Goal: Task Accomplishment & Management: Complete application form

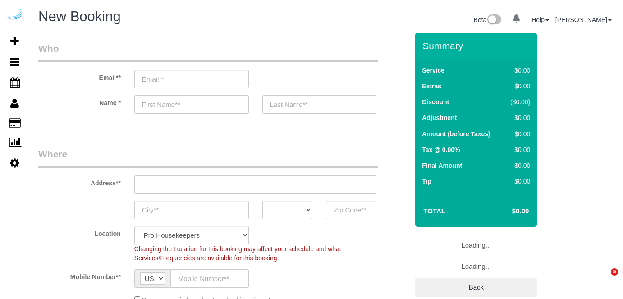
select select "4"
click at [233, 77] on input "email" at bounding box center [191, 79] width 114 height 18
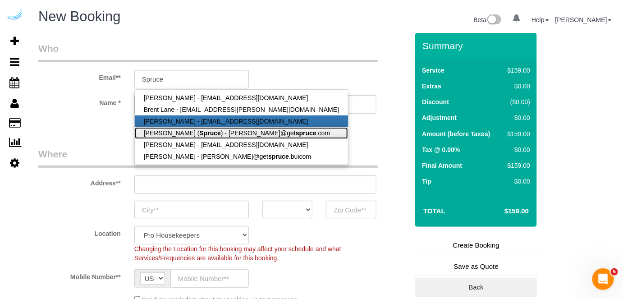
click at [221, 127] on link "[PERSON_NAME] ( Spruce ) - [PERSON_NAME]@get spruce .com" at bounding box center [241, 133] width 213 height 12
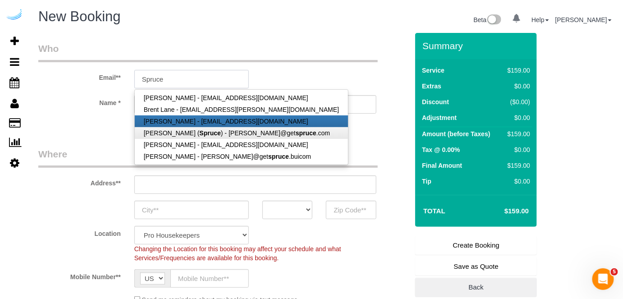
type input "[PERSON_NAME][EMAIL_ADDRESS][DOMAIN_NAME]"
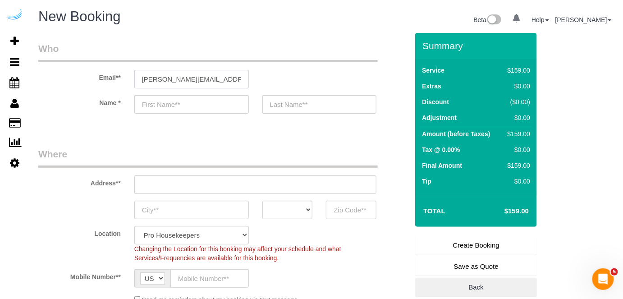
type input "[PERSON_NAME]"
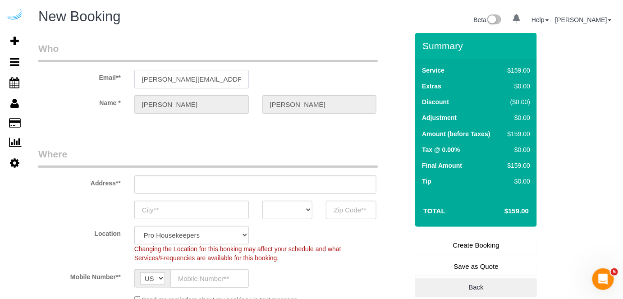
type input "[STREET_ADDRESS][PERSON_NAME]"
type input "Austin"
select select "[GEOGRAPHIC_DATA]"
type input "78704"
click at [254, 183] on input "[STREET_ADDRESS][PERSON_NAME]" at bounding box center [255, 184] width 242 height 18
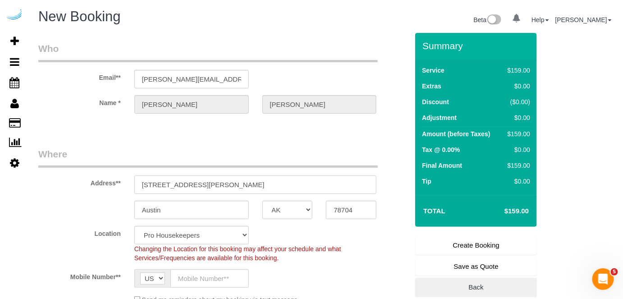
paste input "1007 S Congress Ave, Austin, TX 78704"
type input "1007 S Congress Ave, Austin, TX 78704"
select select "9"
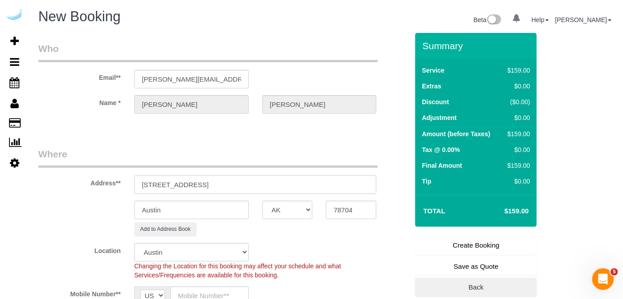
select select "object:3165"
drag, startPoint x: 243, startPoint y: 184, endPoint x: 296, endPoint y: 191, distance: 52.8
click at [293, 183] on input "1007 S Congress Ave, Austin, TX 78704" at bounding box center [255, 184] width 242 height 18
click at [347, 209] on input "78704" at bounding box center [351, 210] width 50 height 18
click at [306, 210] on select "AK AL AR AZ CA CO CT DC DE [GEOGRAPHIC_DATA] [GEOGRAPHIC_DATA] HI IA ID IL IN K…" at bounding box center [287, 210] width 50 height 18
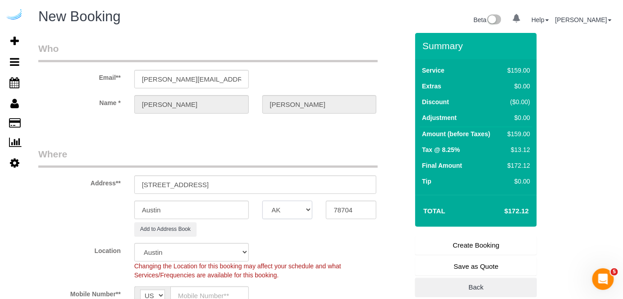
click at [306, 210] on select "AK AL AR AZ CA CO CT DC DE [GEOGRAPHIC_DATA] [GEOGRAPHIC_DATA] HI IA ID IL IN K…" at bounding box center [287, 210] width 50 height 18
click at [237, 210] on input "Austin" at bounding box center [191, 210] width 114 height 18
drag, startPoint x: 210, startPoint y: 184, endPoint x: 292, endPoint y: 165, distance: 84.6
click at [291, 166] on fieldset "Where Address** 1007 S Congress Ave, Austin, TX 78704 Austin AK AL AR AZ CA CO …" at bounding box center [223, 237] width 370 height 181
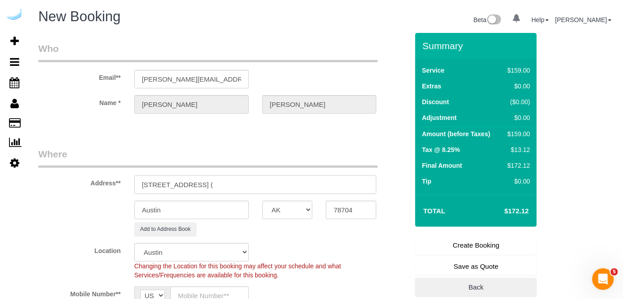
paste input "Jenna Mcquid"
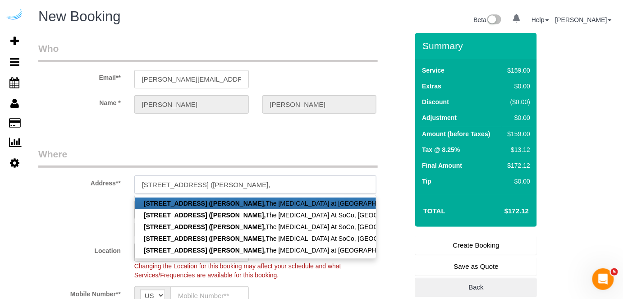
paste input "The Muse at SoCo"
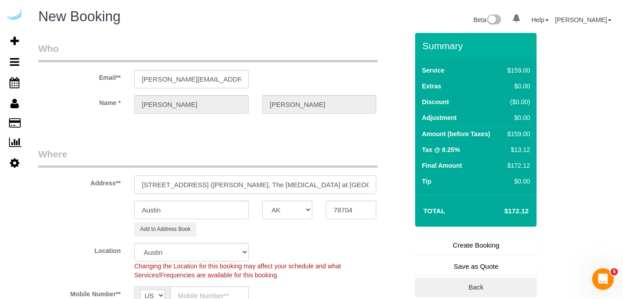
paste input "1435302"
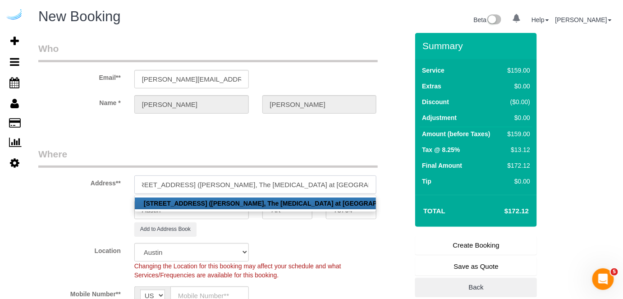
scroll to position [0, 15]
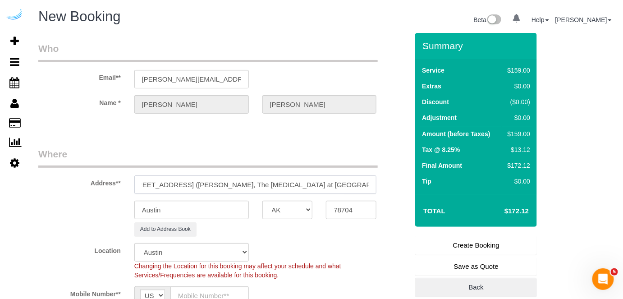
type input "1007 S Congress Ave, Unit 832 (Jenna Mcquid, The Muse at SoCo , 1435302 )"
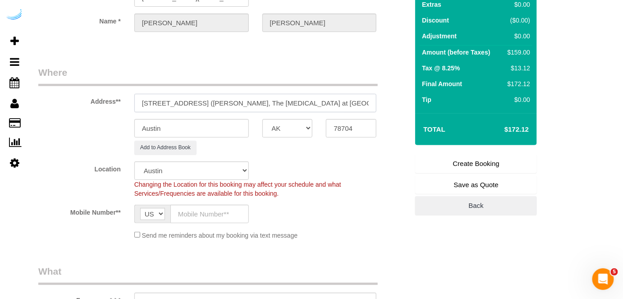
scroll to position [82, 0]
click at [207, 214] on input "text" at bounding box center [209, 214] width 78 height 18
click at [217, 212] on input "text" at bounding box center [209, 214] width 78 height 18
paste input "[PHONE_NUMBER]"
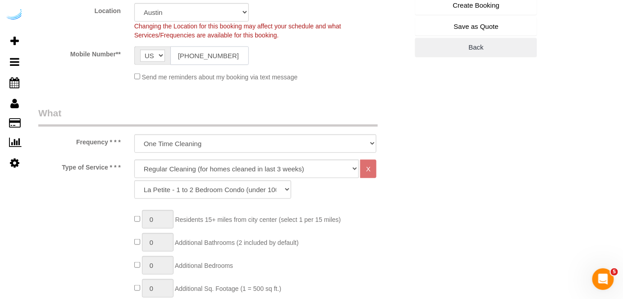
scroll to position [246, 0]
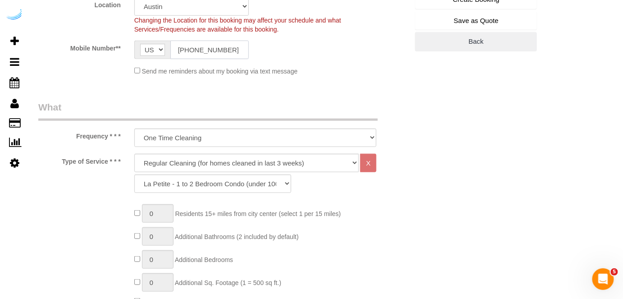
type input "[PHONE_NUMBER]"
drag, startPoint x: 234, startPoint y: 168, endPoint x: 225, endPoint y: 188, distance: 22.6
click at [234, 167] on select "Deep Cleaning (for homes that have not been cleaned in 3+ weeks) Spruce Regular…" at bounding box center [246, 163] width 225 height 18
drag, startPoint x: 236, startPoint y: 163, endPoint x: 233, endPoint y: 169, distance: 6.5
click at [236, 162] on select "Deep Cleaning (for homes that have not been cleaned in 3+ weeks) Spruce Regular…" at bounding box center [246, 163] width 225 height 18
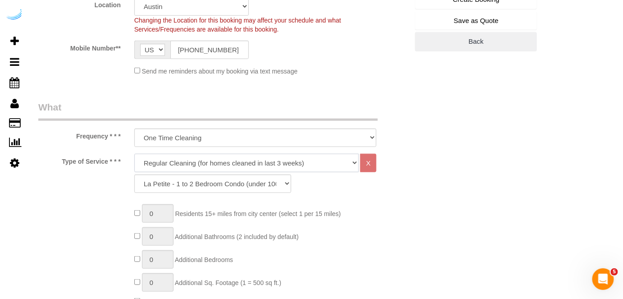
select select "282"
click at [134, 154] on select "Deep Cleaning (for homes that have not been cleaned in 3+ weeks) Spruce Regular…" at bounding box center [246, 163] width 225 height 18
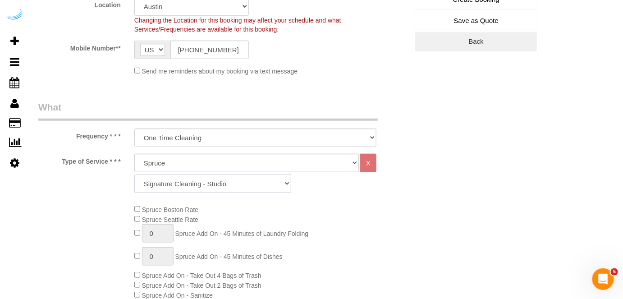
drag, startPoint x: 205, startPoint y: 189, endPoint x: 210, endPoint y: 182, distance: 8.5
click at [205, 189] on select "Signature Cleaning - Studio Signature Cleaning - 1 Bed 1 Bath Signature Cleanin…" at bounding box center [212, 183] width 157 height 18
select select "304"
click at [134, 174] on select "Signature Cleaning - Studio Signature Cleaning - 1 Bed 1 Bath Signature Cleanin…" at bounding box center [212, 183] width 157 height 18
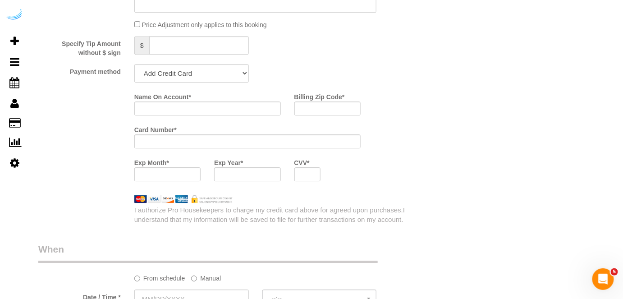
scroll to position [819, 0]
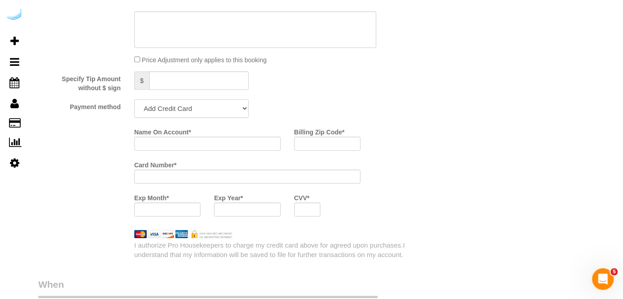
click at [208, 111] on select "Add Credit Card Cash Check Paypal" at bounding box center [191, 108] width 114 height 18
select select "string:check"
click at [134, 100] on select "Add Credit Card Cash Check Paypal" at bounding box center [191, 108] width 114 height 18
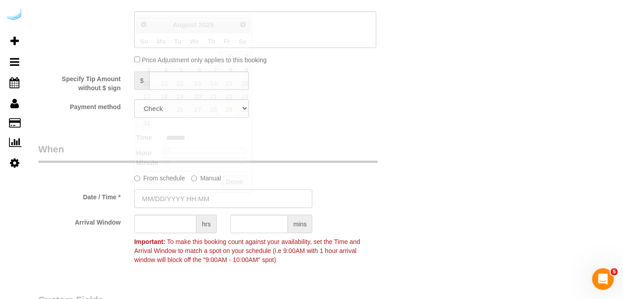
click at [187, 196] on input "text" at bounding box center [223, 198] width 178 height 18
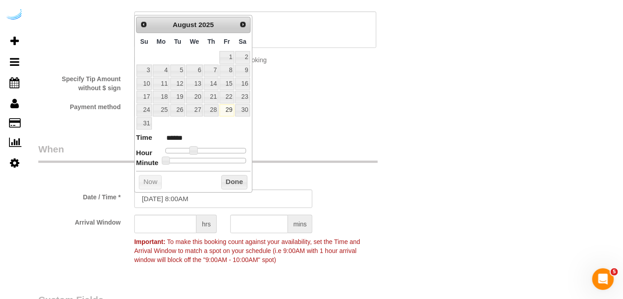
click at [236, 23] on div "Prev Next August 2025" at bounding box center [193, 25] width 114 height 16
click at [242, 28] on link "Next" at bounding box center [243, 24] width 13 height 13
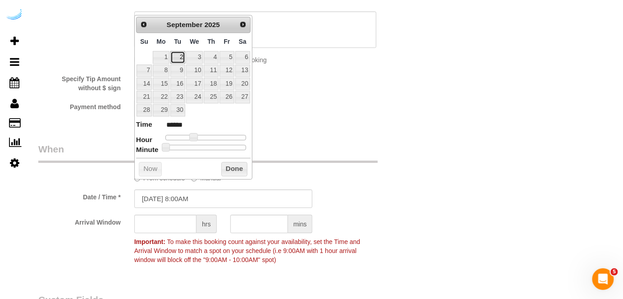
click at [183, 60] on link "2" at bounding box center [177, 57] width 14 height 12
type input "[DATE] 9:00AM"
type input "******"
type input "[DATE] 10:00AM"
type input "*******"
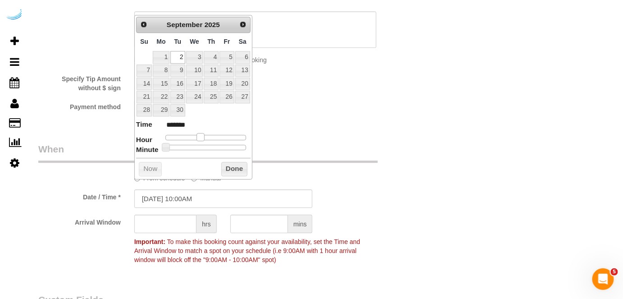
type input "[DATE] 11:00AM"
type input "*******"
type input "[DATE] 12:00PM"
type input "*******"
type input "[DATE] 1:00PM"
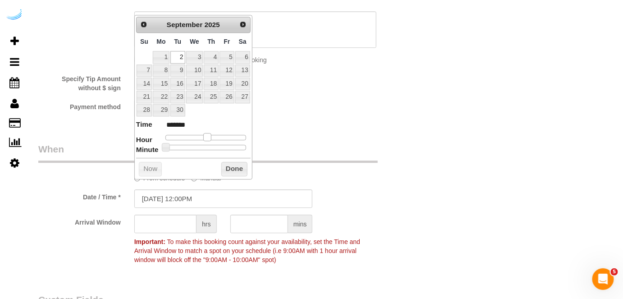
type input "******"
drag, startPoint x: 196, startPoint y: 135, endPoint x: 211, endPoint y: 136, distance: 15.8
click at [211, 136] on span at bounding box center [211, 137] width 8 height 8
click at [166, 221] on input "text" at bounding box center [165, 223] width 62 height 18
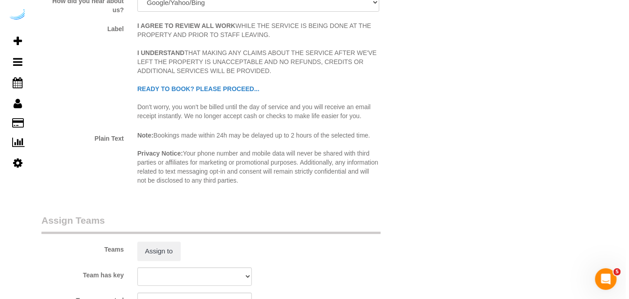
scroll to position [1229, 0]
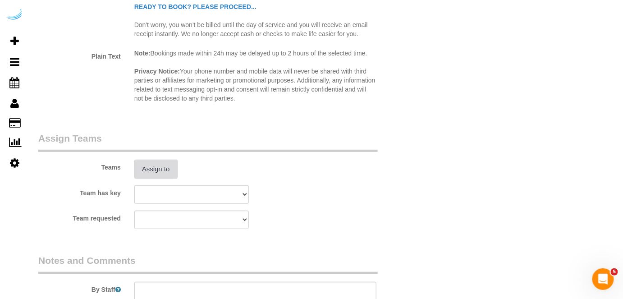
type input "4"
click at [148, 171] on button "Assign to" at bounding box center [155, 169] width 43 height 19
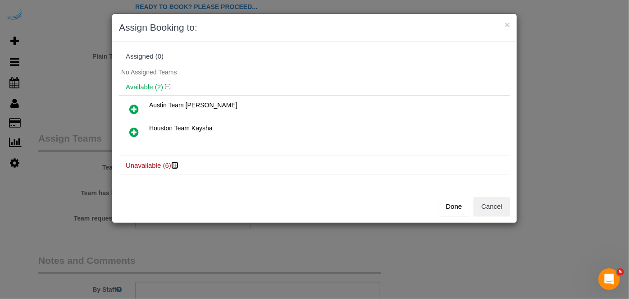
click at [177, 162] on icon at bounding box center [175, 165] width 5 height 7
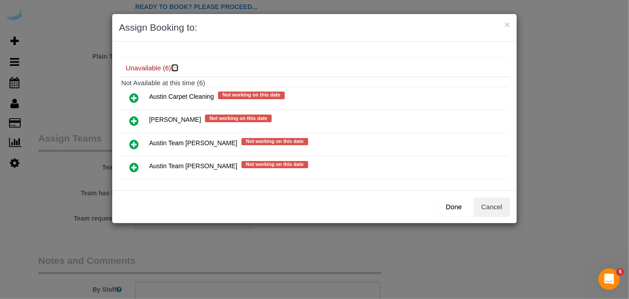
scroll to position [151, 0]
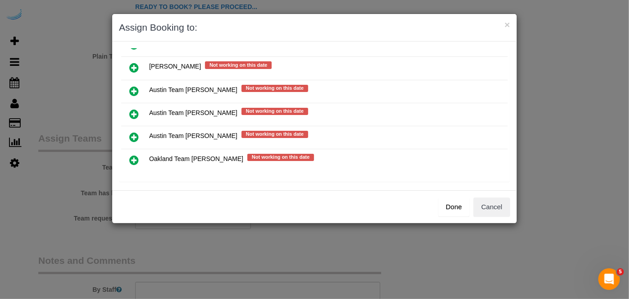
click at [134, 109] on icon at bounding box center [133, 114] width 9 height 11
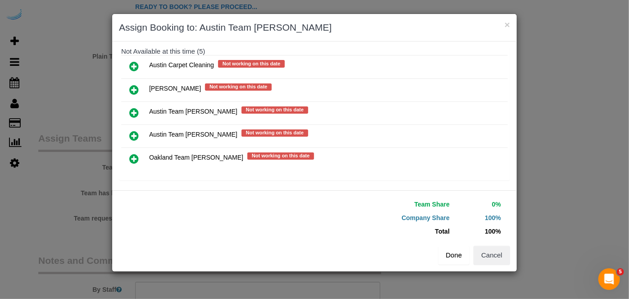
scroll to position [149, 0]
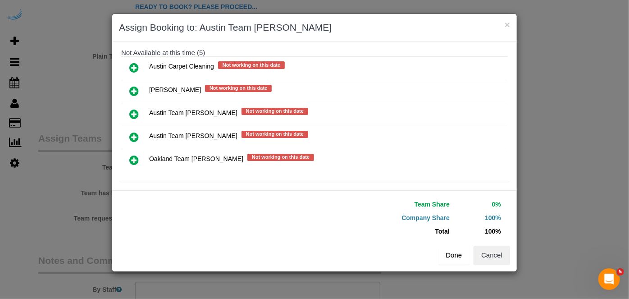
click at [449, 254] on button "Done" at bounding box center [454, 255] width 32 height 19
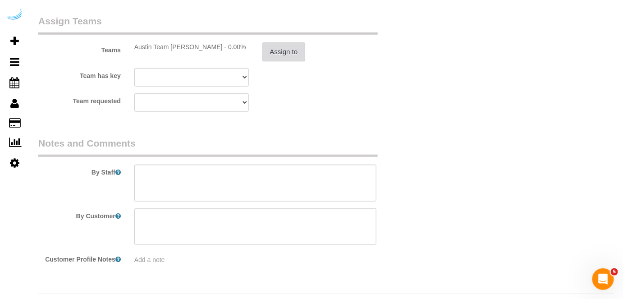
scroll to position [1352, 0]
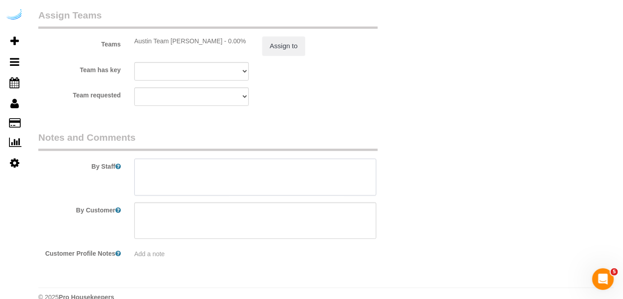
click at [305, 180] on textarea at bounding box center [255, 177] width 242 height 37
click at [209, 171] on textarea at bounding box center [255, 177] width 242 height 37
paste textarea "Permanent Notes:No notes from this customer.Today's Notes:No notes from this se…"
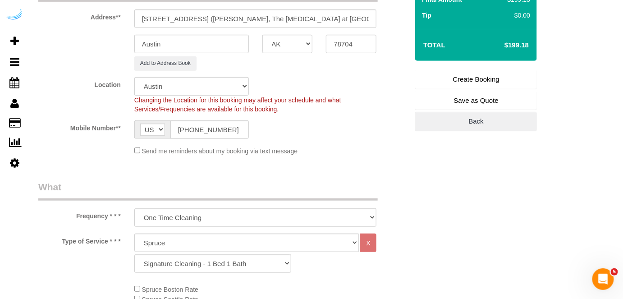
scroll to position [41, 0]
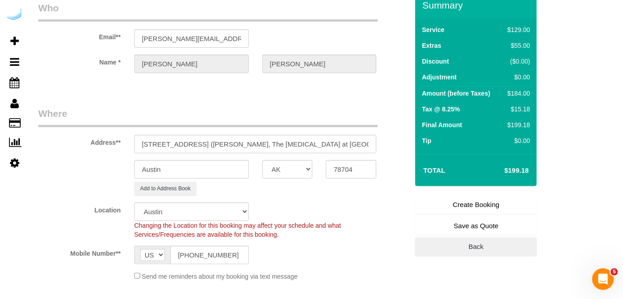
type textarea "Recurrency: Every 2 weeks Permanent Notes:No notes from this customer.Today's N…"
click at [461, 202] on link "Create Booking" at bounding box center [476, 204] width 122 height 19
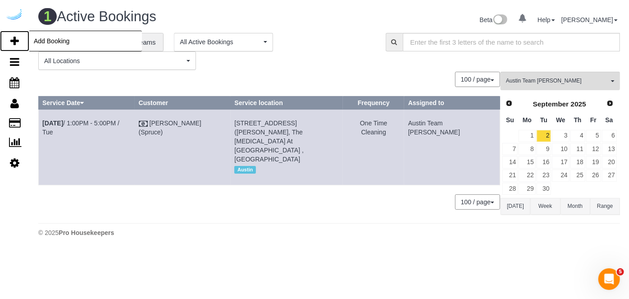
click at [16, 41] on icon at bounding box center [14, 41] width 9 height 11
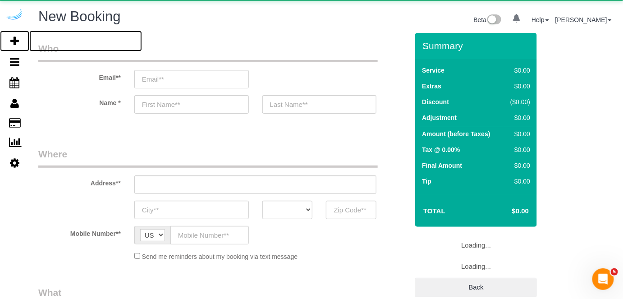
select select "number:9"
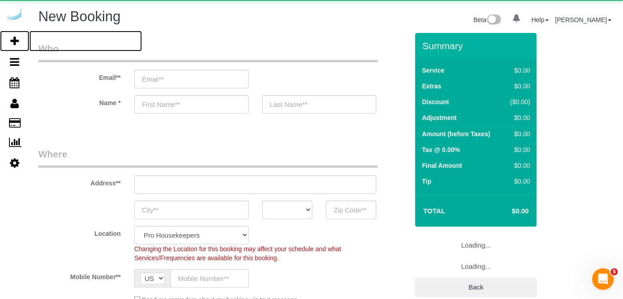
select select "object:4718"
select select "4"
select select "object:4854"
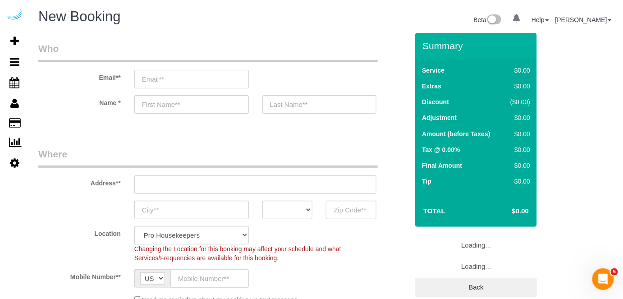
click at [226, 73] on input "email" at bounding box center [191, 79] width 114 height 18
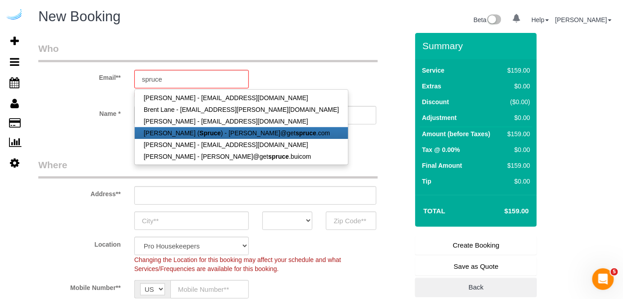
click at [205, 130] on strong "Spruce" at bounding box center [210, 132] width 21 height 7
type input "[PERSON_NAME][EMAIL_ADDRESS][DOMAIN_NAME]"
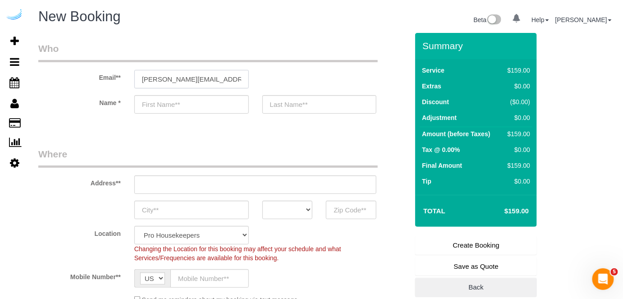
type input "[PERSON_NAME]"
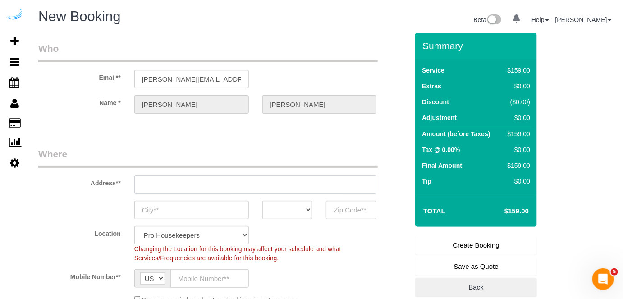
click at [256, 190] on input "text" at bounding box center [255, 184] width 242 height 18
type input "[STREET_ADDRESS][PERSON_NAME]"
type input "Austin"
select select "[GEOGRAPHIC_DATA]"
type input "78704"
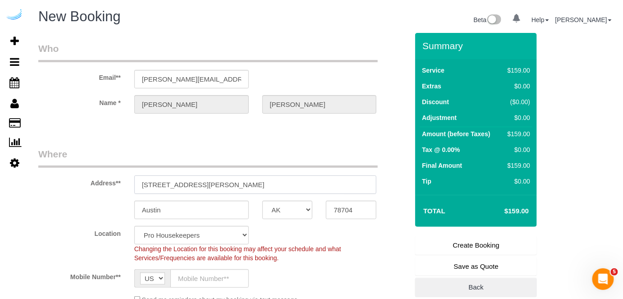
select select "9"
select select "object:4893"
click at [217, 182] on input "[STREET_ADDRESS][PERSON_NAME]" at bounding box center [255, 184] width 242 height 18
click at [206, 179] on input "[STREET_ADDRESS][PERSON_NAME]" at bounding box center [255, 184] width 242 height 18
paste input "7500 W Slaughter Ln, Austin, TX 78749"
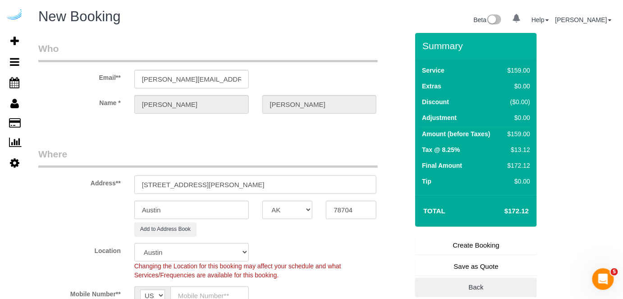
drag, startPoint x: 284, startPoint y: 182, endPoint x: 312, endPoint y: 176, distance: 28.5
click at [306, 176] on input "7500 W Slaughter Ln, Austin, TX 78749" at bounding box center [255, 184] width 242 height 18
type input "7500 W Slaughter Ln, Austin, TX 78749"
click at [364, 213] on input "78704" at bounding box center [351, 210] width 50 height 18
paste input "78749"
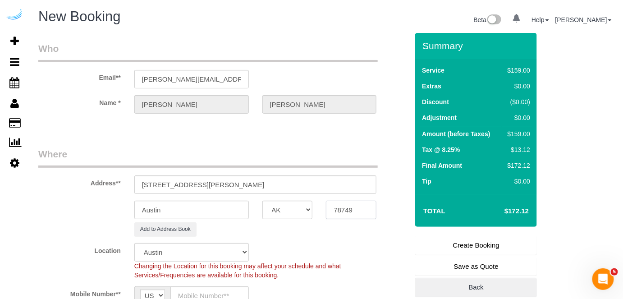
type input "78749"
drag, startPoint x: 208, startPoint y: 184, endPoint x: 304, endPoint y: 180, distance: 96.1
click at [304, 180] on input "7500 W Slaughter Ln, Austin, TX 78749" at bounding box center [255, 184] width 242 height 18
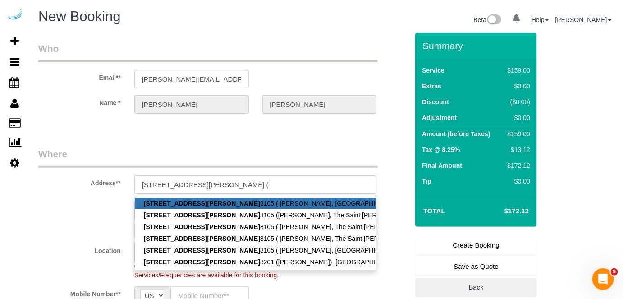
paste input "Briana Luna"
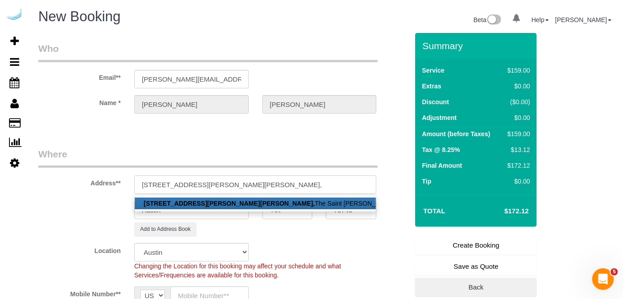
paste input "The Saint Mary"
paste input "1434908"
type input "7500 W Slaughter Ln, Building 8, Unit 8105 (Briana Luna, The Saint Mary , 14349…"
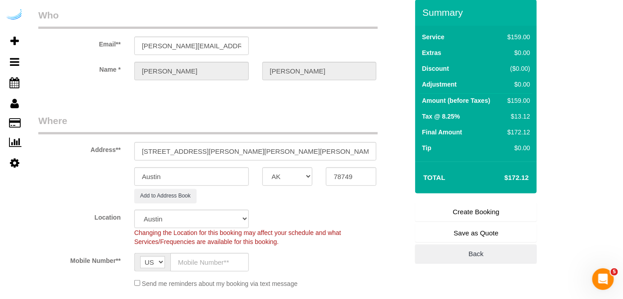
scroll to position [82, 0]
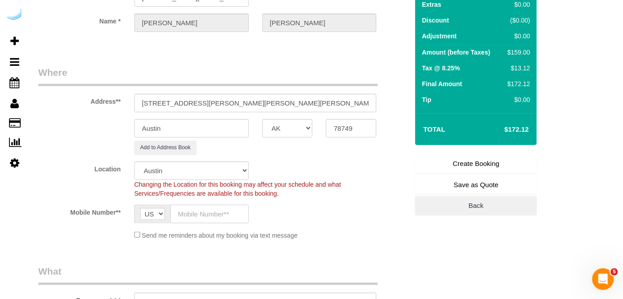
click at [218, 205] on input "text" at bounding box center [209, 214] width 78 height 18
paste input "[PHONE_NUMBER]"
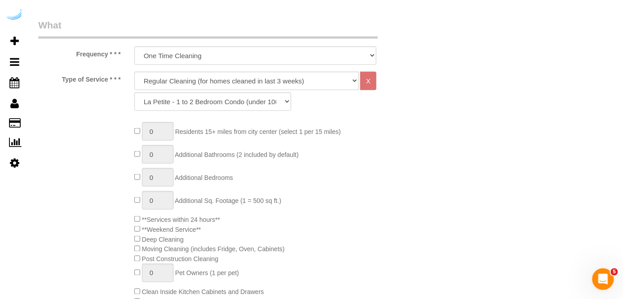
type input "[PHONE_NUMBER]"
drag, startPoint x: 235, startPoint y: 73, endPoint x: 230, endPoint y: 87, distance: 14.1
click at [235, 73] on select "Deep Cleaning (for homes that have not been cleaned in 3+ weeks) Spruce Regular…" at bounding box center [246, 81] width 225 height 18
select select "282"
click at [134, 72] on select "Deep Cleaning (for homes that have not been cleaned in 3+ weeks) Spruce Regular…" at bounding box center [246, 81] width 225 height 18
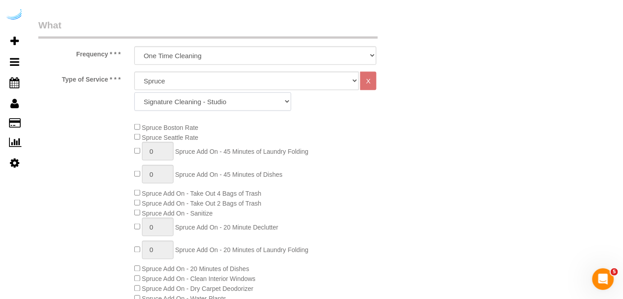
click at [223, 105] on select "Signature Cleaning - Studio Signature Cleaning - 1 Bed 1 Bath Signature Cleanin…" at bounding box center [212, 101] width 157 height 18
select select "320"
click at [134, 92] on select "Signature Cleaning - Studio Signature Cleaning - 1 Bed 1 Bath Signature Cleanin…" at bounding box center [212, 101] width 157 height 18
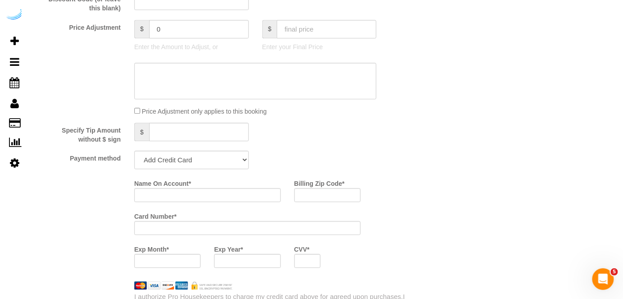
scroll to position [819, 0]
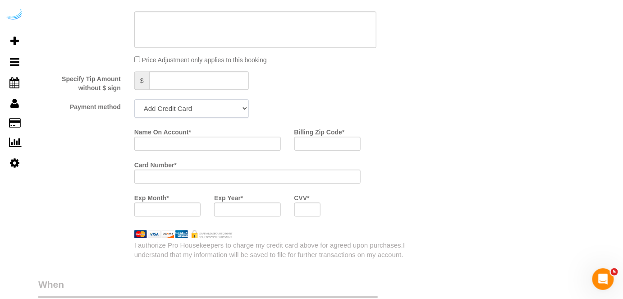
click at [211, 114] on select "Add Credit Card Cash Check Paypal" at bounding box center [191, 108] width 114 height 18
select select "string:check"
click at [134, 100] on select "Add Credit Card Cash Check Paypal" at bounding box center [191, 108] width 114 height 18
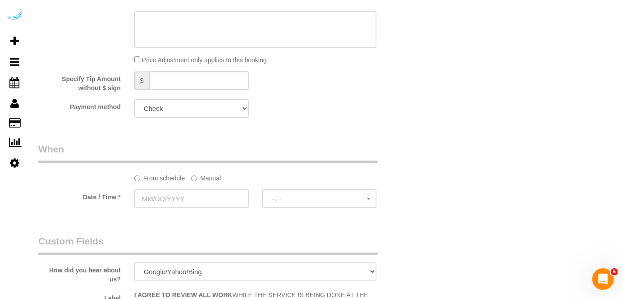
click at [200, 176] on label "Manual" at bounding box center [206, 176] width 30 height 12
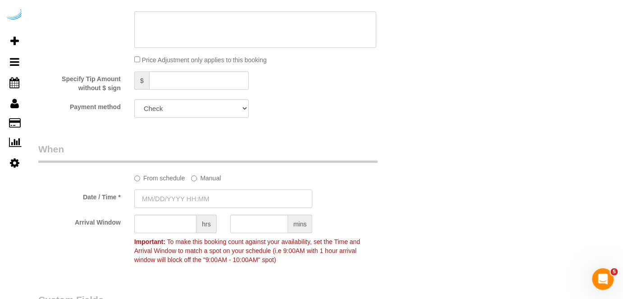
click at [189, 200] on input "text" at bounding box center [223, 198] width 178 height 18
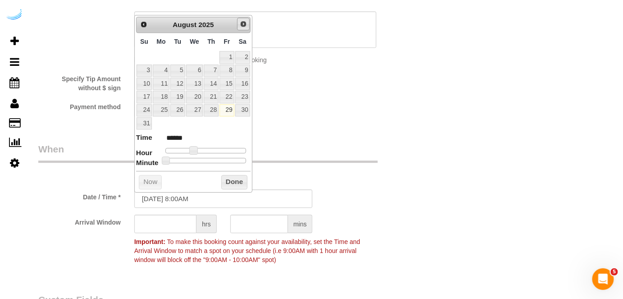
click at [245, 23] on span "Next" at bounding box center [243, 23] width 7 height 7
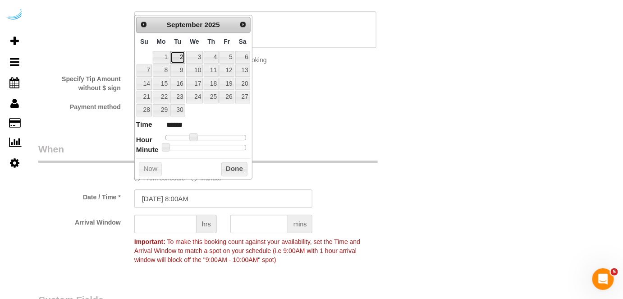
click at [182, 52] on link "2" at bounding box center [177, 57] width 14 height 12
type input "[DATE] 9:00AM"
type input "******"
type input "[DATE] 12:00PM"
type input "*******"
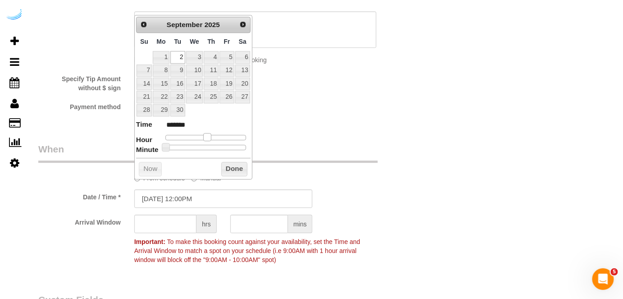
type input "[DATE] 1:00PM"
type input "******"
drag, startPoint x: 190, startPoint y: 135, endPoint x: 208, endPoint y: 135, distance: 18.0
click at [208, 135] on span at bounding box center [211, 137] width 8 height 8
click at [163, 220] on input "text" at bounding box center [165, 223] width 62 height 18
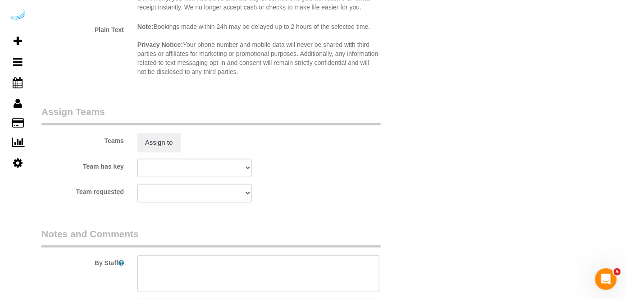
scroll to position [1270, 0]
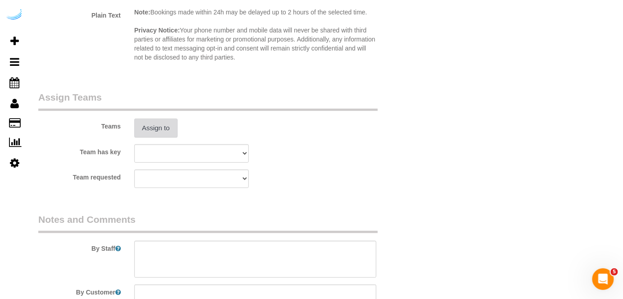
type input "4"
click at [170, 125] on button "Assign to" at bounding box center [155, 128] width 43 height 19
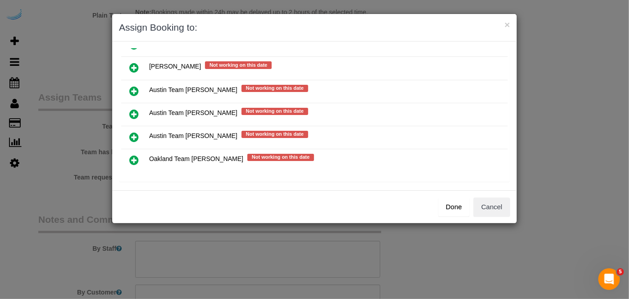
drag, startPoint x: 132, startPoint y: 108, endPoint x: 315, endPoint y: 132, distance: 184.9
click at [132, 109] on icon at bounding box center [133, 114] width 9 height 11
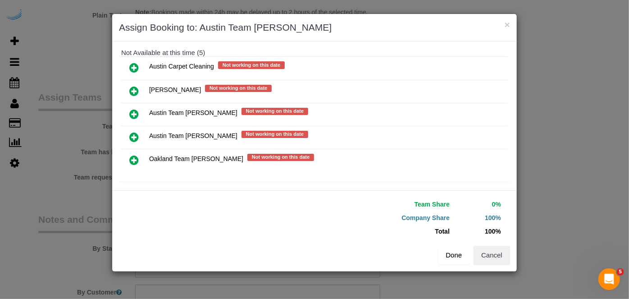
click at [459, 250] on button "Done" at bounding box center [454, 255] width 32 height 19
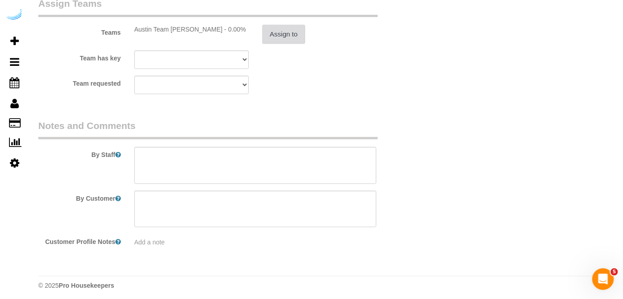
scroll to position [1367, 0]
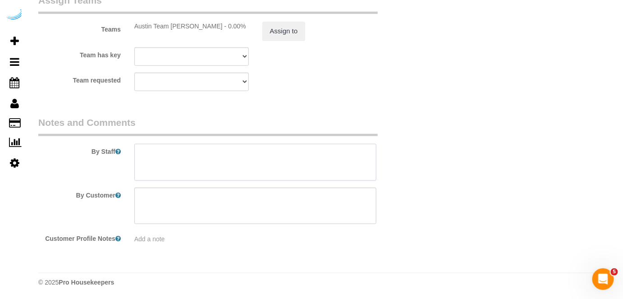
click at [330, 167] on textarea at bounding box center [255, 162] width 242 height 37
click at [240, 157] on textarea at bounding box center [255, 162] width 242 height 37
paste textarea "Permanent Notes:No notes from this customer.Today's Notes:No notes from this se…"
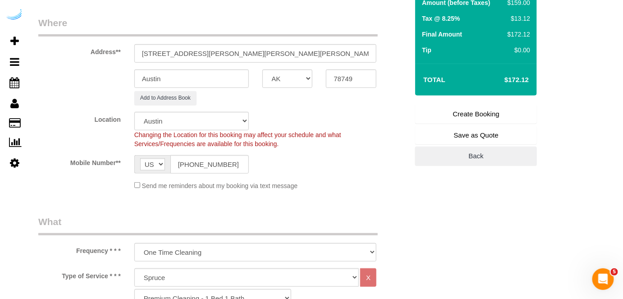
scroll to position [56, 0]
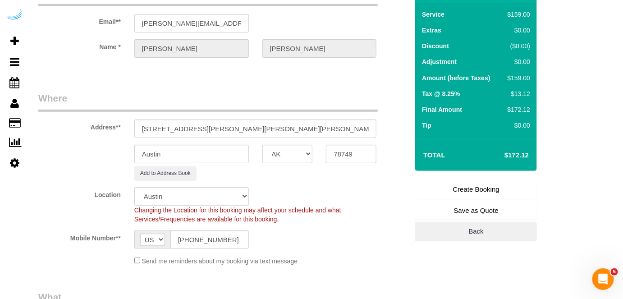
type textarea "Recurrency: Every 4 weeks Permanent Notes:No notes from this customer.Today's N…"
click at [434, 189] on link "Create Booking" at bounding box center [476, 189] width 122 height 19
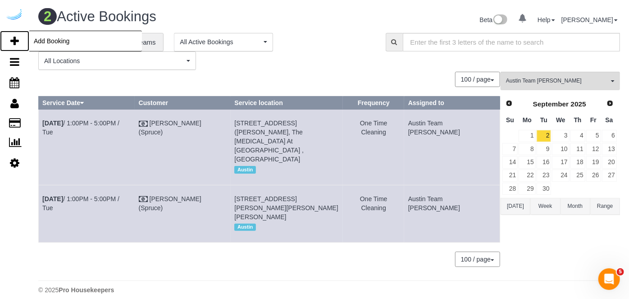
drag, startPoint x: 15, startPoint y: 39, endPoint x: 25, endPoint y: 32, distance: 11.6
click at [15, 39] on icon at bounding box center [14, 41] width 9 height 11
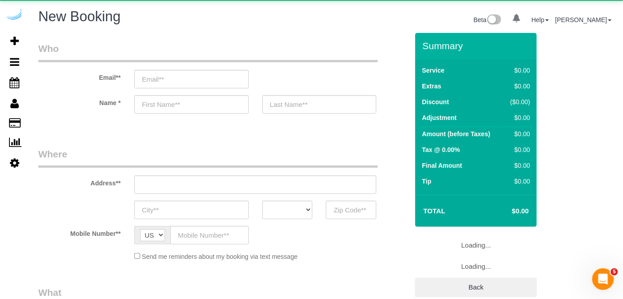
select select "number:9"
select select "4"
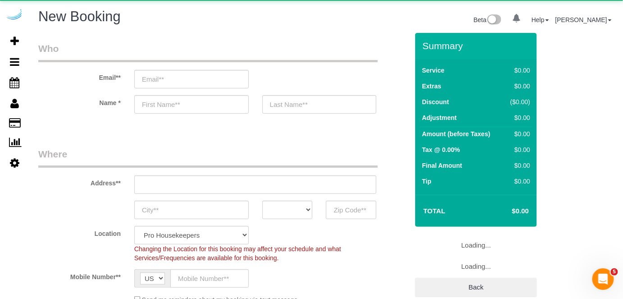
select select "object:6565"
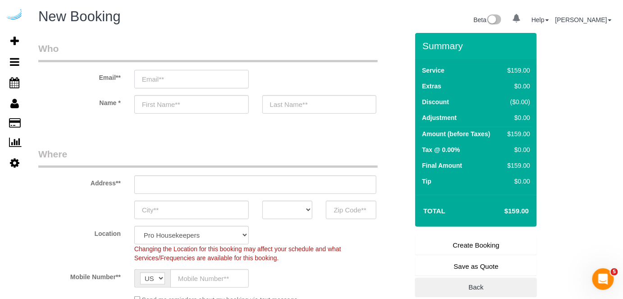
click at [216, 73] on input "email" at bounding box center [191, 79] width 114 height 18
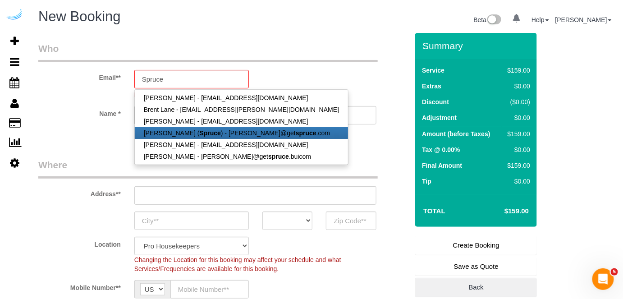
click at [202, 129] on strong "Spruce" at bounding box center [210, 132] width 21 height 7
type input "[PERSON_NAME][EMAIL_ADDRESS][DOMAIN_NAME]"
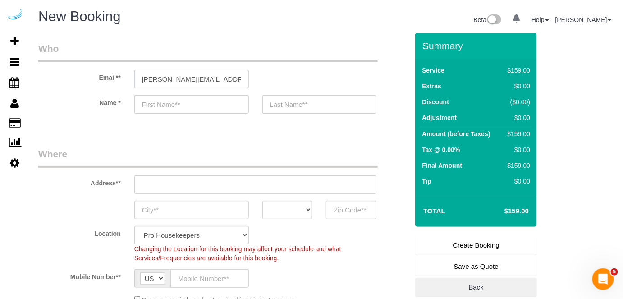
type input "[PERSON_NAME]"
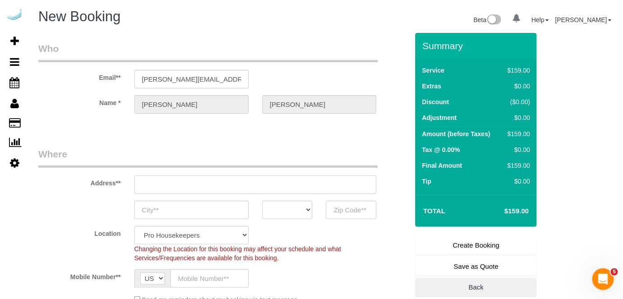
click at [269, 184] on input "text" at bounding box center [255, 184] width 242 height 18
type input "[STREET_ADDRESS][PERSON_NAME]"
type input "Austin"
select select "[GEOGRAPHIC_DATA]"
type input "78704"
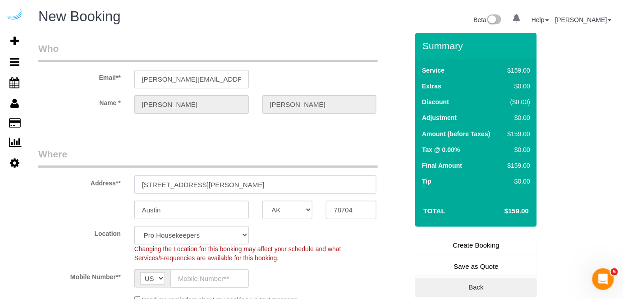
paste input "2716 Barton Creek Blvd, Austin, TX 78735"
type input "2716 Barton Creek Blvd, Austin, TX 78735"
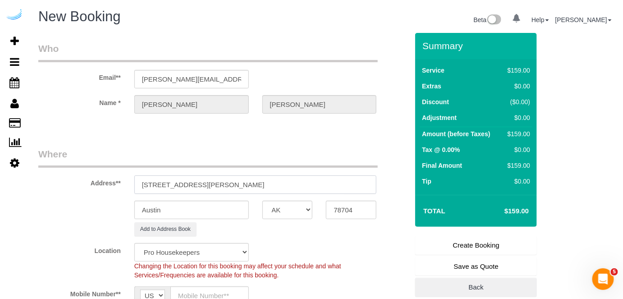
select select "9"
select select "object:6609"
drag, startPoint x: 246, startPoint y: 181, endPoint x: 307, endPoint y: 184, distance: 61.8
click at [299, 182] on input "2716 Barton Creek Blvd, Austin, TX 78735" at bounding box center [255, 184] width 242 height 18
click at [297, 183] on input "2716 Barton Creek Blvd, Austin, TX 78735" at bounding box center [255, 184] width 242 height 18
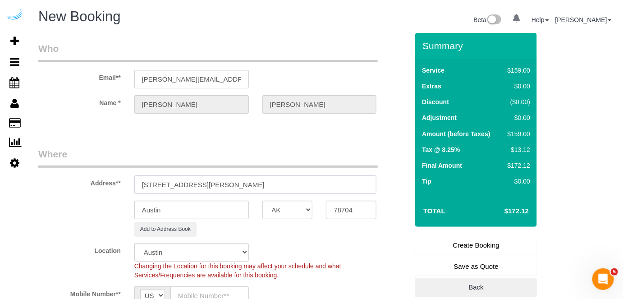
drag, startPoint x: 247, startPoint y: 180, endPoint x: 322, endPoint y: 186, distance: 75.0
click at [314, 181] on input "2716 Barton Creek Blvd, Austin, TX 78735" at bounding box center [255, 184] width 242 height 18
type input "2716 Barton Creek Blvd, Austin, TX 78735"
click at [343, 206] on input "78704" at bounding box center [351, 210] width 50 height 18
paste input "78735"
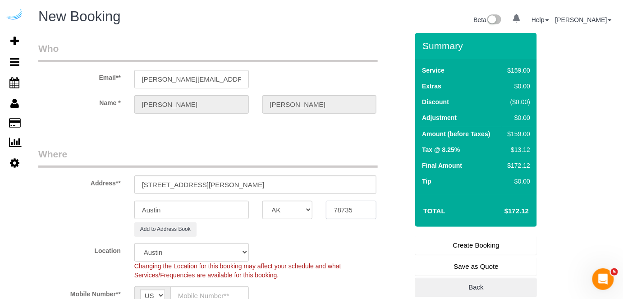
type input "78735"
drag, startPoint x: 230, startPoint y: 184, endPoint x: 306, endPoint y: 190, distance: 76.4
click at [306, 194] on sui-booking-address "Address** 2716 Barton Creek Blvd, Austin, TX 78735 Austin AK AL AR AZ CA CO CT …" at bounding box center [223, 191] width 370 height 89
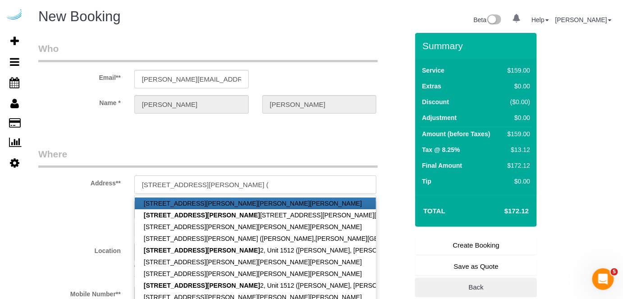
paste input "Victoria Henry"
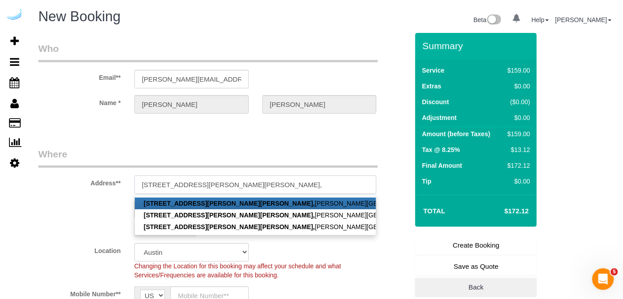
paste input "Barton Creek Villas"
paste input "1447032"
type input "2716 Barton Creek Blvd, Building 1512, Unit 1512 (Victoria Henry, Barton Creek …"
click at [278, 125] on fieldset "Who Email** brandie@getspruce.com Name * Brandie Louck" at bounding box center [223, 85] width 370 height 87
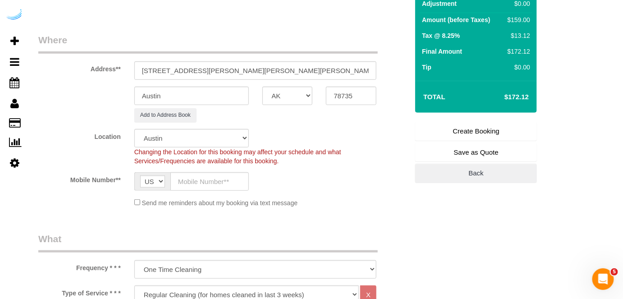
scroll to position [123, 0]
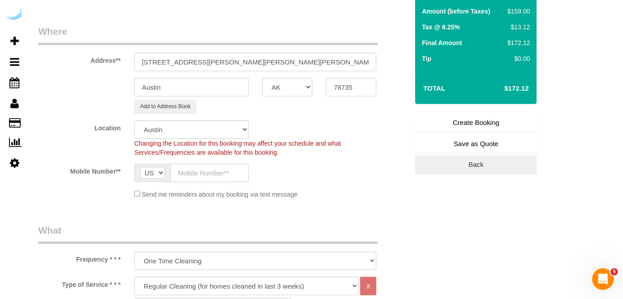
click at [230, 171] on input "text" at bounding box center [209, 173] width 78 height 18
paste input "[PHONE_NUMBER]"
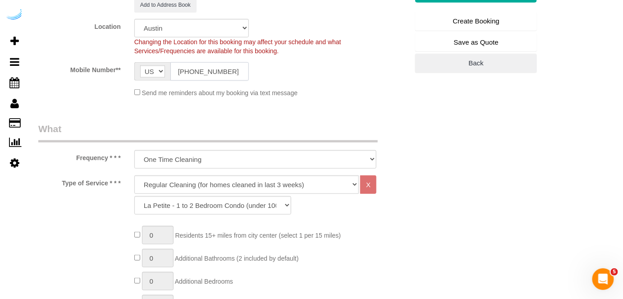
scroll to position [369, 0]
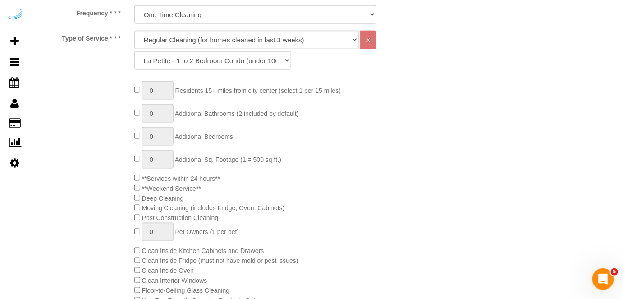
type input "[PHONE_NUMBER]"
drag, startPoint x: 254, startPoint y: 39, endPoint x: 250, endPoint y: 44, distance: 6.4
click at [254, 39] on select "Deep Cleaning (for homes that have not been cleaned in 3+ weeks) Spruce Regular…" at bounding box center [246, 40] width 225 height 18
select select "282"
click at [134, 31] on select "Deep Cleaning (for homes that have not been cleaned in 3+ weeks) Spruce Regular…" at bounding box center [246, 40] width 225 height 18
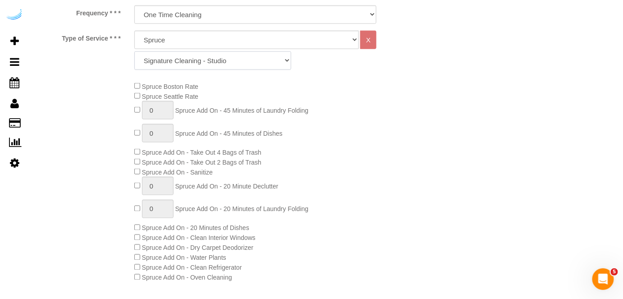
click at [246, 55] on select "Signature Cleaning - Studio Signature Cleaning - 1 Bed 1 Bath Signature Cleanin…" at bounding box center [212, 60] width 157 height 18
select select "304"
click at [134, 51] on select "Signature Cleaning - Studio Signature Cleaning - 1 Bed 1 Bath Signature Cleanin…" at bounding box center [212, 60] width 157 height 18
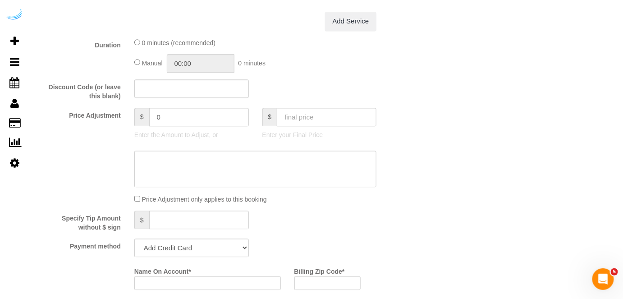
scroll to position [778, 0]
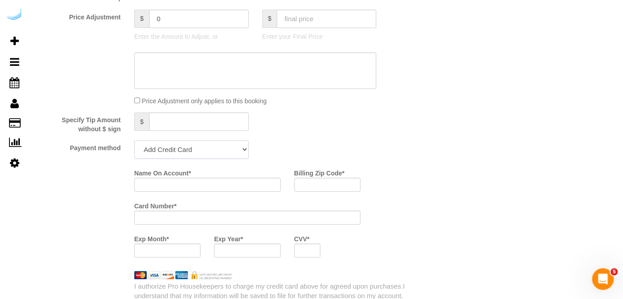
click at [196, 151] on select "Add Credit Card Cash Check Paypal" at bounding box center [191, 149] width 114 height 18
select select "string:check"
click at [134, 141] on select "Add Credit Card Cash Check Paypal" at bounding box center [191, 149] width 114 height 18
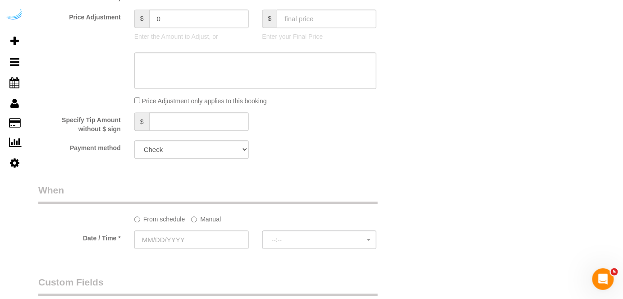
click at [208, 221] on label "Manual" at bounding box center [206, 217] width 30 height 12
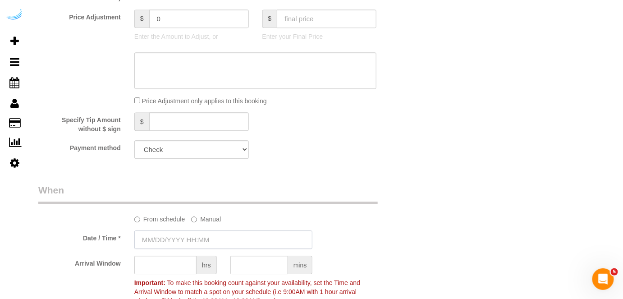
click at [197, 243] on input "text" at bounding box center [223, 239] width 178 height 18
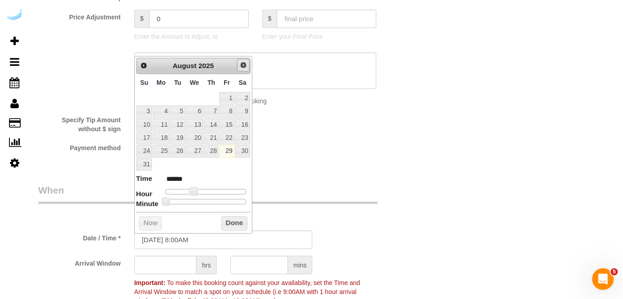
click at [242, 64] on span "Next" at bounding box center [243, 64] width 7 height 7
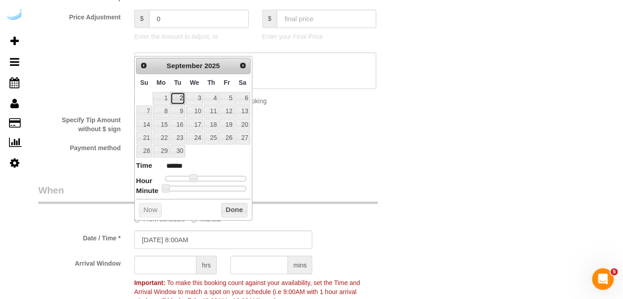
click at [178, 99] on link "2" at bounding box center [177, 98] width 14 height 12
type input "[DATE] 9:00AM"
type input "******"
type input "[DATE] 10:00AM"
type input "*******"
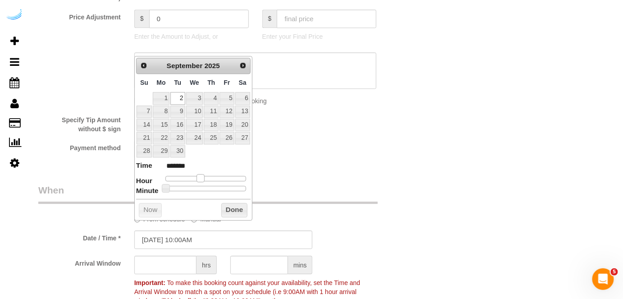
drag, startPoint x: 191, startPoint y: 176, endPoint x: 198, endPoint y: 176, distance: 7.2
click at [198, 176] on span at bounding box center [200, 178] width 8 height 8
click at [163, 267] on input "text" at bounding box center [165, 264] width 62 height 18
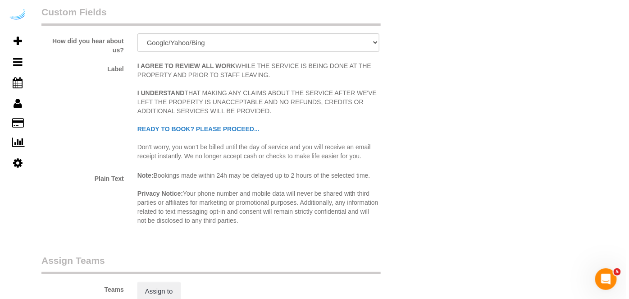
scroll to position [1270, 0]
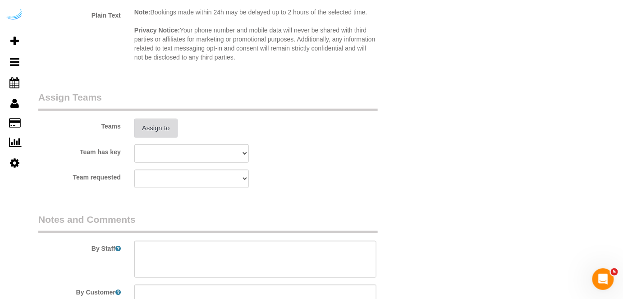
type input "3"
click at [167, 125] on button "Assign to" at bounding box center [155, 128] width 43 height 19
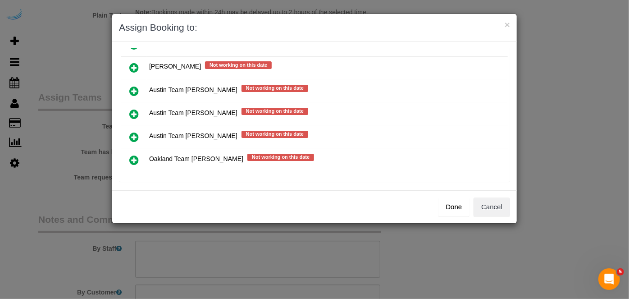
click at [128, 106] on link at bounding box center [133, 114] width 21 height 18
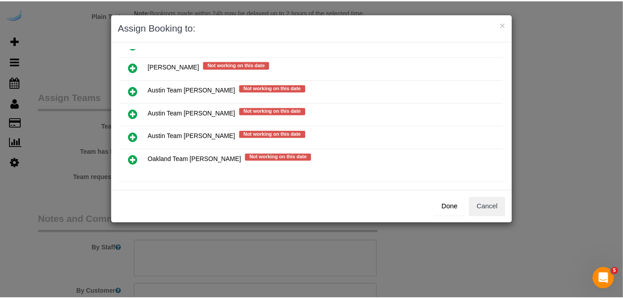
scroll to position [149, 0]
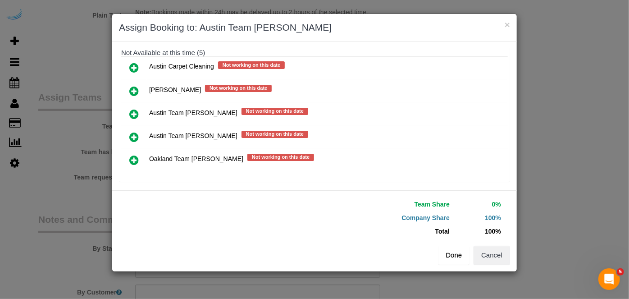
click at [460, 256] on button "Done" at bounding box center [454, 255] width 32 height 19
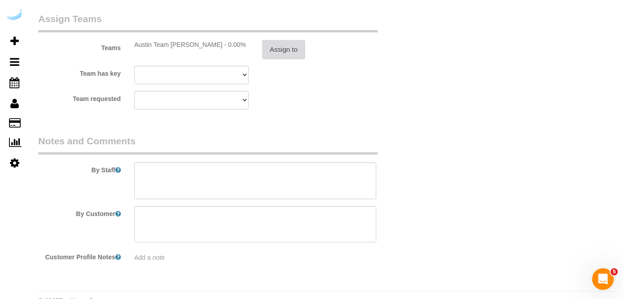
scroll to position [1367, 0]
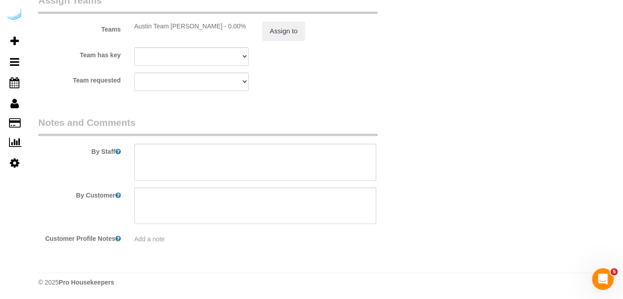
drag, startPoint x: 295, startPoint y: 181, endPoint x: 308, endPoint y: 115, distance: 67.1
click at [295, 179] on sui-booking-comments "By Staff By Customer Customer Profile Notes Add a note" at bounding box center [223, 180] width 370 height 128
click at [297, 150] on textarea at bounding box center [255, 162] width 242 height 37
click at [247, 161] on textarea at bounding box center [255, 162] width 242 height 37
paste textarea "Permanent Notes:No notes from this customer.Today's Notes:No notes from this se…"
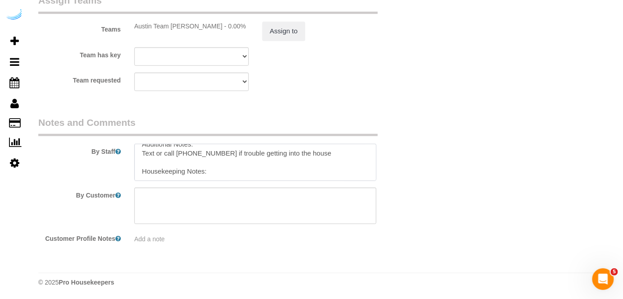
scroll to position [84, 0]
paste textarea "CST left their door unlocked, we can leave it unlocked when we finish."
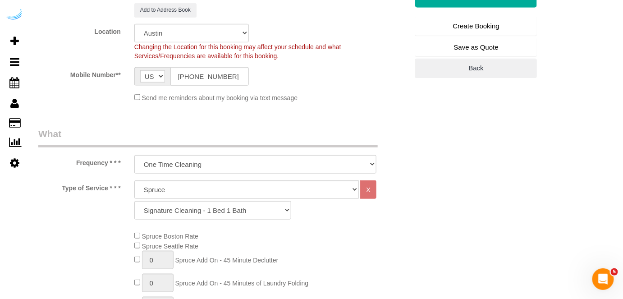
scroll to position [0, 0]
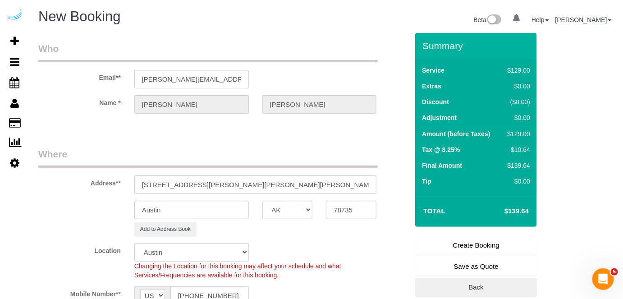
type textarea "Recurrency: Every 3 weeks Permanent Notes:No notes from this customer.Today's N…"
click at [461, 246] on link "Create Booking" at bounding box center [476, 245] width 122 height 19
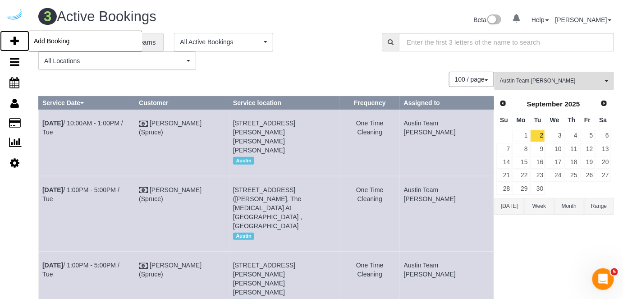
click at [18, 40] on icon at bounding box center [14, 41] width 9 height 11
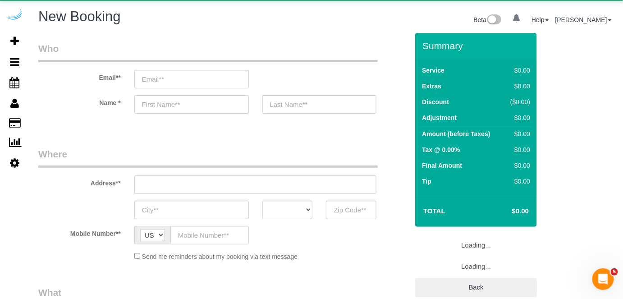
select select "number:9"
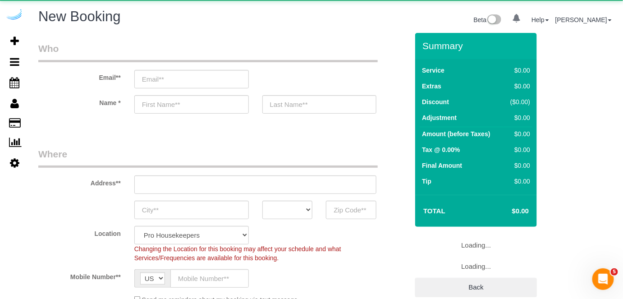
select select "4"
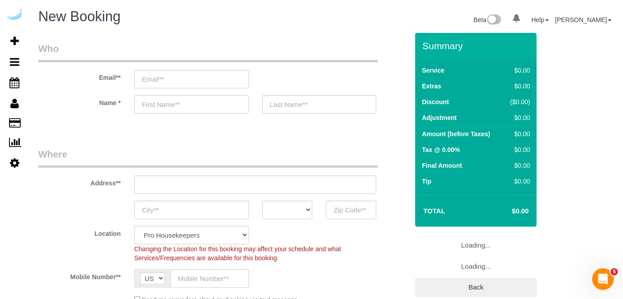
select select "object:8378"
click at [219, 80] on input "email" at bounding box center [191, 79] width 114 height 18
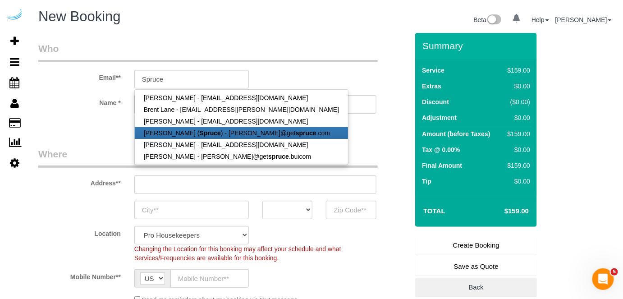
click at [225, 134] on link "[PERSON_NAME] ( Spruce ) - [PERSON_NAME]@get spruce .com" at bounding box center [241, 133] width 213 height 12
type input "[PERSON_NAME][EMAIL_ADDRESS][DOMAIN_NAME]"
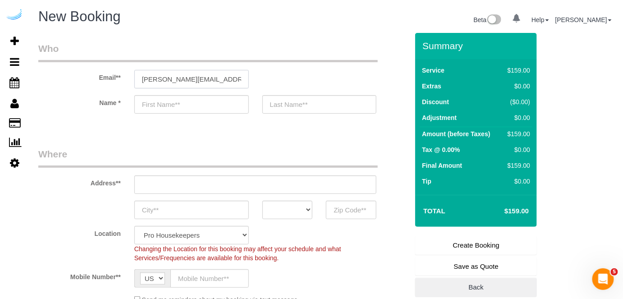
type input "[PERSON_NAME]"
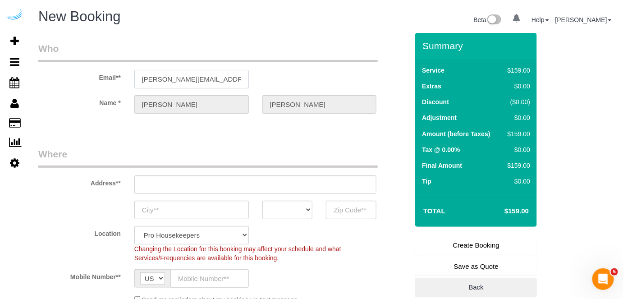
type input "[STREET_ADDRESS][PERSON_NAME]"
type input "Austin"
select select "[GEOGRAPHIC_DATA]"
type input "78704"
click at [286, 187] on input "[STREET_ADDRESS][PERSON_NAME]" at bounding box center [255, 184] width 242 height 18
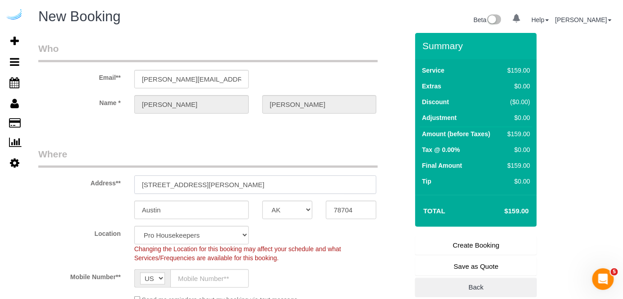
select select "9"
paste input "1401 S Lamar Blvd, Austin, TX 78704"
type input "1401 S Lamar Blvd, Austin, TX 78704"
select select "object:8422"
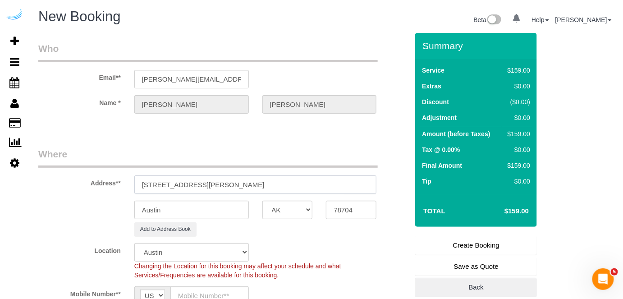
drag, startPoint x: 234, startPoint y: 184, endPoint x: 306, endPoint y: 182, distance: 72.1
click at [306, 182] on input "1401 S Lamar Blvd, Austin, TX 78704" at bounding box center [255, 184] width 242 height 18
click at [352, 211] on input "78704" at bounding box center [351, 210] width 50 height 18
drag, startPoint x: 204, startPoint y: 183, endPoint x: 289, endPoint y: 174, distance: 85.6
click at [289, 175] on input "1401 S Lamar Blvd, Austin, TX 78704" at bounding box center [255, 184] width 242 height 18
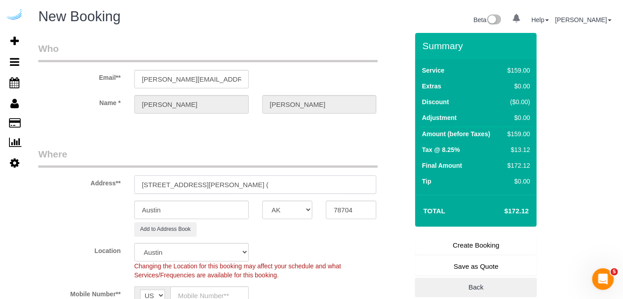
paste input "Drew Woodcock"
paste input "The Bouldin"
paste input "1469624"
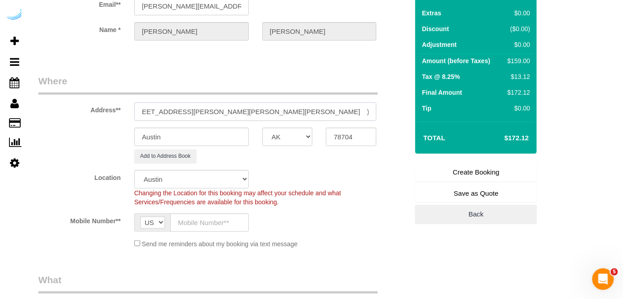
scroll to position [205, 0]
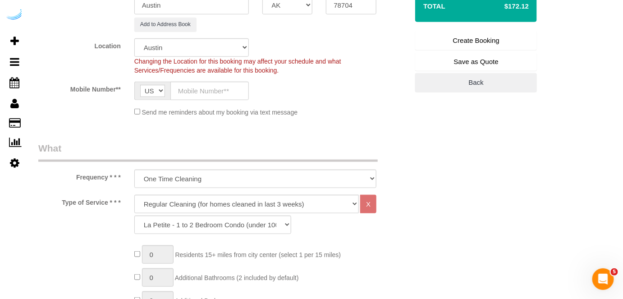
type input "1401 S Lamar Blvd, Building 1512 , Unit 1512 (Drew Woodcock, The Bouldin, 14696…"
click at [243, 88] on input "text" at bounding box center [209, 91] width 78 height 18
paste input "[PHONE_NUMBER]"
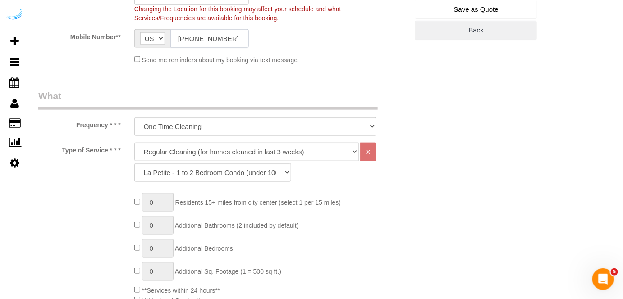
scroll to position [328, 0]
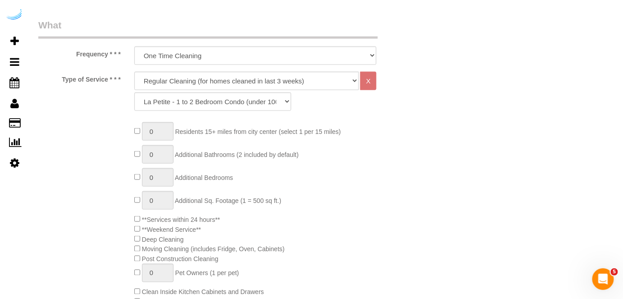
type input "[PHONE_NUMBER]"
drag, startPoint x: 294, startPoint y: 78, endPoint x: 278, endPoint y: 86, distance: 17.8
click at [294, 78] on select "Deep Cleaning (for homes that have not been cleaned in 3+ weeks) Spruce Regular…" at bounding box center [246, 81] width 225 height 18
select select "282"
click at [134, 72] on select "Deep Cleaning (for homes that have not been cleaned in 3+ weeks) Spruce Regular…" at bounding box center [246, 81] width 225 height 18
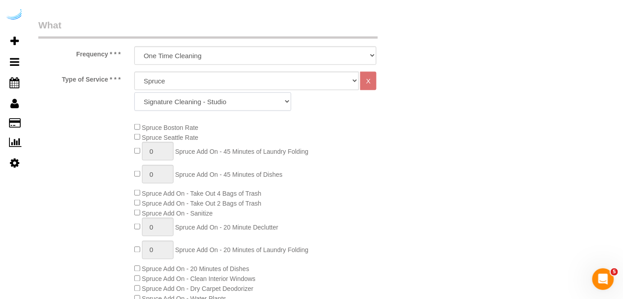
drag, startPoint x: 248, startPoint y: 104, endPoint x: 243, endPoint y: 42, distance: 61.9
click at [248, 104] on select "Signature Cleaning - Studio Signature Cleaning - 1 Bed 1 Bath Signature Cleanin…" at bounding box center [212, 101] width 157 height 18
select select "309"
click at [134, 92] on select "Signature Cleaning - Studio Signature Cleaning - 1 Bed 1 Bath Signature Cleanin…" at bounding box center [212, 101] width 157 height 18
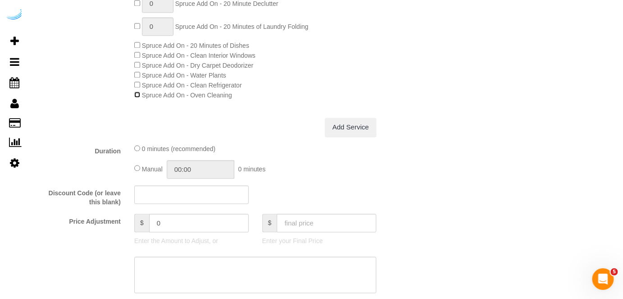
scroll to position [819, 0]
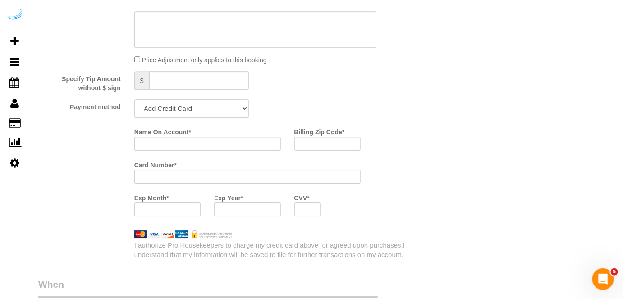
drag, startPoint x: 206, startPoint y: 107, endPoint x: 201, endPoint y: 114, distance: 9.0
click at [206, 107] on select "Add Credit Card Cash Check Paypal" at bounding box center [191, 108] width 114 height 18
select select "string:check"
click at [134, 100] on select "Add Credit Card Cash Check Paypal" at bounding box center [191, 108] width 114 height 18
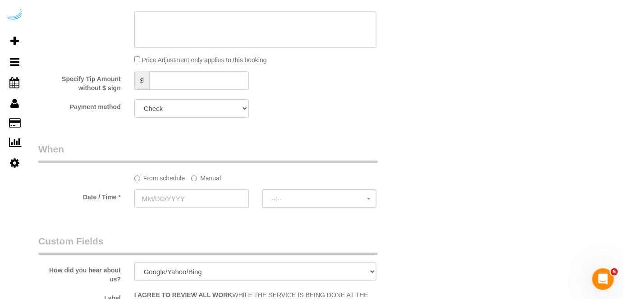
click at [198, 178] on label "Manual" at bounding box center [206, 176] width 30 height 12
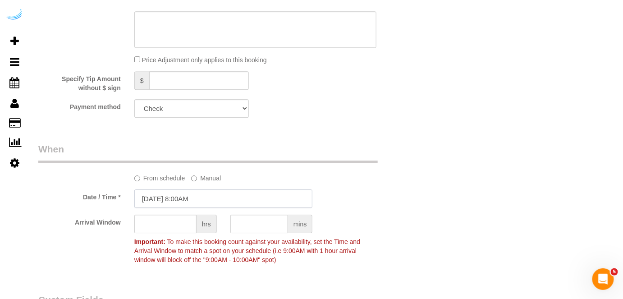
click at [189, 203] on input "08/29/2025 8:00AM" at bounding box center [223, 198] width 178 height 18
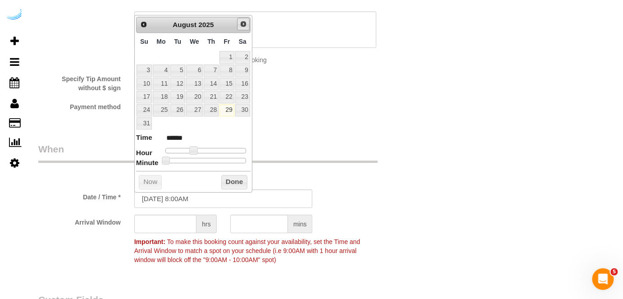
click at [242, 29] on link "Next" at bounding box center [243, 24] width 13 height 13
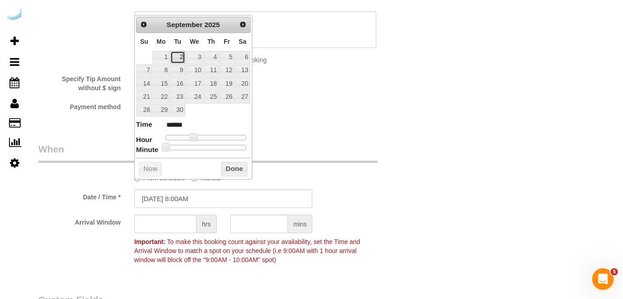
click at [177, 54] on link "2" at bounding box center [177, 57] width 14 height 12
type input "[DATE] 9:00AM"
type input "******"
drag, startPoint x: 191, startPoint y: 134, endPoint x: 196, endPoint y: 134, distance: 5.0
click at [196, 134] on span at bounding box center [197, 137] width 8 height 8
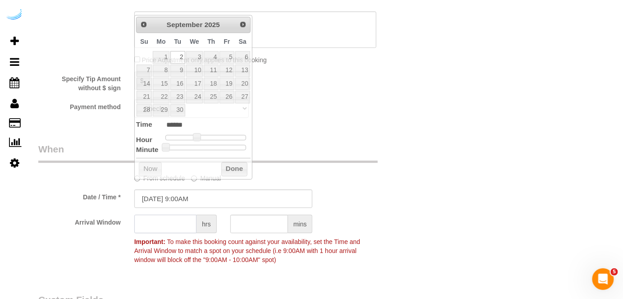
click at [162, 223] on input "text" at bounding box center [165, 223] width 62 height 18
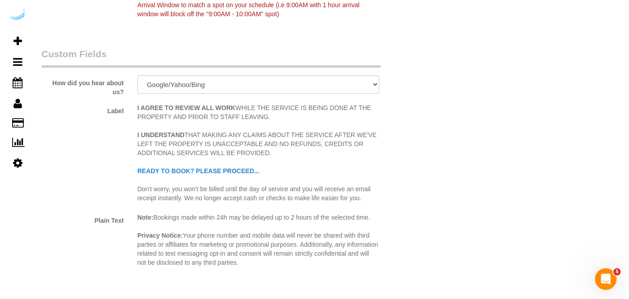
scroll to position [1229, 0]
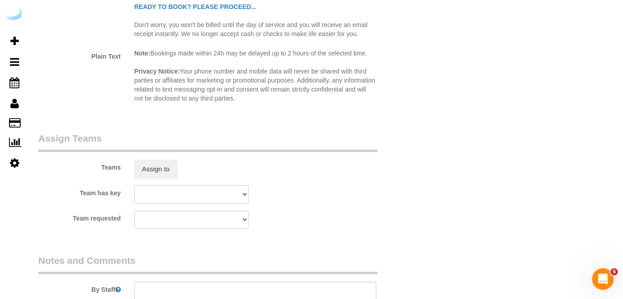
type input "8"
click at [164, 182] on sui-booking-teams "Teams Assign to Team has key Austin Carpet Cleaning Austin Handyman Cesare Aust…" at bounding box center [223, 180] width 370 height 97
click at [164, 174] on button "Assign to" at bounding box center [155, 169] width 43 height 19
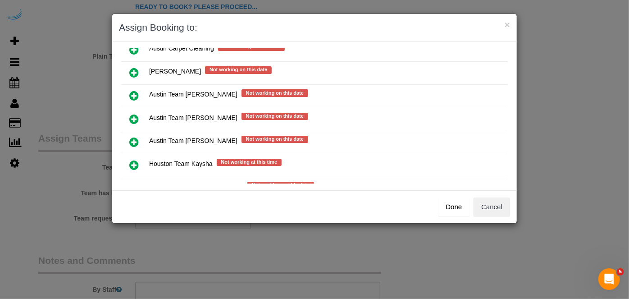
click at [133, 114] on icon at bounding box center [133, 119] width 9 height 11
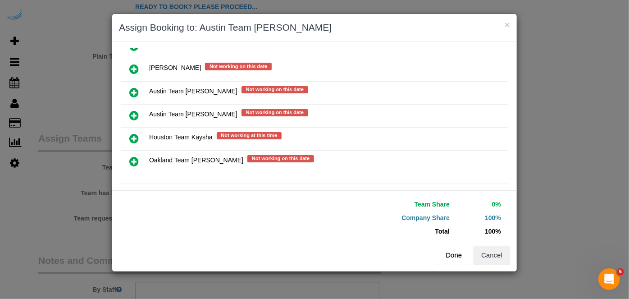
scroll to position [149, 0]
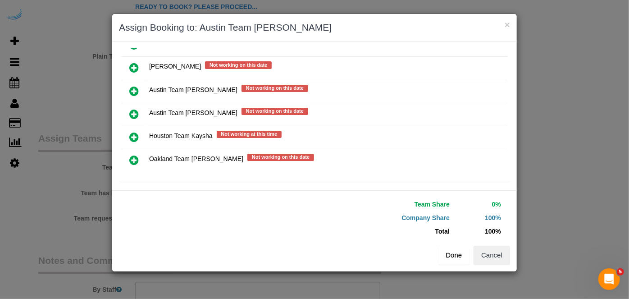
click at [451, 249] on button "Done" at bounding box center [454, 255] width 32 height 19
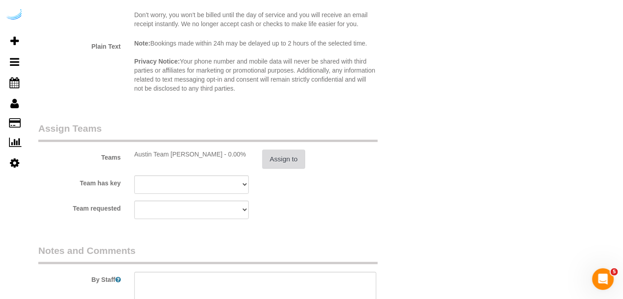
scroll to position [1352, 0]
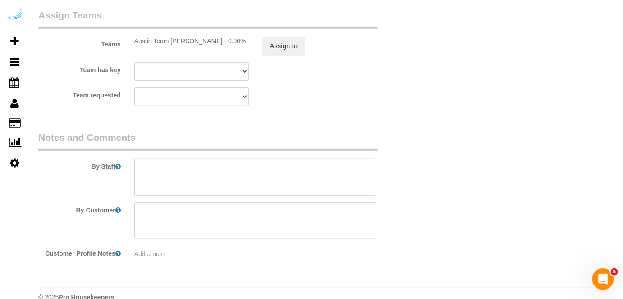
click at [275, 178] on textarea at bounding box center [255, 177] width 242 height 37
click at [264, 169] on textarea at bounding box center [255, 177] width 242 height 37
paste textarea "Permanent Notes:No notes from this customer.Today's Notes:No notes from this se…"
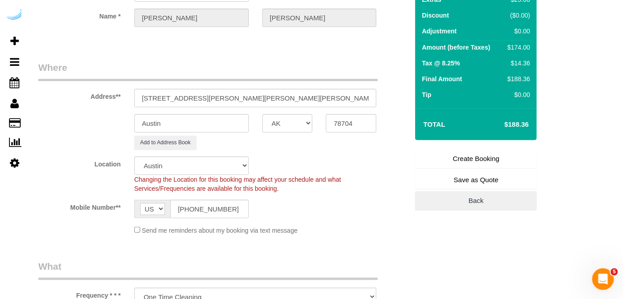
scroll to position [0, 0]
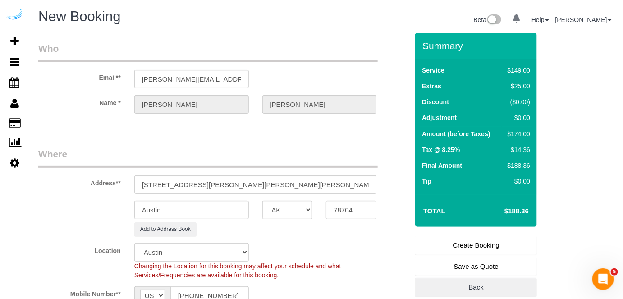
type textarea "Recurrency: EVERY 4 WEEKS Permanent Notes:No notes from this customer.Today's N…"
click at [461, 246] on link "Create Booking" at bounding box center [476, 245] width 122 height 19
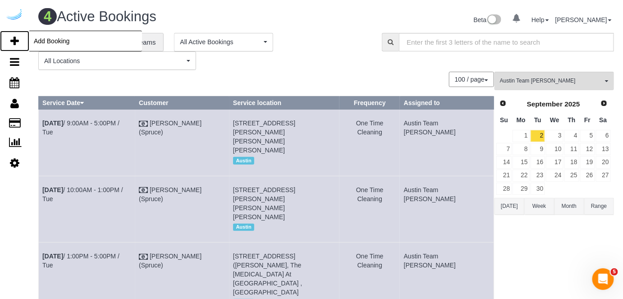
click at [16, 36] on icon at bounding box center [14, 41] width 9 height 11
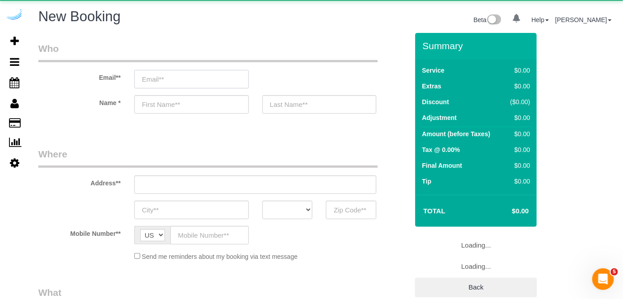
select select "object:9569"
select select "4"
select select "number:9"
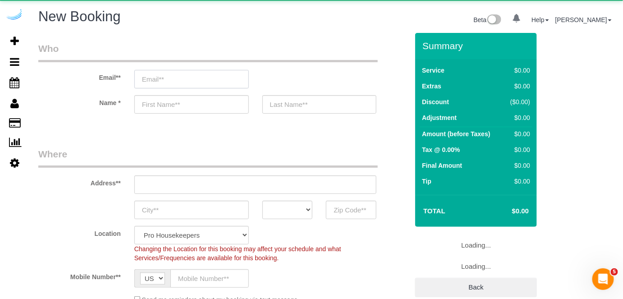
click at [240, 80] on input "email" at bounding box center [191, 79] width 114 height 18
select select "object:10141"
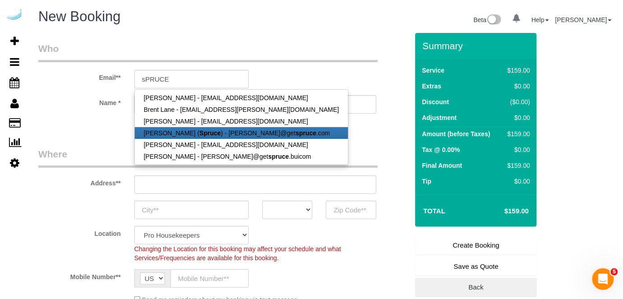
click at [221, 128] on link "[PERSON_NAME] ( Spruce ) - [PERSON_NAME]@get spruce .com" at bounding box center [241, 133] width 213 height 12
type input "[PERSON_NAME][EMAIL_ADDRESS][DOMAIN_NAME]"
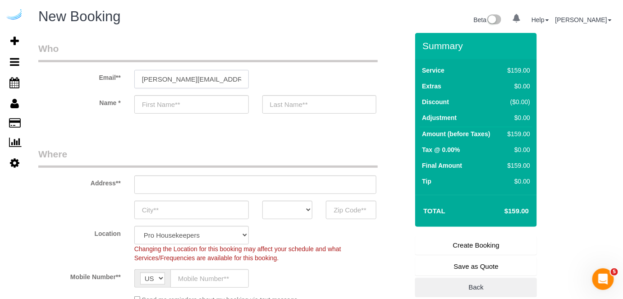
type input "[PERSON_NAME]"
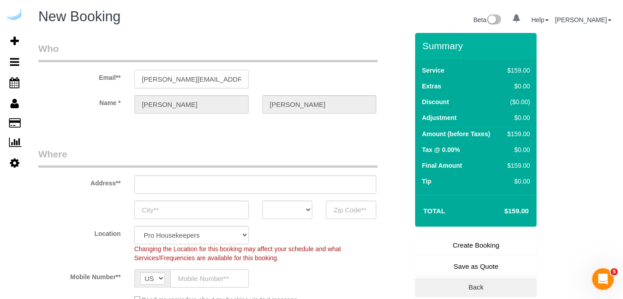
type input "[STREET_ADDRESS][PERSON_NAME]"
type input "Austin"
select select "[GEOGRAPHIC_DATA]"
type input "78704"
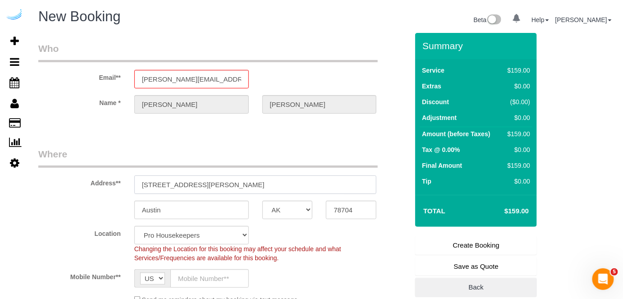
click at [250, 181] on input "[STREET_ADDRESS][PERSON_NAME]" at bounding box center [255, 184] width 242 height 18
paste input "1401 S Lamar Blvd, Austin, TX 78704"
type input "1401 S Lamar Blvd, Austin, TX 78704"
select select "9"
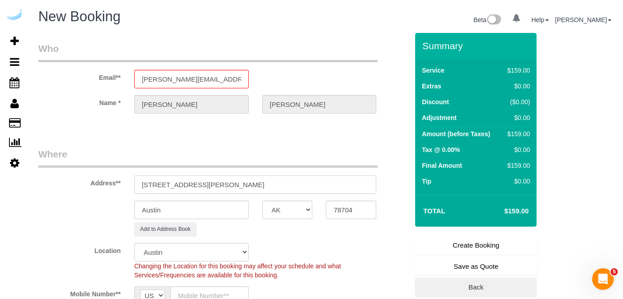
select select "object:10185"
drag, startPoint x: 234, startPoint y: 184, endPoint x: 317, endPoint y: 181, distance: 83.4
click at [316, 180] on input "1401 S Lamar Blvd, Austin, TX 78704" at bounding box center [255, 184] width 242 height 18
type input "1401 S Lamar Blvd, Austin, TX 78704"
click at [351, 210] on input "78704" at bounding box center [351, 210] width 50 height 18
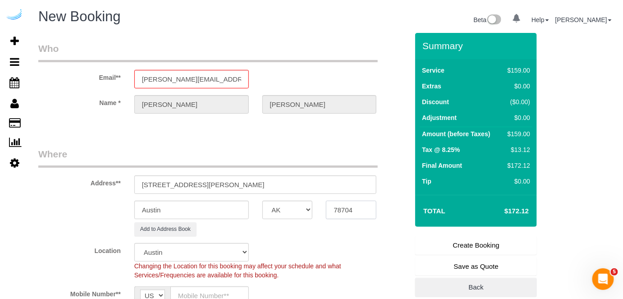
paste input "text"
type input "78704"
drag, startPoint x: 281, startPoint y: 182, endPoint x: 328, endPoint y: 173, distance: 47.6
click at [328, 173] on div "Address** 1401 S Lamar Blvd, Austin, TX 78704" at bounding box center [223, 170] width 383 height 46
paste input "Matt Graham"
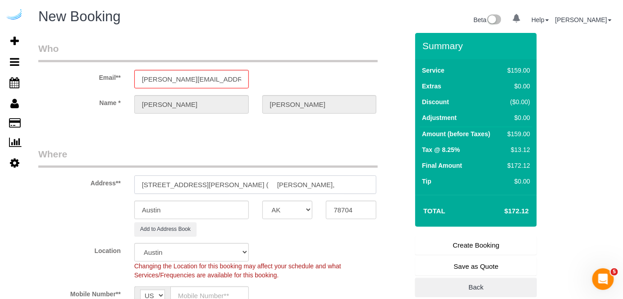
paste input "The Bouldin"
paste input "1468913"
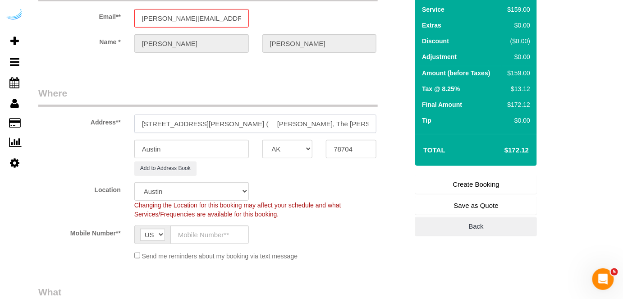
scroll to position [82, 0]
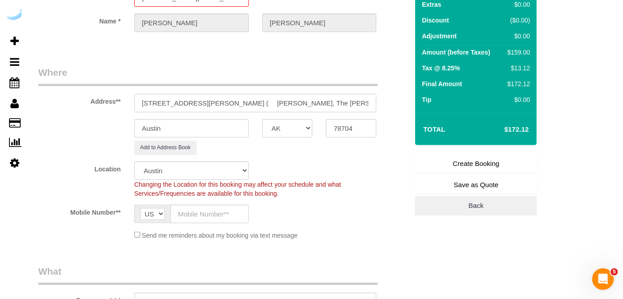
type input "1401 S Lamar Blvd, Unit 1122 ( Matt Graham, The Bouldin, 1468913)"
drag, startPoint x: 192, startPoint y: 212, endPoint x: 187, endPoint y: 210, distance: 4.6
click at [192, 212] on input "text" at bounding box center [209, 214] width 78 height 18
paste input "[PHONE_NUMBER]"
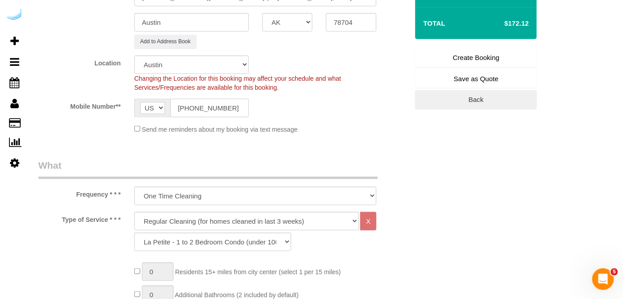
scroll to position [287, 0]
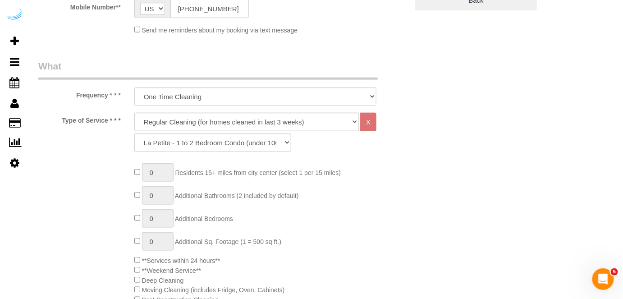
type input "[PHONE_NUMBER]"
click at [240, 118] on select "Deep Cleaning (for homes that have not been cleaned in 3+ weeks) Spruce Regular…" at bounding box center [246, 122] width 225 height 18
select select "282"
click at [134, 113] on select "Deep Cleaning (for homes that have not been cleaned in 3+ weeks) Spruce Regular…" at bounding box center [246, 122] width 225 height 18
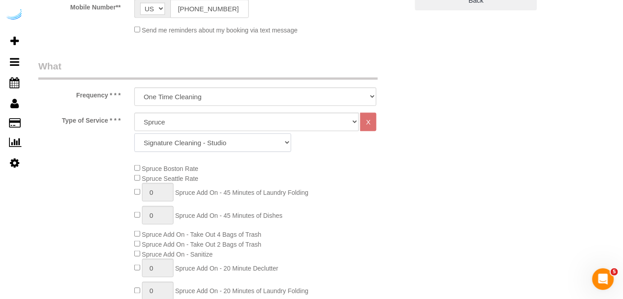
click at [203, 143] on select "Signature Cleaning - Studio Signature Cleaning - 1 Bed 1 Bath Signature Cleanin…" at bounding box center [212, 142] width 157 height 18
select select "309"
click at [134, 133] on select "Signature Cleaning - Studio Signature Cleaning - 1 Bed 1 Bath Signature Cleanin…" at bounding box center [212, 142] width 157 height 18
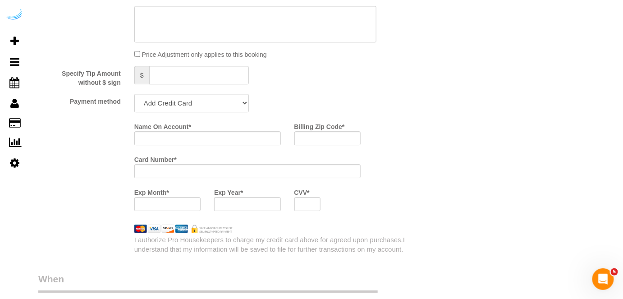
scroll to position [860, 0]
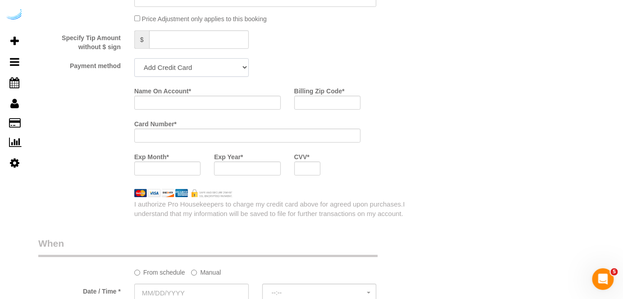
drag, startPoint x: 217, startPoint y: 71, endPoint x: 210, endPoint y: 75, distance: 7.5
click at [217, 71] on select "Add Credit Card Cash Check Paypal" at bounding box center [191, 67] width 114 height 18
select select "string:check"
click at [134, 59] on select "Add Credit Card Cash Check Paypal" at bounding box center [191, 67] width 114 height 18
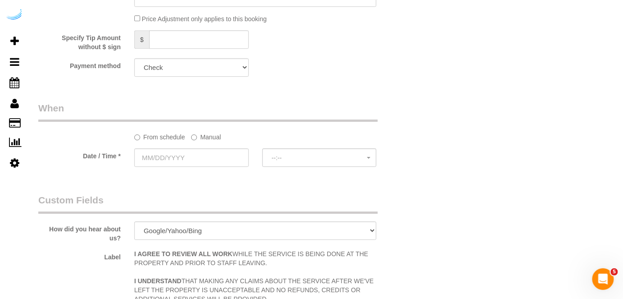
click at [215, 139] on label "Manual" at bounding box center [206, 135] width 30 height 12
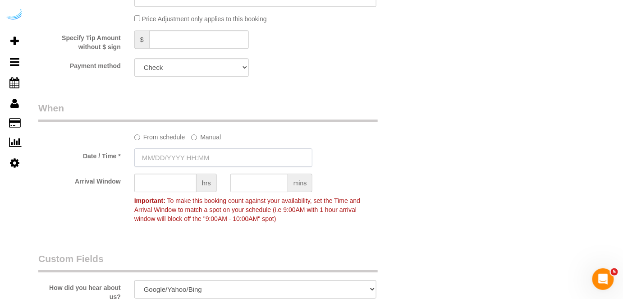
click at [191, 151] on input "text" at bounding box center [223, 157] width 178 height 18
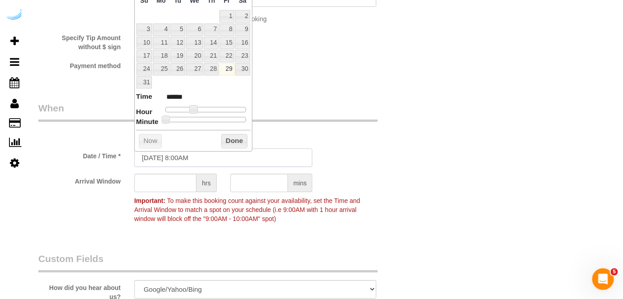
scroll to position [819, 0]
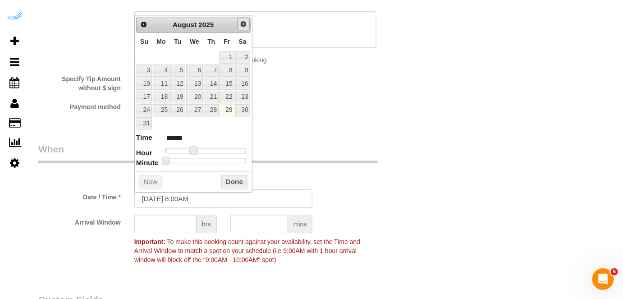
click at [246, 25] on span "Next" at bounding box center [243, 23] width 7 height 7
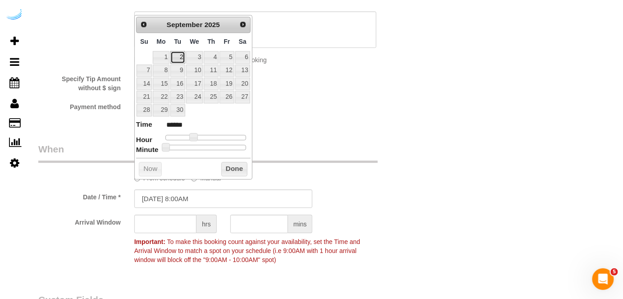
click at [183, 57] on link "2" at bounding box center [177, 57] width 14 height 12
type input "[DATE] 9:00AM"
type input "******"
type input "[DATE] 10:00AM"
type input "*******"
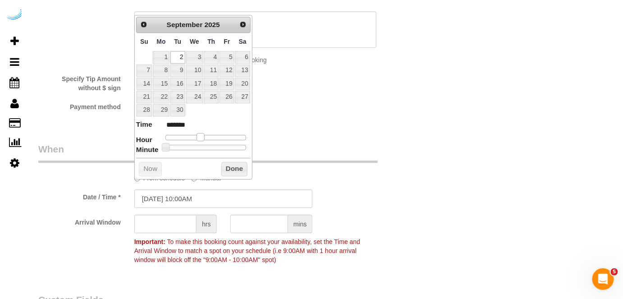
type input "[DATE] 9:00AM"
type input "******"
click at [195, 137] on span at bounding box center [197, 137] width 8 height 8
click at [175, 223] on input "text" at bounding box center [165, 223] width 62 height 18
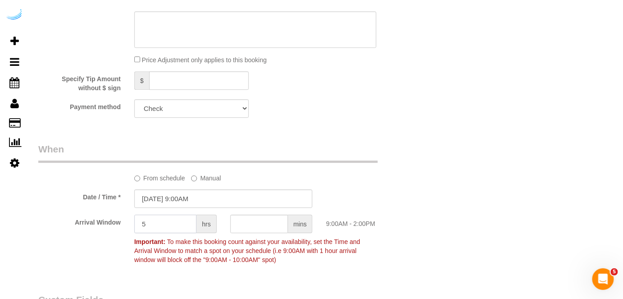
type input "5"
click at [165, 225] on input "5" at bounding box center [165, 223] width 62 height 18
type input "8"
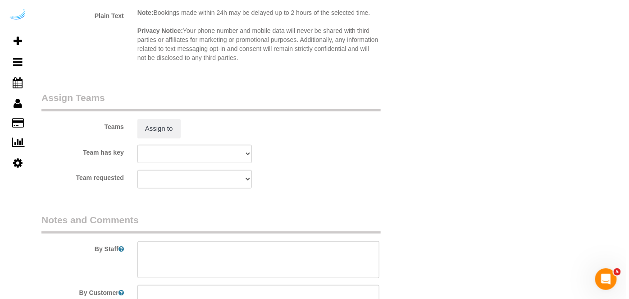
scroll to position [1270, 0]
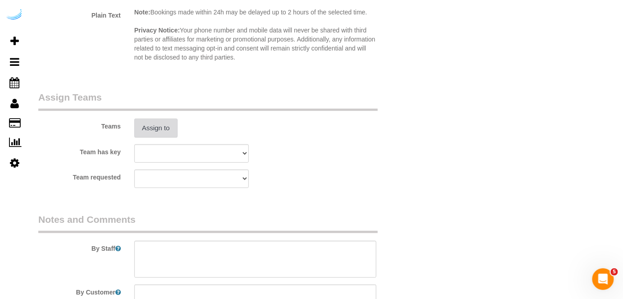
click at [162, 126] on button "Assign to" at bounding box center [155, 128] width 43 height 19
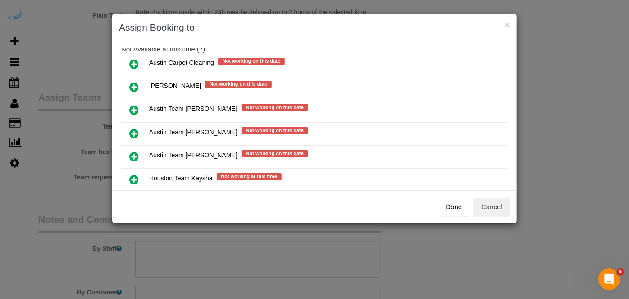
scroll to position [123, 0]
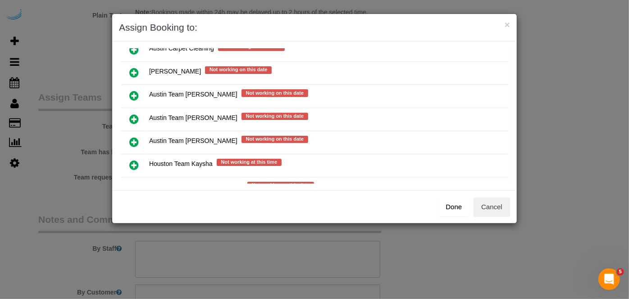
click at [134, 114] on icon at bounding box center [133, 119] width 9 height 11
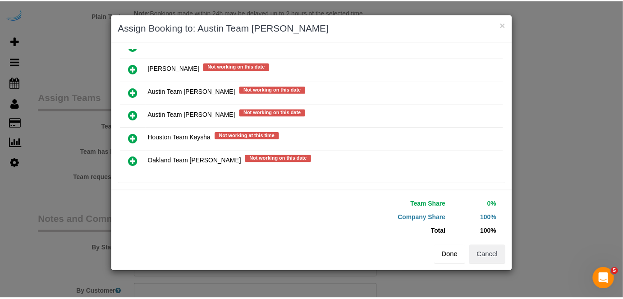
scroll to position [149, 0]
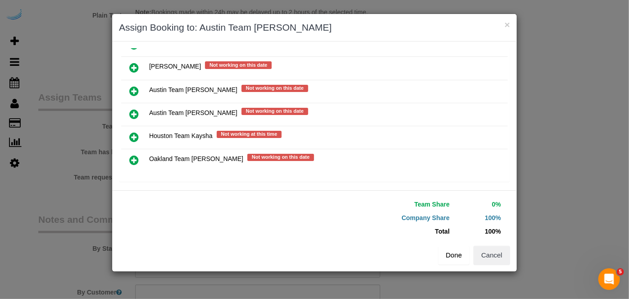
click at [454, 255] on button "Done" at bounding box center [454, 255] width 32 height 19
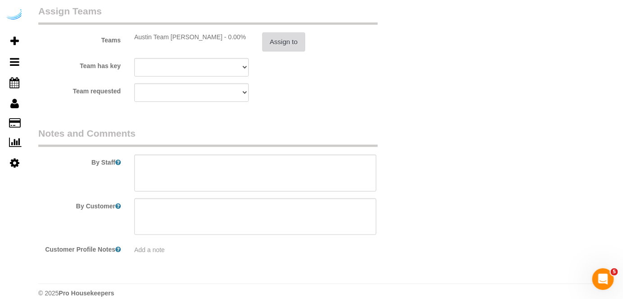
scroll to position [1367, 0]
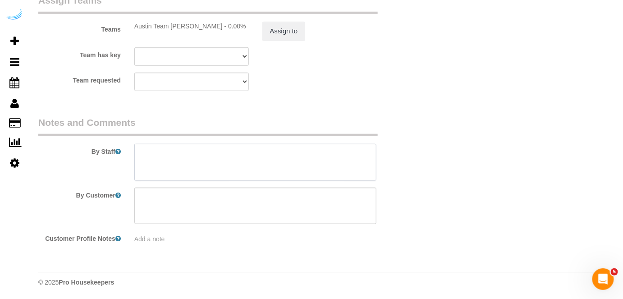
click at [316, 151] on textarea at bounding box center [255, 162] width 242 height 37
click at [229, 155] on textarea at bounding box center [255, 162] width 242 height 37
paste textarea "Permanent Notes:No notes from this customer.Today's Notes:No notes from this se…"
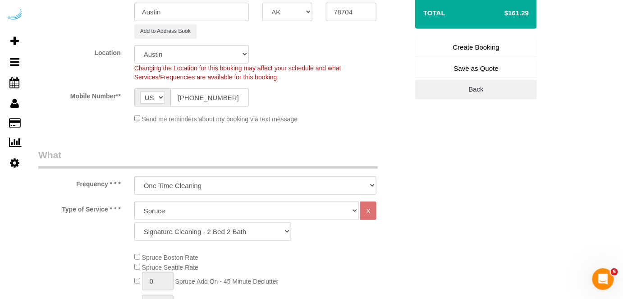
scroll to position [97, 0]
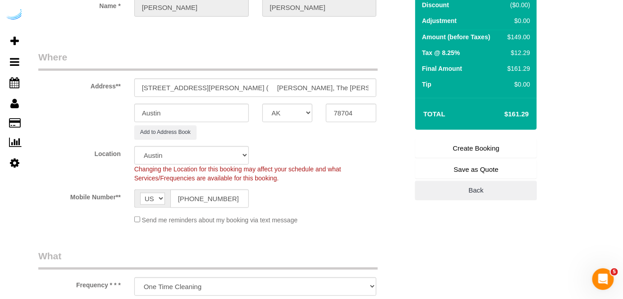
type textarea "Recurrency: Every 1 week Permanent Notes:No notes from this customer.Today's No…"
click at [473, 147] on link "Create Booking" at bounding box center [476, 148] width 122 height 19
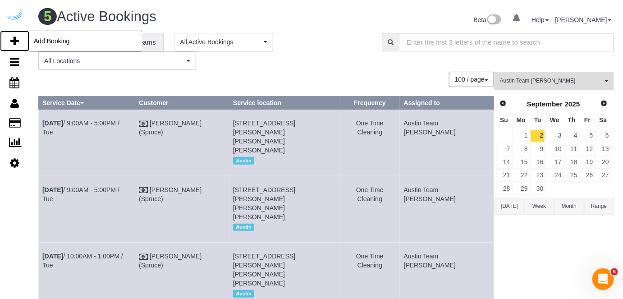
click at [13, 41] on icon at bounding box center [14, 41] width 9 height 11
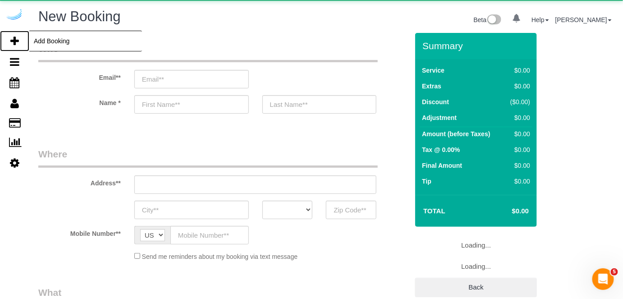
select select "number:9"
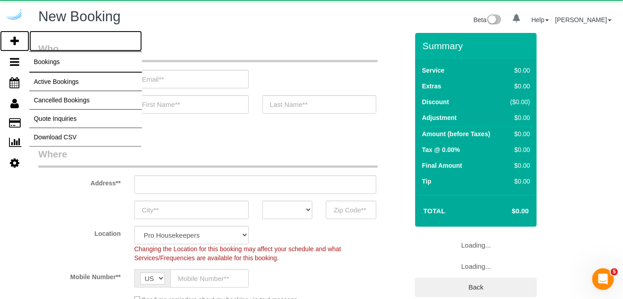
select select "object:11779"
select select "4"
select select "object:11915"
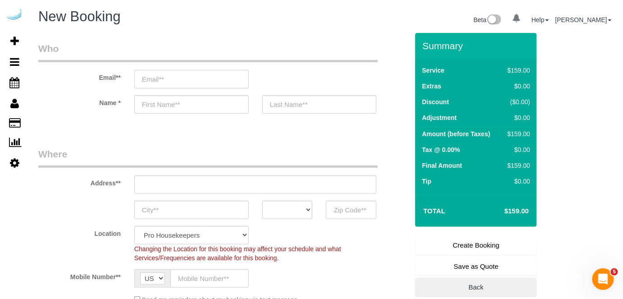
click at [167, 79] on input "email" at bounding box center [191, 79] width 114 height 18
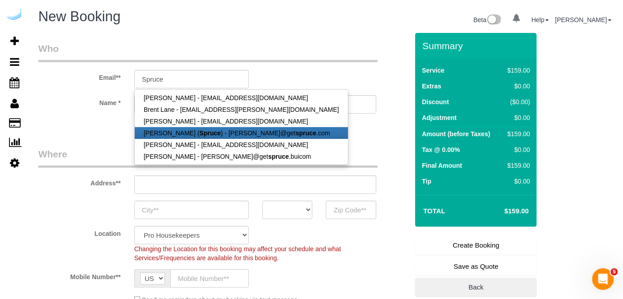
click at [184, 129] on link "[PERSON_NAME] ( Spruce ) - [PERSON_NAME]@get spruce .com" at bounding box center [241, 133] width 213 height 12
type input "[PERSON_NAME][EMAIL_ADDRESS][DOMAIN_NAME]"
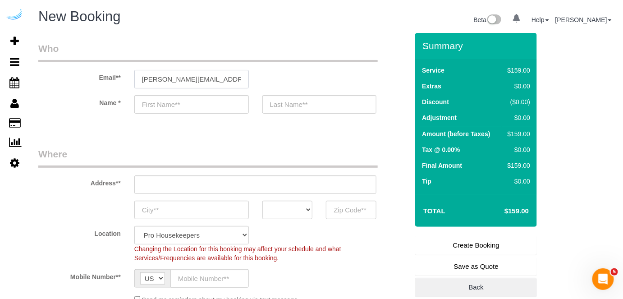
type input "[PERSON_NAME]"
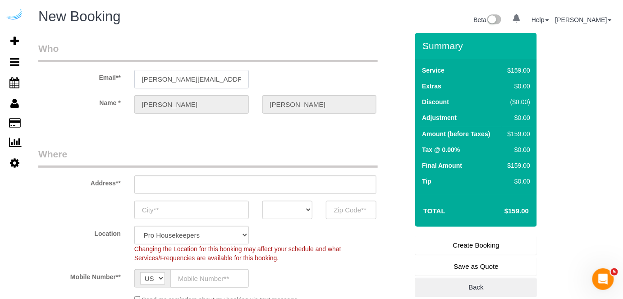
type input "[STREET_ADDRESS][PERSON_NAME]"
type input "Austin"
select select "[GEOGRAPHIC_DATA]"
type input "78704"
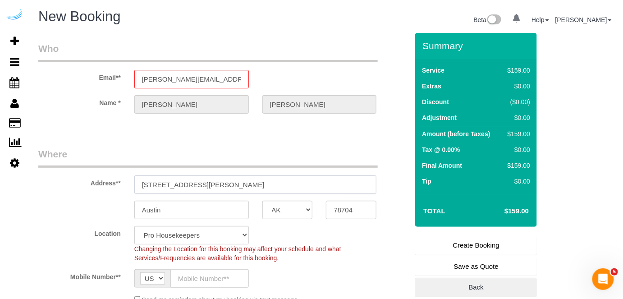
click at [246, 182] on input "[STREET_ADDRESS][PERSON_NAME]" at bounding box center [255, 184] width 242 height 18
select select "9"
paste input "5313 Vega Ave, Austin, TX 78735"
type input "5313 Vega Ave, Austin, TX 78735"
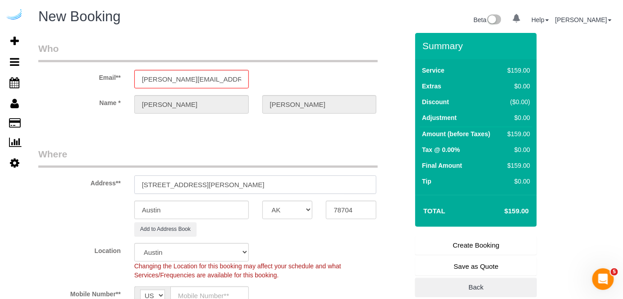
select select "object:11959"
drag, startPoint x: 224, startPoint y: 184, endPoint x: 287, endPoint y: 177, distance: 63.5
click at [287, 177] on input "5313 Vega Ave, Austin, TX 78735" at bounding box center [255, 184] width 242 height 18
type input "5313 Vega Ave, Austin, TX 78735"
click at [348, 207] on input "78704" at bounding box center [351, 210] width 50 height 18
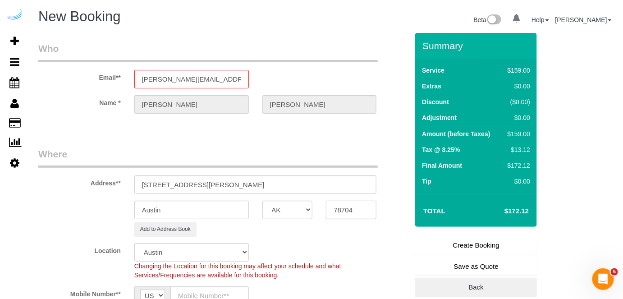
paste input "35"
type input "78735"
drag, startPoint x: 191, startPoint y: 183, endPoint x: 280, endPoint y: 177, distance: 89.0
click at [281, 178] on input "5313 Vega Ave, Austin, TX 78735" at bounding box center [255, 184] width 242 height 18
paste input "Kahle Hunter"
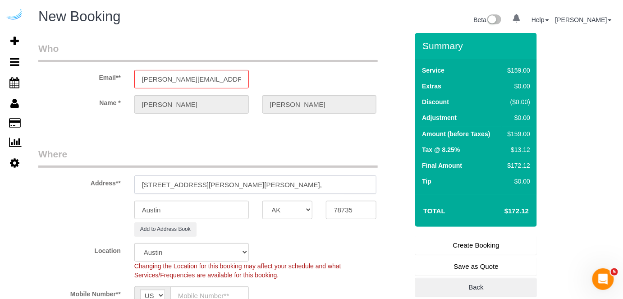
paste input "The Markson"
paste input "1467370"
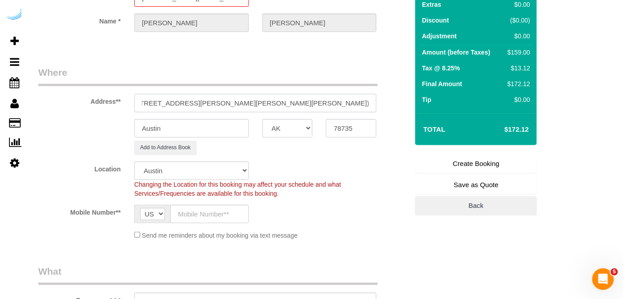
type input "5313 Vega Ave, Building 1226, Unit 1226 (Kahle Hunter, The Markson , 1467370)"
click at [198, 210] on input "text" at bounding box center [209, 214] width 78 height 18
click at [224, 209] on input "text" at bounding box center [209, 214] width 78 height 18
paste input "[PHONE_NUMBER]"
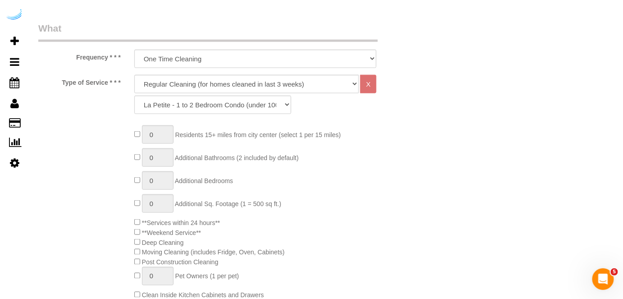
scroll to position [328, 0]
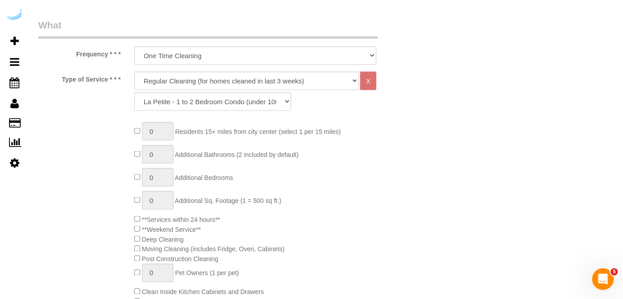
type input "[PHONE_NUMBER]"
click at [237, 74] on select "Deep Cleaning (for homes that have not been cleaned in 3+ weeks) Spruce Regular…" at bounding box center [246, 81] width 225 height 18
select select "282"
click at [134, 72] on select "Deep Cleaning (for homes that have not been cleaned in 3+ weeks) Spruce Regular…" at bounding box center [246, 81] width 225 height 18
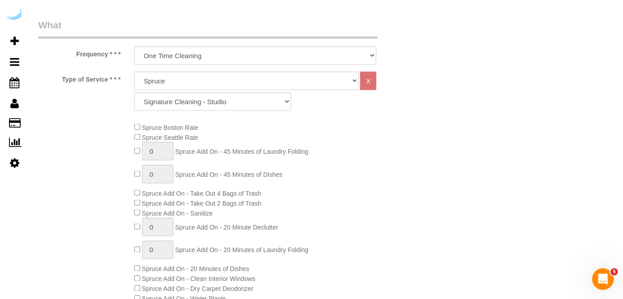
click at [247, 89] on div "Deep Cleaning (for homes that have not been cleaned in 3+ weeks) Spruce Regular…" at bounding box center [255, 91] width 242 height 39
click at [236, 101] on select "Signature Cleaning - Studio Signature Cleaning - 1 Bed 1 Bath Signature Cleanin…" at bounding box center [212, 101] width 157 height 18
select select "309"
click at [134, 92] on select "Signature Cleaning - Studio Signature Cleaning - 1 Bed 1 Bath Signature Cleanin…" at bounding box center [212, 101] width 157 height 18
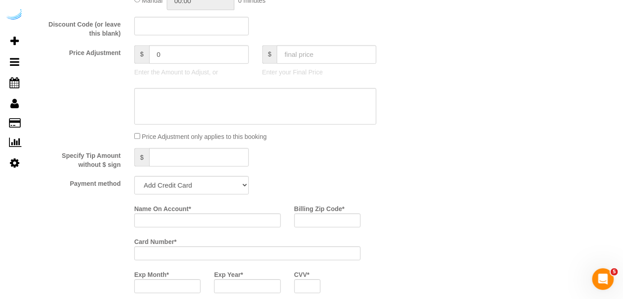
scroll to position [778, 0]
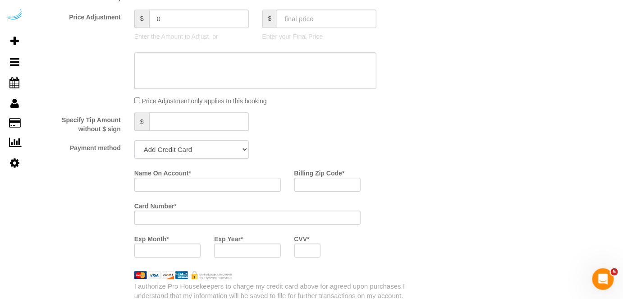
click at [181, 156] on select "Add Credit Card Cash Check Paypal" at bounding box center [191, 149] width 114 height 18
select select "string:check"
click at [134, 141] on select "Add Credit Card Cash Check Paypal" at bounding box center [191, 149] width 114 height 18
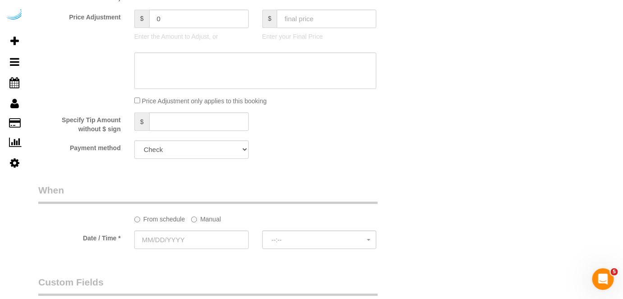
click at [214, 219] on label "Manual" at bounding box center [206, 217] width 30 height 12
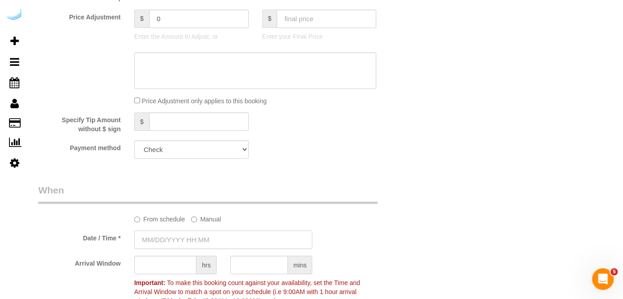
click at [195, 233] on input "text" at bounding box center [223, 239] width 178 height 18
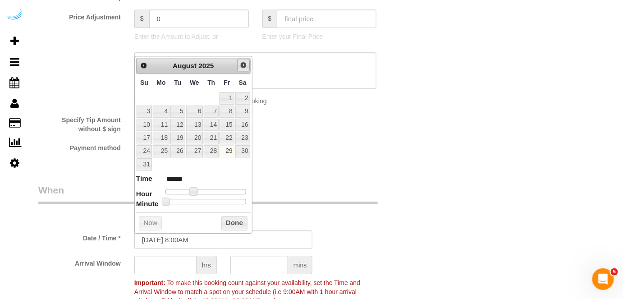
click at [243, 66] on span "Next" at bounding box center [243, 64] width 7 height 7
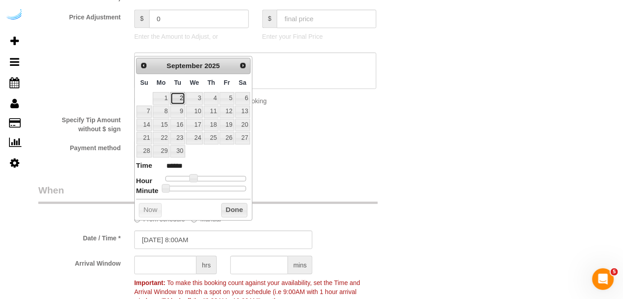
click at [180, 96] on link "2" at bounding box center [177, 98] width 14 height 12
type input "[DATE] 9:00AM"
type input "******"
click at [200, 178] on span at bounding box center [197, 178] width 8 height 8
click at [166, 262] on input "text" at bounding box center [165, 264] width 62 height 18
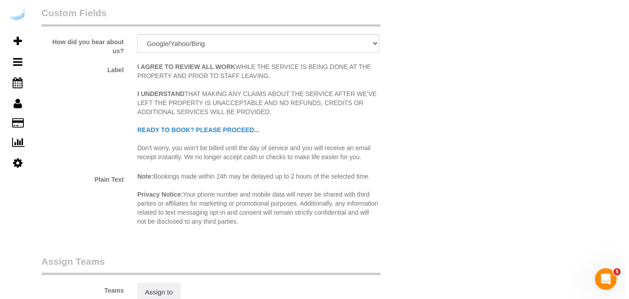
scroll to position [1188, 0]
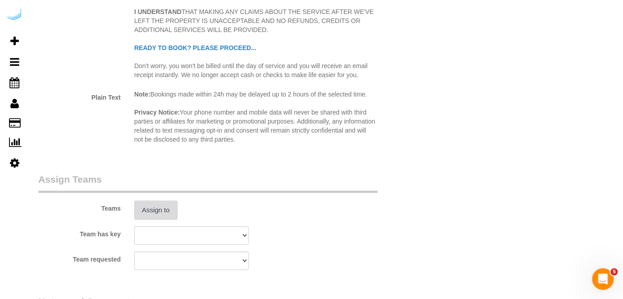
type input "8"
click at [161, 209] on button "Assign to" at bounding box center [155, 210] width 43 height 19
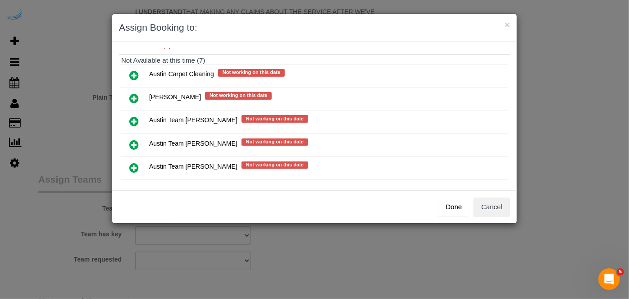
scroll to position [151, 0]
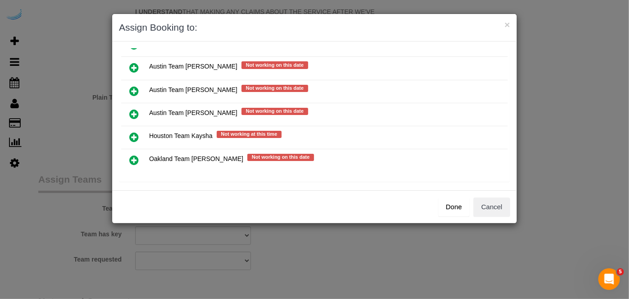
click at [132, 86] on icon at bounding box center [133, 91] width 9 height 11
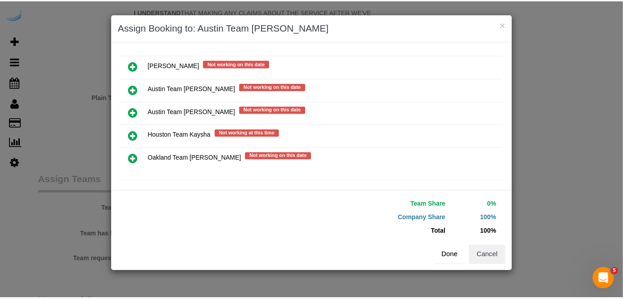
scroll to position [149, 0]
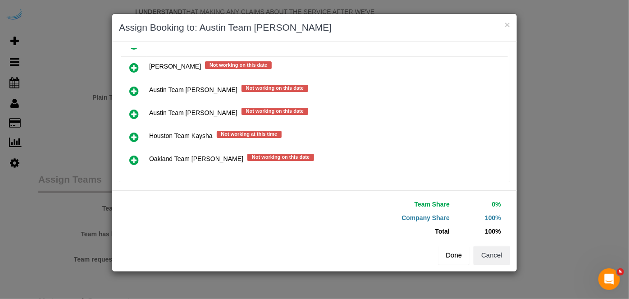
click at [457, 257] on button "Done" at bounding box center [454, 255] width 32 height 19
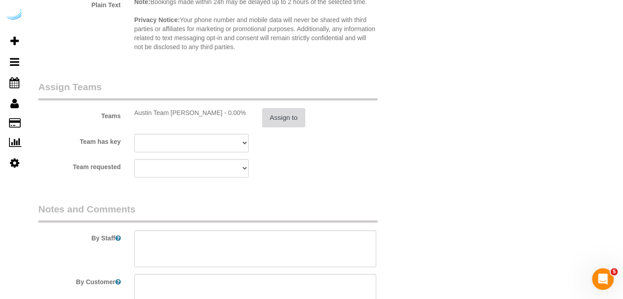
scroll to position [1367, 0]
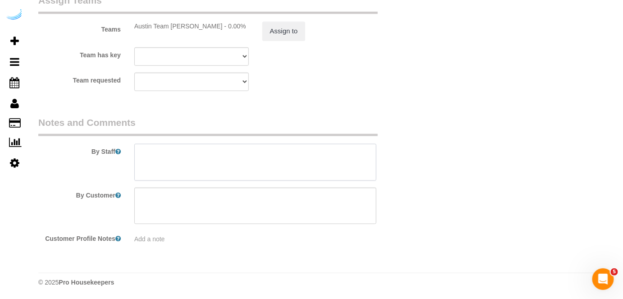
click at [224, 160] on textarea at bounding box center [255, 162] width 242 height 37
paste textarea "Permanent Notes:No notes from this customer.Today's Notes:We will be moved out …"
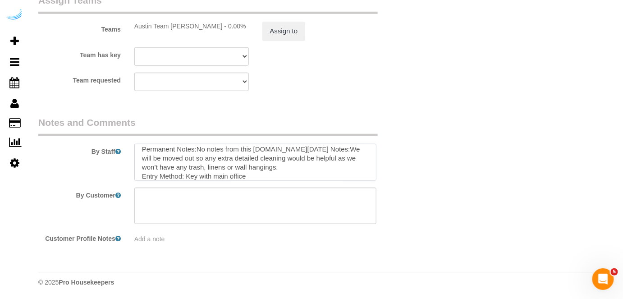
scroll to position [0, 0]
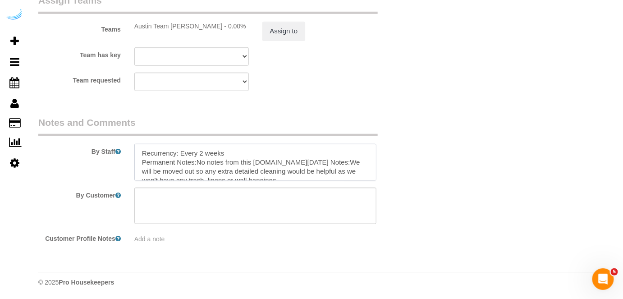
drag, startPoint x: 244, startPoint y: 151, endPoint x: 180, endPoint y: 150, distance: 64.0
click at [180, 150] on textarea at bounding box center [255, 162] width 242 height 37
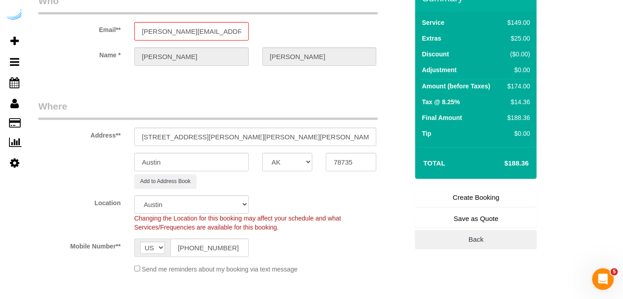
scroll to position [82, 0]
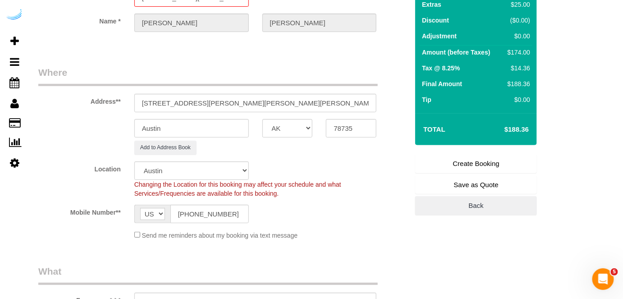
type textarea "Recurrency: One time service Permanent Notes:No notes from this customer.Today'…"
click at [433, 162] on link "Create Booking" at bounding box center [476, 163] width 122 height 19
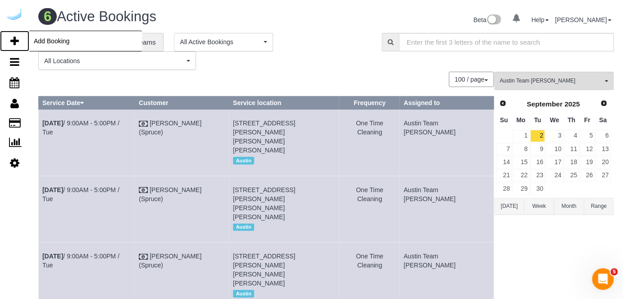
click at [13, 36] on icon at bounding box center [14, 41] width 9 height 11
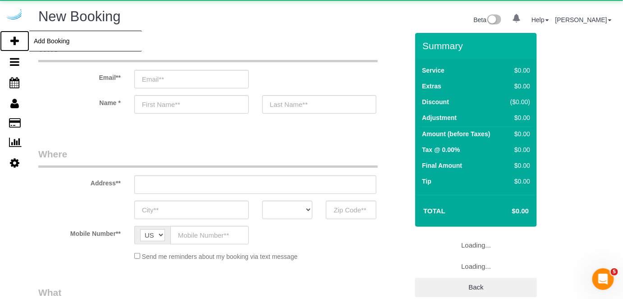
select select "number:9"
select select "4"
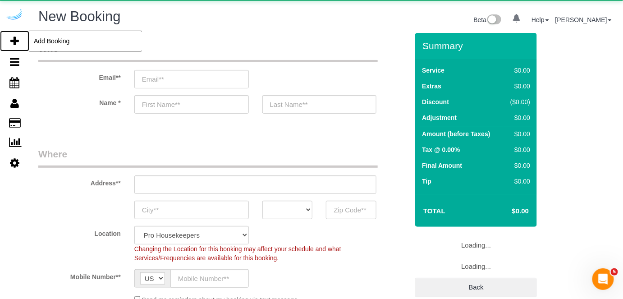
select select "object:13702"
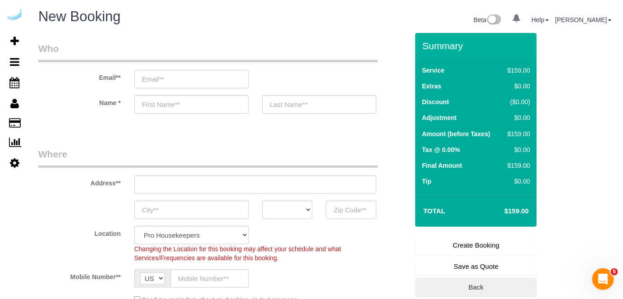
click at [164, 77] on input "email" at bounding box center [191, 79] width 114 height 18
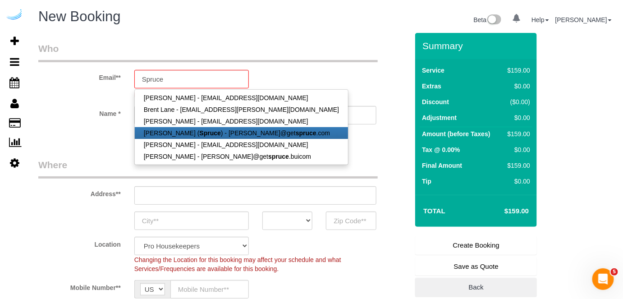
click at [243, 134] on link "[PERSON_NAME] ( Spruce ) - [PERSON_NAME]@get spruce .com" at bounding box center [241, 133] width 213 height 12
type input "[PERSON_NAME][EMAIL_ADDRESS][DOMAIN_NAME]"
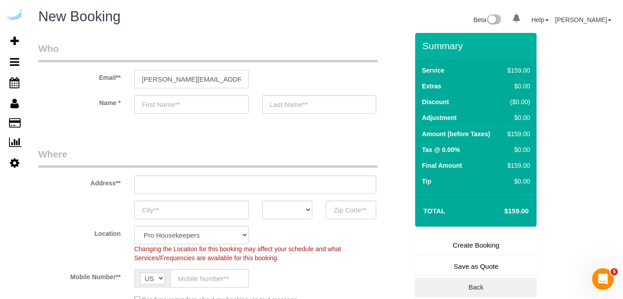
type input "[PERSON_NAME]"
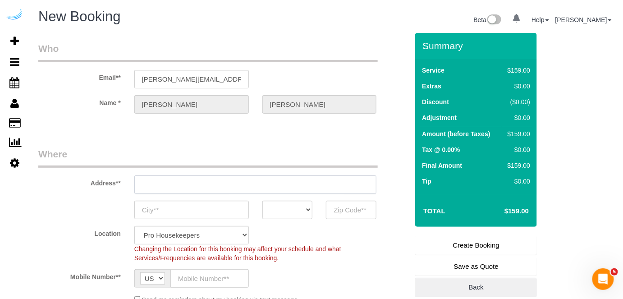
click at [264, 180] on input "text" at bounding box center [255, 184] width 242 height 18
type input "[STREET_ADDRESS][PERSON_NAME]"
type input "Austin"
select select "[GEOGRAPHIC_DATA]"
type input "78704"
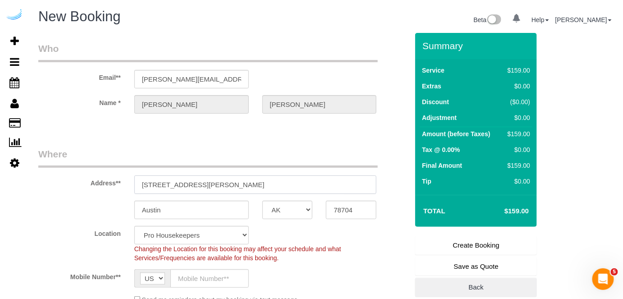
select select "9"
paste input "1155 Barton Springs Rd, Austin, TX 78704"
type input "1155 Barton Springs Rd, Austin, TX 78704"
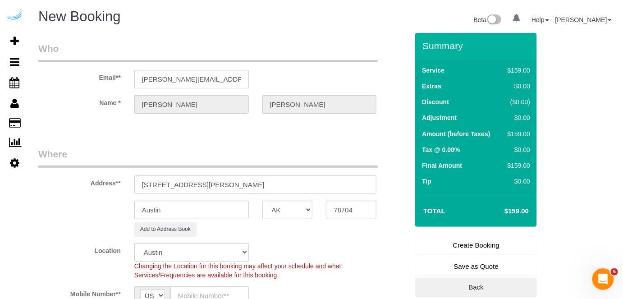
select select "object:13746"
drag, startPoint x: 253, startPoint y: 181, endPoint x: 321, endPoint y: 186, distance: 67.8
click at [319, 184] on input "1155 Barton Springs Rd, Austin, TX 78704" at bounding box center [255, 184] width 242 height 18
click at [324, 191] on input "1155 Barton Springs Rd, Austin, TX 78704" at bounding box center [255, 184] width 242 height 18
drag, startPoint x: 249, startPoint y: 180, endPoint x: 316, endPoint y: 180, distance: 67.6
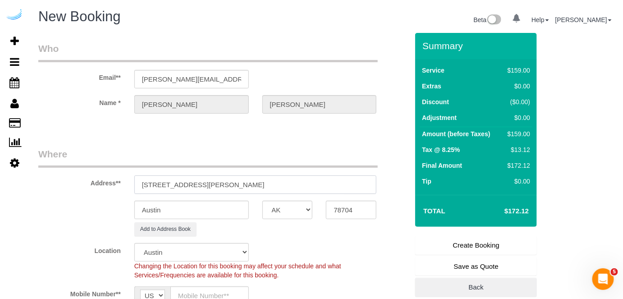
click at [316, 180] on input "1155 Barton Springs Rd, Austin, TX 78704" at bounding box center [255, 184] width 242 height 18
type input "1155 Barton Springs Rd, Austin, TX 78704"
click at [337, 201] on input "78704" at bounding box center [351, 210] width 50 height 18
paste input "text"
type input "78704"
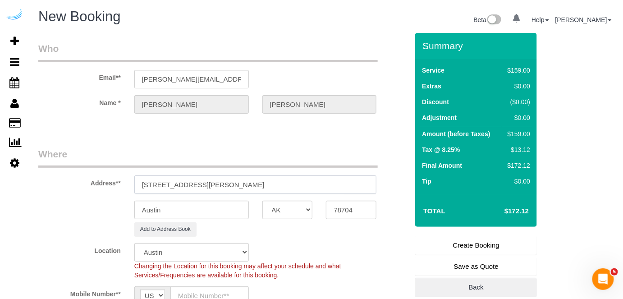
drag, startPoint x: 219, startPoint y: 184, endPoint x: 308, endPoint y: 182, distance: 89.7
click at [308, 182] on input "1155 Barton Springs Rd, Austin, TX 78704" at bounding box center [255, 184] width 242 height 18
paste input "Scott Collins"
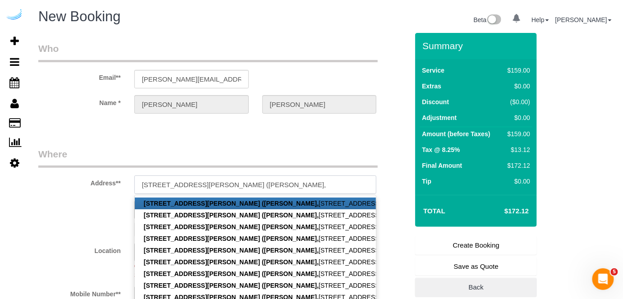
paste input "1155 Barton Springs"
paste input "1447367"
type input "1155 Barton Springs Rd, Unit 604 (Scott Collins, 1155 Barton Springs , 1447367 )"
click at [274, 124] on fieldset "Who Email** brandie@getspruce.com Name * Brandie Louck" at bounding box center [223, 85] width 370 height 87
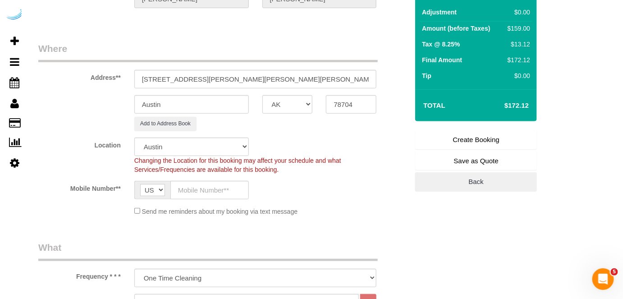
scroll to position [123, 0]
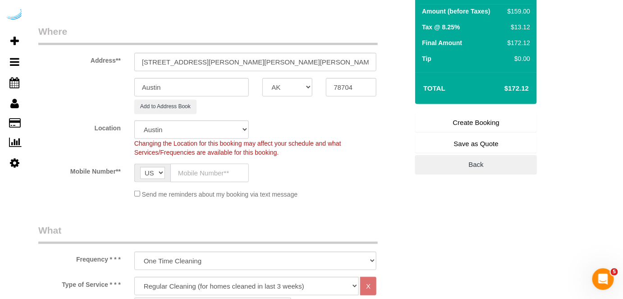
drag, startPoint x: 222, startPoint y: 171, endPoint x: 188, endPoint y: 52, distance: 124.1
click at [222, 171] on input "text" at bounding box center [209, 173] width 78 height 18
paste input "[PHONE_NUMBER]"
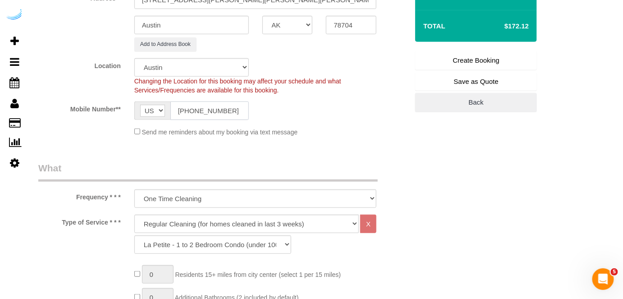
scroll to position [328, 0]
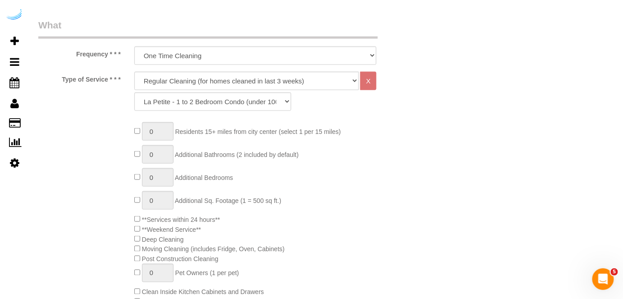
type input "[PHONE_NUMBER]"
drag, startPoint x: 241, startPoint y: 78, endPoint x: 239, endPoint y: 85, distance: 7.1
click at [241, 78] on select "Deep Cleaning (for homes that have not been cleaned in 3+ weeks) Spruce Regular…" at bounding box center [246, 81] width 225 height 18
click at [134, 72] on select "Deep Cleaning (for homes that have not been cleaned in 3+ weeks) Spruce Regular…" at bounding box center [246, 81] width 225 height 18
drag, startPoint x: 246, startPoint y: 78, endPoint x: 241, endPoint y: 87, distance: 10.5
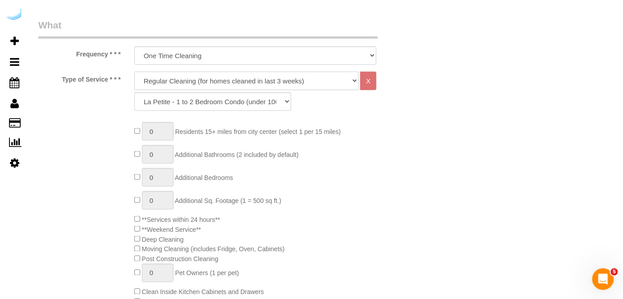
click at [246, 78] on select "Deep Cleaning (for homes that have not been cleaned in 3+ weeks) Spruce Regular…" at bounding box center [246, 81] width 225 height 18
select select "282"
click at [134, 72] on select "Deep Cleaning (for homes that have not been cleaned in 3+ weeks) Spruce Regular…" at bounding box center [246, 81] width 225 height 18
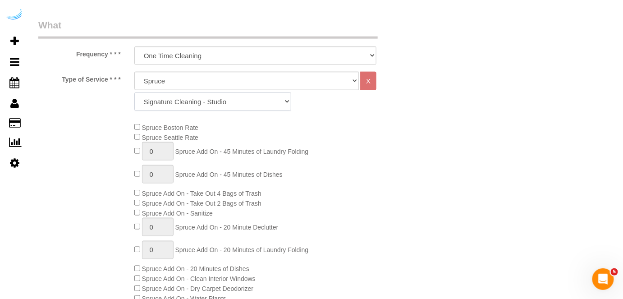
click at [220, 100] on select "Signature Cleaning - Studio Signature Cleaning - 1 Bed 1 Bath Signature Cleanin…" at bounding box center [212, 101] width 157 height 18
select select "304"
click at [134, 92] on select "Signature Cleaning - Studio Signature Cleaning - 1 Bed 1 Bath Signature Cleanin…" at bounding box center [212, 101] width 157 height 18
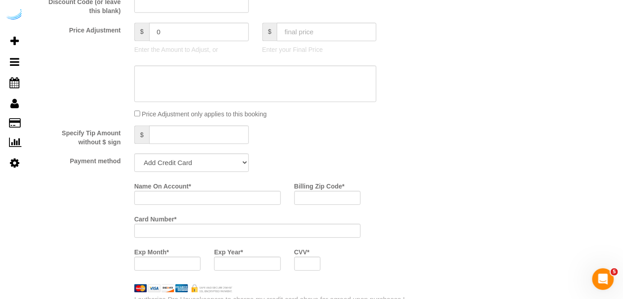
scroll to position [860, 0]
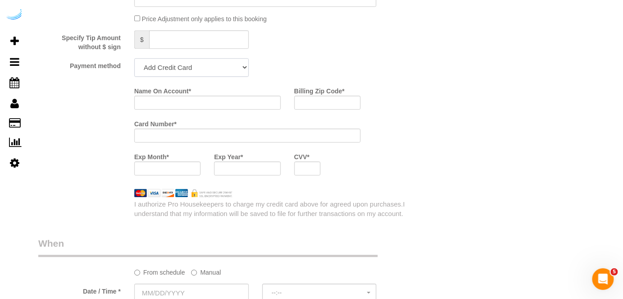
drag, startPoint x: 219, startPoint y: 69, endPoint x: 214, endPoint y: 76, distance: 8.6
click at [220, 69] on select "Add Credit Card Cash Check Paypal" at bounding box center [191, 67] width 114 height 18
select select "string:check"
click at [134, 59] on select "Add Credit Card Cash Check Paypal" at bounding box center [191, 67] width 114 height 18
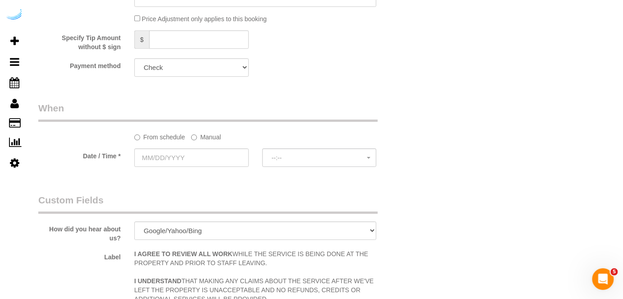
click at [208, 138] on label "Manual" at bounding box center [206, 135] width 30 height 12
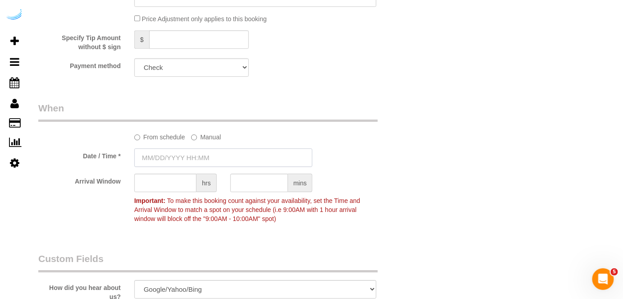
click at [196, 154] on input "text" at bounding box center [223, 157] width 178 height 18
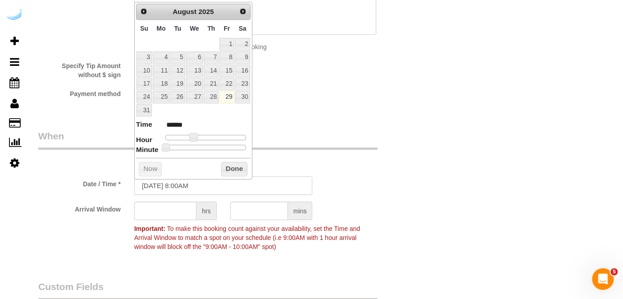
scroll to position [819, 0]
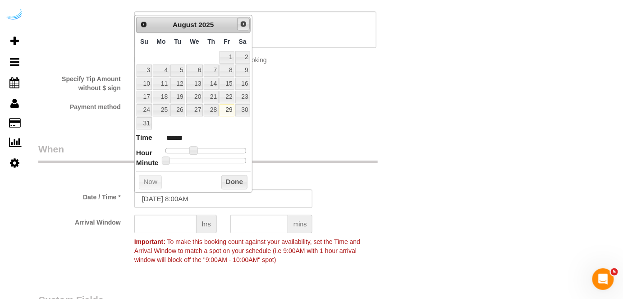
click at [242, 25] on span "Next" at bounding box center [243, 23] width 7 height 7
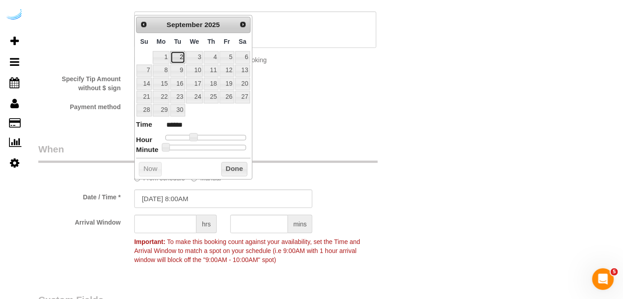
click at [182, 55] on link "2" at bounding box center [177, 57] width 14 height 12
type input "[DATE] 9:00AM"
type input "******"
click at [196, 137] on span at bounding box center [197, 137] width 8 height 8
click at [157, 224] on input "text" at bounding box center [165, 223] width 62 height 18
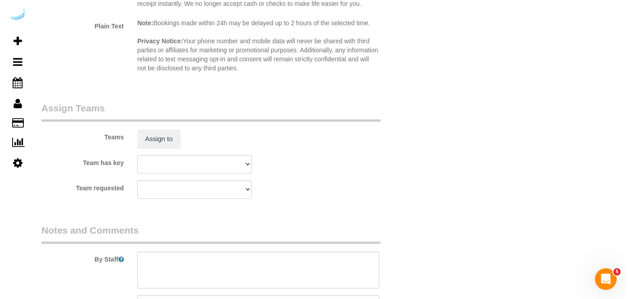
scroll to position [1352, 0]
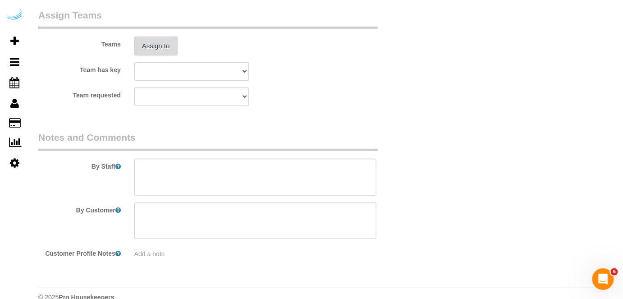
type input "4"
click at [161, 55] on button "Assign to" at bounding box center [155, 45] width 43 height 19
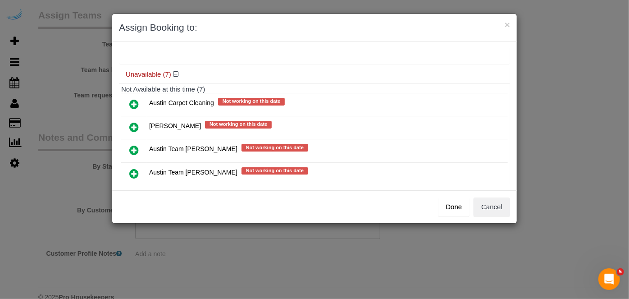
scroll to position [82, 0]
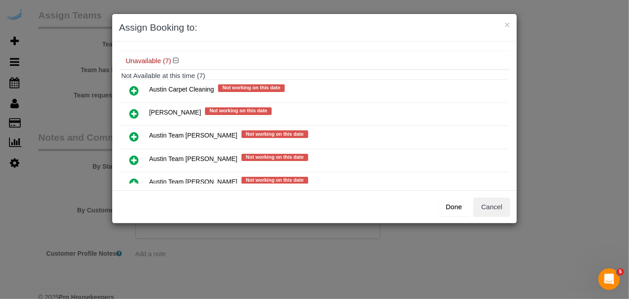
click at [132, 155] on icon at bounding box center [133, 160] width 9 height 11
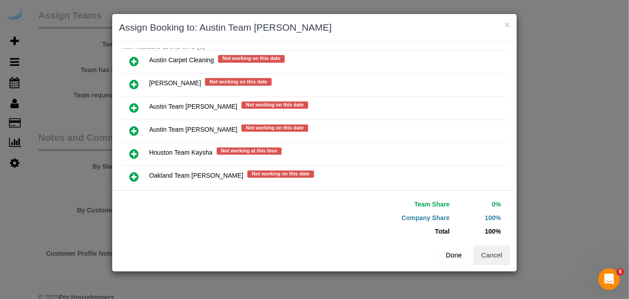
scroll to position [149, 0]
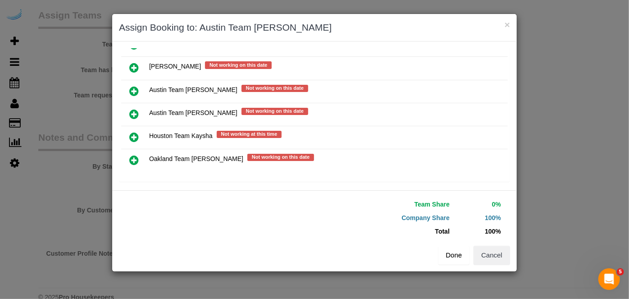
click at [441, 257] on button "Done" at bounding box center [454, 255] width 32 height 19
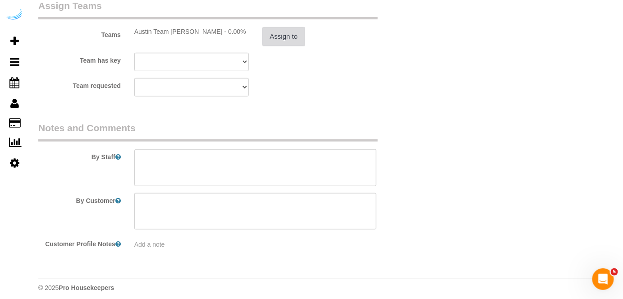
scroll to position [1367, 0]
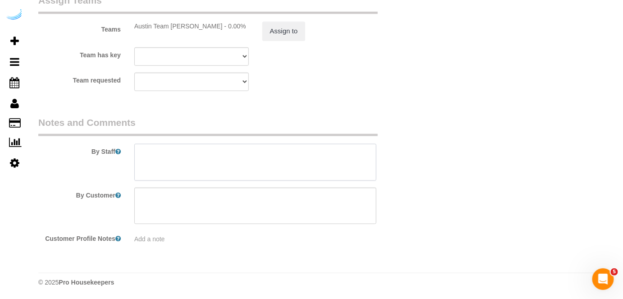
drag, startPoint x: 349, startPoint y: 148, endPoint x: 356, endPoint y: 114, distance: 35.3
click at [349, 148] on textarea at bounding box center [255, 162] width 242 height 37
click at [262, 153] on textarea at bounding box center [255, 162] width 242 height 37
paste textarea "Permanent Notes:No notes from this [DOMAIN_NAME][DATE] Notes:No notes from this…"
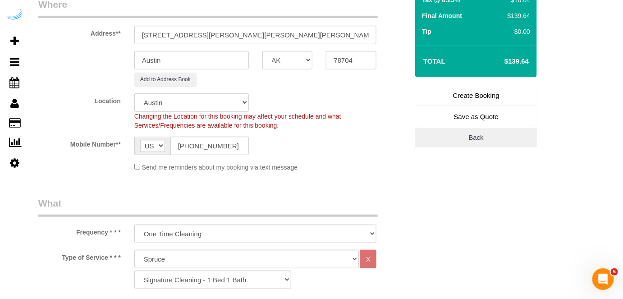
scroll to position [56, 0]
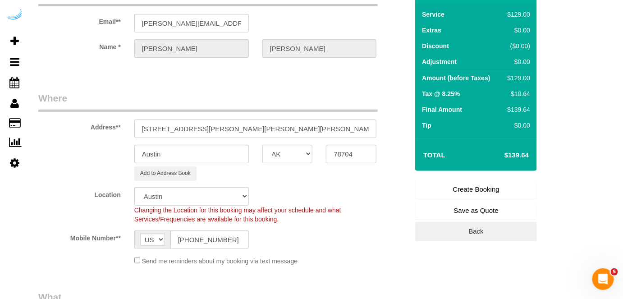
type textarea "Recurrency: Every 2 weeks Permanent Notes:No notes from this customer.Today's N…"
click at [441, 188] on link "Create Booking" at bounding box center [476, 189] width 122 height 19
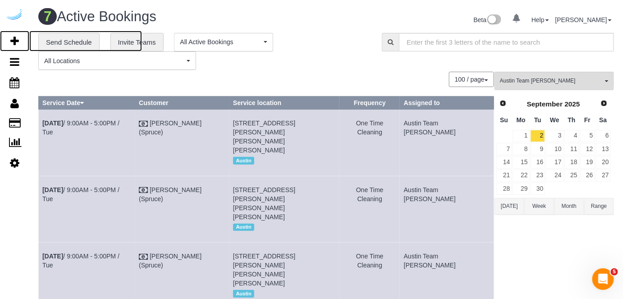
drag, startPoint x: 14, startPoint y: 39, endPoint x: 47, endPoint y: 6, distance: 46.8
click at [14, 38] on icon at bounding box center [14, 41] width 9 height 11
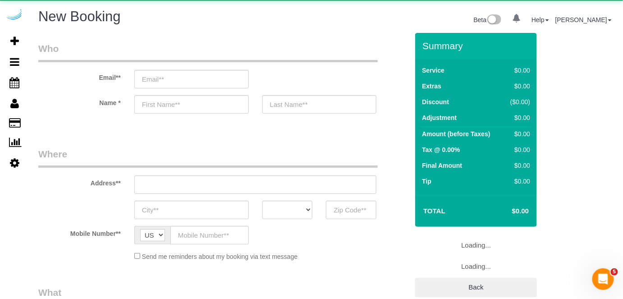
select select "number:9"
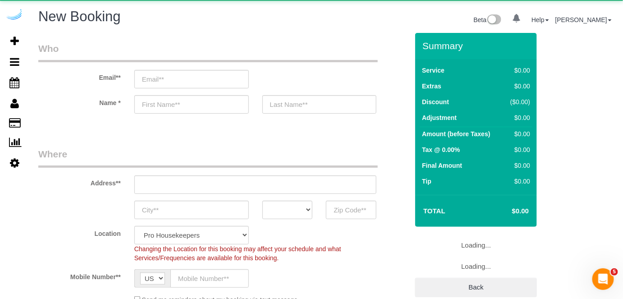
select select "object:15496"
select select "4"
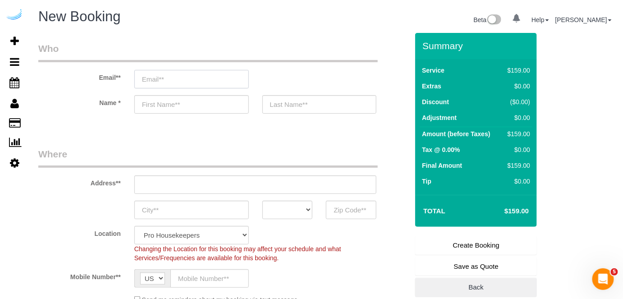
click at [216, 80] on input "email" at bounding box center [191, 79] width 114 height 18
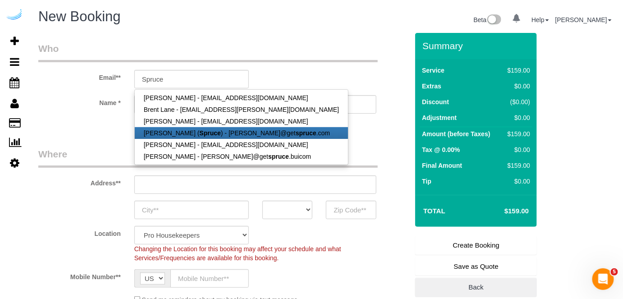
click at [196, 128] on link "[PERSON_NAME] ( Spruce ) - [PERSON_NAME]@get spruce .com" at bounding box center [241, 133] width 213 height 12
type input "[PERSON_NAME][EMAIL_ADDRESS][DOMAIN_NAME]"
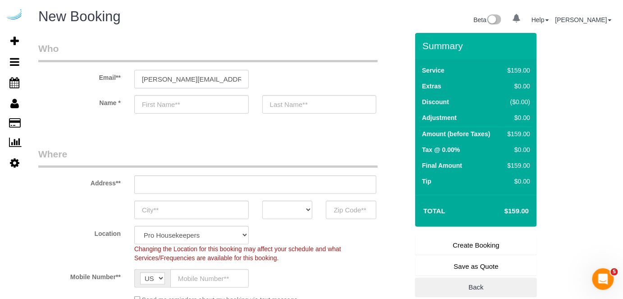
type input "[PERSON_NAME]"
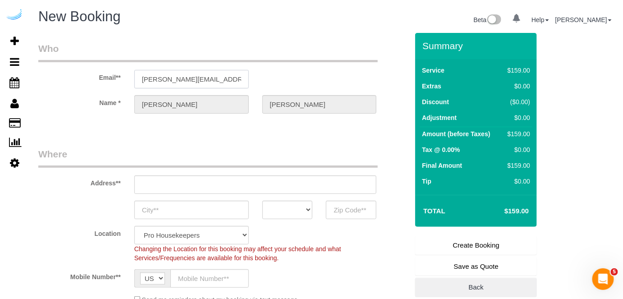
type input "[STREET_ADDRESS][PERSON_NAME]"
type input "Austin"
select select "[GEOGRAPHIC_DATA]"
type input "78704"
click at [247, 179] on input "[STREET_ADDRESS][PERSON_NAME]" at bounding box center [255, 184] width 242 height 18
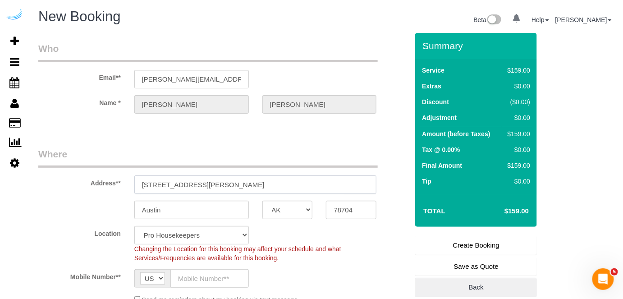
select select "9"
paste input "4424 Gaines Ranch Loop, Austin, TX 78735"
type input "4424 Gaines Ranch Loop, Austin, TX 78735"
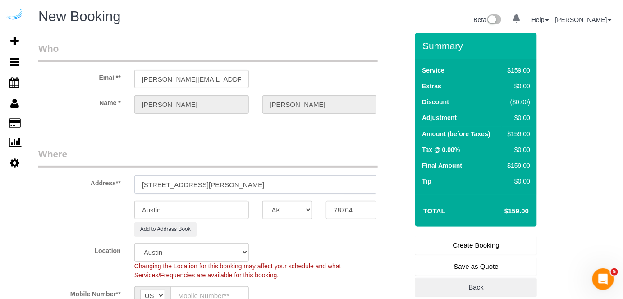
select select "object:15540"
drag, startPoint x: 254, startPoint y: 184, endPoint x: 343, endPoint y: 181, distance: 89.7
click at [342, 181] on input "4424 Gaines Ranch Loop, Austin, TX 78735" at bounding box center [255, 184] width 242 height 18
type input "4424 Gaines Ranch Loop, Austin, TX 78735"
click at [352, 209] on input "78704" at bounding box center [351, 210] width 50 height 18
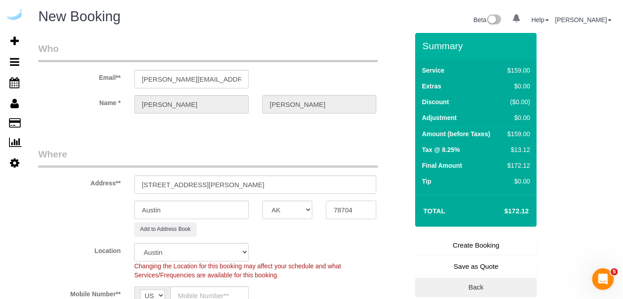
paste input "35"
type input "78735"
drag, startPoint x: 264, startPoint y: 179, endPoint x: 312, endPoint y: 186, distance: 49.1
click at [310, 185] on input "4424 Gaines Ranch Loop, Austin, TX 78735" at bounding box center [255, 184] width 242 height 18
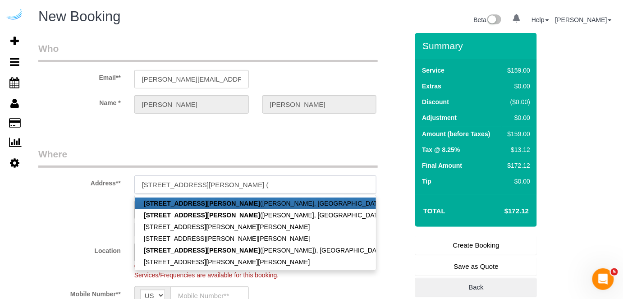
paste input "kyndal goen"
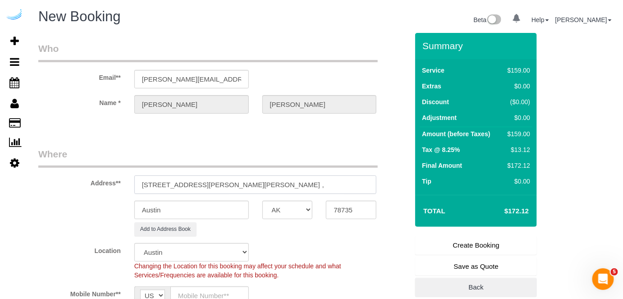
paste input "Camden Gaines Ranch"
paste input "1437434"
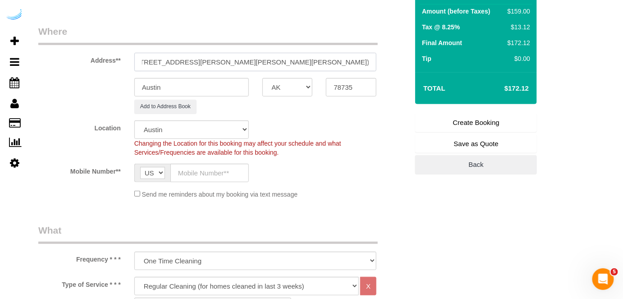
type input "4424 Gaines Ranch Loop, Building 20, Unit 2032 (kyndal goen , Camden Gaines Ran…"
click at [203, 174] on input "text" at bounding box center [209, 173] width 78 height 18
paste input "[PHONE_NUMBER]"
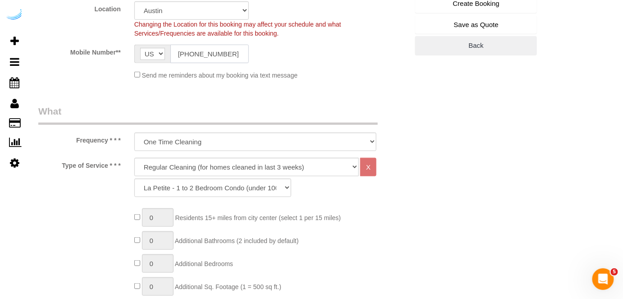
scroll to position [246, 0]
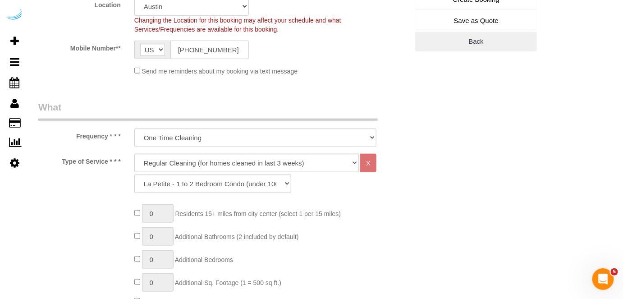
type input "[PHONE_NUMBER]"
click at [243, 159] on select "Deep Cleaning (for homes that have not been cleaned in 3+ weeks) Spruce Regular…" at bounding box center [246, 163] width 225 height 18
click at [134, 154] on select "Deep Cleaning (for homes that have not been cleaned in 3+ weeks) Spruce Regular…" at bounding box center [246, 163] width 225 height 18
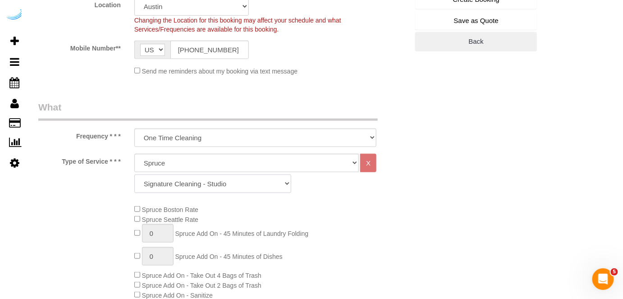
drag, startPoint x: 217, startPoint y: 189, endPoint x: 221, endPoint y: 174, distance: 15.0
click at [217, 189] on select "Signature Cleaning - Studio Signature Cleaning - 1 Bed 1 Bath Signature Cleanin…" at bounding box center [212, 183] width 157 height 18
click at [134, 174] on select "Signature Cleaning - Studio Signature Cleaning - 1 Bed 1 Bath Signature Cleanin…" at bounding box center [212, 183] width 157 height 18
drag, startPoint x: 214, startPoint y: 187, endPoint x: 217, endPoint y: 175, distance: 12.3
click at [214, 187] on select "Signature Cleaning - Studio Signature Cleaning - 1 Bed 1 Bath Signature Cleanin…" at bounding box center [212, 183] width 157 height 18
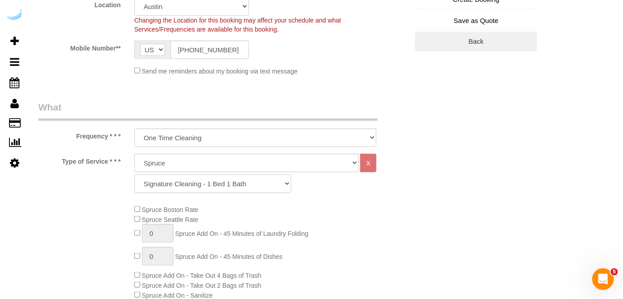
click at [134, 174] on select "Signature Cleaning - Studio Signature Cleaning - 1 Bed 1 Bath Signature Cleanin…" at bounding box center [212, 183] width 157 height 18
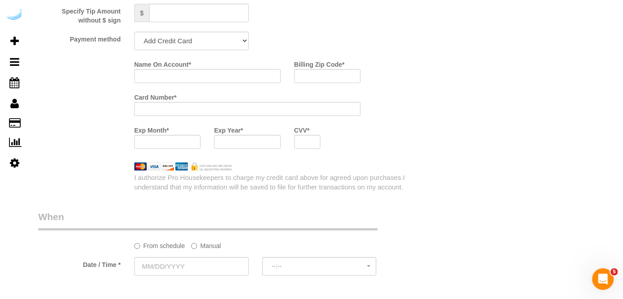
scroll to position [901, 0]
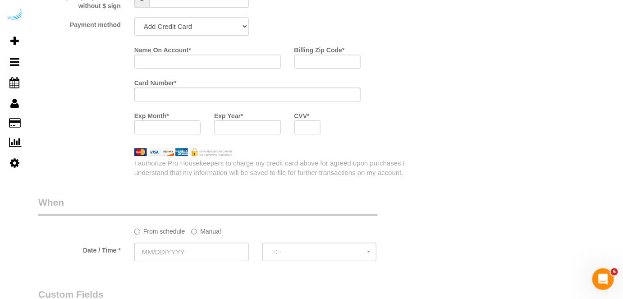
click at [209, 28] on select "Add Credit Card Cash Check Paypal" at bounding box center [191, 26] width 114 height 18
click at [134, 18] on select "Add Credit Card Cash Check Paypal" at bounding box center [191, 26] width 114 height 18
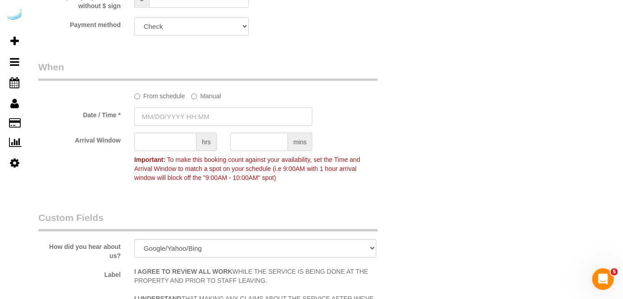
click at [188, 118] on input "text" at bounding box center [223, 116] width 178 height 18
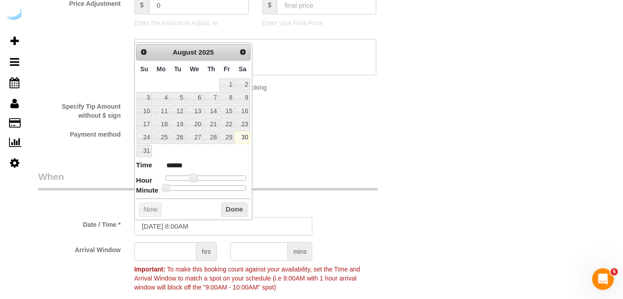
scroll to position [778, 0]
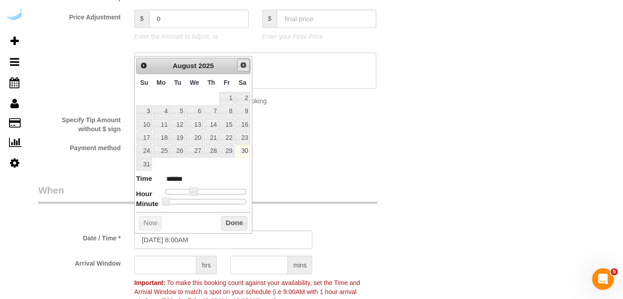
click at [243, 66] on span "Next" at bounding box center [243, 64] width 7 height 7
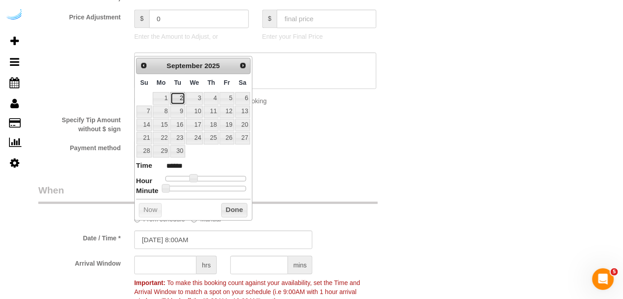
click at [180, 96] on link "2" at bounding box center [177, 98] width 14 height 12
drag, startPoint x: 193, startPoint y: 175, endPoint x: 199, endPoint y: 176, distance: 5.9
click at [199, 176] on span at bounding box center [197, 178] width 8 height 8
drag, startPoint x: 199, startPoint y: 176, endPoint x: 174, endPoint y: 240, distance: 69.0
click at [193, 176] on span at bounding box center [197, 178] width 8 height 8
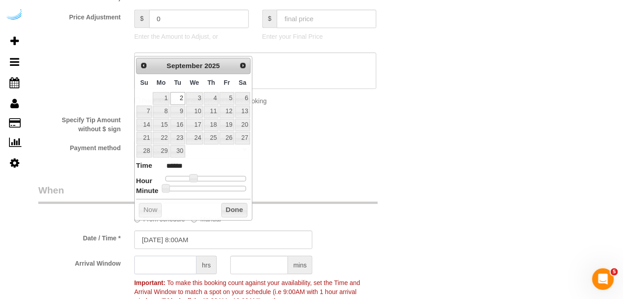
click at [174, 267] on input "text" at bounding box center [165, 264] width 62 height 18
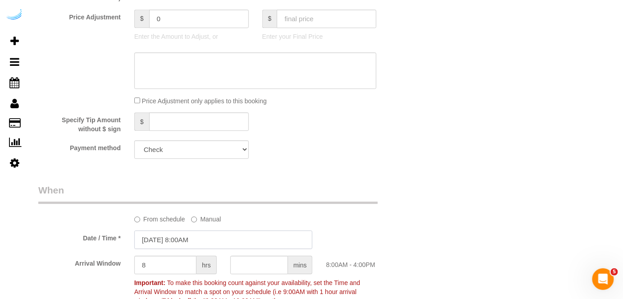
click at [187, 243] on input "[DATE] 8:00AM" at bounding box center [223, 239] width 178 height 18
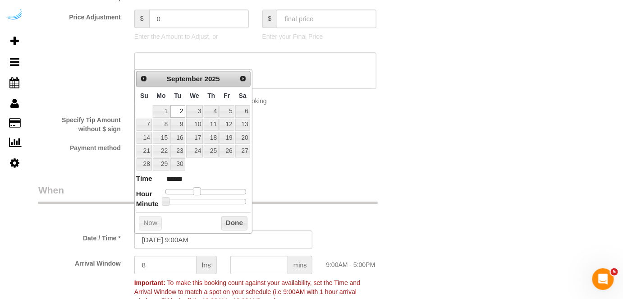
click at [195, 189] on span at bounding box center [197, 191] width 8 height 8
drag, startPoint x: 315, startPoint y: 178, endPoint x: 314, endPoint y: 162, distance: 15.8
click at [315, 177] on div "Who Email** brandie@getspruce.com Name * Brandie Louck Where Address** 4424 Gai…" at bounding box center [223, 56] width 383 height 1602
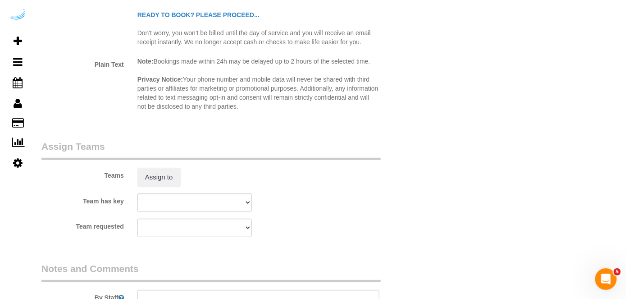
scroll to position [1229, 0]
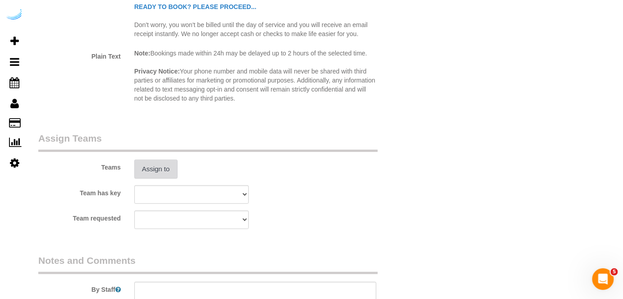
click at [168, 165] on button "Assign to" at bounding box center [155, 169] width 43 height 19
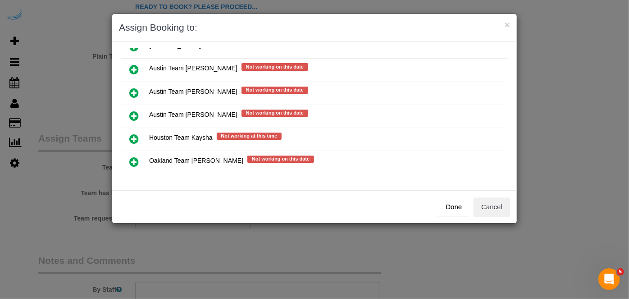
scroll to position [151, 0]
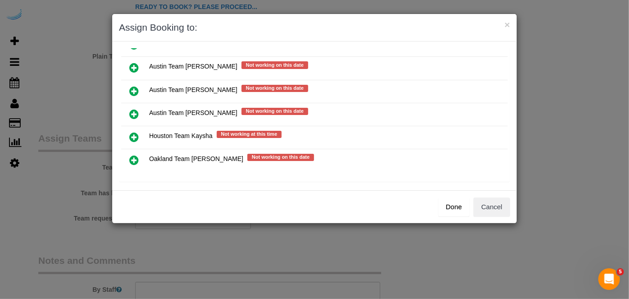
click at [133, 86] on icon at bounding box center [133, 91] width 9 height 11
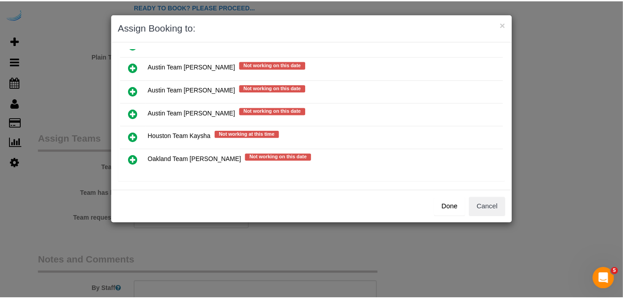
scroll to position [149, 0]
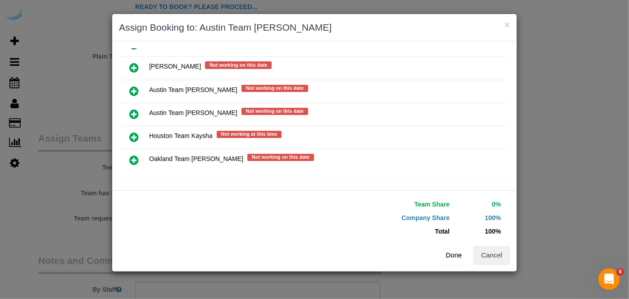
click at [457, 254] on button "Done" at bounding box center [454, 255] width 32 height 19
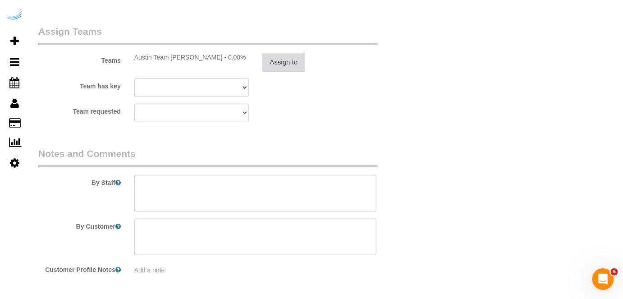
scroll to position [1367, 0]
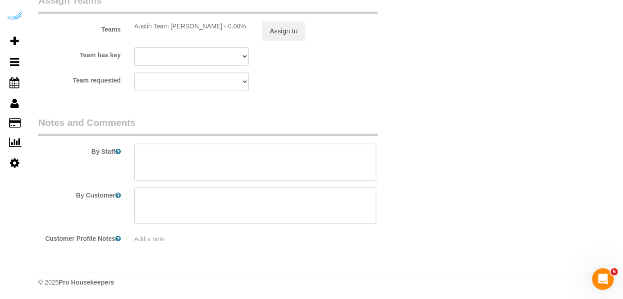
click at [292, 166] on textarea at bounding box center [255, 162] width 242 height 37
click at [280, 156] on textarea at bounding box center [255, 162] width 242 height 37
paste textarea "Permanent Notes:No notes from this customer.Today's Notes:No notes from this se…"
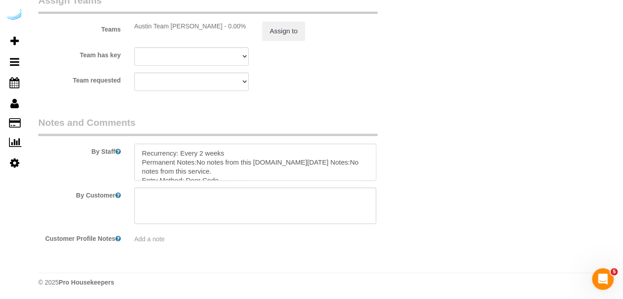
click at [202, 153] on textarea at bounding box center [255, 162] width 242 height 37
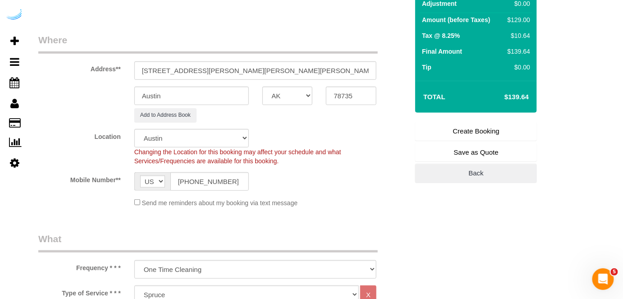
scroll to position [15, 0]
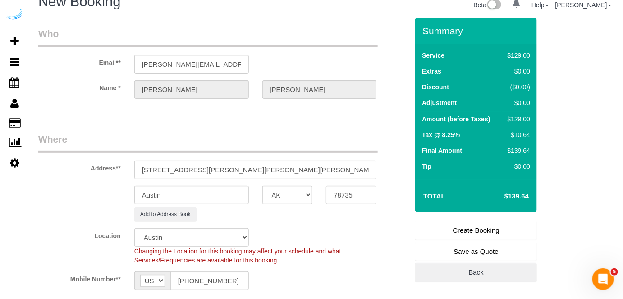
click at [456, 230] on link "Create Booking" at bounding box center [476, 230] width 122 height 19
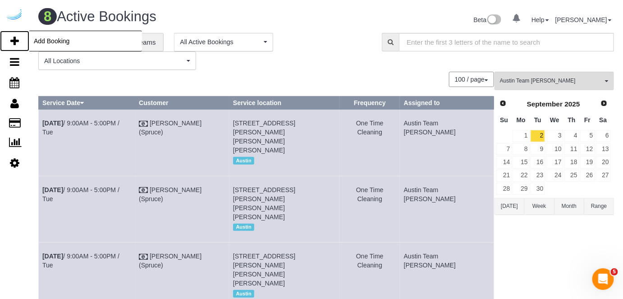
click at [14, 36] on icon at bounding box center [14, 41] width 9 height 11
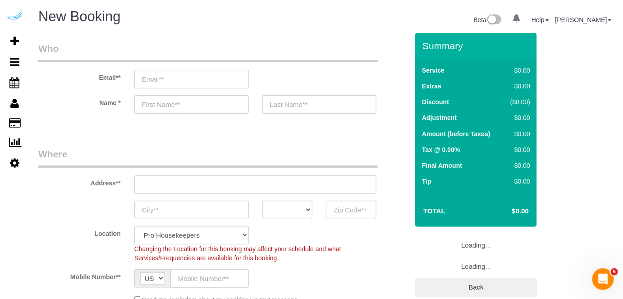
click at [184, 78] on input "email" at bounding box center [191, 79] width 114 height 18
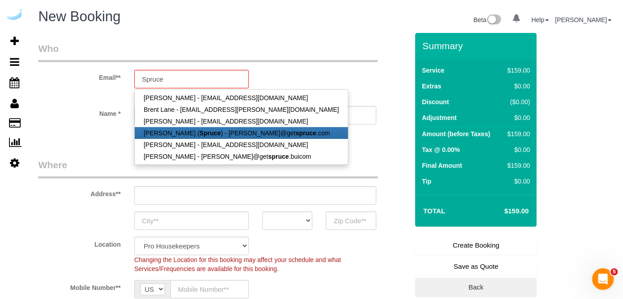
click at [200, 129] on strong "Spruce" at bounding box center [210, 132] width 21 height 7
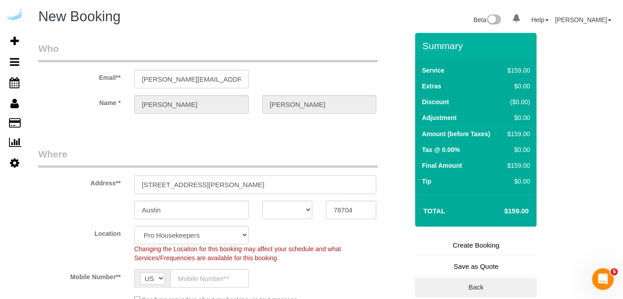
click at [259, 186] on input "[STREET_ADDRESS][PERSON_NAME]" at bounding box center [255, 184] width 242 height 18
paste input "[STREET_ADDRESS][PERSON_NAME]"
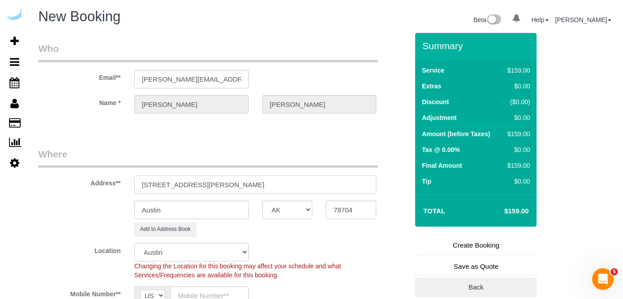
drag, startPoint x: 238, startPoint y: 184, endPoint x: 319, endPoint y: 182, distance: 80.7
click at [319, 182] on input "[STREET_ADDRESS][PERSON_NAME]" at bounding box center [255, 184] width 242 height 18
click at [339, 213] on input "78704" at bounding box center [351, 210] width 50 height 18
paste input "35"
click at [298, 208] on select "AK AL AR AZ CA CO CT DC DE [GEOGRAPHIC_DATA] [GEOGRAPHIC_DATA] HI IA ID IL IN K…" at bounding box center [287, 210] width 50 height 18
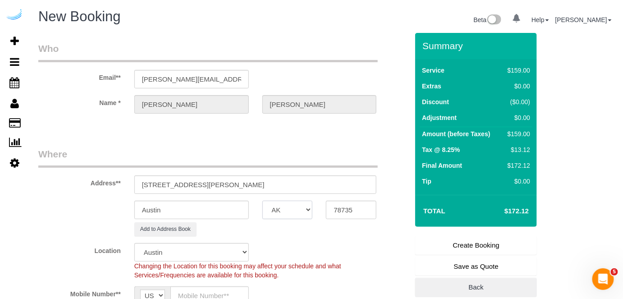
drag, startPoint x: 298, startPoint y: 208, endPoint x: 298, endPoint y: 198, distance: 9.5
click at [298, 208] on select "AK AL AR AZ CA CO CT DC DE [GEOGRAPHIC_DATA] [GEOGRAPHIC_DATA] HI IA ID IL IN K…" at bounding box center [287, 210] width 50 height 18
drag, startPoint x: 203, startPoint y: 183, endPoint x: 311, endPoint y: 183, distance: 108.1
click at [311, 183] on input "[STREET_ADDRESS][PERSON_NAME]" at bounding box center [255, 184] width 242 height 18
paste input "Jeff Soukup"
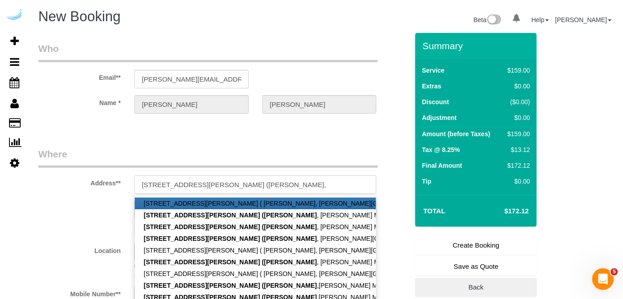
paste input "[PERSON_NAME] Miramont"
paste input "1434571"
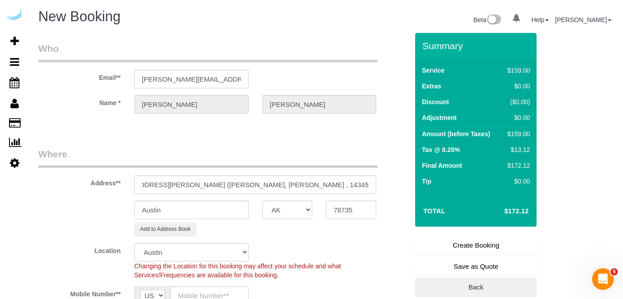
click at [286, 128] on fieldset "Who Email** brandie@getspruce.com Name * Brandie Louck" at bounding box center [223, 85] width 370 height 87
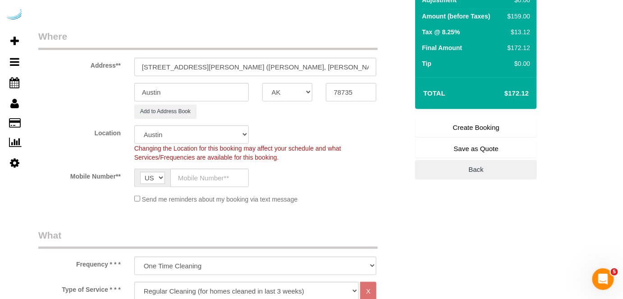
scroll to position [123, 0]
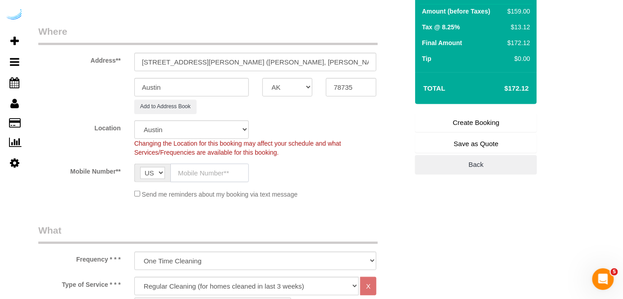
click at [224, 168] on input "text" at bounding box center [209, 173] width 78 height 18
paste input "[PHONE_NUMBER]"
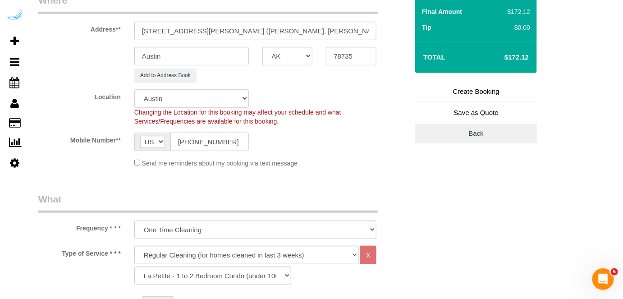
scroll to position [328, 0]
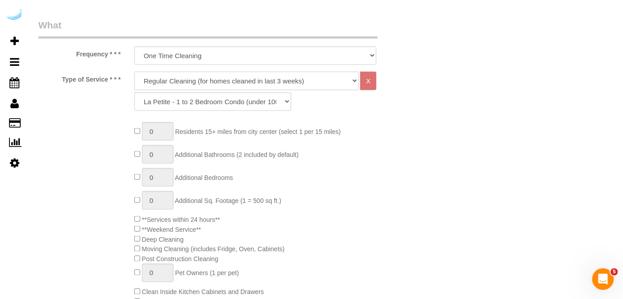
click at [275, 72] on select "Deep Cleaning (for homes that have not been cleaned in 3+ weeks) Spruce Regular…" at bounding box center [246, 81] width 225 height 18
click at [134, 72] on select "Deep Cleaning (for homes that have not been cleaned in 3+ weeks) Spruce Regular…" at bounding box center [246, 81] width 225 height 18
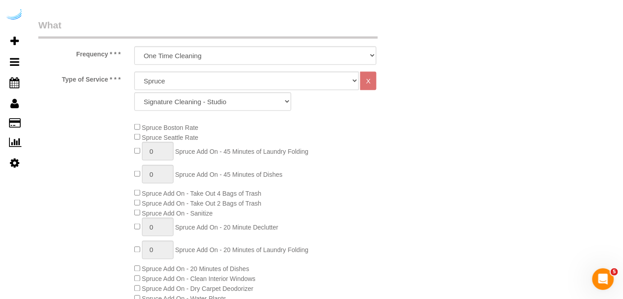
click at [215, 107] on div "Deep Cleaning (for homes that have not been cleaned in 3+ weeks) Spruce Regular…" at bounding box center [256, 94] width 256 height 44
click at [223, 98] on select "Signature Cleaning - Studio Signature Cleaning - 1 Bed 1 Bath Signature Cleanin…" at bounding box center [212, 101] width 157 height 18
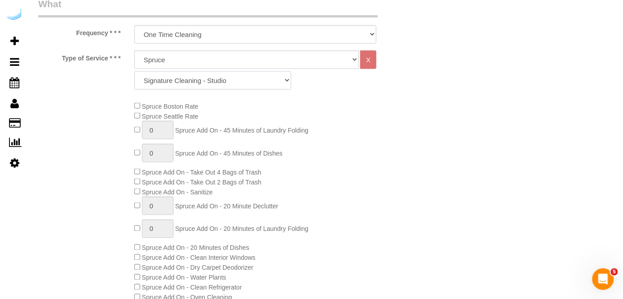
scroll to position [369, 0]
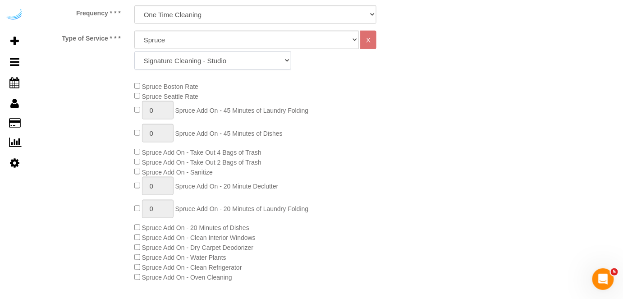
click at [249, 55] on select "Signature Cleaning - Studio Signature Cleaning - 1 Bed 1 Bath Signature Cleanin…" at bounding box center [212, 60] width 157 height 18
click at [134, 51] on select "Signature Cleaning - Studio Signature Cleaning - 1 Bed 1 Bath Signature Cleanin…" at bounding box center [212, 60] width 157 height 18
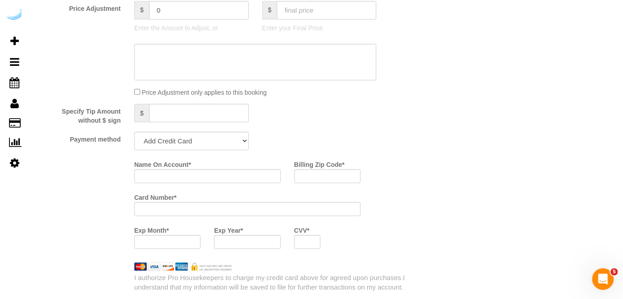
scroll to position [860, 0]
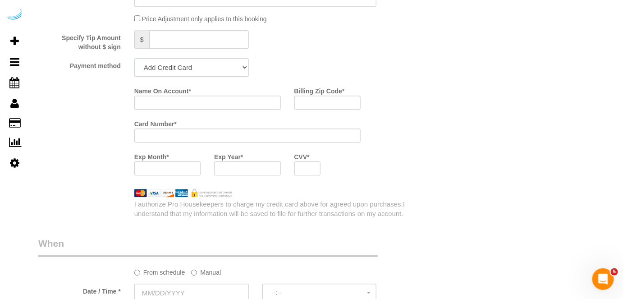
drag, startPoint x: 220, startPoint y: 64, endPoint x: 220, endPoint y: 77, distance: 12.6
click at [220, 64] on select "Add Credit Card Cash Check Paypal" at bounding box center [191, 67] width 114 height 18
click at [134, 59] on select "Add Credit Card Cash Check Paypal" at bounding box center [191, 67] width 114 height 18
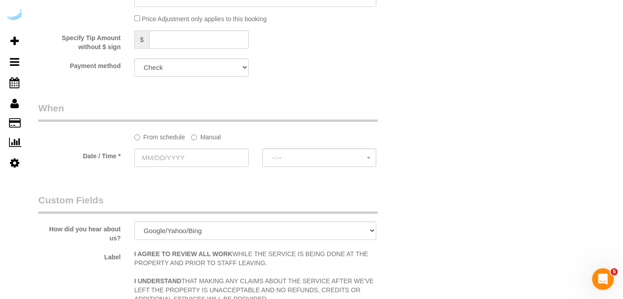
click at [217, 137] on label "Manual" at bounding box center [206, 135] width 30 height 12
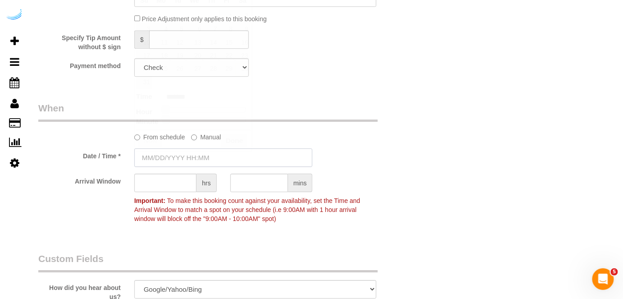
click at [201, 154] on input "text" at bounding box center [223, 157] width 178 height 18
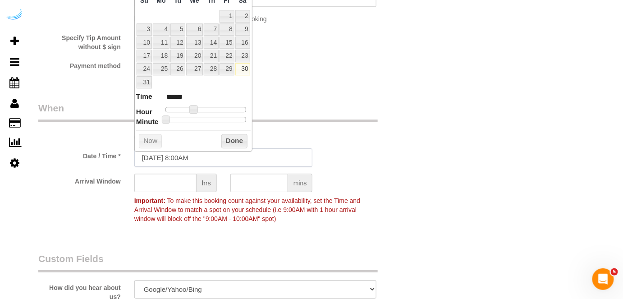
scroll to position [819, 0]
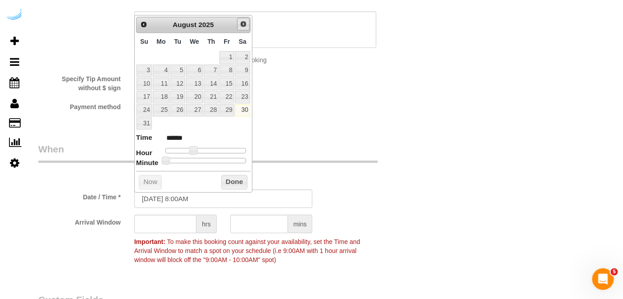
click at [242, 23] on span "Next" at bounding box center [243, 23] width 7 height 7
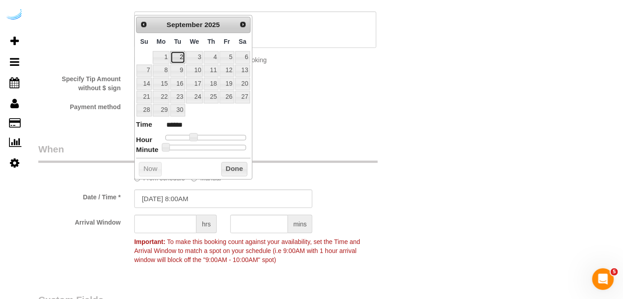
click at [178, 52] on link "2" at bounding box center [177, 57] width 14 height 12
click at [197, 137] on span at bounding box center [197, 137] width 8 height 8
click at [167, 222] on input "text" at bounding box center [165, 223] width 62 height 18
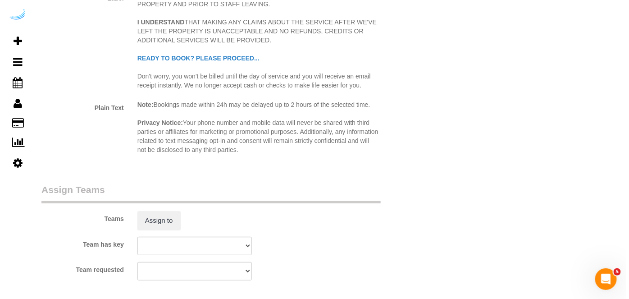
scroll to position [1229, 0]
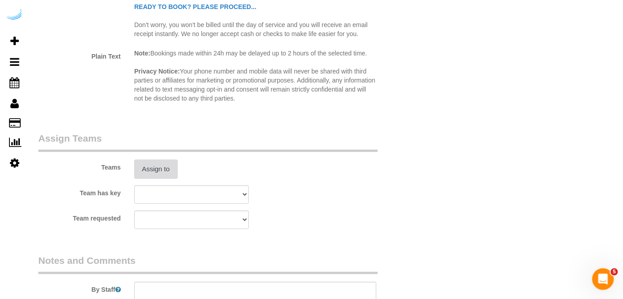
click at [166, 161] on button "Assign to" at bounding box center [155, 169] width 43 height 19
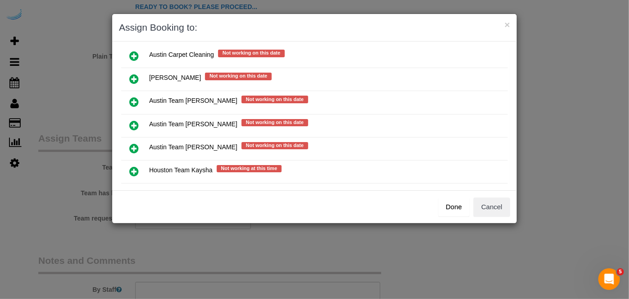
scroll to position [123, 0]
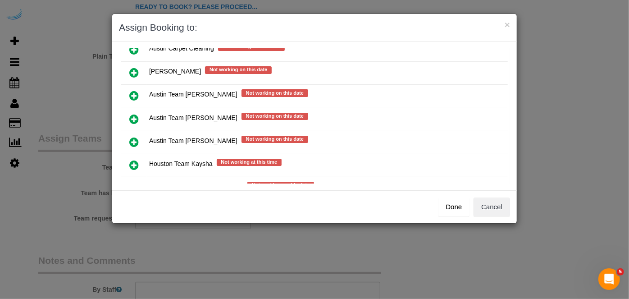
click at [133, 114] on icon at bounding box center [133, 119] width 9 height 11
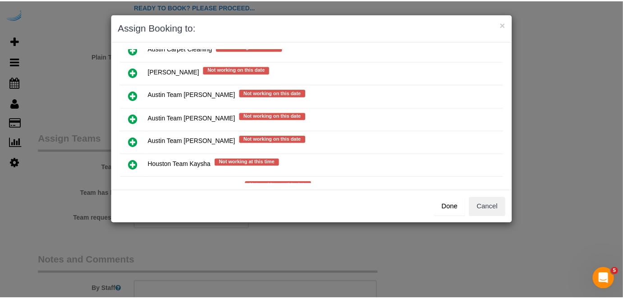
scroll to position [144, 0]
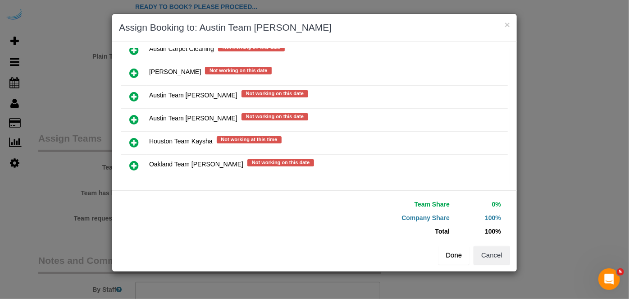
click at [461, 251] on button "Done" at bounding box center [454, 255] width 32 height 19
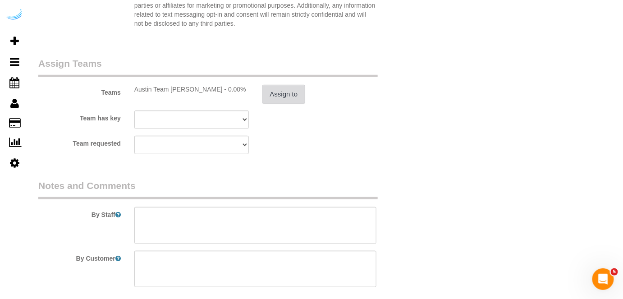
scroll to position [1352, 0]
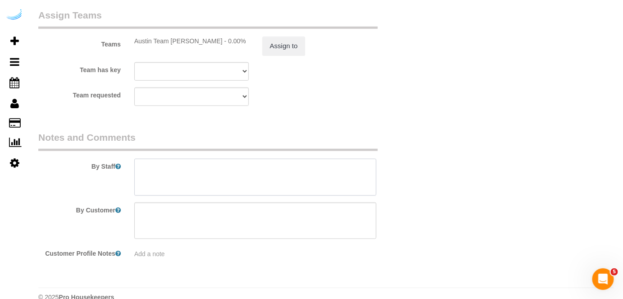
click at [312, 189] on textarea at bounding box center [255, 177] width 242 height 37
click at [202, 157] on div "By Staff" at bounding box center [223, 163] width 383 height 65
click at [202, 159] on textarea at bounding box center [255, 177] width 242 height 37
paste textarea "Permanent Notes:No notes from this customer.Today's Notes:No notes from this se…"
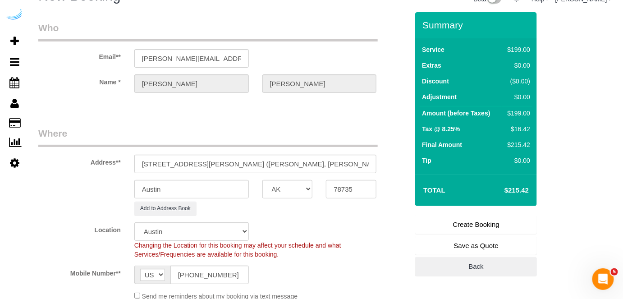
scroll to position [0, 0]
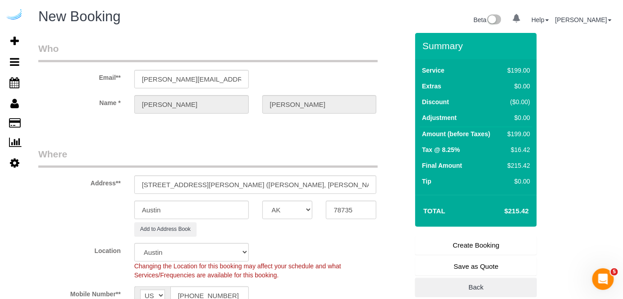
click at [452, 243] on link "Create Booking" at bounding box center [476, 245] width 122 height 19
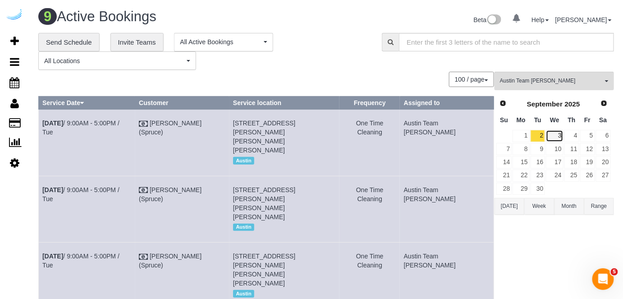
click at [552, 130] on link "3" at bounding box center [554, 136] width 17 height 12
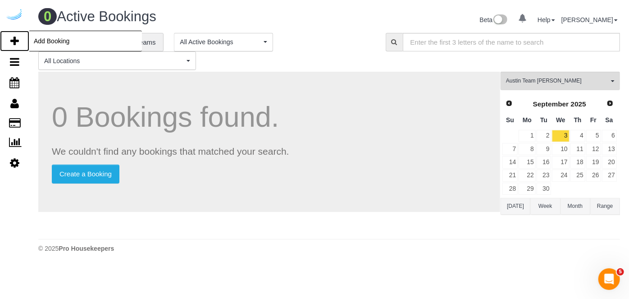
drag, startPoint x: 17, startPoint y: 39, endPoint x: 44, endPoint y: 12, distance: 38.6
click at [18, 39] on icon at bounding box center [14, 41] width 9 height 11
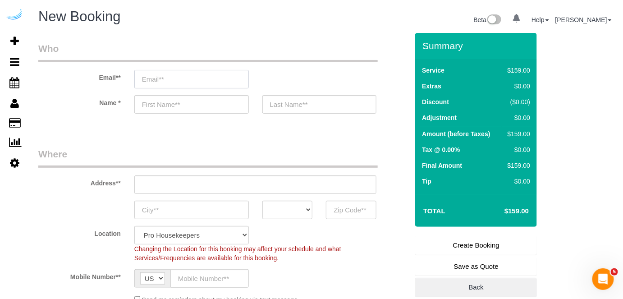
click at [218, 81] on input "email" at bounding box center [191, 79] width 114 height 18
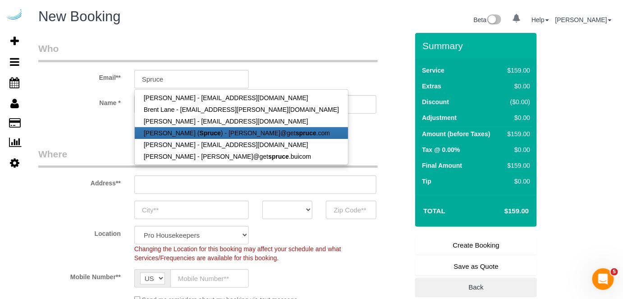
click at [201, 132] on strong "Spruce" at bounding box center [210, 132] width 21 height 7
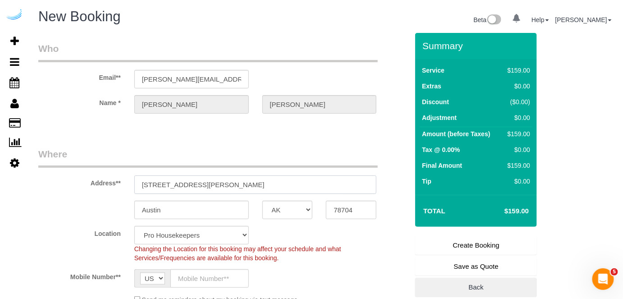
click at [222, 179] on input "[STREET_ADDRESS][PERSON_NAME]" at bounding box center [255, 184] width 242 height 18
paste input "5313 Vega Ave, Austin, TX 78735"
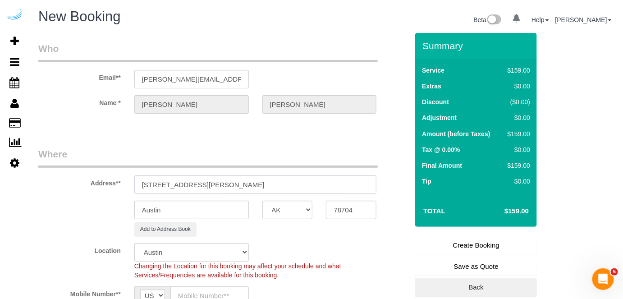
drag, startPoint x: 222, startPoint y: 184, endPoint x: 326, endPoint y: 200, distance: 104.9
click at [310, 183] on input "5313 Vega Ave, Austin, TX 78735" at bounding box center [255, 184] width 242 height 18
click at [348, 217] on input "78704" at bounding box center [351, 210] width 50 height 18
paste input "35"
drag, startPoint x: 194, startPoint y: 182, endPoint x: 253, endPoint y: 182, distance: 59.0
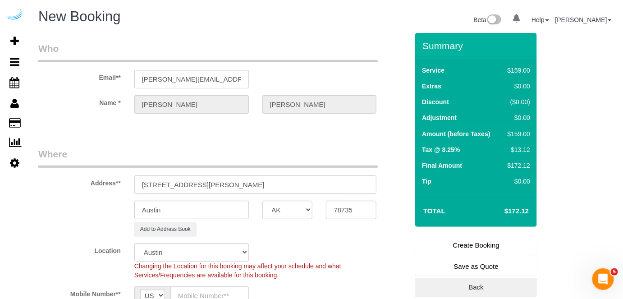
click at [252, 182] on input "5313 Vega Ave, Austin, TX 78735" at bounding box center [255, 184] width 242 height 18
paste input "Terri Dailey"
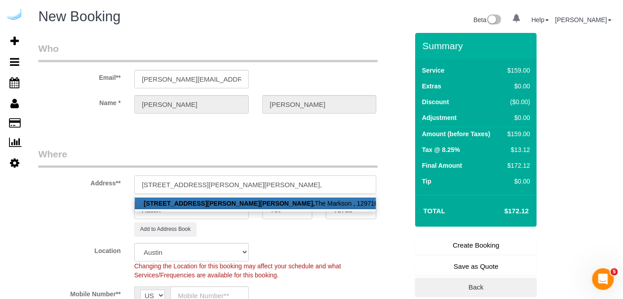
paste input "The Markson"
paste input "1431579"
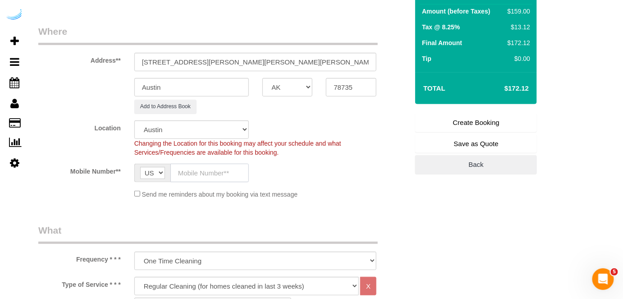
click at [211, 171] on input "text" at bounding box center [209, 173] width 78 height 18
paste input "[PHONE_NUMBER]"
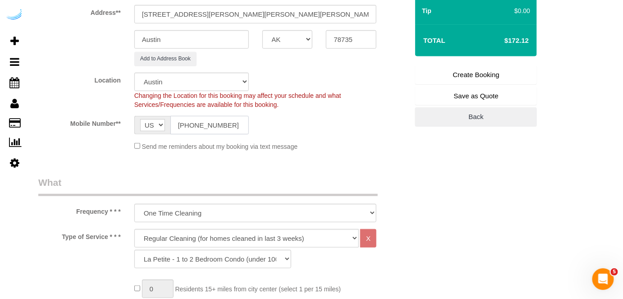
scroll to position [205, 0]
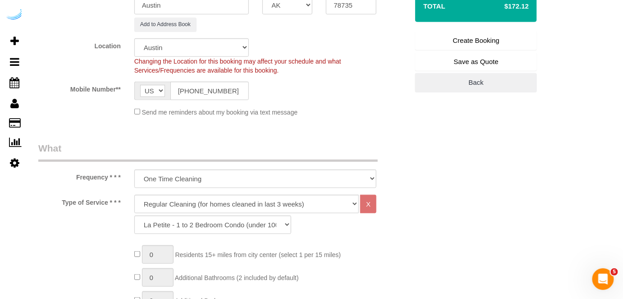
click at [224, 213] on div "Deep Cleaning (for homes that have not been cleaned in 3+ weeks) Spruce Regular…" at bounding box center [255, 214] width 242 height 39
click at [231, 196] on select "Deep Cleaning (for homes that have not been cleaned in 3+ weeks) Spruce Regular…" at bounding box center [246, 204] width 225 height 18
click at [134, 195] on select "Deep Cleaning (for homes that have not been cleaned in 3+ weeks) Spruce Regular…" at bounding box center [246, 204] width 225 height 18
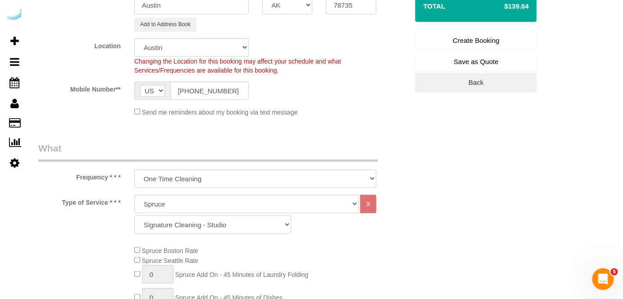
click at [254, 223] on select "Signature Cleaning - Studio Signature Cleaning - 1 Bed 1 Bath Signature Cleanin…" at bounding box center [212, 224] width 157 height 18
click at [134, 215] on select "Signature Cleaning - Studio Signature Cleaning - 1 Bed 1 Bath Signature Cleanin…" at bounding box center [212, 224] width 157 height 18
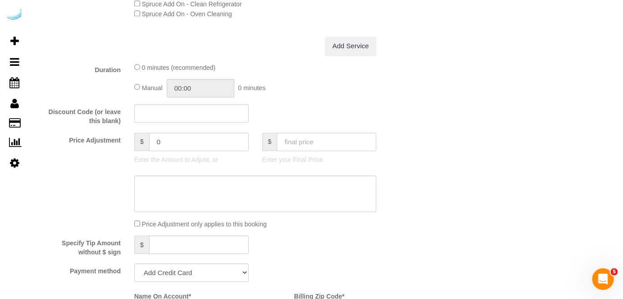
scroll to position [778, 0]
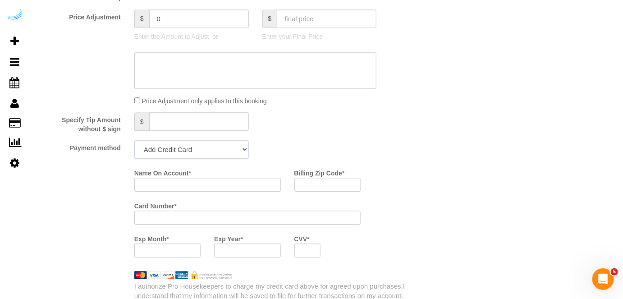
click at [191, 158] on select "Add Credit Card Cash Check Paypal" at bounding box center [191, 149] width 114 height 18
click at [134, 141] on select "Add Credit Card Cash Check Paypal" at bounding box center [191, 149] width 114 height 18
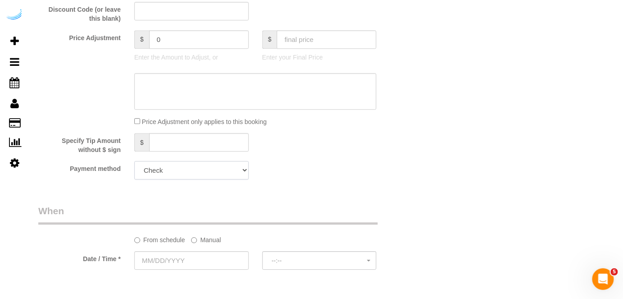
scroll to position [819, 0]
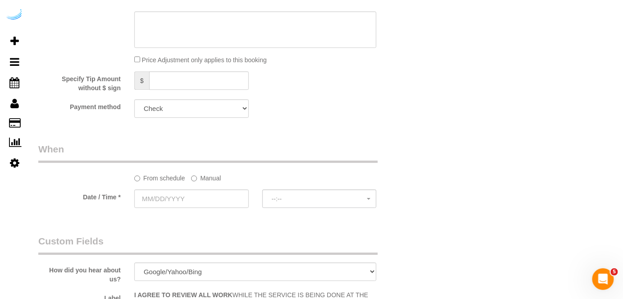
click at [214, 178] on label "Manual" at bounding box center [206, 176] width 30 height 12
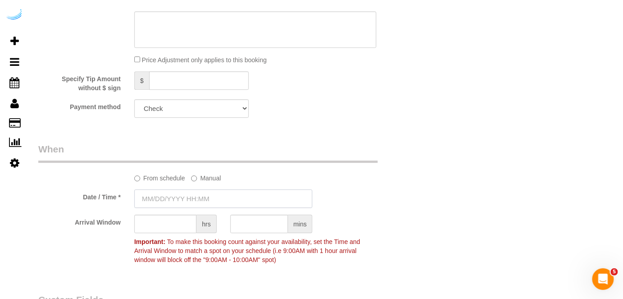
click at [201, 196] on input "text" at bounding box center [223, 198] width 178 height 18
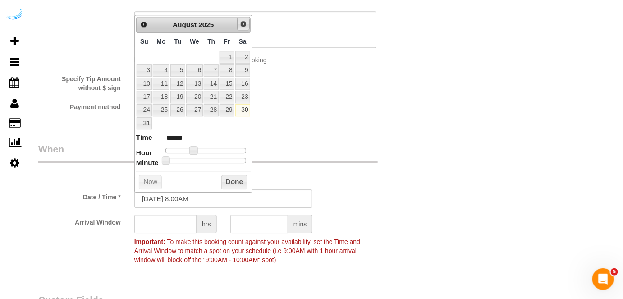
click at [240, 26] on span "Next" at bounding box center [243, 23] width 7 height 7
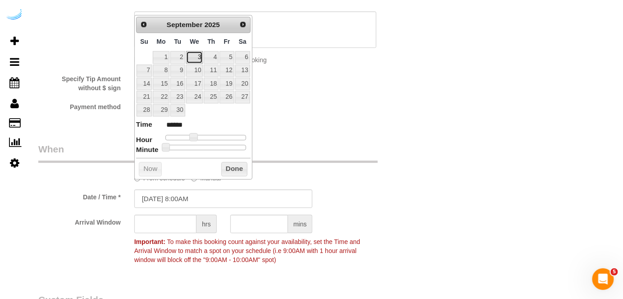
click at [190, 54] on link "3" at bounding box center [194, 57] width 17 height 12
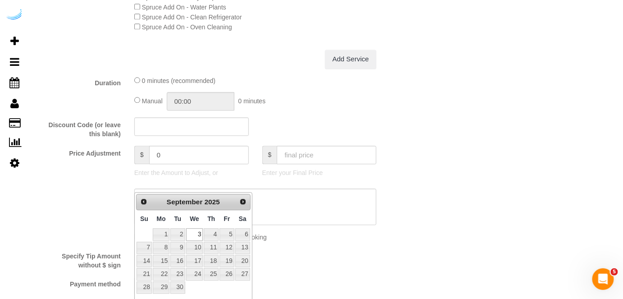
scroll to position [655, 0]
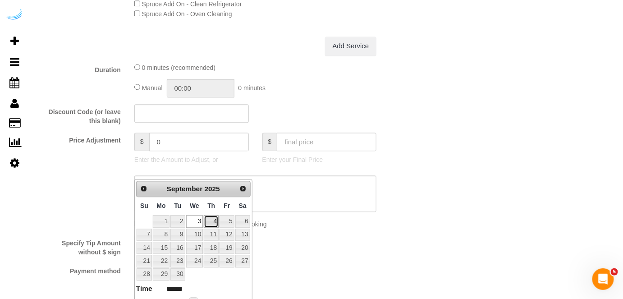
click at [210, 219] on link "4" at bounding box center [211, 221] width 15 height 12
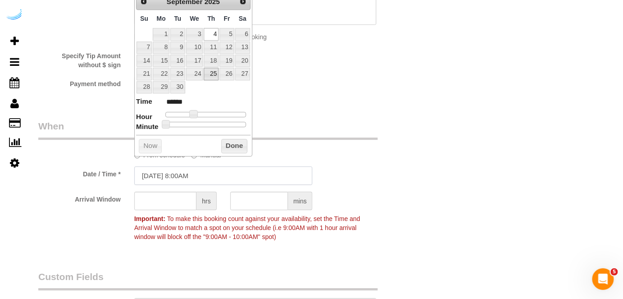
scroll to position [828, 0]
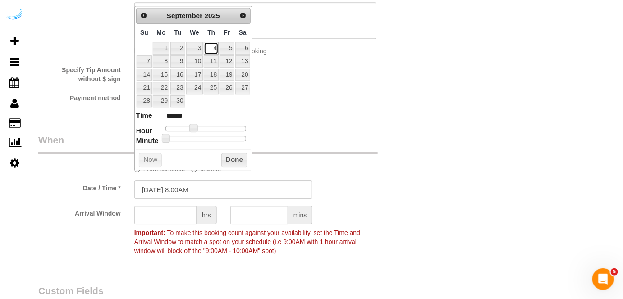
click at [215, 47] on link "4" at bounding box center [211, 48] width 15 height 12
drag, startPoint x: 191, startPoint y: 126, endPoint x: 208, endPoint y: 125, distance: 17.1
click at [208, 125] on span at bounding box center [211, 128] width 8 height 8
click at [174, 217] on input "text" at bounding box center [165, 214] width 62 height 18
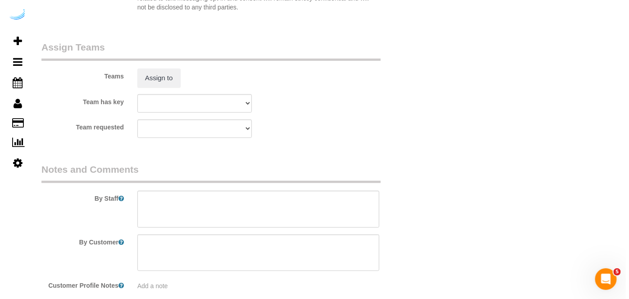
scroll to position [1367, 0]
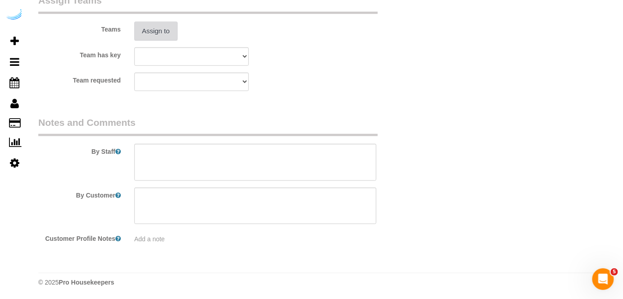
click at [148, 35] on button "Assign to" at bounding box center [155, 31] width 43 height 19
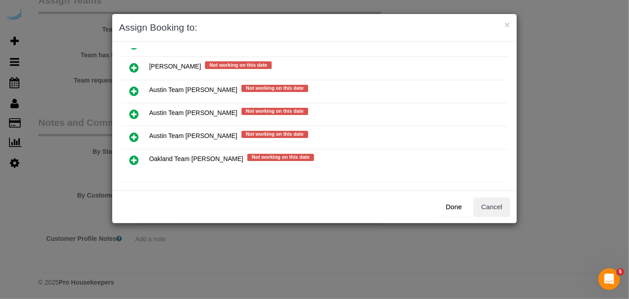
click at [134, 109] on icon at bounding box center [133, 114] width 9 height 11
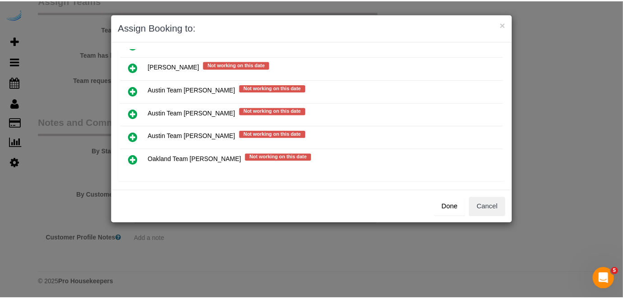
scroll to position [149, 0]
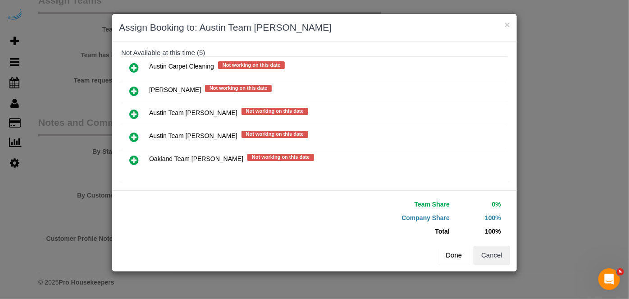
click at [452, 251] on button "Done" at bounding box center [454, 255] width 32 height 19
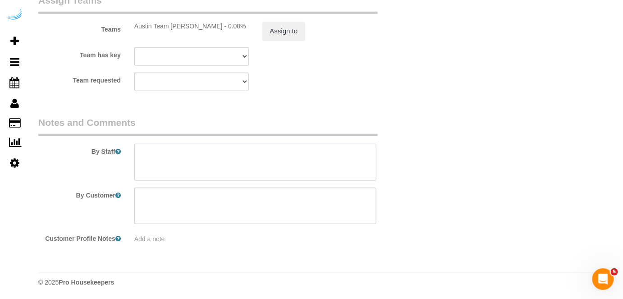
click at [349, 157] on textarea at bounding box center [255, 162] width 242 height 37
click at [178, 157] on textarea at bounding box center [255, 162] width 242 height 37
paste textarea "Permanent Notes:No notes from this customer.Today's Notes:Floors and Counters E…"
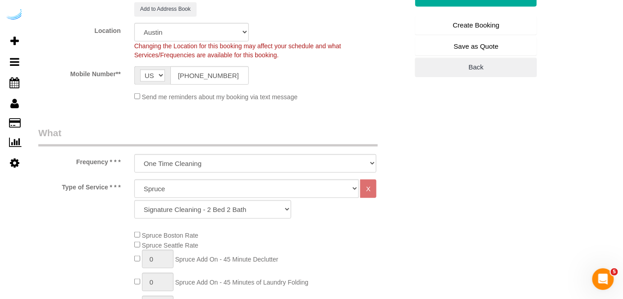
scroll to position [0, 0]
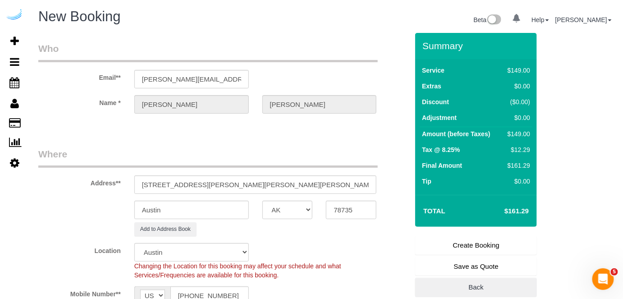
drag, startPoint x: 462, startPoint y: 238, endPoint x: 448, endPoint y: 228, distance: 16.5
click at [462, 239] on link "Create Booking" at bounding box center [476, 245] width 122 height 19
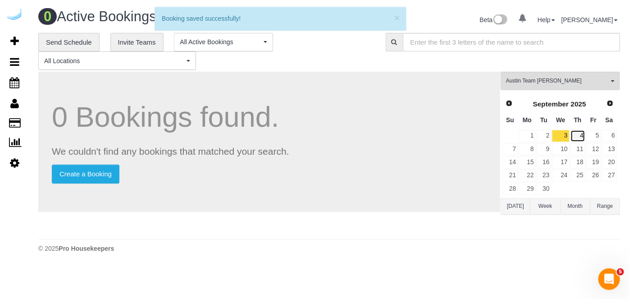
click at [579, 137] on link "4" at bounding box center [577, 136] width 15 height 12
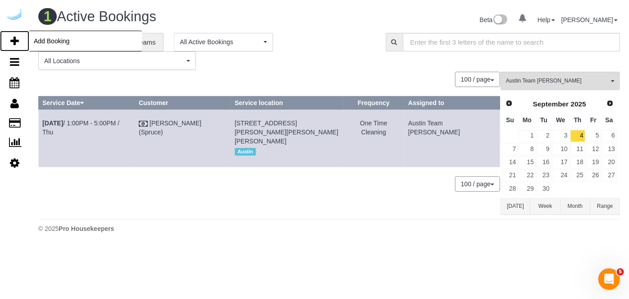
click at [15, 39] on icon at bounding box center [14, 41] width 9 height 11
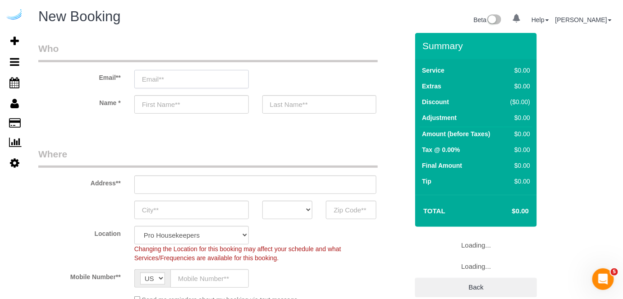
click at [211, 79] on input "email" at bounding box center [191, 79] width 114 height 18
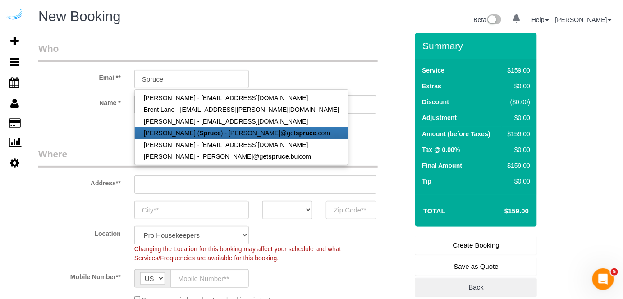
click at [200, 132] on strong "Spruce" at bounding box center [210, 132] width 21 height 7
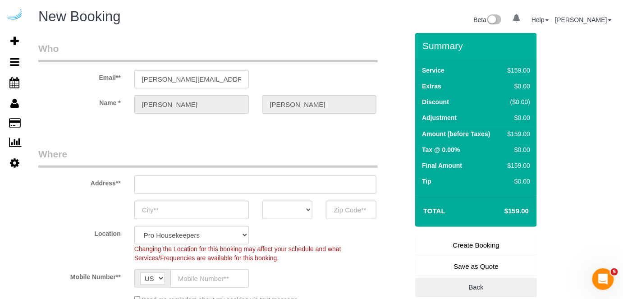
click at [236, 182] on input "text" at bounding box center [255, 184] width 242 height 18
paste input "4424 Gaines Ranch Loop, Austin, TX 78735"
click at [245, 184] on input "[STREET_ADDRESS][PERSON_NAME]" at bounding box center [255, 184] width 242 height 18
paste input "4424 Gaines Ranch Loop, Austin, TX 78735"
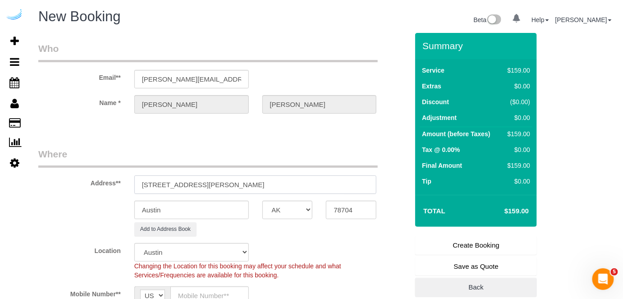
drag, startPoint x: 258, startPoint y: 186, endPoint x: 318, endPoint y: 189, distance: 60.5
click at [318, 189] on input "4424 Gaines Ranch Loop, Austin, TX 78735" at bounding box center [255, 184] width 242 height 18
click at [273, 181] on input "4424 Gaines Ranch Loop, Austin, TX 78735" at bounding box center [255, 184] width 242 height 18
drag, startPoint x: 254, startPoint y: 183, endPoint x: 328, endPoint y: 182, distance: 73.9
click at [324, 183] on input "4424 Gaines Ranch Loop, Austin, TX 78735" at bounding box center [255, 184] width 242 height 18
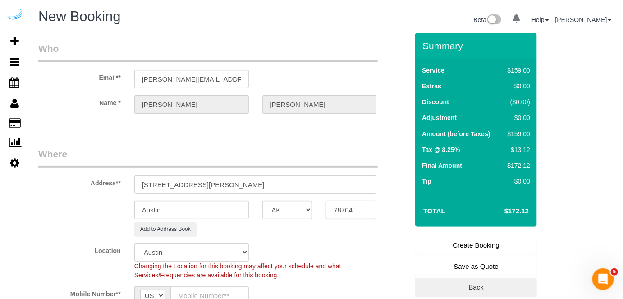
click at [346, 213] on input "78704" at bounding box center [351, 210] width 50 height 18
paste input "35"
drag, startPoint x: 322, startPoint y: 175, endPoint x: 328, endPoint y: 172, distance: 7.3
click at [327, 173] on div "Address** 4424 Gaines Ranch Loop, Austin, TX 78735" at bounding box center [223, 170] width 383 height 46
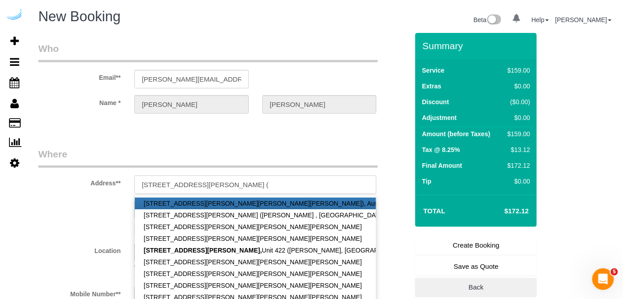
paste input "Ronald Landis"
paste input "Camden Gaines Ranch"
paste input "1466319"
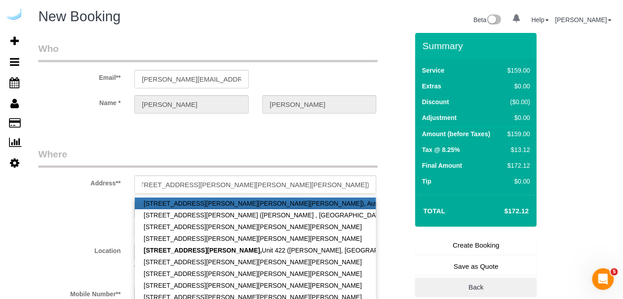
click at [277, 113] on sui-booking-customer "Email** brandie@getspruce.com Name * Brandie Louck" at bounding box center [223, 82] width 370 height 81
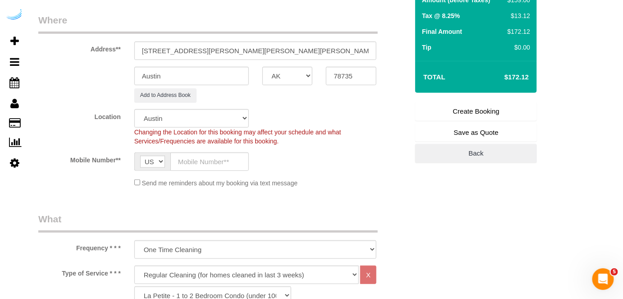
scroll to position [164, 0]
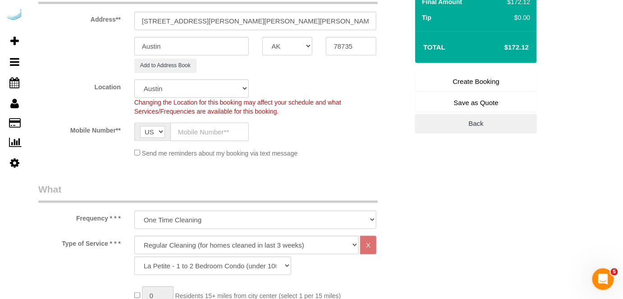
click at [219, 127] on input "text" at bounding box center [209, 132] width 78 height 18
paste input "[PHONE_NUMBER]"
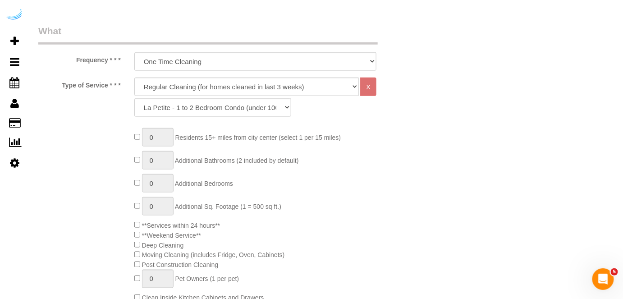
scroll to position [328, 0]
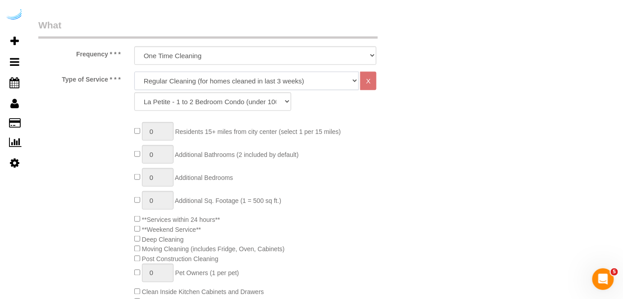
click at [254, 74] on select "Deep Cleaning (for homes that have not been cleaned in 3+ weeks) Spruce Regular…" at bounding box center [246, 81] width 225 height 18
click at [134, 72] on select "Deep Cleaning (for homes that have not been cleaned in 3+ weeks) Spruce Regular…" at bounding box center [246, 81] width 225 height 18
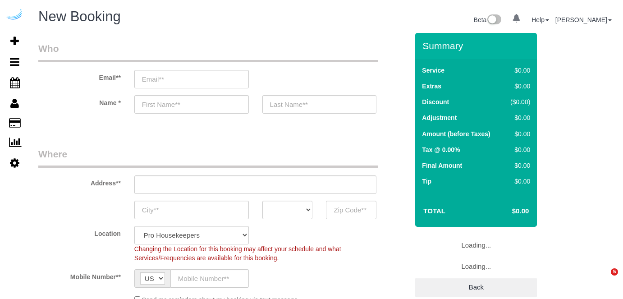
select select "4"
select select "number:9"
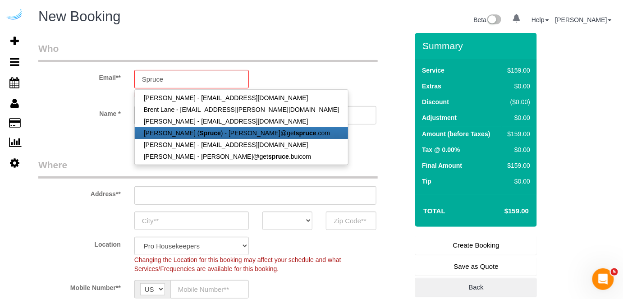
click at [200, 134] on strong "Spruce" at bounding box center [210, 132] width 21 height 7
type input "[PERSON_NAME][EMAIL_ADDRESS][DOMAIN_NAME]"
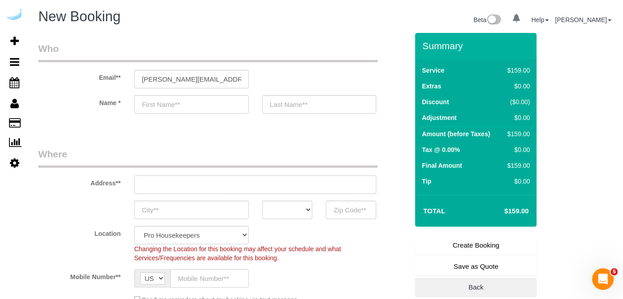
type input "[PERSON_NAME]"
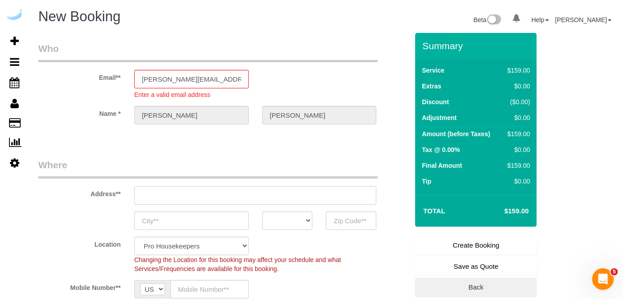
click at [242, 187] on input "text" at bounding box center [255, 195] width 242 height 18
paste input "7601 Rialto Blvd, Austin, TX 78735"
type input "[STREET_ADDRESS][PERSON_NAME]"
type input "Austin"
select select "[GEOGRAPHIC_DATA]"
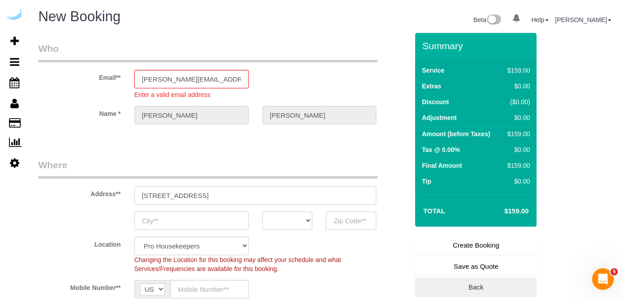
type input "78704"
click at [240, 190] on input "[STREET_ADDRESS][PERSON_NAME]" at bounding box center [255, 195] width 242 height 18
paste input "7601 Rialto Blvd, Austin, TX 78735"
type input "7601 Rialto Blvd, Austin, TX 78735"
select select "9"
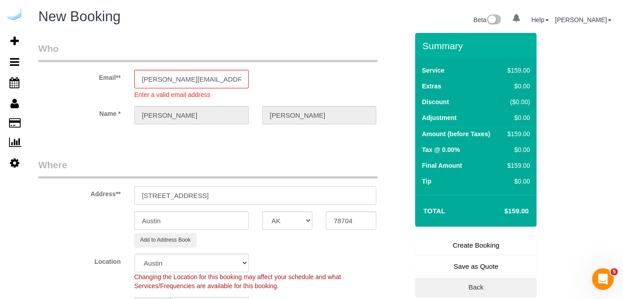
select select "object:23148"
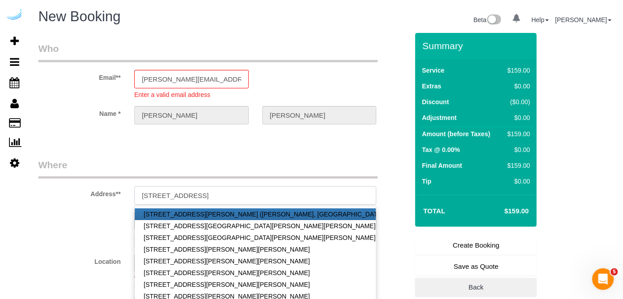
drag, startPoint x: 226, startPoint y: 194, endPoint x: 342, endPoint y: 214, distance: 118.5
click at [333, 197] on input "7601 Rialto Blvd, Austin, TX 78735" at bounding box center [255, 195] width 242 height 18
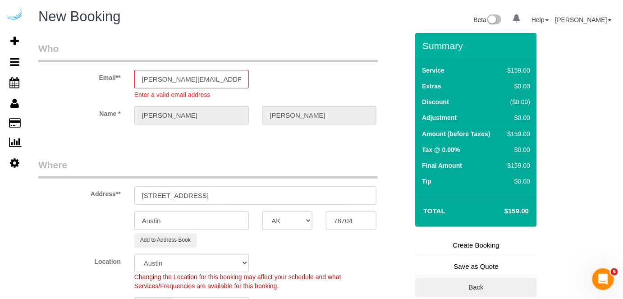
type input "7601 Rialto Blvd, Austin, TX 78735"
click at [352, 174] on legend "Where" at bounding box center [207, 168] width 339 height 20
click at [347, 218] on input "78704" at bounding box center [351, 220] width 50 height 18
paste input "78735"
type input "78735"
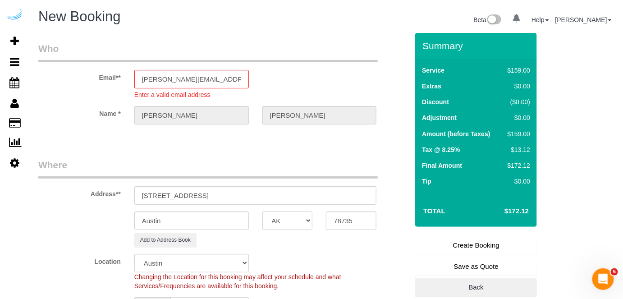
click at [292, 218] on select "AK AL AR AZ CA CO CT DC DE [GEOGRAPHIC_DATA] [GEOGRAPHIC_DATA] HI IA ID IL IN K…" at bounding box center [287, 220] width 50 height 18
drag, startPoint x: 193, startPoint y: 194, endPoint x: 317, endPoint y: 191, distance: 123.5
click at [315, 192] on input "7601 Rialto Blvd, Austin, TX 78735" at bounding box center [255, 195] width 242 height 18
paste input "Stefan Trefil"
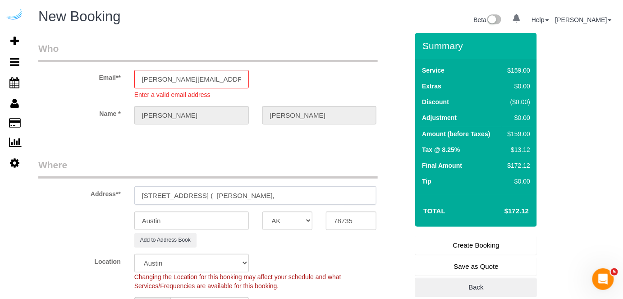
paste input "Lantana Hills"
paste input "1441029"
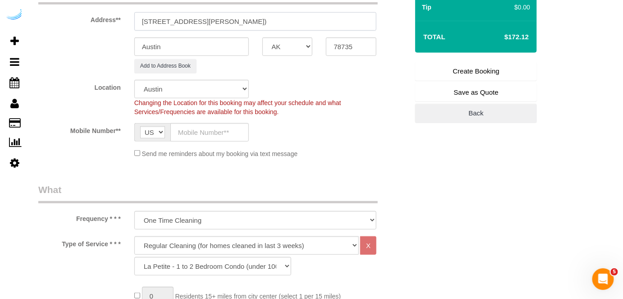
scroll to position [205, 0]
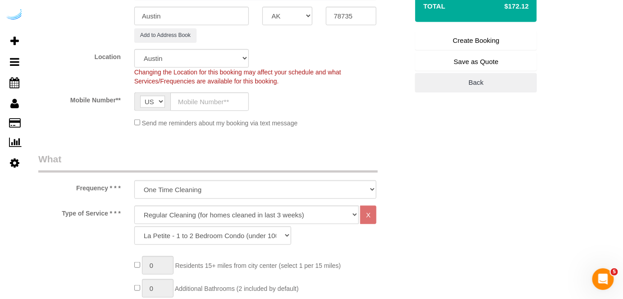
type input "7601 Rialto Blvd, Building 1533, Unit 1533 ( Stefan Trefil, Lantana Hills , 144…"
click at [214, 87] on sui-booking-location "Location Pro Housekeepers Atlanta Austin Boston Chicago Cincinnati Clearwater D…" at bounding box center [223, 88] width 370 height 78
click at [214, 102] on input "text" at bounding box center [209, 101] width 78 height 18
paste input "[PHONE_NUMBER]"
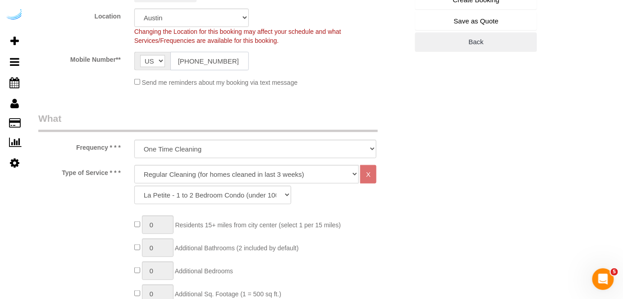
scroll to position [328, 0]
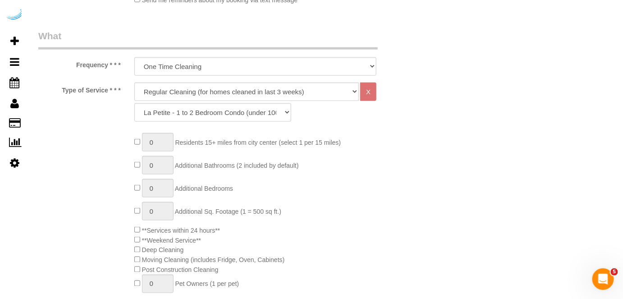
type input "[PHONE_NUMBER]"
click at [312, 92] on select "Deep Cleaning (for homes that have not been cleaned in 3+ weeks) Spruce Regular…" at bounding box center [246, 91] width 225 height 18
select select "282"
click at [134, 82] on select "Deep Cleaning (for homes that have not been cleaned in 3+ weeks) Spruce Regular…" at bounding box center [246, 91] width 225 height 18
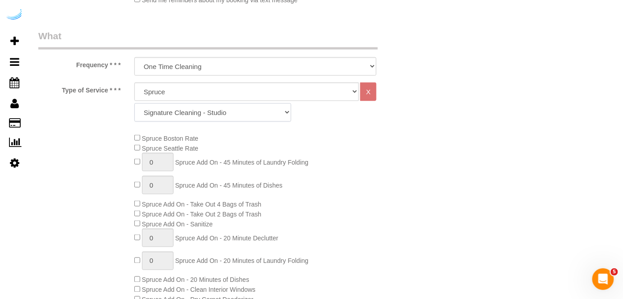
drag, startPoint x: 207, startPoint y: 106, endPoint x: 207, endPoint y: 89, distance: 16.7
click at [207, 106] on select "Signature Cleaning - Studio Signature Cleaning - 1 Bed 1 Bath Signature Cleanin…" at bounding box center [212, 112] width 157 height 18
select select "304"
click at [134, 103] on select "Signature Cleaning - Studio Signature Cleaning - 1 Bed 1 Bath Signature Cleanin…" at bounding box center [212, 112] width 157 height 18
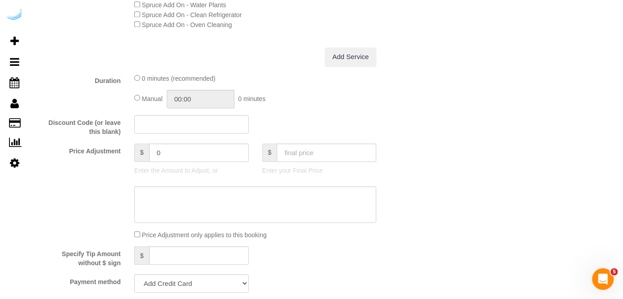
scroll to position [860, 0]
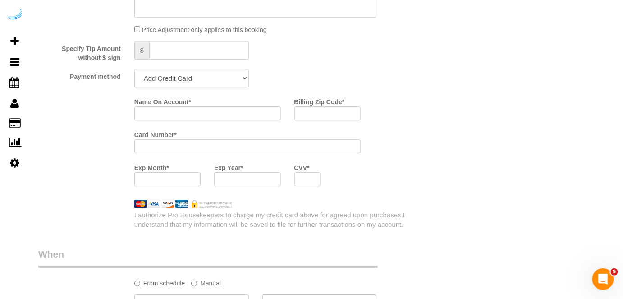
drag, startPoint x: 215, startPoint y: 78, endPoint x: 214, endPoint y: 85, distance: 7.9
click at [215, 78] on select "Add Credit Card Cash Check Paypal" at bounding box center [191, 78] width 114 height 18
select select "string:check"
click at [134, 70] on select "Add Credit Card Cash Check Paypal" at bounding box center [191, 78] width 114 height 18
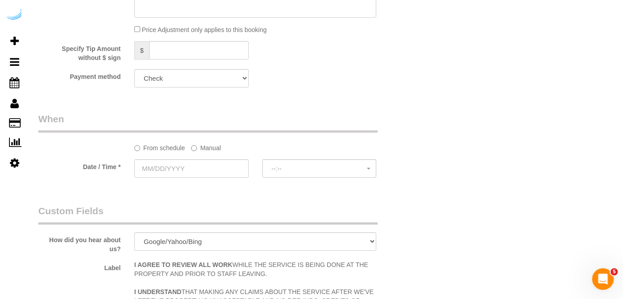
click at [221, 149] on div "From schedule Manual" at bounding box center [256, 146] width 256 height 12
click at [208, 148] on label "Manual" at bounding box center [206, 146] width 30 height 12
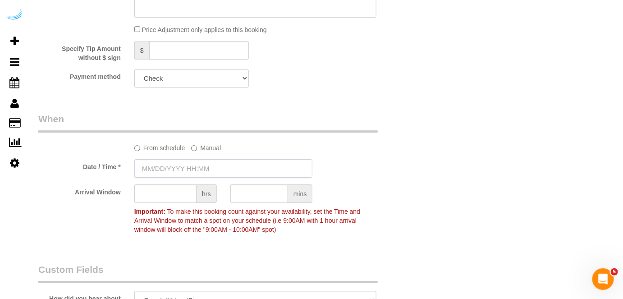
click at [198, 167] on input "text" at bounding box center [223, 168] width 178 height 18
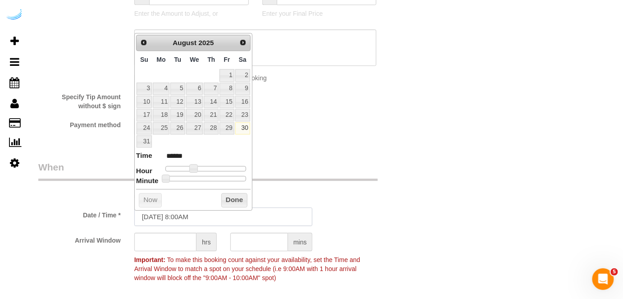
scroll to position [778, 0]
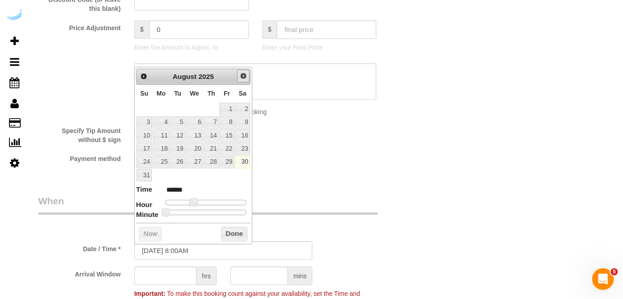
click at [243, 74] on span "Next" at bounding box center [243, 75] width 7 height 7
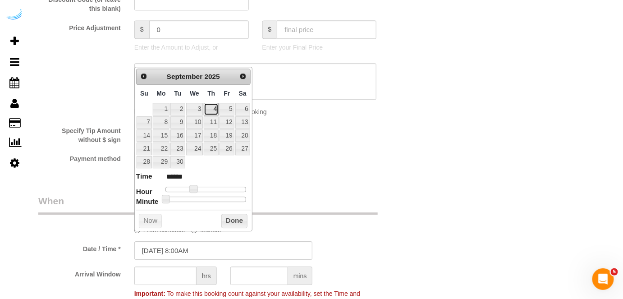
click at [215, 104] on link "4" at bounding box center [211, 109] width 15 height 12
type input "09/04/2025 9:00AM"
type input "******"
drag, startPoint x: 194, startPoint y: 184, endPoint x: 188, endPoint y: 197, distance: 14.6
click at [196, 185] on span at bounding box center [197, 189] width 8 height 8
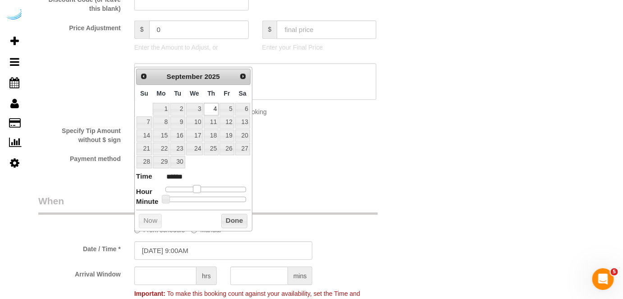
type input "[DATE] 8:00AM"
type input "******"
click at [173, 279] on input "text" at bounding box center [165, 275] width 62 height 18
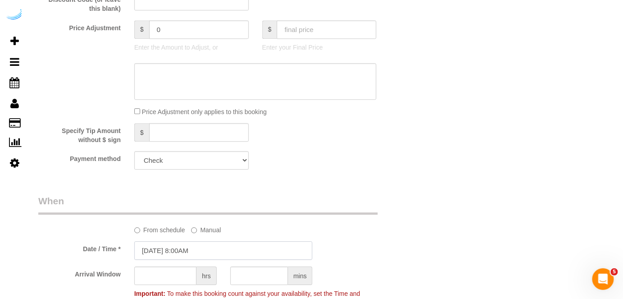
click at [195, 251] on input "[DATE] 8:00AM" at bounding box center [223, 250] width 178 height 18
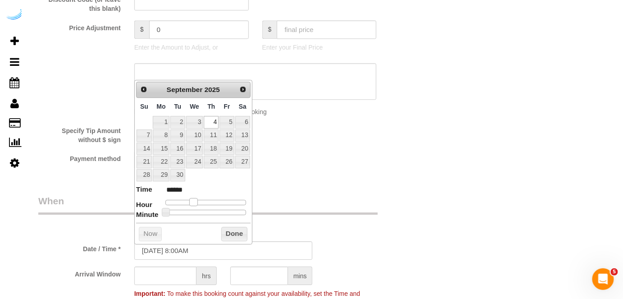
type input "09/04/2025 9:00AM"
type input "******"
drag, startPoint x: 194, startPoint y: 198, endPoint x: 181, endPoint y: 227, distance: 32.3
click at [198, 200] on span at bounding box center [197, 202] width 8 height 8
click at [174, 277] on input "text" at bounding box center [165, 275] width 62 height 18
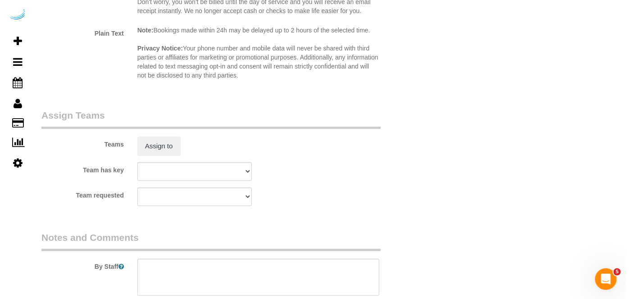
scroll to position [1311, 0]
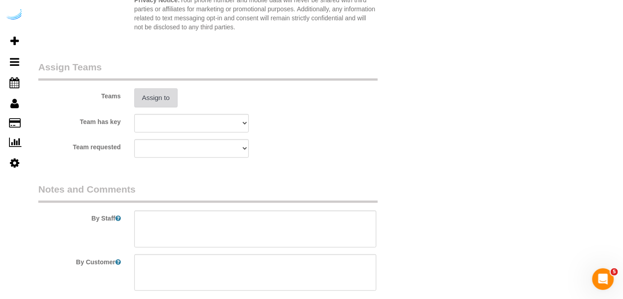
type input "8"
click at [155, 94] on button "Assign to" at bounding box center [155, 97] width 43 height 19
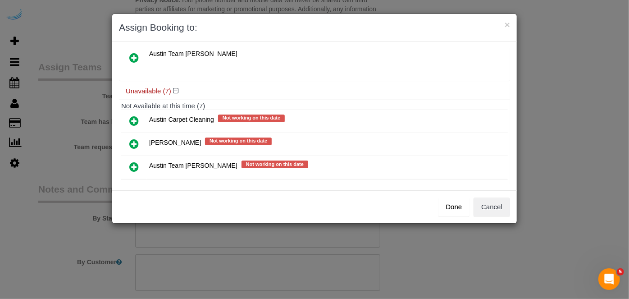
scroll to position [151, 0]
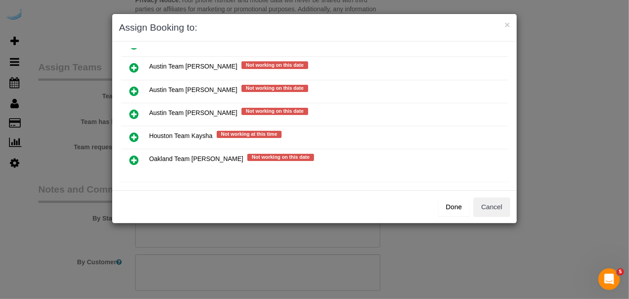
click at [133, 87] on icon at bounding box center [133, 91] width 9 height 11
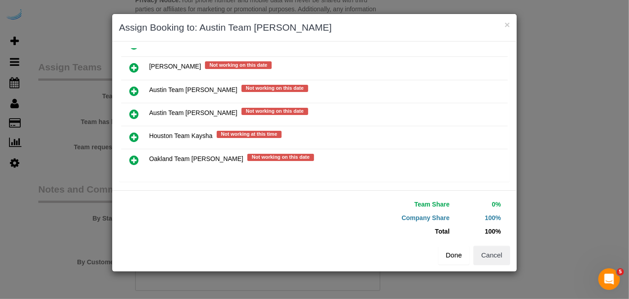
click at [465, 255] on button "Done" at bounding box center [454, 255] width 32 height 19
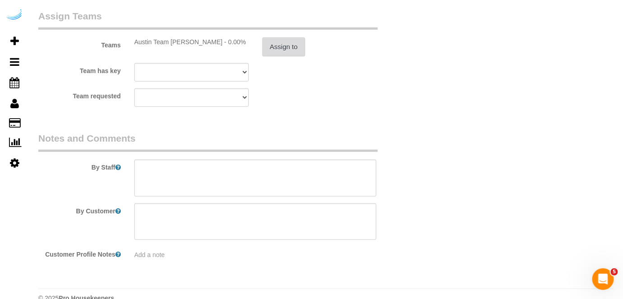
scroll to position [1378, 0]
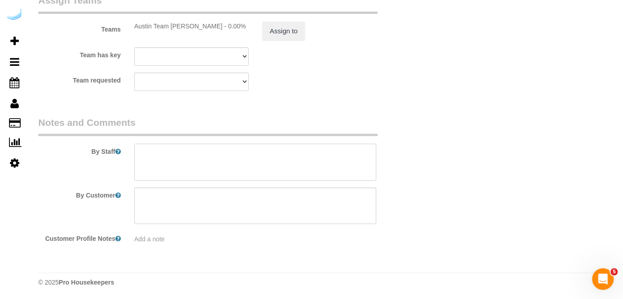
drag, startPoint x: 340, startPoint y: 163, endPoint x: 341, endPoint y: 51, distance: 111.8
click at [340, 157] on textarea at bounding box center [255, 162] width 242 height 37
click at [274, 166] on textarea at bounding box center [255, 162] width 242 height 37
paste textarea "Permanent Notes:No notes from this customer.Today's Notes:No notes from this se…"
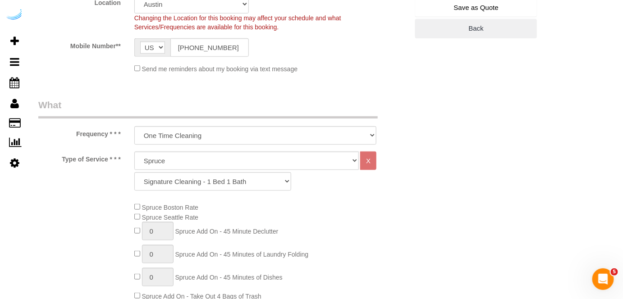
scroll to position [149, 0]
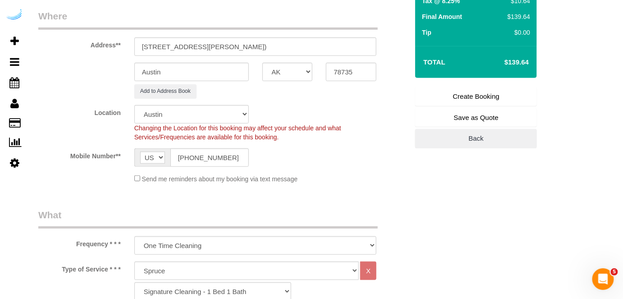
type textarea "Recurrency: Every 4 weeks Permanent Notes:No notes from this customer.Today's N…"
click at [456, 91] on link "Create Booking" at bounding box center [476, 96] width 122 height 19
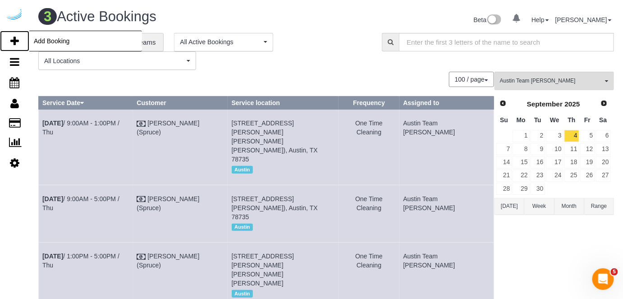
click at [13, 37] on icon at bounding box center [14, 41] width 9 height 11
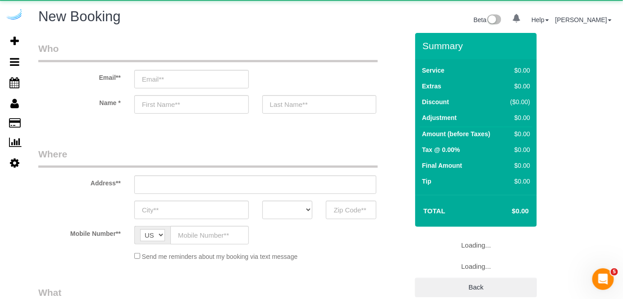
select select "number:9"
select select "object:24325"
select select "4"
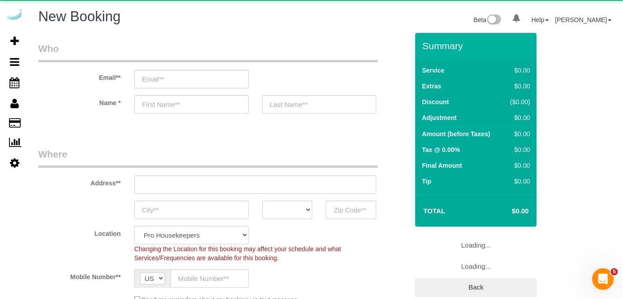
select select "object:24897"
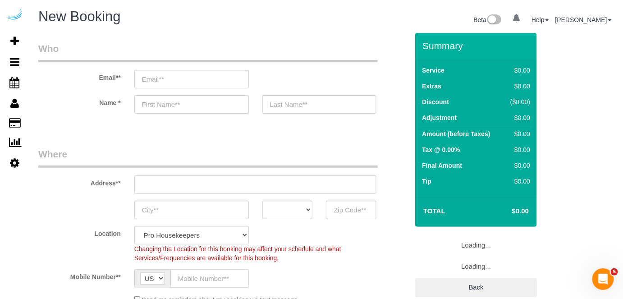
click at [133, 89] on sui-booking-customer "Email** Name *" at bounding box center [223, 82] width 370 height 81
click at [213, 81] on input "email" at bounding box center [191, 79] width 114 height 18
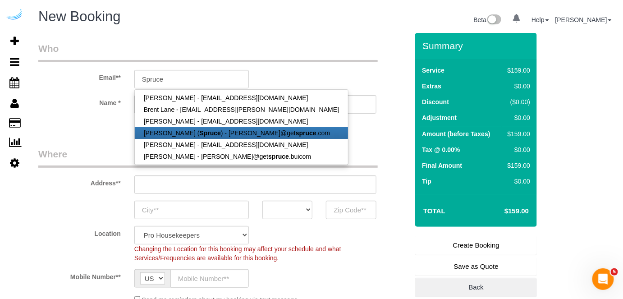
click at [200, 131] on strong "Spruce" at bounding box center [210, 132] width 21 height 7
type input "[PERSON_NAME][EMAIL_ADDRESS][DOMAIN_NAME]"
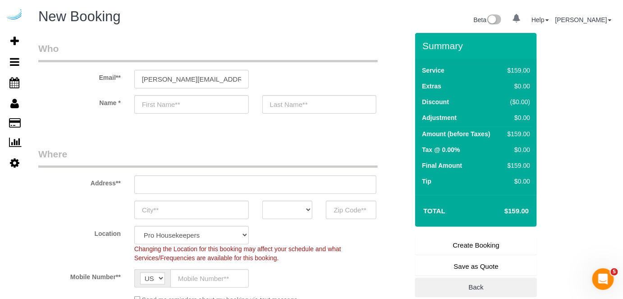
type input "[PERSON_NAME]"
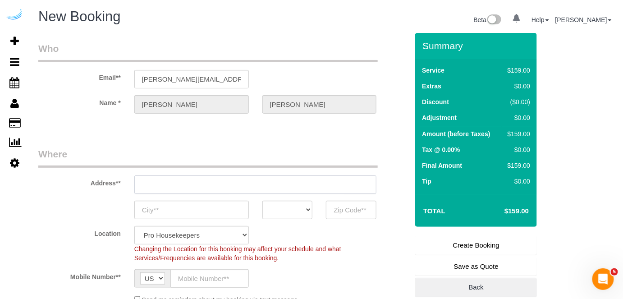
click at [261, 185] on input "text" at bounding box center [255, 184] width 242 height 18
type input "[STREET_ADDRESS][PERSON_NAME]"
type input "Austin"
select select "[GEOGRAPHIC_DATA]"
type input "78704"
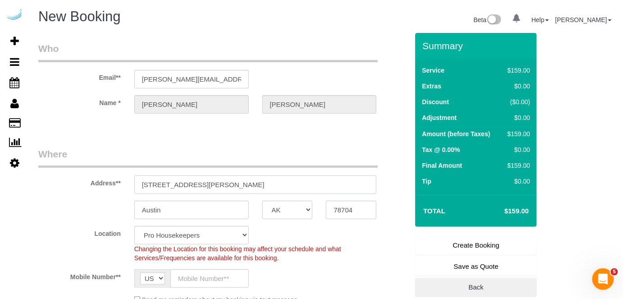
paste input "1007 S Congress Ave, Austin, TX 78704"
type input "1007 S Congress Ave, Austin, TX 78704"
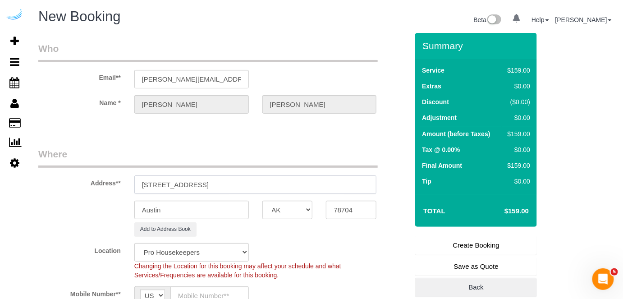
select select "9"
select select "object:24941"
drag, startPoint x: 242, startPoint y: 182, endPoint x: 367, endPoint y: 192, distance: 125.3
click at [367, 192] on input "1007 S Congress Ave, Austin, TX 78704" at bounding box center [255, 184] width 242 height 18
click at [340, 212] on input "78704" at bounding box center [351, 210] width 50 height 18
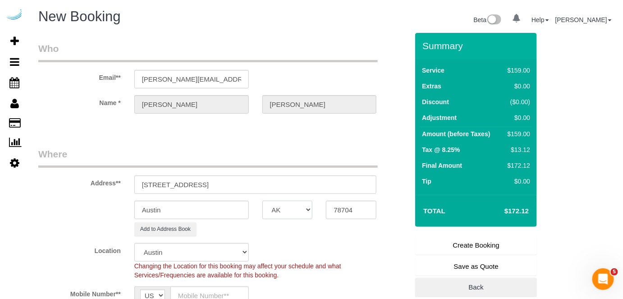
click at [286, 209] on select "AK AL AR AZ CA CO CT DC DE [GEOGRAPHIC_DATA] [GEOGRAPHIC_DATA] HI IA ID IL IN K…" at bounding box center [287, 210] width 50 height 18
drag, startPoint x: 286, startPoint y: 209, endPoint x: 297, endPoint y: 134, distance: 76.2
click at [286, 209] on select "AK AL AR AZ CA CO CT DC DE [GEOGRAPHIC_DATA] [GEOGRAPHIC_DATA] HI IA ID IL IN K…" at bounding box center [287, 210] width 50 height 18
drag, startPoint x: 210, startPoint y: 183, endPoint x: 366, endPoint y: 180, distance: 155.9
click at [366, 180] on input "1007 S Congress Ave, Austin, TX 78704" at bounding box center [255, 184] width 242 height 18
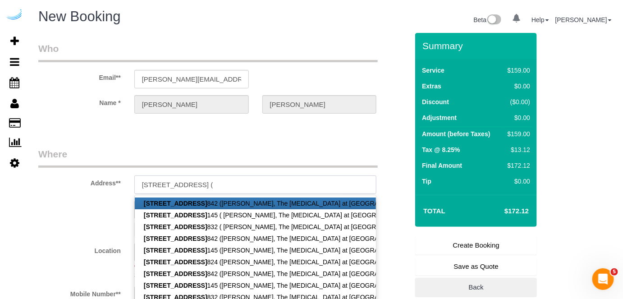
paste input "Hayden Knopp"
paste input "The Muse at SoCo"
paste input "1429831"
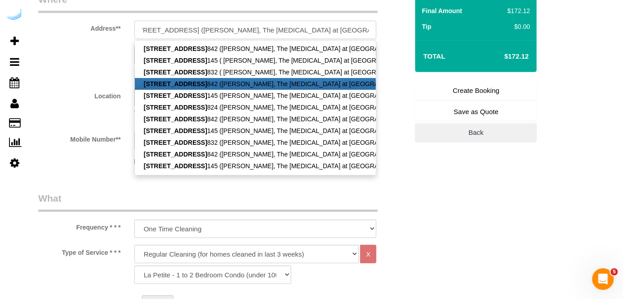
scroll to position [164, 0]
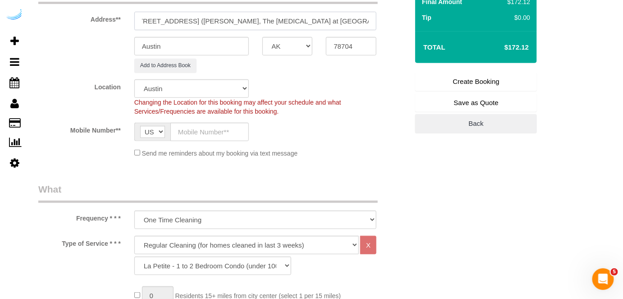
type input "1007 S Congress Ave, Unit 145 (Hayden Knopp, The Muse at SoCo , 1429831)"
click at [214, 123] on input "text" at bounding box center [209, 132] width 78 height 18
click at [210, 123] on input "text" at bounding box center [209, 132] width 78 height 18
paste input "[PHONE_NUMBER]"
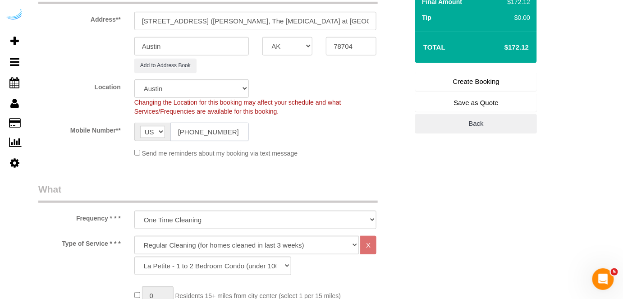
scroll to position [287, 0]
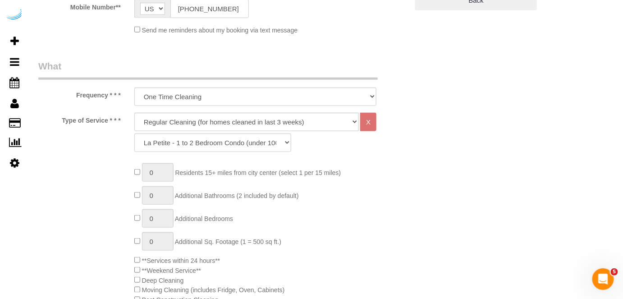
type input "[PHONE_NUMBER]"
click at [248, 129] on select "Deep Cleaning (for homes that have not been cleaned in 3+ weeks) Spruce Regular…" at bounding box center [246, 122] width 225 height 18
select select "282"
click at [134, 113] on select "Deep Cleaning (for homes that have not been cleaned in 3+ weeks) Spruce Regular…" at bounding box center [246, 122] width 225 height 18
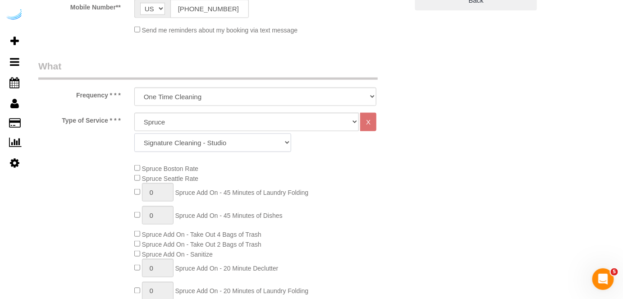
click at [164, 147] on select "Signature Cleaning - Studio Signature Cleaning - 1 Bed 1 Bath Signature Cleanin…" at bounding box center [212, 142] width 157 height 18
select select "309"
click at [134, 133] on select "Signature Cleaning - Studio Signature Cleaning - 1 Bed 1 Bath Signature Cleanin…" at bounding box center [212, 142] width 157 height 18
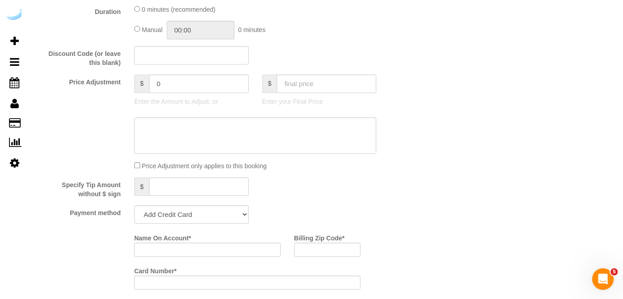
scroll to position [778, 0]
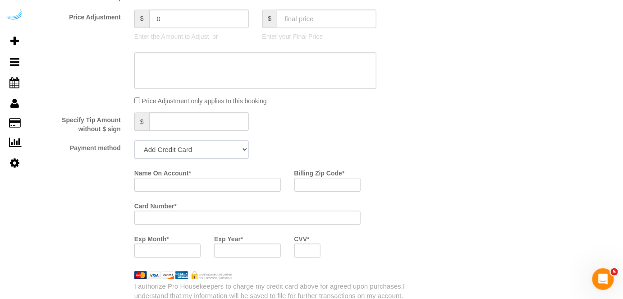
click at [194, 148] on select "Add Credit Card Cash Check Paypal" at bounding box center [191, 149] width 114 height 18
select select "string:check"
click at [134, 141] on select "Add Credit Card Cash Check Paypal" at bounding box center [191, 149] width 114 height 18
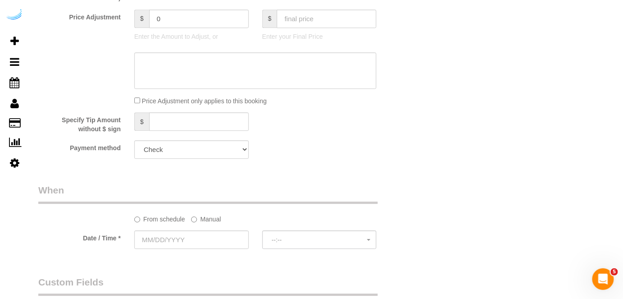
drag, startPoint x: 210, startPoint y: 220, endPoint x: 205, endPoint y: 224, distance: 5.5
click at [209, 220] on label "Manual" at bounding box center [206, 217] width 30 height 12
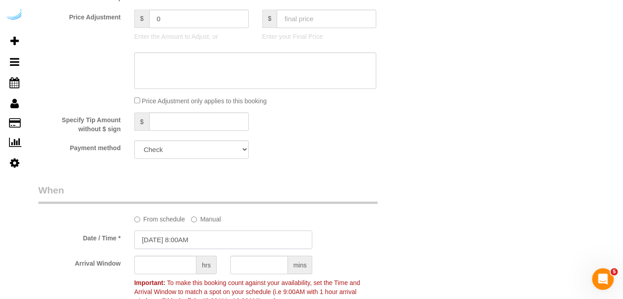
click at [196, 234] on input "[DATE] 8:00AM" at bounding box center [223, 239] width 178 height 18
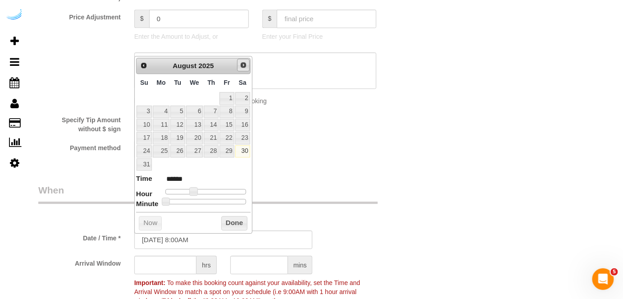
click at [245, 60] on link "Next" at bounding box center [243, 65] width 13 height 13
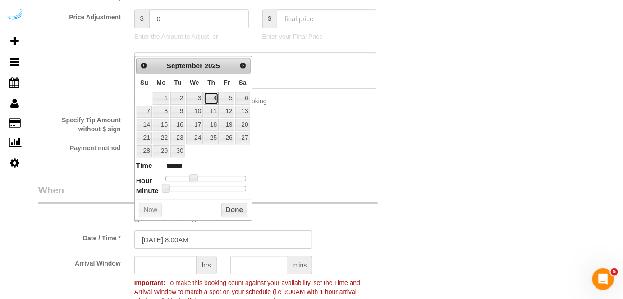
click at [217, 93] on link "4" at bounding box center [211, 98] width 15 height 12
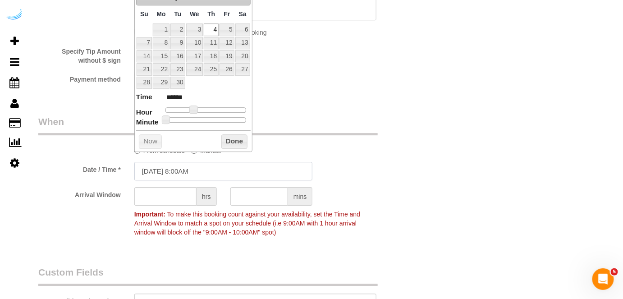
scroll to position [860, 0]
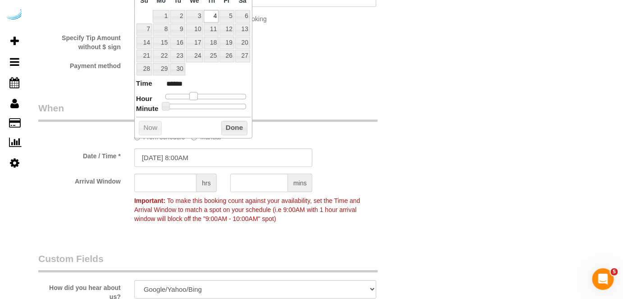
type input "09/04/2025 9:00AM"
type input "******"
drag, startPoint x: 192, startPoint y: 93, endPoint x: 181, endPoint y: 115, distance: 24.4
click at [196, 94] on span at bounding box center [197, 96] width 8 height 8
click at [169, 182] on input "text" at bounding box center [165, 182] width 62 height 18
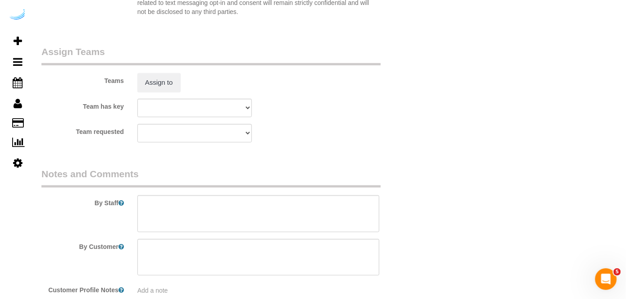
scroll to position [1352, 0]
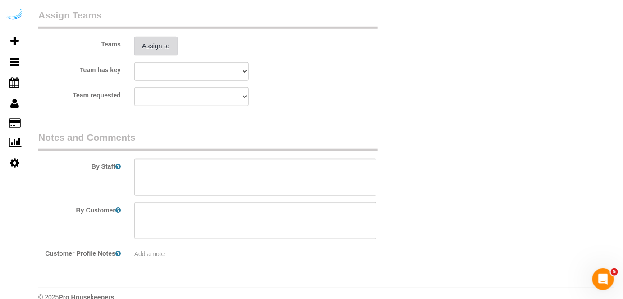
type input "4"
click at [167, 48] on button "Assign to" at bounding box center [155, 45] width 43 height 19
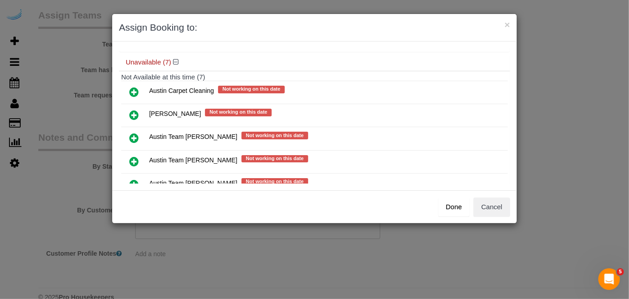
scroll to position [151, 0]
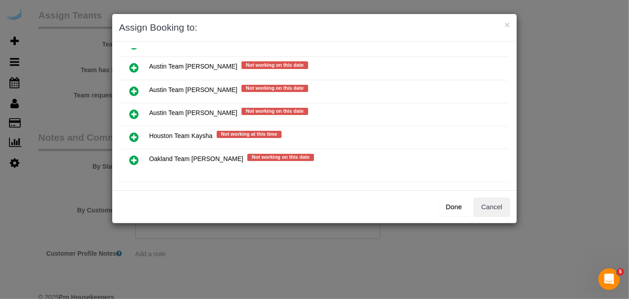
click at [133, 86] on icon at bounding box center [133, 91] width 9 height 11
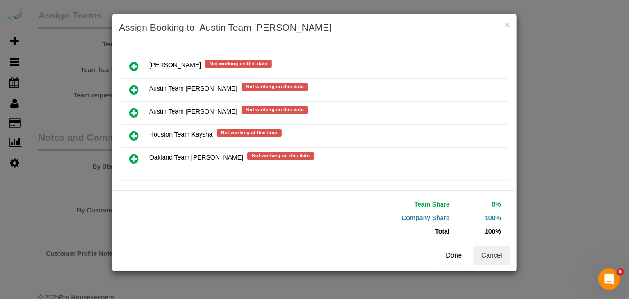
scroll to position [149, 0]
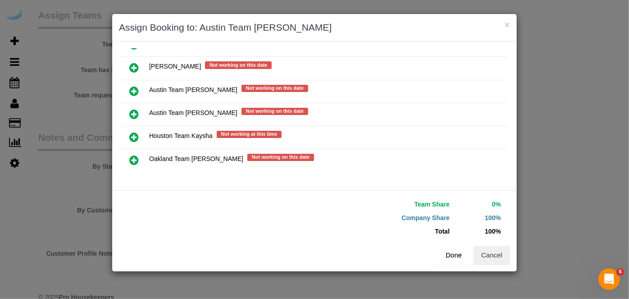
click at [454, 258] on button "Done" at bounding box center [454, 255] width 32 height 19
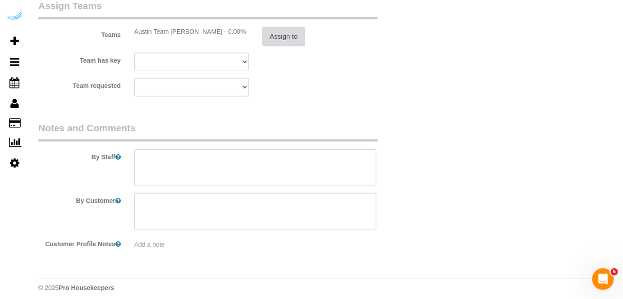
scroll to position [1367, 0]
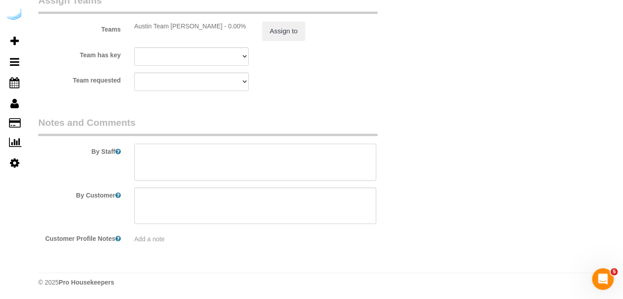
click at [304, 158] on textarea at bounding box center [255, 162] width 242 height 37
click at [293, 156] on textarea at bounding box center [255, 162] width 242 height 37
paste textarea "Permanent Notes:+18476510102= the mom's phone numberToday's Notes:No notes from…"
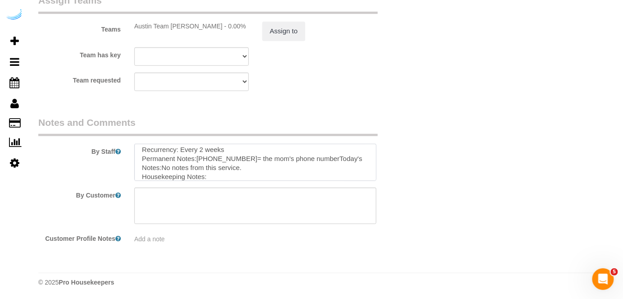
scroll to position [13, 0]
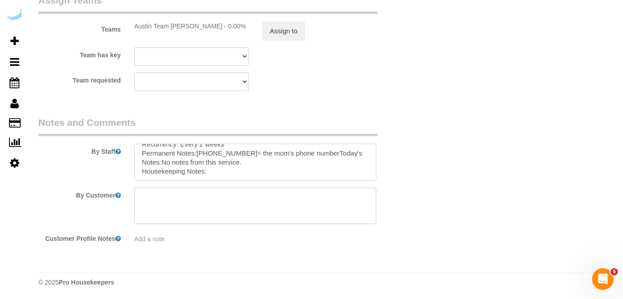
paste textarea "customer uses legal CBD products for medical use he states. Please send a pro t…"
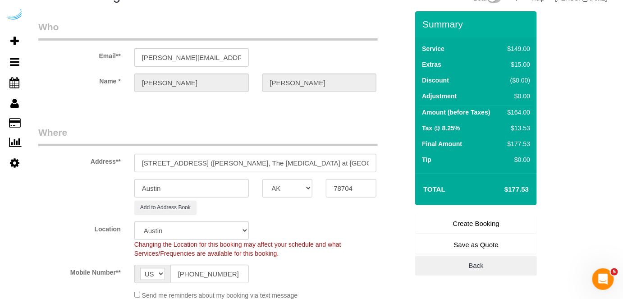
scroll to position [0, 0]
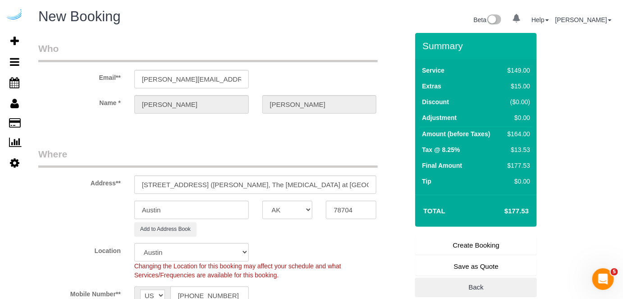
type textarea "Recurrency: Every 2 weeks Permanent Notes:+18476510102= the mom's phone numberT…"
click at [465, 239] on link "Create Booking" at bounding box center [476, 245] width 122 height 19
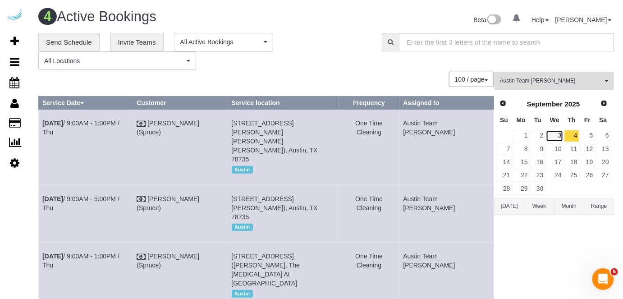
click at [554, 131] on link "3" at bounding box center [554, 136] width 17 height 12
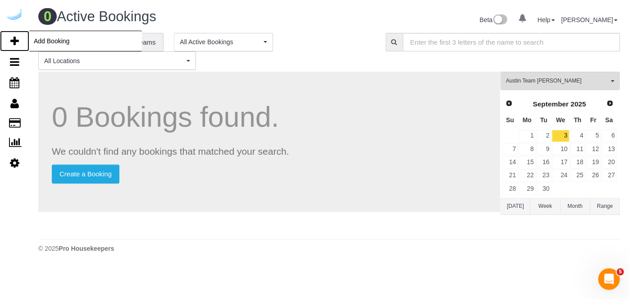
click at [10, 37] on icon at bounding box center [14, 41] width 9 height 11
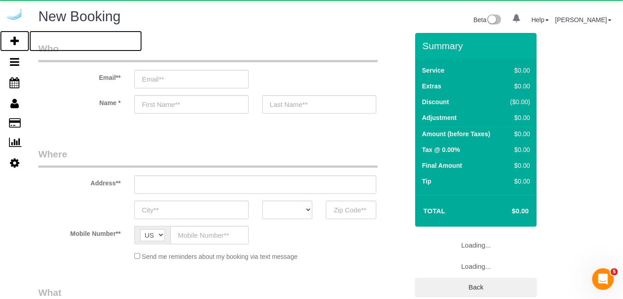
select select "object:26278"
select select "number:9"
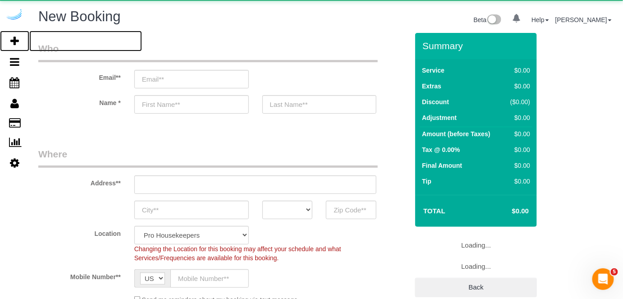
select select "4"
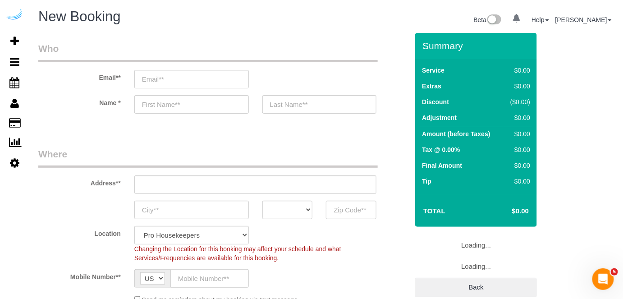
select select "object:26850"
click at [187, 75] on input "email" at bounding box center [191, 79] width 114 height 18
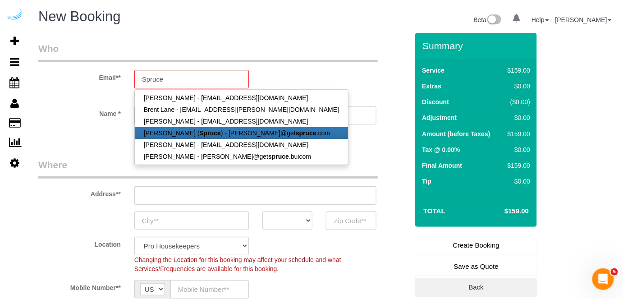
click at [200, 129] on strong "Spruce" at bounding box center [210, 132] width 21 height 7
type input "[PERSON_NAME][EMAIL_ADDRESS][DOMAIN_NAME]"
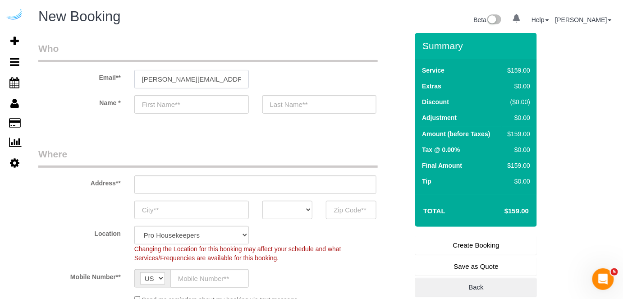
type input "[PERSON_NAME]"
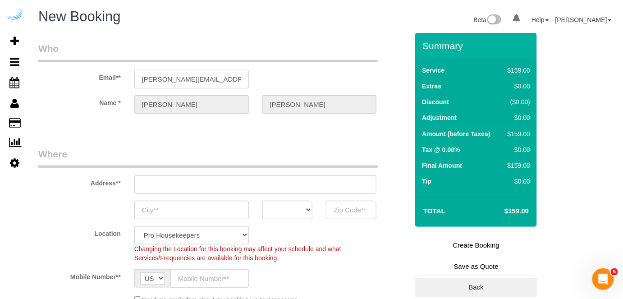
type input "[STREET_ADDRESS][PERSON_NAME]"
type input "Austin"
select select "[GEOGRAPHIC_DATA]"
type input "78704"
click at [250, 186] on input "[STREET_ADDRESS][PERSON_NAME]" at bounding box center [255, 184] width 242 height 18
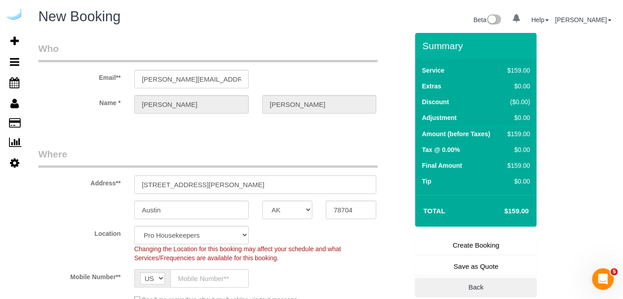
paste input "1100 S Lamar Blvd, Austin, TX 78704"
type input "1100 S Lamar Blvd, Austin, TX 78704"
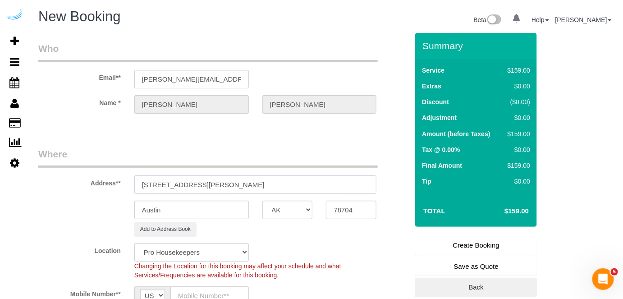
select select "9"
select select "object:26894"
drag, startPoint x: 231, startPoint y: 183, endPoint x: 299, endPoint y: 183, distance: 68.5
click at [287, 183] on input "1100 S Lamar Blvd, Austin, TX 78704" at bounding box center [255, 184] width 242 height 18
click at [318, 188] on input "1100 S Lamar Blvd, Austin, TX 78704" at bounding box center [255, 184] width 242 height 18
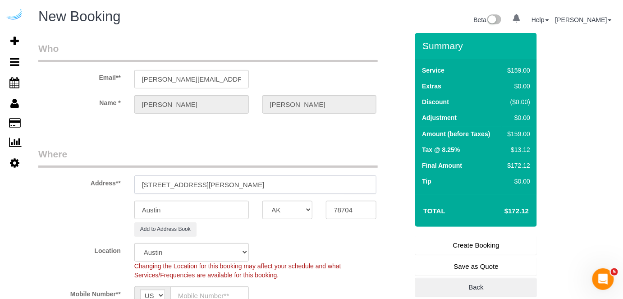
drag, startPoint x: 233, startPoint y: 182, endPoint x: 273, endPoint y: 182, distance: 39.7
click at [272, 182] on input "1100 S Lamar Blvd, Austin, TX 78704" at bounding box center [255, 184] width 242 height 18
type input "1100 S Lamar Blvd, Austin, TX 78704"
click at [339, 205] on input "78704" at bounding box center [351, 210] width 50 height 18
paste input "text"
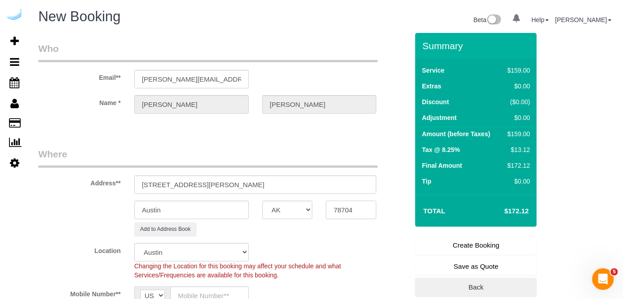
type input "78704"
drag, startPoint x: 201, startPoint y: 178, endPoint x: 346, endPoint y: 183, distance: 144.7
click at [346, 183] on input "1100 S Lamar Blvd, Austin, TX 78704" at bounding box center [255, 184] width 242 height 18
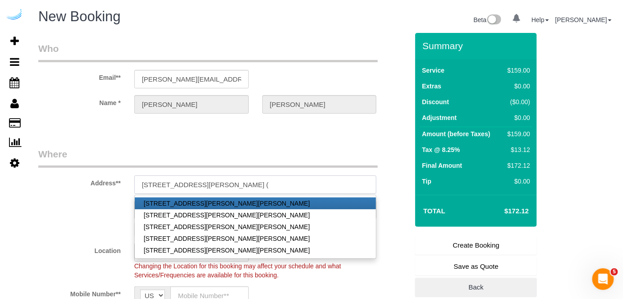
paste input "Madison Samuels"
paste input "Lamar Union"
paste input "1466191"
type input "1100 S Lamar Blvd, Building 1419, Unit 1419 (Madison Samuels, Lamar Union , 146…"
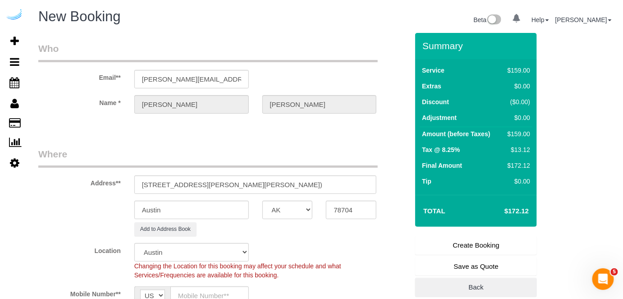
click at [253, 147] on legend "Where" at bounding box center [207, 157] width 339 height 20
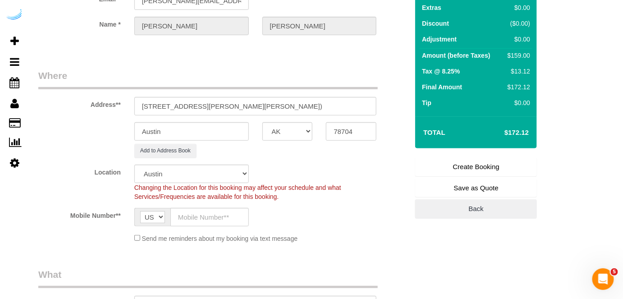
scroll to position [82, 0]
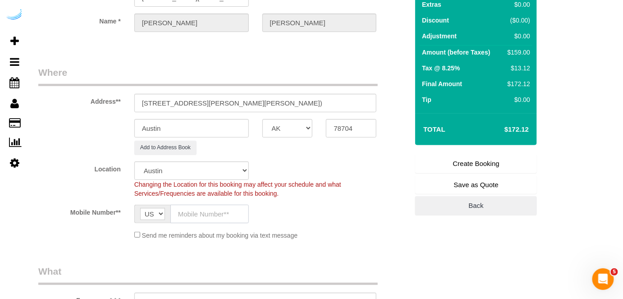
click at [202, 210] on input "text" at bounding box center [209, 214] width 78 height 18
paste input "[PHONE_NUMBER]"
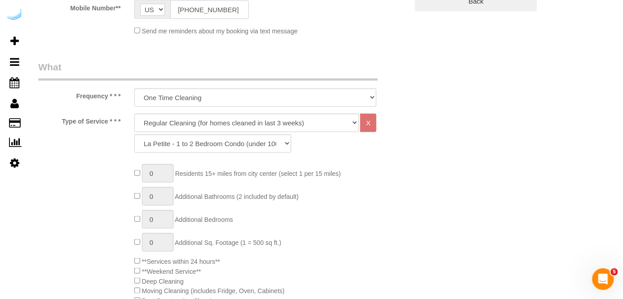
scroll to position [287, 0]
type input "[PHONE_NUMBER]"
click at [244, 115] on select "Deep Cleaning (for homes that have not been cleaned in 3+ weeks) Spruce Regular…" at bounding box center [246, 122] width 225 height 18
select select "282"
click at [134, 113] on select "Deep Cleaning (for homes that have not been cleaned in 3+ weeks) Spruce Regular…" at bounding box center [246, 122] width 225 height 18
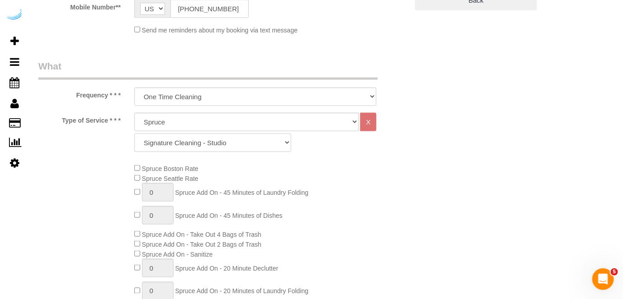
click at [246, 143] on select "Signature Cleaning - Studio Signature Cleaning - 1 Bed 1 Bath Signature Cleanin…" at bounding box center [212, 142] width 157 height 18
select select "304"
click at [134, 133] on select "Signature Cleaning - Studio Signature Cleaning - 1 Bed 1 Bath Signature Cleanin…" at bounding box center [212, 142] width 157 height 18
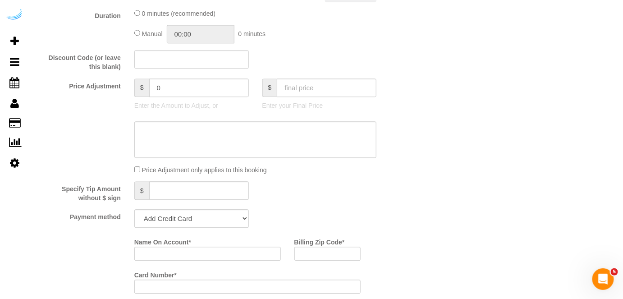
scroll to position [778, 0]
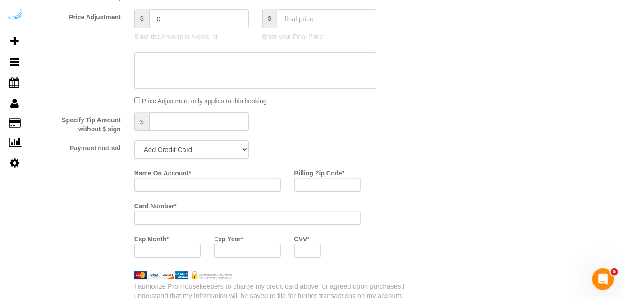
click at [198, 152] on select "Add Credit Card Cash Check Paypal" at bounding box center [191, 149] width 114 height 18
select select "string:check"
click at [134, 141] on select "Add Credit Card Cash Check Paypal" at bounding box center [191, 149] width 114 height 18
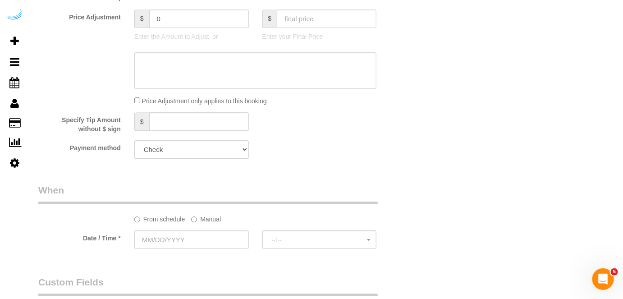
drag, startPoint x: 197, startPoint y: 219, endPoint x: 194, endPoint y: 230, distance: 11.6
click at [198, 219] on label "Manual" at bounding box center [206, 217] width 30 height 12
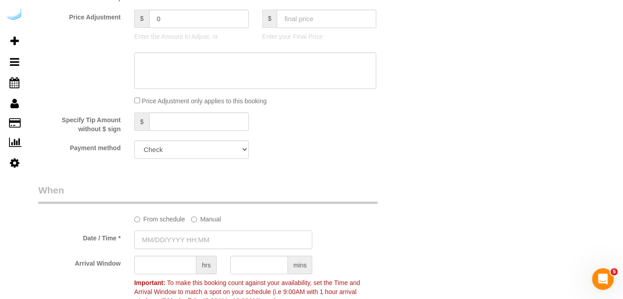
click at [192, 238] on input "text" at bounding box center [223, 239] width 178 height 18
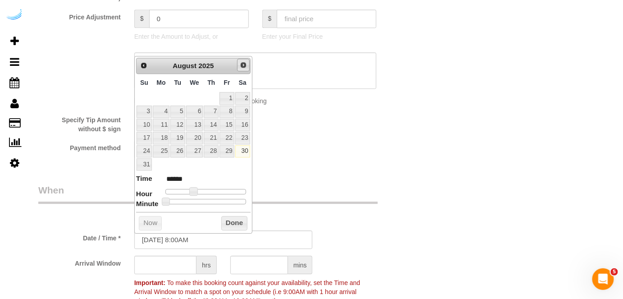
click at [249, 63] on link "Next" at bounding box center [243, 65] width 13 height 13
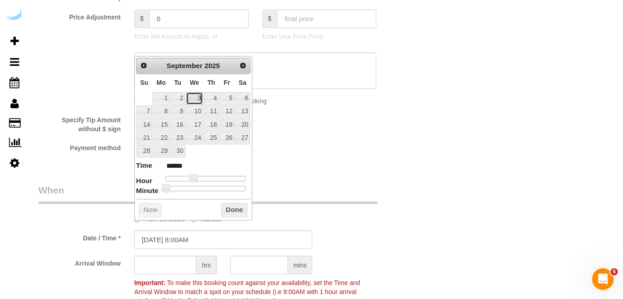
click at [197, 92] on link "3" at bounding box center [194, 98] width 17 height 12
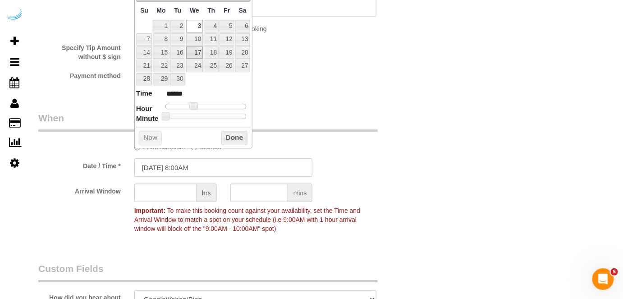
scroll to position [860, 0]
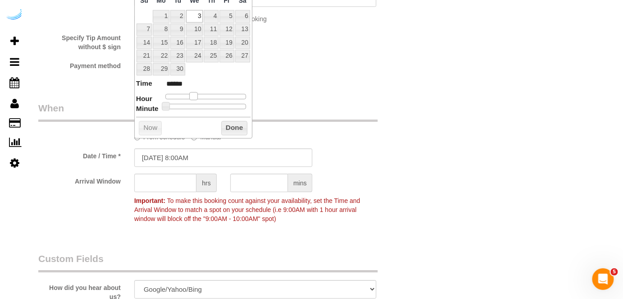
type input "[DATE] 9:00AM"
type input "******"
type input "[DATE] 10:00AM"
type input "*******"
type input "[DATE] 11:00AM"
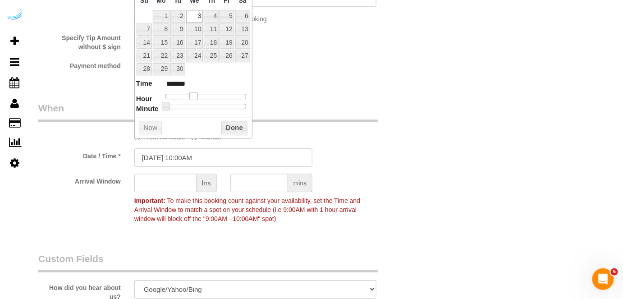
type input "*******"
type input "[DATE] 12:00PM"
type input "*******"
type input "[DATE] 1:00PM"
type input "******"
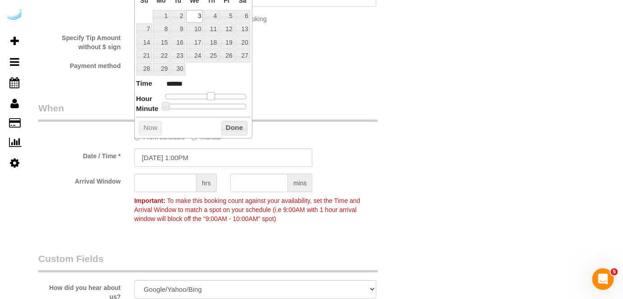
drag, startPoint x: 195, startPoint y: 95, endPoint x: 214, endPoint y: 95, distance: 19.4
click at [214, 95] on span at bounding box center [211, 96] width 8 height 8
click at [166, 178] on input "text" at bounding box center [165, 182] width 62 height 18
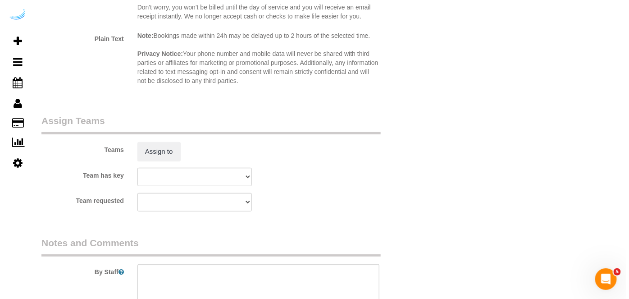
scroll to position [1270, 0]
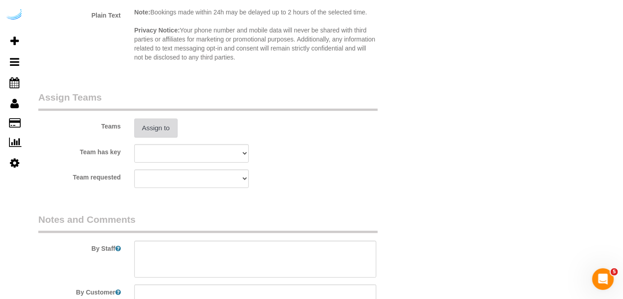
type input "4"
click at [163, 130] on button "Assign to" at bounding box center [155, 128] width 43 height 19
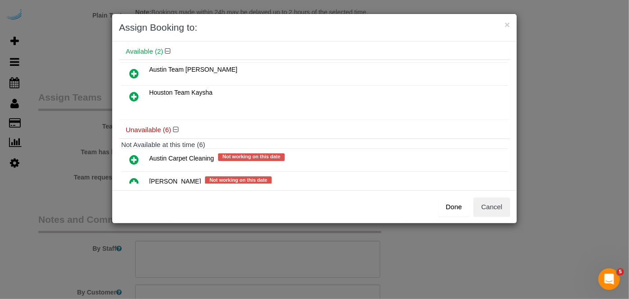
scroll to position [123, 0]
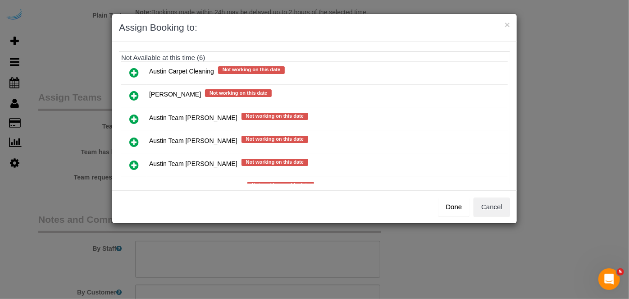
click at [135, 137] on icon at bounding box center [133, 142] width 9 height 11
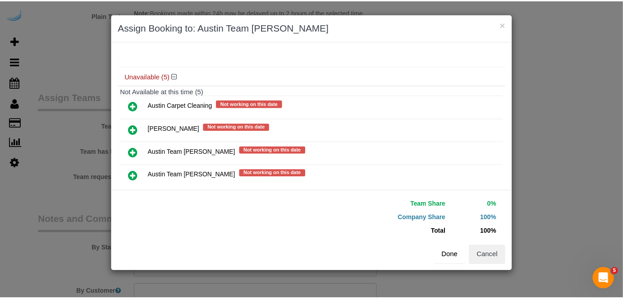
scroll to position [108, 0]
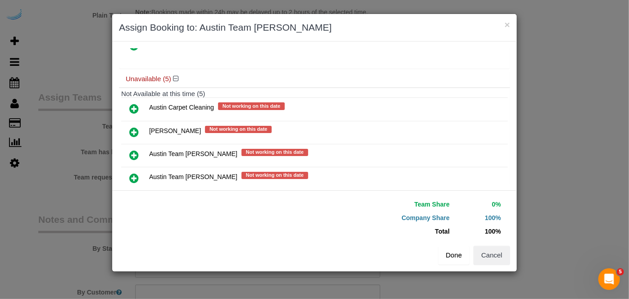
click at [460, 253] on button "Done" at bounding box center [454, 255] width 32 height 19
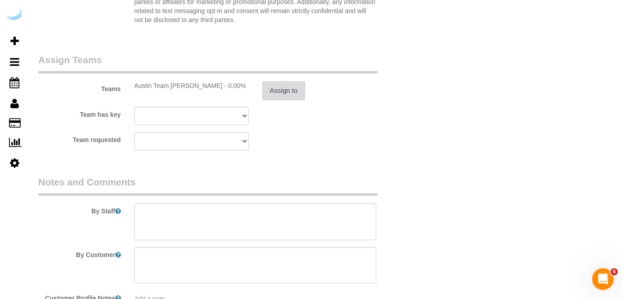
scroll to position [1367, 0]
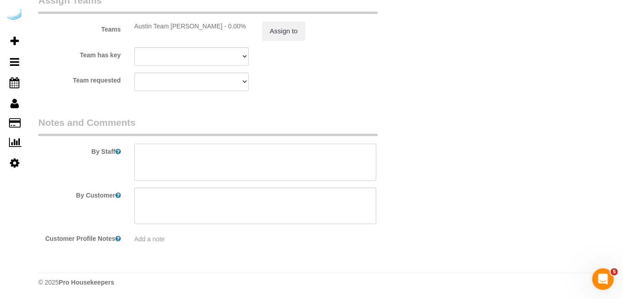
click at [177, 157] on textarea at bounding box center [255, 162] width 242 height 37
click at [252, 152] on textarea at bounding box center [255, 162] width 242 height 37
paste textarea "Permanent Notes:No notes from this customer.Today's Notes:No notes from this se…"
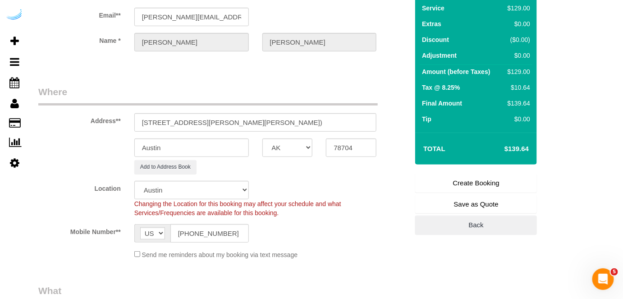
scroll to position [0, 0]
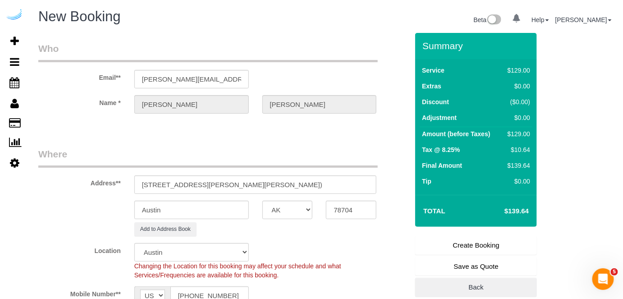
type textarea "Recurrency: Every 3 weeks Permanent Notes:No notes from this customer.Today's N…"
drag, startPoint x: 463, startPoint y: 237, endPoint x: 455, endPoint y: 197, distance: 40.9
click at [463, 237] on link "Create Booking" at bounding box center [476, 245] width 122 height 19
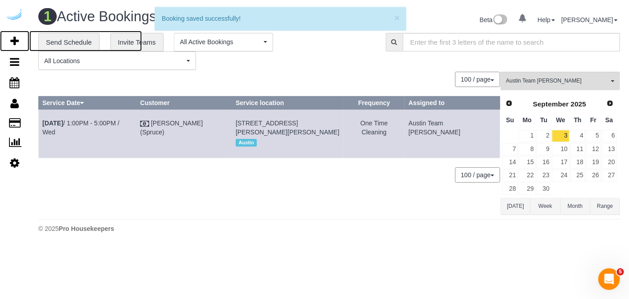
drag, startPoint x: 15, startPoint y: 43, endPoint x: 82, endPoint y: 5, distance: 76.5
click at [17, 43] on icon at bounding box center [14, 41] width 9 height 11
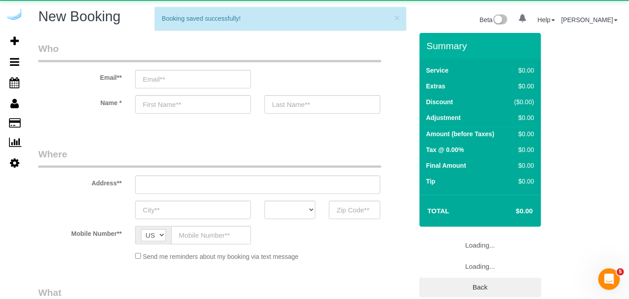
select select "number:9"
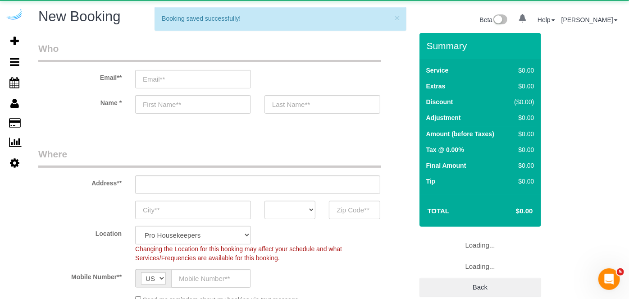
select select "object:28589"
select select "4"
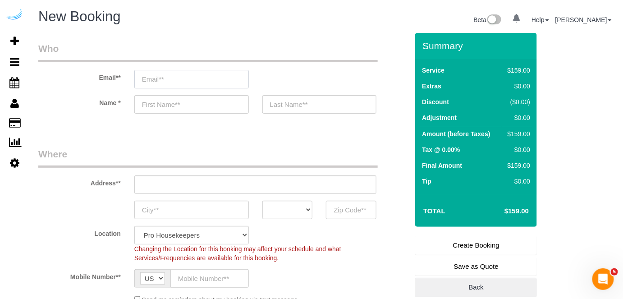
click at [182, 82] on input "email" at bounding box center [191, 79] width 114 height 18
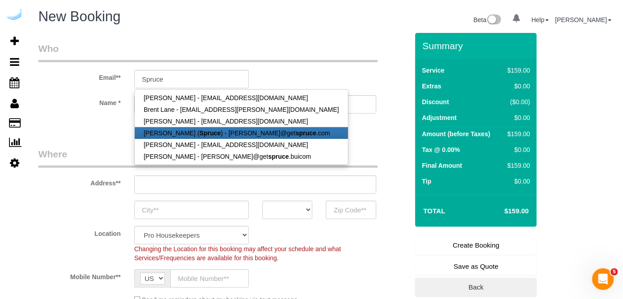
click at [179, 127] on link "[PERSON_NAME] ( Spruce ) - [PERSON_NAME]@get spruce .com" at bounding box center [241, 133] width 213 height 12
type input "[PERSON_NAME][EMAIL_ADDRESS][DOMAIN_NAME]"
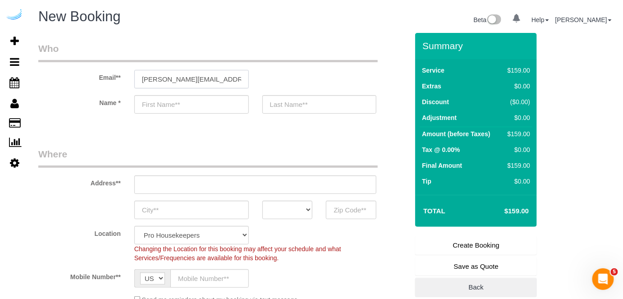
type input "[PERSON_NAME]"
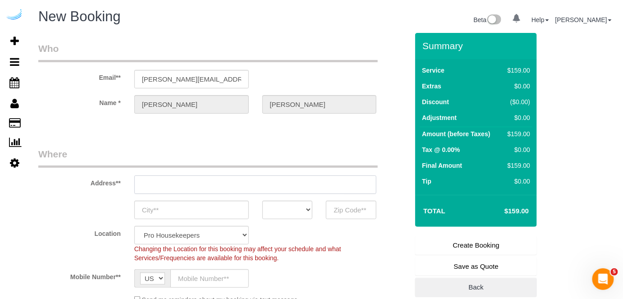
type input "[STREET_ADDRESS][PERSON_NAME]"
type input "Austin"
select select "[GEOGRAPHIC_DATA]"
type input "78704"
click at [236, 176] on input "[STREET_ADDRESS][PERSON_NAME]" at bounding box center [255, 184] width 242 height 18
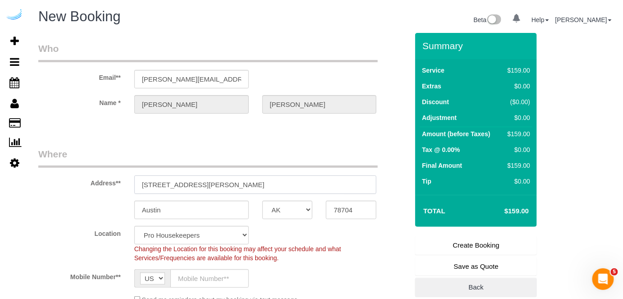
paste input "1500 S Lamar Blvd, Austin, TX 78704"
type input "1500 S Lamar Blvd, Austin, TX 78704"
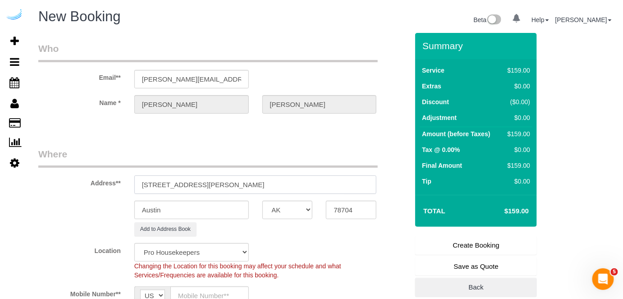
select select "9"
select select "object:28633"
drag, startPoint x: 206, startPoint y: 180, endPoint x: 346, endPoint y: 187, distance: 140.3
click at [346, 187] on input "1500 S Lamar Blvd, Austin, TX 78704" at bounding box center [255, 184] width 242 height 18
paste input "Rebecca Paren"
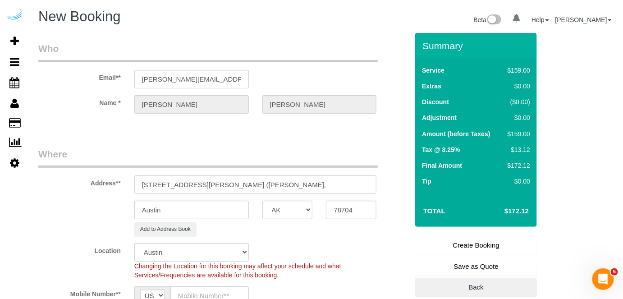
paste input "MAA South Lamar"
paste input "1435750"
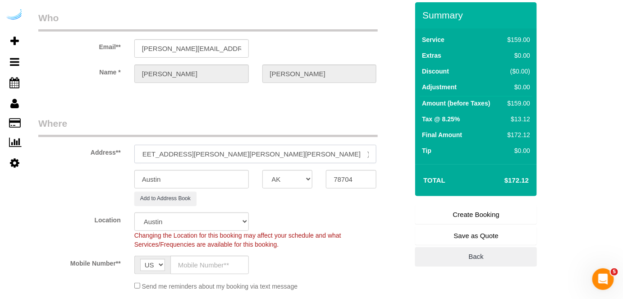
scroll to position [164, 0]
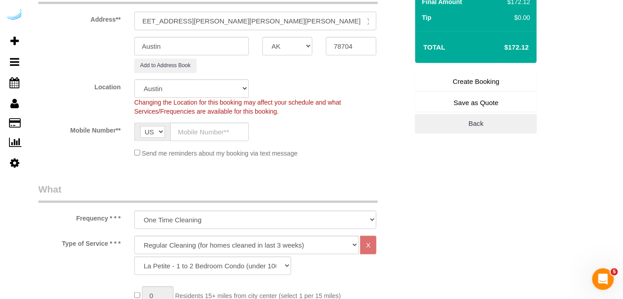
type input "1500 S Lamar Blvd, Unit 654 (Rebecca Paren, MAA South Lamar , 1435750 )"
click at [201, 124] on input "text" at bounding box center [209, 132] width 78 height 18
paste input "[PHONE_NUMBER]"
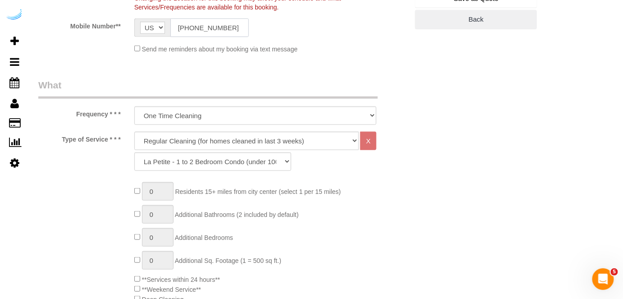
scroll to position [328, 0]
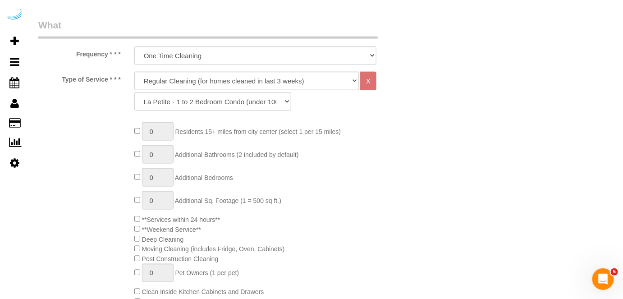
type input "[PHONE_NUMBER]"
click at [265, 78] on select "Deep Cleaning (for homes that have not been cleaned in 3+ weeks) Spruce Regular…" at bounding box center [246, 81] width 225 height 18
select select "282"
click at [134, 72] on select "Deep Cleaning (for homes that have not been cleaned in 3+ weeks) Spruce Regular…" at bounding box center [246, 81] width 225 height 18
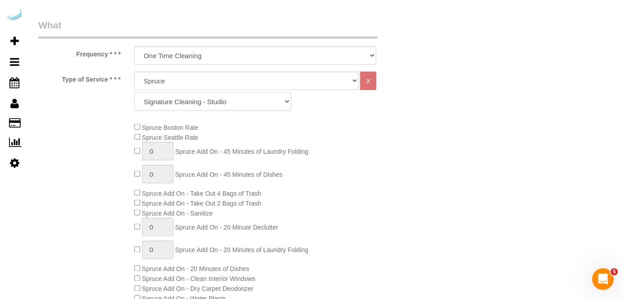
drag, startPoint x: 236, startPoint y: 103, endPoint x: 240, endPoint y: 78, distance: 25.2
click at [236, 103] on select "Signature Cleaning - Studio Signature Cleaning - 1 Bed 1 Bath Signature Cleanin…" at bounding box center [212, 101] width 157 height 18
select select "309"
click at [134, 92] on select "Signature Cleaning - Studio Signature Cleaning - 1 Bed 1 Bath Signature Cleanin…" at bounding box center [212, 101] width 157 height 18
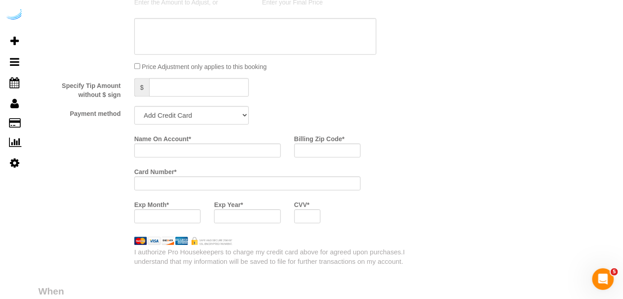
scroll to position [901, 0]
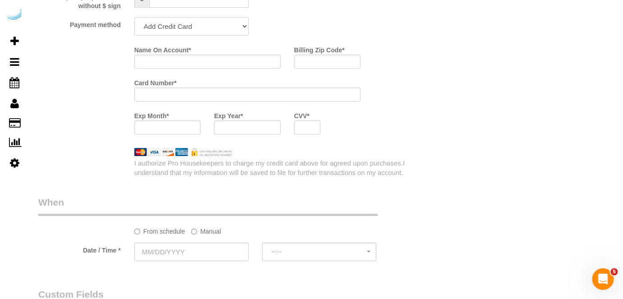
drag, startPoint x: 216, startPoint y: 18, endPoint x: 202, endPoint y: 35, distance: 22.0
click at [216, 18] on select "Add Credit Card Cash Check Paypal" at bounding box center [191, 26] width 114 height 18
select select "string:check"
click at [134, 18] on select "Add Credit Card Cash Check Paypal" at bounding box center [191, 26] width 114 height 18
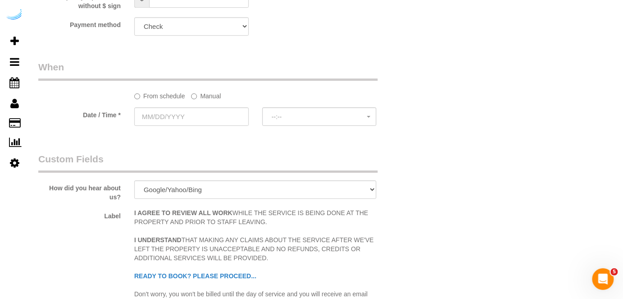
click at [198, 99] on label "Manual" at bounding box center [206, 94] width 30 height 12
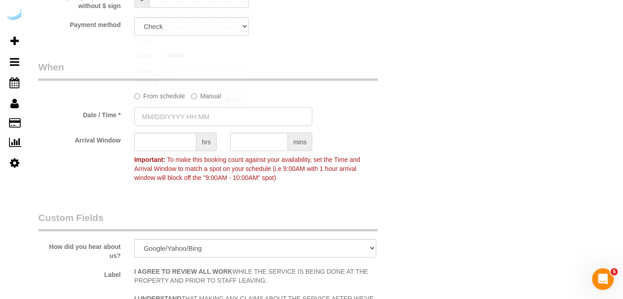
click at [196, 111] on input "text" at bounding box center [223, 116] width 178 height 18
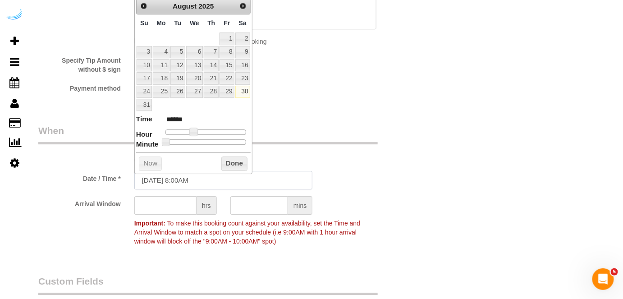
scroll to position [819, 0]
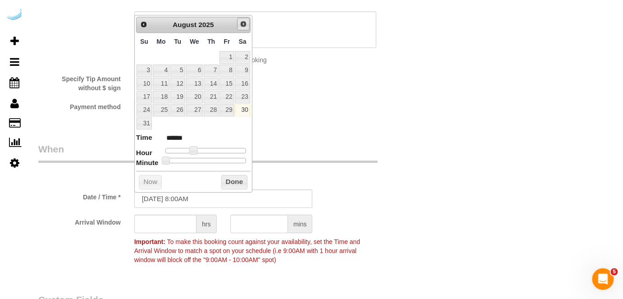
click at [241, 27] on span "Next" at bounding box center [243, 23] width 7 height 7
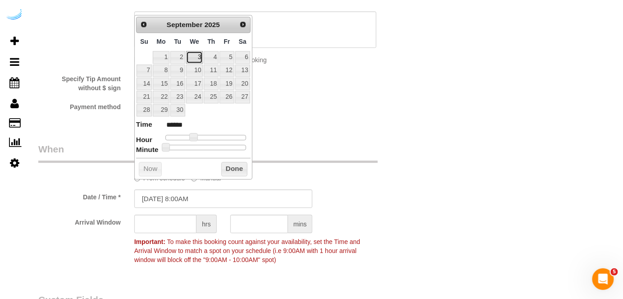
click at [195, 53] on link "3" at bounding box center [194, 57] width 17 height 12
type input "[DATE] 9:00AM"
type input "******"
drag, startPoint x: 196, startPoint y: 135, endPoint x: 173, endPoint y: 167, distance: 40.0
click at [196, 135] on span at bounding box center [197, 137] width 8 height 8
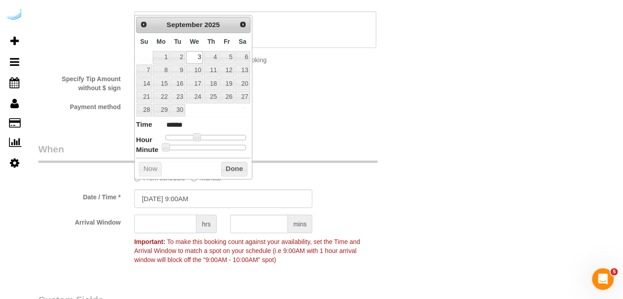
click at [158, 231] on input "text" at bounding box center [165, 223] width 62 height 18
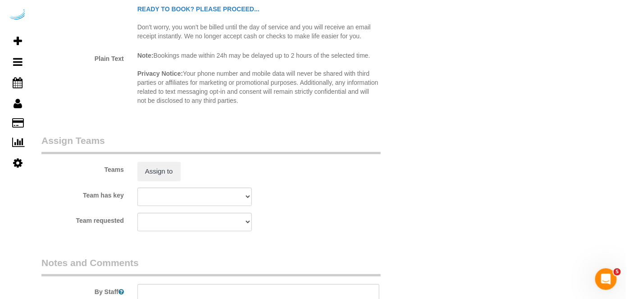
scroll to position [1229, 0]
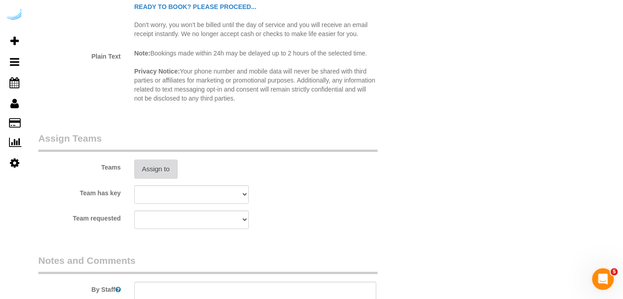
type input "4"
click at [159, 171] on button "Assign to" at bounding box center [155, 169] width 43 height 19
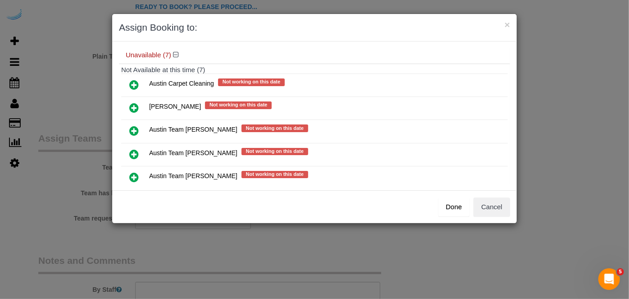
scroll to position [123, 0]
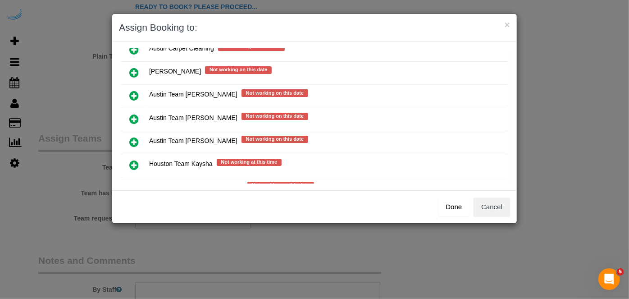
click at [130, 117] on icon at bounding box center [133, 119] width 9 height 11
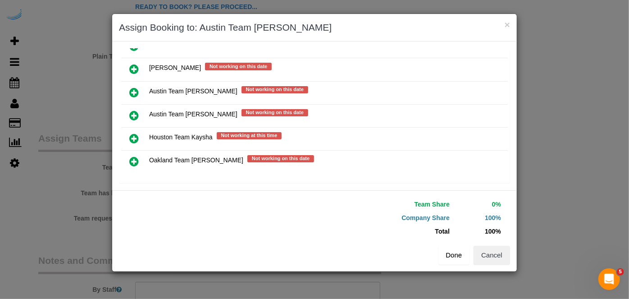
scroll to position [149, 0]
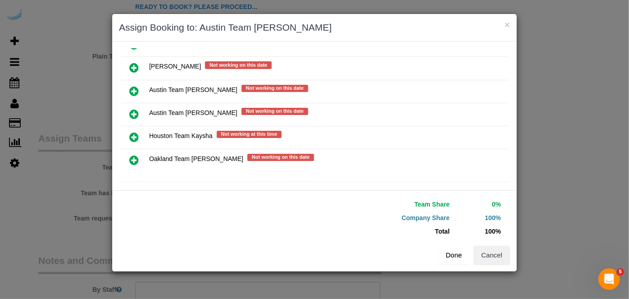
click at [460, 254] on button "Done" at bounding box center [454, 255] width 32 height 19
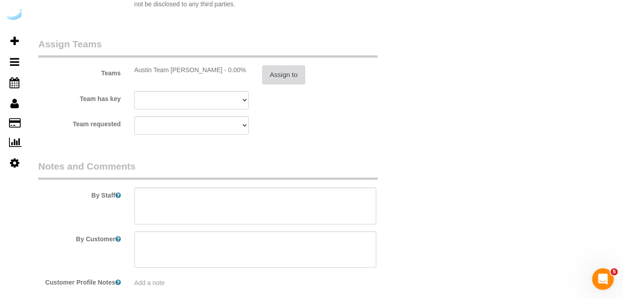
scroll to position [1352, 0]
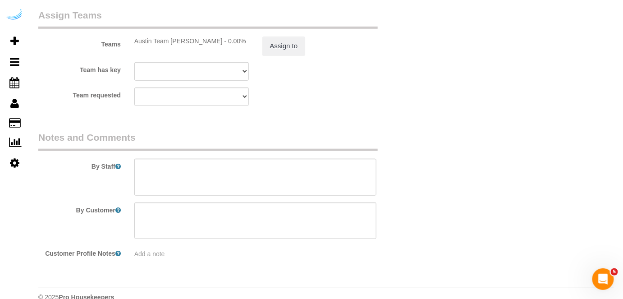
click at [303, 151] on legend "Notes and Comments" at bounding box center [207, 141] width 339 height 20
click at [296, 165] on textarea at bounding box center [255, 177] width 242 height 37
click at [260, 171] on textarea at bounding box center [255, 177] width 242 height 37
paste textarea "Permanent Notes:Entrance is by the guest parking sign in the back of the comple…"
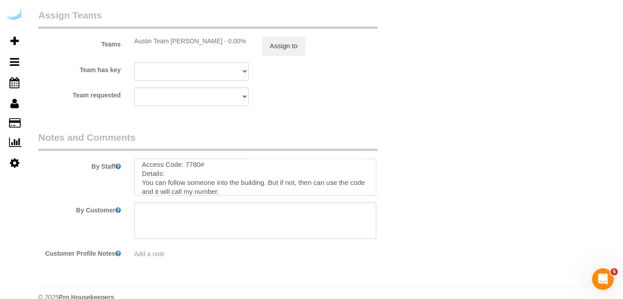
scroll to position [174, 0]
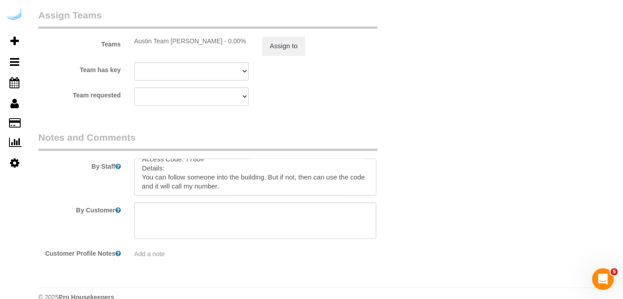
paste textarea "Please arrive earlier in the 9-1 period Entrance is by the guest parking sign i…"
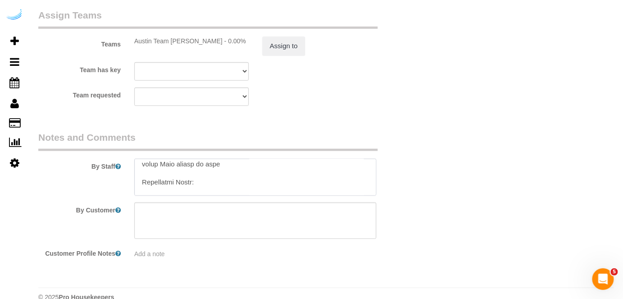
scroll to position [123, 0]
type textarea "Recurrency: Every 4 weeks Permanent Notes:Entrance is by the guest parking sign…"
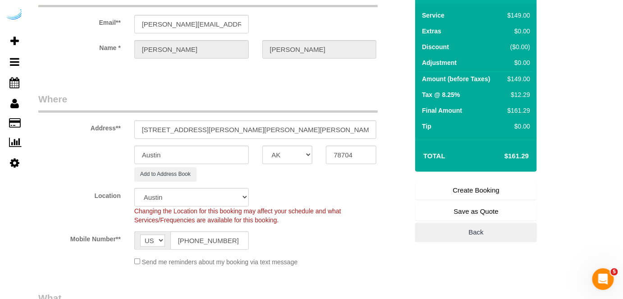
scroll to position [0, 0]
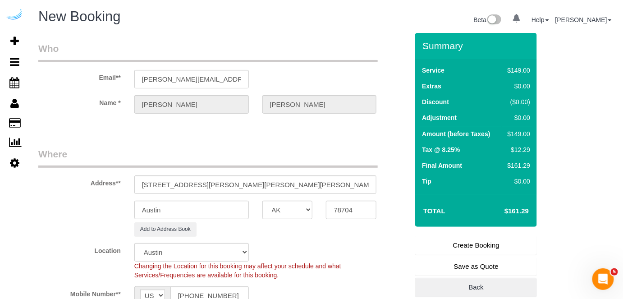
click at [451, 248] on link "Create Booking" at bounding box center [476, 245] width 122 height 19
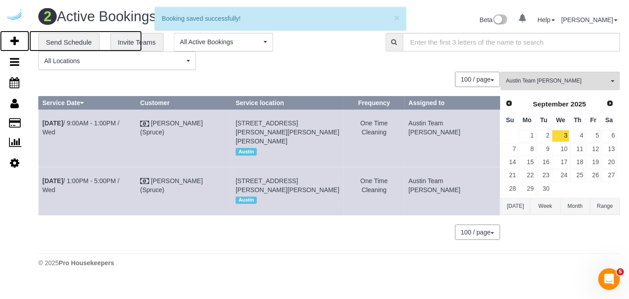
drag, startPoint x: 10, startPoint y: 40, endPoint x: 24, endPoint y: 27, distance: 19.5
click at [10, 40] on icon at bounding box center [14, 41] width 9 height 11
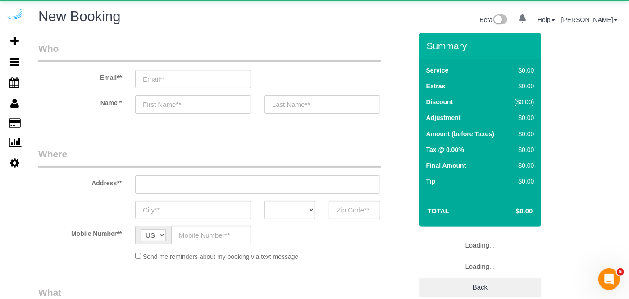
select select "number:9"
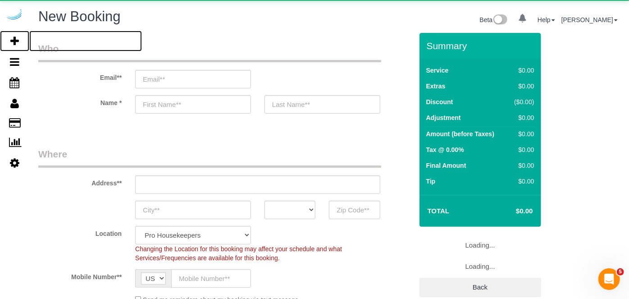
select select "object:30287"
select select "4"
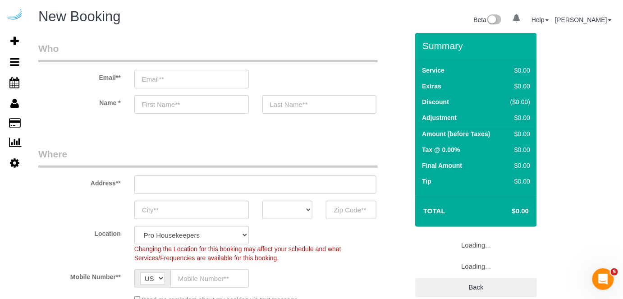
click at [186, 81] on input "email" at bounding box center [191, 79] width 114 height 18
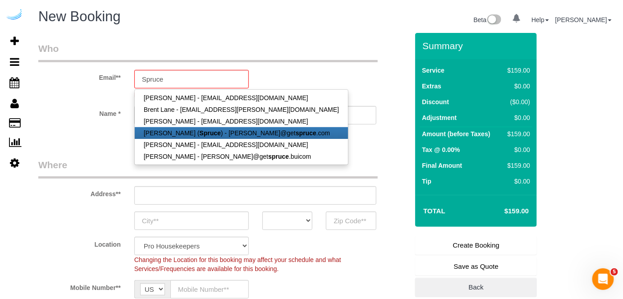
click at [172, 130] on link "[PERSON_NAME] ( Spruce ) - [PERSON_NAME]@get spruce .com" at bounding box center [241, 133] width 213 height 12
type input "[PERSON_NAME][EMAIL_ADDRESS][DOMAIN_NAME]"
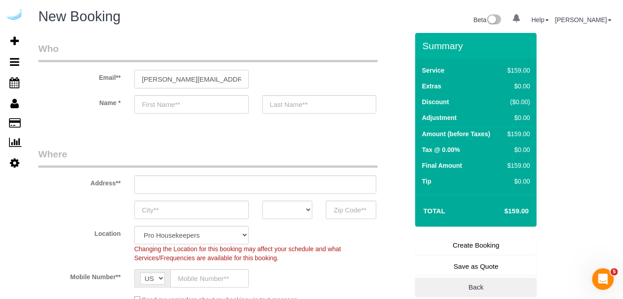
type input "[PERSON_NAME]"
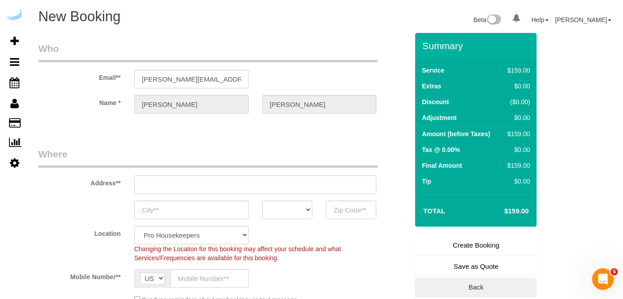
click at [240, 182] on input "text" at bounding box center [255, 184] width 242 height 18
type input "[STREET_ADDRESS][PERSON_NAME]"
type input "Austin"
select select "[GEOGRAPHIC_DATA]"
type input "78704"
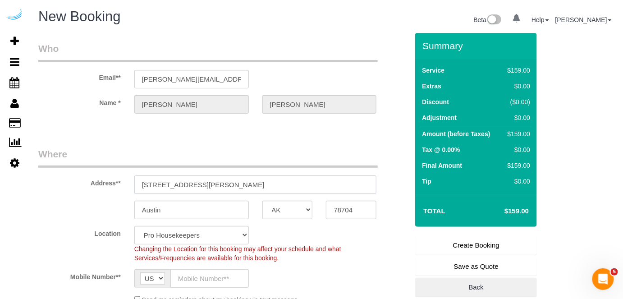
select select "9"
select select "object:30326"
click at [224, 187] on input "[STREET_ADDRESS][PERSON_NAME]" at bounding box center [255, 184] width 242 height 18
click at [216, 185] on input "[STREET_ADDRESS][PERSON_NAME]" at bounding box center [255, 184] width 242 height 18
paste input "1007 S Congress Ave, Austin, TX 78704"
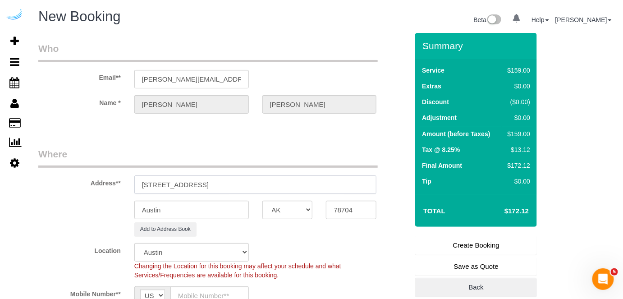
drag, startPoint x: 242, startPoint y: 180, endPoint x: 330, endPoint y: 188, distance: 87.8
click at [330, 188] on input "1007 S Congress Ave, Austin, TX 78704" at bounding box center [255, 184] width 242 height 18
click at [341, 209] on input "78704" at bounding box center [351, 210] width 50 height 18
drag, startPoint x: 211, startPoint y: 182, endPoint x: 326, endPoint y: 181, distance: 114.5
click at [326, 182] on input "1007 S Congress Ave, Austin, TX 78704" at bounding box center [255, 184] width 242 height 18
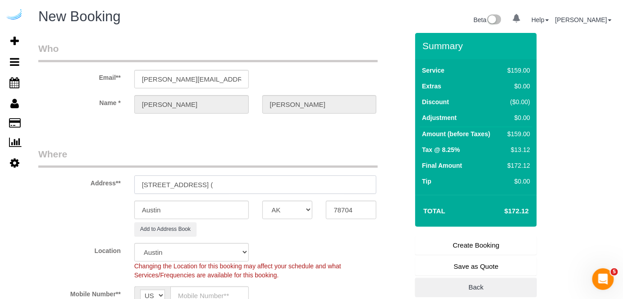
paste input "Kevin OKeefe"
click at [235, 184] on input "1007 S Congress Ave, Buildinfg 215, Unit 215 (Kevin OKeefe," at bounding box center [255, 184] width 242 height 18
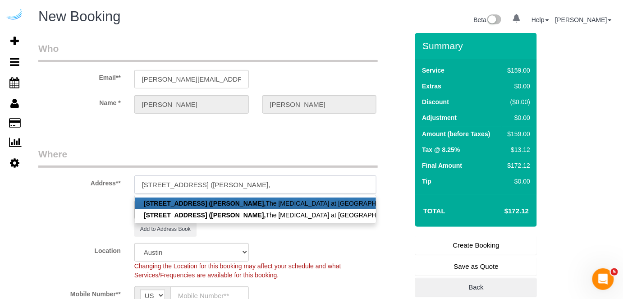
click at [334, 189] on input "1007 S Congress Ave, Building 215, Unit 215 (Kevin OKeefe," at bounding box center [255, 184] width 242 height 18
paste input "The Muse at SoCo"
paste input "1430663"
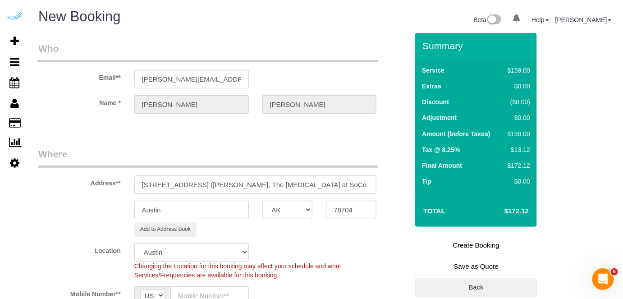
click at [346, 177] on input "1007 S Congress Ave, Building 215, Unit 215 (Kevin OKeefe, The Muse at SoCo 143…" at bounding box center [255, 184] width 242 height 18
click at [361, 184] on input "1007 S Congress Ave, Building 215, Unit 215 (Kevin OKeefe, The Muse at SoCo 143…" at bounding box center [255, 184] width 242 height 18
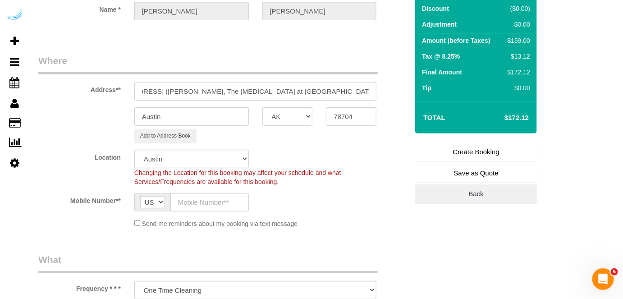
scroll to position [123, 0]
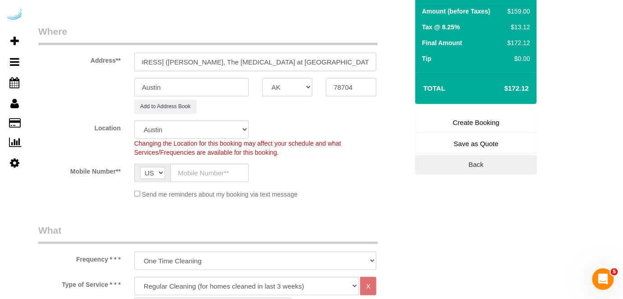
type input "1007 S Congress Ave, Building 215, Unit 215 (Kevin OKeefe, The Muse at SoCo, 14…"
click at [236, 167] on input "text" at bounding box center [209, 173] width 78 height 18
paste input "[PHONE_NUMBER]"
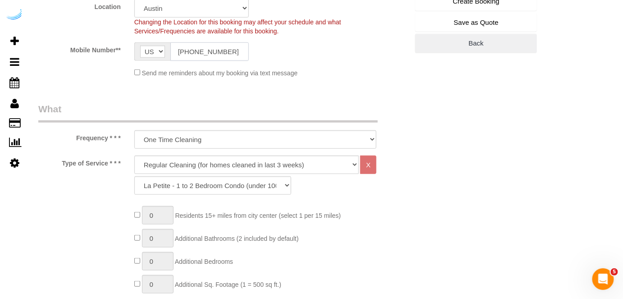
scroll to position [287, 0]
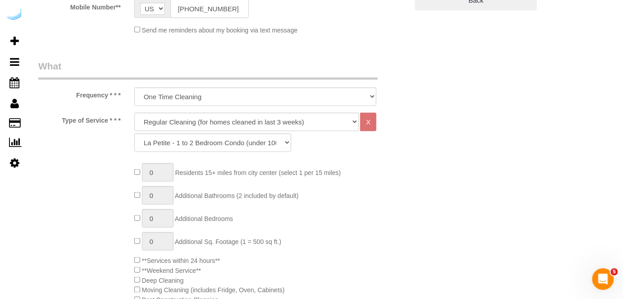
type input "[PHONE_NUMBER]"
click at [268, 125] on select "Deep Cleaning (for homes that have not been cleaned in 3+ weeks) Spruce Regular…" at bounding box center [246, 122] width 225 height 18
select select "282"
click at [134, 113] on select "Deep Cleaning (for homes that have not been cleaned in 3+ weeks) Spruce Regular…" at bounding box center [246, 122] width 225 height 18
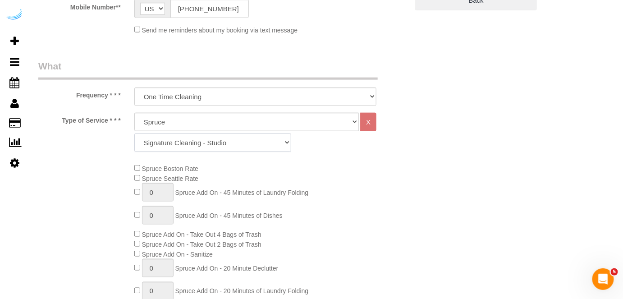
click at [222, 148] on select "Signature Cleaning - Studio Signature Cleaning - 1 Bed 1 Bath Signature Cleanin…" at bounding box center [212, 142] width 157 height 18
select select "304"
click at [134, 133] on select "Signature Cleaning - Studio Signature Cleaning - 1 Bed 1 Bath Signature Cleanin…" at bounding box center [212, 142] width 157 height 18
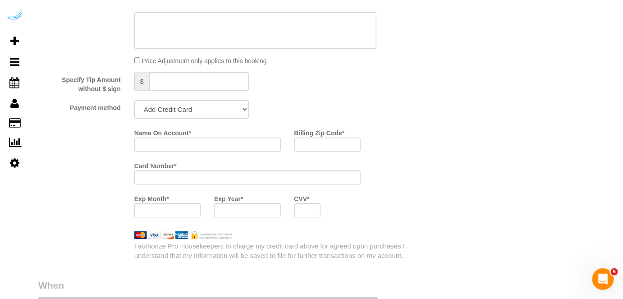
scroll to position [819, 0]
drag, startPoint x: 166, startPoint y: 105, endPoint x: 166, endPoint y: 111, distance: 5.9
click at [166, 105] on select "Add Credit Card Cash Check Paypal" at bounding box center [191, 108] width 114 height 18
select select "string:check"
click at [134, 100] on select "Add Credit Card Cash Check Paypal" at bounding box center [191, 108] width 114 height 18
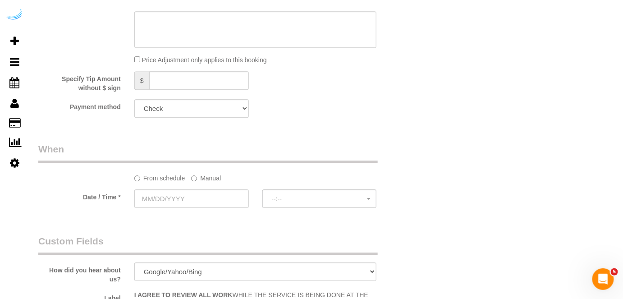
click at [214, 177] on label "Manual" at bounding box center [206, 176] width 30 height 12
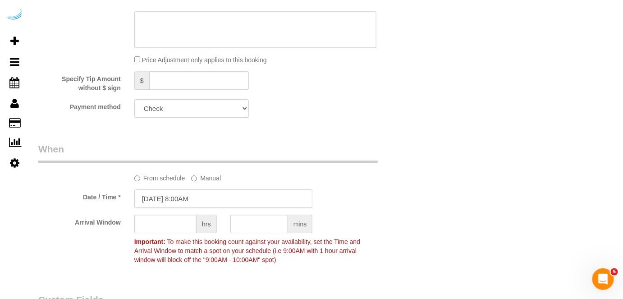
click at [213, 196] on input "[DATE] 8:00AM" at bounding box center [223, 198] width 178 height 18
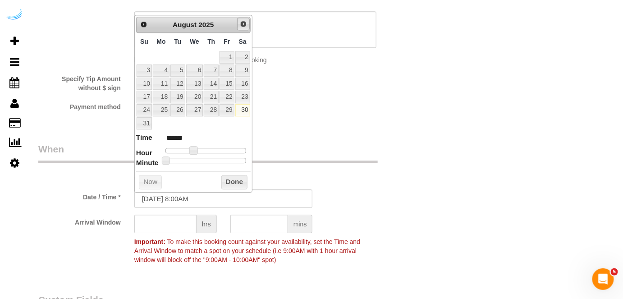
click at [246, 21] on span "Next" at bounding box center [243, 23] width 7 height 7
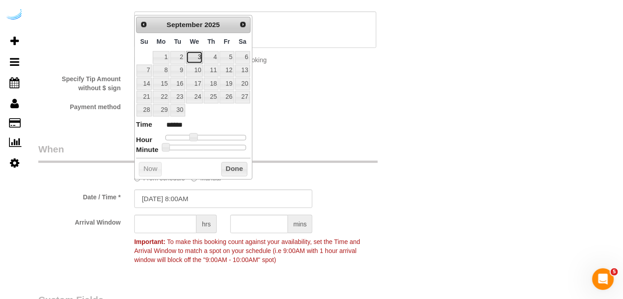
click at [197, 58] on link "3" at bounding box center [194, 57] width 17 height 12
type input "[DATE] 9:00AM"
type input "******"
click at [196, 137] on span at bounding box center [197, 137] width 8 height 8
click at [181, 218] on input "text" at bounding box center [165, 223] width 62 height 18
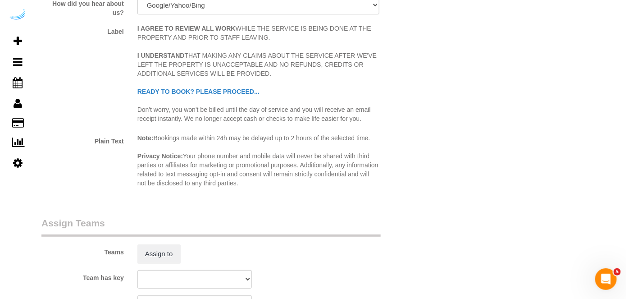
scroll to position [1147, 0]
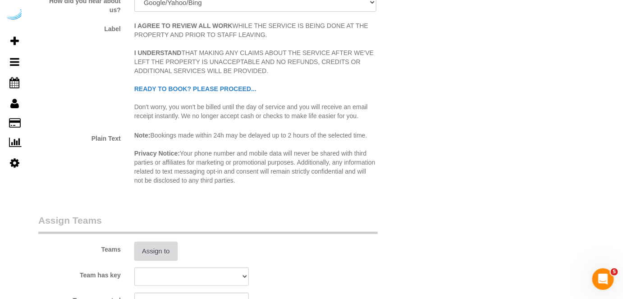
type input "8"
click at [169, 252] on button "Assign to" at bounding box center [155, 251] width 43 height 19
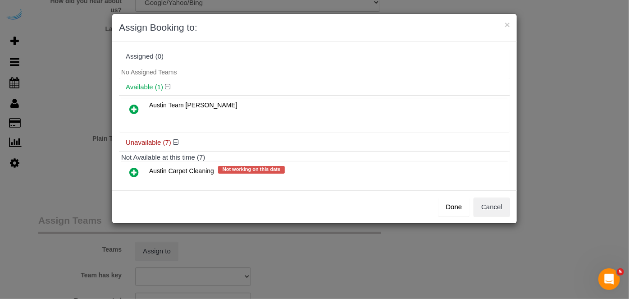
scroll to position [82, 0]
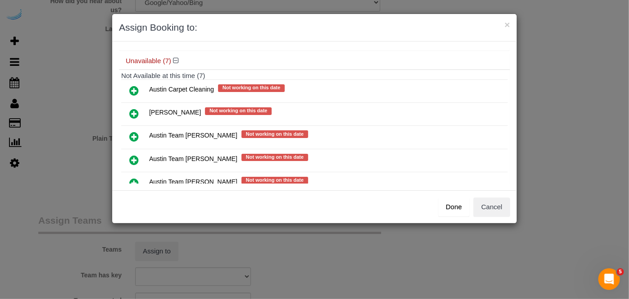
click at [131, 156] on icon at bounding box center [133, 160] width 9 height 11
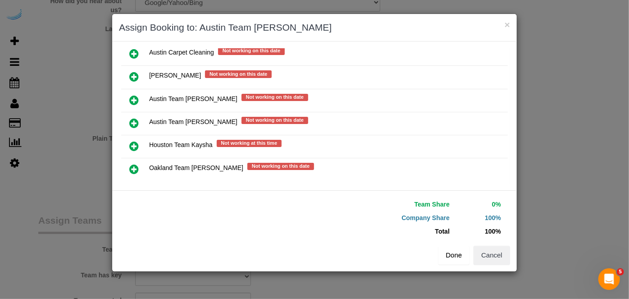
scroll to position [149, 0]
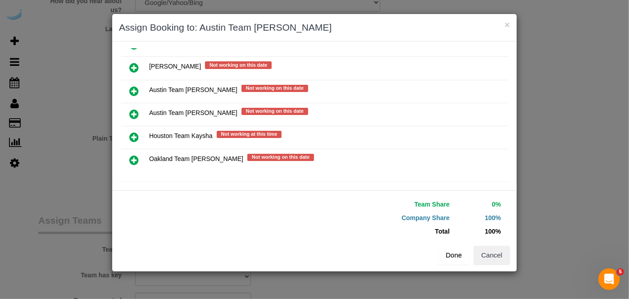
click at [454, 255] on button "Done" at bounding box center [454, 255] width 32 height 19
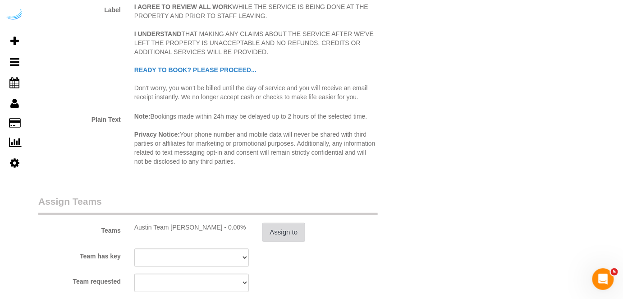
scroll to position [1311, 0]
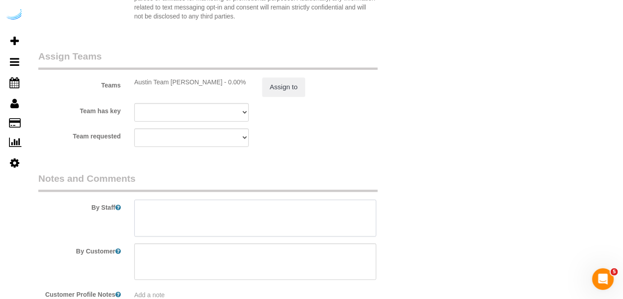
drag, startPoint x: 257, startPoint y: 216, endPoint x: 252, endPoint y: 123, distance: 93.4
click at [257, 216] on textarea at bounding box center [255, 218] width 242 height 37
drag, startPoint x: 247, startPoint y: 220, endPoint x: 246, endPoint y: 214, distance: 5.4
click at [247, 217] on textarea at bounding box center [255, 218] width 242 height 37
paste textarea "Permanent Notes:No notes from this customer.Today's Notes:No notes from this se…"
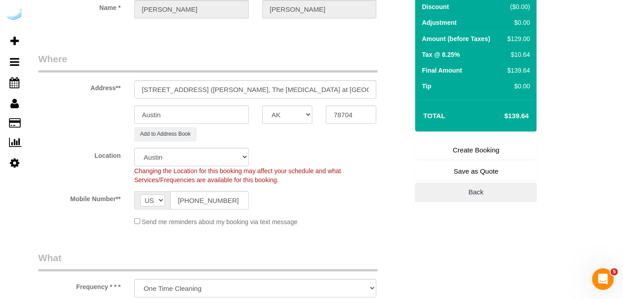
scroll to position [41, 0]
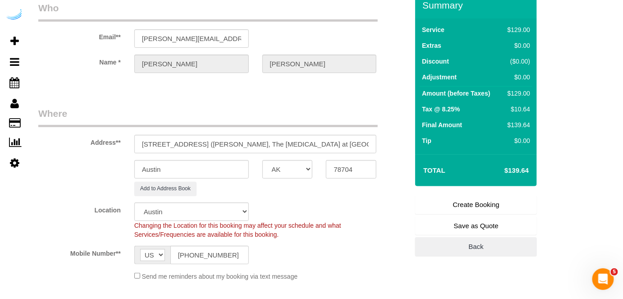
type textarea "Recurrency: EVERY 1 WEEK Permanent Notes:No notes from this customer.Today's No…"
click at [470, 199] on link "Create Booking" at bounding box center [476, 204] width 122 height 19
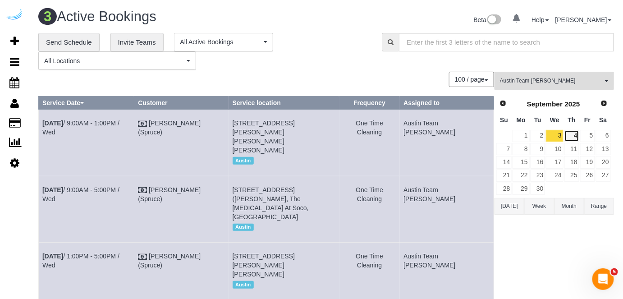
click at [574, 136] on link "4" at bounding box center [571, 136] width 15 height 12
click at [589, 131] on link "5" at bounding box center [587, 136] width 15 height 12
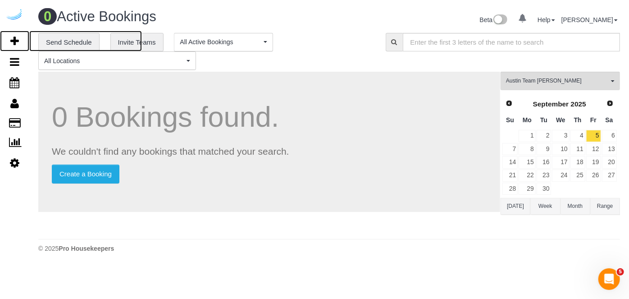
drag, startPoint x: 18, startPoint y: 46, endPoint x: 40, endPoint y: 27, distance: 28.4
click at [18, 46] on icon at bounding box center [14, 41] width 9 height 11
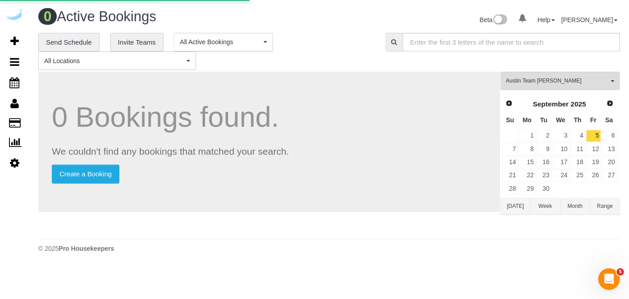
select select "number:9"
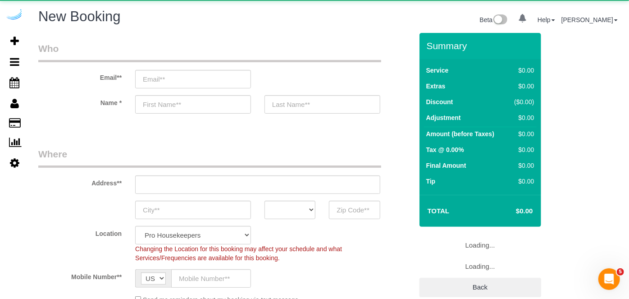
select select "object:32092"
select select "4"
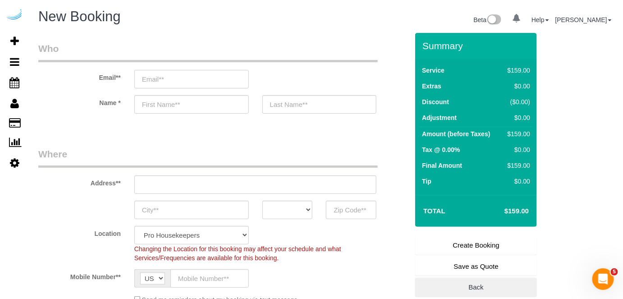
click at [228, 82] on input "email" at bounding box center [191, 79] width 114 height 18
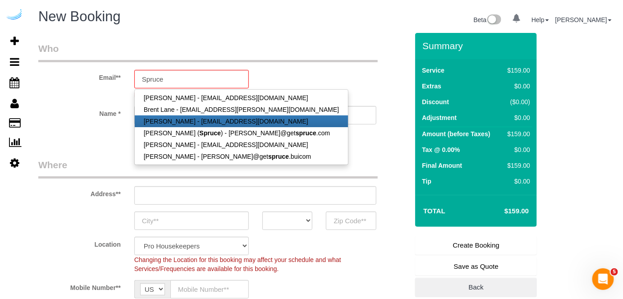
click at [246, 126] on link "[PERSON_NAME] - [EMAIL_ADDRESS][DOMAIN_NAME]" at bounding box center [241, 121] width 213 height 12
type input "thomaswhigam11@gmail.com"
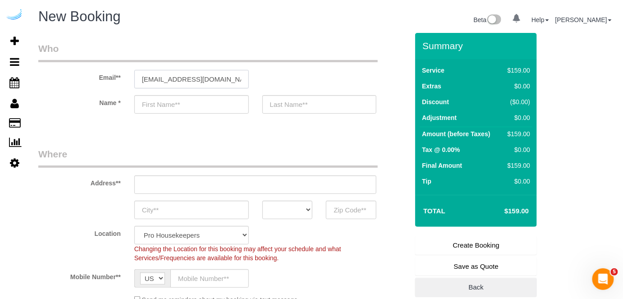
type input "Thomas"
type input "Whigham"
type input "(407) 406-2552"
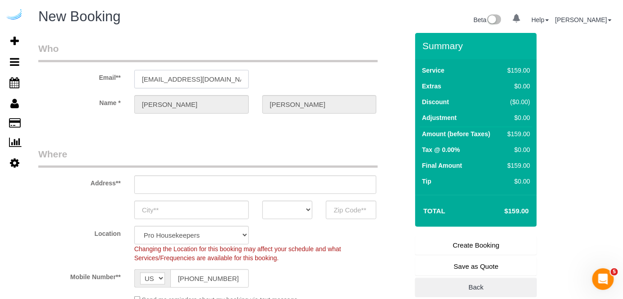
type input "4310 West Spruce St, Unit 238"
type input "[GEOGRAPHIC_DATA]"
select select "FL"
type input "33607"
select select "string:fspay-dab45450-ca9a-41a0-ab47-71c5d29a8df1"
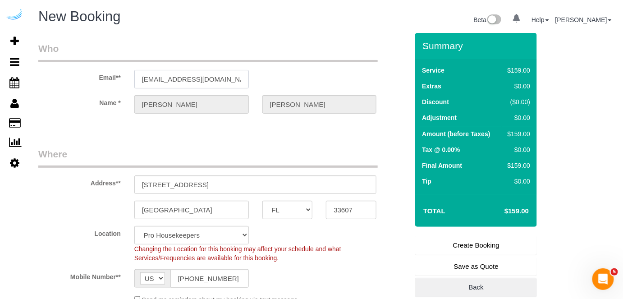
click at [220, 73] on input "thomaswhigam11@gmail.com" at bounding box center [191, 79] width 114 height 18
type input "S"
select select "24"
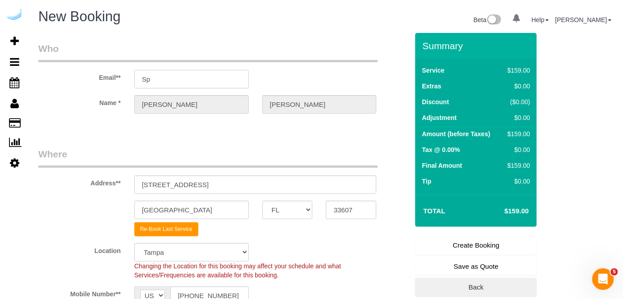
type input "Spr"
select select "object:32136"
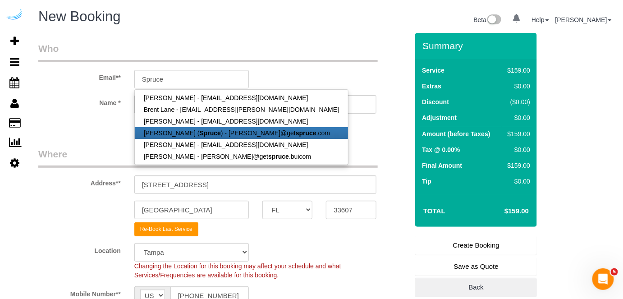
click at [221, 132] on link "[PERSON_NAME] ( Spruce ) - [PERSON_NAME]@get spruce .com" at bounding box center [241, 133] width 213 height 12
type input "[PERSON_NAME][EMAIL_ADDRESS][DOMAIN_NAME]"
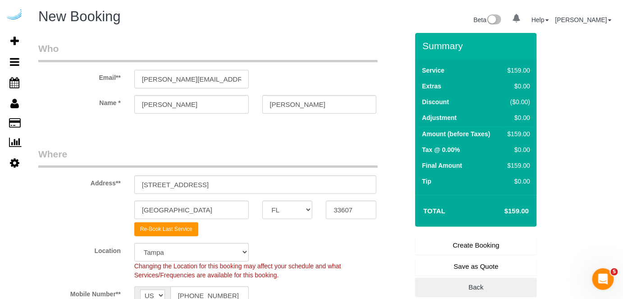
type input "[PERSON_NAME]"
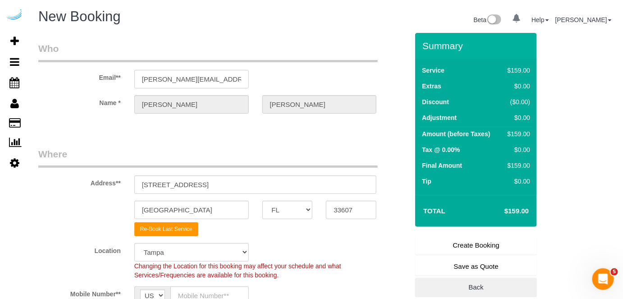
select select "string:fspay"
type input "[STREET_ADDRESS][PERSON_NAME]"
type input "Austin"
select select "[GEOGRAPHIC_DATA]"
type input "78704"
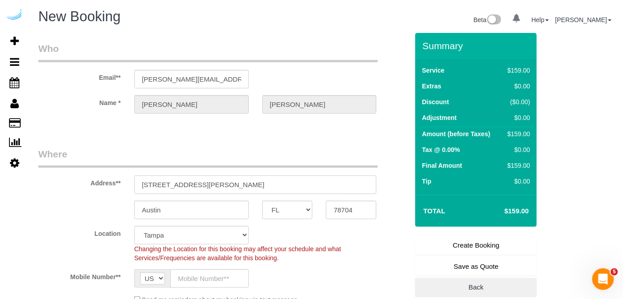
click at [257, 181] on input "[STREET_ADDRESS][PERSON_NAME]" at bounding box center [255, 184] width 242 height 18
paste input "1007 S Congress Ave, Austin, TX 78704"
type input "1007 S Congress Ave, Austin, TX 78704"
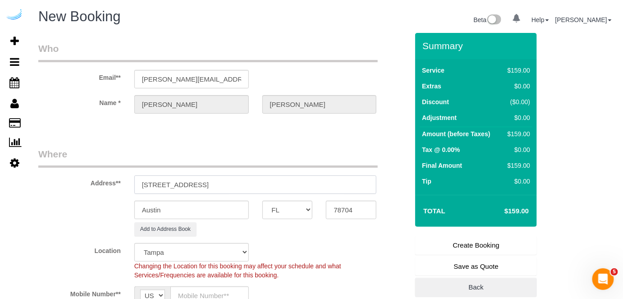
select select "9"
select select "object:32237"
drag, startPoint x: 269, startPoint y: 183, endPoint x: 300, endPoint y: 182, distance: 30.2
click at [293, 182] on input "1007 S Congress Ave, Austin, TX 78704" at bounding box center [255, 184] width 242 height 18
type input "1007 S Congress Ave, Austin, TX 78704"
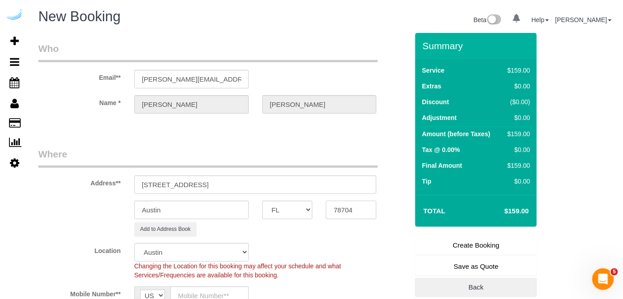
click at [346, 210] on input "78704" at bounding box center [351, 210] width 50 height 18
paste input "text"
type input "78704"
click at [287, 182] on input "1007 S Congress Ave, Austin, TX 78704" at bounding box center [255, 184] width 242 height 18
paste input "Maddie Reeder"
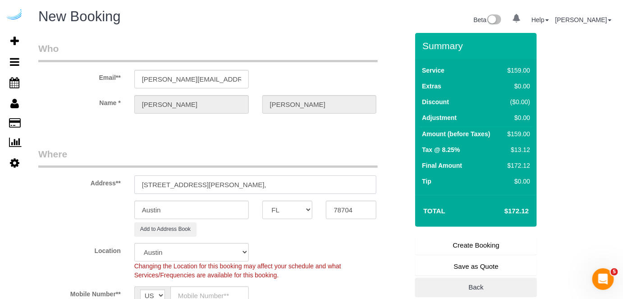
click at [242, 183] on input "1007 S Congress Ave, Building 505, Unit 505 ( Maddie Reeder," at bounding box center [255, 184] width 242 height 18
click at [353, 181] on input "1007 S Congress Ave, Building 515, Unit 515 ( Maddie Reeder," at bounding box center [255, 184] width 242 height 18
paste input "The Muse at SoCo"
paste input "1434586"
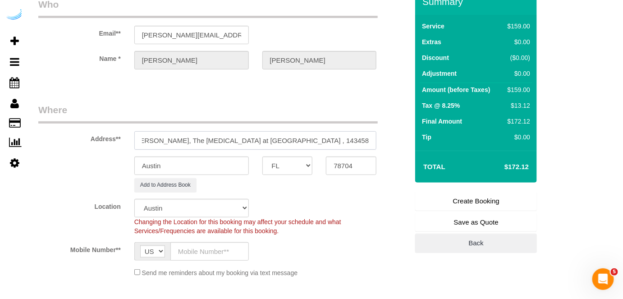
scroll to position [164, 0]
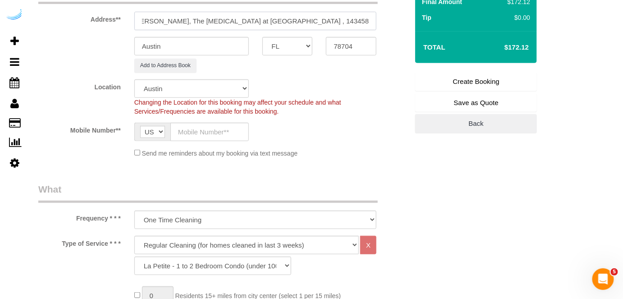
type input "1007 S Congress Ave, Building 515, Unit 515 ( Maddie Reeder, The Muse at SoCo ,…"
click at [208, 134] on input "text" at bounding box center [209, 132] width 78 height 18
paste input "[PHONE_NUMBER]"
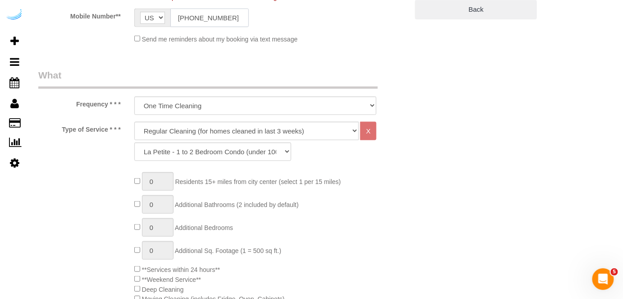
scroll to position [287, 0]
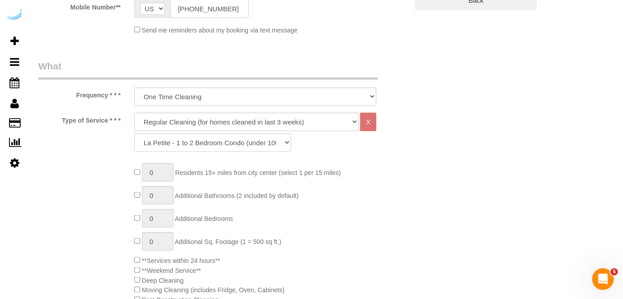
type input "[PHONE_NUMBER]"
drag, startPoint x: 254, startPoint y: 120, endPoint x: 245, endPoint y: 128, distance: 12.1
click at [254, 120] on select "Deep Cleaning (for homes that have not been cleaned in 3+ weeks) Spruce Regular…" at bounding box center [246, 122] width 225 height 18
select select "282"
click at [134, 113] on select "Deep Cleaning (for homes that have not been cleaned in 3+ weeks) Spruce Regular…" at bounding box center [246, 122] width 225 height 18
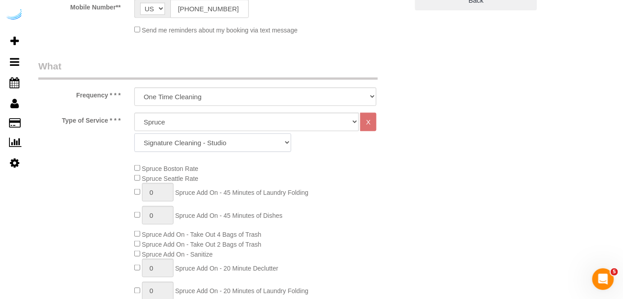
click at [258, 141] on select "Signature Cleaning - Studio Signature Cleaning - 1 Bed 1 Bath Signature Cleanin…" at bounding box center [212, 142] width 157 height 18
select select "325"
click at [134, 133] on select "Signature Cleaning - Studio Signature Cleaning - 1 Bed 1 Bath Signature Cleanin…" at bounding box center [212, 142] width 157 height 18
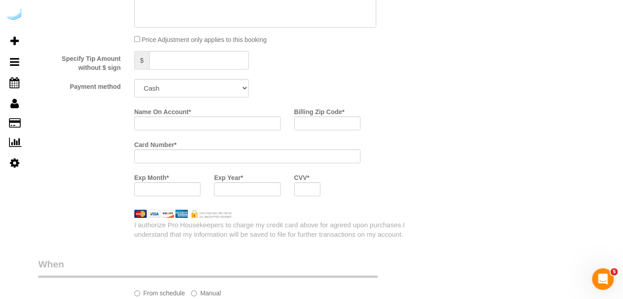
scroll to position [901, 0]
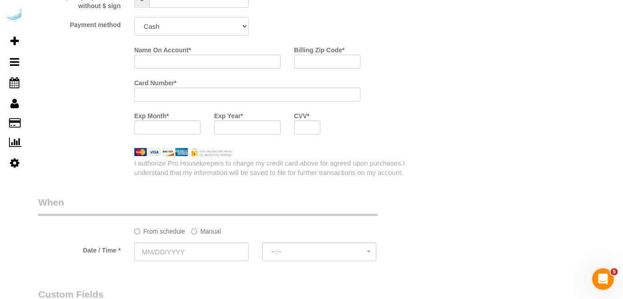
drag, startPoint x: 213, startPoint y: 27, endPoint x: 210, endPoint y: 34, distance: 7.1
click at [213, 27] on select "Add Credit Card Cash Check Paypal" at bounding box center [191, 26] width 114 height 18
select select "string:check"
click at [134, 18] on select "Add Credit Card Cash Check Paypal" at bounding box center [191, 26] width 114 height 18
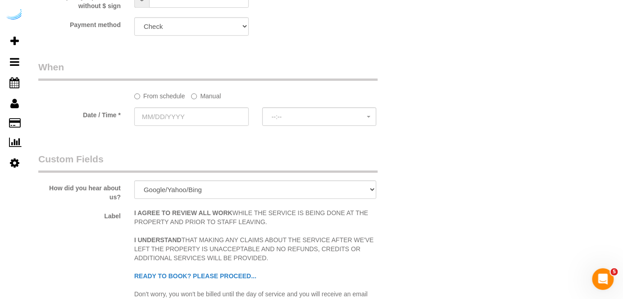
click at [212, 94] on label "Manual" at bounding box center [206, 94] width 30 height 12
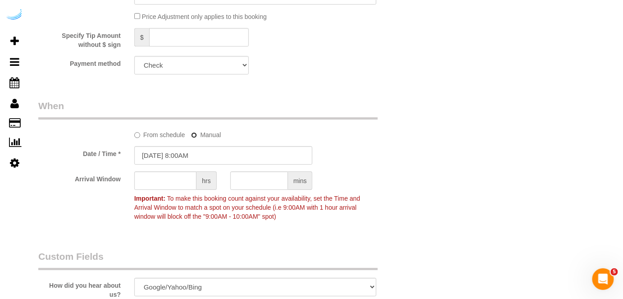
scroll to position [819, 0]
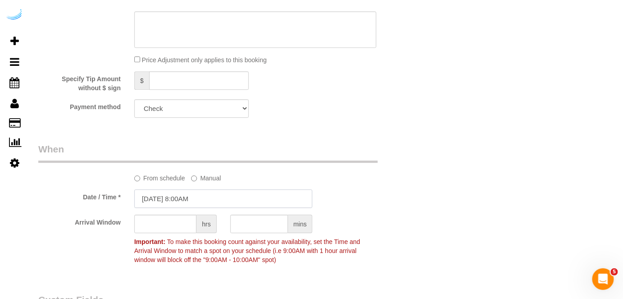
click at [193, 202] on input "[DATE] 8:00AM" at bounding box center [223, 198] width 178 height 18
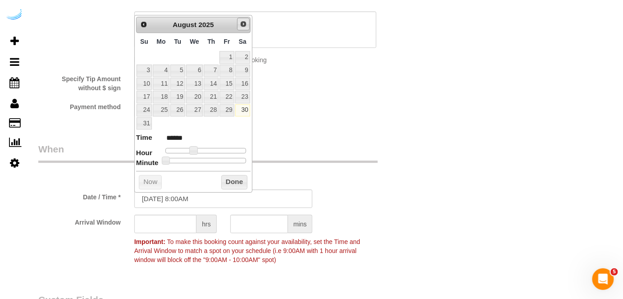
click at [242, 20] on span "Next" at bounding box center [243, 23] width 7 height 7
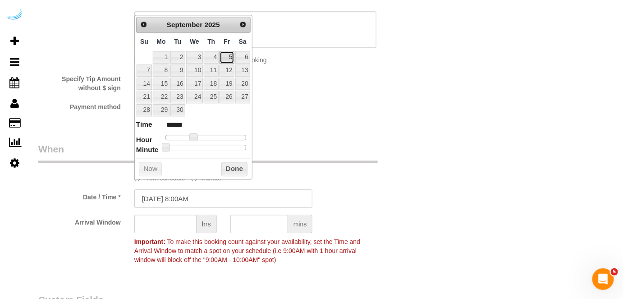
click at [228, 57] on link "5" at bounding box center [226, 57] width 14 height 12
type input "[DATE] 9:00AM"
type input "******"
type input "[DATE] 10:00AM"
type input "*******"
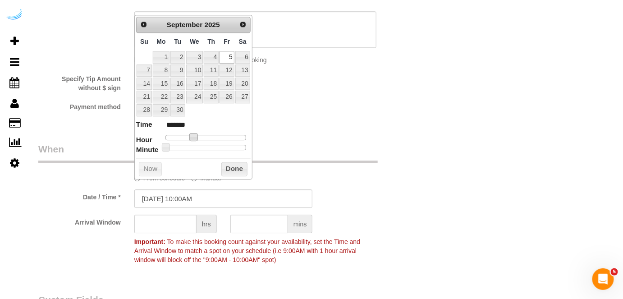
type input "[DATE] 11:00AM"
type input "*******"
type input "[DATE] 12:00PM"
type input "*******"
type input "[DATE] 1:00PM"
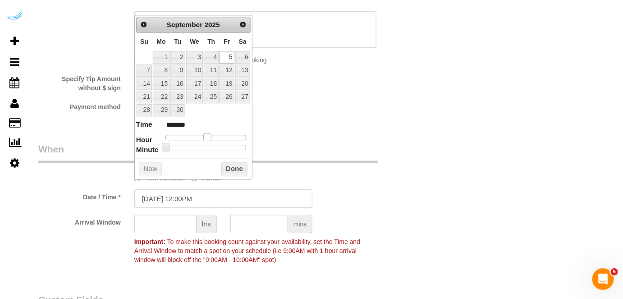
type input "******"
drag, startPoint x: 201, startPoint y: 136, endPoint x: 209, endPoint y: 138, distance: 8.9
click at [209, 138] on span at bounding box center [211, 137] width 8 height 8
click at [180, 223] on input "text" at bounding box center [165, 223] width 62 height 18
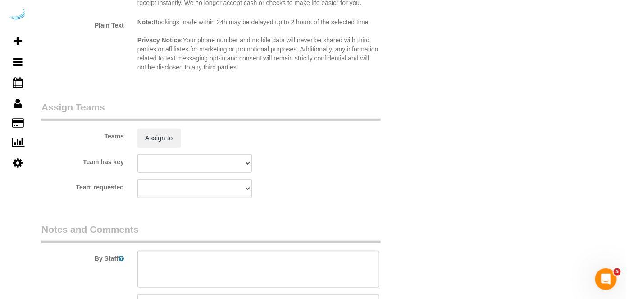
scroll to position [1311, 0]
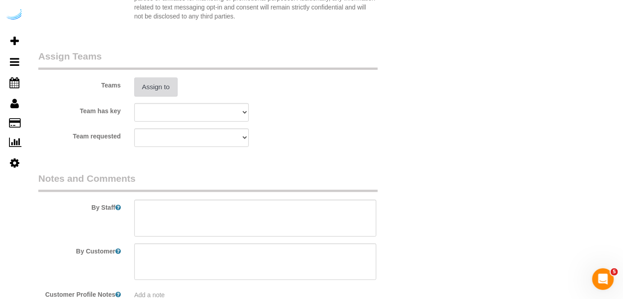
type input "4"
click at [166, 90] on button "Assign to" at bounding box center [155, 87] width 43 height 19
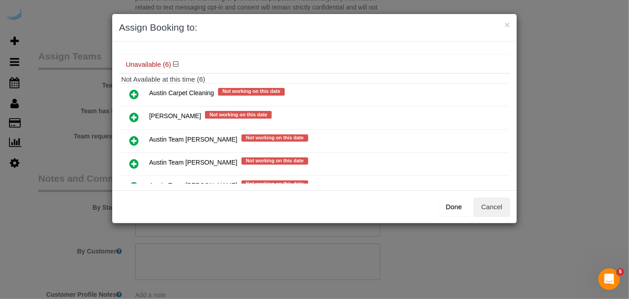
scroll to position [123, 0]
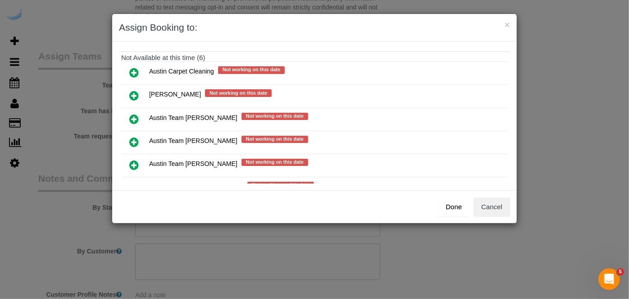
click at [134, 137] on icon at bounding box center [133, 142] width 9 height 11
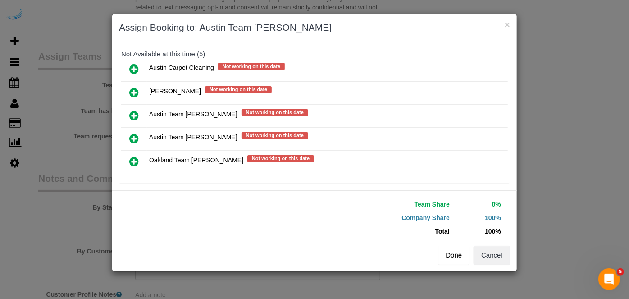
scroll to position [149, 0]
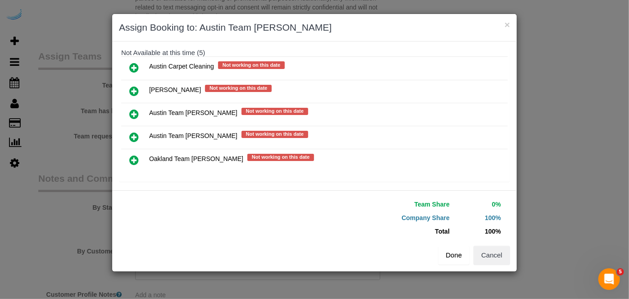
click at [462, 257] on button "Done" at bounding box center [454, 255] width 32 height 19
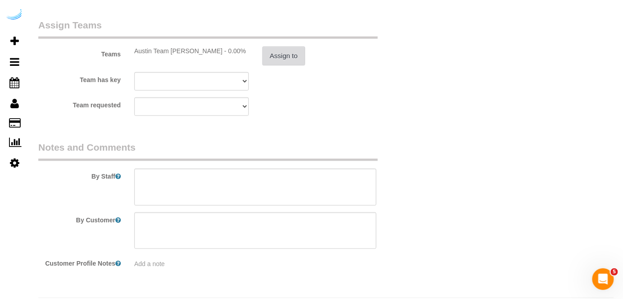
scroll to position [1367, 0]
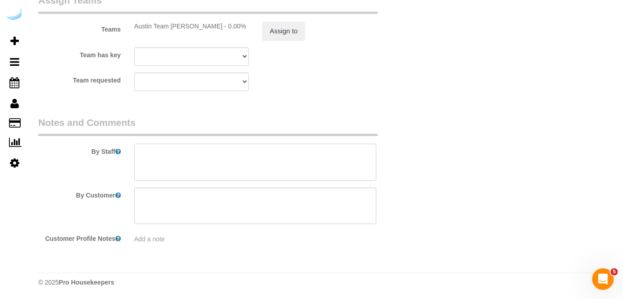
click at [302, 156] on textarea at bounding box center [255, 162] width 242 height 37
click at [213, 164] on textarea at bounding box center [255, 162] width 242 height 37
paste textarea "Permanent Notes:No notes from this customer.Today's Notes:No notes from this se…"
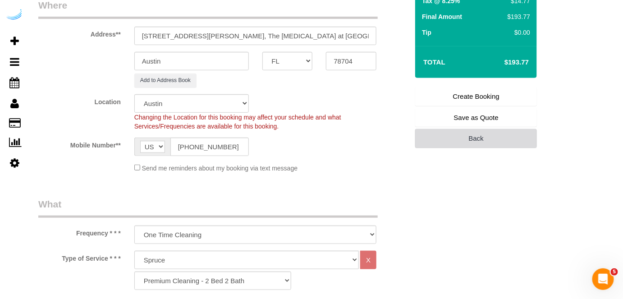
scroll to position [56, 0]
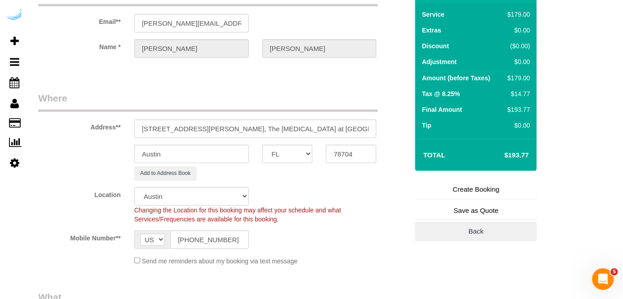
type textarea "Recurrency: Every 4 weeks Permanent Notes:No notes from this customer.Today's N…"
click at [458, 196] on link "Create Booking" at bounding box center [476, 189] width 122 height 19
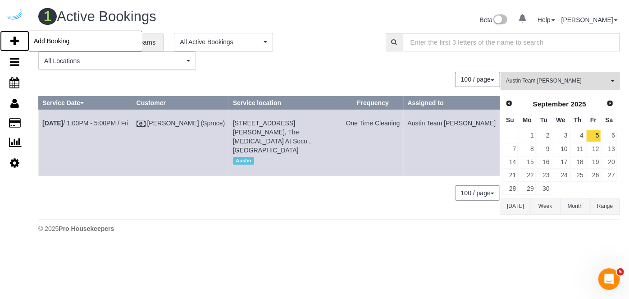
click at [14, 38] on icon at bounding box center [14, 41] width 9 height 11
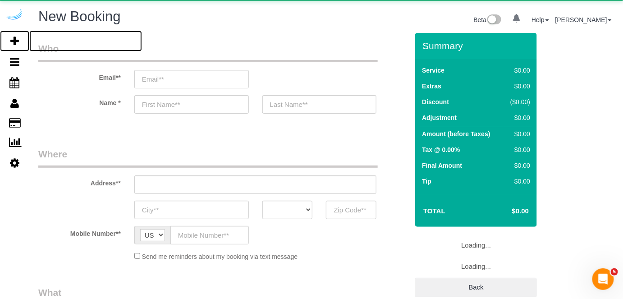
select select "number:9"
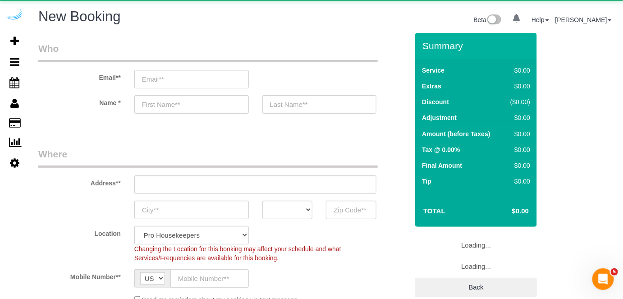
select select "4"
select select "object:33880"
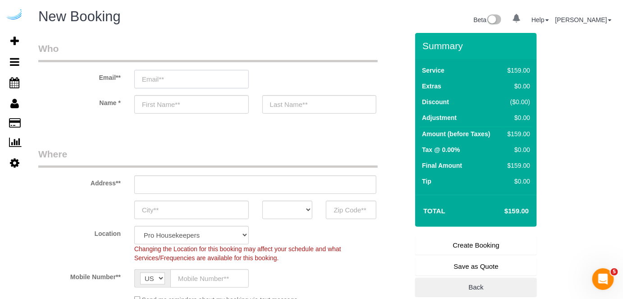
click at [196, 79] on input "email" at bounding box center [191, 79] width 114 height 18
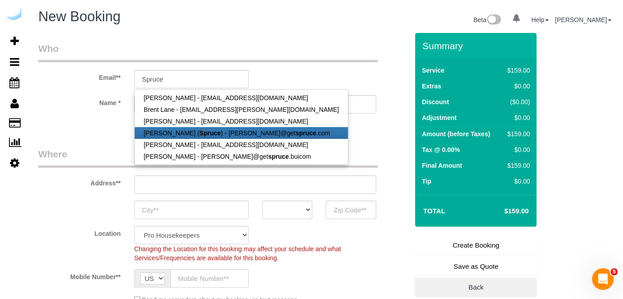
click at [187, 130] on link "[PERSON_NAME] ( Spruce ) - [PERSON_NAME]@get spruce .com" at bounding box center [241, 133] width 213 height 12
type input "[PERSON_NAME][EMAIL_ADDRESS][DOMAIN_NAME]"
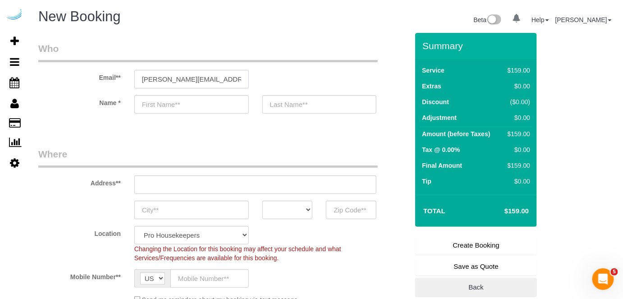
type input "[PERSON_NAME]"
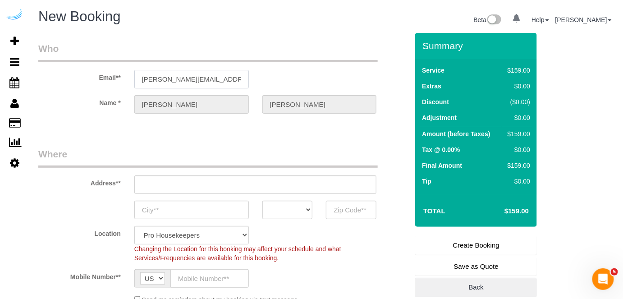
type input "[STREET_ADDRESS][PERSON_NAME]"
type input "Austin"
select select "[GEOGRAPHIC_DATA]"
type input "78704"
click at [234, 187] on input "[STREET_ADDRESS][PERSON_NAME]" at bounding box center [255, 184] width 242 height 18
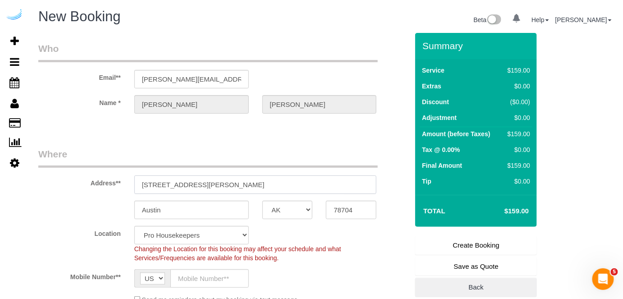
paste input "1007 S Congress Ave, Austin, TX 78704"
type input "1007 S Congress Ave, Austin, TX 78704"
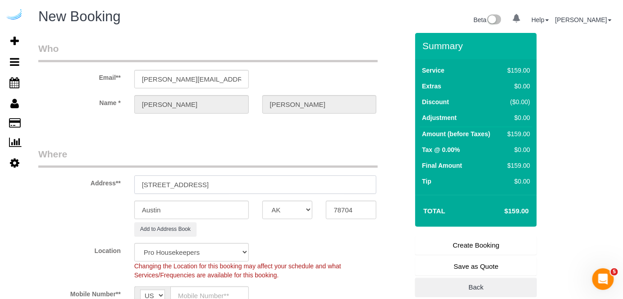
select select "9"
select select "object:33924"
drag, startPoint x: 239, startPoint y: 182, endPoint x: 311, endPoint y: 178, distance: 72.2
click at [309, 178] on input "1007 S Congress Ave, Austin, TX 78704" at bounding box center [255, 184] width 242 height 18
click at [312, 181] on input "1007 S Congress Ave, Austin, TX 78704" at bounding box center [255, 184] width 242 height 18
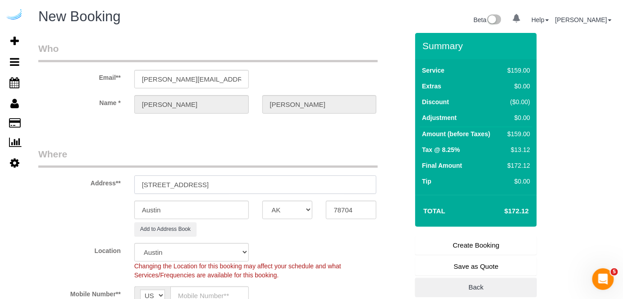
drag, startPoint x: 243, startPoint y: 182, endPoint x: 300, endPoint y: 180, distance: 57.2
click at [300, 180] on input "1007 S Congress Ave, Austin, TX 78704" at bounding box center [255, 184] width 242 height 18
click at [339, 203] on input "78704" at bounding box center [351, 210] width 50 height 18
drag, startPoint x: 314, startPoint y: 182, endPoint x: 336, endPoint y: 176, distance: 23.0
click at [336, 177] on input "1007 S Congress Ave, Austin, TX 78704" at bounding box center [255, 184] width 242 height 18
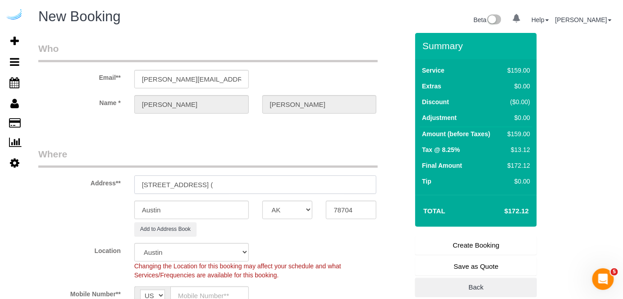
paste input "Jenna Mcquid"
paste input "The Muse at SoCo"
paste input "1469758"
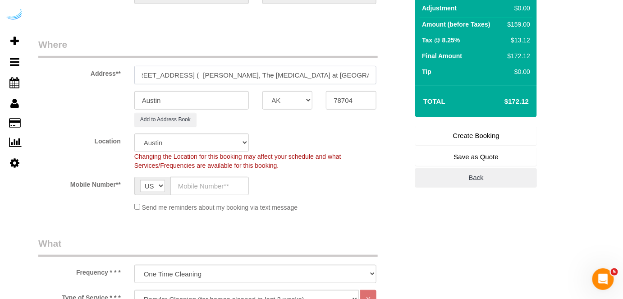
scroll to position [123, 0]
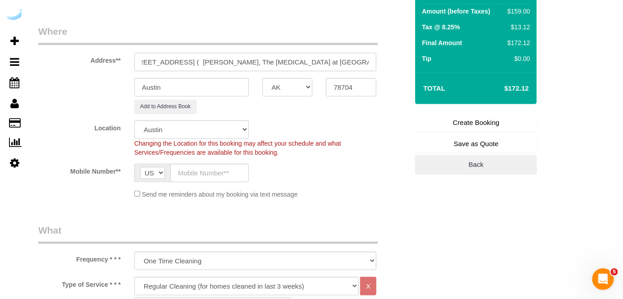
type input "1007 S Congress Ave, Unit 832 ( Jenna Mcquid, The Muse at SoCo , 1469758)"
click at [203, 172] on input "text" at bounding box center [209, 173] width 78 height 18
paste input "[PHONE_NUMBER]"
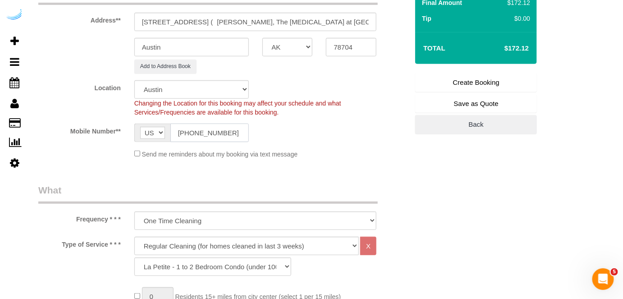
scroll to position [164, 0]
type input "[PHONE_NUMBER]"
click at [226, 243] on select "Deep Cleaning (for homes that have not been cleaned in 3+ weeks) Spruce Regular…" at bounding box center [246, 245] width 225 height 18
select select "282"
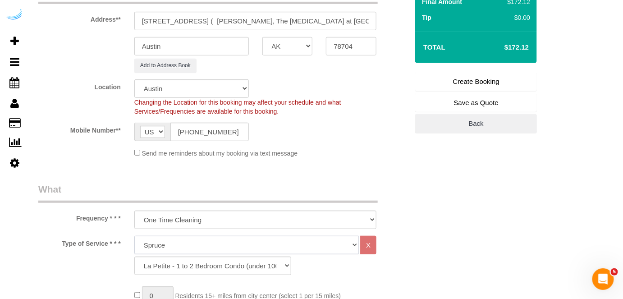
click at [134, 236] on select "Deep Cleaning (for homes that have not been cleaned in 3+ weeks) Spruce Regular…" at bounding box center [246, 245] width 225 height 18
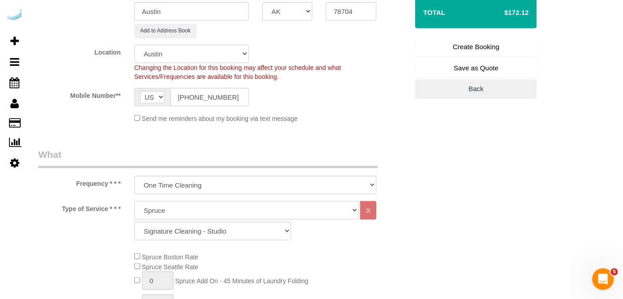
scroll to position [246, 0]
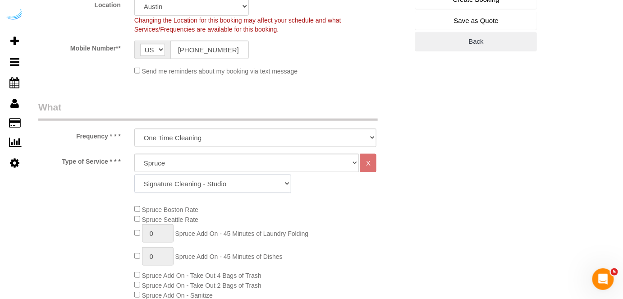
drag, startPoint x: 229, startPoint y: 183, endPoint x: 231, endPoint y: 175, distance: 8.7
click at [229, 183] on select "Signature Cleaning - Studio Signature Cleaning - 1 Bed 1 Bath Signature Cleanin…" at bounding box center [212, 183] width 157 height 18
select select "304"
click at [134, 174] on select "Signature Cleaning - Studio Signature Cleaning - 1 Bed 1 Bath Signature Cleanin…" at bounding box center [212, 183] width 157 height 18
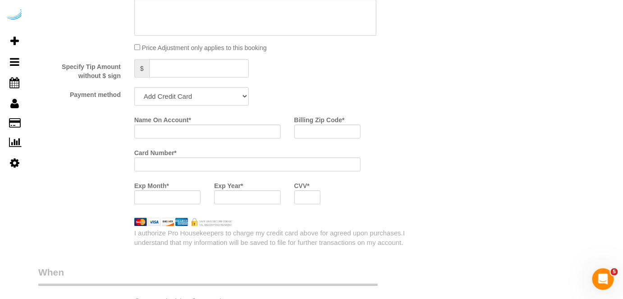
scroll to position [819, 0]
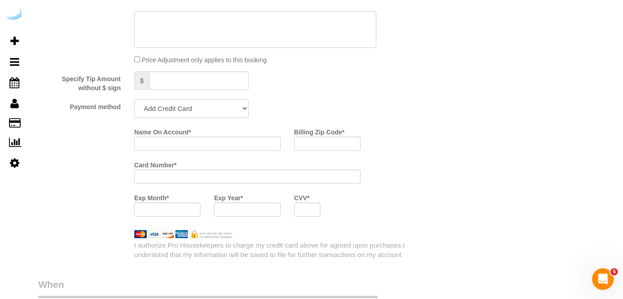
drag, startPoint x: 223, startPoint y: 110, endPoint x: 216, endPoint y: 117, distance: 9.9
click at [223, 110] on select "Add Credit Card Cash Check Paypal" at bounding box center [191, 108] width 114 height 18
select select "string:check"
click at [134, 100] on select "Add Credit Card Cash Check Paypal" at bounding box center [191, 108] width 114 height 18
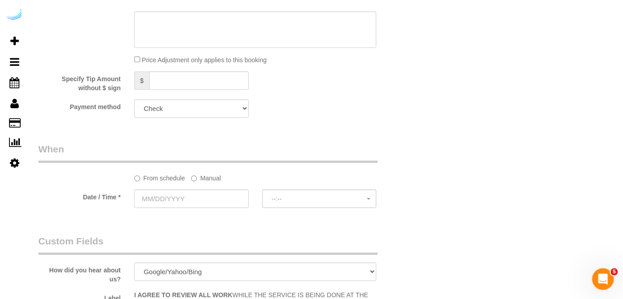
click at [201, 182] on label "Manual" at bounding box center [206, 176] width 30 height 12
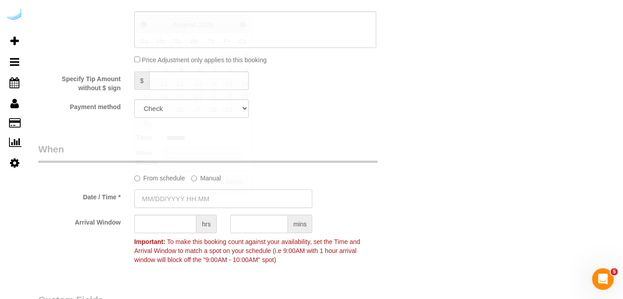
click at [192, 201] on input "text" at bounding box center [223, 198] width 178 height 18
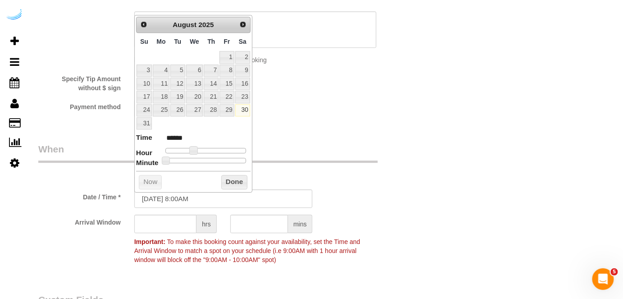
click at [244, 24] on span "Next" at bounding box center [242, 24] width 7 height 7
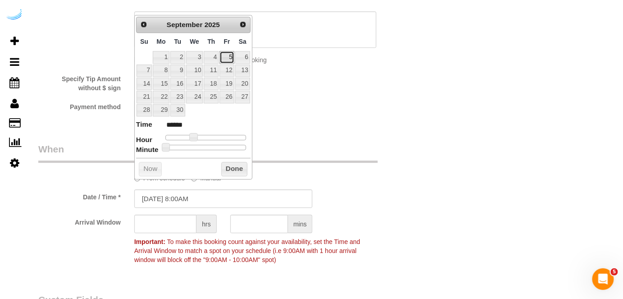
click at [232, 54] on link "5" at bounding box center [226, 57] width 14 height 12
type input "[DATE] 9:00AM"
type input "******"
click at [197, 136] on span at bounding box center [197, 137] width 8 height 8
click at [175, 224] on input "text" at bounding box center [165, 223] width 62 height 18
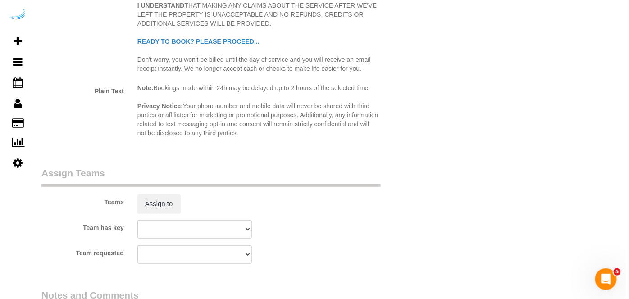
scroll to position [1270, 0]
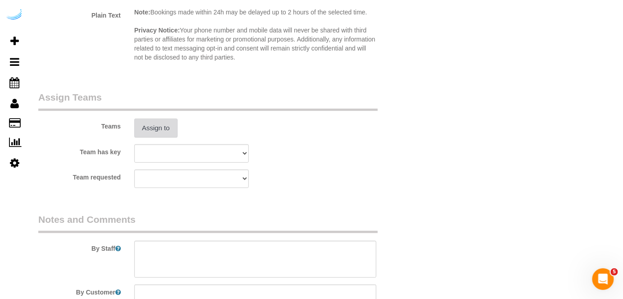
type input "4"
click at [163, 135] on button "Assign to" at bounding box center [155, 128] width 43 height 19
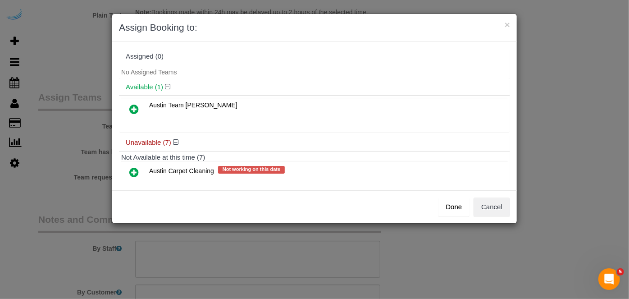
scroll to position [82, 0]
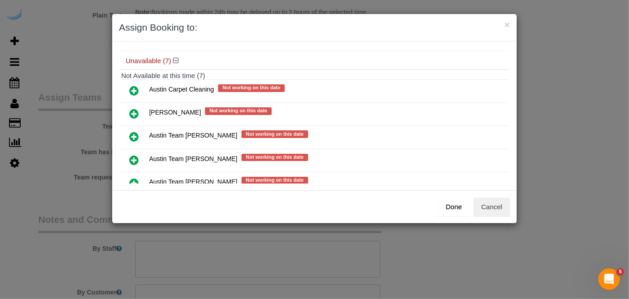
click at [133, 155] on icon at bounding box center [133, 160] width 9 height 11
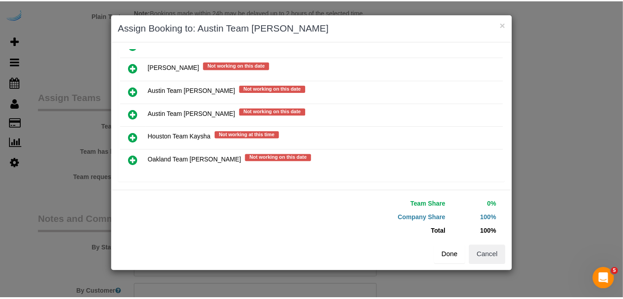
scroll to position [149, 0]
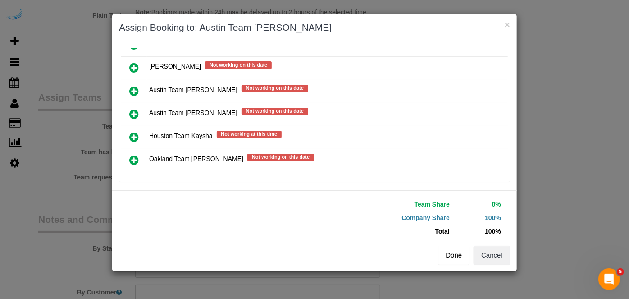
click at [459, 258] on button "Done" at bounding box center [454, 255] width 32 height 19
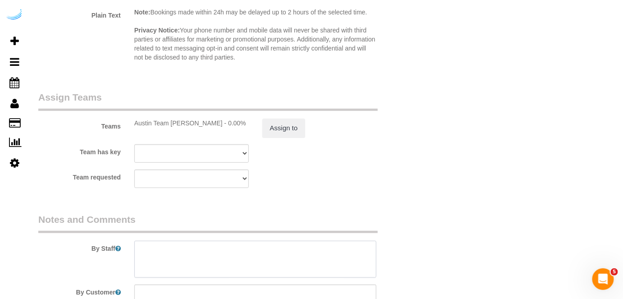
click at [233, 258] on textarea at bounding box center [255, 259] width 242 height 37
paste textarea "Permanent Notes:No notes from this customer.Today's Notes:No notes from this se…"
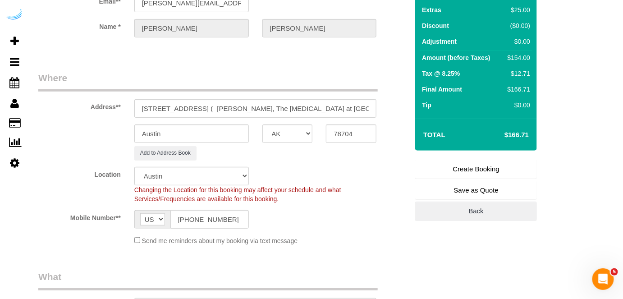
scroll to position [41, 0]
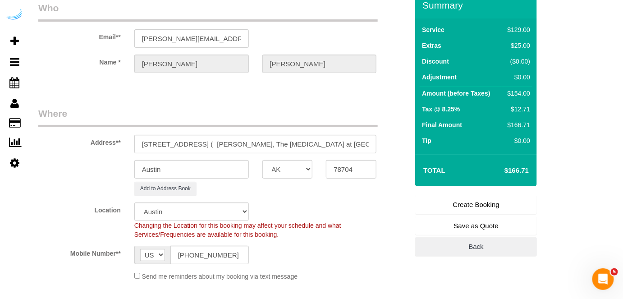
type textarea "Recurrency: Every 1 week Permanent Notes:No notes from this customer.Today's No…"
click at [450, 202] on link "Create Booking" at bounding box center [476, 204] width 122 height 19
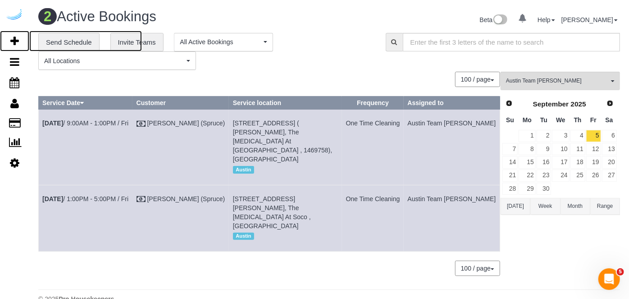
drag, startPoint x: 15, startPoint y: 37, endPoint x: 79, endPoint y: 5, distance: 71.3
click at [15, 37] on icon at bounding box center [14, 41] width 9 height 11
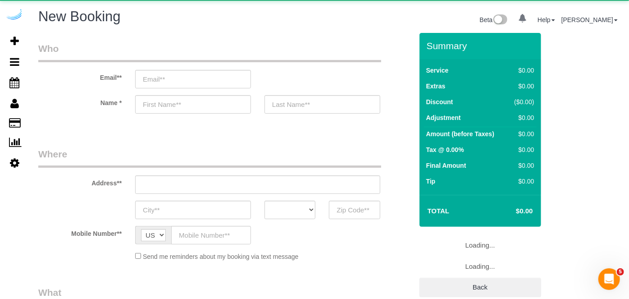
select select "4"
select select "number:9"
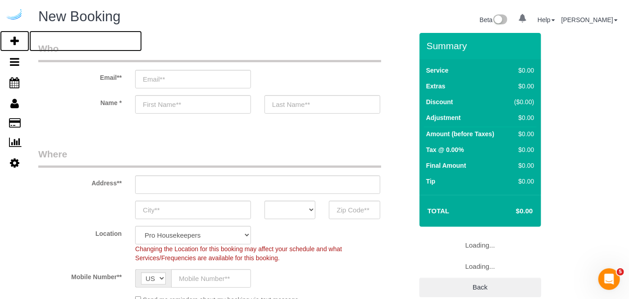
select select "object:35622"
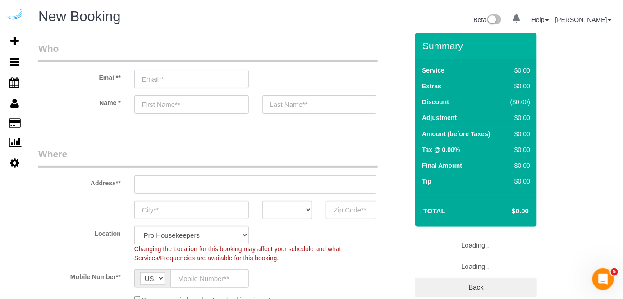
click at [224, 73] on input "email" at bounding box center [191, 79] width 114 height 18
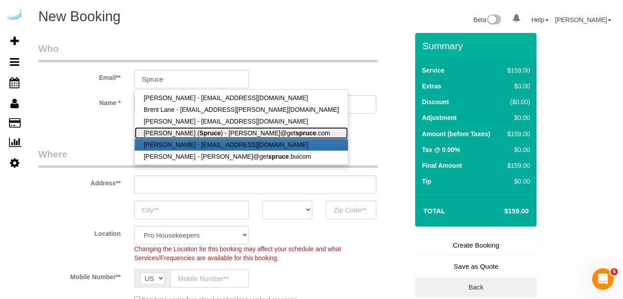
click at [219, 137] on link "[PERSON_NAME] ( Spruce ) - [PERSON_NAME]@get spruce .com" at bounding box center [241, 133] width 213 height 12
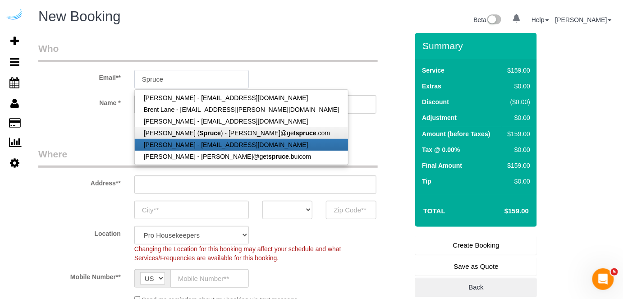
type input "[PERSON_NAME][EMAIL_ADDRESS][DOMAIN_NAME]"
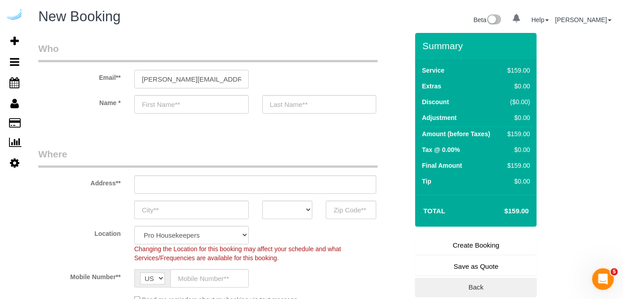
type input "[PERSON_NAME]"
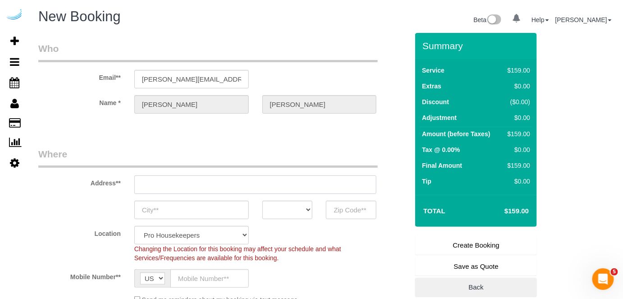
click at [238, 186] on input "text" at bounding box center [255, 184] width 242 height 18
paste input "1100 S Lamar Blvd, Austin, TX 78704"
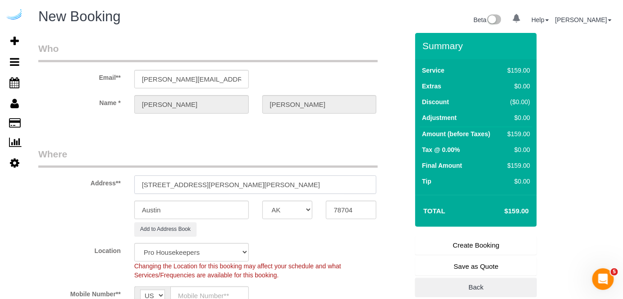
click at [239, 187] on input "3816 S Lamar Blvd1100 S Lamar Blvd, Austin, TX 78704" at bounding box center [255, 184] width 242 height 18
paste input "text"
drag, startPoint x: 258, startPoint y: 182, endPoint x: 285, endPoint y: 182, distance: 27.0
click at [285, 182] on input "1100 S Lamar Blvd, Austin, TX 78704" at bounding box center [255, 184] width 242 height 18
click at [334, 195] on sui-booking-address "Address** 1100 S Lamar Blvd, Austin, TX 78704 Austin AK AL AR AZ CA CO CT DC DE…" at bounding box center [223, 191] width 370 height 89
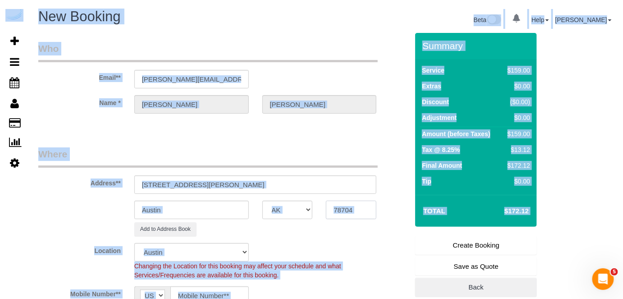
click at [344, 207] on input "78704" at bounding box center [351, 210] width 50 height 18
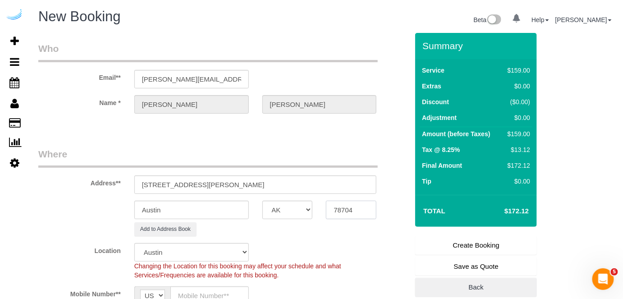
click at [345, 208] on input "78704" at bounding box center [351, 210] width 50 height 18
drag, startPoint x: 312, startPoint y: 169, endPoint x: 335, endPoint y: 162, distance: 24.4
click at [335, 162] on fieldset "Where Address** 1100 S Lamar Blvd, Austin, TX 78704 Austin AK AL AR AZ CA CO CT…" at bounding box center [223, 237] width 370 height 181
paste input "Michael Gilb"
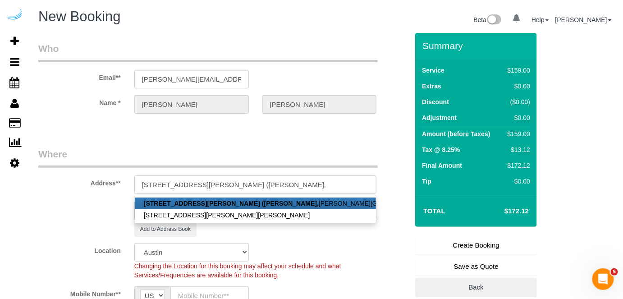
paste input "SchedulerView Checklists Lamar Union"
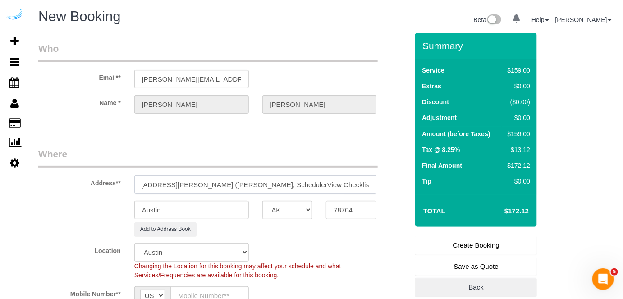
drag, startPoint x: 322, startPoint y: 183, endPoint x: 249, endPoint y: 177, distance: 73.3
click at [249, 177] on input "1100 S Lamar Blvd, Unit 2106 (Michael Gilb, SchedulerView Checklists Lamar Unio…" at bounding box center [255, 184] width 242 height 18
click at [346, 186] on input "1100 S Lamar Blvd, Unit 2106 (Michael Gilb, Lamar Union ," at bounding box center [255, 184] width 242 height 18
paste input "1466269"
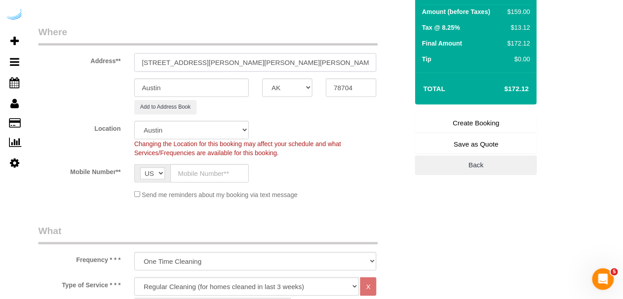
scroll to position [123, 0]
click at [216, 177] on input "text" at bounding box center [209, 173] width 78 height 18
paste input "[PHONE_NUMBER]"
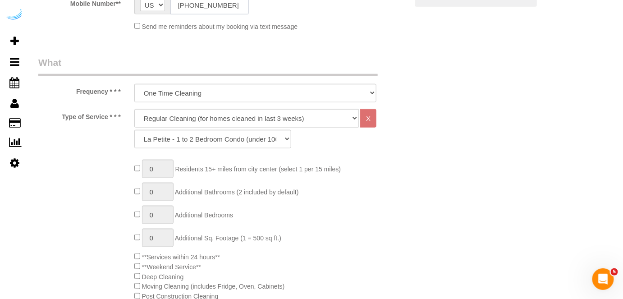
scroll to position [328, 0]
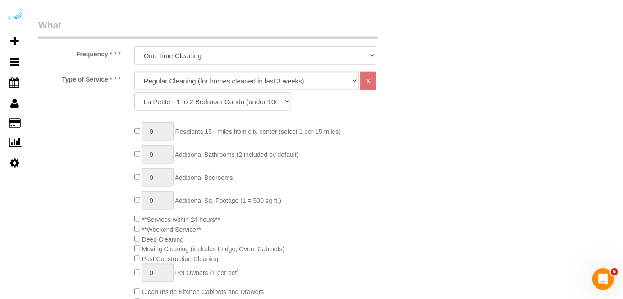
click at [239, 74] on select "Deep Cleaning (for homes that have not been cleaned in 3+ weeks) Spruce Regular…" at bounding box center [246, 81] width 225 height 18
click at [223, 78] on select "Deep Cleaning (for homes that have not been cleaned in 3+ weeks) Spruce Regular…" at bounding box center [246, 81] width 225 height 18
click at [134, 72] on select "Deep Cleaning (for homes that have not been cleaned in 3+ weeks) Spruce Regular…" at bounding box center [246, 81] width 225 height 18
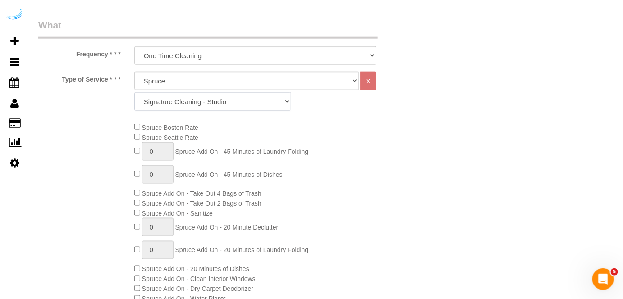
drag, startPoint x: 213, startPoint y: 102, endPoint x: 218, endPoint y: 108, distance: 7.7
click at [213, 102] on select "Signature Cleaning - Studio Signature Cleaning - 1 Bed 1 Bath Signature Cleanin…" at bounding box center [212, 101] width 157 height 18
click at [134, 92] on select "Signature Cleaning - Studio Signature Cleaning - 1 Bed 1 Bath Signature Cleanin…" at bounding box center [212, 101] width 157 height 18
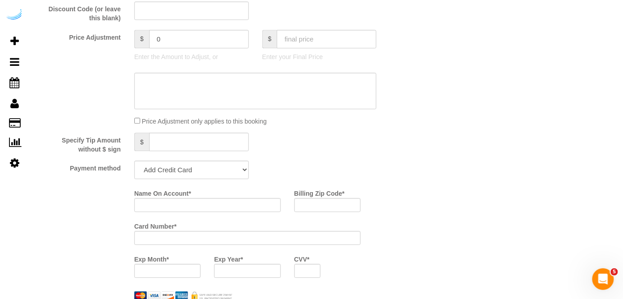
scroll to position [778, 0]
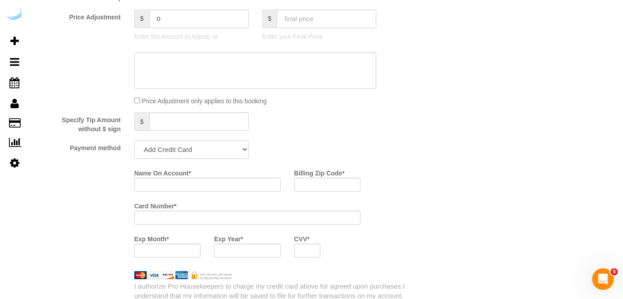
click at [223, 146] on select "Add Credit Card Cash Check Paypal" at bounding box center [191, 149] width 114 height 18
click at [134, 141] on select "Add Credit Card Cash Check Paypal" at bounding box center [191, 149] width 114 height 18
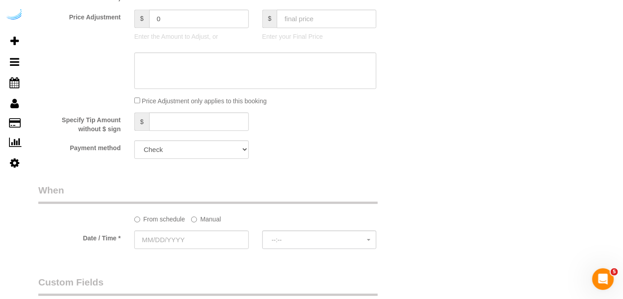
drag, startPoint x: 210, startPoint y: 216, endPoint x: 192, endPoint y: 226, distance: 20.4
click at [209, 216] on label "Manual" at bounding box center [206, 217] width 30 height 12
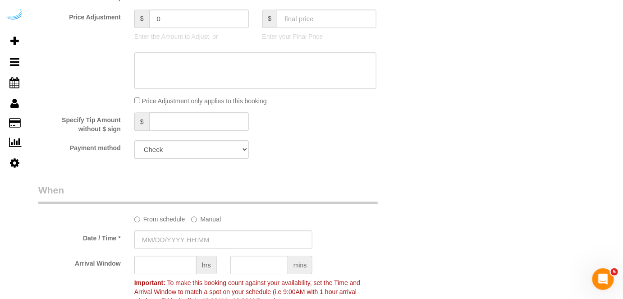
click at [190, 231] on sui-booking-spot "From schedule Manual Date / Time * Arrival Window hrs mins Important: To make t…" at bounding box center [223, 246] width 370 height 126
click at [192, 240] on input "[DATE] 8:00AM" at bounding box center [223, 239] width 178 height 18
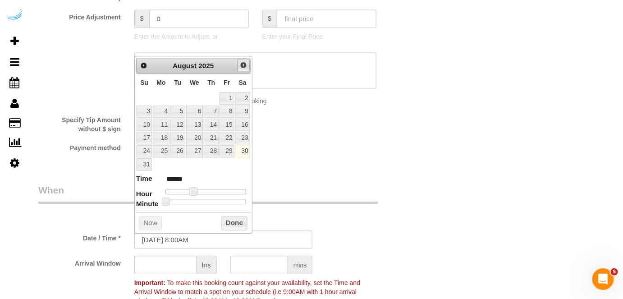
click at [245, 61] on span "Next" at bounding box center [243, 64] width 7 height 7
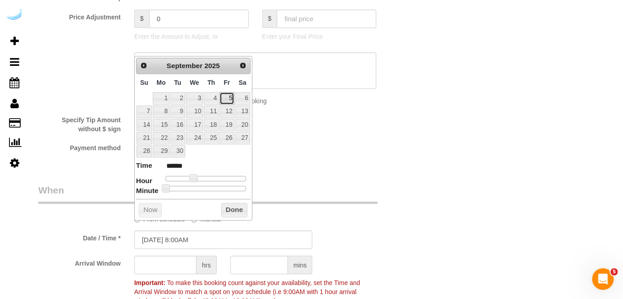
click at [225, 97] on link "5" at bounding box center [226, 98] width 14 height 12
click at [196, 177] on span at bounding box center [193, 178] width 8 height 8
click at [194, 174] on span at bounding box center [197, 178] width 8 height 8
click at [176, 261] on input "text" at bounding box center [165, 264] width 62 height 18
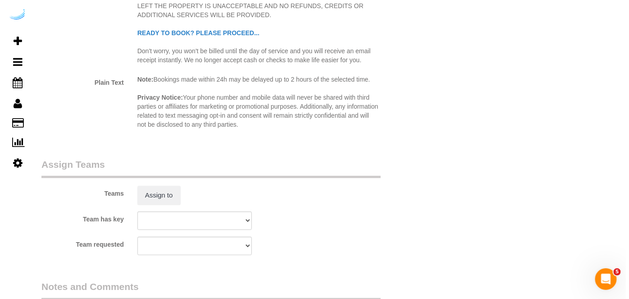
scroll to position [1270, 0]
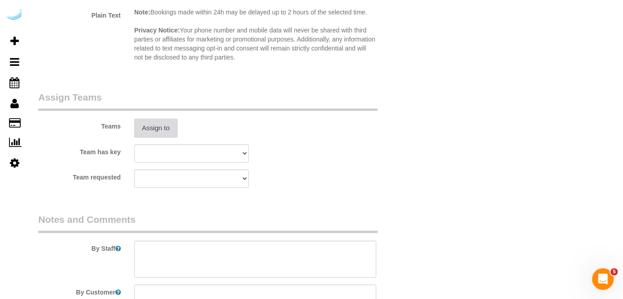
click at [147, 124] on button "Assign to" at bounding box center [155, 128] width 43 height 19
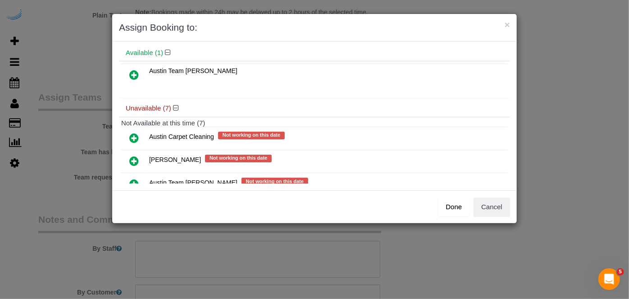
scroll to position [151, 0]
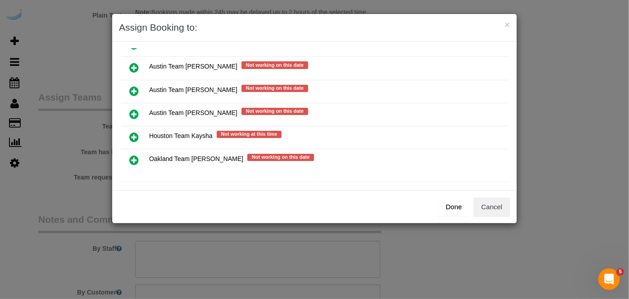
click at [135, 86] on icon at bounding box center [133, 91] width 9 height 11
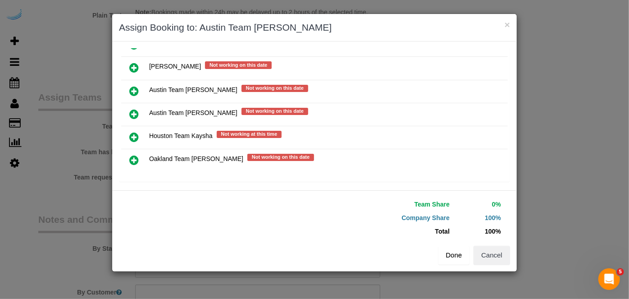
click at [449, 256] on button "Done" at bounding box center [454, 255] width 32 height 19
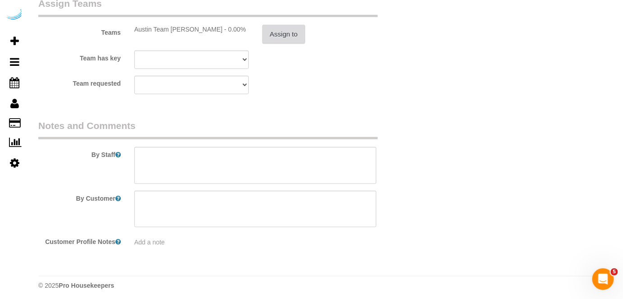
scroll to position [1367, 0]
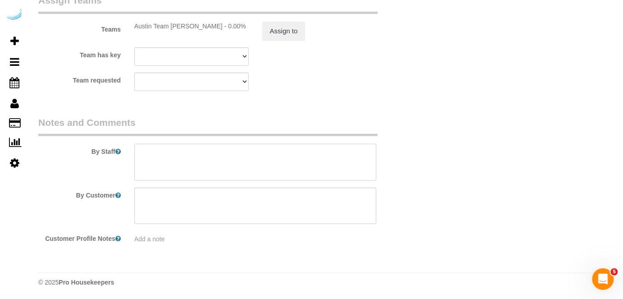
click at [283, 172] on textarea at bounding box center [255, 162] width 242 height 37
click at [244, 167] on textarea at bounding box center [255, 162] width 242 height 37
paste textarea "Permanent Notes:No notes from this customer.Today's Notes:No notes from this se…"
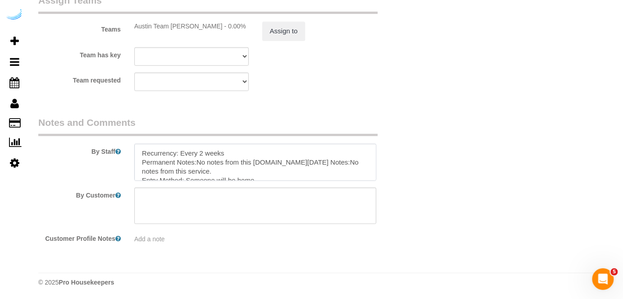
paste textarea "The entrance is on treadwell st. Near Shake shack."
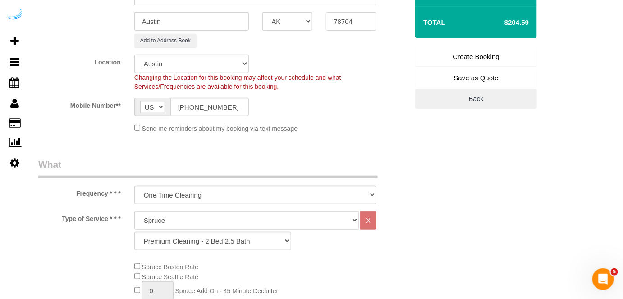
scroll to position [97, 0]
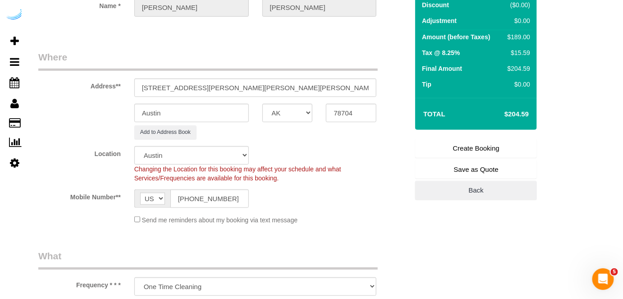
click at [451, 146] on link "Create Booking" at bounding box center [476, 148] width 122 height 19
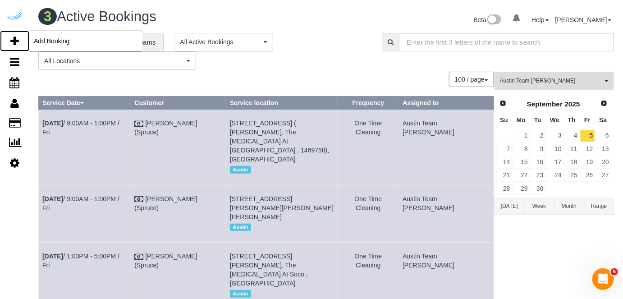
click at [7, 45] on link "Add Booking" at bounding box center [14, 41] width 29 height 21
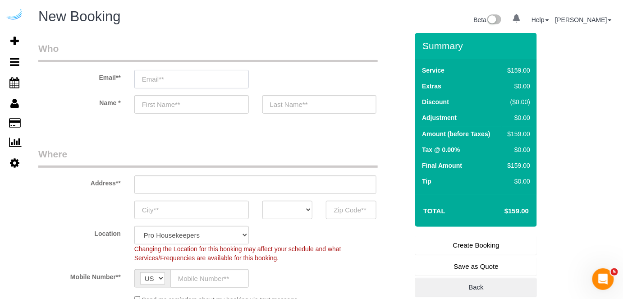
click at [226, 70] on input "email" at bounding box center [191, 79] width 114 height 18
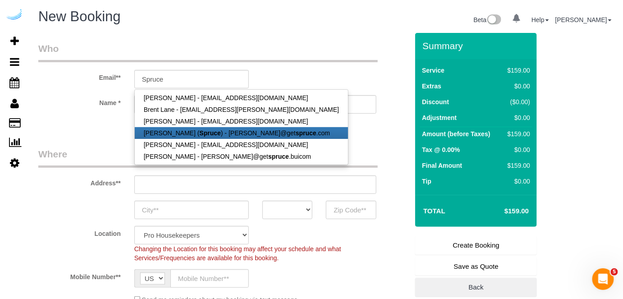
click at [189, 127] on link "[PERSON_NAME] ( Spruce ) - [PERSON_NAME]@get spruce .com" at bounding box center [241, 133] width 213 height 12
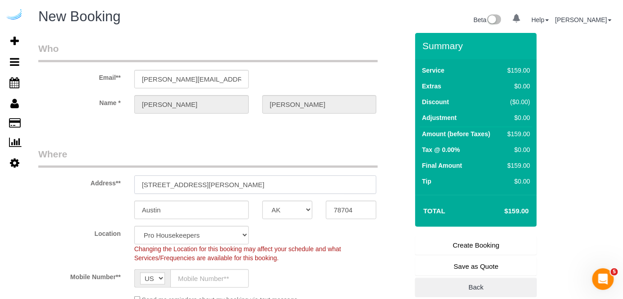
click at [267, 187] on input "[STREET_ADDRESS][PERSON_NAME]" at bounding box center [255, 184] width 242 height 18
paste input "1007 S Congress Ave, Austin, TX 78704"
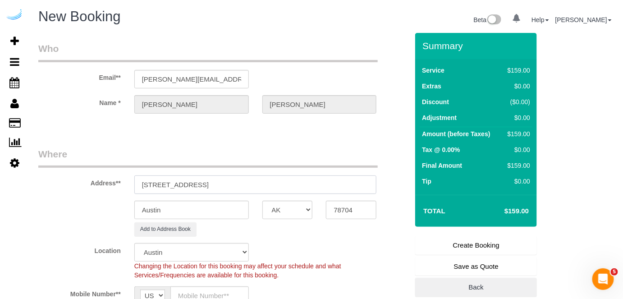
drag, startPoint x: 240, startPoint y: 186, endPoint x: 329, endPoint y: 193, distance: 89.5
click at [328, 193] on sui-booking-address "Address** 1007 S Congress Ave, Austin, TX 78704 Austin AK AL AR AZ CA CO CT DC …" at bounding box center [223, 191] width 370 height 89
click at [336, 202] on input "78704" at bounding box center [351, 210] width 50 height 18
paste input "text"
drag, startPoint x: 209, startPoint y: 183, endPoint x: 412, endPoint y: 205, distance: 204.0
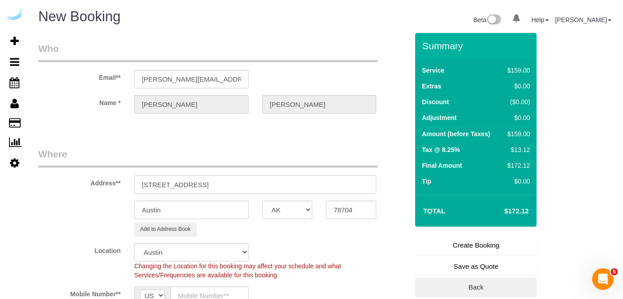
click at [412, 33] on form "Who Email** brandie@getspruce.com Name * Brandie Louck Where Address** 1007 S C…" at bounding box center [325, 33] width 575 height 0
paste input "Joe Tocket"
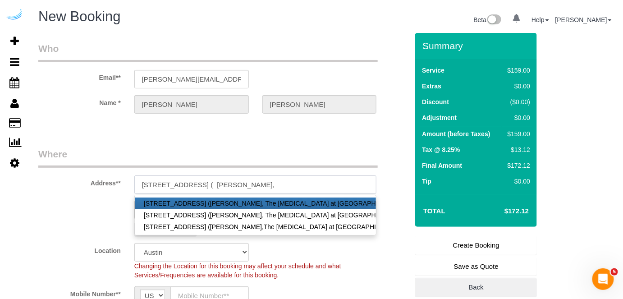
paste input "The Muse at SoCo"
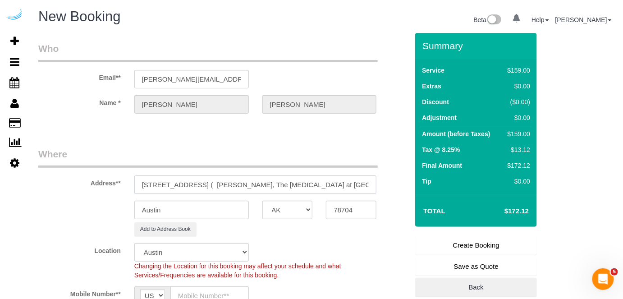
paste input "1436308"
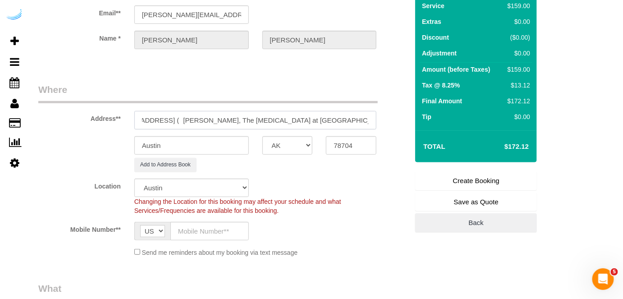
scroll to position [123, 0]
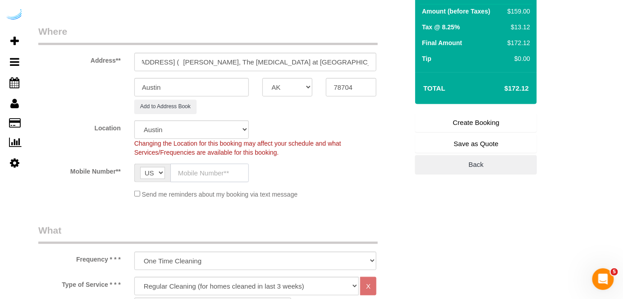
click at [232, 174] on input "text" at bounding box center [209, 173] width 78 height 18
paste input "[PHONE_NUMBER]"
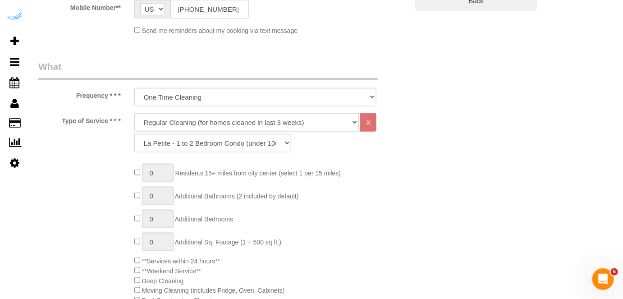
scroll to position [287, 0]
click at [266, 128] on select "Deep Cleaning (for homes that have not been cleaned in 3+ weeks) Spruce Regular…" at bounding box center [246, 122] width 225 height 18
click at [134, 113] on select "Deep Cleaning (for homes that have not been cleaned in 3+ weeks) Spruce Regular…" at bounding box center [246, 122] width 225 height 18
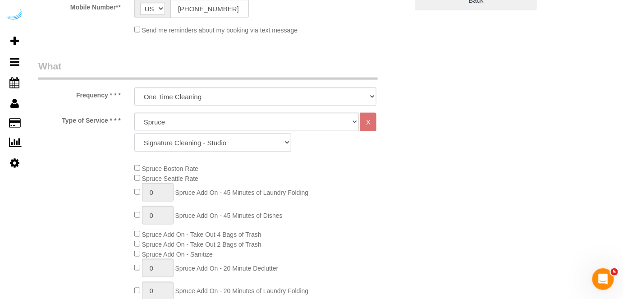
drag, startPoint x: 275, startPoint y: 144, endPoint x: 264, endPoint y: 137, distance: 13.4
click at [275, 144] on select "Signature Cleaning - Studio Signature Cleaning - 1 Bed 1 Bath Signature Cleanin…" at bounding box center [212, 142] width 157 height 18
click at [134, 133] on select "Signature Cleaning - Studio Signature Cleaning - 1 Bed 1 Bath Signature Cleanin…" at bounding box center [212, 142] width 157 height 18
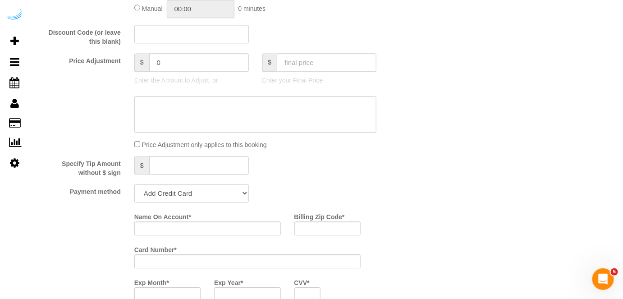
scroll to position [819, 0]
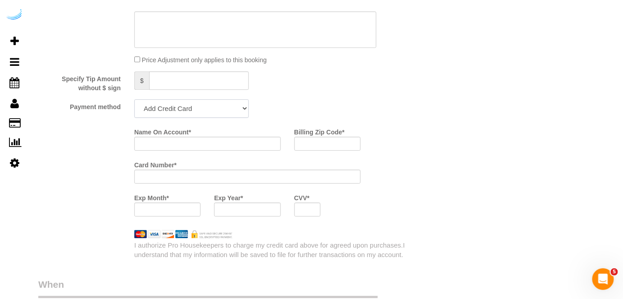
drag, startPoint x: 191, startPoint y: 110, endPoint x: 186, endPoint y: 113, distance: 5.9
click at [191, 110] on select "Add Credit Card Cash Check Paypal" at bounding box center [191, 108] width 114 height 18
click at [134, 100] on select "Add Credit Card Cash Check Paypal" at bounding box center [191, 108] width 114 height 18
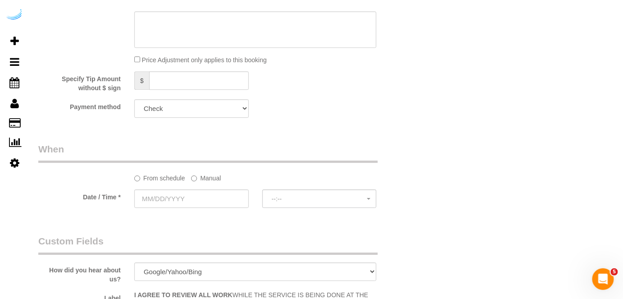
click at [204, 177] on label "Manual" at bounding box center [206, 176] width 30 height 12
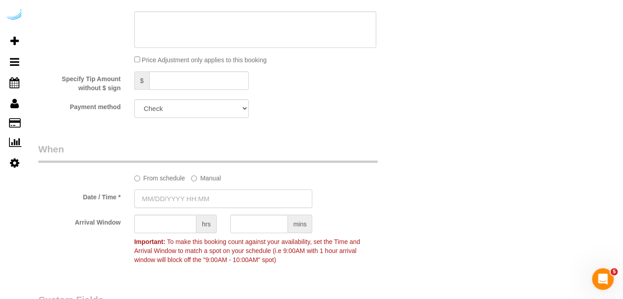
drag, startPoint x: 195, startPoint y: 194, endPoint x: 195, endPoint y: 189, distance: 5.0
click at [195, 195] on input "text" at bounding box center [223, 198] width 178 height 18
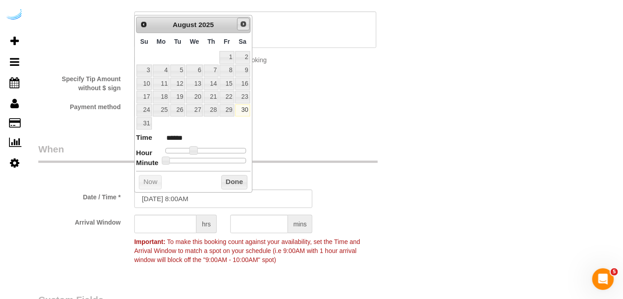
click at [244, 24] on span "Next" at bounding box center [243, 23] width 7 height 7
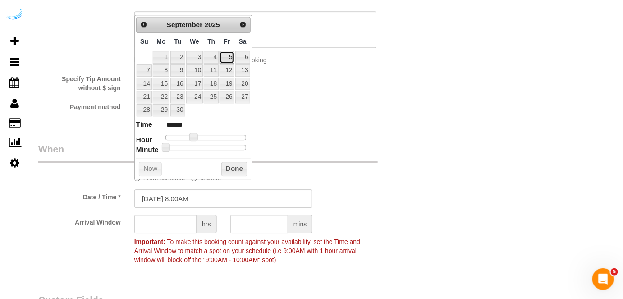
click at [226, 54] on link "5" at bounding box center [226, 57] width 14 height 12
click at [196, 136] on span at bounding box center [197, 137] width 8 height 8
click at [173, 224] on input "text" at bounding box center [165, 223] width 62 height 18
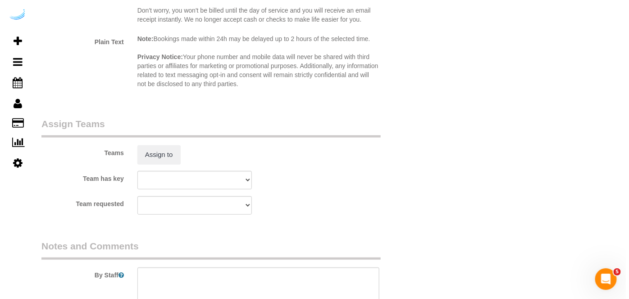
scroll to position [1311, 0]
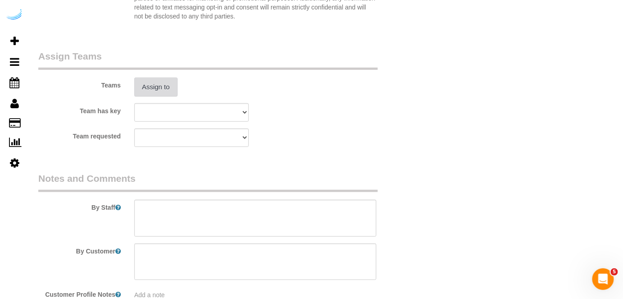
click at [167, 90] on button "Assign to" at bounding box center [155, 87] width 43 height 19
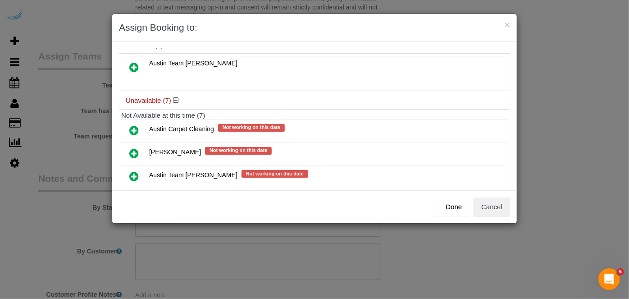
scroll to position [82, 0]
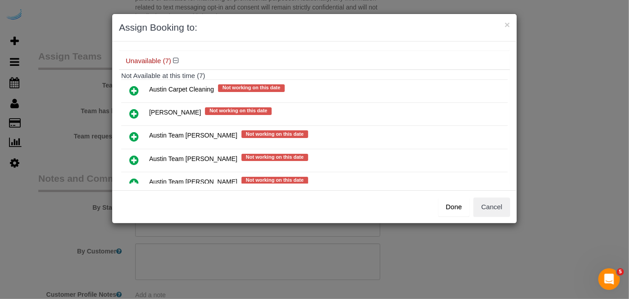
click at [133, 155] on icon at bounding box center [133, 160] width 9 height 11
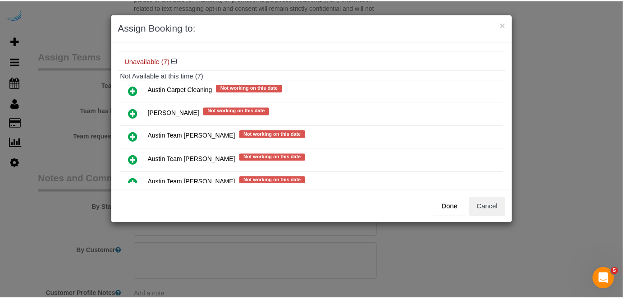
scroll to position [102, 0]
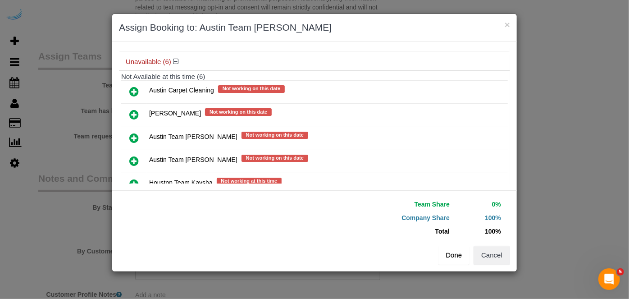
click at [453, 254] on button "Done" at bounding box center [454, 255] width 32 height 19
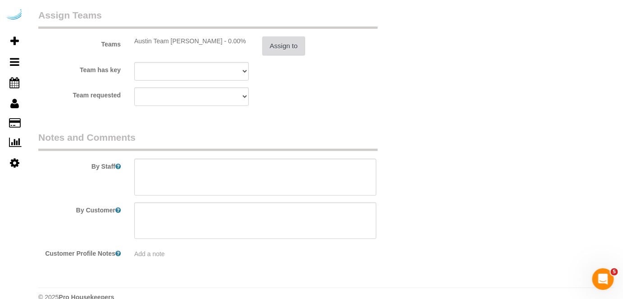
scroll to position [1367, 0]
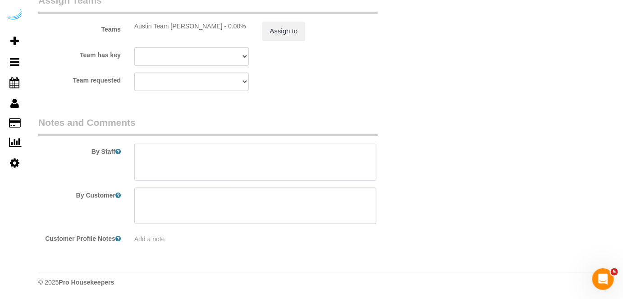
drag, startPoint x: 280, startPoint y: 155, endPoint x: 301, endPoint y: 112, distance: 47.4
click at [280, 154] on textarea at bounding box center [255, 162] width 242 height 37
click at [223, 156] on textarea at bounding box center [255, 162] width 242 height 37
paste textarea "Permanent Notes:No notes from this customer.Today's Notes:House gets very dusty…"
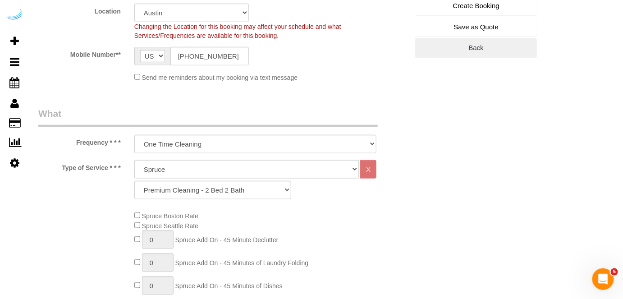
scroll to position [138, 0]
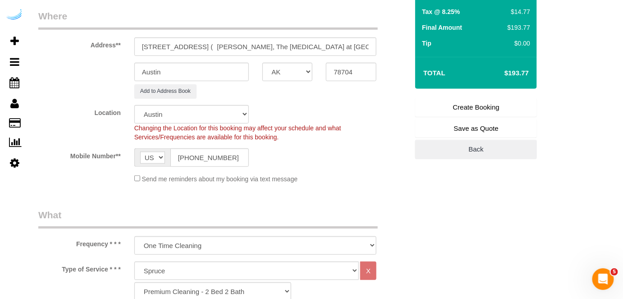
click at [454, 110] on link "Create Booking" at bounding box center [476, 107] width 122 height 19
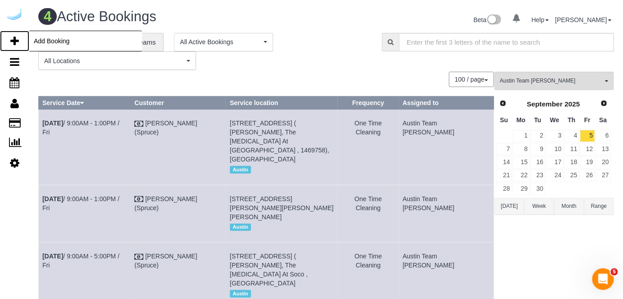
click at [15, 35] on link "Add Booking" at bounding box center [14, 41] width 29 height 21
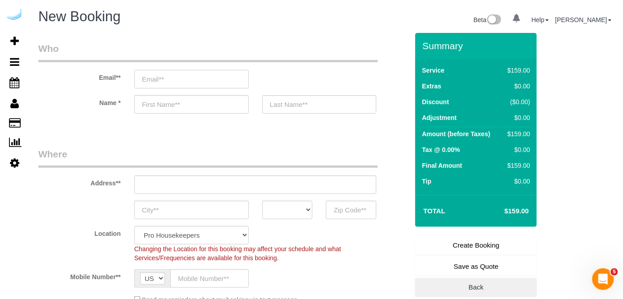
click at [196, 73] on input "email" at bounding box center [191, 79] width 114 height 18
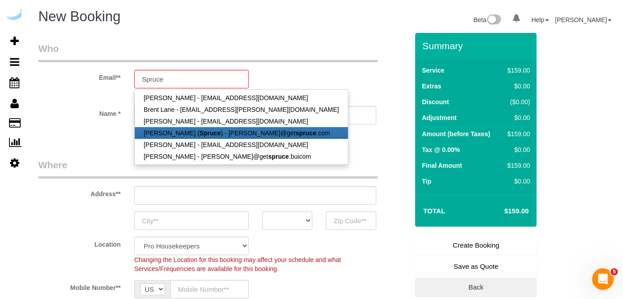
click at [182, 131] on link "[PERSON_NAME] ( Spruce ) - [PERSON_NAME]@get spruce .com" at bounding box center [241, 133] width 213 height 12
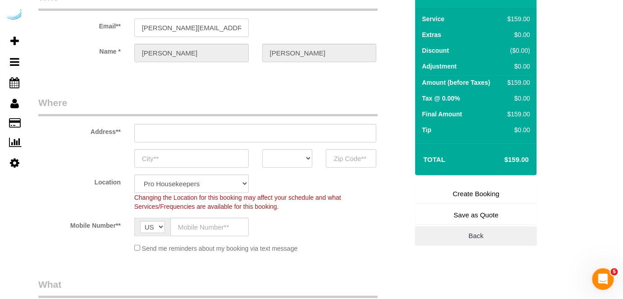
scroll to position [82, 0]
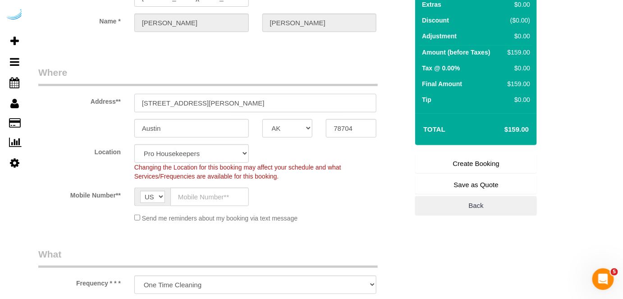
click at [244, 99] on input "[STREET_ADDRESS][PERSON_NAME]" at bounding box center [255, 103] width 242 height 18
paste input "7601 Rialto Blvd, Austin, TX 78735"
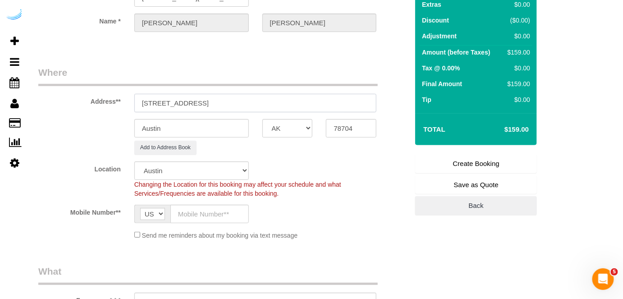
drag, startPoint x: 226, startPoint y: 100, endPoint x: 275, endPoint y: 89, distance: 50.6
click at [273, 89] on div "Address** 7601 Rialto Blvd, Austin, TX 78735" at bounding box center [223, 89] width 383 height 46
click at [338, 119] on input "78704" at bounding box center [351, 128] width 50 height 18
paste input "78735"
drag, startPoint x: 193, startPoint y: 102, endPoint x: 375, endPoint y: 78, distance: 183.6
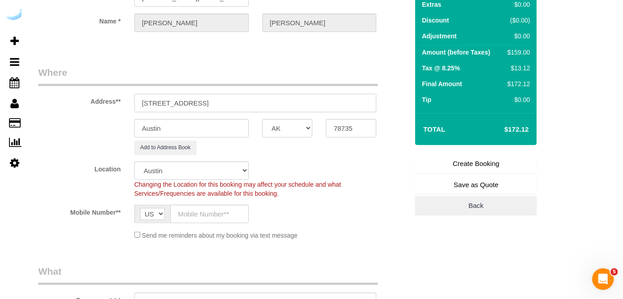
click at [374, 78] on fieldset "Where Address** 7601 Rialto Blvd, Austin, TX 78735 Austin AK AL AR AZ CA CO CT …" at bounding box center [223, 156] width 370 height 181
paste input "Clay McClintic"
paste input "Lantana Hills"
paste input "1436257"
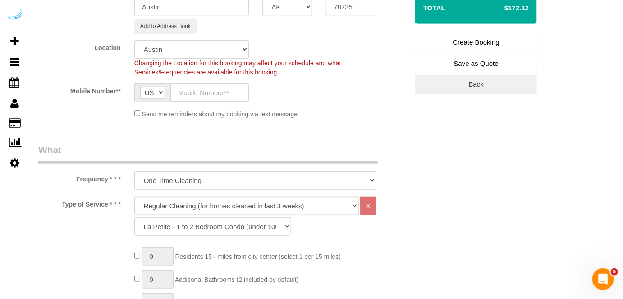
scroll to position [205, 0]
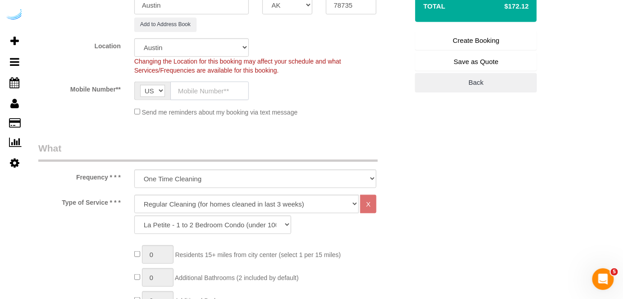
click at [230, 98] on input "text" at bounding box center [209, 91] width 78 height 18
paste input "[PHONE_NUMBER]"
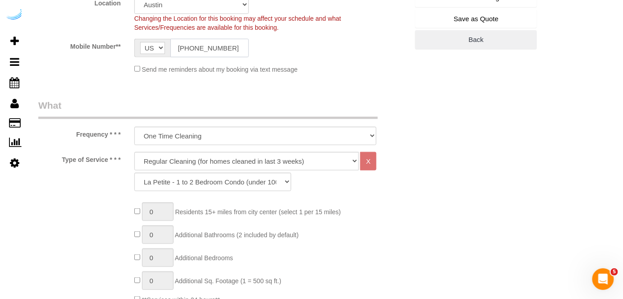
scroll to position [287, 0]
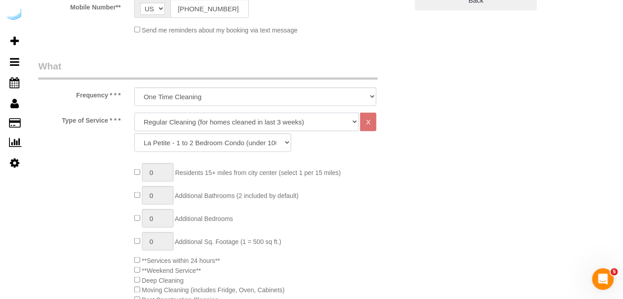
click at [263, 113] on select "Deep Cleaning (for homes that have not been cleaned in 3+ weeks) Spruce Regular…" at bounding box center [246, 122] width 225 height 18
click at [251, 122] on select "Deep Cleaning (for homes that have not been cleaned in 3+ weeks) Spruce Regular…" at bounding box center [246, 122] width 225 height 18
click at [134, 113] on select "Deep Cleaning (for homes that have not been cleaned in 3+ weeks) Spruce Regular…" at bounding box center [246, 122] width 225 height 18
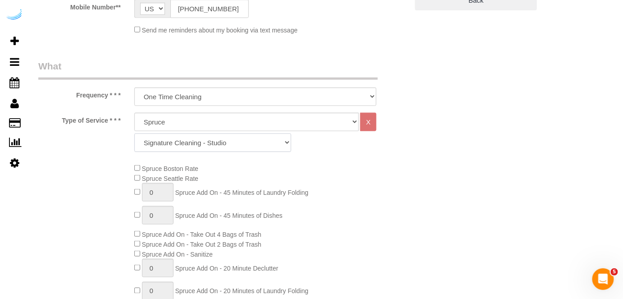
click at [228, 137] on select "Signature Cleaning - Studio Signature Cleaning - 1 Bed 1 Bath Signature Cleanin…" at bounding box center [212, 142] width 157 height 18
click at [134, 133] on select "Signature Cleaning - Studio Signature Cleaning - 1 Bed 1 Bath Signature Cleanin…" at bounding box center [212, 142] width 157 height 18
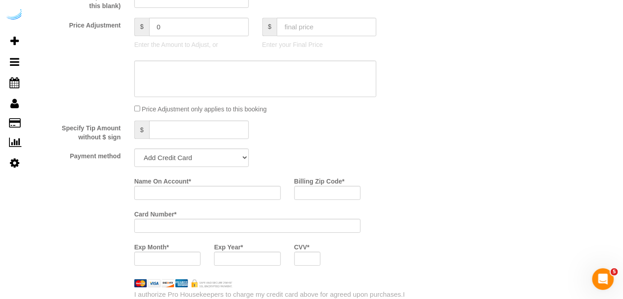
scroll to position [901, 0]
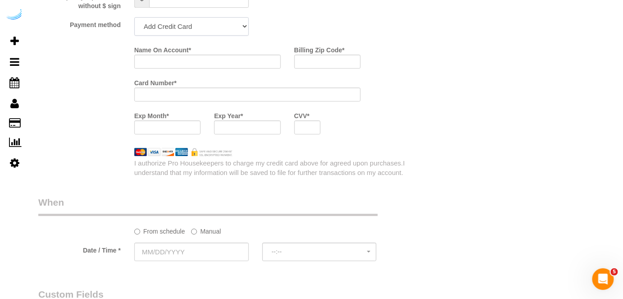
drag, startPoint x: 222, startPoint y: 30, endPoint x: 214, endPoint y: 35, distance: 9.5
click at [222, 30] on select "Add Credit Card Cash Check Paypal" at bounding box center [191, 26] width 114 height 18
click at [134, 18] on select "Add Credit Card Cash Check Paypal" at bounding box center [191, 26] width 114 height 18
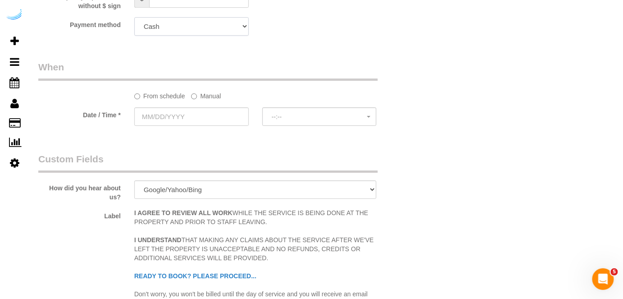
click at [219, 26] on select "Add Credit Card Cash Check Paypal" at bounding box center [191, 26] width 114 height 18
click at [134, 18] on select "Add Credit Card Cash Check Paypal" at bounding box center [191, 26] width 114 height 18
drag, startPoint x: 209, startPoint y: 31, endPoint x: 201, endPoint y: 35, distance: 9.7
click at [209, 30] on select "Add Credit Card Cash Check Paypal" at bounding box center [191, 26] width 114 height 18
click at [134, 18] on select "Add Credit Card Cash Check Paypal" at bounding box center [191, 26] width 114 height 18
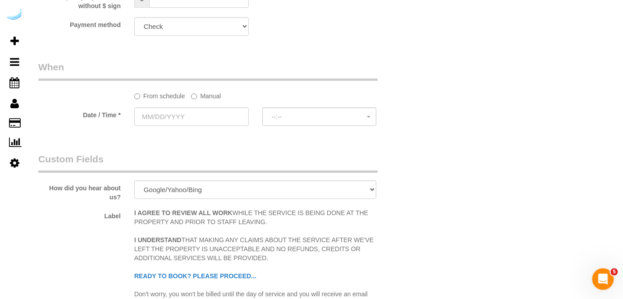
click at [203, 100] on label "Manual" at bounding box center [206, 94] width 30 height 12
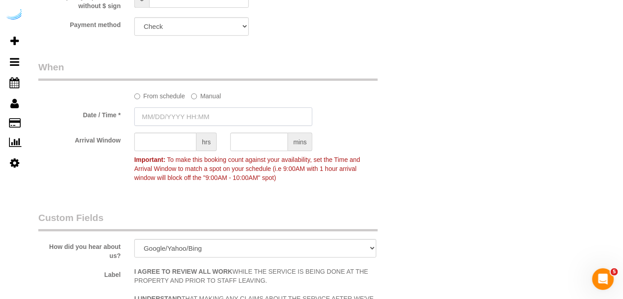
click at [202, 117] on input "text" at bounding box center [223, 116] width 178 height 18
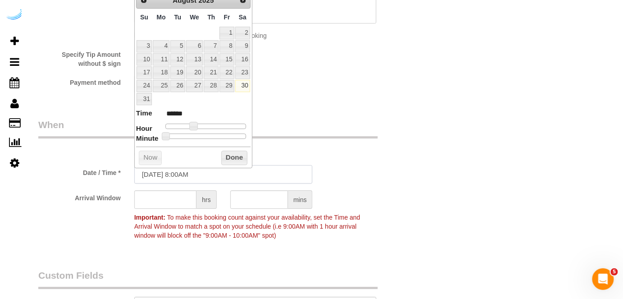
scroll to position [819, 0]
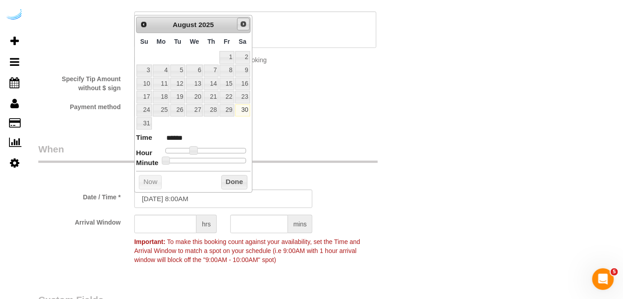
click at [244, 27] on span "Next" at bounding box center [243, 23] width 7 height 7
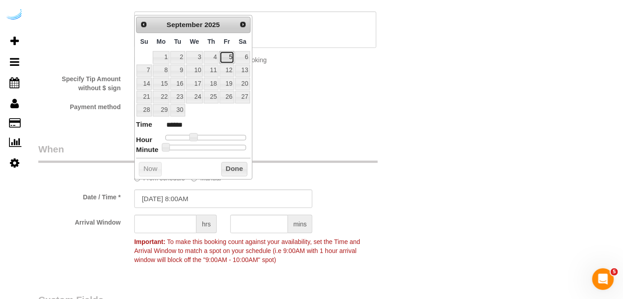
click at [228, 58] on link "5" at bounding box center [226, 57] width 14 height 12
click at [197, 135] on span at bounding box center [197, 137] width 8 height 8
click at [169, 223] on input "text" at bounding box center [165, 223] width 62 height 18
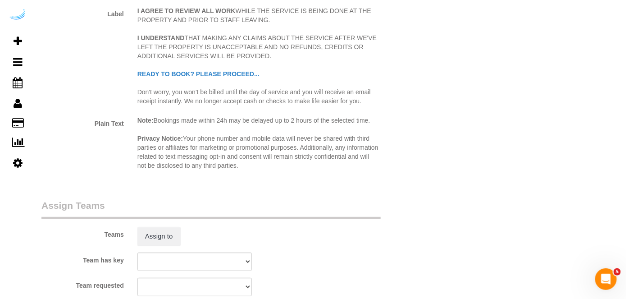
scroll to position [1188, 0]
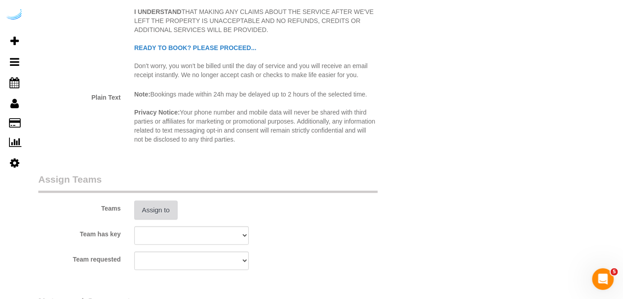
click at [165, 210] on button "Assign to" at bounding box center [155, 210] width 43 height 19
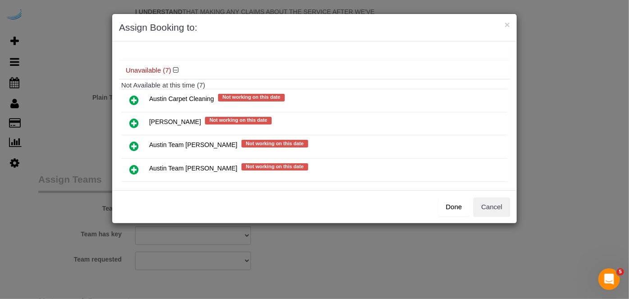
scroll to position [123, 0]
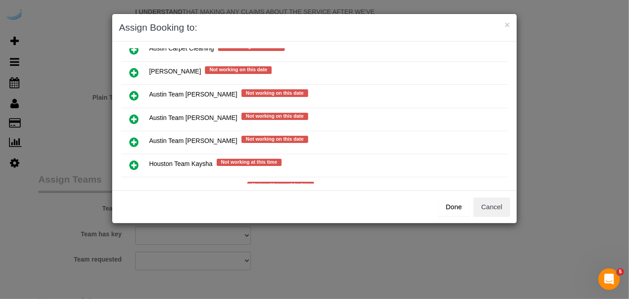
click at [136, 114] on icon at bounding box center [133, 119] width 9 height 11
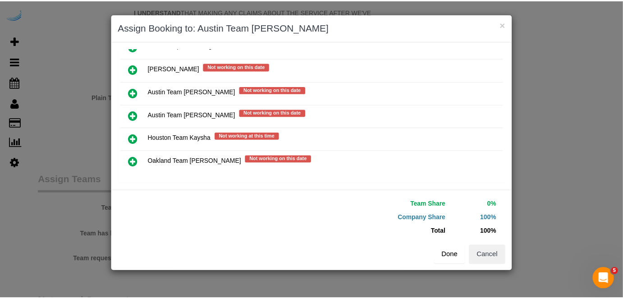
scroll to position [149, 0]
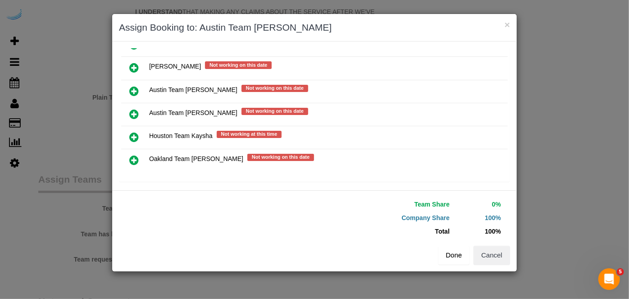
click at [452, 255] on button "Done" at bounding box center [454, 255] width 32 height 19
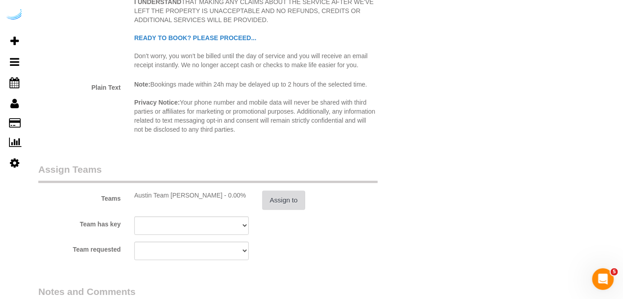
scroll to position [1311, 0]
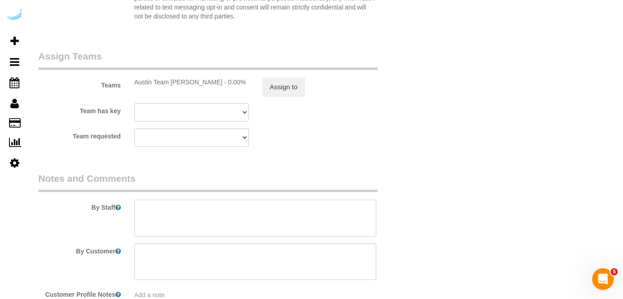
click at [256, 212] on textarea at bounding box center [255, 218] width 242 height 37
paste textarea "Permanent Notes:No notes from this customer.Today's Notes:No notes from this se…"
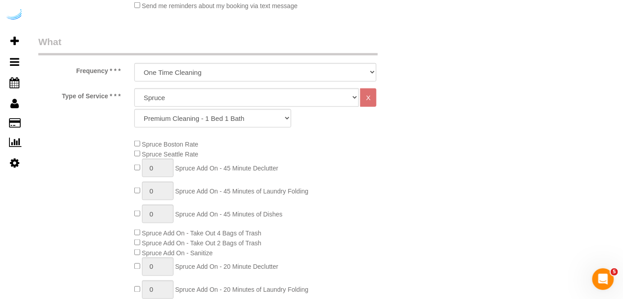
scroll to position [205, 0]
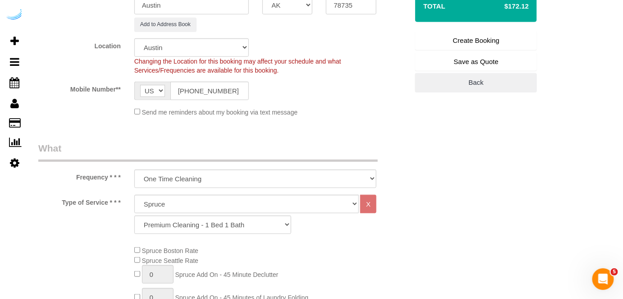
click at [502, 41] on link "Create Booking" at bounding box center [476, 40] width 122 height 19
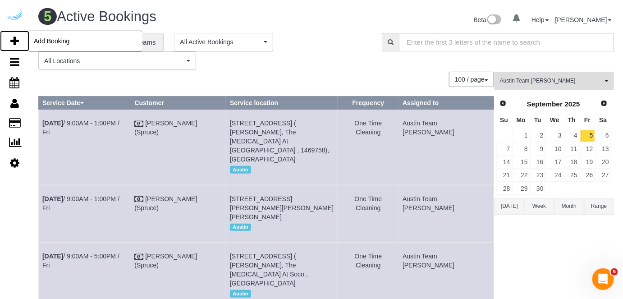
click at [16, 39] on icon at bounding box center [14, 41] width 9 height 11
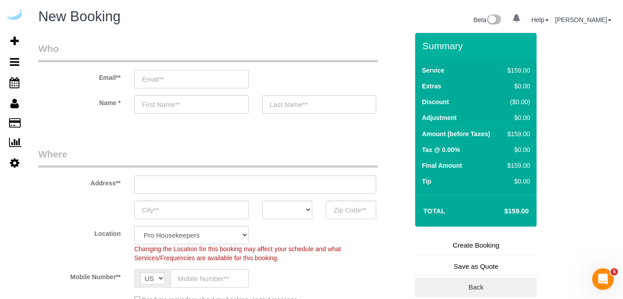
click at [187, 82] on input "email" at bounding box center [191, 79] width 114 height 18
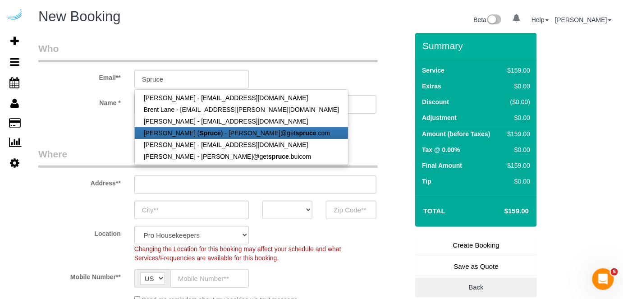
click at [201, 133] on strong "Spruce" at bounding box center [210, 132] width 21 height 7
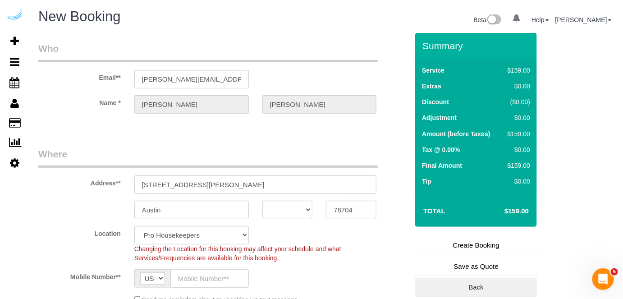
click at [219, 182] on input "[STREET_ADDRESS][PERSON_NAME]" at bounding box center [255, 184] width 242 height 18
paste input "5321 Barton Creek Blvd, Austin, TX 78735"
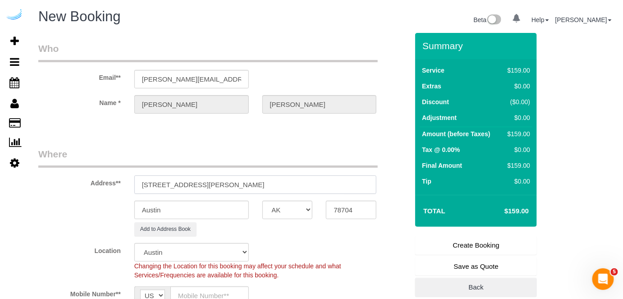
click at [233, 183] on input "5321 Barton Creek Blvd, Austin, TX 78735" at bounding box center [255, 184] width 242 height 18
paste input "text"
drag, startPoint x: 250, startPoint y: 185, endPoint x: 324, endPoint y: 183, distance: 74.4
click at [321, 183] on input "5321 Barton Creek Blvd, Austin, TX 78735" at bounding box center [255, 184] width 242 height 18
click at [350, 210] on input "78704" at bounding box center [351, 210] width 50 height 18
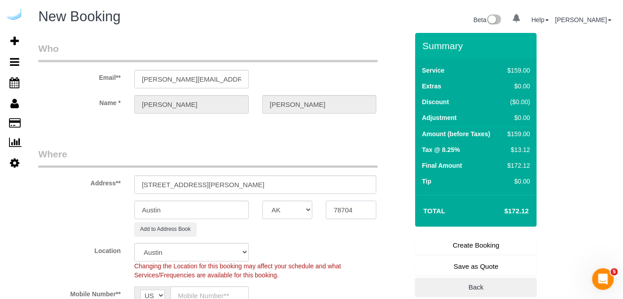
paste input "35"
drag, startPoint x: 216, startPoint y: 182, endPoint x: 412, endPoint y: 201, distance: 196.5
click at [412, 33] on form "Who Email** brandie@getspruce.com Name * Brandie Louck Where Address** 5321 Bar…" at bounding box center [325, 33] width 575 height 0
paste input "Katherine Seedenburg"
paste input "SchedulerView Checklists The Saint June"
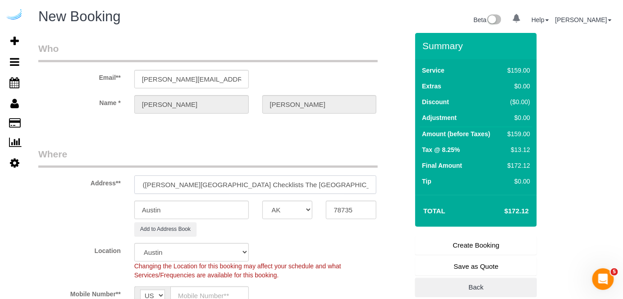
scroll to position [0, 128]
drag, startPoint x: 318, startPoint y: 186, endPoint x: 241, endPoint y: 182, distance: 77.2
click at [240, 183] on input "5321 Barton Creek Blvd, Building 8303, Unit 8303 (Katherine Seedenburg, Schedul…" at bounding box center [255, 184] width 242 height 18
click at [359, 187] on input "5321 Barton Creek Blvd, Building 8303, Unit 8303 (Katherine Seedenburg, The Sai…" at bounding box center [255, 184] width 242 height 18
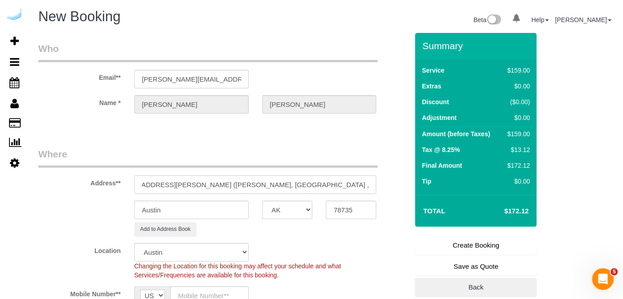
paste input "1433274"
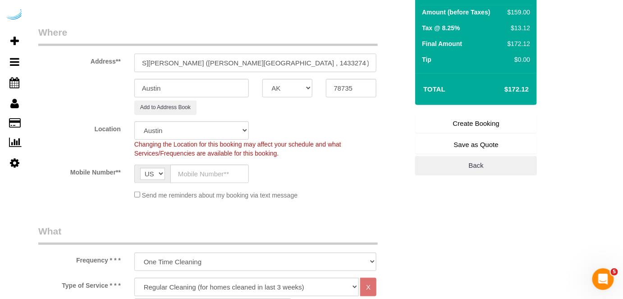
scroll to position [123, 0]
drag, startPoint x: 188, startPoint y: 169, endPoint x: 104, endPoint y: 1, distance: 187.4
click at [188, 169] on input "text" at bounding box center [209, 173] width 78 height 18
paste input "[PHONE_NUMBER]"
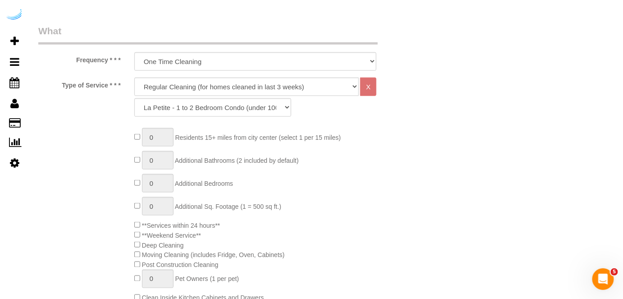
scroll to position [328, 0]
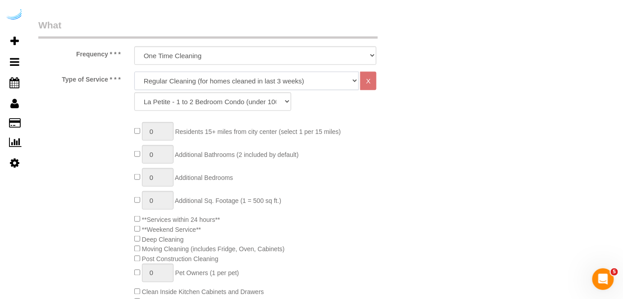
click at [283, 81] on select "Deep Cleaning (for homes that have not been cleaned in 3+ weeks) Spruce Regular…" at bounding box center [246, 81] width 225 height 18
click at [134, 72] on select "Deep Cleaning (for homes that have not been cleaned in 3+ weeks) Spruce Regular…" at bounding box center [246, 81] width 225 height 18
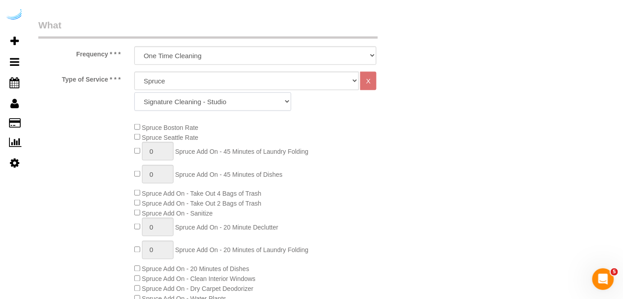
click at [274, 104] on select "Signature Cleaning - Studio Signature Cleaning - 1 Bed 1 Bath Signature Cleanin…" at bounding box center [212, 101] width 157 height 18
click at [134, 92] on select "Signature Cleaning - Studio Signature Cleaning - 1 Bed 1 Bath Signature Cleanin…" at bounding box center [212, 101] width 157 height 18
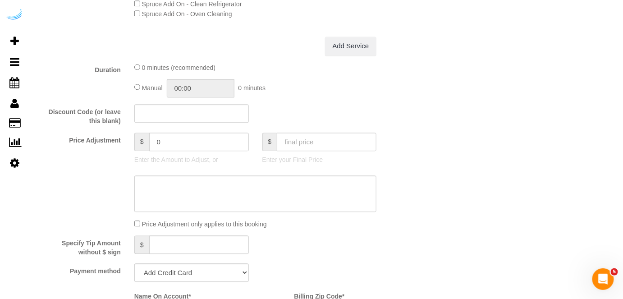
scroll to position [860, 0]
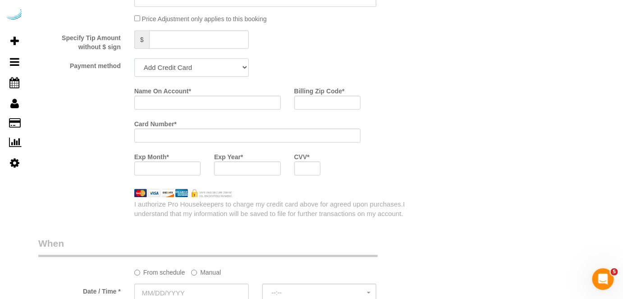
click at [217, 71] on select "Add Credit Card Cash Check Paypal" at bounding box center [191, 67] width 114 height 18
click at [134, 59] on select "Add Credit Card Cash Check Paypal" at bounding box center [191, 67] width 114 height 18
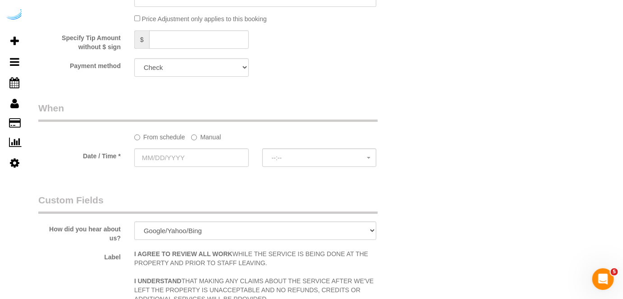
click at [211, 137] on label "Manual" at bounding box center [206, 135] width 30 height 12
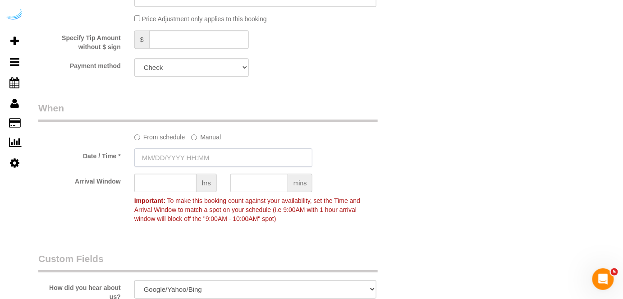
click at [203, 153] on input "text" at bounding box center [223, 157] width 178 height 18
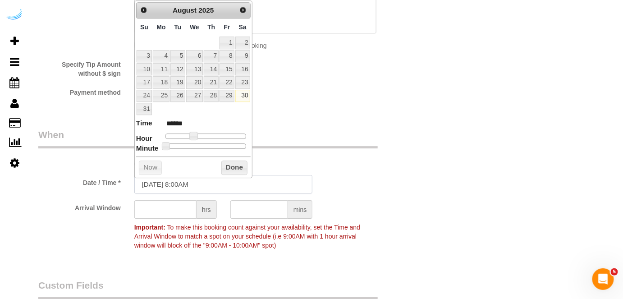
scroll to position [819, 0]
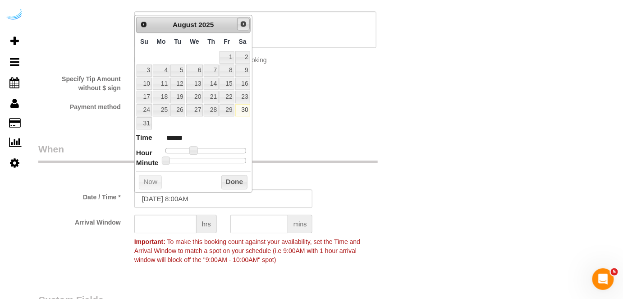
click at [242, 20] on span "Next" at bounding box center [243, 23] width 7 height 7
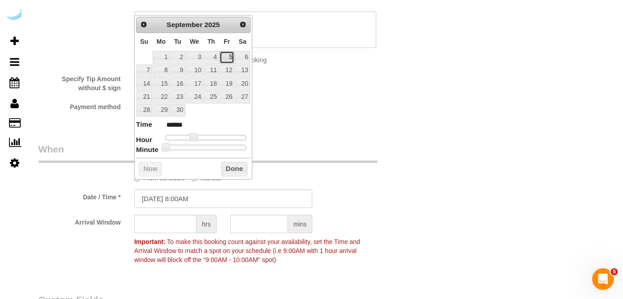
click at [231, 55] on link "5" at bounding box center [226, 57] width 14 height 12
click at [195, 136] on span at bounding box center [197, 137] width 8 height 8
click at [172, 224] on input "text" at bounding box center [165, 223] width 62 height 18
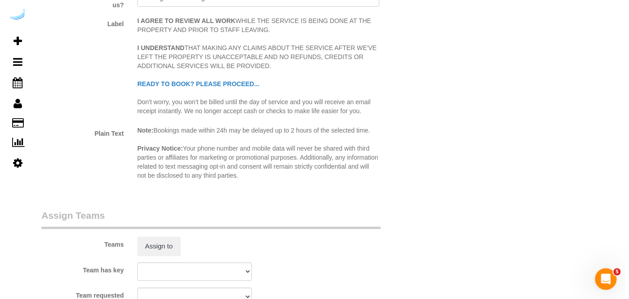
scroll to position [1270, 0]
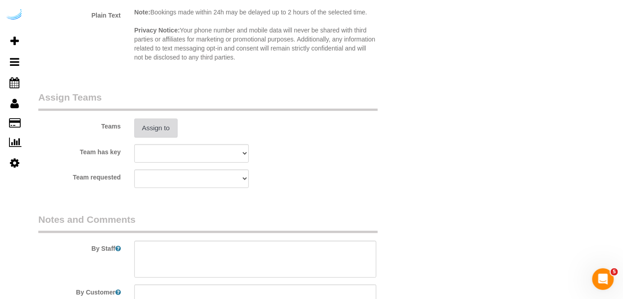
click at [167, 132] on button "Assign to" at bounding box center [155, 128] width 43 height 19
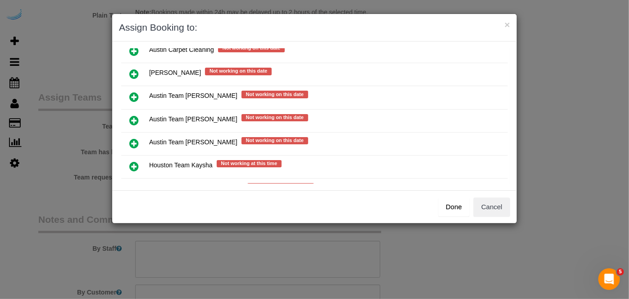
scroll to position [123, 0]
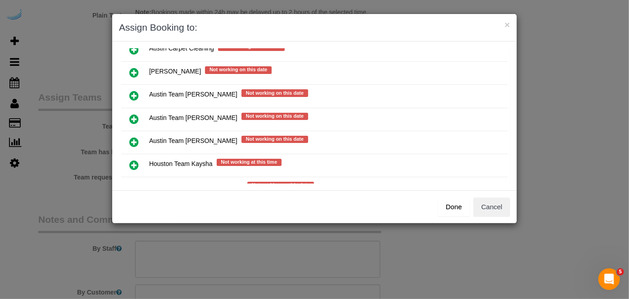
click at [132, 114] on icon at bounding box center [133, 119] width 9 height 11
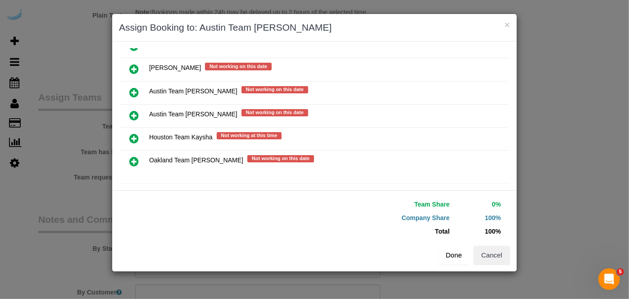
scroll to position [149, 0]
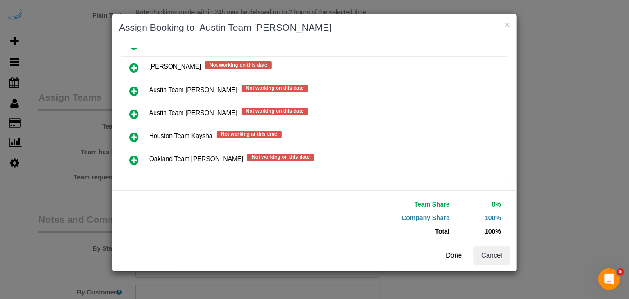
click at [458, 260] on button "Done" at bounding box center [454, 255] width 32 height 19
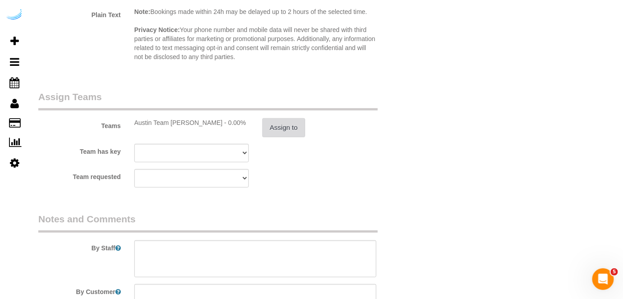
scroll to position [1352, 0]
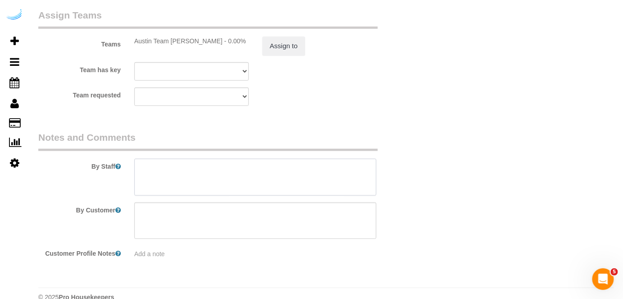
drag, startPoint x: 345, startPoint y: 185, endPoint x: 360, endPoint y: 60, distance: 125.4
click at [345, 184] on textarea at bounding box center [255, 177] width 242 height 37
click at [251, 172] on textarea at bounding box center [255, 177] width 242 height 37
paste textarea "Permanent Notes:No notes from this customer.Today's Notes:No notes from this se…"
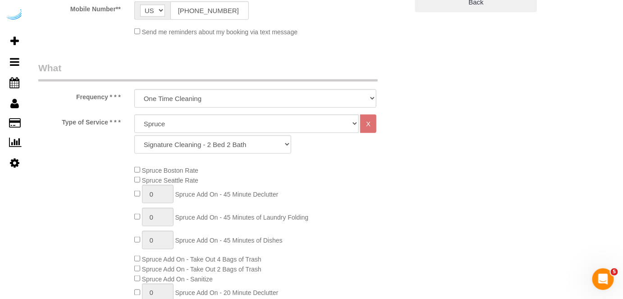
scroll to position [205, 0]
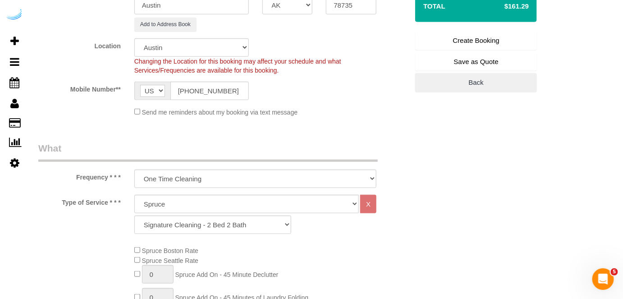
click at [474, 37] on link "Create Booking" at bounding box center [476, 40] width 122 height 19
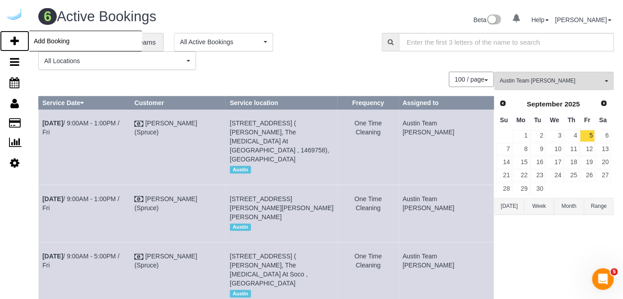
click at [18, 42] on icon at bounding box center [14, 41] width 9 height 11
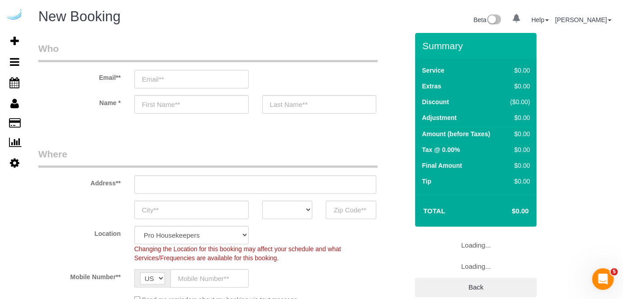
click at [181, 72] on input "email" at bounding box center [191, 79] width 114 height 18
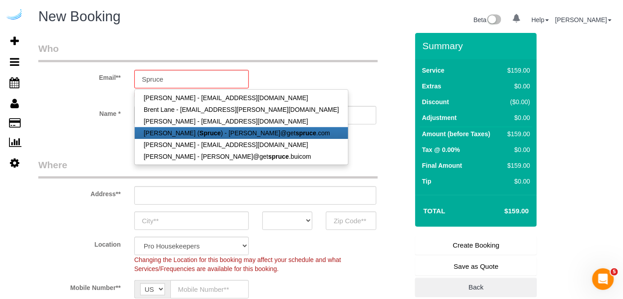
click at [200, 129] on strong "Spruce" at bounding box center [210, 132] width 21 height 7
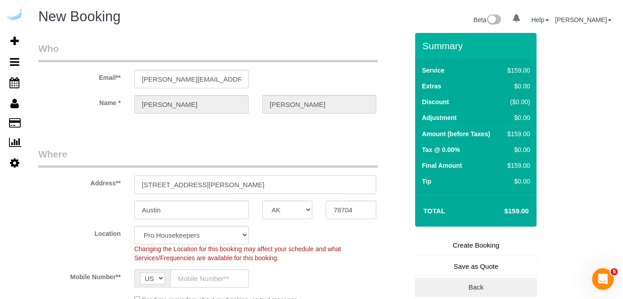
click at [258, 186] on input "[STREET_ADDRESS][PERSON_NAME]" at bounding box center [255, 184] width 242 height 18
paste input "1100 S Lamar Blvd, Austin, TX 78704"
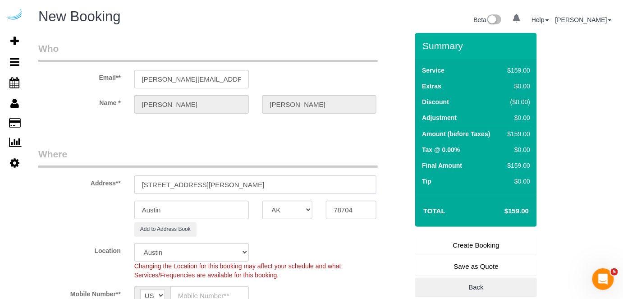
drag, startPoint x: 234, startPoint y: 182, endPoint x: 307, endPoint y: 180, distance: 73.0
click at [306, 180] on input "1100 S Lamar Blvd, Austin, TX 78704" at bounding box center [255, 184] width 242 height 18
click at [348, 212] on input "78704" at bounding box center [351, 210] width 50 height 18
drag, startPoint x: 205, startPoint y: 182, endPoint x: 341, endPoint y: 177, distance: 136.2
click at [335, 180] on input "1100 S Lamar Blvd, Austin, TX 78704" at bounding box center [255, 184] width 242 height 18
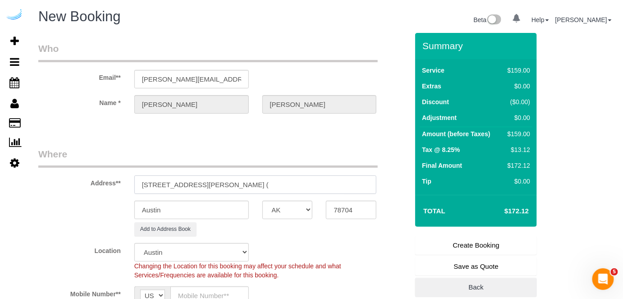
paste input "Jeff Tjan"
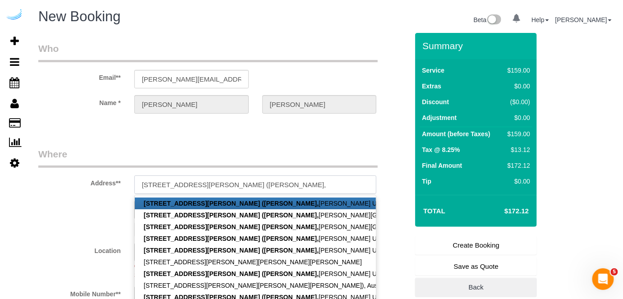
paste input "Lamar Union"
paste input "1430574"
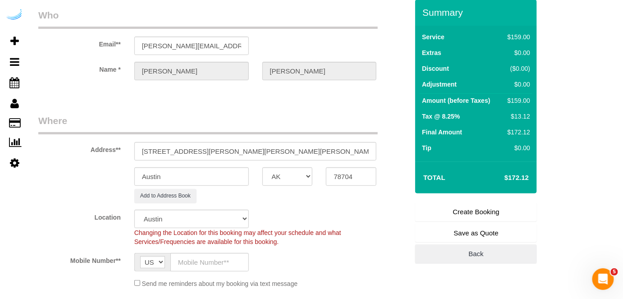
scroll to position [82, 0]
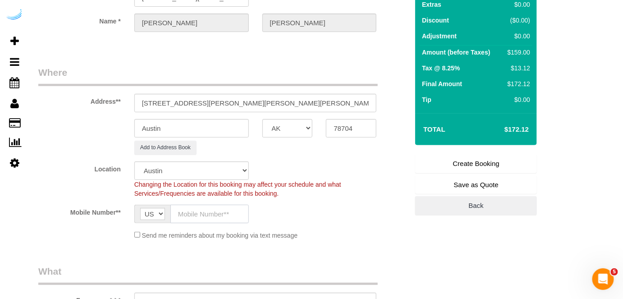
drag, startPoint x: 205, startPoint y: 208, endPoint x: 147, endPoint y: 79, distance: 142.0
click at [205, 209] on input "text" at bounding box center [209, 214] width 78 height 18
paste input "[PHONE_NUMBER]"
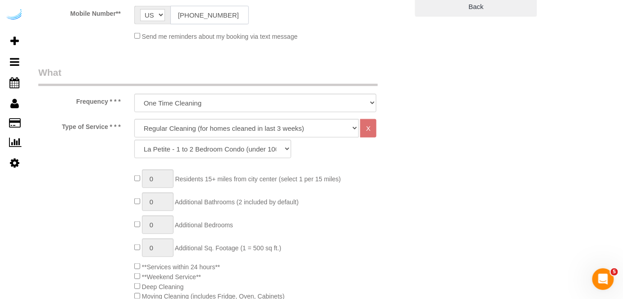
scroll to position [287, 0]
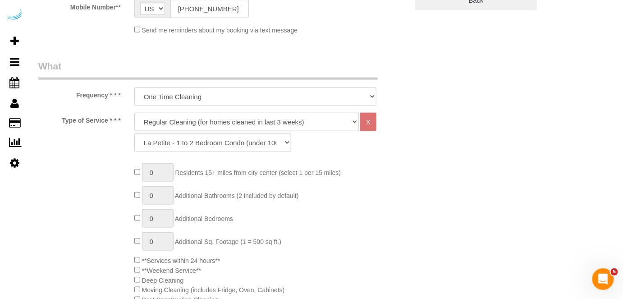
drag, startPoint x: 258, startPoint y: 122, endPoint x: 251, endPoint y: 129, distance: 9.9
click at [258, 122] on select "Deep Cleaning (for homes that have not been cleaned in 3+ weeks) Spruce Regular…" at bounding box center [246, 122] width 225 height 18
click at [134, 113] on select "Deep Cleaning (for homes that have not been cleaned in 3+ weeks) Spruce Regular…" at bounding box center [246, 122] width 225 height 18
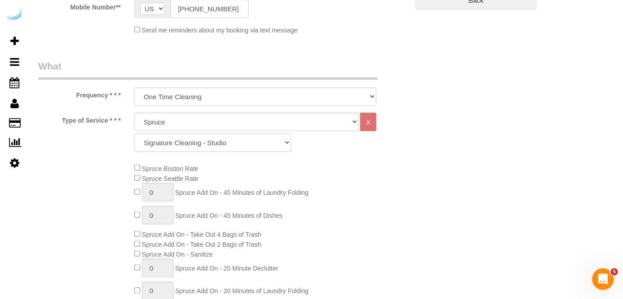
click at [256, 140] on select "Signature Cleaning - Studio Signature Cleaning - 1 Bed 1 Bath Signature Cleanin…" at bounding box center [212, 142] width 157 height 18
click at [134, 133] on select "Signature Cleaning - Studio Signature Cleaning - 1 Bed 1 Bath Signature Cleanin…" at bounding box center [212, 142] width 157 height 18
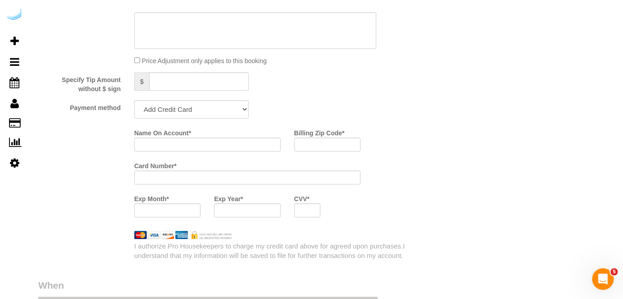
scroll to position [860, 0]
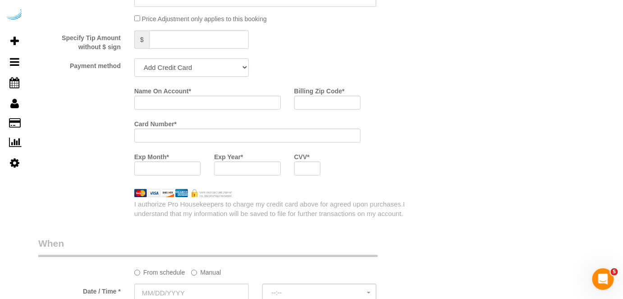
click at [206, 66] on select "Add Credit Card Cash Check Paypal" at bounding box center [191, 67] width 114 height 18
click at [134, 59] on select "Add Credit Card Cash Check Paypal" at bounding box center [191, 67] width 114 height 18
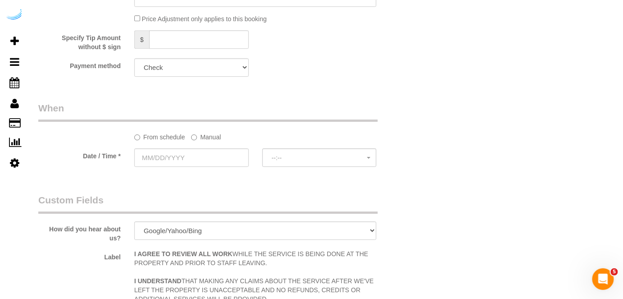
click at [212, 138] on label "Manual" at bounding box center [206, 135] width 30 height 12
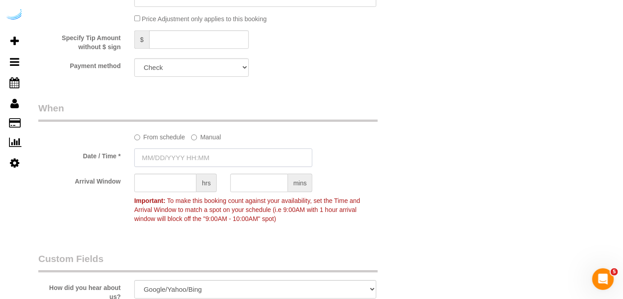
click at [205, 154] on input "text" at bounding box center [223, 157] width 178 height 18
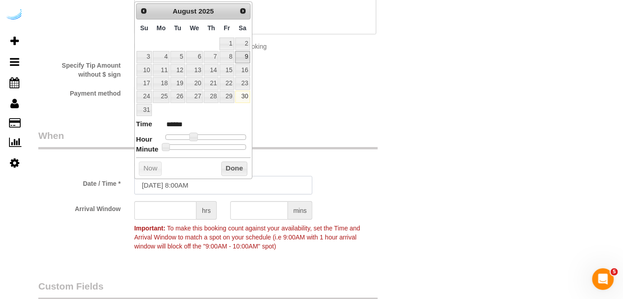
scroll to position [819, 0]
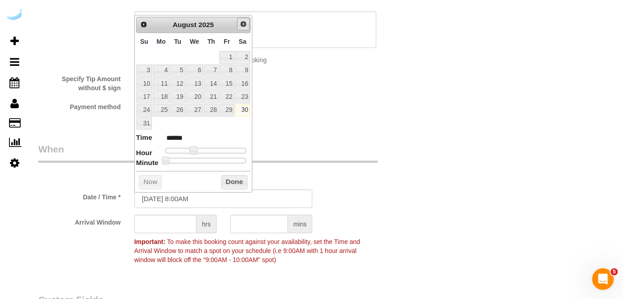
click at [244, 25] on span "Next" at bounding box center [243, 23] width 7 height 7
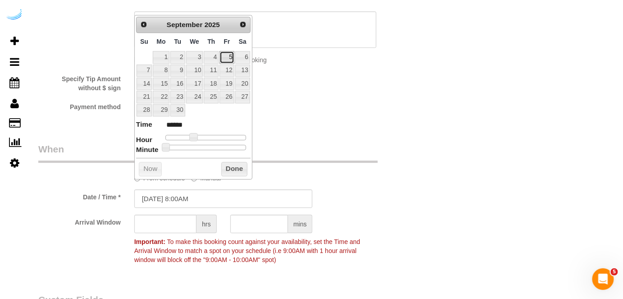
click at [228, 54] on link "5" at bounding box center [226, 57] width 14 height 12
click at [197, 133] on span at bounding box center [197, 137] width 8 height 8
click at [175, 225] on input "text" at bounding box center [165, 223] width 62 height 18
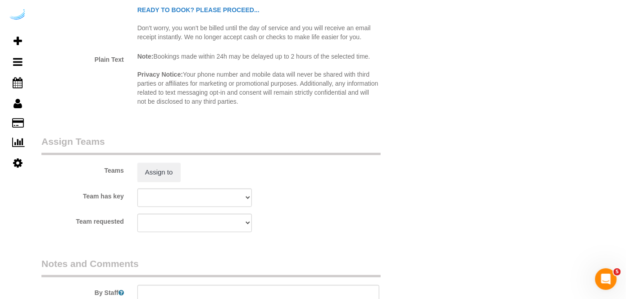
scroll to position [1229, 0]
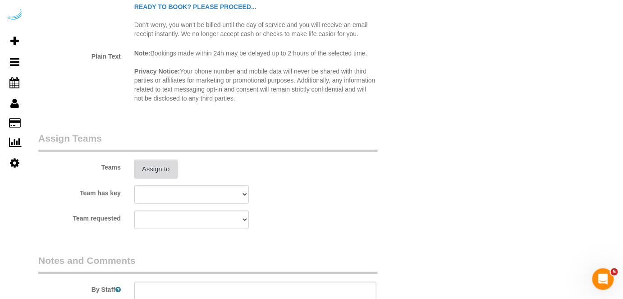
click at [160, 172] on button "Assign to" at bounding box center [155, 169] width 43 height 19
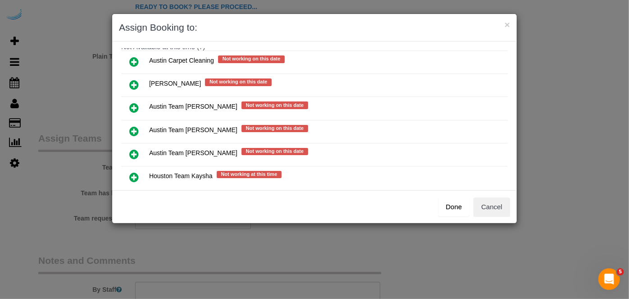
scroll to position [123, 0]
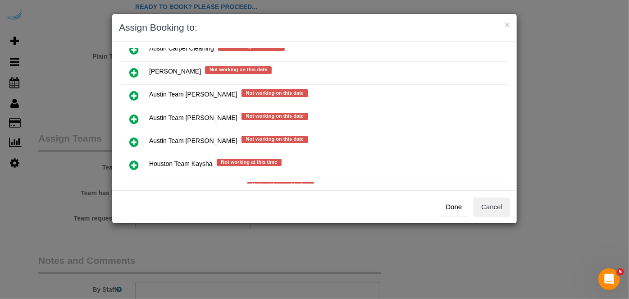
click at [134, 114] on icon at bounding box center [133, 119] width 9 height 11
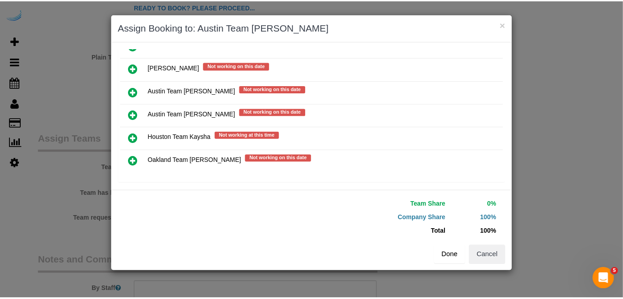
scroll to position [149, 0]
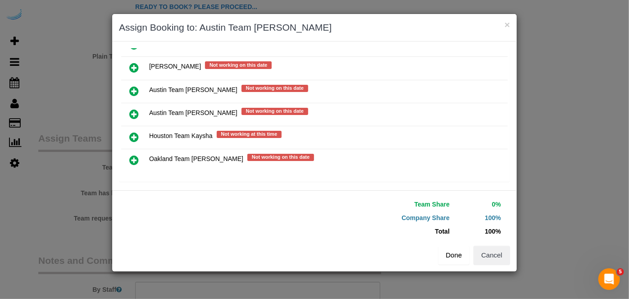
click at [458, 252] on button "Done" at bounding box center [454, 255] width 32 height 19
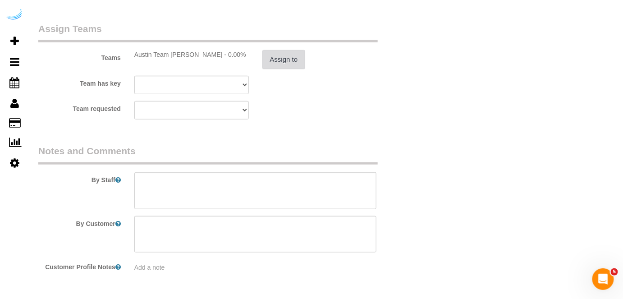
scroll to position [1352, 0]
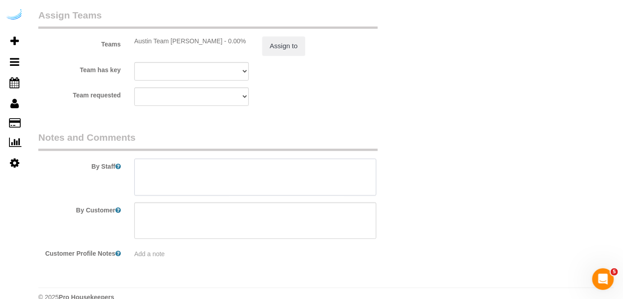
click at [277, 185] on textarea at bounding box center [255, 177] width 242 height 37
click at [242, 173] on textarea at bounding box center [255, 177] width 242 height 37
paste textarea "Permanent Notes:No notes from this customer.Today's Notes:No notes from this se…"
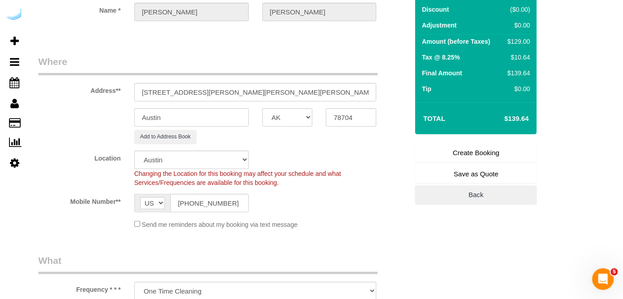
scroll to position [82, 0]
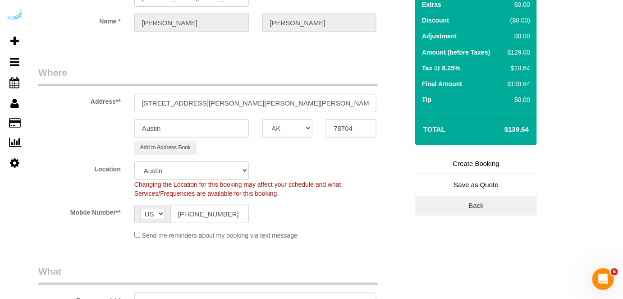
click at [454, 164] on link "Create Booking" at bounding box center [476, 163] width 122 height 19
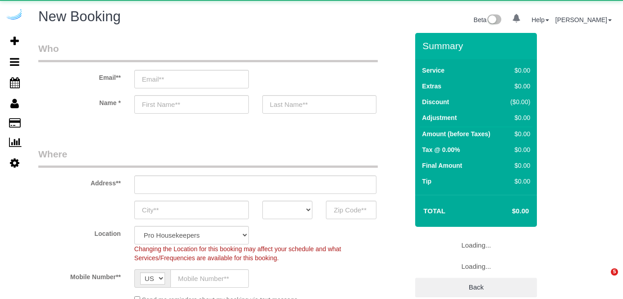
select select "4"
select select "number:9"
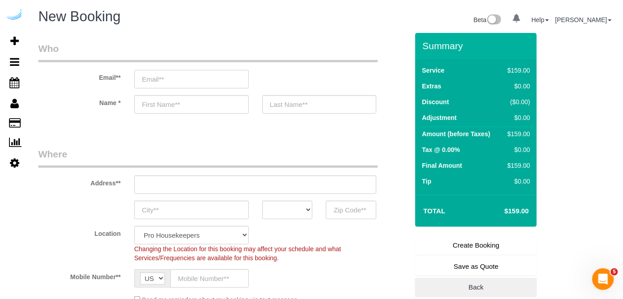
click at [174, 79] on input "email" at bounding box center [191, 79] width 114 height 18
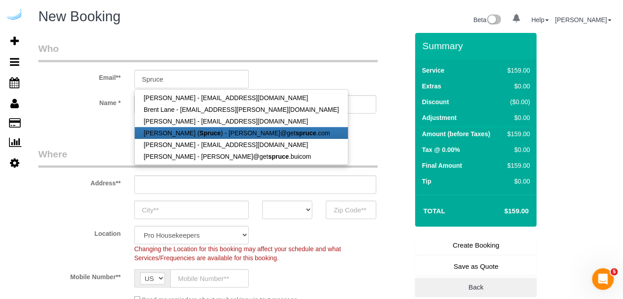
click at [184, 132] on link "[PERSON_NAME] ( Spruce ) - [PERSON_NAME]@get spruce .com" at bounding box center [241, 133] width 213 height 12
type input "[PERSON_NAME][EMAIL_ADDRESS][DOMAIN_NAME]"
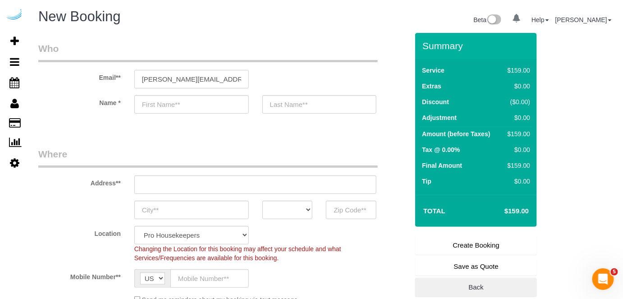
type input "[PERSON_NAME]"
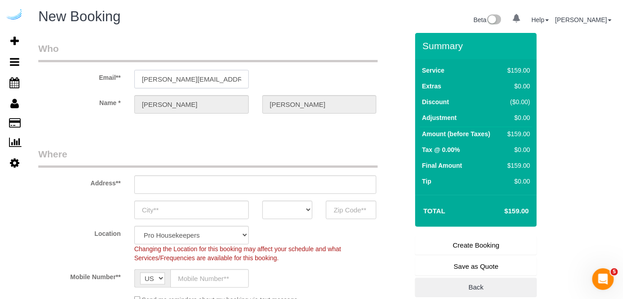
type input "[STREET_ADDRESS][PERSON_NAME]"
type input "Austin"
select select "[GEOGRAPHIC_DATA]"
type input "78704"
click at [246, 176] on input "[STREET_ADDRESS][PERSON_NAME]" at bounding box center [255, 184] width 242 height 18
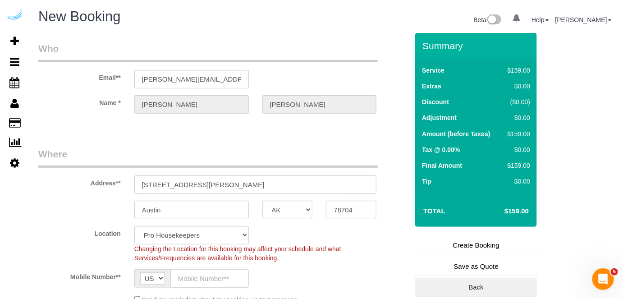
paste input "[STREET_ADDRESS][PERSON_NAME]"
type input "[STREET_ADDRESS][PERSON_NAME]"
select select "9"
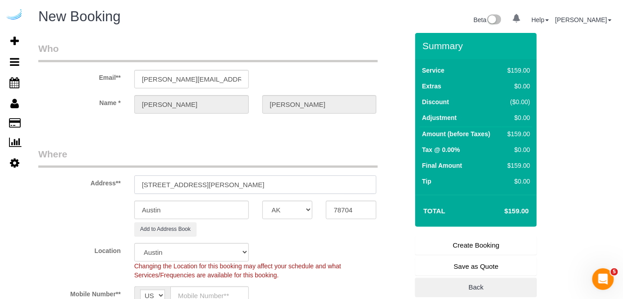
select select "object:44601"
drag, startPoint x: 237, startPoint y: 182, endPoint x: 319, endPoint y: 180, distance: 82.9
click at [319, 180] on input "[STREET_ADDRESS][PERSON_NAME]" at bounding box center [255, 184] width 242 height 18
type input "[STREET_ADDRESS][PERSON_NAME]"
click at [346, 209] on input "78704" at bounding box center [351, 210] width 50 height 18
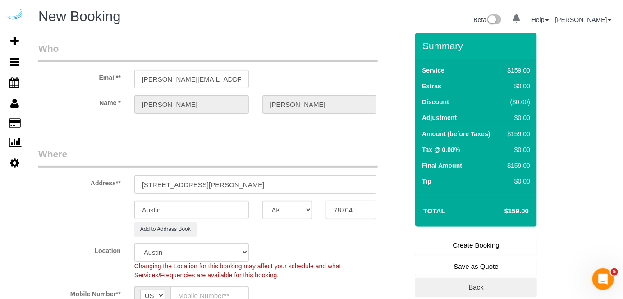
paste input "35"
type input "78735"
drag, startPoint x: 355, startPoint y: 201, endPoint x: 352, endPoint y: 162, distance: 39.3
click at [351, 178] on input "[STREET_ADDRESS][PERSON_NAME]" at bounding box center [255, 184] width 242 height 18
paste input "[PERSON_NAME]"
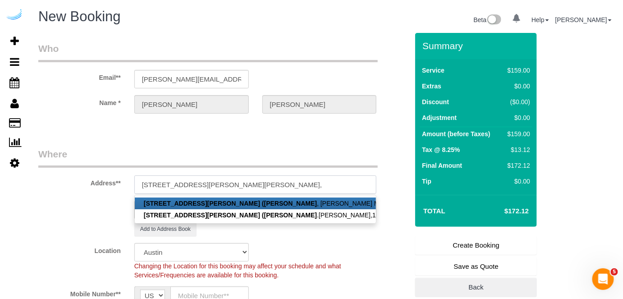
paste input "[PERSON_NAME] Miramont"
paste input "1428033"
type input "[STREET_ADDRESS][PERSON_NAME][PERSON_NAME][PERSON_NAME])"
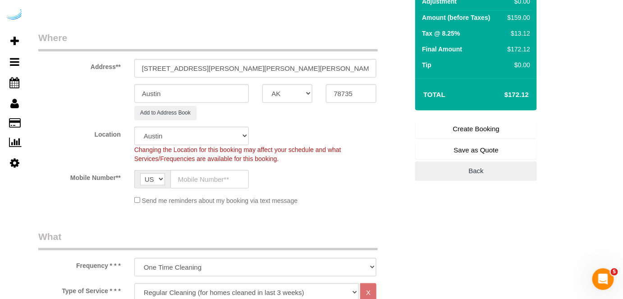
scroll to position [123, 0]
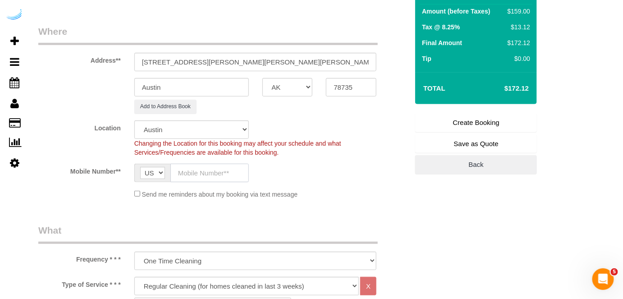
click at [205, 173] on input "text" at bounding box center [209, 173] width 78 height 18
paste input "[PHONE_NUMBER]"
type input "[PHONE_NUMBER]"
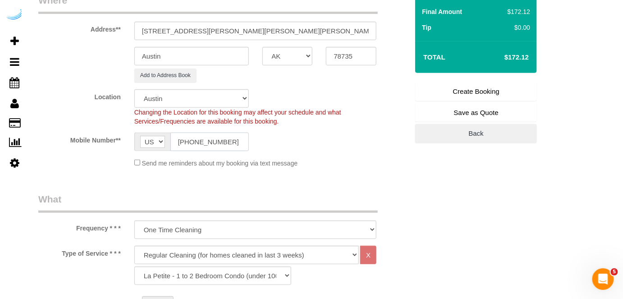
scroll to position [205, 0]
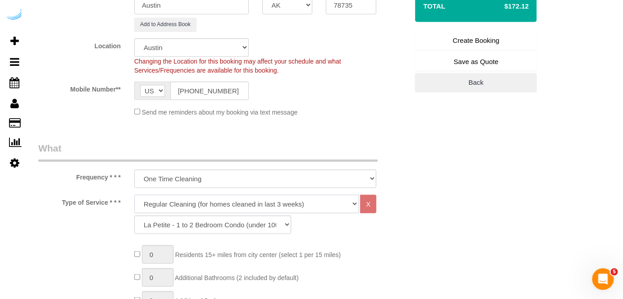
click at [241, 204] on select "Deep Cleaning (for homes that have not been cleaned in 3+ weeks) Spruce Regular…" at bounding box center [246, 204] width 225 height 18
select select "282"
click at [134, 195] on select "Deep Cleaning (for homes that have not been cleaned in 3+ weeks) Spruce Regular…" at bounding box center [246, 204] width 225 height 18
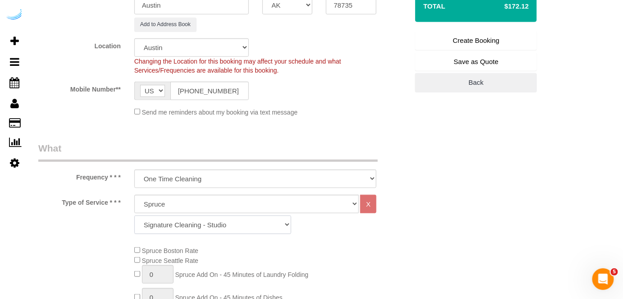
click at [217, 225] on select "Signature Cleaning - Studio Signature Cleaning - 1 Bed 1 Bath Signature Cleanin…" at bounding box center [212, 224] width 157 height 18
select select "304"
click at [134, 215] on select "Signature Cleaning - Studio Signature Cleaning - 1 Bed 1 Bath Signature Cleanin…" at bounding box center [212, 224] width 157 height 18
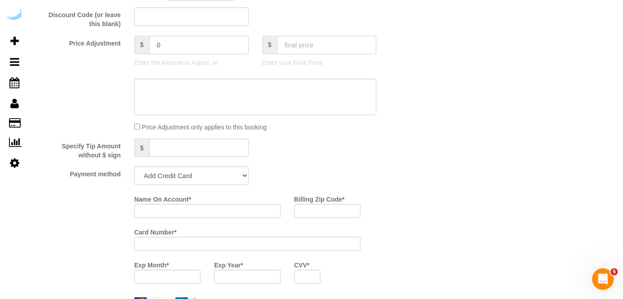
scroll to position [819, 0]
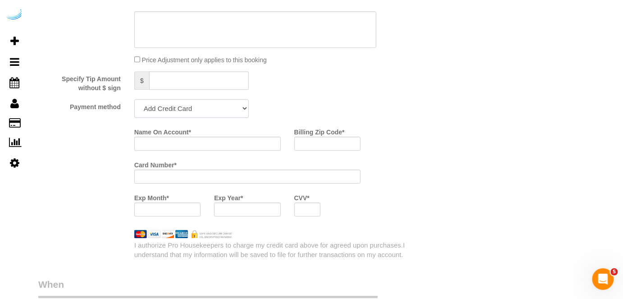
click at [219, 115] on select "Add Credit Card Cash Check Paypal" at bounding box center [191, 108] width 114 height 18
select select "string:check"
click at [134, 100] on select "Add Credit Card Cash Check Paypal" at bounding box center [191, 108] width 114 height 18
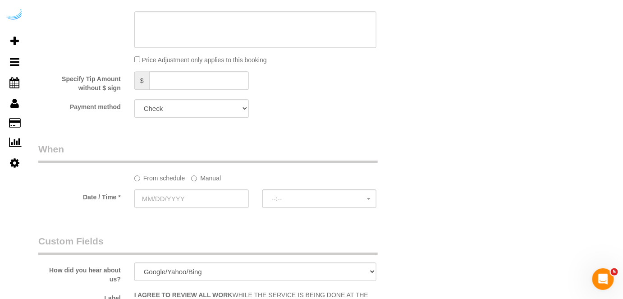
click at [206, 177] on label "Manual" at bounding box center [206, 176] width 30 height 12
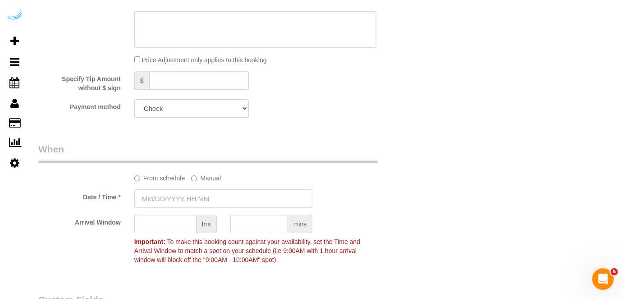
click at [198, 198] on input "text" at bounding box center [223, 198] width 178 height 18
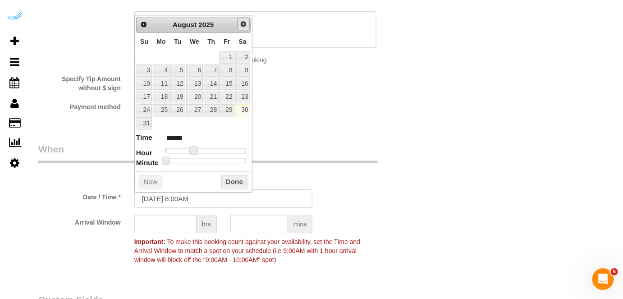
click at [244, 24] on span "Next" at bounding box center [243, 23] width 7 height 7
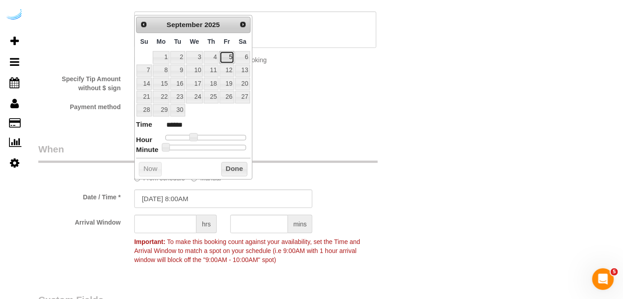
click at [228, 57] on link "5" at bounding box center [226, 57] width 14 height 12
type input "[DATE] 9:00AM"
type input "******"
click at [196, 137] on span at bounding box center [197, 137] width 8 height 8
click at [171, 224] on input "text" at bounding box center [165, 223] width 62 height 18
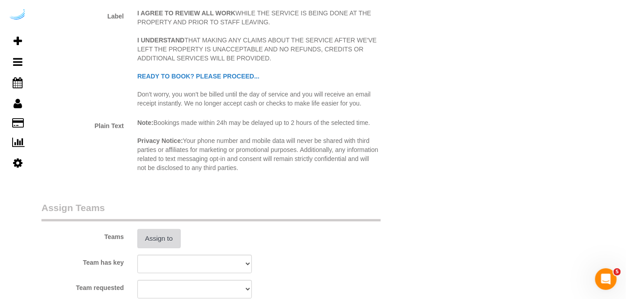
scroll to position [1229, 0]
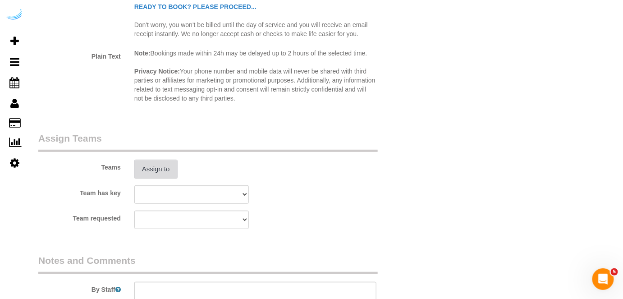
type input "8"
click at [166, 172] on button "Assign to" at bounding box center [155, 169] width 43 height 19
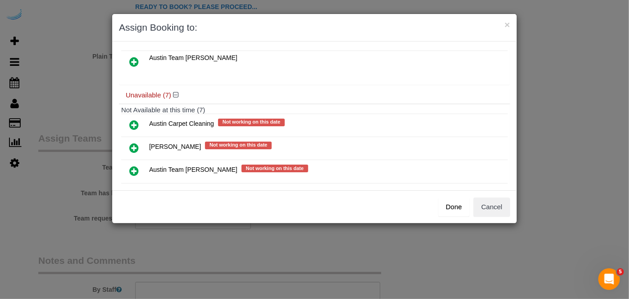
scroll to position [82, 0]
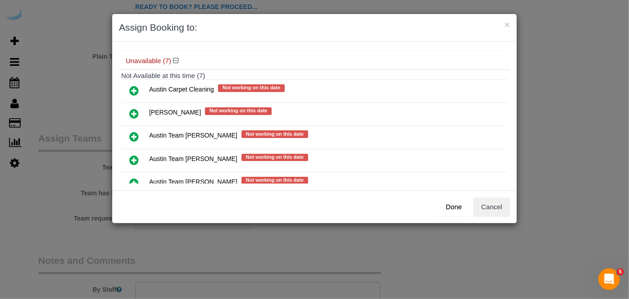
click at [135, 155] on icon at bounding box center [133, 160] width 9 height 11
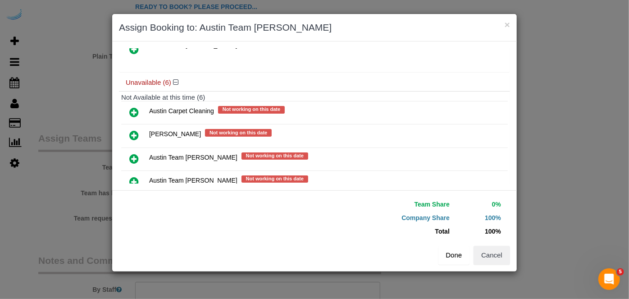
scroll to position [102, 0]
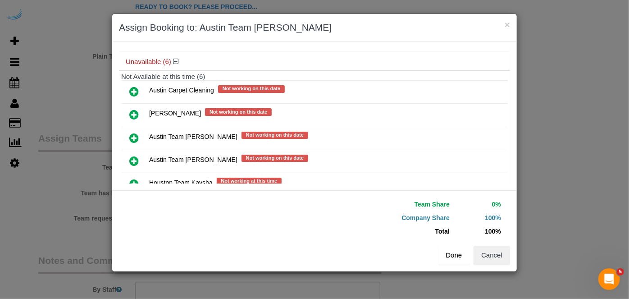
click at [449, 251] on button "Done" at bounding box center [454, 255] width 32 height 19
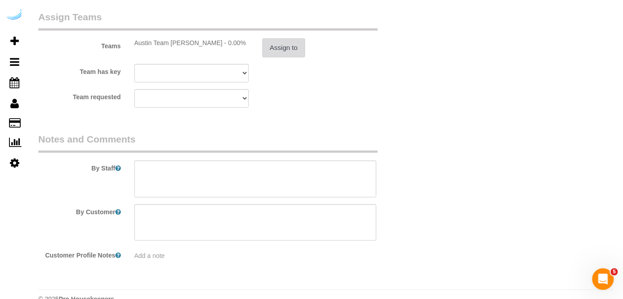
scroll to position [1352, 0]
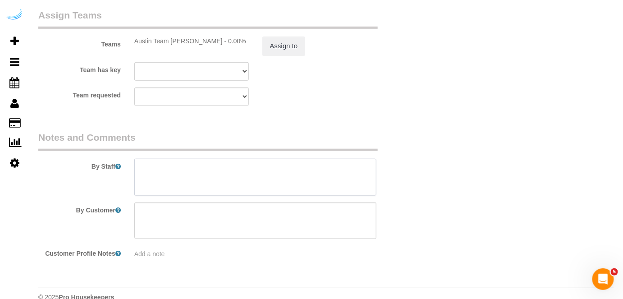
click at [306, 178] on textarea at bounding box center [255, 177] width 242 height 37
click at [213, 185] on textarea at bounding box center [255, 177] width 242 height 37
paste textarea "Permanent Notes:No notes from this [DOMAIN_NAME][DATE] Notes:No notes from this…"
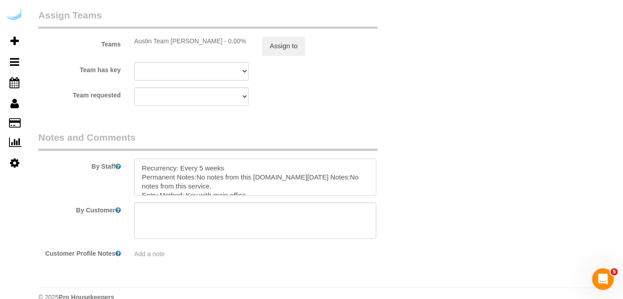
type textarea "Recurrency: Every 5 weeks Permanent Notes:No notes from this [DOMAIN_NAME][DATE…"
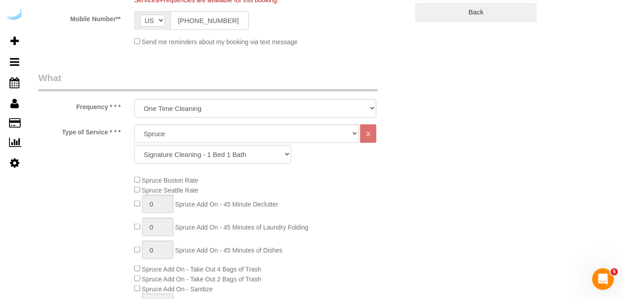
scroll to position [41, 0]
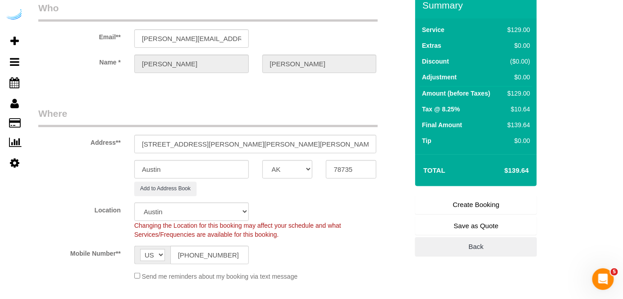
click at [462, 204] on link "Create Booking" at bounding box center [476, 204] width 122 height 19
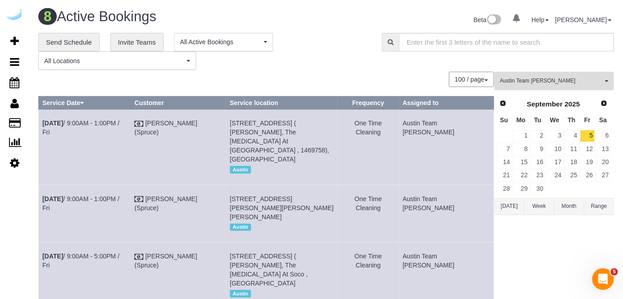
click at [516, 84] on span "Austin Team [PERSON_NAME]" at bounding box center [551, 81] width 103 height 8
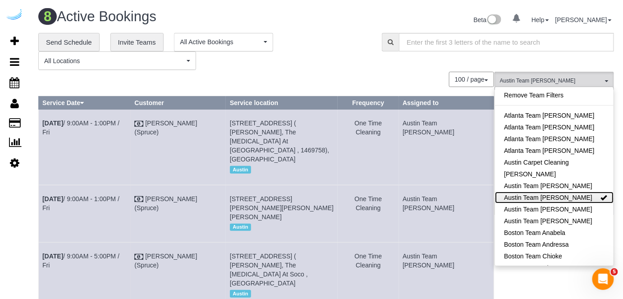
click at [550, 200] on link "Austin Team [PERSON_NAME]" at bounding box center [554, 198] width 119 height 12
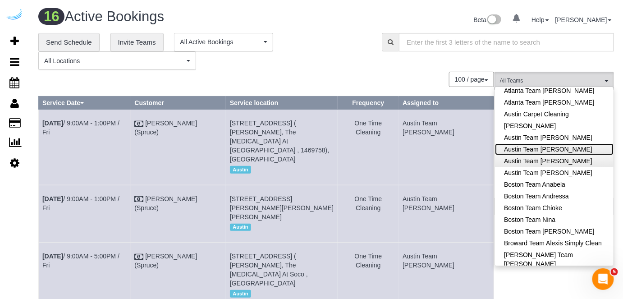
scroll to position [123, 0]
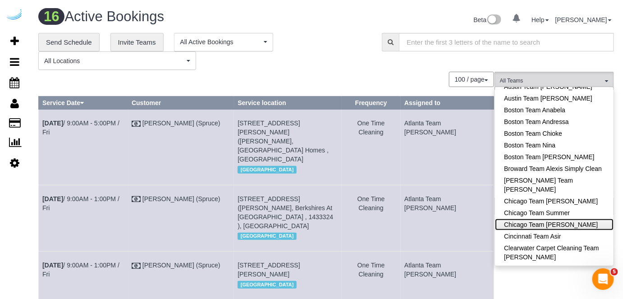
click at [552, 223] on link "Chicago Team [PERSON_NAME]" at bounding box center [554, 225] width 119 height 12
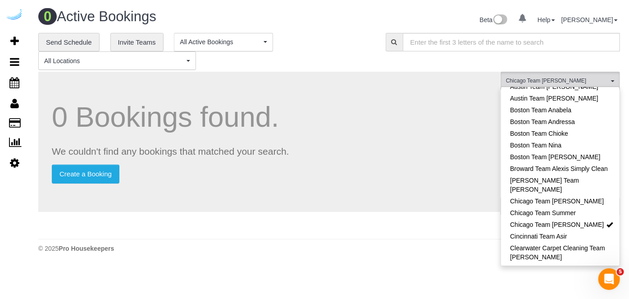
click at [399, 64] on div "**********" at bounding box center [329, 51] width 595 height 37
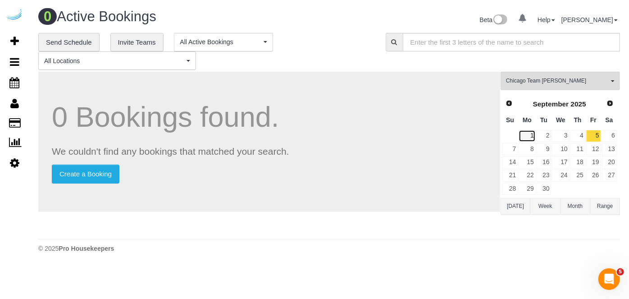
click at [533, 136] on link "1" at bounding box center [527, 136] width 17 height 12
click at [549, 136] on link "2" at bounding box center [544, 136] width 15 height 12
click at [559, 138] on link "3" at bounding box center [560, 136] width 17 height 12
click at [542, 138] on link "2" at bounding box center [544, 136] width 15 height 12
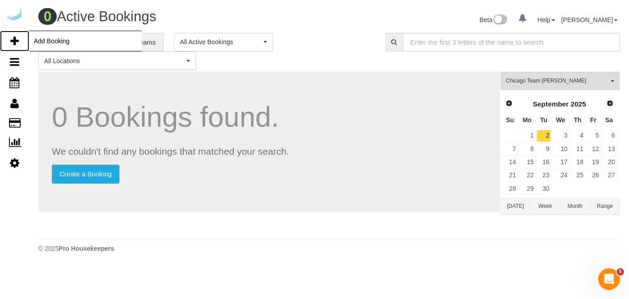
click at [11, 37] on icon at bounding box center [14, 41] width 9 height 11
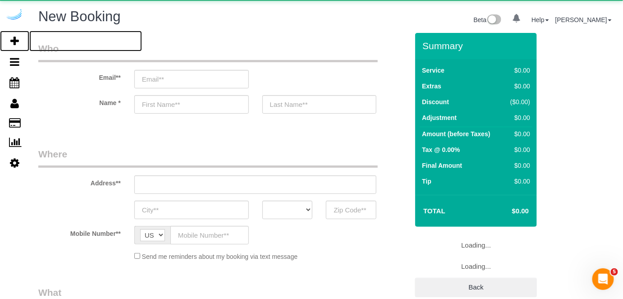
select select "number:9"
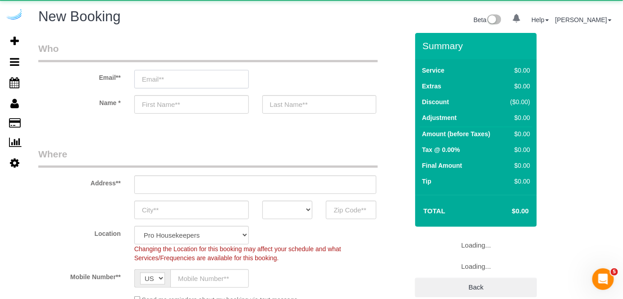
click at [204, 76] on input "email" at bounding box center [191, 79] width 114 height 18
select select "object:46566"
select select "4"
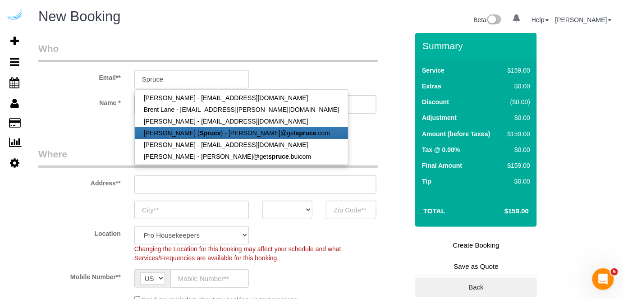
click at [200, 132] on strong "Spruce" at bounding box center [210, 132] width 21 height 7
type input "[PERSON_NAME][EMAIL_ADDRESS][DOMAIN_NAME]"
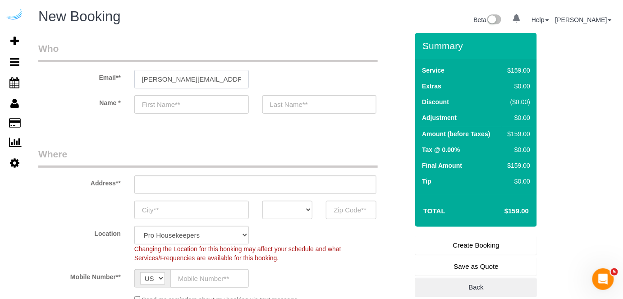
type input "[PERSON_NAME]"
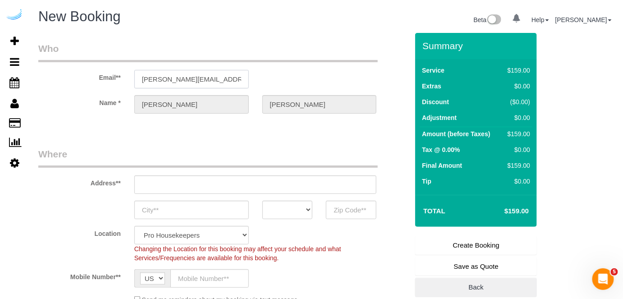
type input "[STREET_ADDRESS][PERSON_NAME]"
type input "Austin"
select select "[GEOGRAPHIC_DATA]"
type input "78704"
click at [246, 179] on input "[STREET_ADDRESS][PERSON_NAME]" at bounding box center [255, 184] width 242 height 18
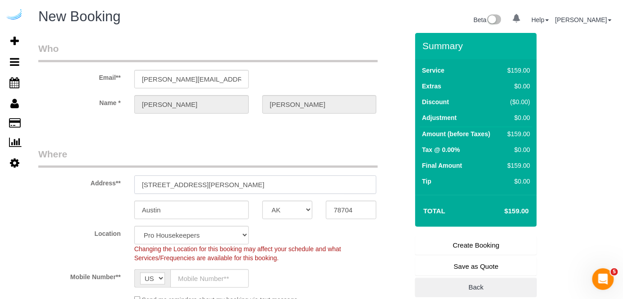
select select "9"
paste input "[STREET_ADDRESS][PERSON_NAME]"
type input "[STREET_ADDRESS][PERSON_NAME]"
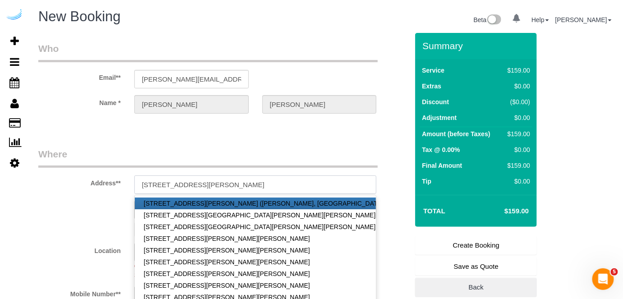
select select "object:46730"
drag, startPoint x: 232, startPoint y: 182, endPoint x: 302, endPoint y: 176, distance: 70.6
click at [302, 176] on input "[STREET_ADDRESS][PERSON_NAME]" at bounding box center [255, 184] width 242 height 18
type input "[STREET_ADDRESS][PERSON_NAME]"
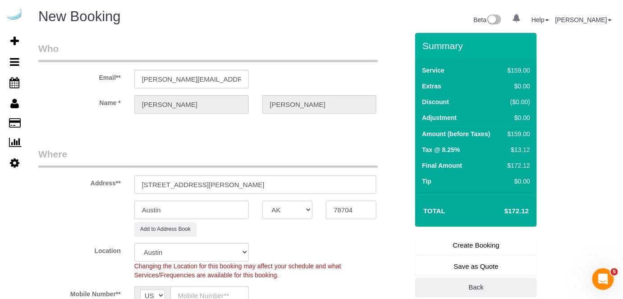
click at [343, 202] on input "78704" at bounding box center [351, 210] width 50 height 18
paste input "60642"
type input "60642"
click at [295, 207] on select "AK AL AR AZ CA CO CT DC DE [GEOGRAPHIC_DATA] [GEOGRAPHIC_DATA] HI IA ID IL IN K…" at bounding box center [287, 210] width 50 height 18
select select "11"
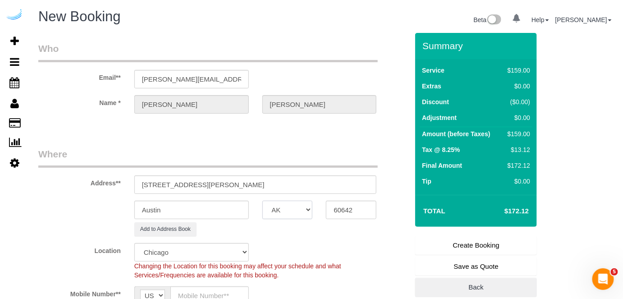
select select "object:46777"
select select "IL"
click at [262, 201] on select "AK AL AR AZ CA CO CT DC DE [GEOGRAPHIC_DATA] [GEOGRAPHIC_DATA] HI IA ID IL IN K…" at bounding box center [287, 210] width 50 height 18
click at [181, 211] on input "Austin" at bounding box center [191, 210] width 114 height 18
type input "[GEOGRAPHIC_DATA]"
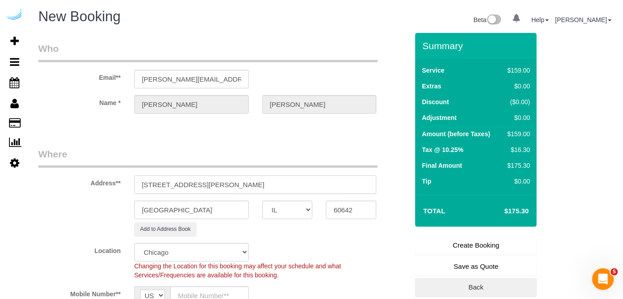
drag, startPoint x: 196, startPoint y: 183, endPoint x: 315, endPoint y: 184, distance: 118.5
click at [315, 184] on input "[STREET_ADDRESS][PERSON_NAME]" at bounding box center [255, 184] width 242 height 18
paste input "S701"
paste input "[PERSON_NAME]"
paste input "1432725"
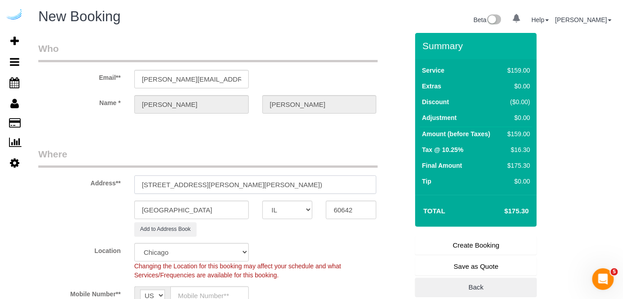
type input "[STREET_ADDRESS][PERSON_NAME][PERSON_NAME])"
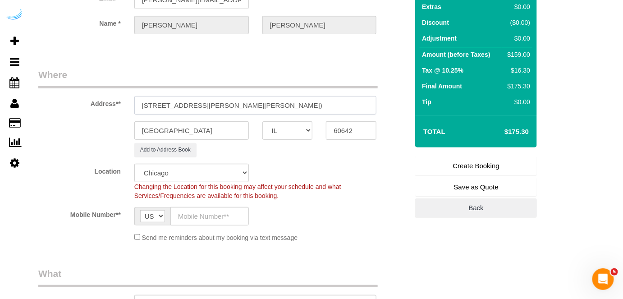
scroll to position [123, 0]
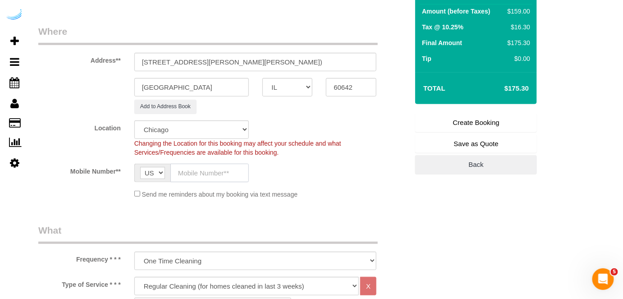
click at [209, 167] on input "text" at bounding box center [209, 173] width 78 height 18
type input "[PHONE_NUMBER]"
type input "[PERSON_NAME]"
type input "[PHONE_NUMBER]"
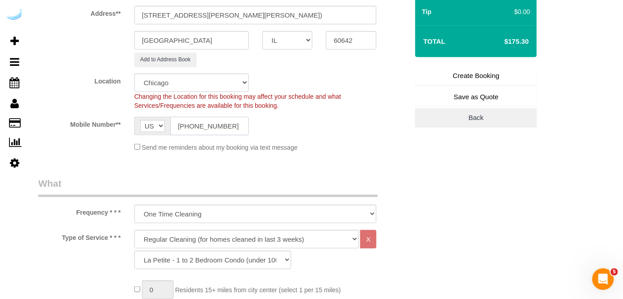
scroll to position [205, 0]
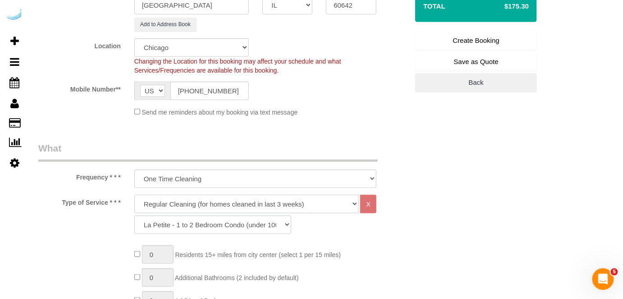
click at [233, 201] on select "Deep Cleaning (for homes that have not been cleaned in 3+ weeks) Spruce Regular…" at bounding box center [246, 204] width 225 height 18
select select "282"
click at [134, 195] on select "Deep Cleaning (for homes that have not been cleaned in 3+ weeks) Spruce Regular…" at bounding box center [246, 204] width 225 height 18
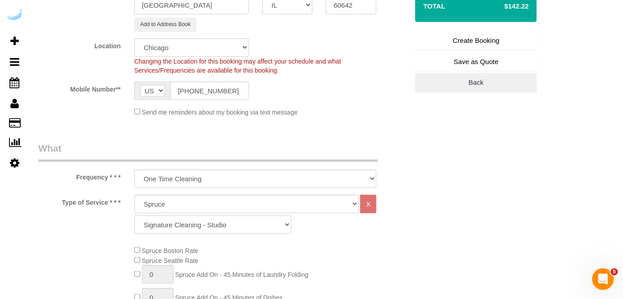
click at [248, 219] on select "Signature Cleaning - Studio Signature Cleaning - 1 Bed 1 Bath Signature Cleanin…" at bounding box center [212, 224] width 157 height 18
select select "304"
click at [134, 215] on select "Signature Cleaning - Studio Signature Cleaning - 1 Bed 1 Bath Signature Cleanin…" at bounding box center [212, 224] width 157 height 18
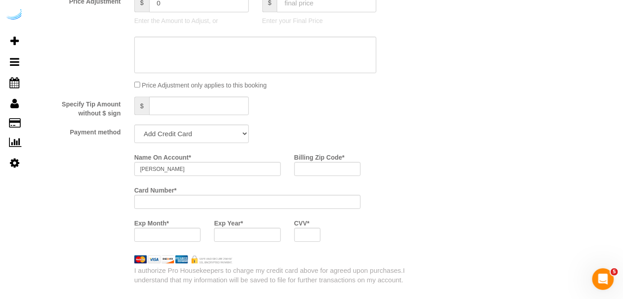
scroll to position [819, 0]
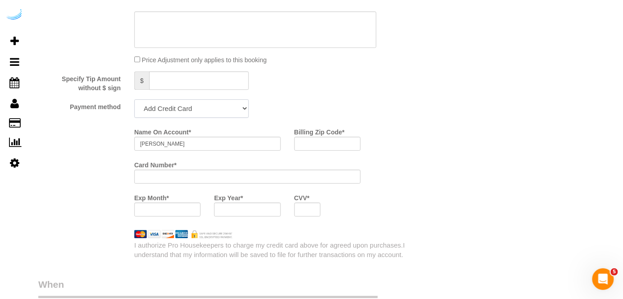
drag, startPoint x: 213, startPoint y: 107, endPoint x: 210, endPoint y: 118, distance: 11.0
click at [213, 107] on select "Add Credit Card Cash Check Paypal" at bounding box center [191, 108] width 114 height 18
select select "string:check"
click at [134, 100] on select "Add Credit Card Cash Check Paypal" at bounding box center [191, 108] width 114 height 18
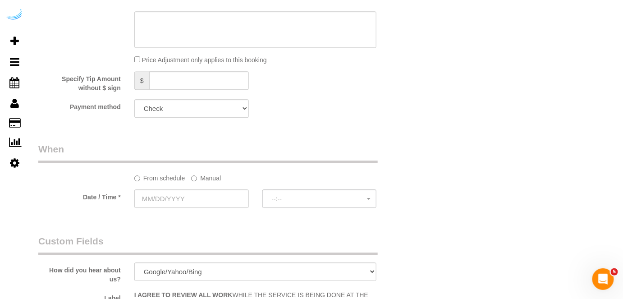
click at [206, 172] on label "Manual" at bounding box center [206, 176] width 30 height 12
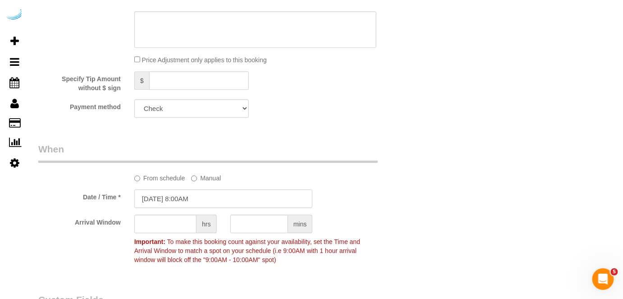
click at [198, 192] on input "[DATE] 8:00AM" at bounding box center [223, 198] width 178 height 18
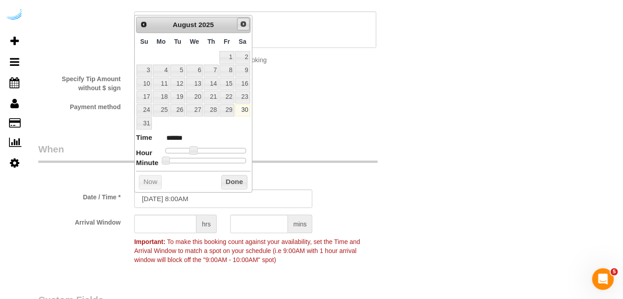
click at [242, 22] on span "Next" at bounding box center [243, 23] width 7 height 7
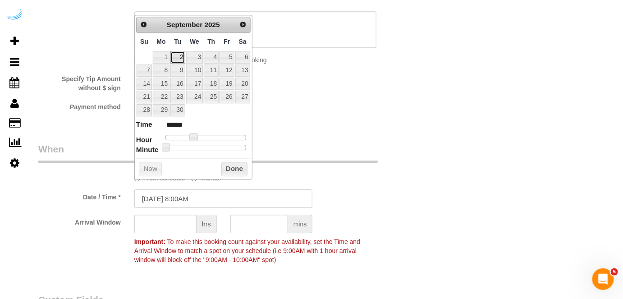
click at [181, 54] on link "2" at bounding box center [177, 57] width 14 height 12
type input "[DATE] 9:00AM"
type input "******"
click at [193, 133] on span at bounding box center [197, 137] width 8 height 8
click at [174, 222] on input "text" at bounding box center [165, 223] width 62 height 18
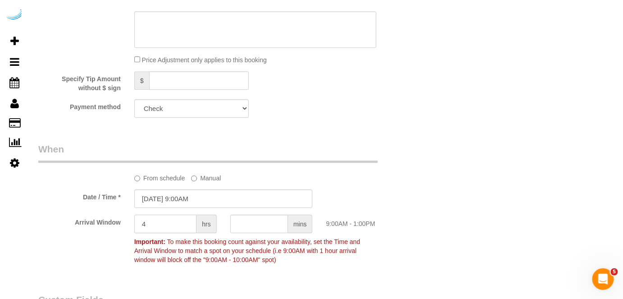
type input "4"
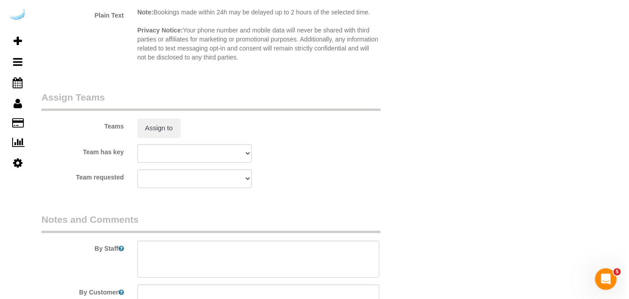
scroll to position [1367, 0]
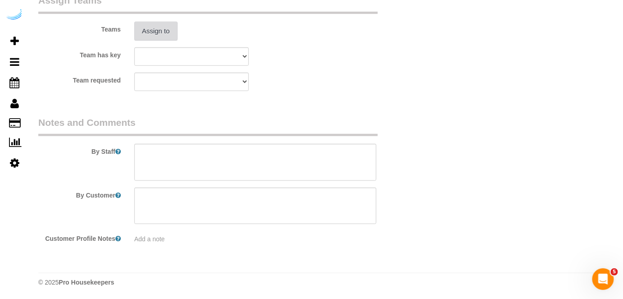
click at [162, 32] on button "Assign to" at bounding box center [155, 31] width 43 height 19
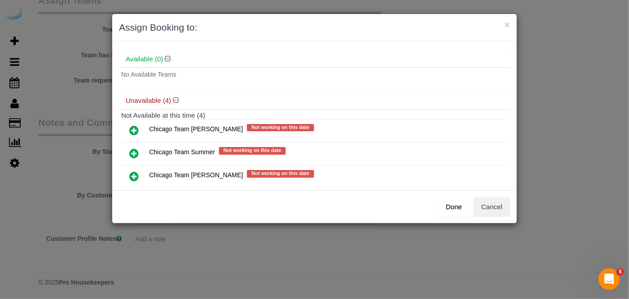
scroll to position [71, 0]
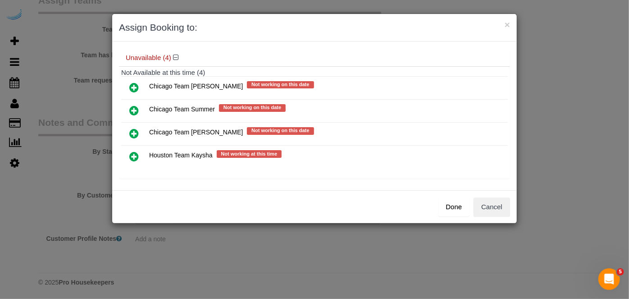
drag, startPoint x: 135, startPoint y: 128, endPoint x: 152, endPoint y: 130, distance: 17.3
click at [135, 128] on icon at bounding box center [133, 133] width 9 height 11
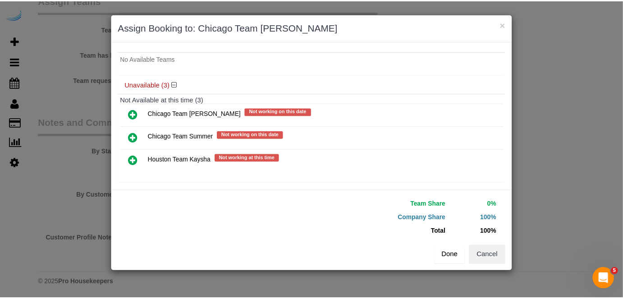
scroll to position [69, 0]
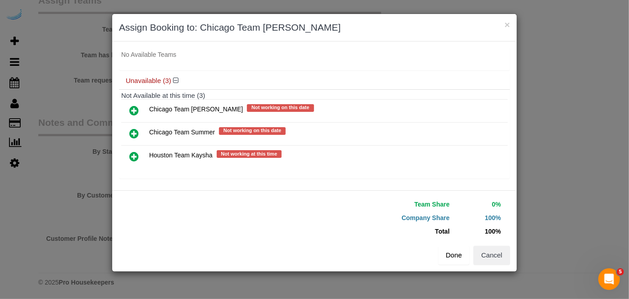
click at [456, 247] on button "Done" at bounding box center [454, 255] width 32 height 19
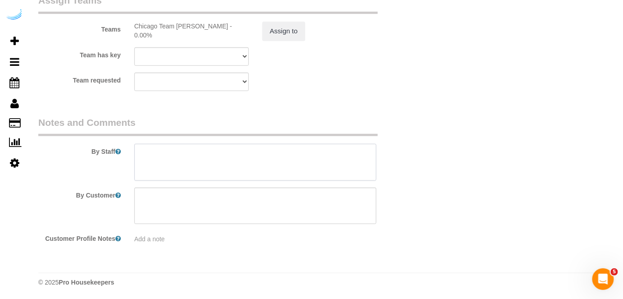
click at [339, 152] on textarea at bounding box center [255, 162] width 242 height 37
click at [234, 155] on textarea at bounding box center [255, 162] width 242 height 37
paste textarea "Permanent Notes:No notes from this [DOMAIN_NAME][DATE] Notes:No notes from this…"
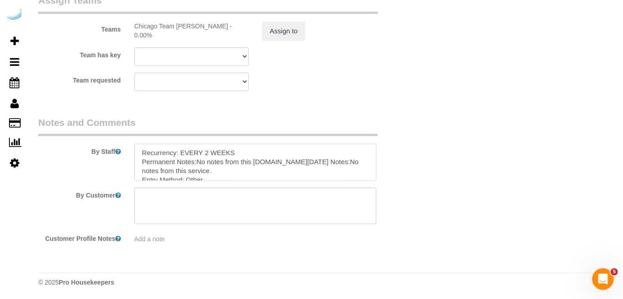
scroll to position [0, 0]
type textarea "Recurrency: EVERY 2 WEEKS Permanent Notes:No notes from this [DOMAIN_NAME][DATE…"
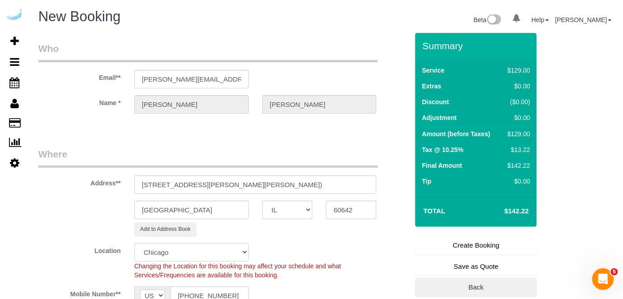
click at [458, 251] on link "Create Booking" at bounding box center [476, 245] width 122 height 19
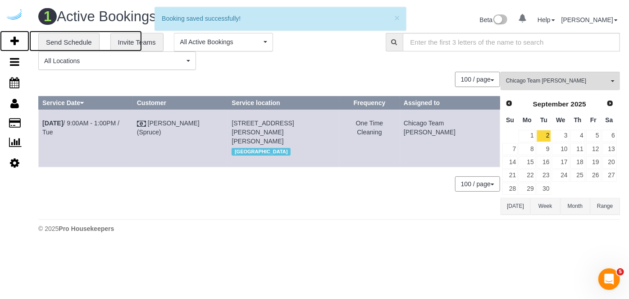
drag, startPoint x: 16, startPoint y: 42, endPoint x: 53, endPoint y: 10, distance: 48.9
click at [16, 42] on icon at bounding box center [14, 41] width 9 height 11
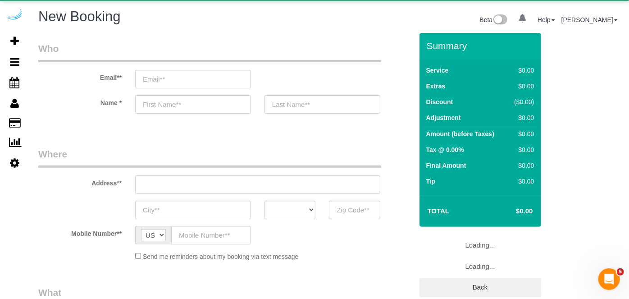
select select "object:48283"
select select "4"
select select "number:9"
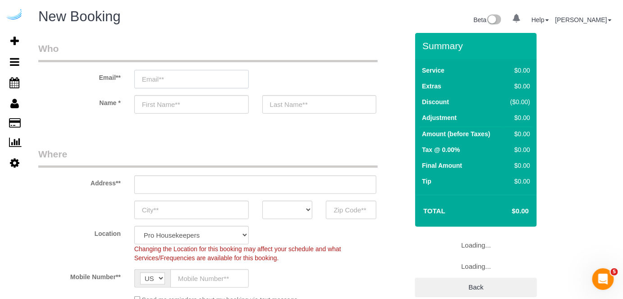
click at [162, 73] on input "email" at bounding box center [191, 79] width 114 height 18
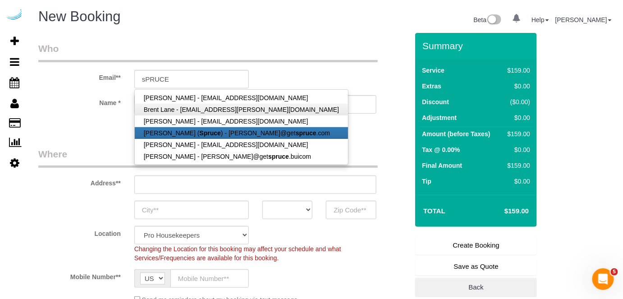
drag, startPoint x: 173, startPoint y: 131, endPoint x: 157, endPoint y: 105, distance: 30.8
click at [174, 130] on link "[PERSON_NAME] ( Spruce ) - [PERSON_NAME]@get spruce .com" at bounding box center [241, 133] width 213 height 12
type input "[PERSON_NAME][EMAIL_ADDRESS][DOMAIN_NAME]"
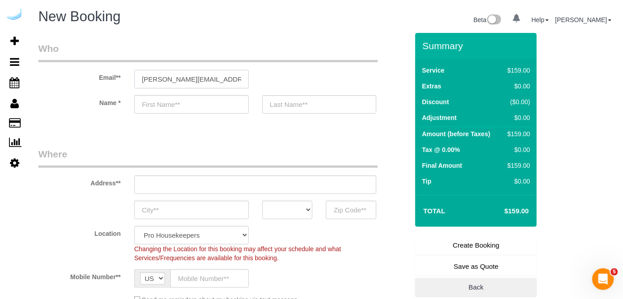
type input "[PERSON_NAME]"
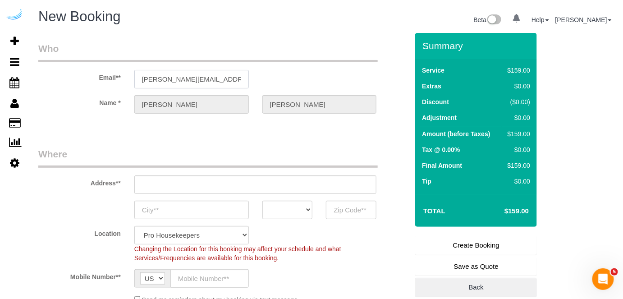
type input "[STREET_ADDRESS][PERSON_NAME]"
type input "Austin"
select select "[GEOGRAPHIC_DATA]"
type input "78704"
click at [232, 188] on input "[STREET_ADDRESS][PERSON_NAME]" at bounding box center [255, 184] width 242 height 18
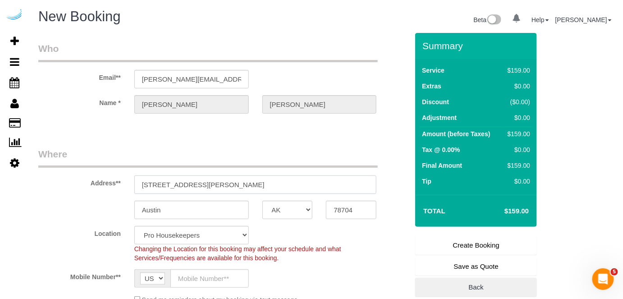
paste input "[STREET_ADDRESS]"
type input "[STREET_ADDRESS]"
select select "9"
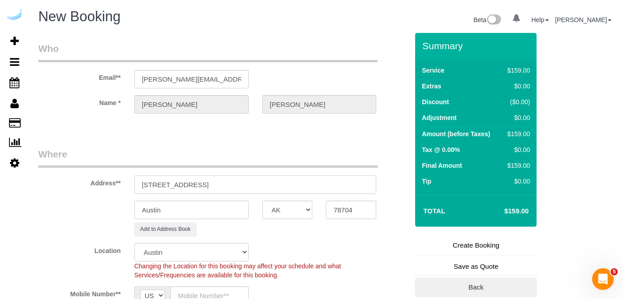
select select "object:48327"
drag, startPoint x: 220, startPoint y: 184, endPoint x: 287, endPoint y: 178, distance: 67.0
click at [286, 178] on input "[STREET_ADDRESS]" at bounding box center [255, 184] width 242 height 18
type input "[STREET_ADDRESS]"
click at [335, 202] on input "78704" at bounding box center [351, 210] width 50 height 18
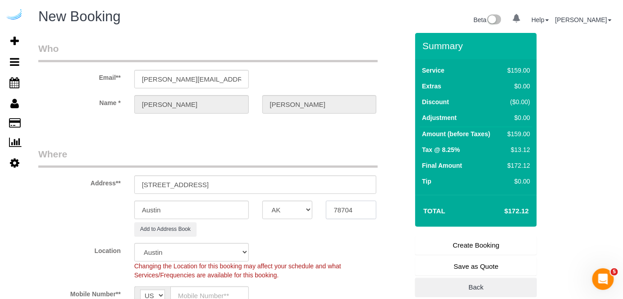
paste input "60607"
type input "60607"
click at [298, 209] on select "AK AL AR AZ CA CO CT DC DE [GEOGRAPHIC_DATA] [GEOGRAPHIC_DATA] HI IA ID IL IN K…" at bounding box center [287, 210] width 50 height 18
select select "11"
select select "object:48374"
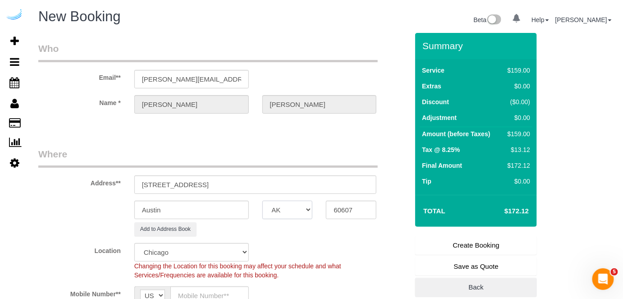
select select "IL"
click at [235, 210] on input "Austin" at bounding box center [191, 210] width 114 height 18
type input "[GEOGRAPHIC_DATA]"
drag, startPoint x: 185, startPoint y: 184, endPoint x: 330, endPoint y: 183, distance: 144.6
click at [329, 188] on input "[STREET_ADDRESS]" at bounding box center [255, 184] width 242 height 18
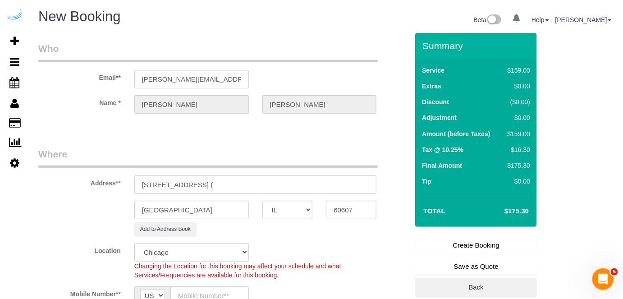
paste input "[PERSON_NAME] Chapel"
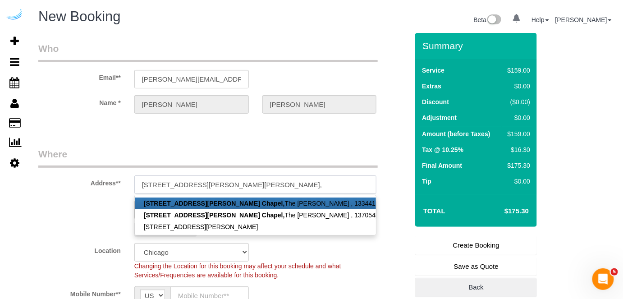
paste input "1404558"
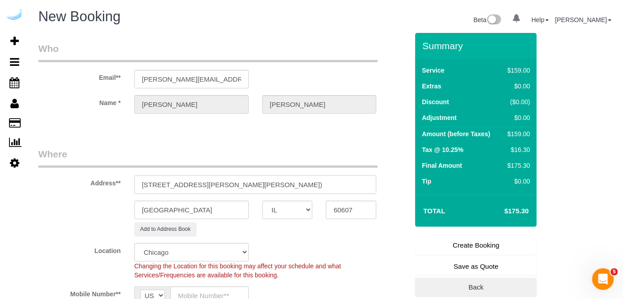
type input "[STREET_ADDRESS][PERSON_NAME][PERSON_NAME])"
click at [259, 148] on legend "Where" at bounding box center [207, 157] width 339 height 20
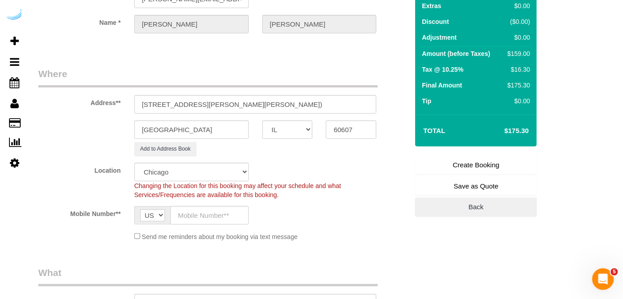
scroll to position [82, 0]
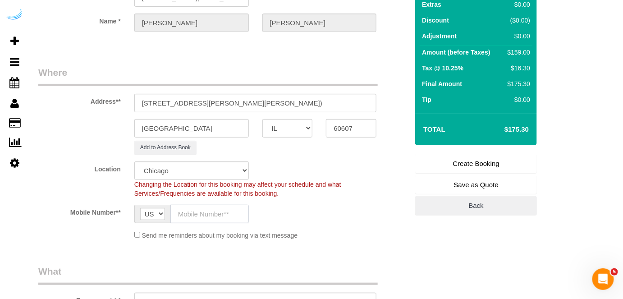
click at [222, 212] on input "text" at bounding box center [209, 214] width 78 height 18
type input "[PHONE_NUMBER]"
type input "[PERSON_NAME]"
type input "[PHONE_NUMBER]"
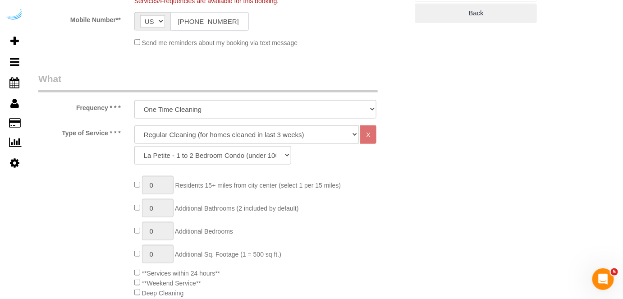
scroll to position [287, 0]
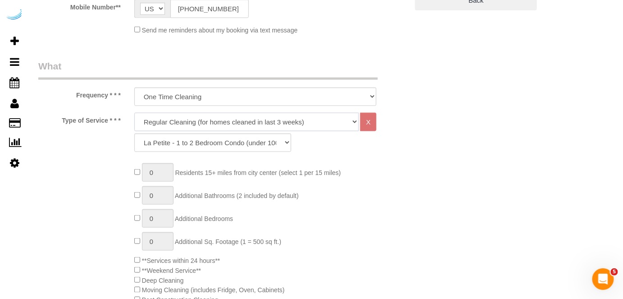
click at [227, 123] on select "Deep Cleaning (for homes that have not been cleaned in 3+ weeks) Spruce Regular…" at bounding box center [246, 122] width 225 height 18
select select "282"
click at [134, 113] on select "Deep Cleaning (for homes that have not been cleaned in 3+ weeks) Spruce Regular…" at bounding box center [246, 122] width 225 height 18
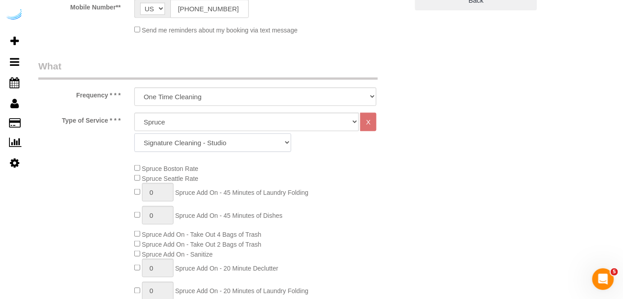
click at [229, 140] on select "Signature Cleaning - Studio Signature Cleaning - 1 Bed 1 Bath Signature Cleanin…" at bounding box center [212, 142] width 157 height 18
select select "309"
click at [134, 133] on select "Signature Cleaning - Studio Signature Cleaning - 1 Bed 1 Bath Signature Cleanin…" at bounding box center [212, 142] width 157 height 18
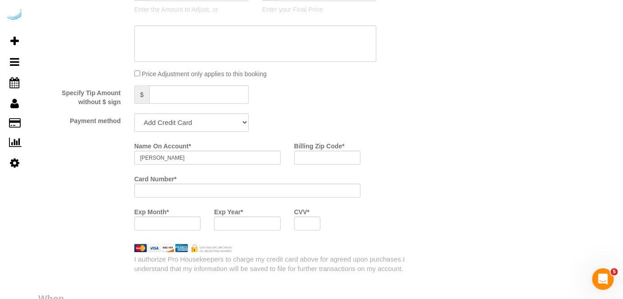
scroll to position [901, 0]
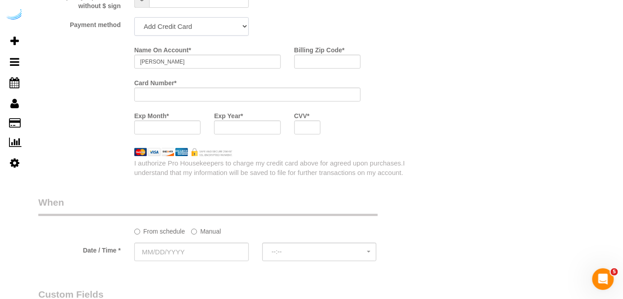
drag, startPoint x: 203, startPoint y: 27, endPoint x: 201, endPoint y: 35, distance: 8.7
click at [203, 27] on select "Add Credit Card Cash Check Paypal" at bounding box center [191, 26] width 114 height 18
select select "string:check"
click at [134, 18] on select "Add Credit Card Cash Check Paypal" at bounding box center [191, 26] width 114 height 18
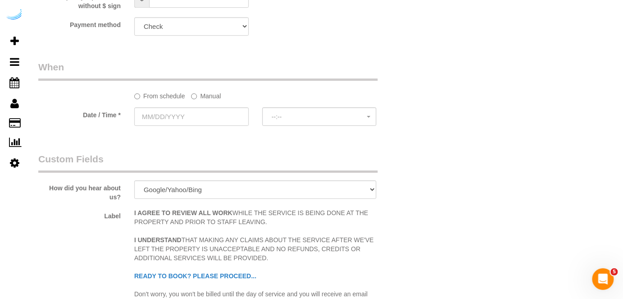
click at [206, 100] on label "Manual" at bounding box center [206, 94] width 30 height 12
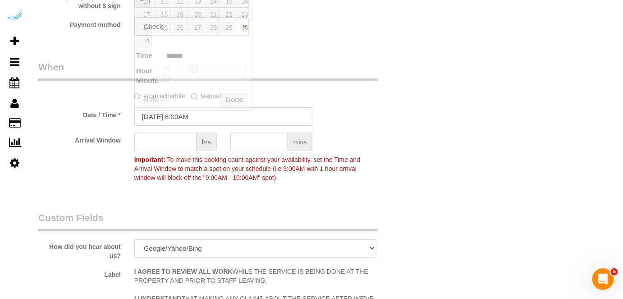
drag, startPoint x: 201, startPoint y: 113, endPoint x: 242, endPoint y: 99, distance: 43.2
click at [201, 113] on input "[DATE] 8:00AM" at bounding box center [223, 116] width 178 height 18
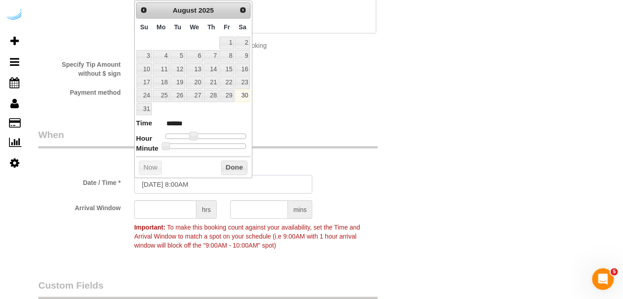
scroll to position [819, 0]
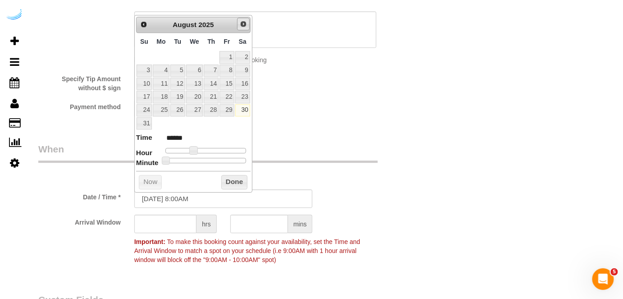
click at [243, 22] on span "Next" at bounding box center [243, 23] width 7 height 7
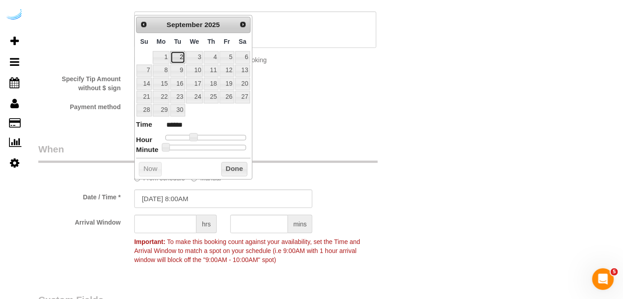
click at [179, 54] on link "2" at bounding box center [177, 57] width 14 height 12
type input "[DATE] 9:00AM"
type input "******"
click at [194, 133] on span at bounding box center [197, 137] width 8 height 8
click at [173, 223] on input "text" at bounding box center [165, 223] width 62 height 18
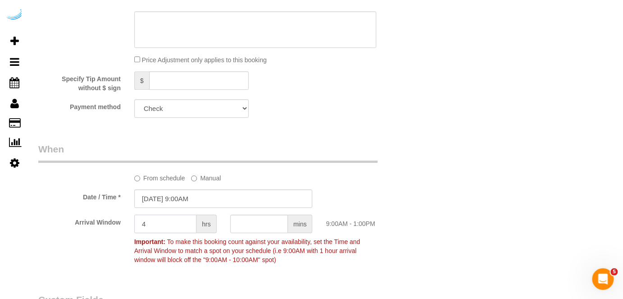
type input "4"
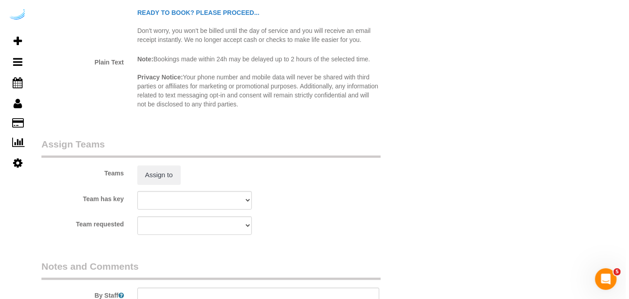
scroll to position [1229, 0]
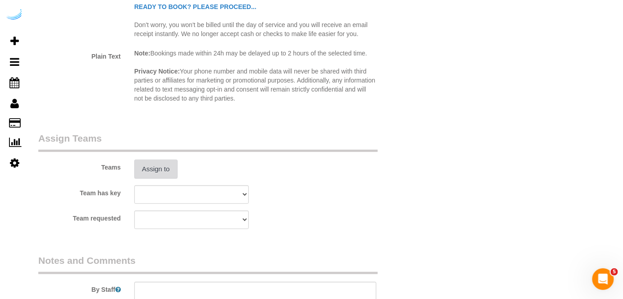
click at [157, 174] on button "Assign to" at bounding box center [155, 169] width 43 height 19
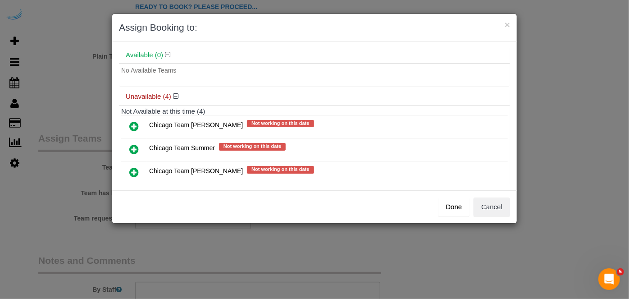
scroll to position [71, 0]
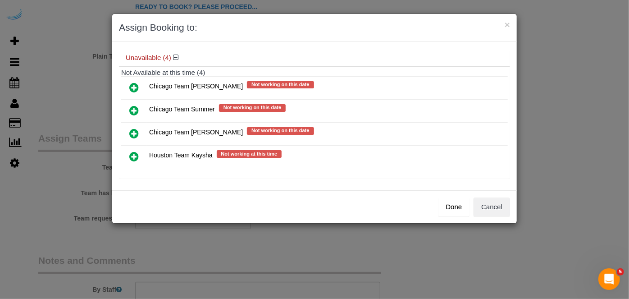
click at [134, 129] on icon at bounding box center [133, 133] width 9 height 11
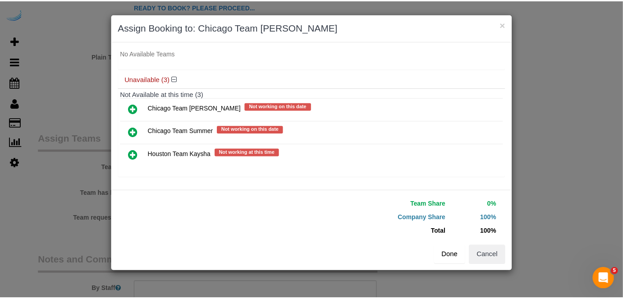
scroll to position [69, 0]
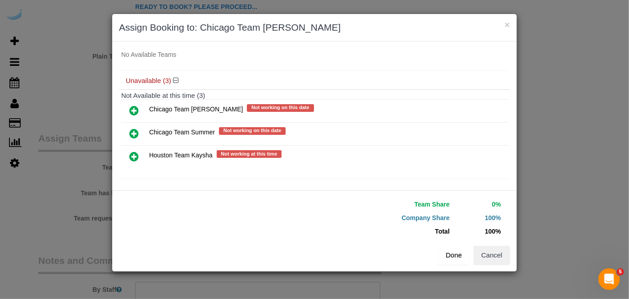
click at [457, 259] on button "Done" at bounding box center [454, 255] width 32 height 19
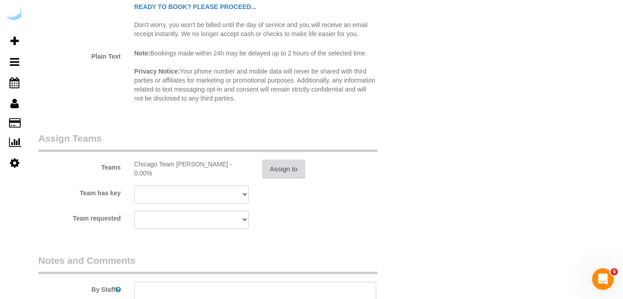
scroll to position [1311, 0]
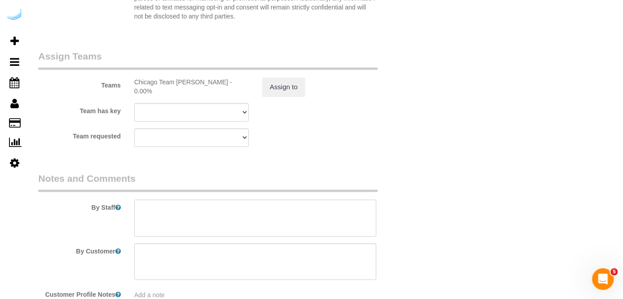
click at [324, 210] on textarea at bounding box center [255, 218] width 242 height 37
click at [233, 212] on textarea at bounding box center [255, 218] width 242 height 37
paste textarea "Permanent Notes:No notes from this [DOMAIN_NAME][DATE] Notes:Please mop all har…"
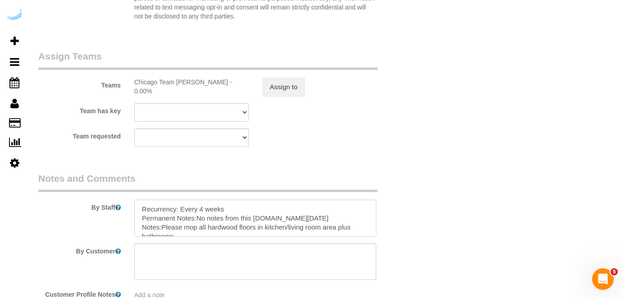
scroll to position [66, 0]
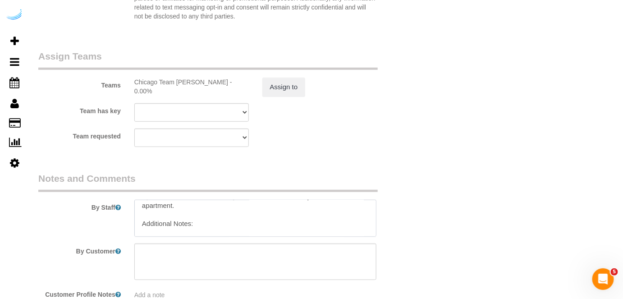
type textarea "Recurrency: Every 4 weeks Permanent Notes:No notes from this [DOMAIN_NAME][DATE…"
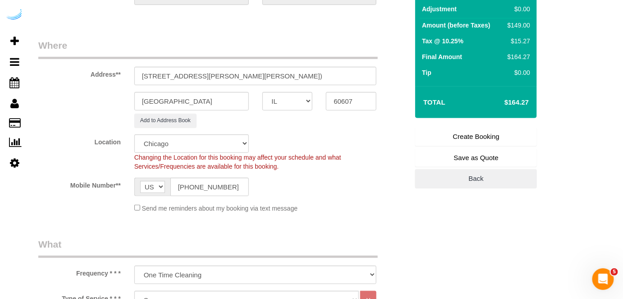
scroll to position [82, 0]
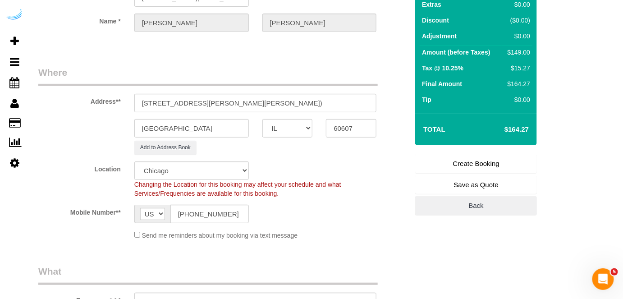
click at [455, 158] on link "Create Booking" at bounding box center [476, 163] width 122 height 19
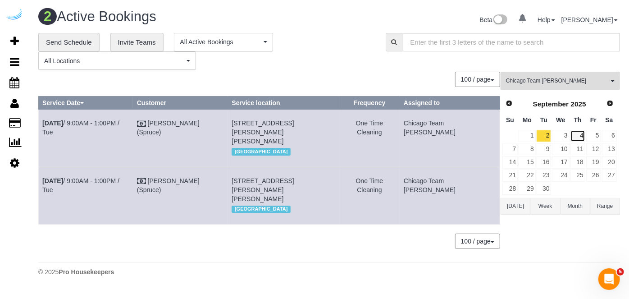
click at [579, 133] on link "4" at bounding box center [577, 136] width 15 height 12
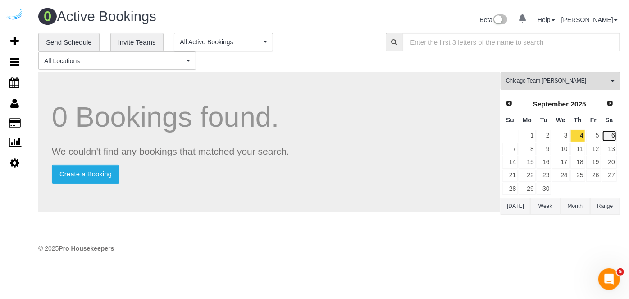
click at [602, 133] on link "6" at bounding box center [609, 136] width 15 height 12
click at [598, 133] on link "5" at bounding box center [593, 136] width 15 height 12
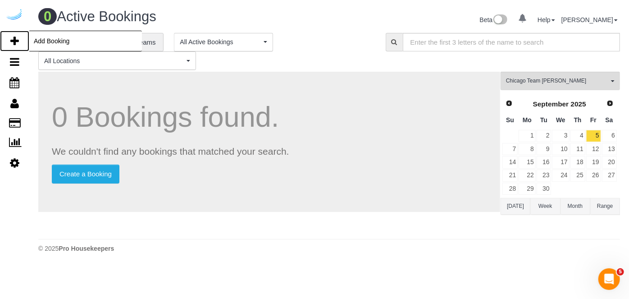
click at [19, 42] on link "Add Booking" at bounding box center [14, 41] width 29 height 21
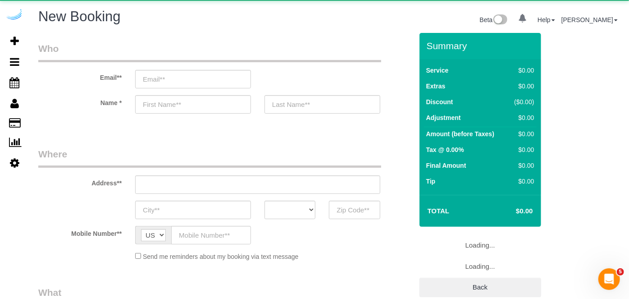
select select "number:9"
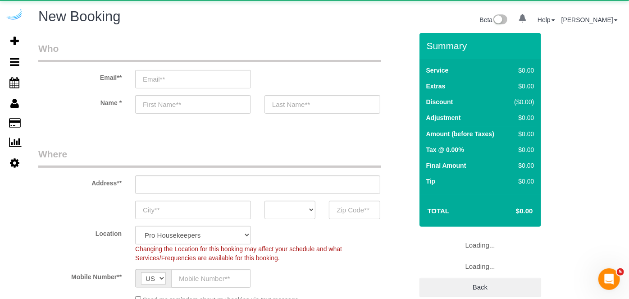
select select "object:49786"
select select "4"
select select "object:49922"
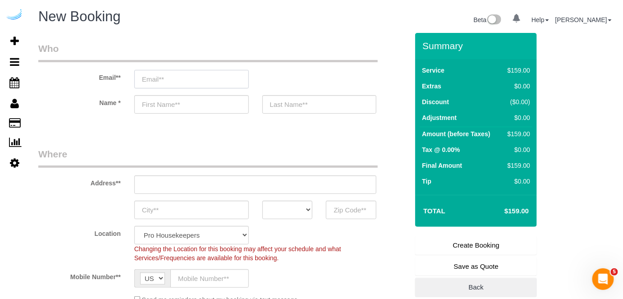
click at [214, 77] on input "email" at bounding box center [191, 79] width 114 height 18
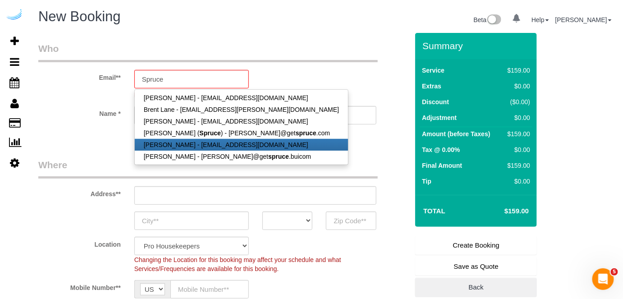
click at [202, 139] on link "[PERSON_NAME] - [EMAIL_ADDRESS][DOMAIN_NAME]" at bounding box center [241, 145] width 213 height 12
type input "[EMAIL_ADDRESS][DOMAIN_NAME]"
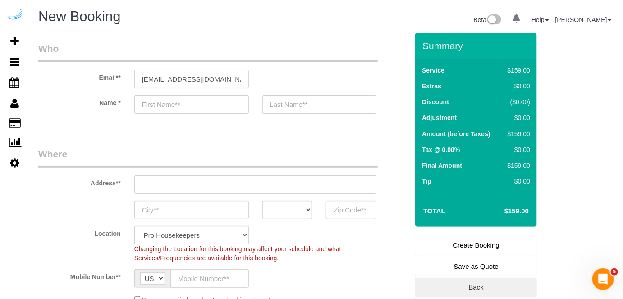
type input "Mark"
type input "Wesson"
type input "[PHONE_NUMBER]"
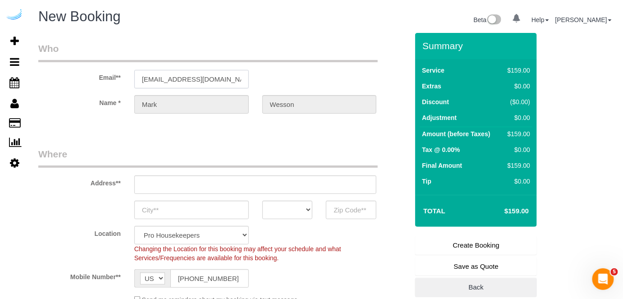
type input "[STREET_ADDRESS]"
type input "[GEOGRAPHIC_DATA]"
select select "OH"
type input "45103"
select select "string:fspay-95179ce2-00f6-44f6-9513-edc66634d4fc"
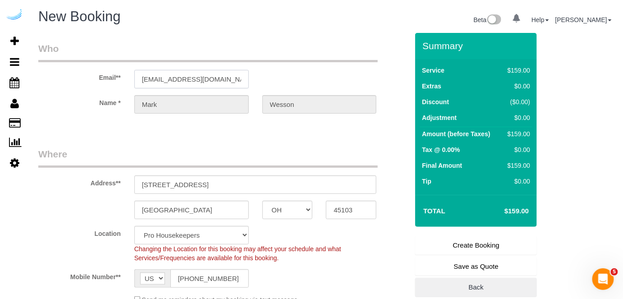
click at [212, 82] on input "[EMAIL_ADDRESS][DOMAIN_NAME]" at bounding box center [191, 79] width 114 height 18
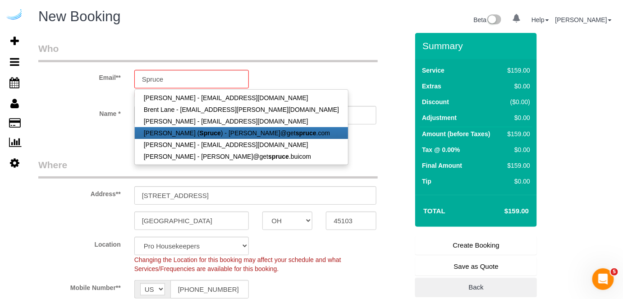
click at [200, 130] on strong "Spruce" at bounding box center [210, 132] width 21 height 7
type input "[PERSON_NAME][EMAIL_ADDRESS][DOMAIN_NAME]"
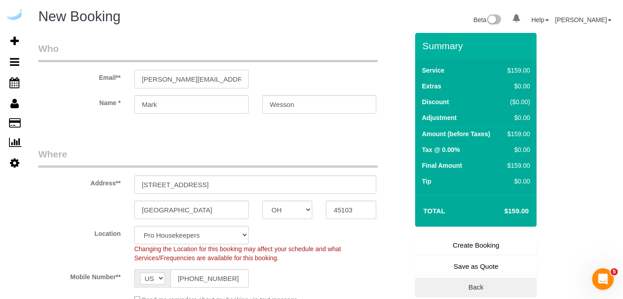
type input "[PERSON_NAME]"
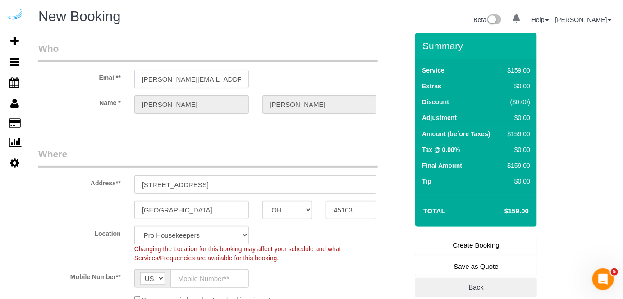
type input "[STREET_ADDRESS][PERSON_NAME]"
type input "Austin"
select select "[GEOGRAPHIC_DATA]"
type input "78704"
select select "string:fspay"
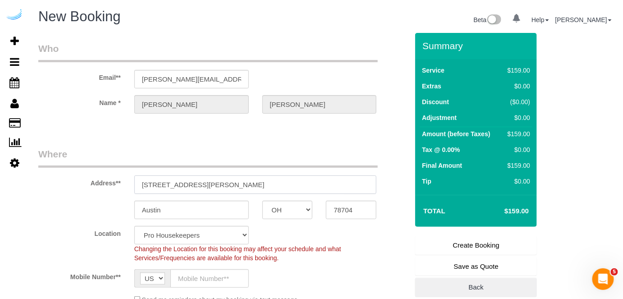
click at [266, 180] on input "[STREET_ADDRESS][PERSON_NAME]" at bounding box center [255, 184] width 242 height 18
paste input "[STREET_ADDRESS]"
type input "[STREET_ADDRESS]"
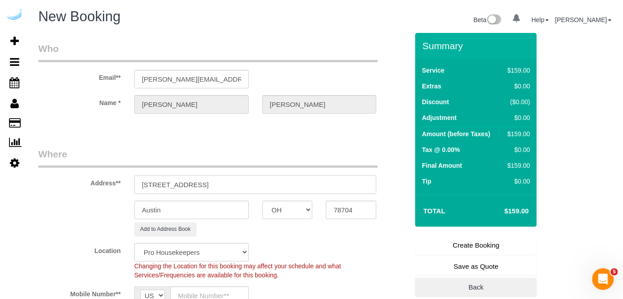
select select "9"
select select "object:50010"
drag, startPoint x: 225, startPoint y: 185, endPoint x: 351, endPoint y: 192, distance: 126.0
click at [351, 192] on div "[STREET_ADDRESS]" at bounding box center [255, 184] width 242 height 18
type input "[STREET_ADDRESS]"
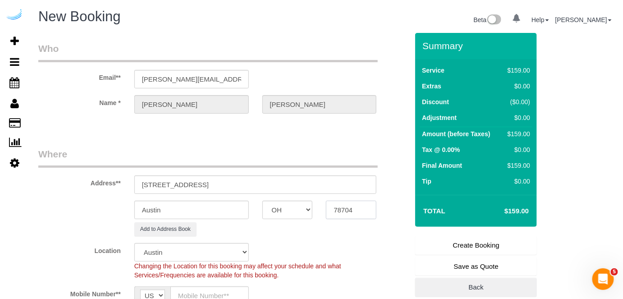
click at [359, 214] on input "78704" at bounding box center [351, 210] width 50 height 18
paste input "6065"
type input "60654"
click at [296, 208] on select "AK AL AR AZ CA CO CT DC DE [GEOGRAPHIC_DATA] [GEOGRAPHIC_DATA] HI IA ID IL IN K…" at bounding box center [287, 210] width 50 height 18
select select "11"
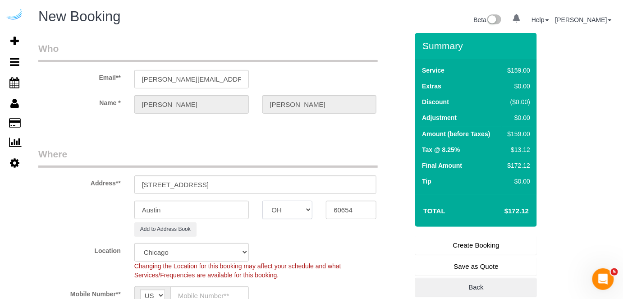
select select "IL"
click at [262, 201] on select "AK AL AR AZ CA CO CT DC DE [GEOGRAPHIC_DATA] [GEOGRAPHIC_DATA] HI IA ID IL IN K…" at bounding box center [287, 210] width 50 height 18
select select "object:50057"
click at [232, 213] on input "Austin" at bounding box center [191, 210] width 114 height 18
type input "[GEOGRAPHIC_DATA]"
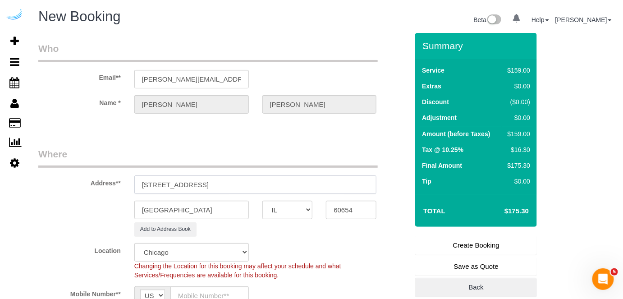
drag, startPoint x: 192, startPoint y: 184, endPoint x: 333, endPoint y: 173, distance: 141.9
click at [333, 177] on input "[STREET_ADDRESS]" at bounding box center [255, 184] width 242 height 18
paste input "[PERSON_NAME]"
paste input "West77"
paste input "1432506"
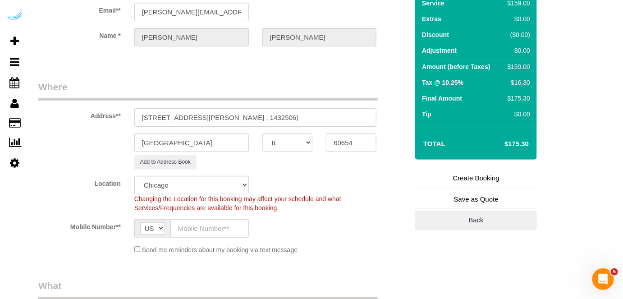
scroll to position [82, 0]
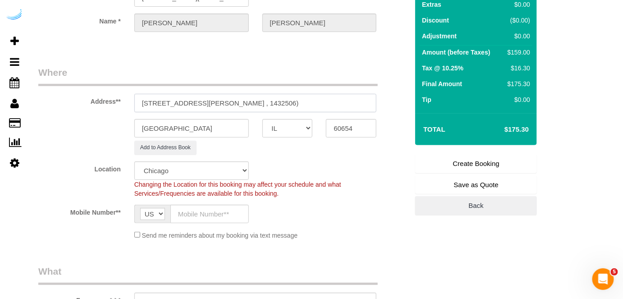
type input "[STREET_ADDRESS][PERSON_NAME] , 1432506)"
click at [214, 217] on input "text" at bounding box center [209, 214] width 78 height 18
type input "[PHONE_NUMBER]"
type input "[PERSON_NAME]"
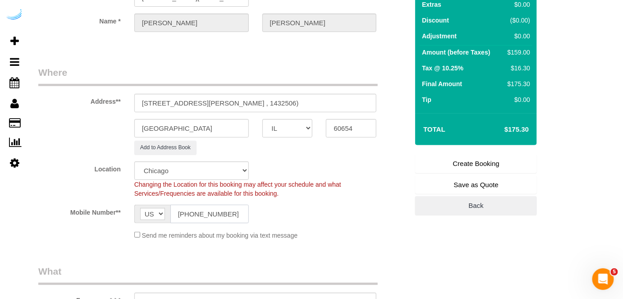
type input "[PHONE_NUMBER]"
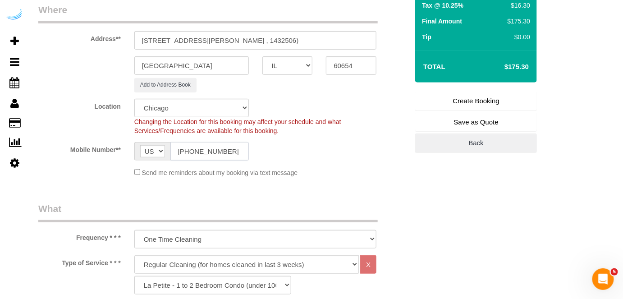
scroll to position [246, 0]
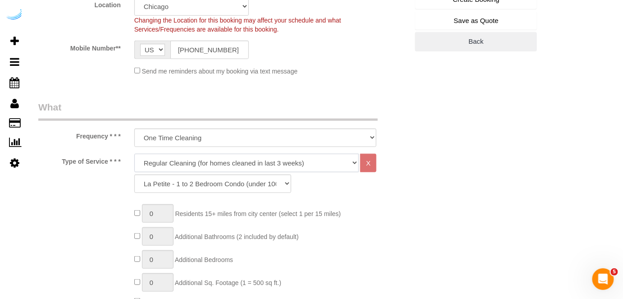
click at [242, 164] on select "Deep Cleaning (for homes that have not been cleaned in 3+ weeks) Spruce Regular…" at bounding box center [246, 163] width 225 height 18
select select "282"
click at [134, 154] on select "Deep Cleaning (for homes that have not been cleaned in 3+ weeks) Spruce Regular…" at bounding box center [246, 163] width 225 height 18
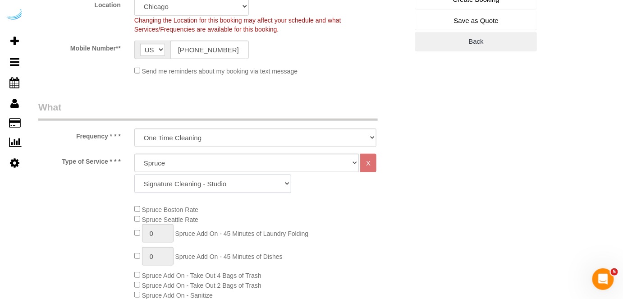
click at [231, 182] on select "Signature Cleaning - Studio Signature Cleaning - 1 Bed 1 Bath Signature Cleanin…" at bounding box center [212, 183] width 157 height 18
select select "304"
click at [134, 174] on select "Signature Cleaning - Studio Signature Cleaning - 1 Bed 1 Bath Signature Cleanin…" at bounding box center [212, 183] width 157 height 18
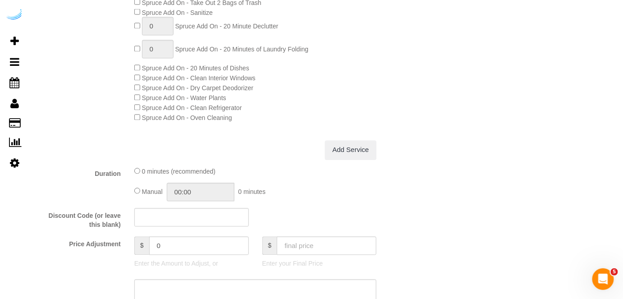
scroll to position [737, 0]
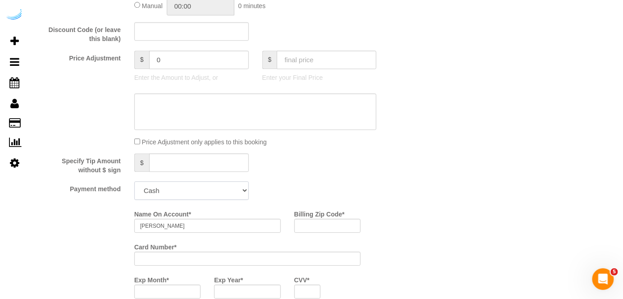
click at [177, 186] on select "Add Credit Card Cash Check Paypal" at bounding box center [191, 190] width 114 height 18
select select "string:check"
click at [134, 182] on select "Add Credit Card Cash Check Paypal" at bounding box center [191, 190] width 114 height 18
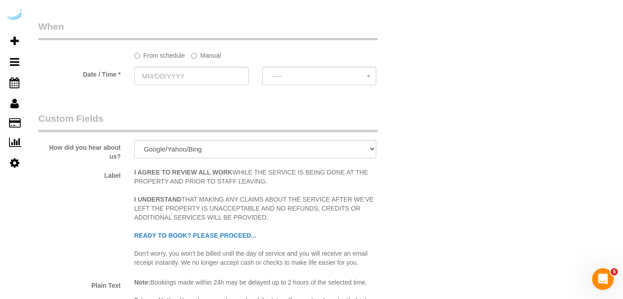
scroll to position [819, 0]
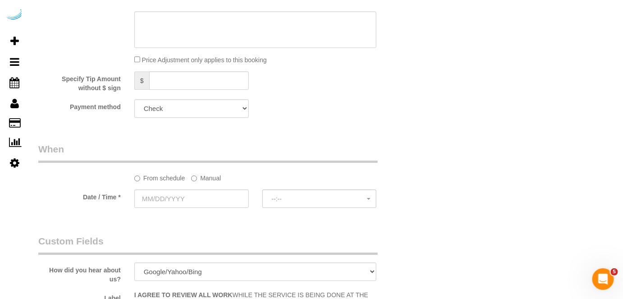
click at [203, 173] on label "Manual" at bounding box center [206, 176] width 30 height 12
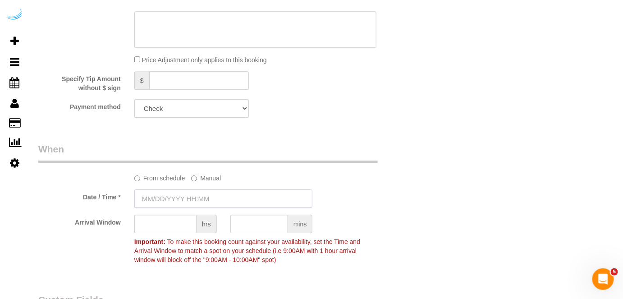
drag, startPoint x: 199, startPoint y: 192, endPoint x: 202, endPoint y: 178, distance: 14.7
click at [199, 193] on input "text" at bounding box center [223, 198] width 178 height 18
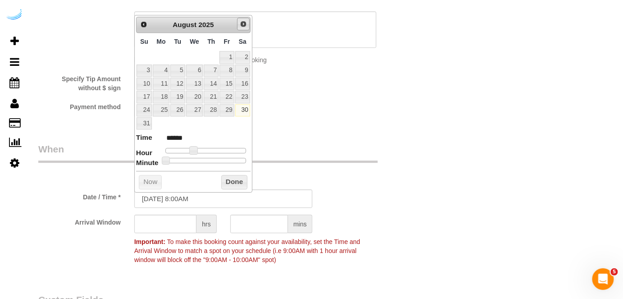
click at [240, 27] on link "Next" at bounding box center [243, 24] width 13 height 13
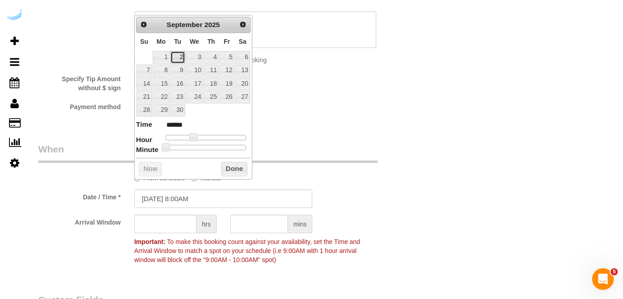
drag, startPoint x: 180, startPoint y: 54, endPoint x: 236, endPoint y: 9, distance: 71.1
click at [181, 54] on link "2" at bounding box center [177, 57] width 14 height 12
click at [231, 56] on link "5" at bounding box center [226, 57] width 14 height 12
type input "[DATE] 9:00AM"
type input "******"
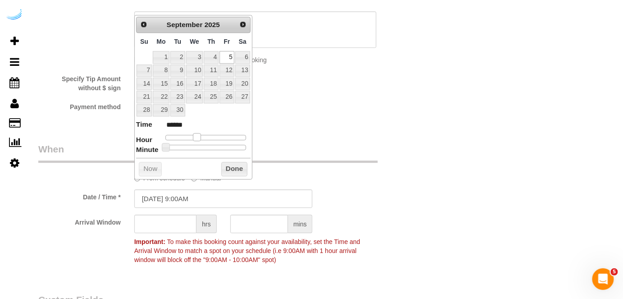
type input "[DATE] 10:00AM"
type input "*******"
type input "[DATE] 11:00AM"
type input "*******"
type input "[DATE] 12:00PM"
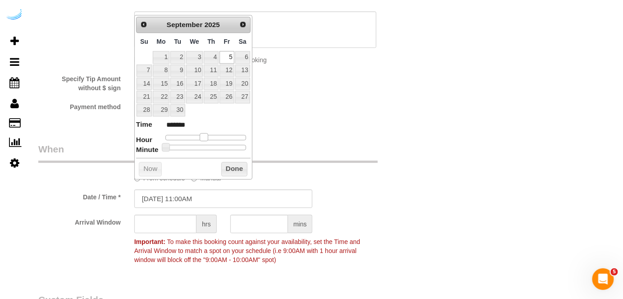
type input "*******"
type input "[DATE] 1:00PM"
type input "******"
drag, startPoint x: 192, startPoint y: 137, endPoint x: 209, endPoint y: 136, distance: 17.1
click at [209, 136] on span at bounding box center [211, 137] width 8 height 8
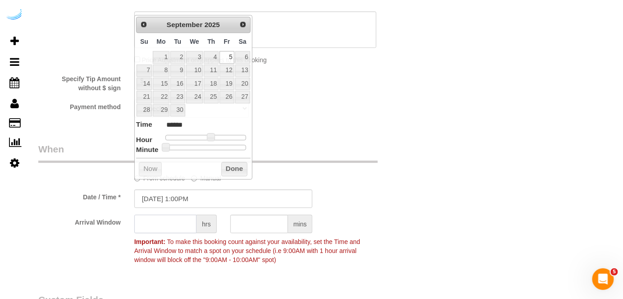
click at [174, 226] on input "text" at bounding box center [165, 223] width 62 height 18
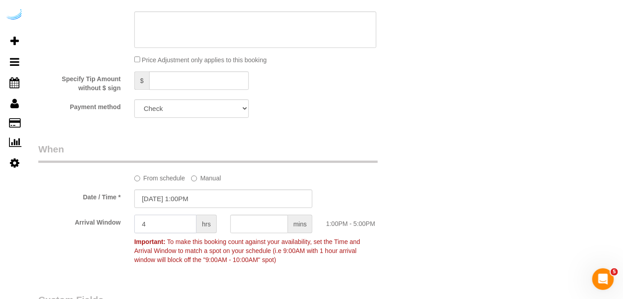
type input "4"
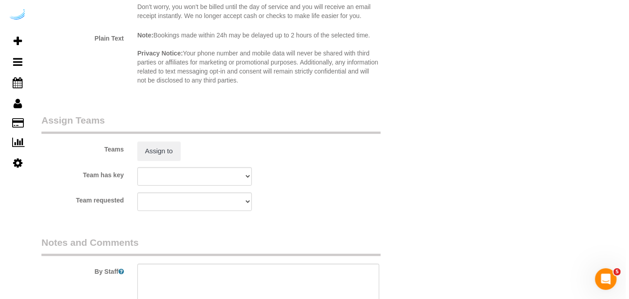
scroll to position [1352, 0]
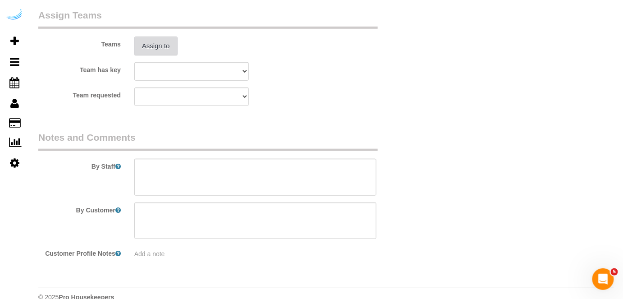
click at [164, 47] on button "Assign to" at bounding box center [155, 45] width 43 height 19
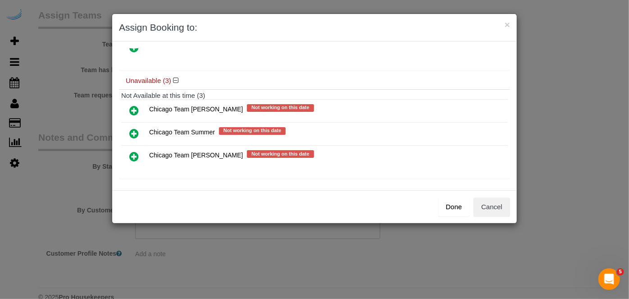
click at [131, 151] on icon at bounding box center [133, 156] width 9 height 11
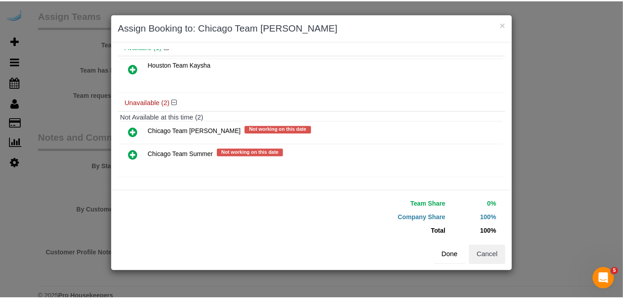
scroll to position [60, 0]
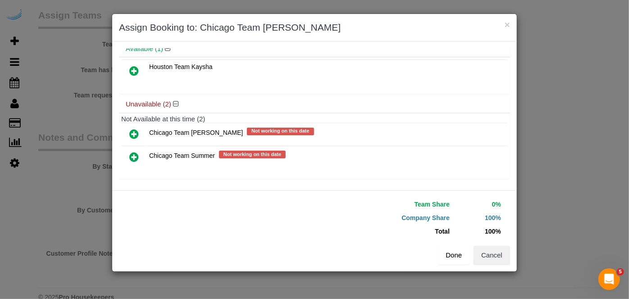
click at [454, 254] on button "Done" at bounding box center [454, 255] width 32 height 19
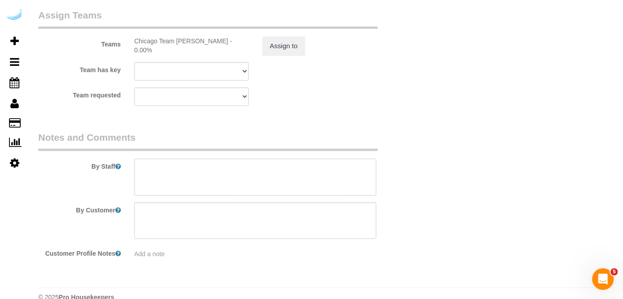
click at [333, 181] on textarea at bounding box center [255, 177] width 242 height 37
click at [319, 177] on textarea at bounding box center [255, 177] width 242 height 37
paste textarea "Permanent Notes:No notes from this [DOMAIN_NAME][DATE] Notes:No notes from this…"
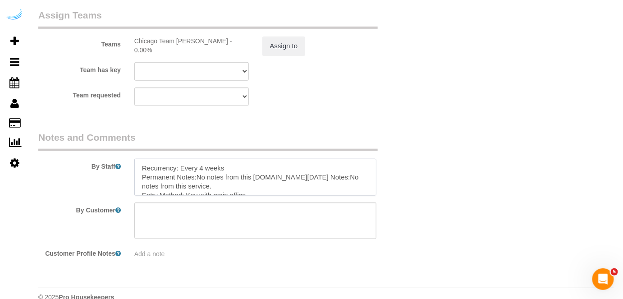
type textarea "Recurrency: Every 4 weeks Permanent Notes:No notes from this [DOMAIN_NAME][DATE…"
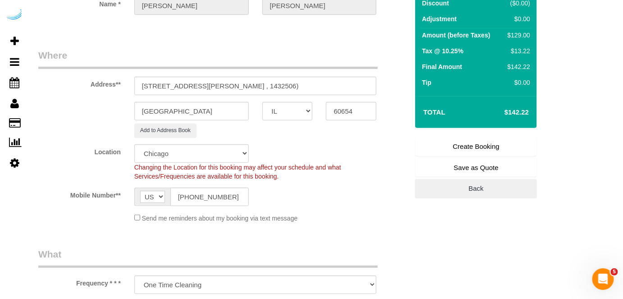
scroll to position [41, 0]
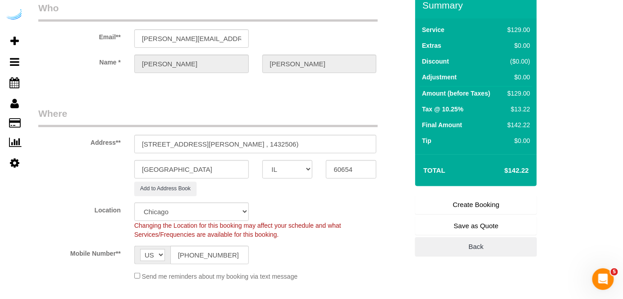
click at [445, 210] on link "Create Booking" at bounding box center [476, 204] width 122 height 19
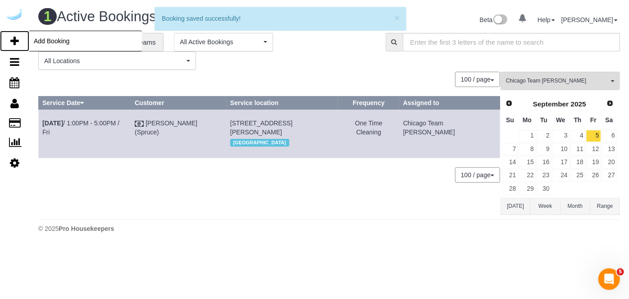
drag, startPoint x: 10, startPoint y: 42, endPoint x: 25, endPoint y: 34, distance: 17.6
click at [10, 42] on icon at bounding box center [14, 41] width 9 height 11
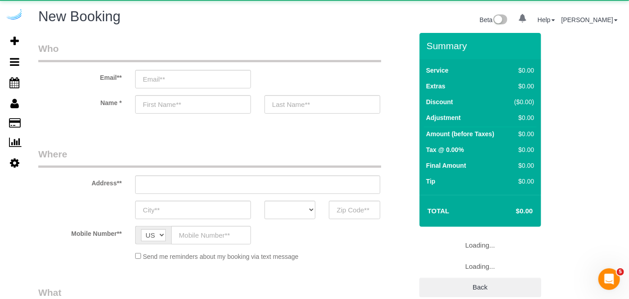
select select "number:9"
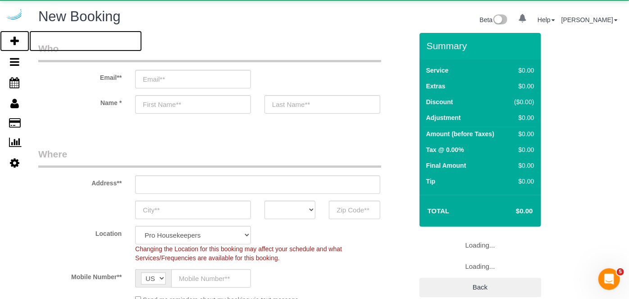
select select "object:51596"
select select "4"
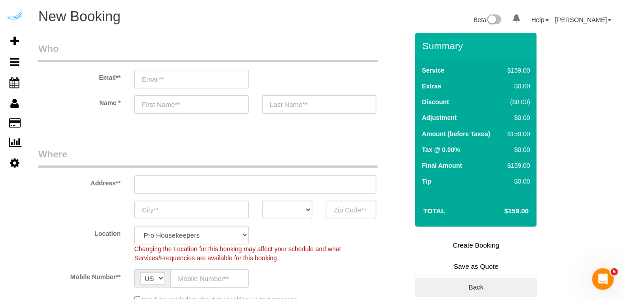
click at [189, 75] on input "email" at bounding box center [191, 79] width 114 height 18
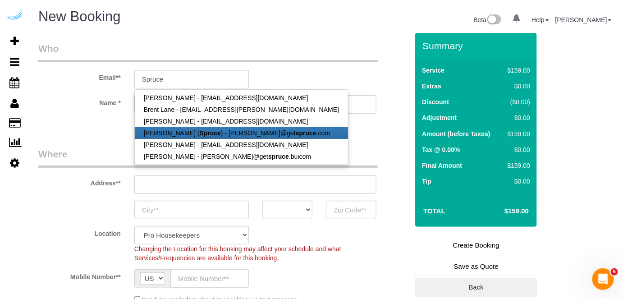
click at [180, 131] on link "[PERSON_NAME] ( Spruce ) - [PERSON_NAME]@get spruce .com" at bounding box center [241, 133] width 213 height 12
type input "[PERSON_NAME][EMAIL_ADDRESS][DOMAIN_NAME]"
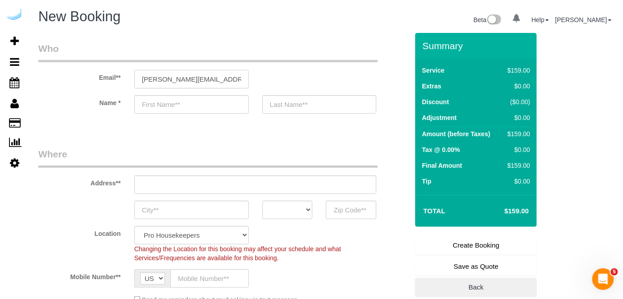
type input "[PERSON_NAME]"
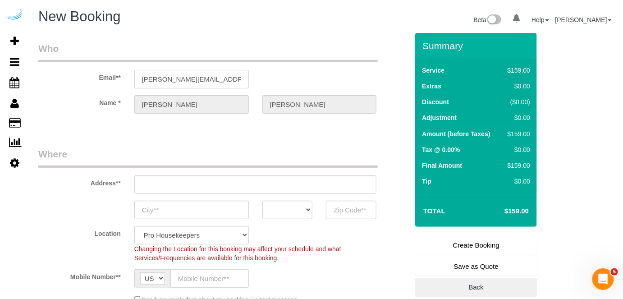
type input "[STREET_ADDRESS][PERSON_NAME]"
type input "Austin"
select select "[GEOGRAPHIC_DATA]"
type input "78704"
click at [244, 182] on input "[STREET_ADDRESS][PERSON_NAME]" at bounding box center [255, 184] width 242 height 18
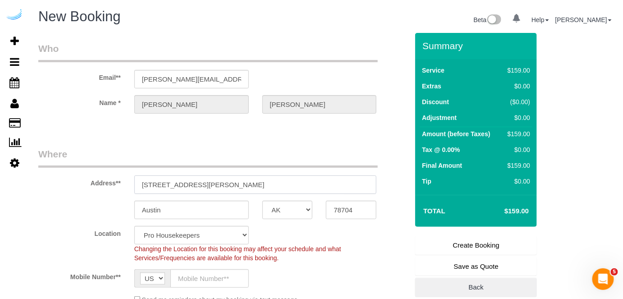
paste input "[STREET_ADDRESS]"
type input "[STREET_ADDRESS]"
select select "9"
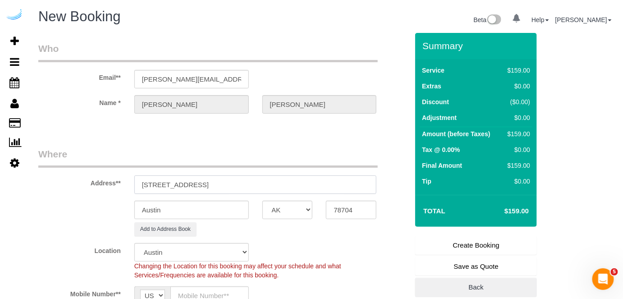
select select "object:51640"
drag, startPoint x: 237, startPoint y: 185, endPoint x: 298, endPoint y: 185, distance: 61.3
click at [297, 185] on input "[STREET_ADDRESS]" at bounding box center [255, 184] width 242 height 18
type input "[STREET_ADDRESS]"
click at [351, 211] on input "78704" at bounding box center [351, 210] width 50 height 18
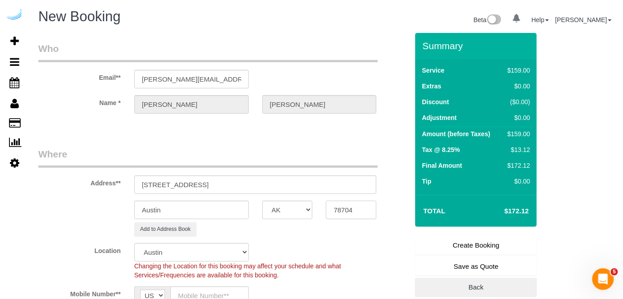
paste input "6065"
type input "60654"
click at [296, 208] on select "AK AL AR AZ CA CO CT DC DE [GEOGRAPHIC_DATA] [GEOGRAPHIC_DATA] HI IA ID IL IN K…" at bounding box center [287, 210] width 50 height 18
select select "11"
select select "IL"
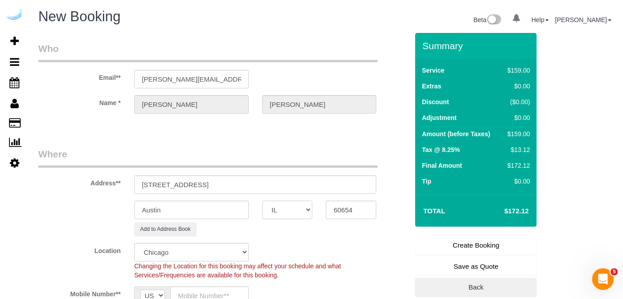
click at [262, 201] on select "AK AL AR AZ CA CO CT DC DE [GEOGRAPHIC_DATA] [GEOGRAPHIC_DATA] HI IA ID IL IN K…" at bounding box center [287, 210] width 50 height 18
select select "object:51687"
click at [226, 206] on input "Austin" at bounding box center [191, 210] width 114 height 18
type input "[GEOGRAPHIC_DATA]"
drag, startPoint x: 203, startPoint y: 184, endPoint x: 323, endPoint y: 194, distance: 119.8
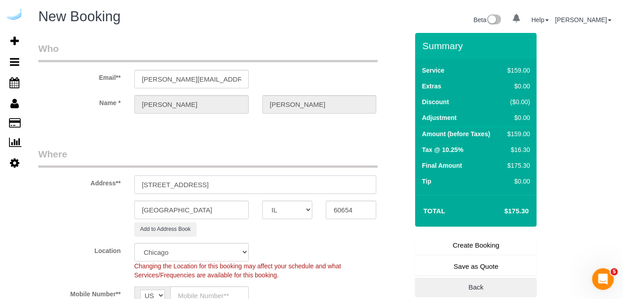
click at [322, 194] on sui-booking-address "Address** [STREET_ADDRESS] [GEOGRAPHIC_DATA] AK AL AR AZ CA CO CT DC DE [GEOGRA…" at bounding box center [223, 191] width 370 height 89
paste input "[PERSON_NAME]"
paste input "The Farallon"
paste input "1435542"
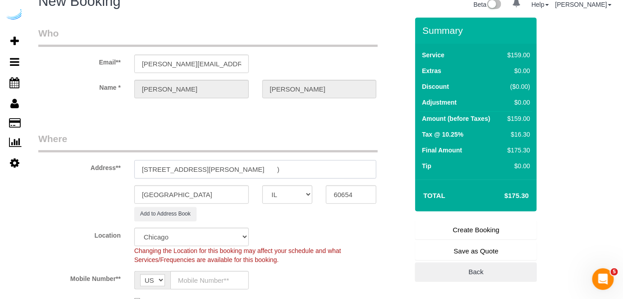
scroll to position [82, 0]
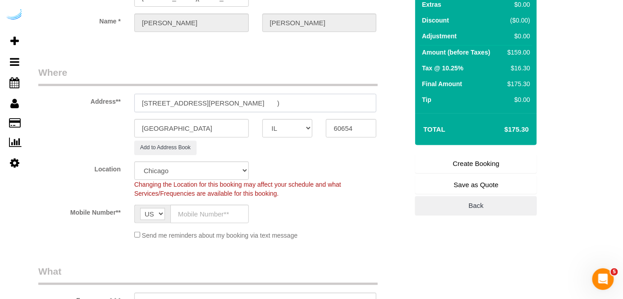
type input "[STREET_ADDRESS][PERSON_NAME] )"
click at [209, 205] on input "text" at bounding box center [209, 214] width 78 height 18
type input "[PHONE_NUMBER]"
type input "[PERSON_NAME]"
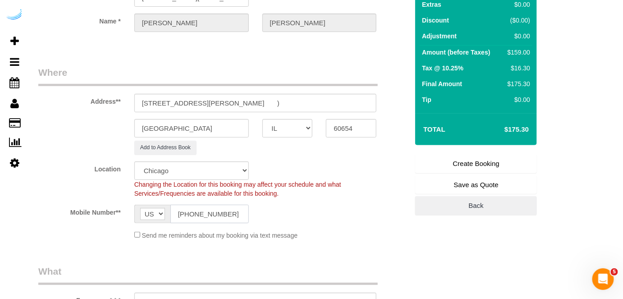
type input "[PHONE_NUMBER]"
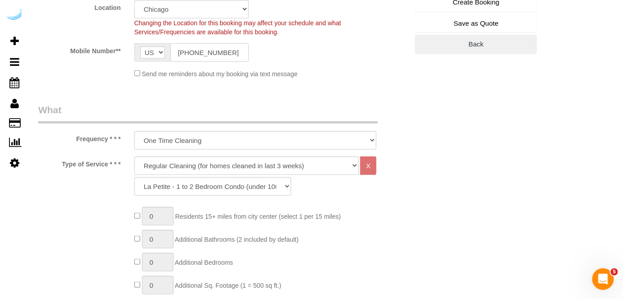
scroll to position [246, 0]
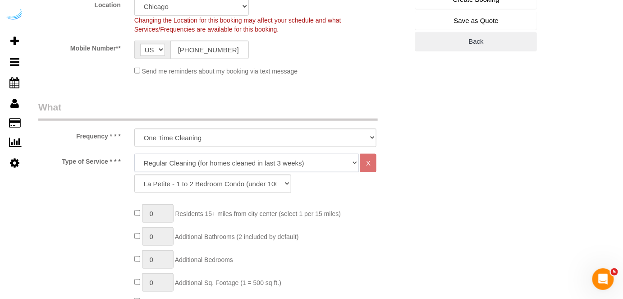
drag, startPoint x: 225, startPoint y: 164, endPoint x: 221, endPoint y: 170, distance: 7.3
click at [225, 164] on select "Deep Cleaning (for homes that have not been cleaned in 3+ weeks) Spruce Regular…" at bounding box center [246, 163] width 225 height 18
drag, startPoint x: 221, startPoint y: 161, endPoint x: 221, endPoint y: 169, distance: 7.7
click at [221, 161] on select "Deep Cleaning (for homes that have not been cleaned in 3+ weeks) Spruce Regular…" at bounding box center [246, 163] width 225 height 18
select select "282"
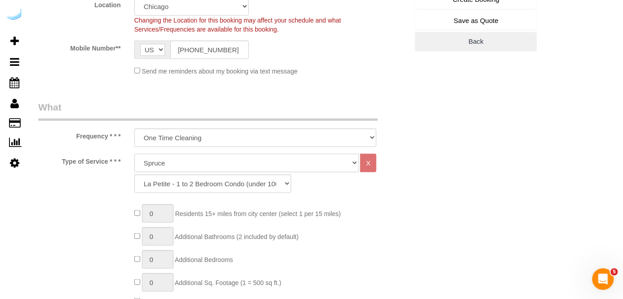
click at [134, 154] on select "Deep Cleaning (for homes that have not been cleaned in 3+ weeks) Spruce Regular…" at bounding box center [246, 163] width 225 height 18
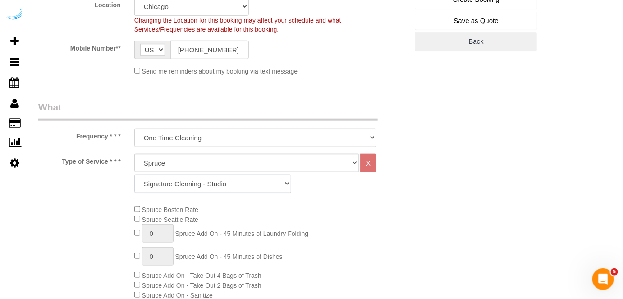
click at [199, 187] on select "Signature Cleaning - Studio Signature Cleaning - 1 Bed 1 Bath Signature Cleanin…" at bounding box center [212, 183] width 157 height 18
select select "304"
click at [134, 174] on select "Signature Cleaning - Studio Signature Cleaning - 1 Bed 1 Bath Signature Cleanin…" at bounding box center [212, 183] width 157 height 18
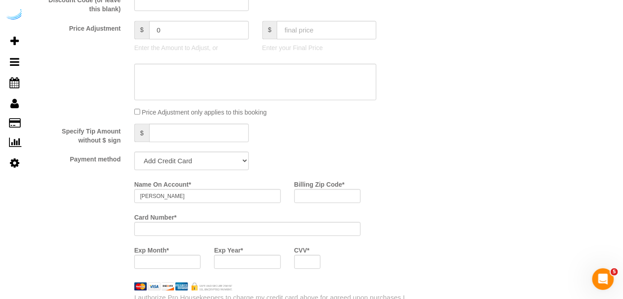
scroll to position [778, 0]
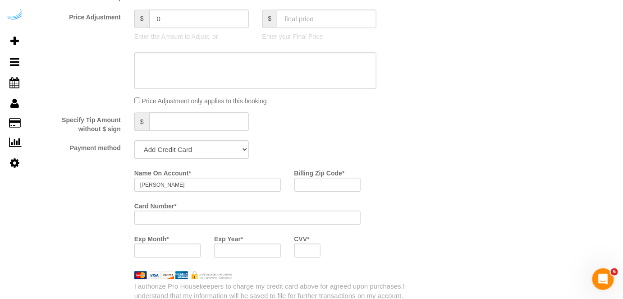
click at [191, 153] on select "Add Credit Card Cash Check Paypal" at bounding box center [191, 149] width 114 height 18
select select "string:check"
click at [134, 141] on select "Add Credit Card Cash Check Paypal" at bounding box center [191, 149] width 114 height 18
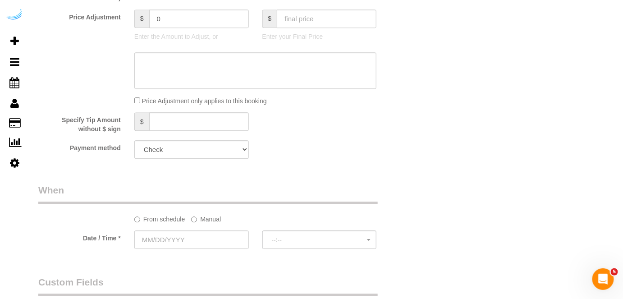
click at [205, 220] on label "Manual" at bounding box center [206, 217] width 30 height 12
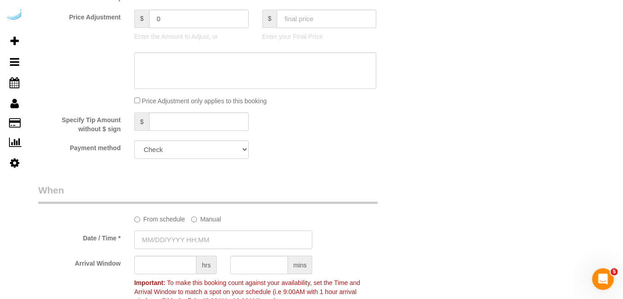
click at [192, 239] on input "text" at bounding box center [223, 239] width 178 height 18
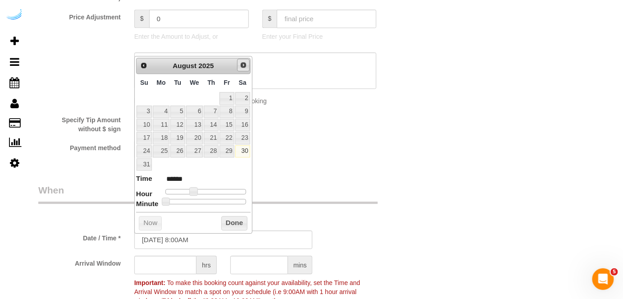
click at [244, 64] on span "Next" at bounding box center [243, 64] width 7 height 7
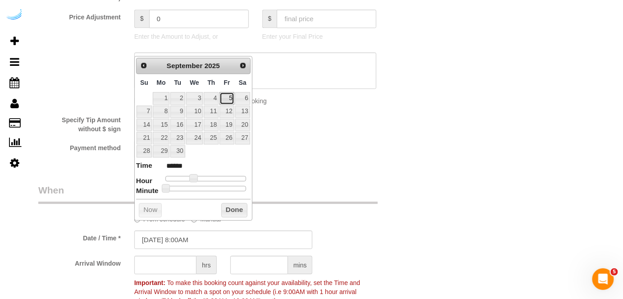
click at [226, 96] on link "5" at bounding box center [226, 98] width 14 height 12
type input "[DATE] 9:00AM"
type input "******"
click at [194, 178] on span at bounding box center [197, 178] width 8 height 8
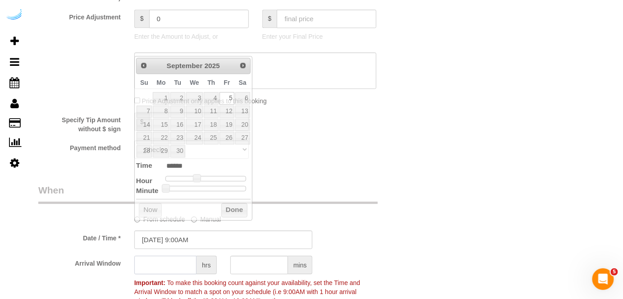
click at [168, 260] on input "text" at bounding box center [165, 264] width 62 height 18
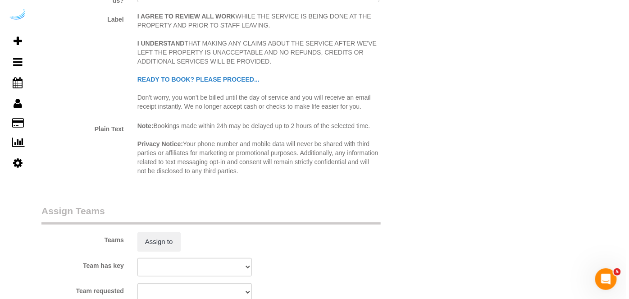
scroll to position [1188, 0]
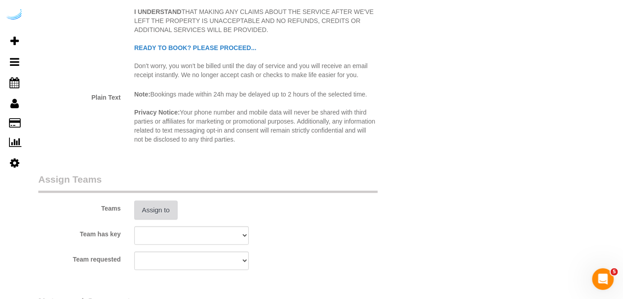
type input "4"
click at [162, 212] on button "Assign to" at bounding box center [155, 210] width 43 height 19
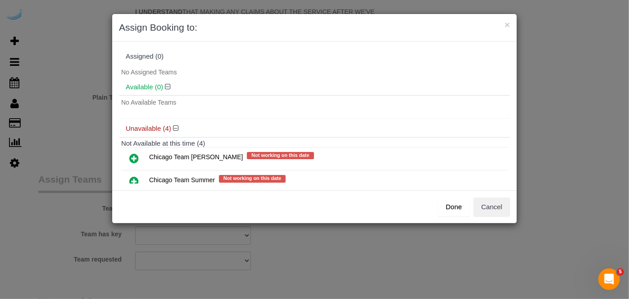
scroll to position [71, 0]
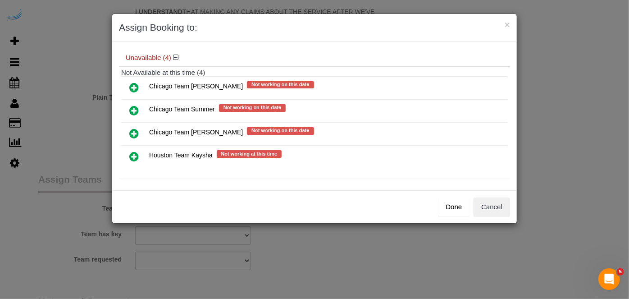
click at [131, 130] on icon at bounding box center [133, 133] width 9 height 11
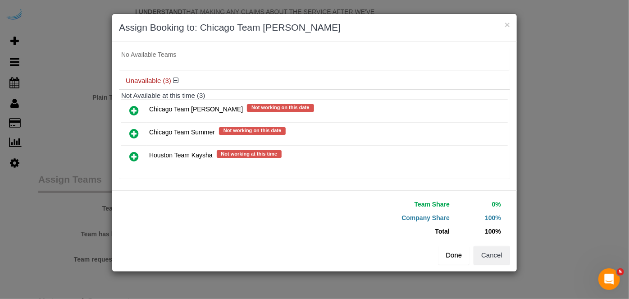
click at [451, 251] on button "Done" at bounding box center [454, 255] width 32 height 19
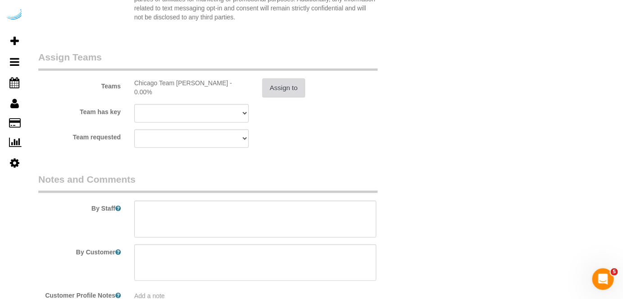
scroll to position [1311, 0]
click at [287, 215] on textarea at bounding box center [255, 218] width 242 height 37
click at [231, 209] on textarea at bounding box center [255, 218] width 242 height 37
paste textarea "Permanent Notes:No notes from this [DOMAIN_NAME][DATE] Notes:No notes from this…"
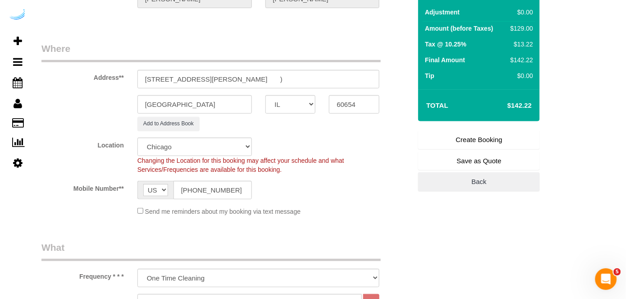
scroll to position [0, 0]
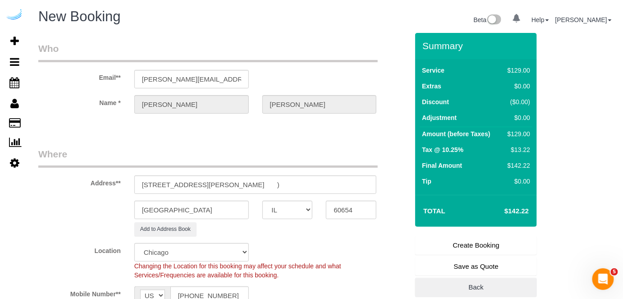
type textarea "Recurrency: Every 4 weeks Permanent Notes:No notes from this [DOMAIN_NAME][DATE…"
click at [456, 247] on link "Create Booking" at bounding box center [476, 245] width 122 height 19
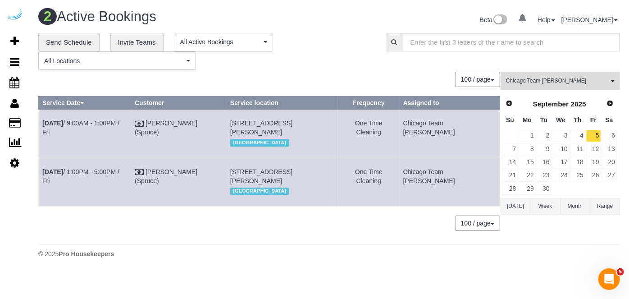
click at [555, 83] on span "Chicago Team [PERSON_NAME]" at bounding box center [557, 81] width 103 height 8
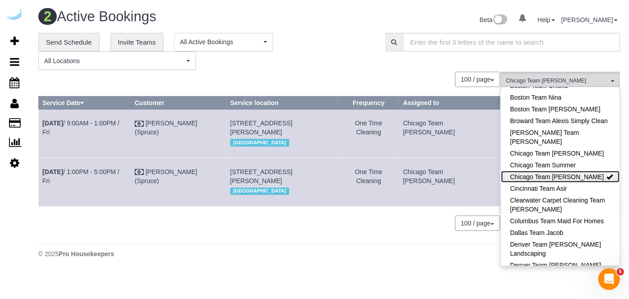
click at [567, 176] on link "Chicago Team [PERSON_NAME]" at bounding box center [560, 177] width 119 height 12
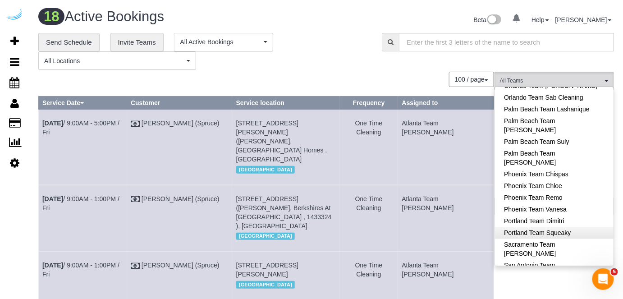
scroll to position [744, 0]
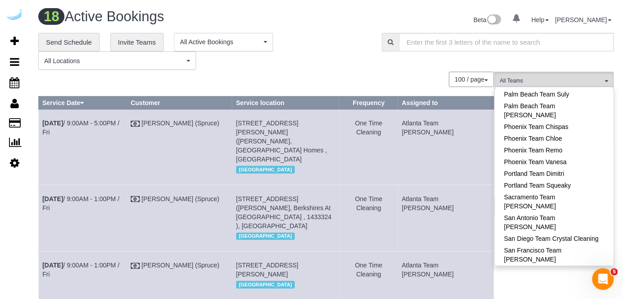
click at [381, 60] on div "**********" at bounding box center [326, 51] width 589 height 37
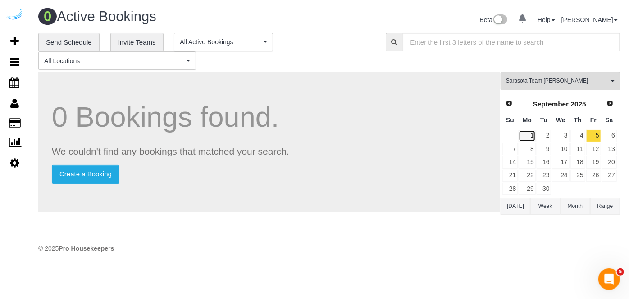
click at [534, 136] on link "1" at bounding box center [527, 136] width 17 height 12
click at [552, 136] on td "2" at bounding box center [544, 135] width 16 height 13
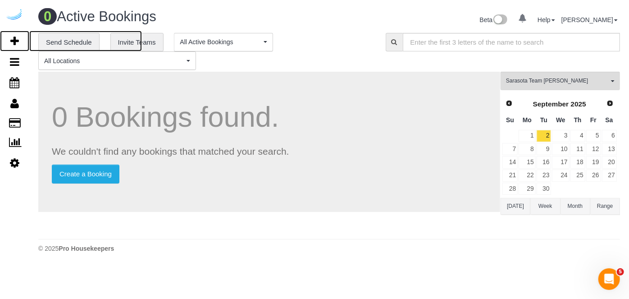
drag, startPoint x: 12, startPoint y: 38, endPoint x: 110, endPoint y: 0, distance: 105.9
click at [12, 38] on icon at bounding box center [14, 41] width 9 height 11
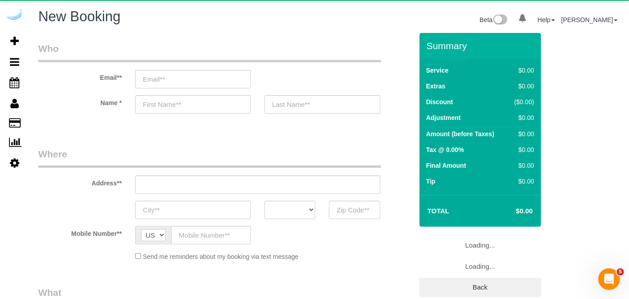
select select "number:9"
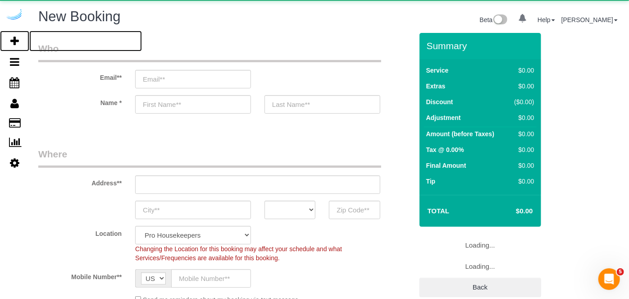
select select "4"
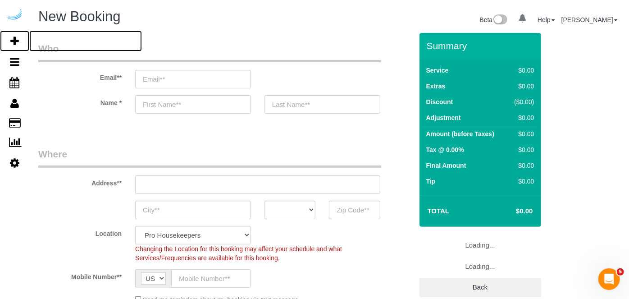
select select "object:53442"
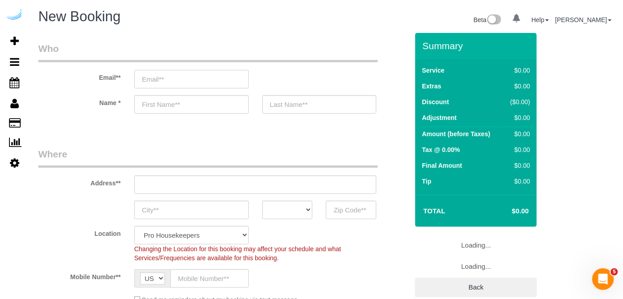
click at [206, 78] on input "email" at bounding box center [191, 79] width 114 height 18
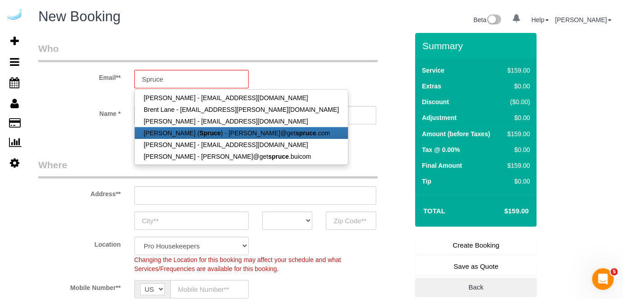
click at [200, 129] on strong "Spruce" at bounding box center [210, 132] width 21 height 7
type input "[PERSON_NAME][EMAIL_ADDRESS][DOMAIN_NAME]"
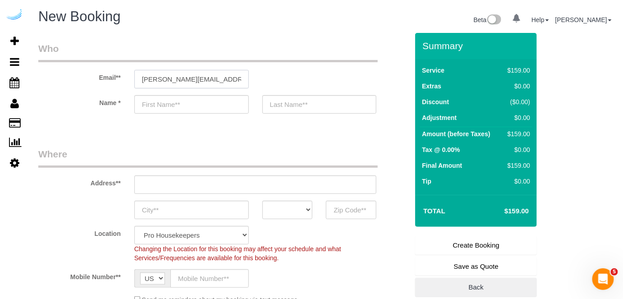
type input "[PERSON_NAME]"
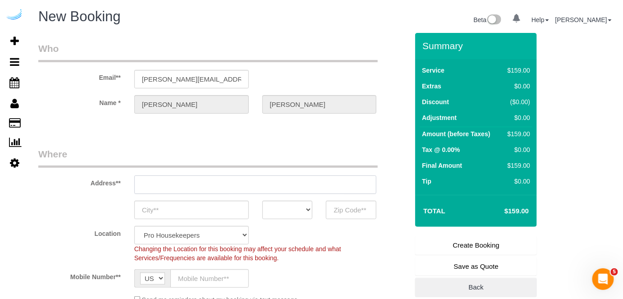
click at [251, 182] on input "text" at bounding box center [255, 184] width 242 height 18
type input "[STREET_ADDRESS][PERSON_NAME]"
type input "Austin"
select select "[GEOGRAPHIC_DATA]"
type input "78704"
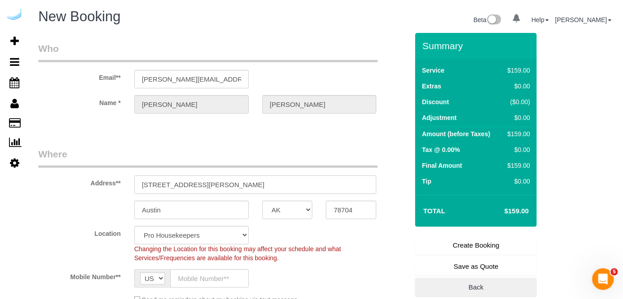
paste input "[GEOGRAPHIC_DATA]"
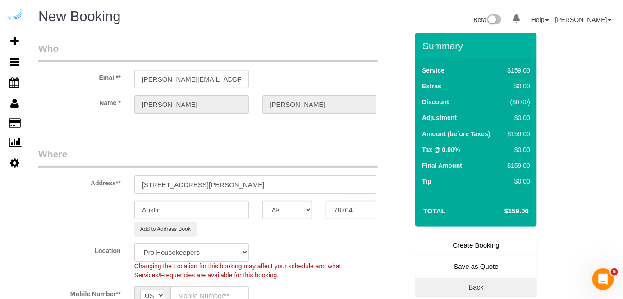
click at [250, 182] on input "[STREET_ADDRESS][PERSON_NAME]" at bounding box center [255, 184] width 242 height 18
paste input "text"
type input "[GEOGRAPHIC_DATA]"
select select "9"
select select "object:53486"
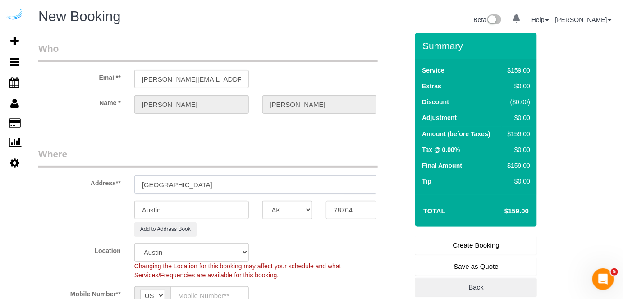
drag, startPoint x: 187, startPoint y: 184, endPoint x: 292, endPoint y: 181, distance: 105.5
click at [287, 182] on input "[GEOGRAPHIC_DATA]" at bounding box center [255, 184] width 242 height 18
type input "[GEOGRAPHIC_DATA]"
click at [347, 212] on input "78704" at bounding box center [351, 210] width 50 height 18
paste input "34211"
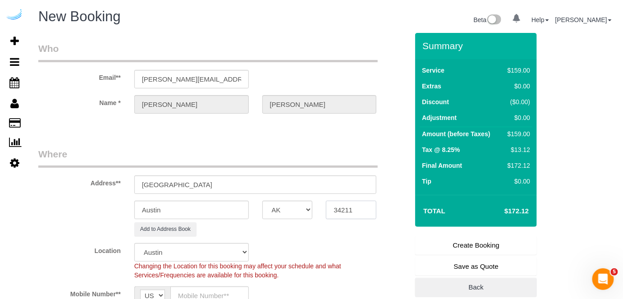
type input "34211"
select select "22"
select select "object:53533"
click at [142, 181] on input "[GEOGRAPHIC_DATA]" at bounding box center [255, 184] width 242 height 18
paste input "111716 18th PL E"
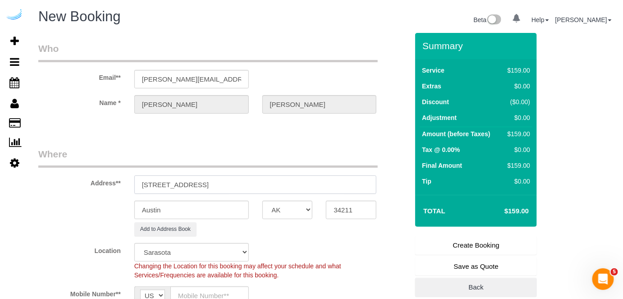
drag, startPoint x: 245, startPoint y: 184, endPoint x: 339, endPoint y: 192, distance: 94.0
click at [311, 182] on input "[STREET_ADDRESS]" at bounding box center [255, 184] width 242 height 18
type input "[STREET_ADDRESS]"
click at [348, 202] on input "34211" at bounding box center [351, 210] width 50 height 18
paste input "34211"
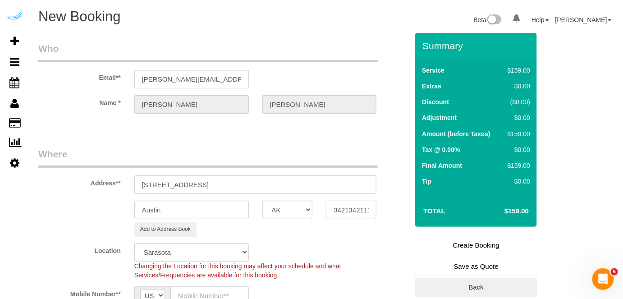
paste input "text"
type input "34211"
click at [290, 207] on select "AK AL AR AZ CA CO CT DC DE [GEOGRAPHIC_DATA] [GEOGRAPHIC_DATA] HI IA ID IL IN K…" at bounding box center [287, 210] width 50 height 18
select select "FL"
click at [262, 201] on select "AK AL AR AZ CA CO CT DC DE [GEOGRAPHIC_DATA] [GEOGRAPHIC_DATA] HI IA ID IL IN K…" at bounding box center [287, 210] width 50 height 18
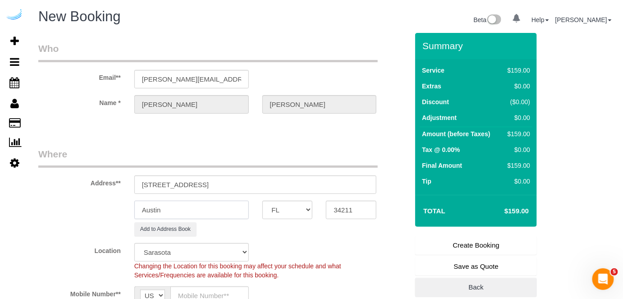
click at [233, 208] on input "Austin" at bounding box center [191, 210] width 114 height 18
type input "Bradenton"
drag, startPoint x: 215, startPoint y: 185, endPoint x: 355, endPoint y: 179, distance: 139.8
click at [349, 185] on input "[STREET_ADDRESS]" at bounding box center [255, 184] width 242 height 18
paste input "C309"
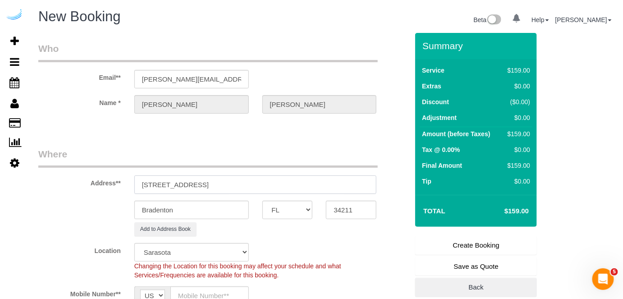
paste input "C309"
paste input "[PERSON_NAME]"
paste input "[GEOGRAPHIC_DATA]"
paste input "1469303"
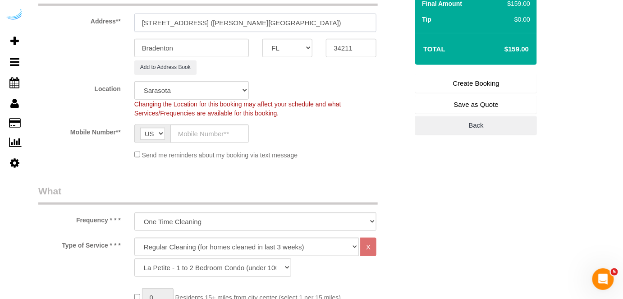
scroll to position [164, 0]
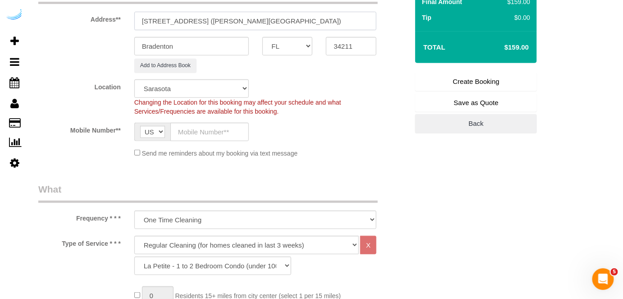
type input "[STREET_ADDRESS] ([PERSON_NAME][GEOGRAPHIC_DATA])"
click at [187, 128] on input "text" at bounding box center [209, 132] width 78 height 18
type input "[PHONE_NUMBER]"
type input "[PERSON_NAME]"
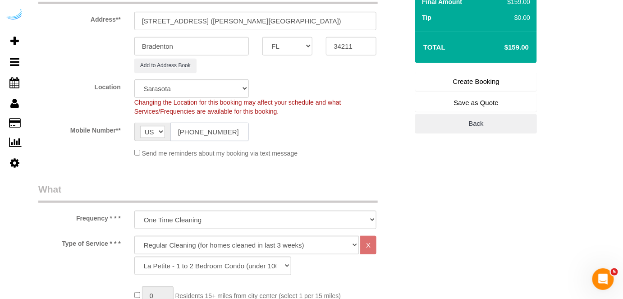
type input "[PHONE_NUMBER]"
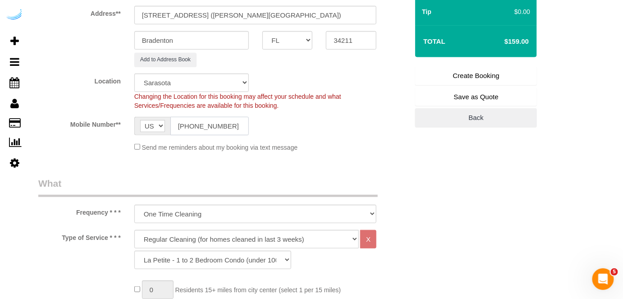
scroll to position [246, 0]
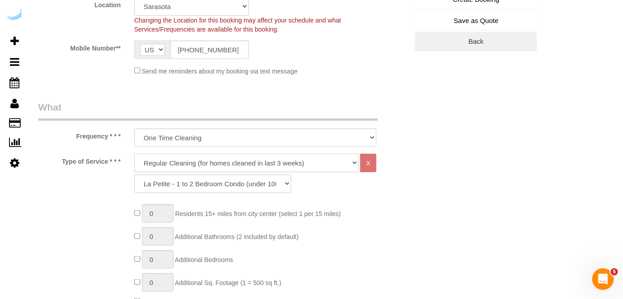
click at [205, 164] on select "Deep Cleaning (for homes that have not been cleaned in 3+ weeks) Spruce Regular…" at bounding box center [246, 163] width 225 height 18
click at [198, 156] on select "Deep Cleaning (for homes that have not been cleaned in 3+ weeks) Spruce Regular…" at bounding box center [246, 163] width 225 height 18
select select "282"
click at [134, 154] on select "Deep Cleaning (for homes that have not been cleaned in 3+ weeks) Spruce Regular…" at bounding box center [246, 163] width 225 height 18
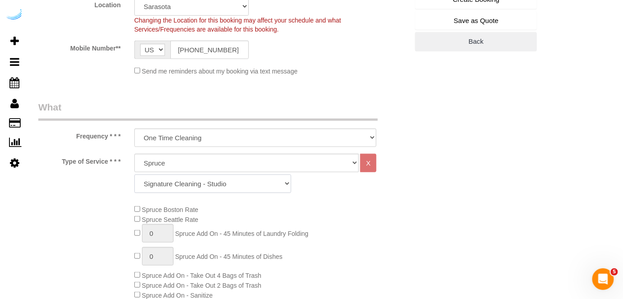
drag, startPoint x: 215, startPoint y: 186, endPoint x: 218, endPoint y: 177, distance: 9.3
click at [215, 186] on select "Signature Cleaning - Studio Signature Cleaning - 1 Bed 1 Bath Signature Cleanin…" at bounding box center [212, 183] width 157 height 18
select select "304"
click at [134, 174] on select "Signature Cleaning - Studio Signature Cleaning - 1 Bed 1 Bath Signature Cleanin…" at bounding box center [212, 183] width 157 height 18
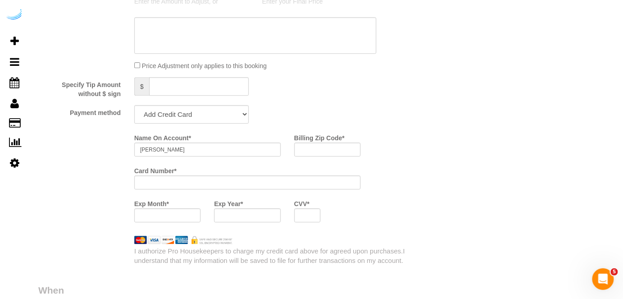
scroll to position [819, 0]
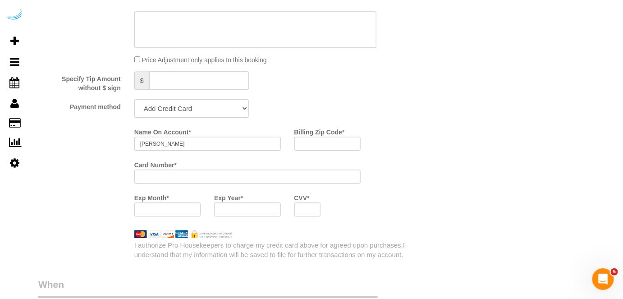
drag, startPoint x: 195, startPoint y: 110, endPoint x: 193, endPoint y: 117, distance: 7.0
click at [195, 110] on select "Add Credit Card Cash Check Paypal" at bounding box center [191, 108] width 114 height 18
select select "string:check"
click at [134, 100] on select "Add Credit Card Cash Check Paypal" at bounding box center [191, 108] width 114 height 18
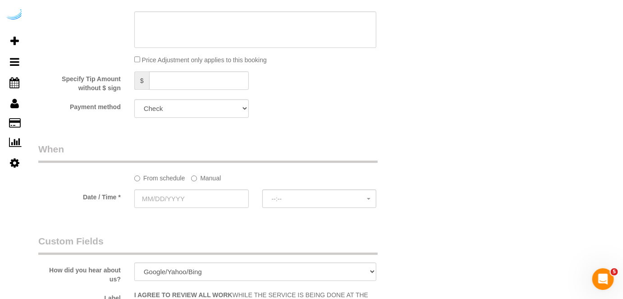
drag, startPoint x: 203, startPoint y: 178, endPoint x: 199, endPoint y: 194, distance: 15.7
click at [202, 179] on label "Manual" at bounding box center [206, 176] width 30 height 12
click at [194, 201] on input "text" at bounding box center [191, 198] width 114 height 18
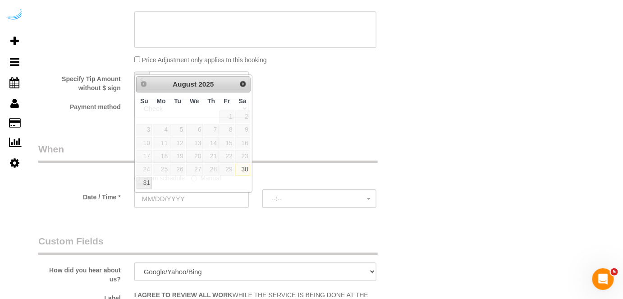
drag, startPoint x: 307, startPoint y: 172, endPoint x: 292, endPoint y: 173, distance: 15.8
click at [306, 173] on div "From schedule Manual" at bounding box center [256, 176] width 256 height 12
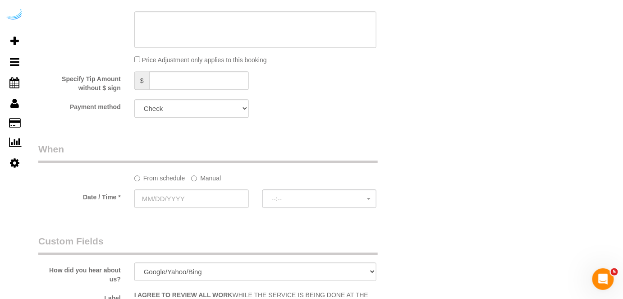
click at [218, 180] on label "Manual" at bounding box center [206, 176] width 30 height 12
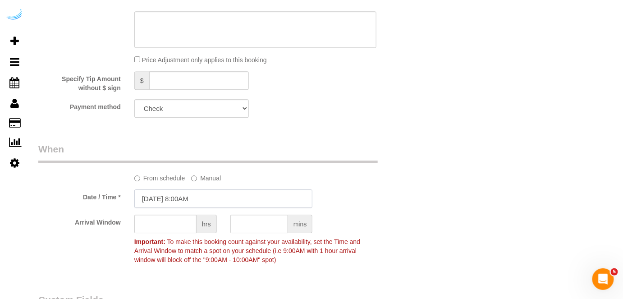
click at [192, 196] on input "[DATE] 8:00AM" at bounding box center [223, 198] width 178 height 18
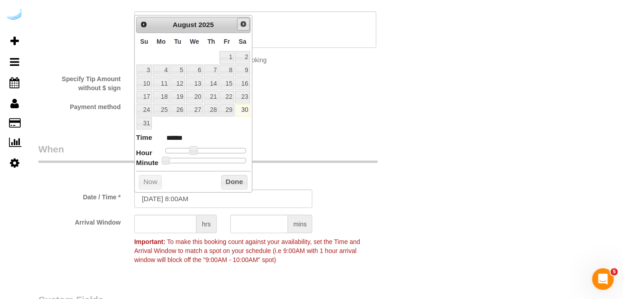
click at [247, 25] on link "Next" at bounding box center [243, 24] width 13 height 13
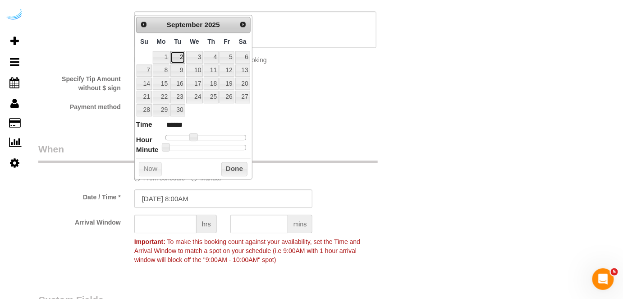
click at [181, 56] on link "2" at bounding box center [177, 57] width 14 height 12
type input "[DATE] 10:00AM"
type input "*******"
type input "[DATE] 11:00AM"
type input "*******"
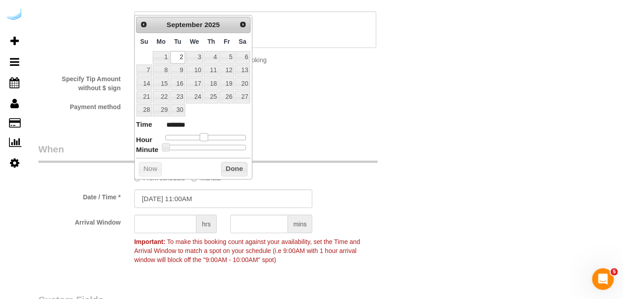
type input "[DATE] 12:00PM"
type input "*******"
type input "[DATE] 1:00PM"
type input "******"
drag, startPoint x: 195, startPoint y: 136, endPoint x: 212, endPoint y: 137, distance: 16.7
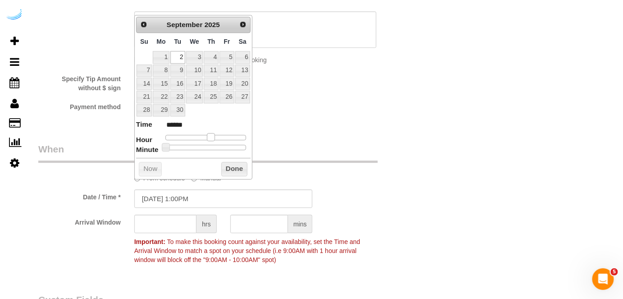
click at [212, 137] on span at bounding box center [211, 137] width 8 height 8
click at [171, 225] on input "text" at bounding box center [165, 223] width 62 height 18
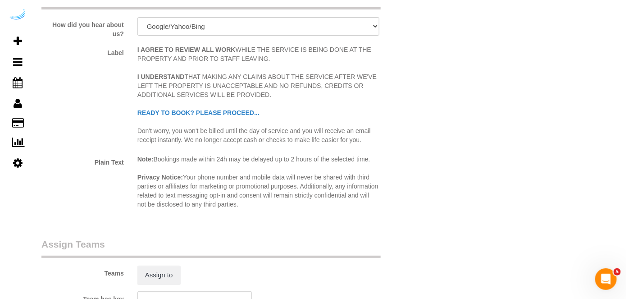
scroll to position [1147, 0]
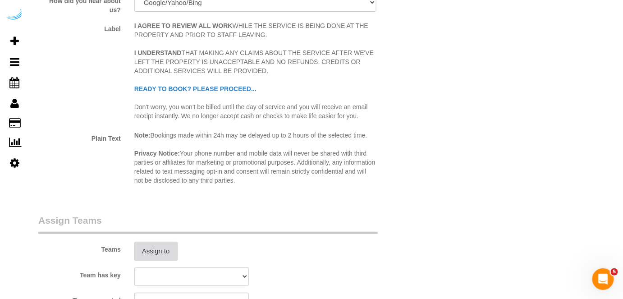
type input "4"
click at [158, 256] on button "Assign to" at bounding box center [155, 251] width 43 height 19
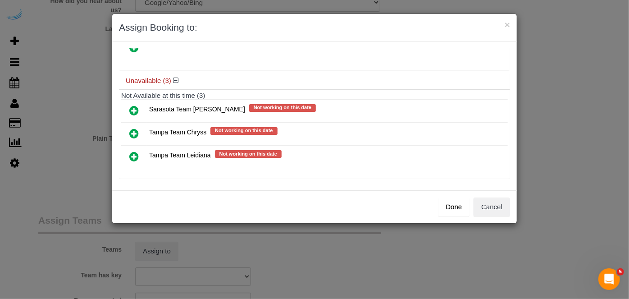
click at [134, 108] on icon at bounding box center [133, 110] width 9 height 11
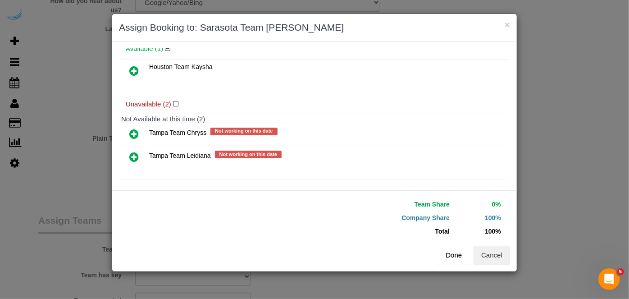
click at [459, 253] on button "Done" at bounding box center [454, 255] width 32 height 19
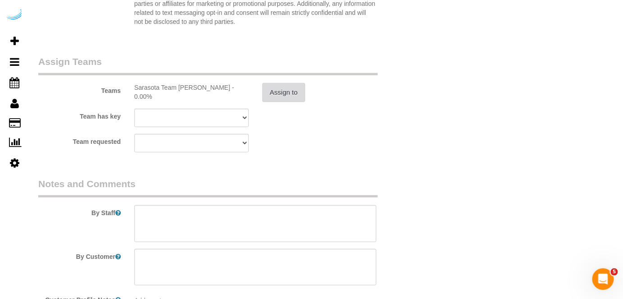
scroll to position [1311, 0]
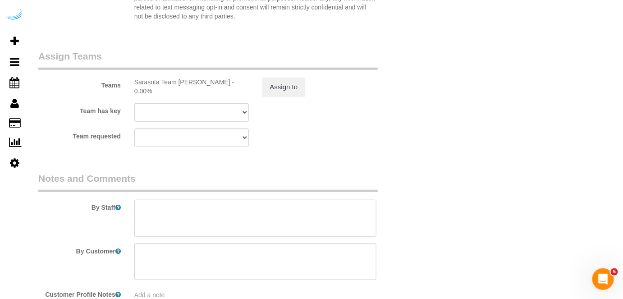
click at [266, 220] on textarea at bounding box center [255, 218] width 242 height 37
click at [242, 208] on textarea at bounding box center [255, 218] width 242 height 37
paste textarea "Permanent Notes:No notes from this [DOMAIN_NAME][DATE] Notes:No notes from this…"
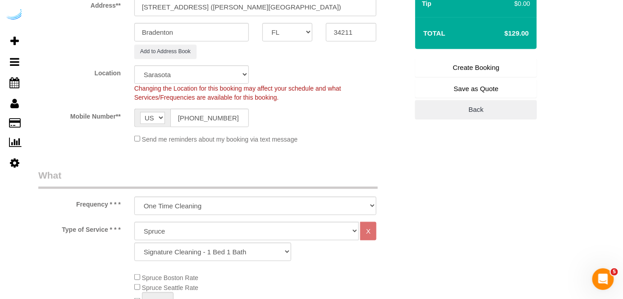
scroll to position [123, 0]
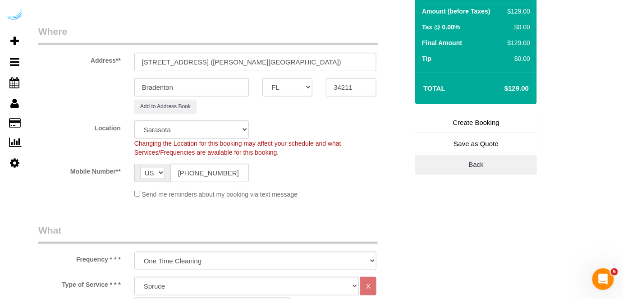
click at [451, 118] on link "Create Booking" at bounding box center [476, 122] width 122 height 19
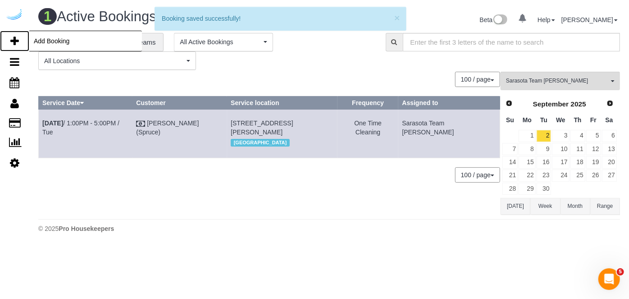
drag, startPoint x: 15, startPoint y: 38, endPoint x: 26, endPoint y: 30, distance: 12.9
click at [15, 38] on icon at bounding box center [14, 41] width 9 height 11
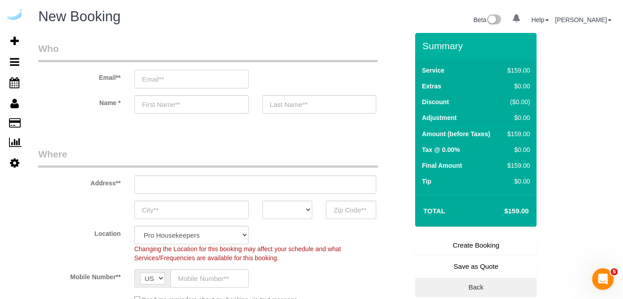
click at [195, 71] on input "email" at bounding box center [191, 79] width 114 height 18
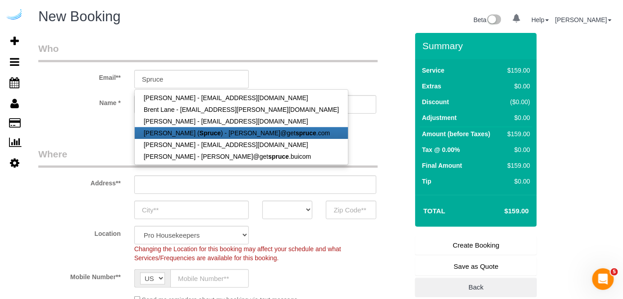
click at [184, 129] on link "[PERSON_NAME] ( Spruce ) - [PERSON_NAME]@get spruce .com" at bounding box center [241, 133] width 213 height 12
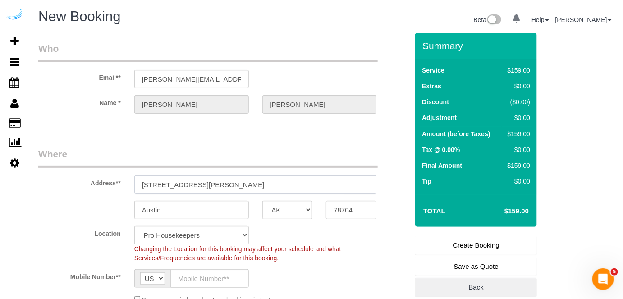
click at [248, 183] on input "[STREET_ADDRESS][PERSON_NAME]" at bounding box center [255, 184] width 242 height 18
paste input "[STREET_ADDRESS]"
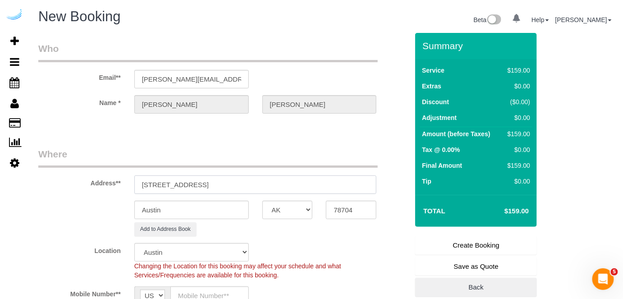
drag, startPoint x: 304, startPoint y: 180, endPoint x: 356, endPoint y: 193, distance: 54.0
click at [337, 182] on input "[STREET_ADDRESS]" at bounding box center [255, 184] width 242 height 18
click at [358, 205] on input "78704" at bounding box center [351, 210] width 50 height 18
paste input "34232"
click at [296, 207] on select "AK AL AR AZ CA CO CT DC DE [GEOGRAPHIC_DATA] [GEOGRAPHIC_DATA] HI IA ID IL IN K…" at bounding box center [287, 210] width 50 height 18
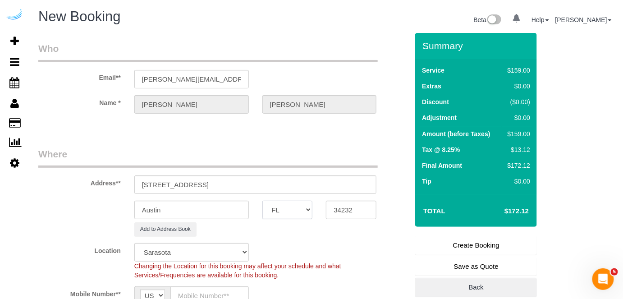
click at [262, 201] on select "AK AL AR AZ CA CO CT DC DE [GEOGRAPHIC_DATA] [GEOGRAPHIC_DATA] HI IA ID IL IN K…" at bounding box center [287, 210] width 50 height 18
click at [186, 205] on input "Austin" at bounding box center [191, 210] width 114 height 18
click at [345, 180] on input "[STREET_ADDRESS]" at bounding box center [255, 184] width 242 height 18
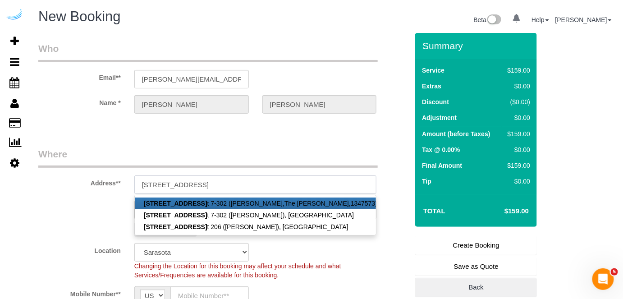
paste input "7-302"
paste input "[PERSON_NAME]"
paste input "The [PERSON_NAME]"
paste input "1470381"
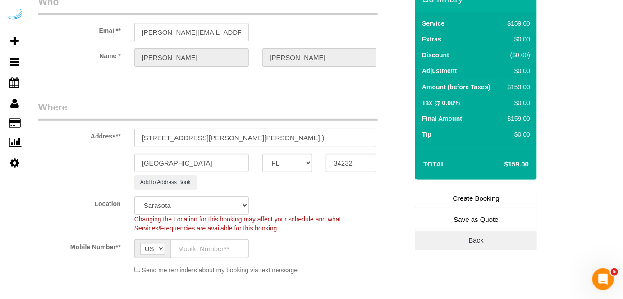
scroll to position [82, 0]
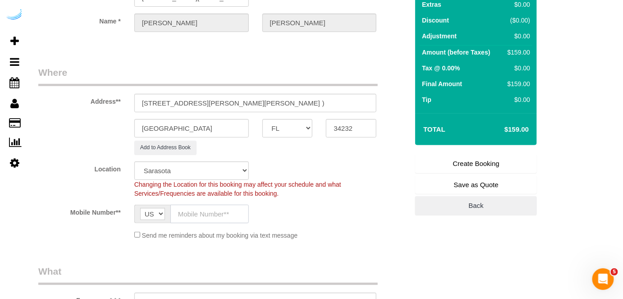
click at [204, 210] on input "text" at bounding box center [209, 214] width 78 height 18
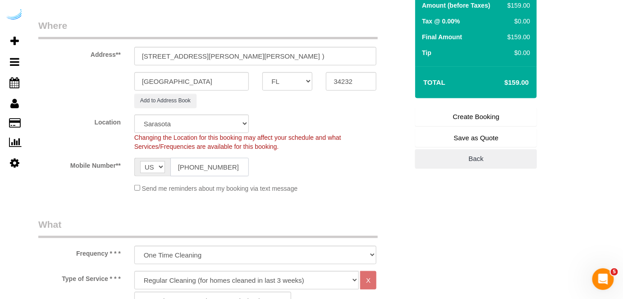
scroll to position [287, 0]
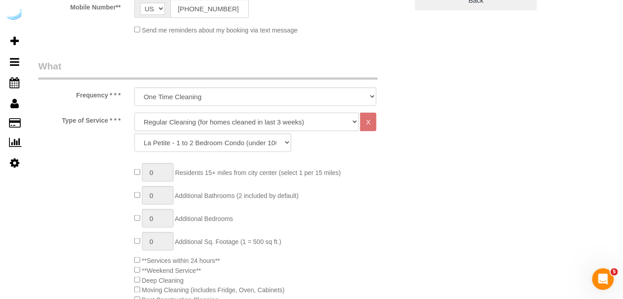
drag, startPoint x: 235, startPoint y: 121, endPoint x: 233, endPoint y: 126, distance: 5.6
click at [235, 121] on select "Deep Cleaning (for homes that have not been cleaned in 3+ weeks) Spruce Regular…" at bounding box center [246, 122] width 225 height 18
click at [134, 113] on select "Deep Cleaning (for homes that have not been cleaned in 3+ weeks) Spruce Regular…" at bounding box center [246, 122] width 225 height 18
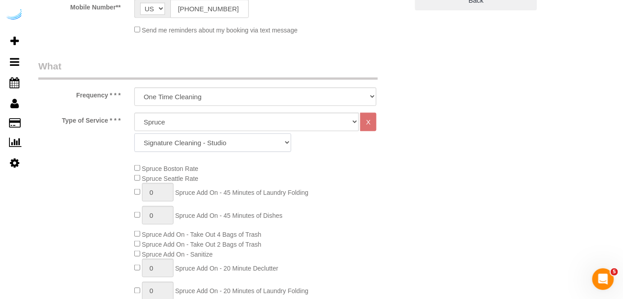
drag, startPoint x: 236, startPoint y: 141, endPoint x: 236, endPoint y: 135, distance: 6.3
click at [236, 141] on select "Signature Cleaning - Studio Signature Cleaning - 1 Bed 1 Bath Signature Cleanin…" at bounding box center [212, 142] width 157 height 18
click at [134, 133] on select "Signature Cleaning - Studio Signature Cleaning - 1 Bed 1 Bath Signature Cleanin…" at bounding box center [212, 142] width 157 height 18
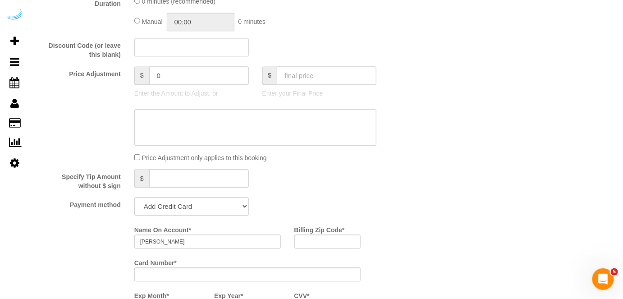
scroll to position [778, 0]
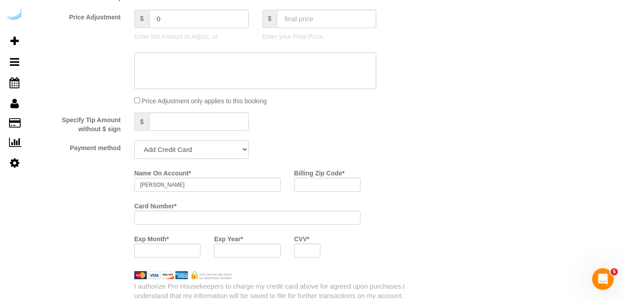
drag, startPoint x: 189, startPoint y: 153, endPoint x: 189, endPoint y: 158, distance: 5.0
click at [189, 153] on select "Add Credit Card Cash Check Paypal" at bounding box center [191, 149] width 114 height 18
click at [134, 141] on select "Add Credit Card Cash Check Paypal" at bounding box center [191, 149] width 114 height 18
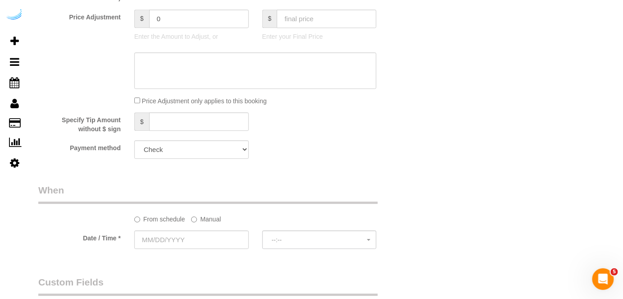
click at [202, 222] on label "Manual" at bounding box center [206, 217] width 30 height 12
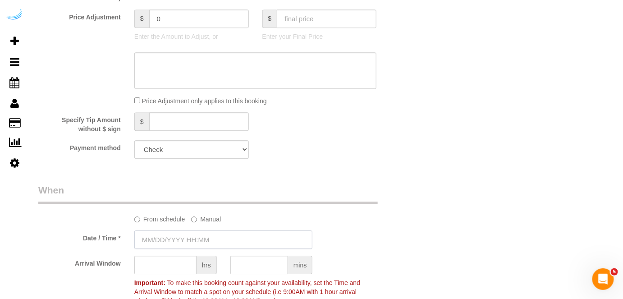
click at [191, 233] on input "text" at bounding box center [223, 239] width 178 height 18
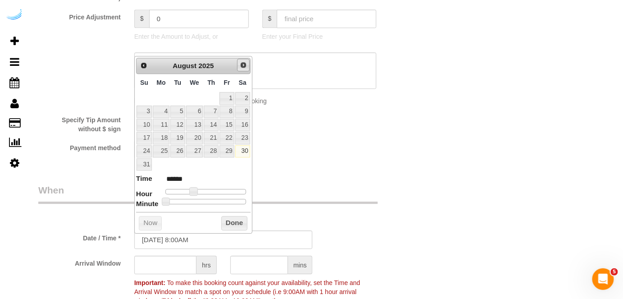
click at [244, 59] on link "Next" at bounding box center [243, 65] width 13 height 13
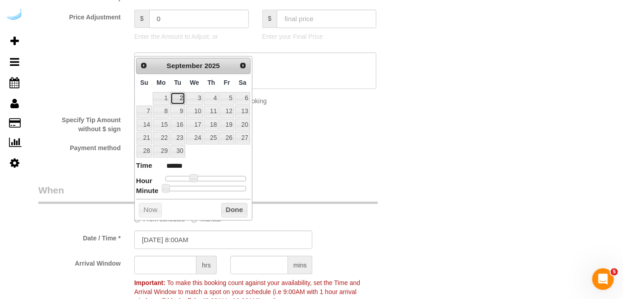
click at [177, 95] on link "2" at bounding box center [177, 98] width 14 height 12
drag, startPoint x: 191, startPoint y: 176, endPoint x: 196, endPoint y: 178, distance: 5.3
click at [196, 178] on span at bounding box center [197, 178] width 8 height 8
click at [170, 265] on input "text" at bounding box center [165, 264] width 62 height 18
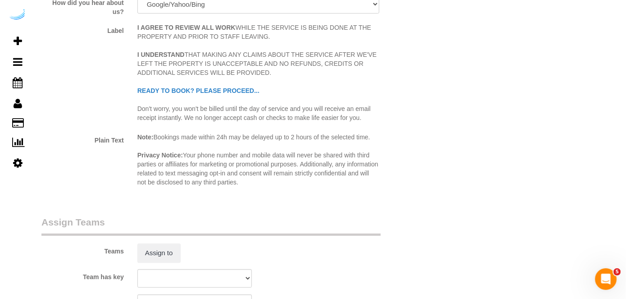
scroll to position [1147, 0]
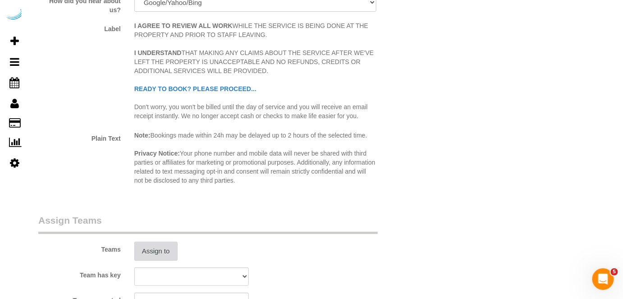
click at [147, 242] on button "Assign to" at bounding box center [155, 251] width 43 height 19
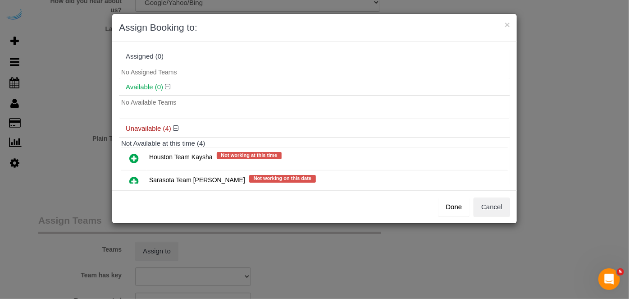
click at [130, 178] on icon at bounding box center [133, 181] width 9 height 11
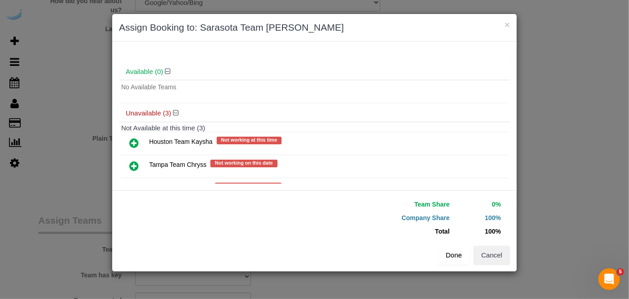
scroll to position [69, 0]
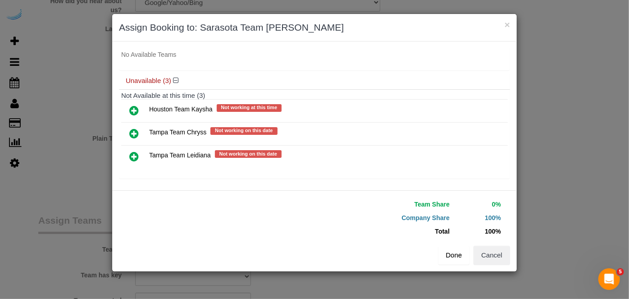
click at [461, 254] on button "Done" at bounding box center [454, 255] width 32 height 19
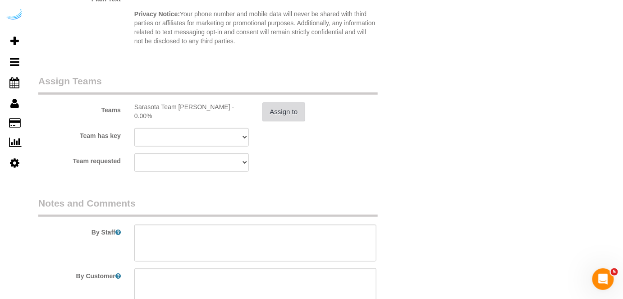
scroll to position [1352, 0]
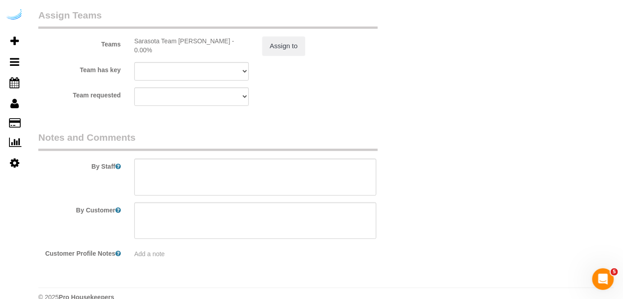
click at [260, 145] on legend "Notes and Comments" at bounding box center [207, 141] width 339 height 20
click at [254, 181] on textarea at bounding box center [255, 177] width 242 height 37
click at [249, 175] on textarea at bounding box center [255, 177] width 242 height 37
paste textarea "Permanent Notes:No notes from this [DOMAIN_NAME][DATE] Notes:No notes from this…"
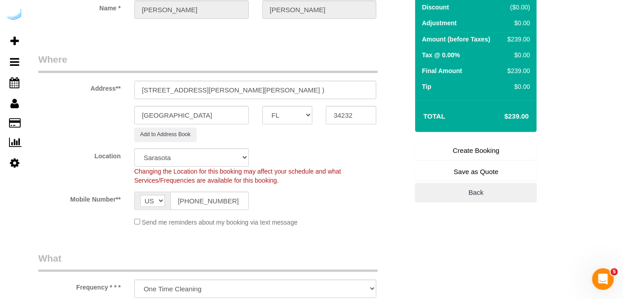
scroll to position [0, 0]
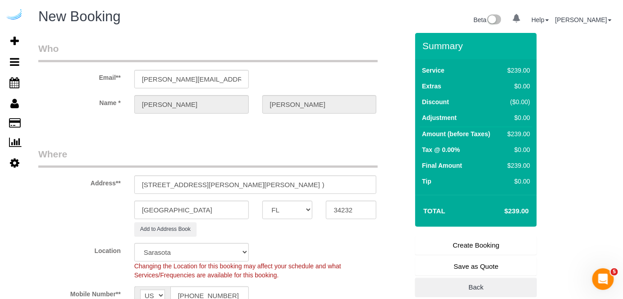
click at [455, 245] on link "Create Booking" at bounding box center [476, 245] width 122 height 19
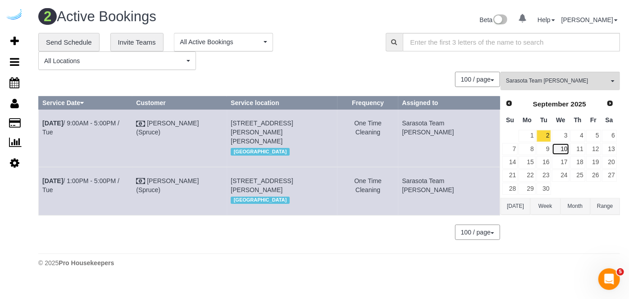
click at [561, 143] on link "10" at bounding box center [560, 149] width 17 height 12
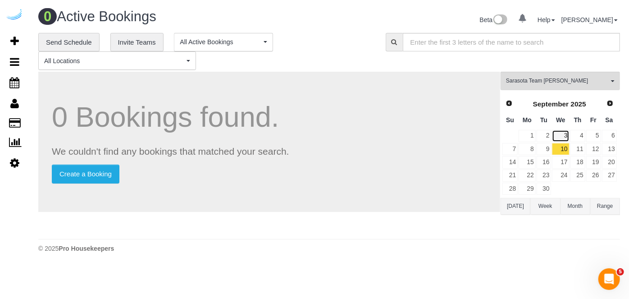
click at [560, 136] on link "3" at bounding box center [560, 136] width 17 height 12
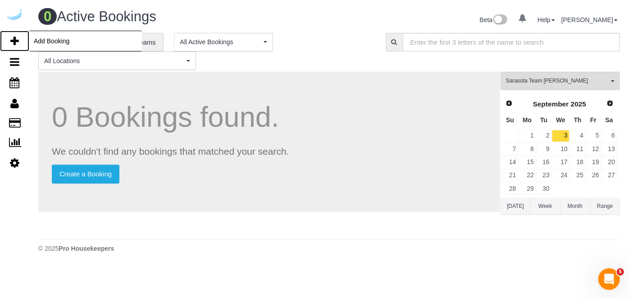
click at [9, 42] on link "Add Booking" at bounding box center [14, 41] width 29 height 21
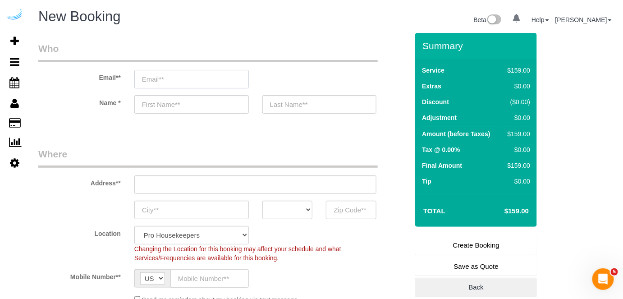
click at [231, 77] on input "email" at bounding box center [191, 79] width 114 height 18
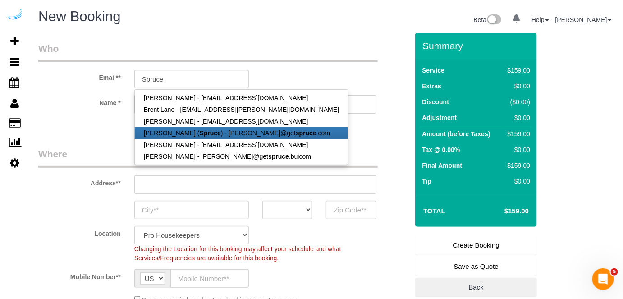
click at [219, 132] on link "[PERSON_NAME] ( Spruce ) - [PERSON_NAME]@get spruce .com" at bounding box center [241, 133] width 213 height 12
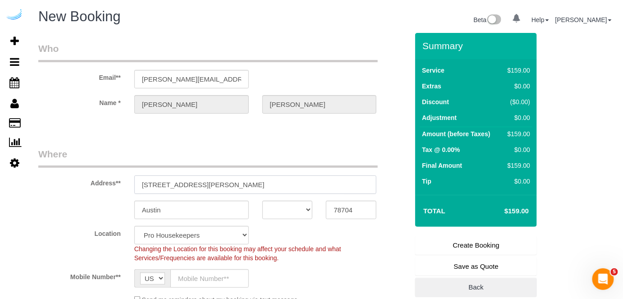
click at [245, 182] on input "[STREET_ADDRESS][PERSON_NAME]" at bounding box center [255, 184] width 242 height 18
paste input "[STREET_ADDRESS]"
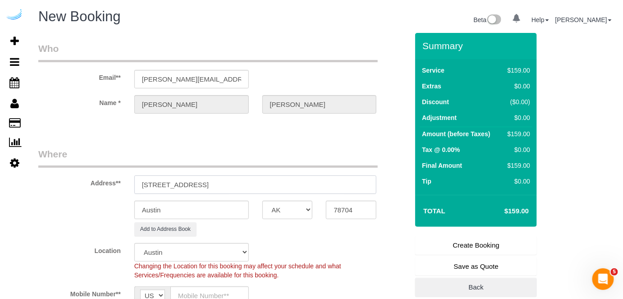
drag, startPoint x: 235, startPoint y: 182, endPoint x: 311, endPoint y: 185, distance: 75.8
click at [310, 184] on input "[STREET_ADDRESS]" at bounding box center [255, 184] width 242 height 18
drag, startPoint x: 347, startPoint y: 209, endPoint x: 339, endPoint y: 212, distance: 8.1
click at [347, 209] on input "78704" at bounding box center [351, 210] width 50 height 18
paste input "34235"
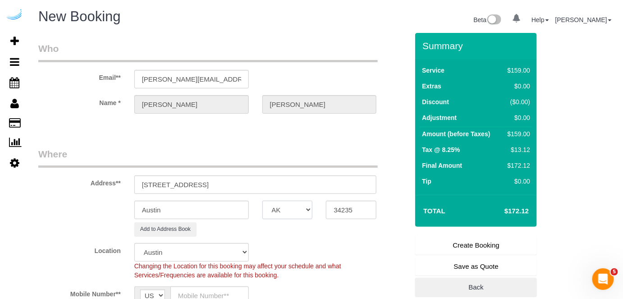
click at [299, 214] on select "AK AL AR AZ CA CO CT DC DE [GEOGRAPHIC_DATA] [GEOGRAPHIC_DATA] HI IA ID IL IN K…" at bounding box center [287, 210] width 50 height 18
click at [262, 201] on select "AK AL AR AZ CA CO CT DC DE [GEOGRAPHIC_DATA] [GEOGRAPHIC_DATA] HI IA ID IL IN K…" at bounding box center [287, 210] width 50 height 18
click at [222, 206] on input "Austin" at bounding box center [191, 210] width 114 height 18
drag, startPoint x: 193, startPoint y: 181, endPoint x: 352, endPoint y: 191, distance: 158.9
click at [352, 191] on input "[STREET_ADDRESS]" at bounding box center [255, 184] width 242 height 18
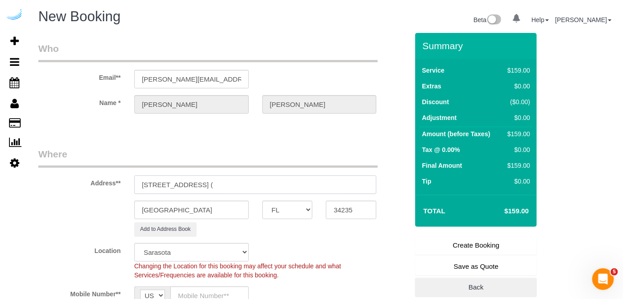
paste input "[PERSON_NAME]"
paste input "Solaire"
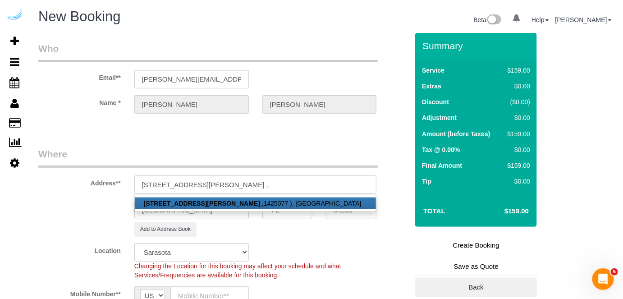
paste input "1437125"
click at [302, 149] on legend "Where" at bounding box center [207, 157] width 339 height 20
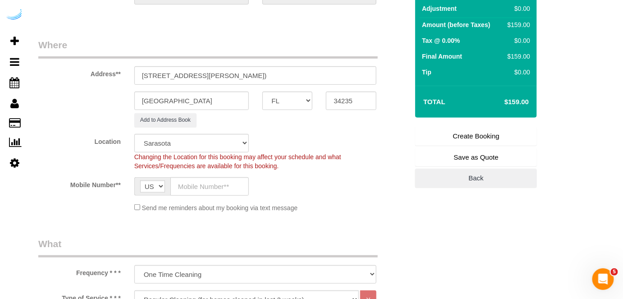
scroll to position [123, 0]
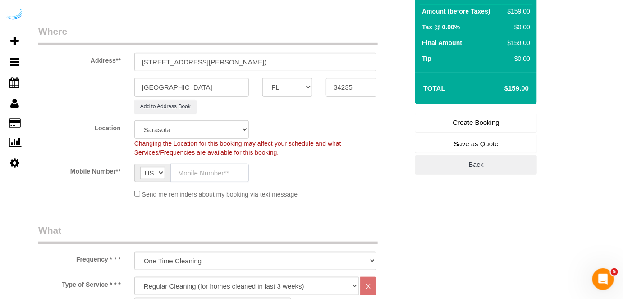
click at [215, 172] on input "text" at bounding box center [209, 173] width 78 height 18
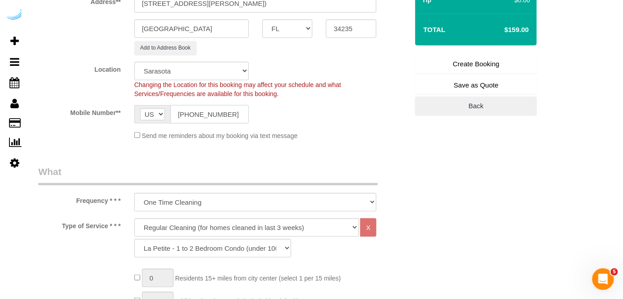
scroll to position [205, 0]
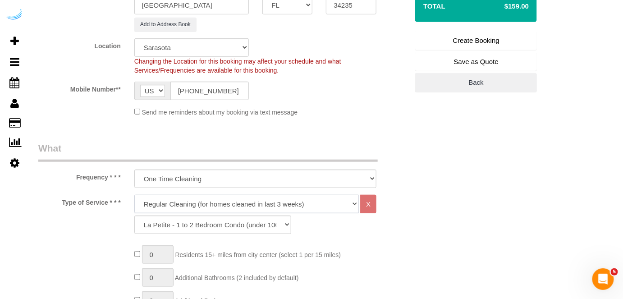
click at [224, 203] on select "Deep Cleaning (for homes that have not been cleaned in 3+ weeks) Spruce Regular…" at bounding box center [246, 204] width 225 height 18
click at [134, 195] on select "Deep Cleaning (for homes that have not been cleaned in 3+ weeks) Spruce Regular…" at bounding box center [246, 204] width 225 height 18
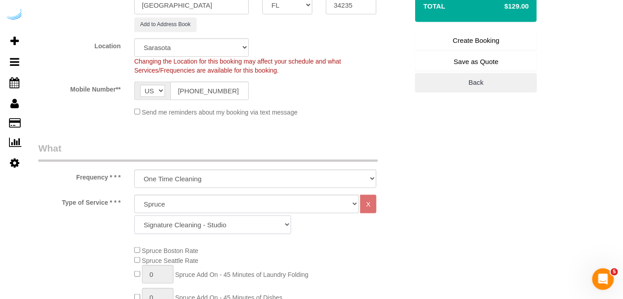
drag, startPoint x: 189, startPoint y: 225, endPoint x: 190, endPoint y: 216, distance: 9.1
click at [189, 225] on select "Signature Cleaning - Studio Signature Cleaning - 1 Bed 1 Bath Signature Cleanin…" at bounding box center [212, 224] width 157 height 18
click at [134, 215] on select "Signature Cleaning - Studio Signature Cleaning - 1 Bed 1 Bath Signature Cleanin…" at bounding box center [212, 224] width 157 height 18
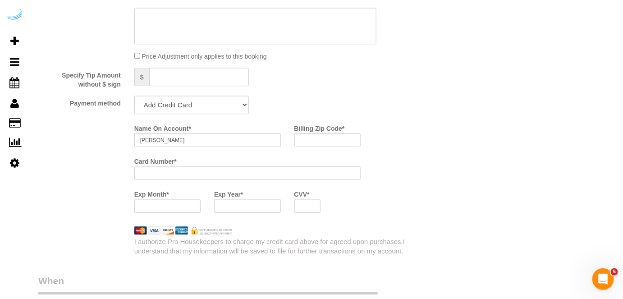
scroll to position [860, 0]
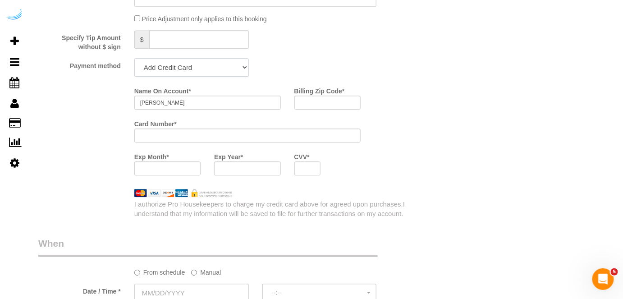
drag, startPoint x: 209, startPoint y: 65, endPoint x: 205, endPoint y: 77, distance: 12.6
click at [209, 65] on select "Add Credit Card Cash Check Paypal" at bounding box center [191, 67] width 114 height 18
click at [134, 59] on select "Add Credit Card Cash Check Paypal" at bounding box center [191, 67] width 114 height 18
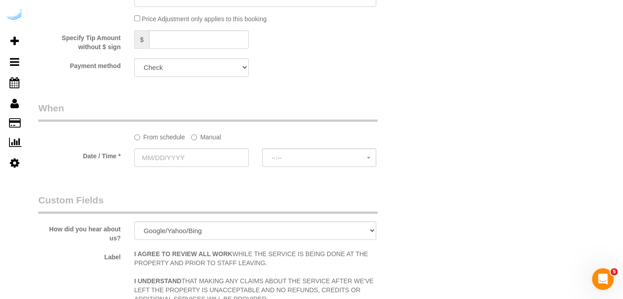
click at [210, 137] on label "Manual" at bounding box center [206, 135] width 30 height 12
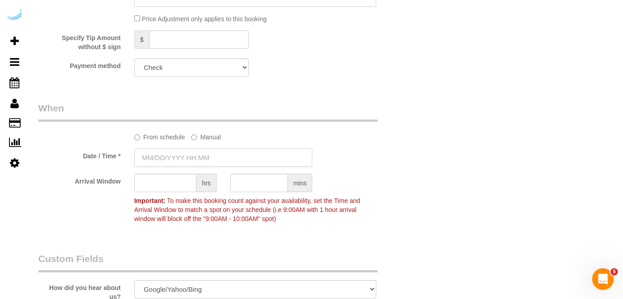
click at [204, 156] on input "text" at bounding box center [223, 157] width 178 height 18
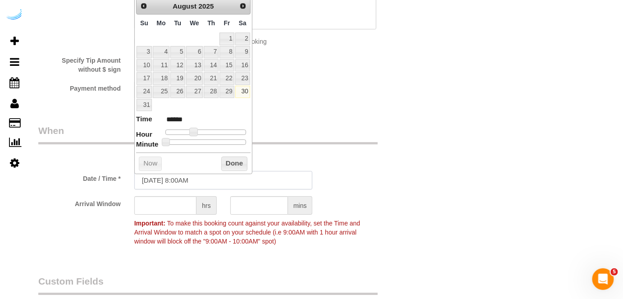
scroll to position [819, 0]
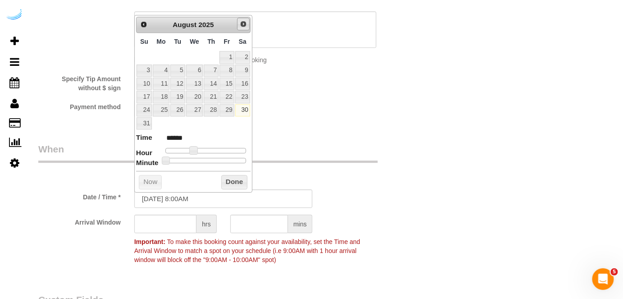
click at [246, 28] on link "Next" at bounding box center [243, 24] width 13 height 13
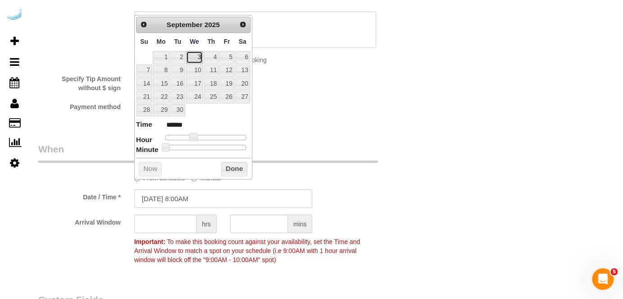
click at [196, 55] on link "3" at bounding box center [194, 57] width 17 height 12
drag, startPoint x: 195, startPoint y: 137, endPoint x: 182, endPoint y: 182, distance: 46.8
click at [197, 137] on span at bounding box center [200, 137] width 8 height 8
drag, startPoint x: 195, startPoint y: 139, endPoint x: 200, endPoint y: 137, distance: 5.3
click at [200, 137] on span at bounding box center [200, 137] width 8 height 8
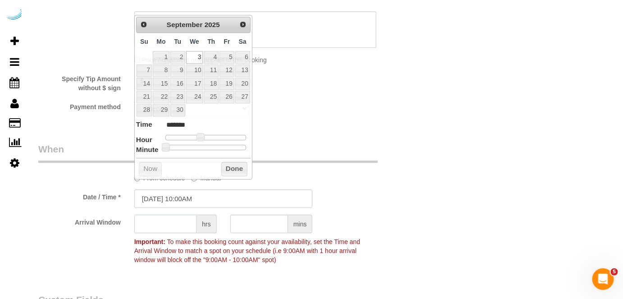
click at [175, 225] on input "text" at bounding box center [165, 223] width 62 height 18
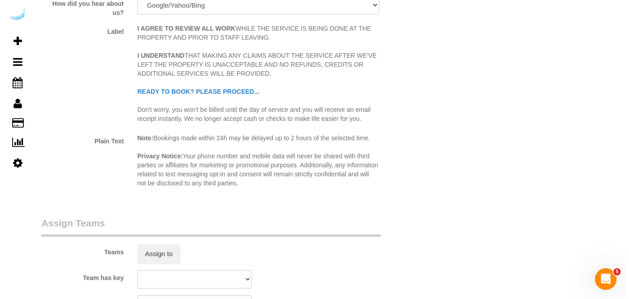
scroll to position [1229, 0]
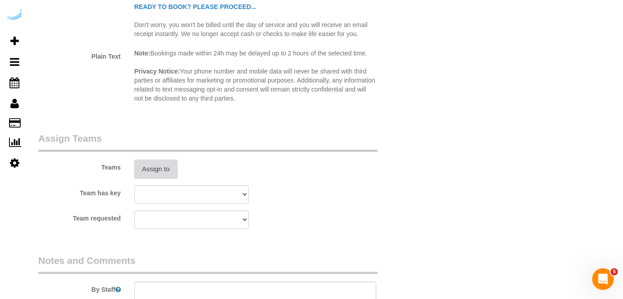
click at [159, 169] on button "Assign to" at bounding box center [155, 169] width 43 height 19
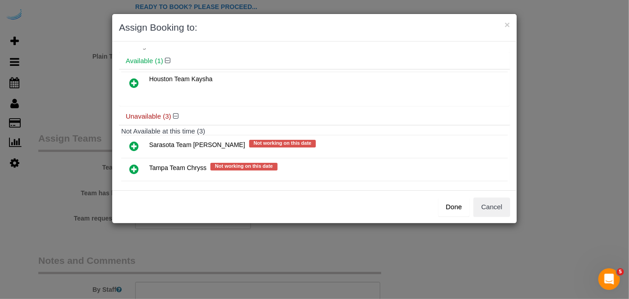
scroll to position [41, 0]
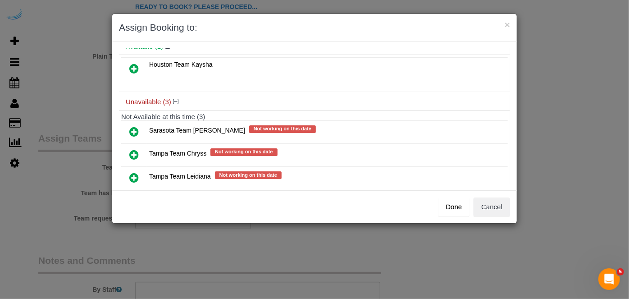
click at [131, 132] on icon at bounding box center [133, 131] width 9 height 11
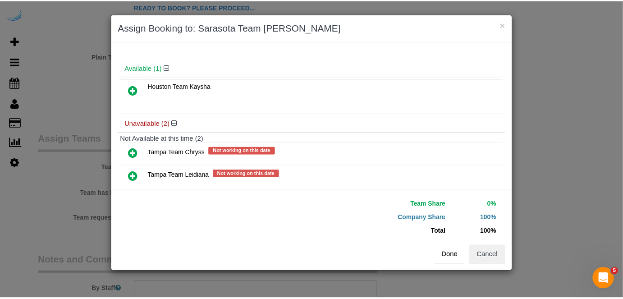
scroll to position [60, 0]
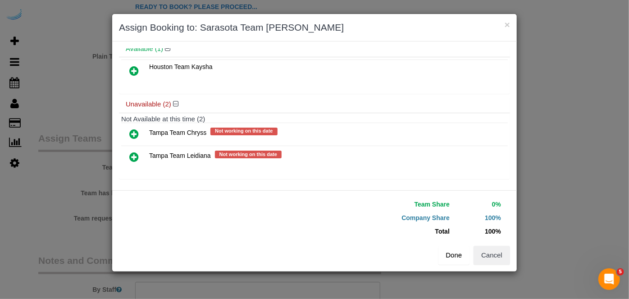
click at [449, 252] on button "Done" at bounding box center [454, 255] width 32 height 19
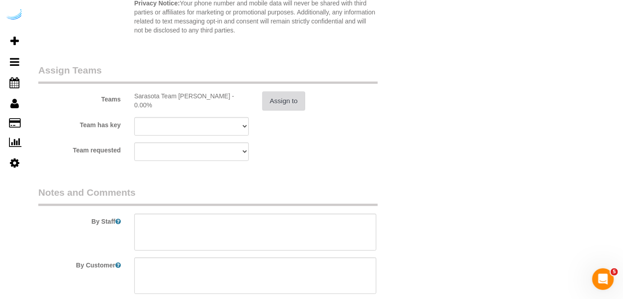
scroll to position [1311, 0]
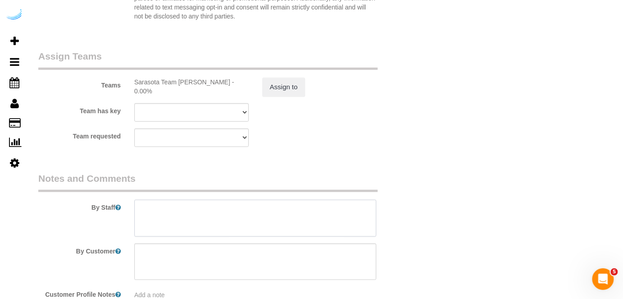
click at [269, 205] on textarea at bounding box center [255, 218] width 242 height 37
click at [236, 224] on textarea at bounding box center [255, 218] width 242 height 37
paste textarea "Permanent Notes:No notes from this [DOMAIN_NAME][DATE] Notes:No notes from this…"
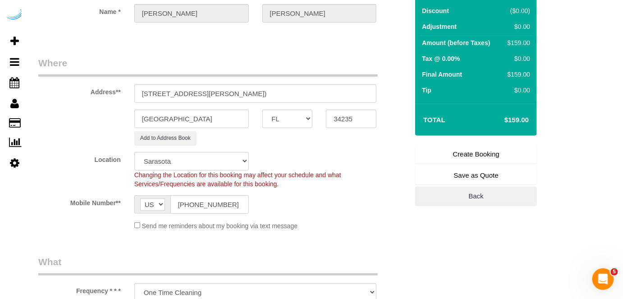
scroll to position [41, 0]
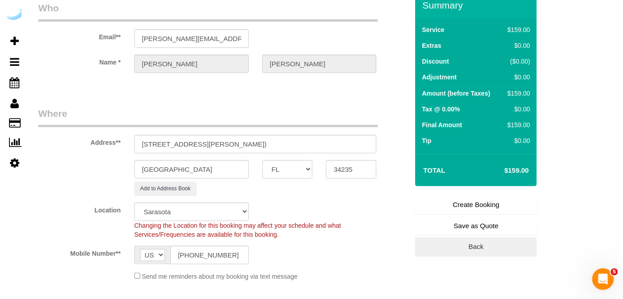
click at [488, 205] on link "Create Booking" at bounding box center [476, 204] width 122 height 19
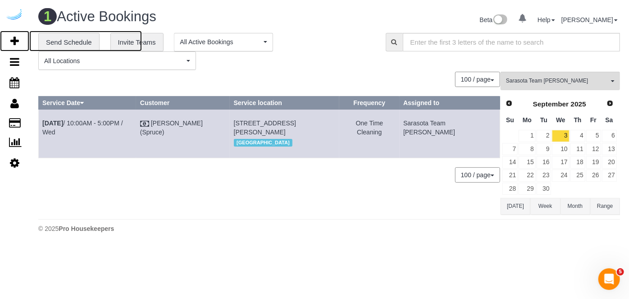
drag, startPoint x: 17, startPoint y: 36, endPoint x: 60, endPoint y: 7, distance: 51.9
click at [17, 36] on icon at bounding box center [14, 41] width 9 height 11
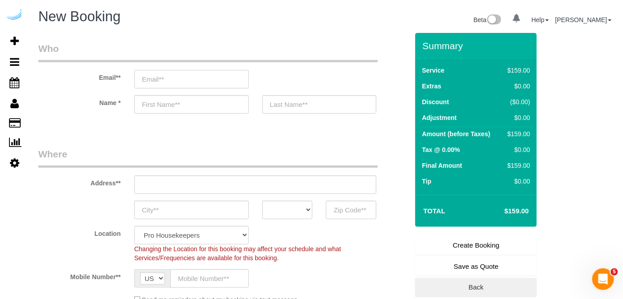
click at [234, 78] on input "email" at bounding box center [191, 79] width 114 height 18
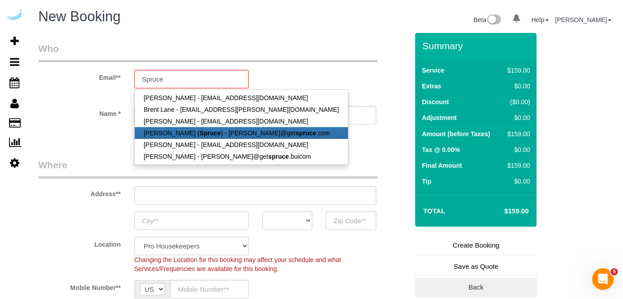
click at [239, 131] on link "[PERSON_NAME] ( Spruce ) - [PERSON_NAME]@get spruce .com" at bounding box center [241, 133] width 213 height 12
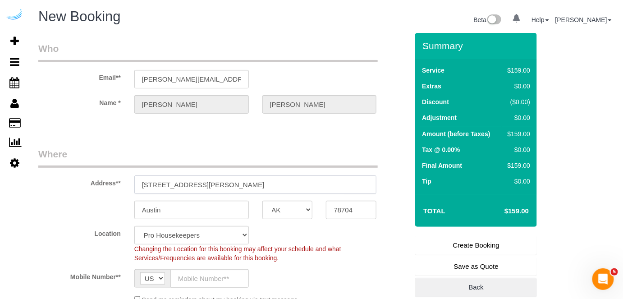
click at [252, 178] on input "[STREET_ADDRESS][PERSON_NAME]" at bounding box center [255, 184] width 242 height 18
paste input "[STREET_ADDRESS]"
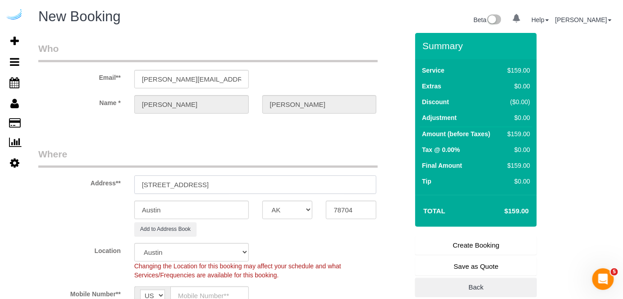
drag, startPoint x: 234, startPoint y: 181, endPoint x: 302, endPoint y: 192, distance: 68.8
click at [296, 186] on input "[STREET_ADDRESS]" at bounding box center [255, 184] width 242 height 18
click at [340, 206] on input "78704" at bounding box center [351, 210] width 50 height 18
paste input "34275"
click at [298, 208] on select "AK AL AR AZ CA CO CT DC DE [GEOGRAPHIC_DATA] [GEOGRAPHIC_DATA] HI IA ID IL IN K…" at bounding box center [287, 210] width 50 height 18
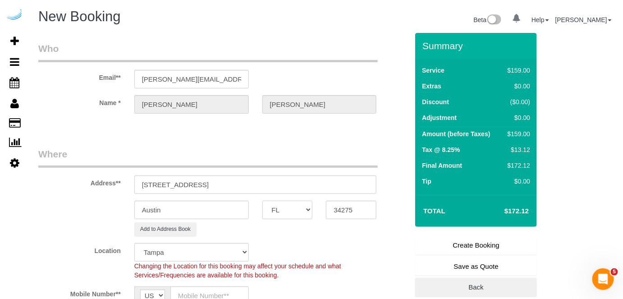
click at [262, 201] on select "AK AL AR AZ CA CO CT DC DE [GEOGRAPHIC_DATA] [GEOGRAPHIC_DATA] HI IA ID IL IN K…" at bounding box center [287, 210] width 50 height 18
click at [207, 207] on input "Austin" at bounding box center [191, 210] width 114 height 18
drag, startPoint x: 196, startPoint y: 183, endPoint x: 389, endPoint y: 180, distance: 193.3
click at [389, 180] on div "Address** [STREET_ADDRESS]" at bounding box center [223, 170] width 383 height 46
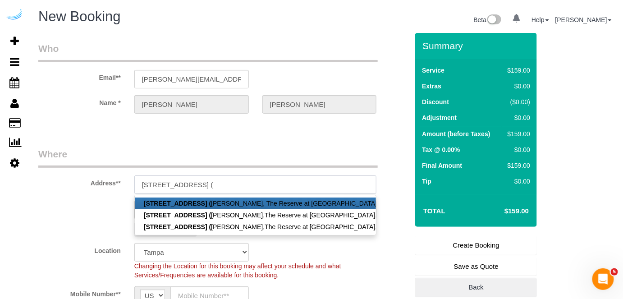
paste input "[PERSON_NAME]"
paste input "The Reserve at [GEOGRAPHIC_DATA]"
paste input "1435056"
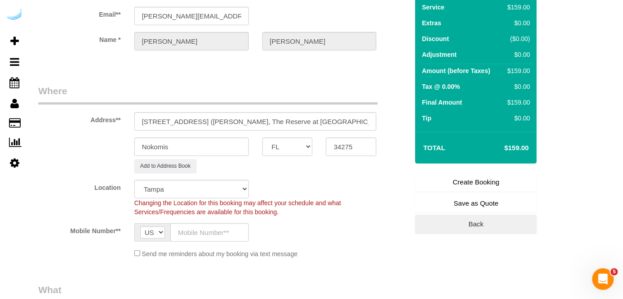
scroll to position [123, 0]
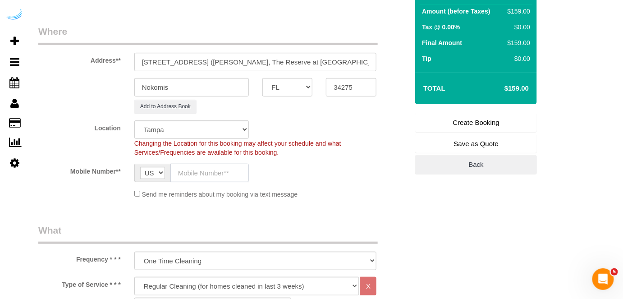
click at [214, 164] on input "text" at bounding box center [209, 173] width 78 height 18
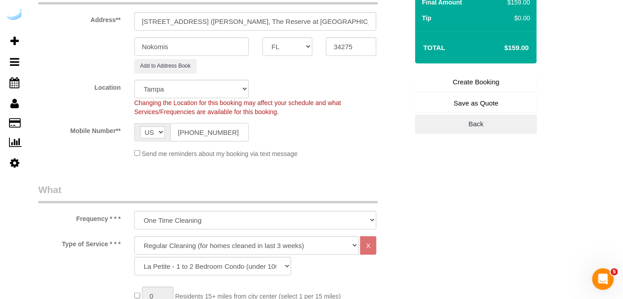
scroll to position [246, 0]
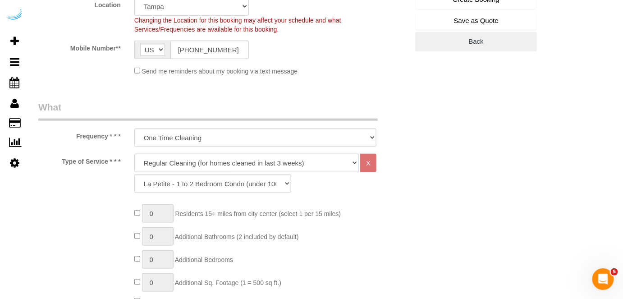
drag, startPoint x: 242, startPoint y: 155, endPoint x: 233, endPoint y: 161, distance: 10.0
click at [242, 155] on select "Deep Cleaning (for homes that have not been cleaned in 3+ weeks) Spruce Regular…" at bounding box center [246, 163] width 225 height 18
click at [134, 154] on select "Deep Cleaning (for homes that have not been cleaned in 3+ weeks) Spruce Regular…" at bounding box center [246, 163] width 225 height 18
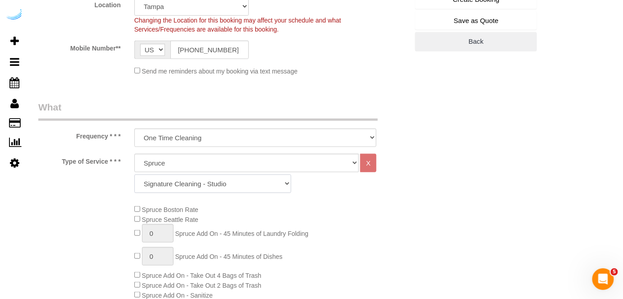
click at [234, 179] on select "Signature Cleaning - Studio Signature Cleaning - 1 Bed 1 Bath Signature Cleanin…" at bounding box center [212, 183] width 157 height 18
click at [134, 174] on select "Signature Cleaning - Studio Signature Cleaning - 1 Bed 1 Bath Signature Cleanin…" at bounding box center [212, 183] width 157 height 18
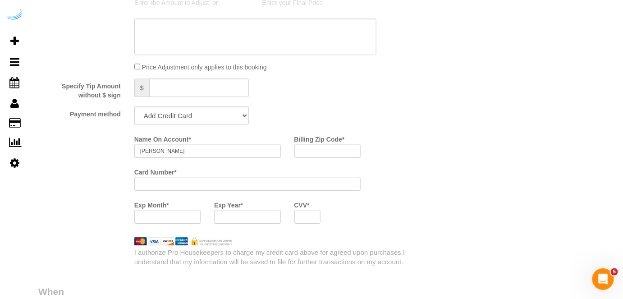
scroll to position [860, 0]
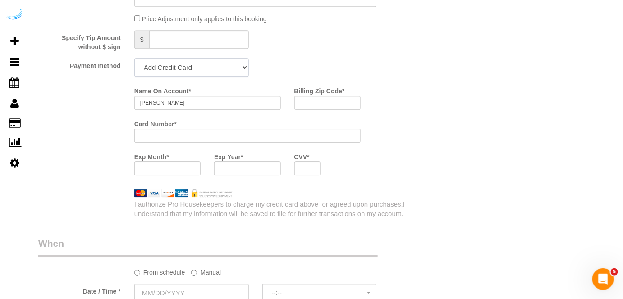
drag, startPoint x: 217, startPoint y: 62, endPoint x: 217, endPoint y: 76, distance: 14.0
click at [217, 62] on select "Add Credit Card Cash Check Paypal" at bounding box center [191, 67] width 114 height 18
click at [134, 59] on select "Add Credit Card Cash Check Paypal" at bounding box center [191, 67] width 114 height 18
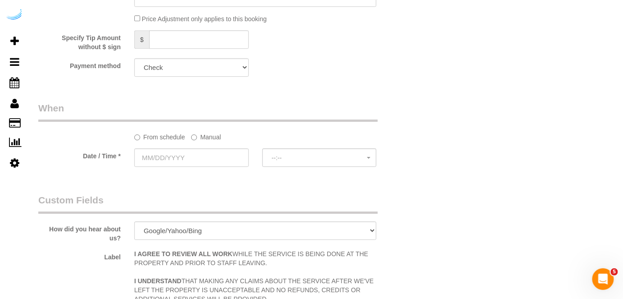
click at [207, 133] on label "Manual" at bounding box center [206, 135] width 30 height 12
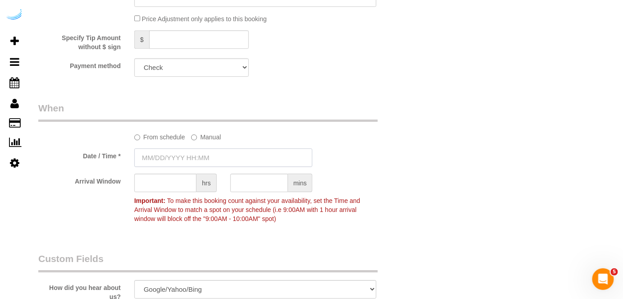
click at [204, 156] on input "text" at bounding box center [223, 157] width 178 height 18
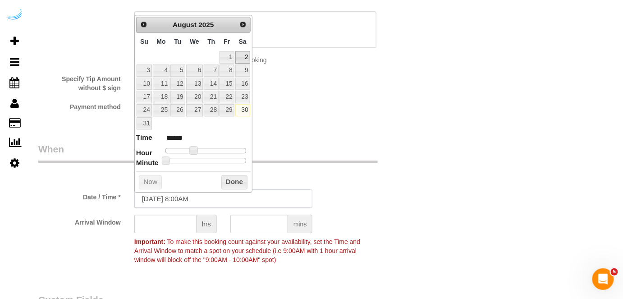
scroll to position [819, 0]
click at [243, 28] on link "Next" at bounding box center [243, 24] width 13 height 13
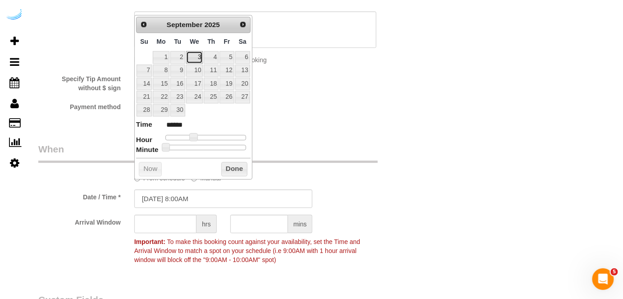
click at [196, 57] on link "3" at bounding box center [194, 57] width 17 height 12
click at [195, 136] on span at bounding box center [197, 137] width 8 height 8
click at [173, 220] on input "text" at bounding box center [165, 223] width 62 height 18
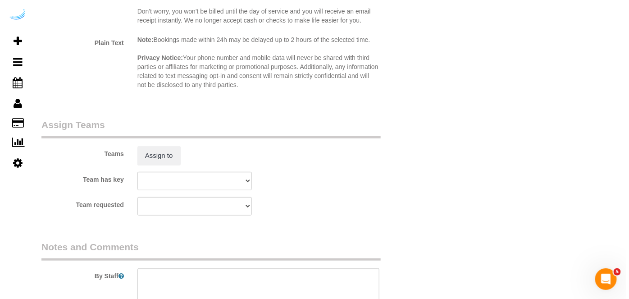
scroll to position [1311, 0]
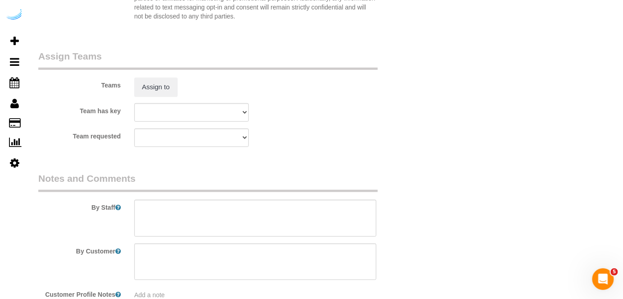
click at [166, 97] on sui-booking-teams "Teams Assign to Team has key Clearwater Carpet Cleaning Team [PERSON_NAME] Team…" at bounding box center [223, 98] width 370 height 97
click at [167, 93] on button "Assign to" at bounding box center [155, 87] width 43 height 19
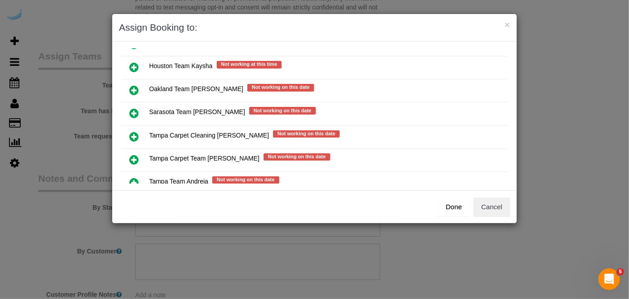
scroll to position [82, 0]
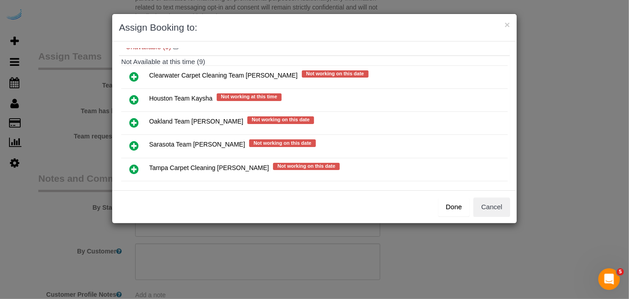
click at [131, 140] on icon at bounding box center [133, 145] width 9 height 11
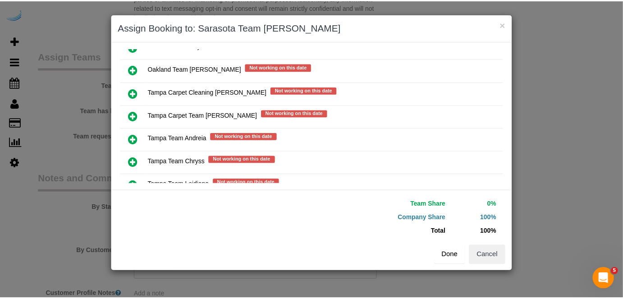
scroll to position [180, 0]
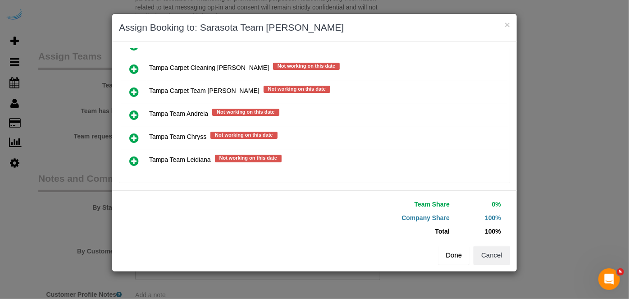
click at [452, 246] on button "Done" at bounding box center [454, 255] width 32 height 19
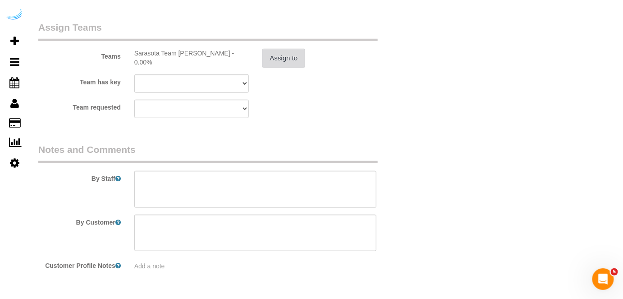
scroll to position [1367, 0]
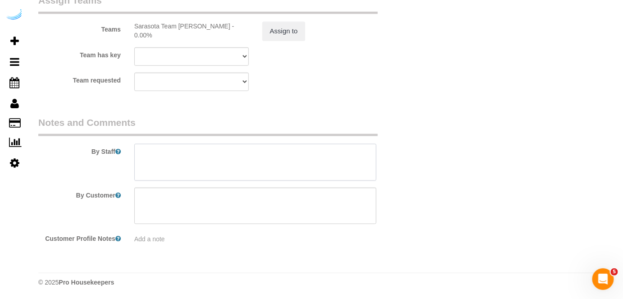
click at [303, 156] on textarea at bounding box center [255, 162] width 242 height 37
click at [272, 158] on textarea at bounding box center [255, 162] width 242 height 37
paste textarea "Permanent Notes:No notes from this [DOMAIN_NAME][DATE] Notes:No notes from this…"
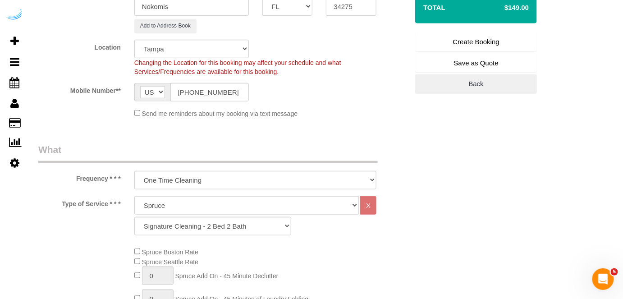
scroll to position [97, 0]
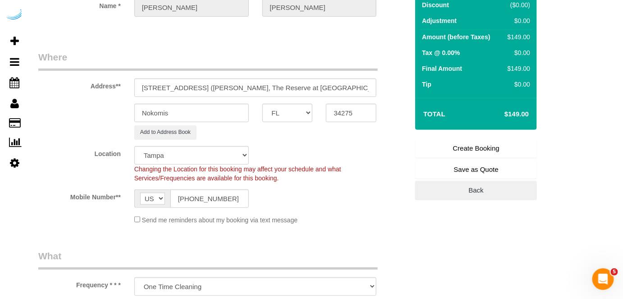
click at [479, 146] on link "Create Booking" at bounding box center [476, 148] width 122 height 19
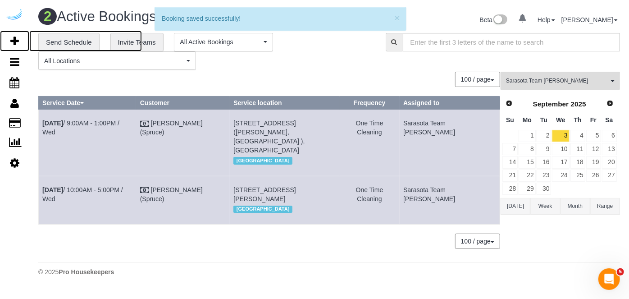
drag, startPoint x: 18, startPoint y: 36, endPoint x: 71, endPoint y: 8, distance: 60.1
click at [18, 36] on icon at bounding box center [14, 41] width 9 height 11
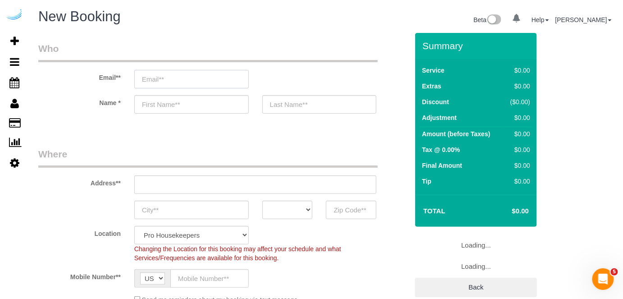
click at [193, 82] on input "email" at bounding box center [191, 79] width 114 height 18
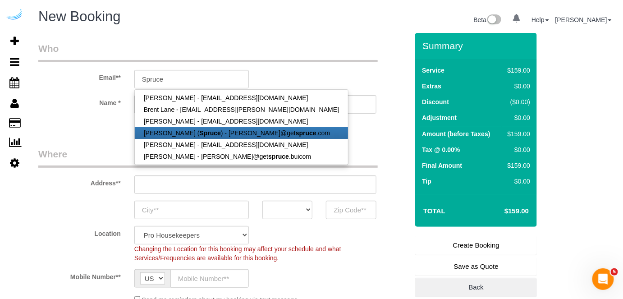
click at [200, 131] on strong "Spruce" at bounding box center [210, 132] width 21 height 7
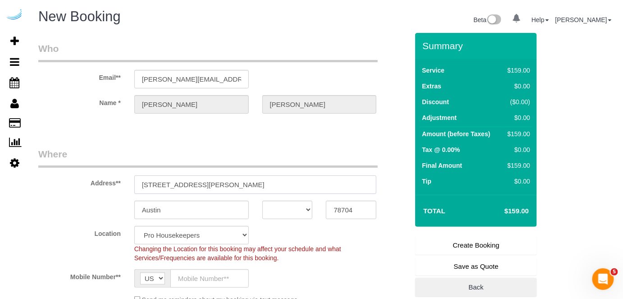
click at [240, 182] on input "[STREET_ADDRESS][PERSON_NAME]" at bounding box center [255, 184] width 242 height 18
paste input "[STREET_ADDRESS]"
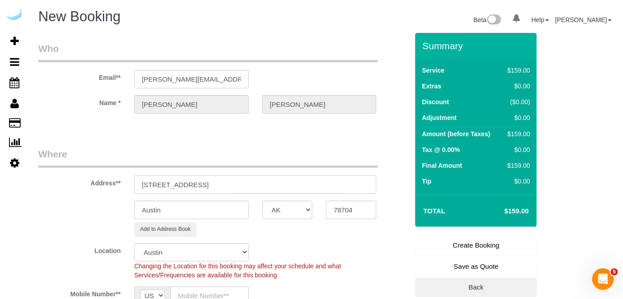
drag, startPoint x: 226, startPoint y: 182, endPoint x: 318, endPoint y: 187, distance: 92.0
click at [317, 187] on input "[STREET_ADDRESS]" at bounding box center [255, 184] width 242 height 18
click at [354, 210] on input "78704" at bounding box center [351, 210] width 50 height 18
paste input "34240"
click at [298, 211] on select "AK AL AR AZ CA CO CT DC DE [GEOGRAPHIC_DATA] [GEOGRAPHIC_DATA] HI IA ID IL IN K…" at bounding box center [287, 210] width 50 height 18
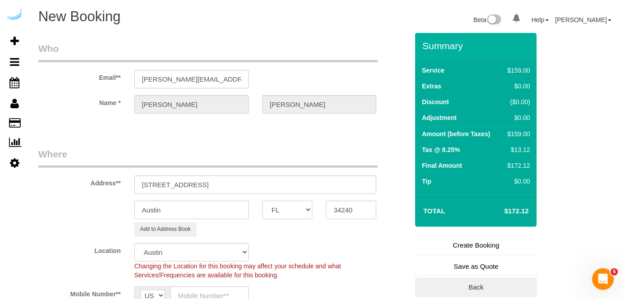
click at [262, 201] on select "AK AL AR AZ CA CO CT DC DE [GEOGRAPHIC_DATA] [GEOGRAPHIC_DATA] HI IA ID IL IN K…" at bounding box center [287, 210] width 50 height 18
click at [246, 207] on input "Austin" at bounding box center [191, 210] width 114 height 18
drag, startPoint x: 191, startPoint y: 182, endPoint x: 359, endPoint y: 185, distance: 168.6
click at [359, 185] on input "[STREET_ADDRESS]" at bounding box center [255, 184] width 242 height 18
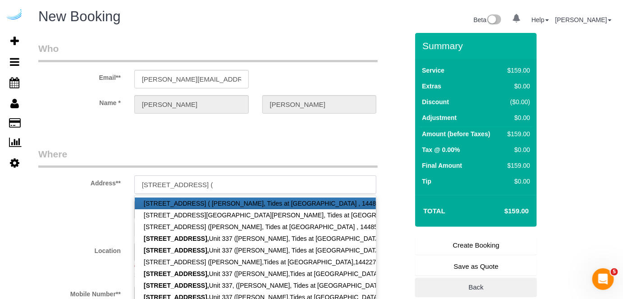
paste input "[PERSON_NAME]"
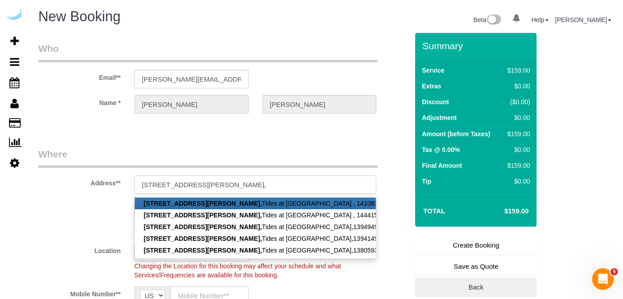
paste input "Tides at [GEOGRAPHIC_DATA]"
paste input "1434918"
click at [288, 151] on legend "Where" at bounding box center [207, 157] width 339 height 20
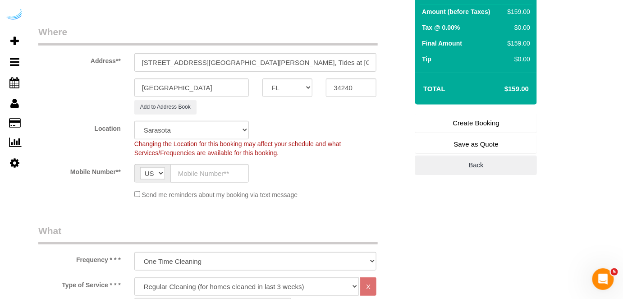
scroll to position [123, 0]
click at [228, 169] on input "text" at bounding box center [209, 173] width 78 height 18
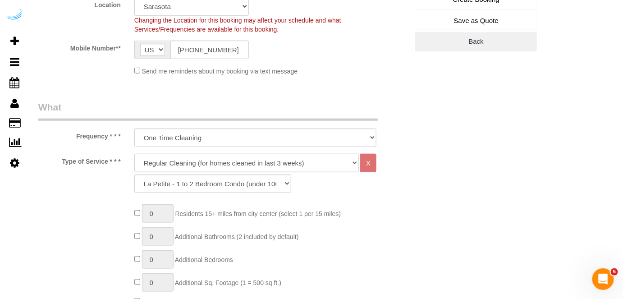
drag, startPoint x: 222, startPoint y: 162, endPoint x: 219, endPoint y: 169, distance: 7.1
click at [222, 162] on select "Deep Cleaning (for homes that have not been cleaned in 3+ weeks) Spruce Regular…" at bounding box center [246, 163] width 225 height 18
click at [134, 154] on select "Deep Cleaning (for homes that have not been cleaned in 3+ weeks) Spruce Regular…" at bounding box center [246, 163] width 225 height 18
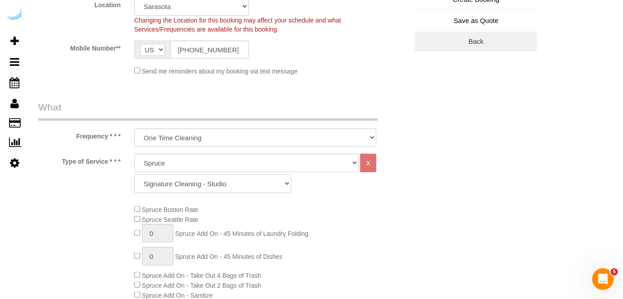
click at [210, 182] on select "Signature Cleaning - Studio Signature Cleaning - 1 Bed 1 Bath Signature Cleanin…" at bounding box center [212, 183] width 157 height 18
click at [134, 174] on select "Signature Cleaning - Studio Signature Cleaning - 1 Bed 1 Bath Signature Cleanin…" at bounding box center [212, 183] width 157 height 18
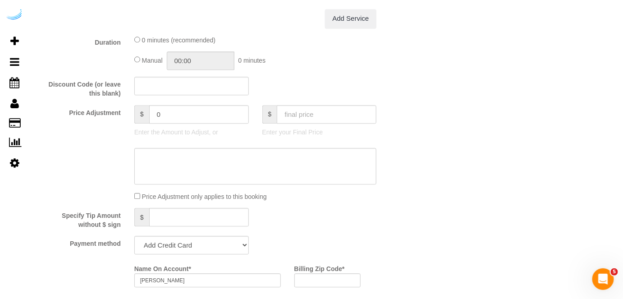
scroll to position [778, 0]
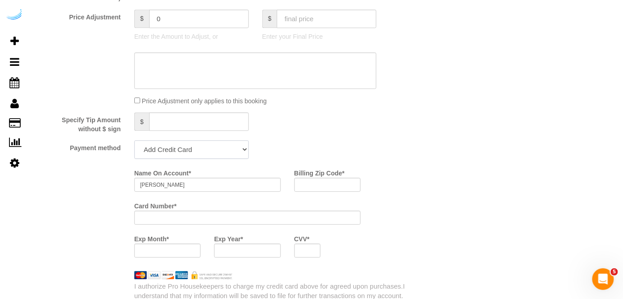
drag, startPoint x: 178, startPoint y: 151, endPoint x: 178, endPoint y: 159, distance: 7.7
click at [178, 151] on select "Add Credit Card Cash Check Paypal" at bounding box center [191, 149] width 114 height 18
click at [134, 141] on select "Add Credit Card Cash Check Paypal" at bounding box center [191, 149] width 114 height 18
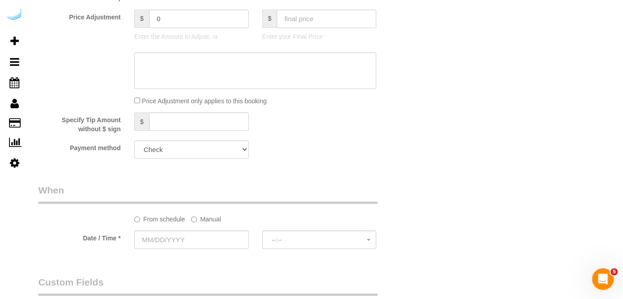
click at [204, 216] on label "Manual" at bounding box center [206, 217] width 30 height 12
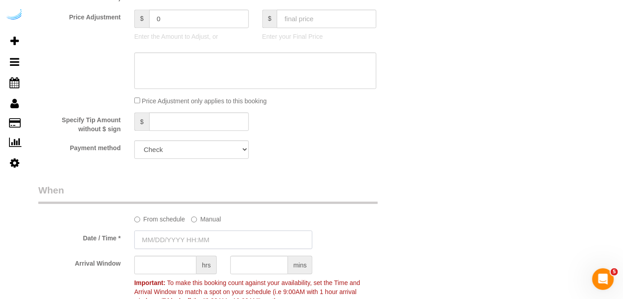
click at [196, 242] on input "text" at bounding box center [223, 239] width 178 height 18
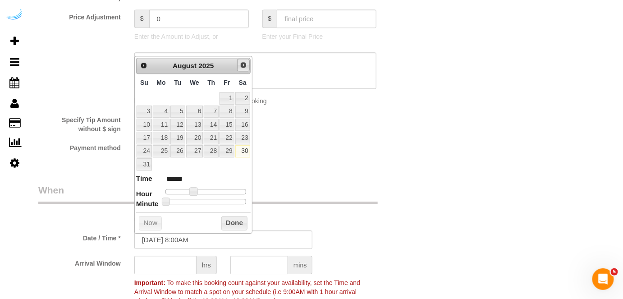
click at [239, 70] on link "Next" at bounding box center [243, 65] width 13 height 13
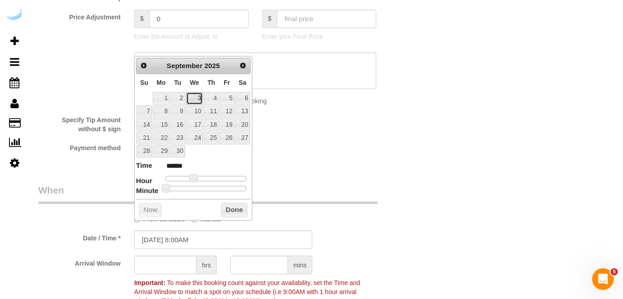
click at [196, 100] on link "3" at bounding box center [194, 98] width 17 height 12
click at [196, 176] on span at bounding box center [197, 178] width 8 height 8
click at [174, 265] on input "text" at bounding box center [165, 264] width 62 height 18
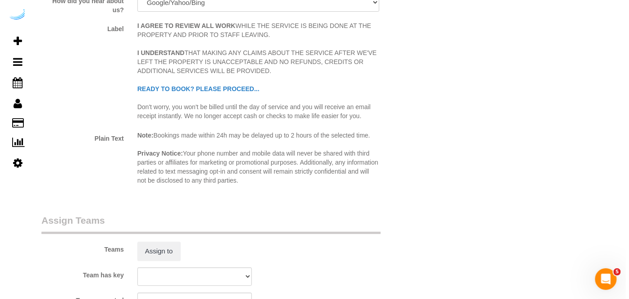
scroll to position [1270, 0]
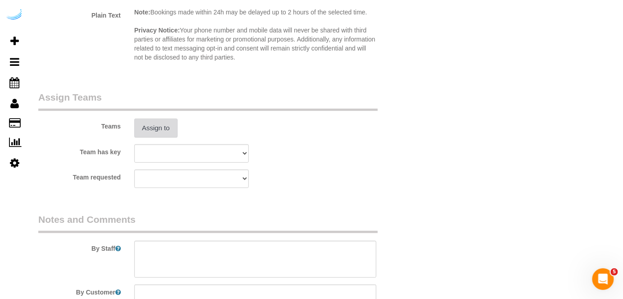
click at [151, 129] on button "Assign to" at bounding box center [155, 128] width 43 height 19
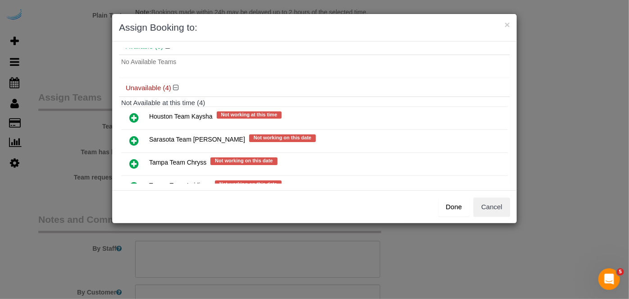
click at [131, 136] on icon at bounding box center [133, 140] width 9 height 11
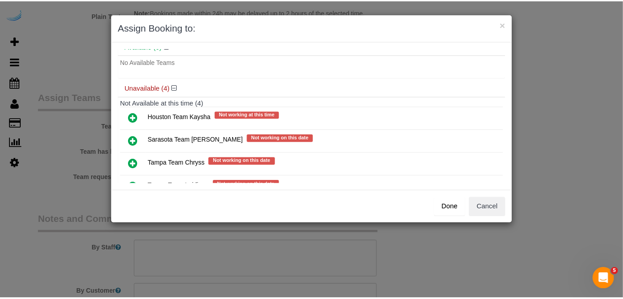
scroll to position [62, 0]
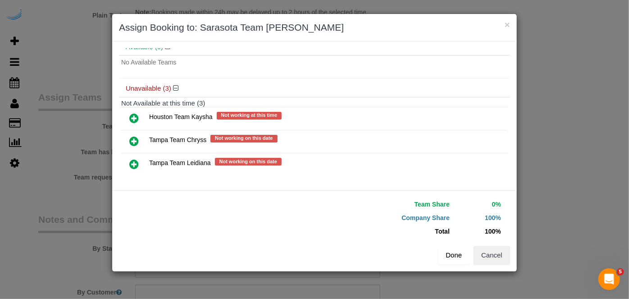
click at [458, 251] on button "Done" at bounding box center [454, 255] width 32 height 19
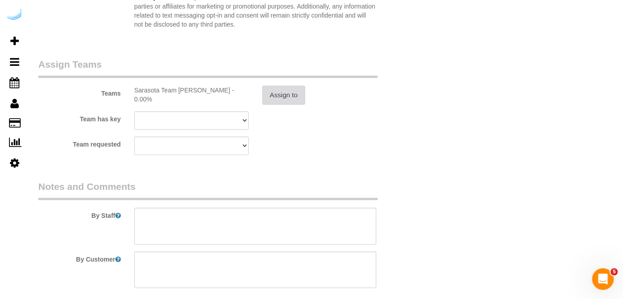
scroll to position [1352, 0]
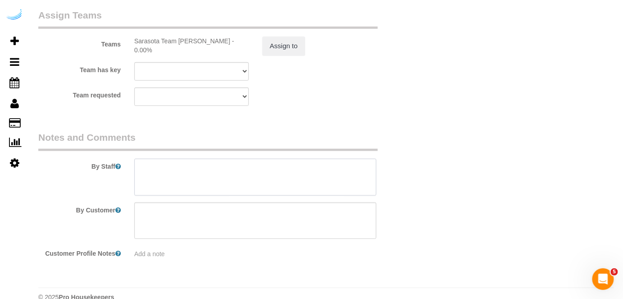
click at [293, 184] on textarea at bounding box center [255, 177] width 242 height 37
click at [265, 176] on textarea at bounding box center [255, 177] width 242 height 37
paste textarea "Permanent Notes:No notes from this [DOMAIN_NAME][DATE] Notes:No notes from this…"
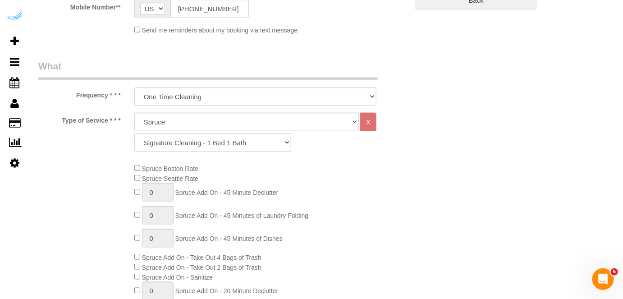
scroll to position [41, 0]
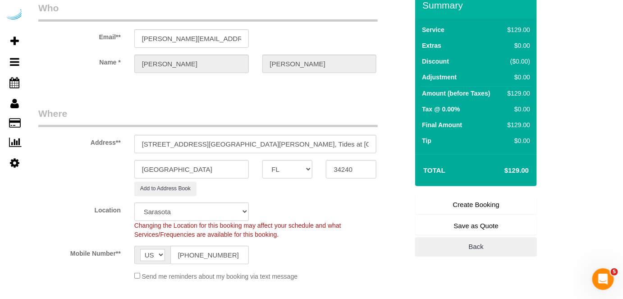
click at [447, 207] on link "Create Booking" at bounding box center [476, 204] width 122 height 19
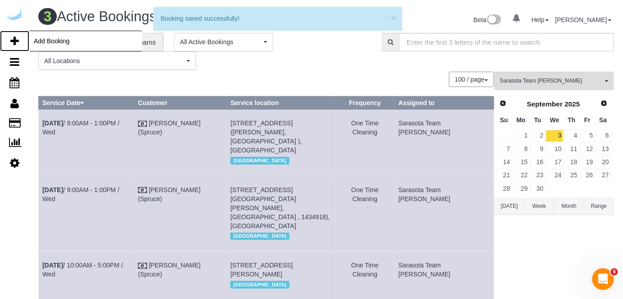
click at [14, 41] on icon at bounding box center [14, 41] width 9 height 11
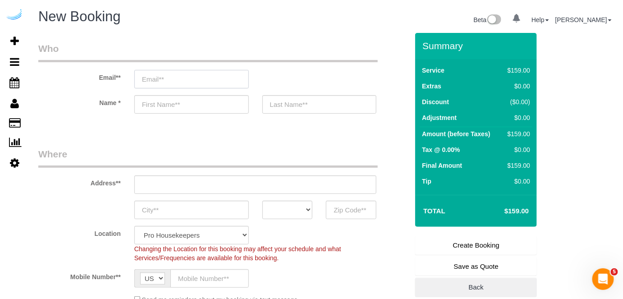
click at [175, 75] on input "email" at bounding box center [191, 79] width 114 height 18
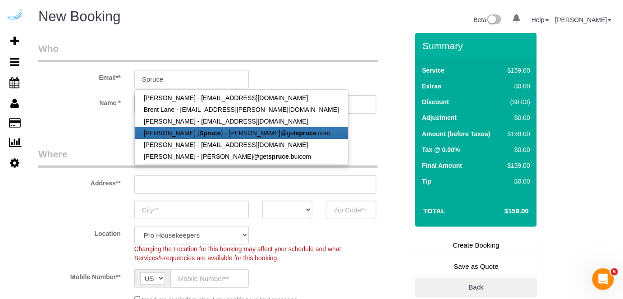
click at [183, 133] on link "[PERSON_NAME] ( Spruce ) - [PERSON_NAME]@get spruce .com" at bounding box center [241, 133] width 213 height 12
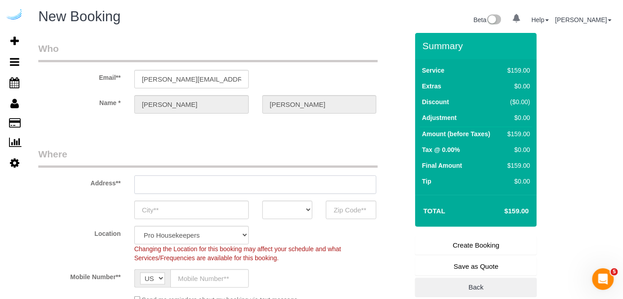
click at [244, 182] on input "text" at bounding box center [255, 184] width 242 height 18
paste input "[STREET_ADDRESS]"
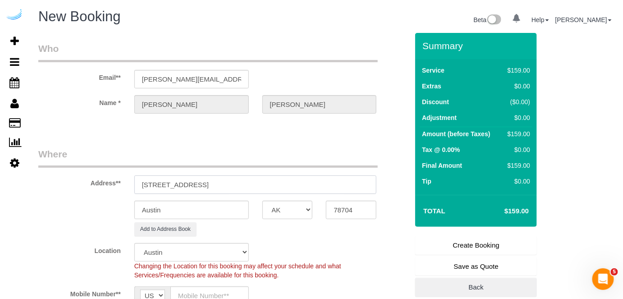
drag, startPoint x: 272, startPoint y: 185, endPoint x: 310, endPoint y: 185, distance: 38.8
click at [309, 185] on input "[STREET_ADDRESS]" at bounding box center [255, 184] width 242 height 18
click at [278, 178] on input "[STREET_ADDRESS]" at bounding box center [255, 184] width 242 height 18
drag, startPoint x: 244, startPoint y: 184, endPoint x: 309, endPoint y: 184, distance: 64.4
click at [307, 184] on input "[STREET_ADDRESS]" at bounding box center [255, 184] width 242 height 18
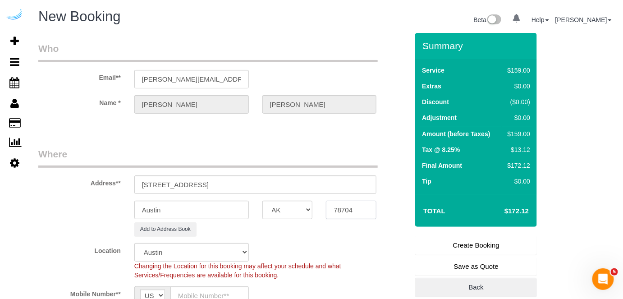
click at [334, 202] on input "78704" at bounding box center [351, 210] width 50 height 18
paste input "34232"
click at [291, 213] on select "AK AL AR AZ CA CO CT DC DE [GEOGRAPHIC_DATA] [GEOGRAPHIC_DATA] HI IA ID IL IN K…" at bounding box center [287, 210] width 50 height 18
click at [262, 201] on select "AK AL AR AZ CA CO CT DC DE [GEOGRAPHIC_DATA] [GEOGRAPHIC_DATA] HI IA ID IL IN K…" at bounding box center [287, 210] width 50 height 18
click at [231, 213] on input "Austin" at bounding box center [191, 210] width 114 height 18
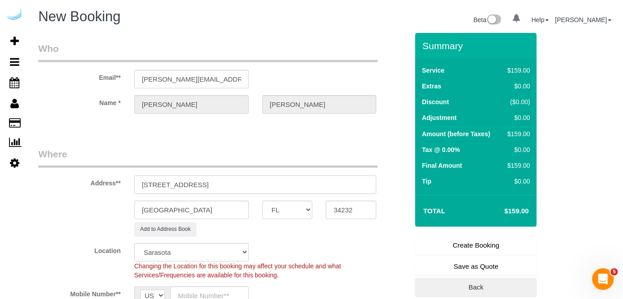
drag, startPoint x: 205, startPoint y: 184, endPoint x: 345, endPoint y: 179, distance: 139.8
click at [345, 179] on input "[STREET_ADDRESS]" at bounding box center [255, 184] width 242 height 18
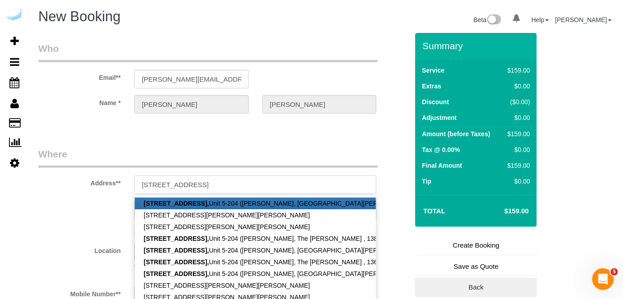
paste input "5-204"
paste input "[PERSON_NAME]"
paste input "The [PERSON_NAME]"
paste input "1409027"
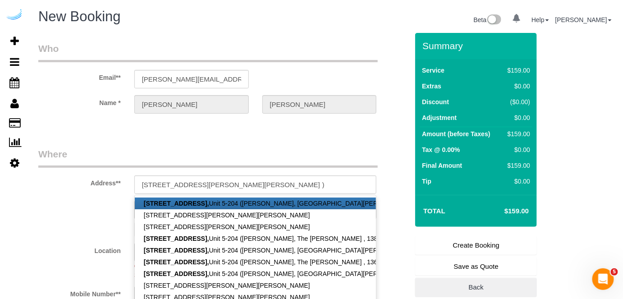
drag, startPoint x: 214, startPoint y: 134, endPoint x: 220, endPoint y: 126, distance: 10.6
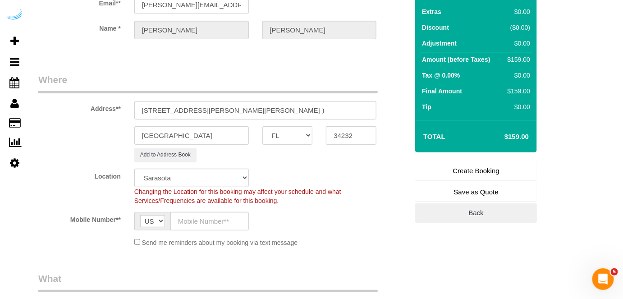
scroll to position [82, 0]
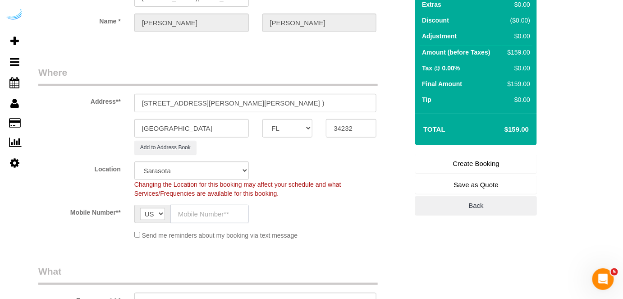
click at [201, 218] on input "text" at bounding box center [209, 214] width 78 height 18
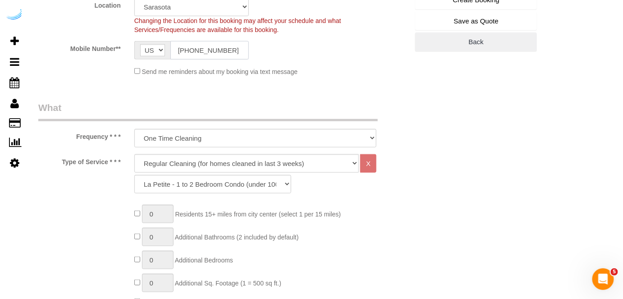
scroll to position [246, 0]
click at [227, 164] on select "Deep Cleaning (for homes that have not been cleaned in 3+ weeks) Spruce Regular…" at bounding box center [246, 163] width 225 height 18
click at [134, 154] on select "Deep Cleaning (for homes that have not been cleaned in 3+ weeks) Spruce Regular…" at bounding box center [246, 163] width 225 height 18
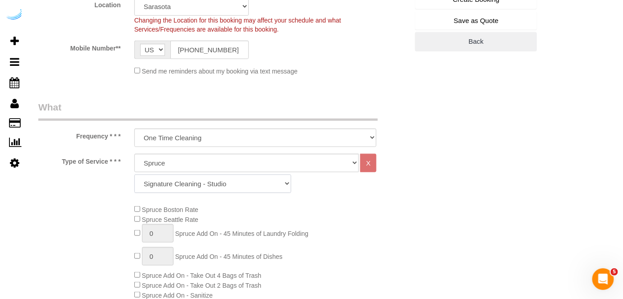
click at [229, 183] on select "Signature Cleaning - Studio Signature Cleaning - 1 Bed 1 Bath Signature Cleanin…" at bounding box center [212, 183] width 157 height 18
click at [134, 174] on select "Signature Cleaning - Studio Signature Cleaning - 1 Bed 1 Bath Signature Cleanin…" at bounding box center [212, 183] width 157 height 18
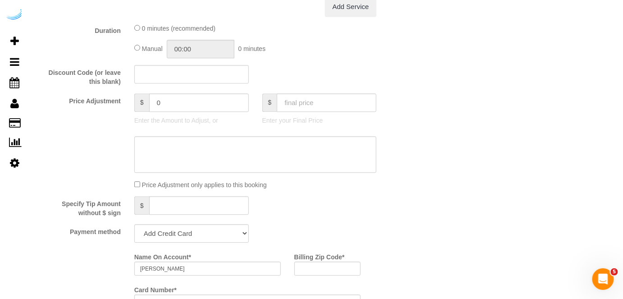
scroll to position [696, 0]
click at [196, 229] on select "Add Credit Card Cash Check Paypal" at bounding box center [191, 231] width 114 height 18
click at [134, 223] on select "Add Credit Card Cash Check Paypal" at bounding box center [191, 231] width 114 height 18
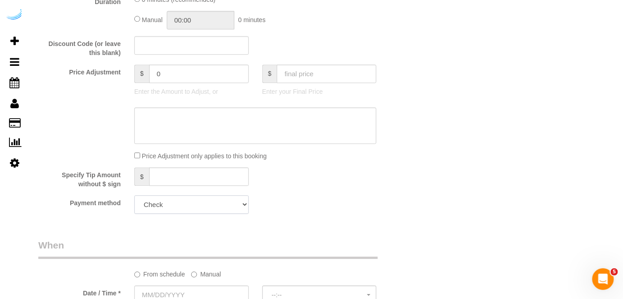
scroll to position [737, 0]
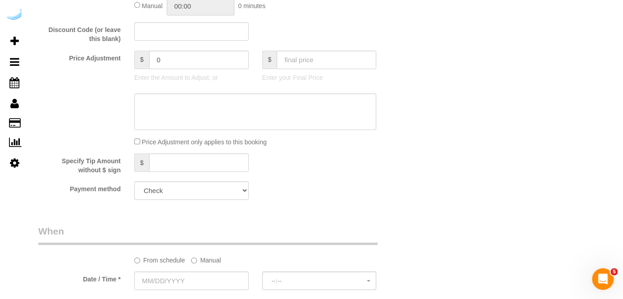
click at [208, 261] on label "Manual" at bounding box center [206, 258] width 30 height 12
click at [195, 277] on input "text" at bounding box center [223, 280] width 178 height 18
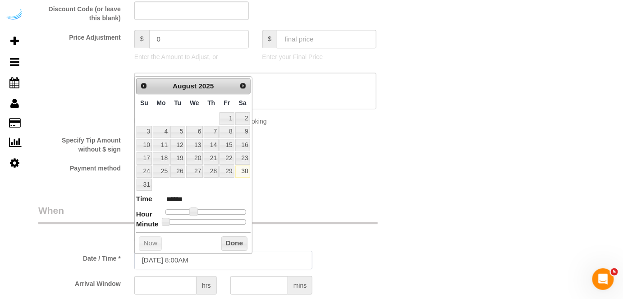
scroll to position [778, 0]
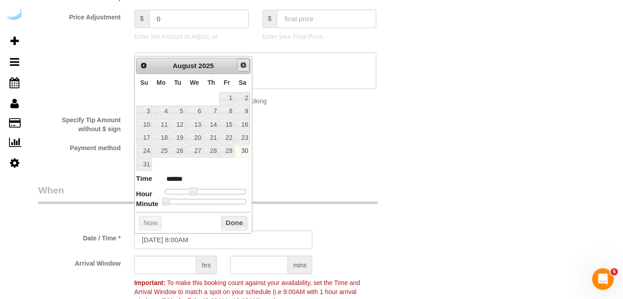
click at [245, 67] on span "Next" at bounding box center [243, 64] width 7 height 7
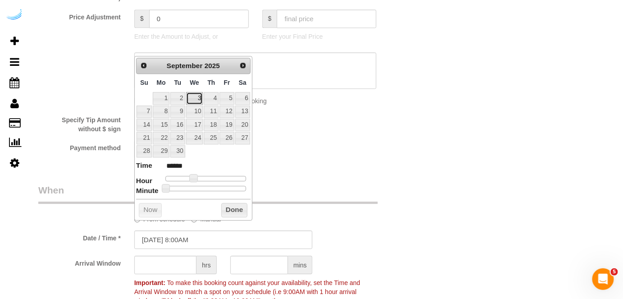
click at [201, 94] on link "3" at bounding box center [194, 98] width 17 height 12
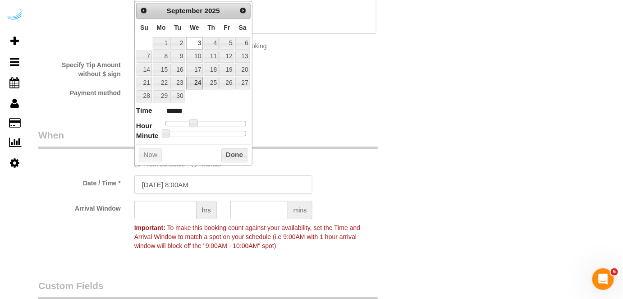
scroll to position [819, 0]
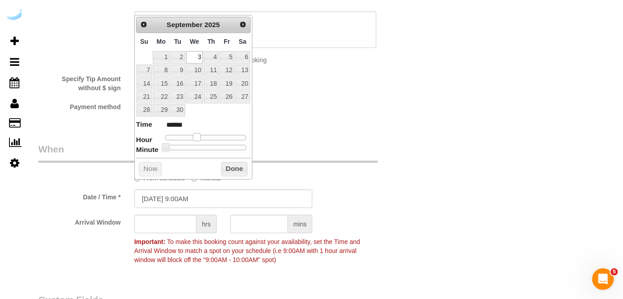
click at [199, 135] on span at bounding box center [197, 137] width 8 height 8
click at [170, 220] on input "text" at bounding box center [165, 223] width 62 height 18
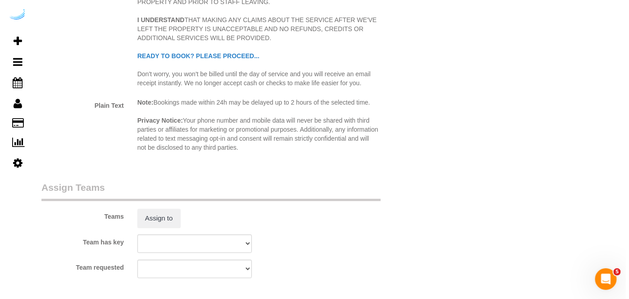
scroll to position [1229, 0]
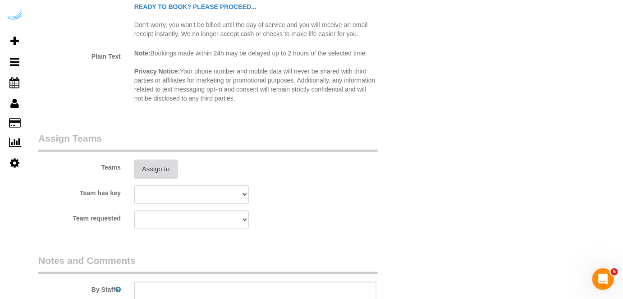
click at [167, 163] on button "Assign to" at bounding box center [155, 169] width 43 height 19
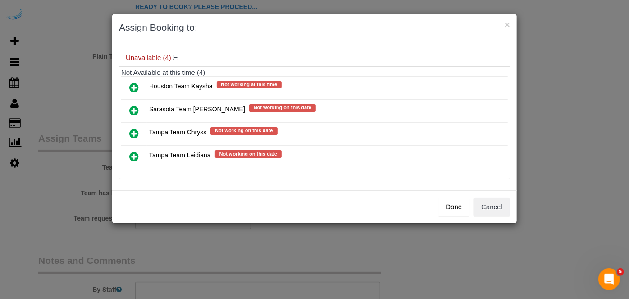
drag, startPoint x: 134, startPoint y: 107, endPoint x: 145, endPoint y: 108, distance: 10.9
click at [134, 107] on icon at bounding box center [133, 110] width 9 height 11
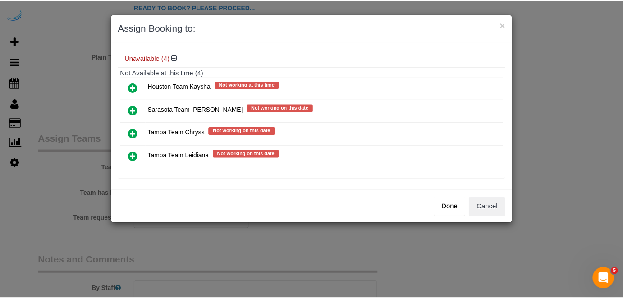
scroll to position [69, 0]
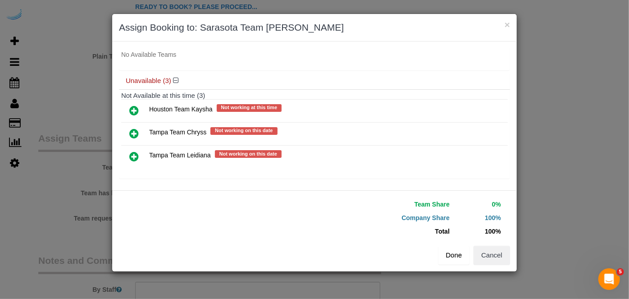
click at [459, 252] on button "Done" at bounding box center [454, 255] width 32 height 19
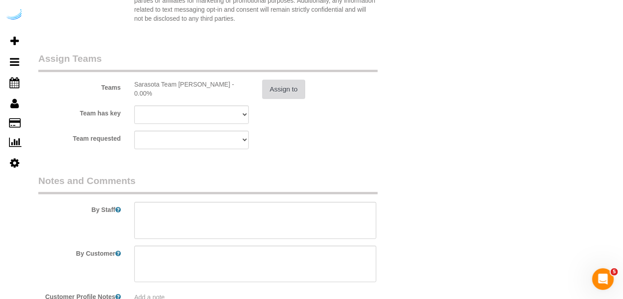
scroll to position [1352, 0]
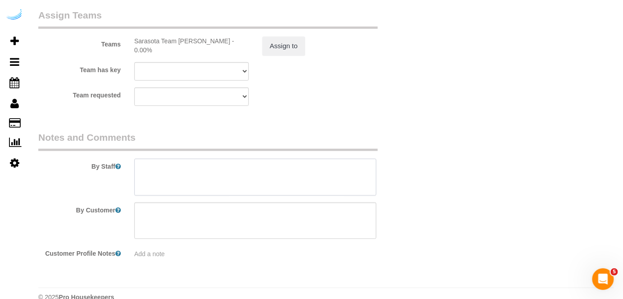
click at [286, 184] on textarea at bounding box center [255, 177] width 242 height 37
click at [267, 185] on textarea at bounding box center [255, 177] width 242 height 37
paste textarea "Permanent Notes:No notes from this [DOMAIN_NAME][DATE] Notes:No notes from this…"
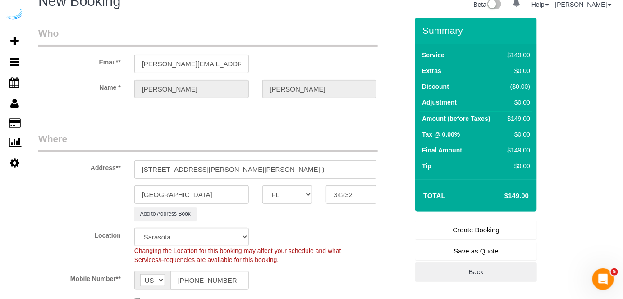
scroll to position [0, 0]
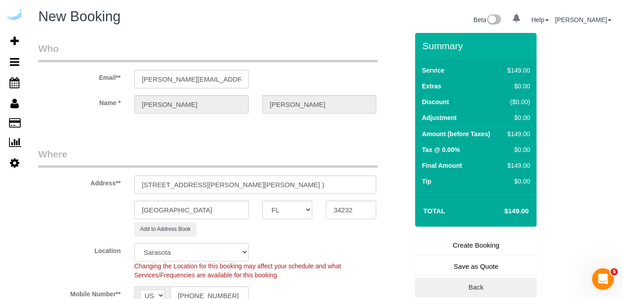
click at [452, 249] on link "Create Booking" at bounding box center [476, 245] width 122 height 19
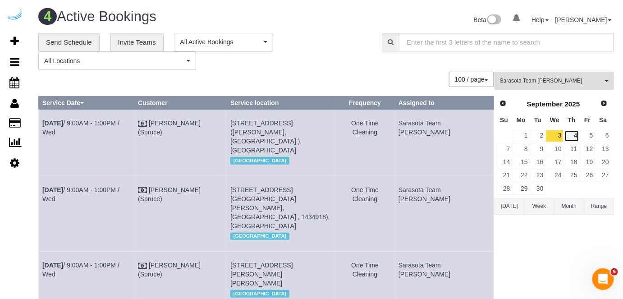
click at [575, 132] on link "4" at bounding box center [571, 136] width 15 height 12
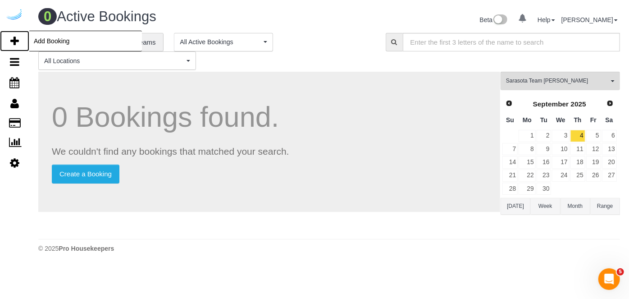
click at [18, 42] on icon at bounding box center [14, 41] width 9 height 11
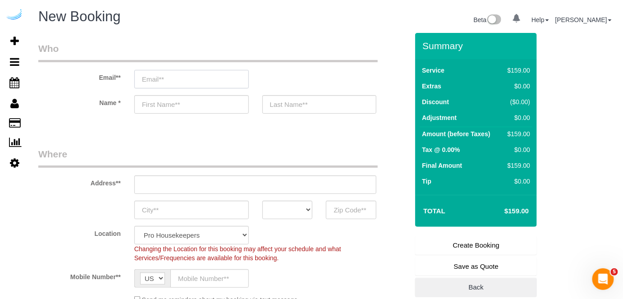
click at [217, 81] on input "email" at bounding box center [191, 79] width 114 height 18
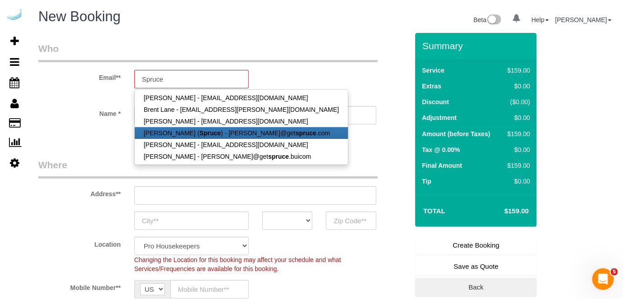
click at [210, 129] on link "[PERSON_NAME] ( Spruce ) - [PERSON_NAME]@get spruce .com" at bounding box center [241, 133] width 213 height 12
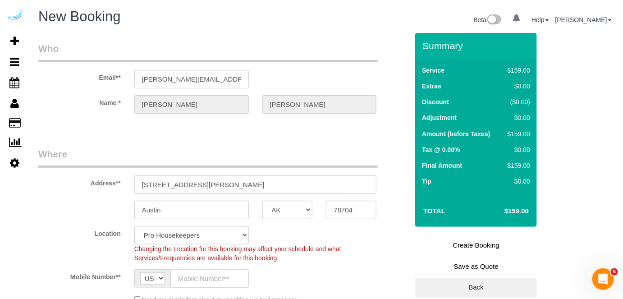
click at [275, 182] on input "[STREET_ADDRESS][PERSON_NAME]" at bounding box center [255, 184] width 242 height 18
paste input "[STREET_ADDRESS]"
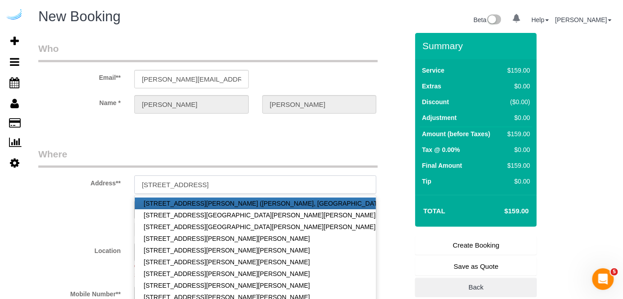
drag, startPoint x: 237, startPoint y: 183, endPoint x: 320, endPoint y: 149, distance: 90.4
click at [298, 184] on input "[STREET_ADDRESS]" at bounding box center [255, 184] width 242 height 18
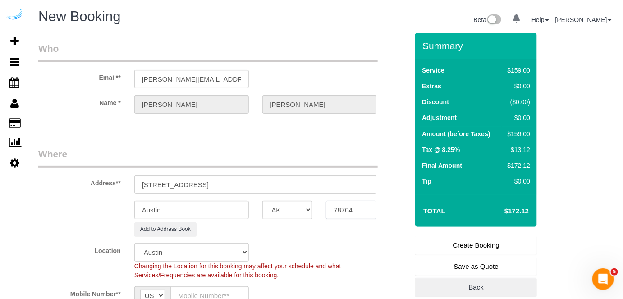
click at [347, 206] on input "78704" at bounding box center [351, 210] width 50 height 18
paste input "34209"
click at [297, 209] on select "AK AL AR AZ CA CO CT DC DE [GEOGRAPHIC_DATA] [GEOGRAPHIC_DATA] HI IA ID IL IN K…" at bounding box center [287, 210] width 50 height 18
click at [262, 201] on select "AK AL AR AZ CA CO CT DC DE [GEOGRAPHIC_DATA] [GEOGRAPHIC_DATA] HI IA ID IL IN K…" at bounding box center [287, 210] width 50 height 18
click at [215, 204] on input "Austin" at bounding box center [191, 210] width 114 height 18
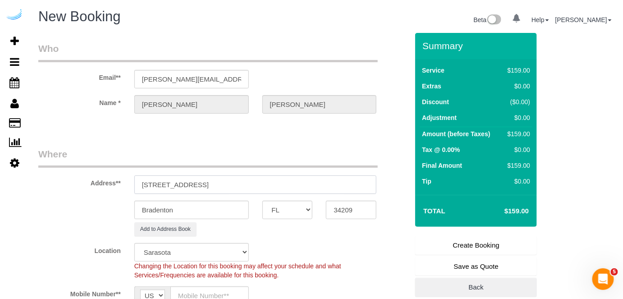
drag, startPoint x: 196, startPoint y: 183, endPoint x: 353, endPoint y: 177, distance: 157.8
click at [353, 177] on input "[STREET_ADDRESS]" at bounding box center [255, 184] width 242 height 18
paste input "[PERSON_NAME]"
paste input "Vista at [GEOGRAPHIC_DATA]"
paste input "1468308"
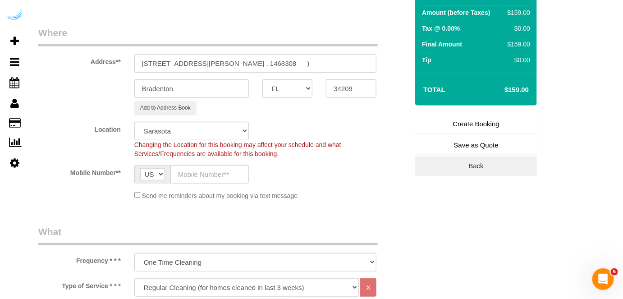
scroll to position [123, 0]
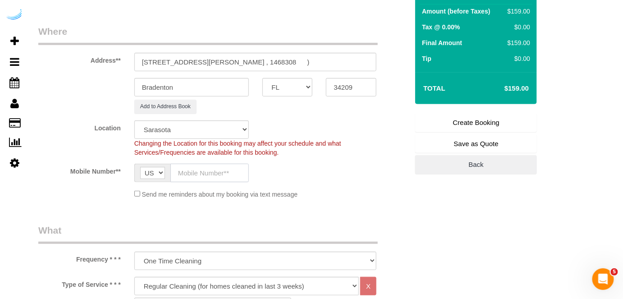
click at [231, 174] on input "text" at bounding box center [209, 173] width 78 height 18
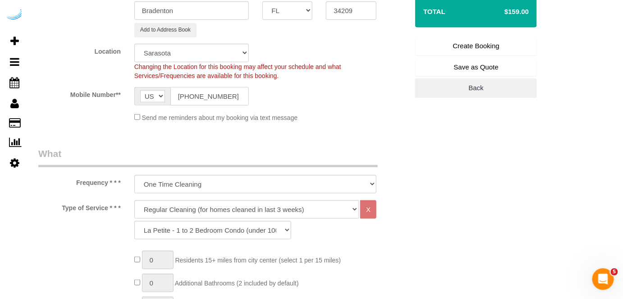
scroll to position [205, 0]
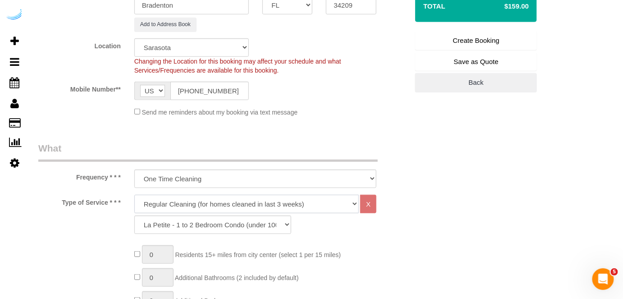
drag, startPoint x: 241, startPoint y: 199, endPoint x: 236, endPoint y: 215, distance: 17.5
click at [241, 198] on select "Deep Cleaning (for homes that have not been cleaned in 3+ weeks) Spruce Regular…" at bounding box center [246, 204] width 225 height 18
click at [134, 195] on select "Deep Cleaning (for homes that have not been cleaned in 3+ weeks) Spruce Regular…" at bounding box center [246, 204] width 225 height 18
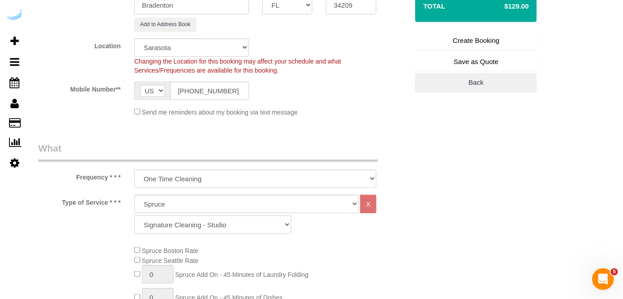
click at [260, 220] on select "Signature Cleaning - Studio Signature Cleaning - 1 Bed 1 Bath Signature Cleanin…" at bounding box center [212, 224] width 157 height 18
click at [134, 215] on select "Signature Cleaning - Studio Signature Cleaning - 1 Bed 1 Bath Signature Cleanin…" at bounding box center [212, 224] width 157 height 18
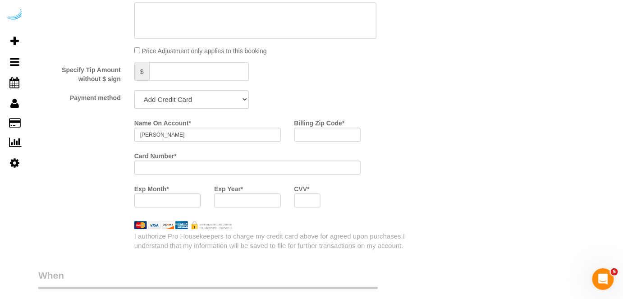
scroll to position [860, 0]
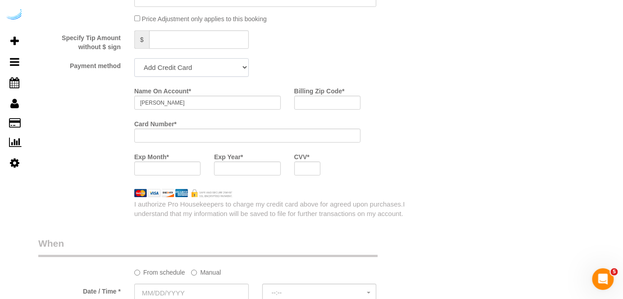
click at [211, 64] on select "Add Credit Card Cash Check Paypal" at bounding box center [191, 67] width 114 height 18
click at [134, 59] on select "Add Credit Card Cash Check Paypal" at bounding box center [191, 67] width 114 height 18
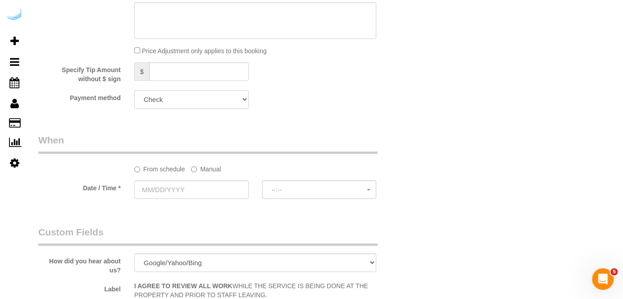
scroll to position [778, 0]
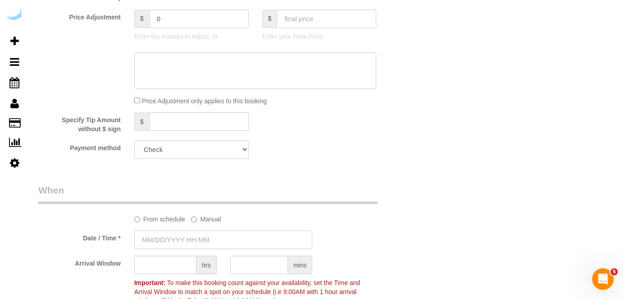
click at [189, 235] on input "text" at bounding box center [223, 239] width 178 height 18
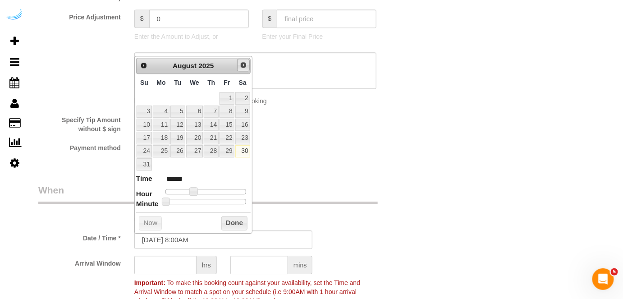
click at [239, 62] on link "Next" at bounding box center [243, 65] width 13 height 13
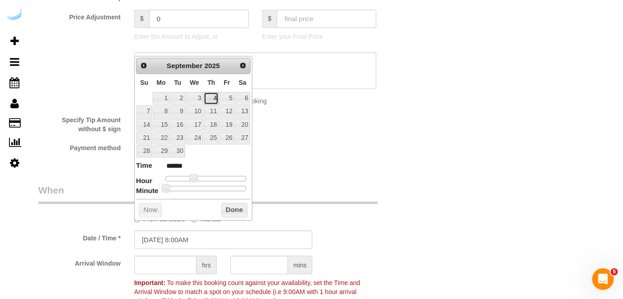
click at [213, 97] on link "4" at bounding box center [211, 98] width 15 height 12
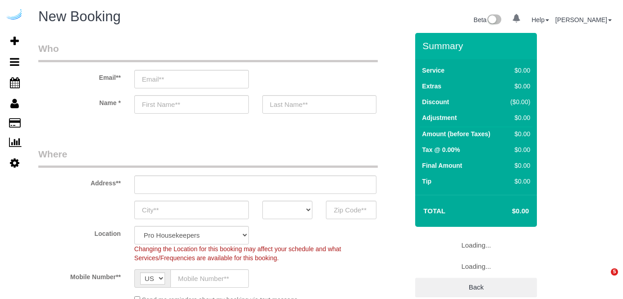
select select "4"
select select "number:9"
click at [224, 81] on input "email" at bounding box center [191, 79] width 114 height 18
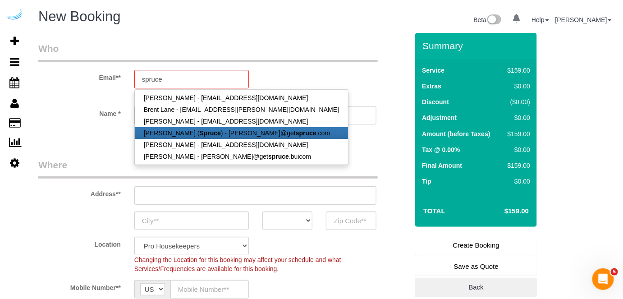
click at [196, 136] on link "[PERSON_NAME] ( Spruce ) - [PERSON_NAME]@get spruce .com" at bounding box center [241, 133] width 213 height 12
type input "[PERSON_NAME][EMAIL_ADDRESS][DOMAIN_NAME]"
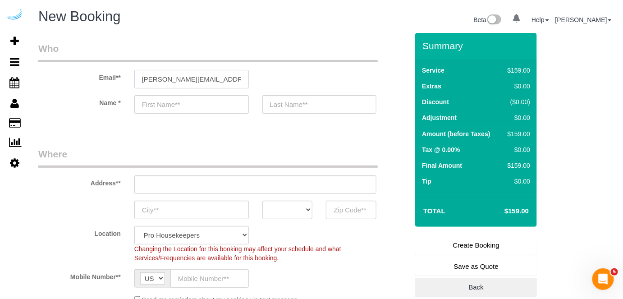
type input "[PERSON_NAME]"
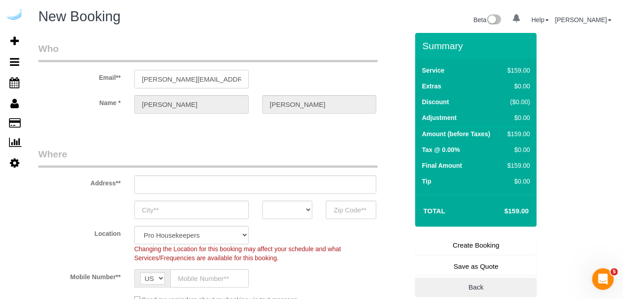
type input "[STREET_ADDRESS][PERSON_NAME]"
type input "Austin"
select select "[GEOGRAPHIC_DATA]"
type input "78704"
click at [236, 182] on input "[STREET_ADDRESS][PERSON_NAME]" at bounding box center [255, 184] width 242 height 18
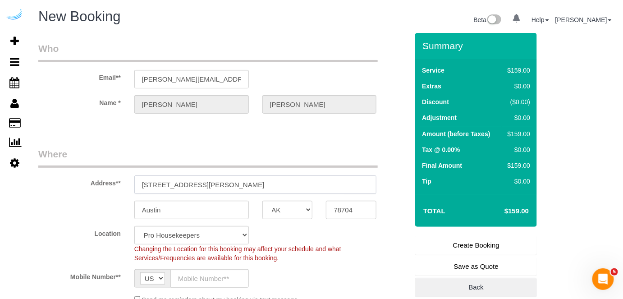
paste input "[STREET_ADDRESS]"
type input "[STREET_ADDRESS]"
select select "9"
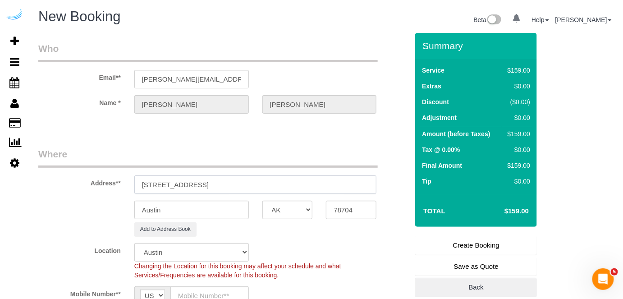
select select "object:65394"
drag, startPoint x: 227, startPoint y: 185, endPoint x: 330, endPoint y: 184, distance: 103.2
click at [330, 184] on input "[STREET_ADDRESS]" at bounding box center [255, 184] width 242 height 18
type input "[STREET_ADDRESS]"
click at [350, 214] on input "78704" at bounding box center [351, 210] width 50 height 18
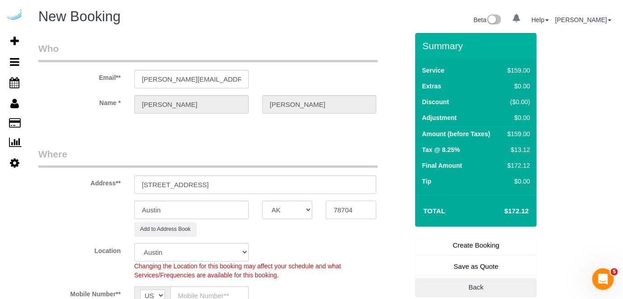
paste input "34240"
type input "34240"
click at [305, 213] on select "AK AL AR AZ CA CO CT DC DE [GEOGRAPHIC_DATA] [GEOGRAPHIC_DATA] HI IA ID IL IN K…" at bounding box center [287, 210] width 50 height 18
select select "22"
select select "FL"
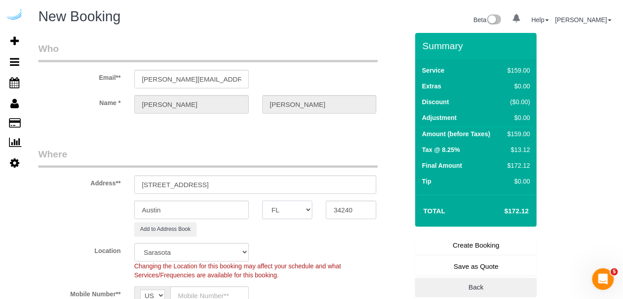
click at [262, 201] on select "AK AL AR AZ CA CO CT DC DE [GEOGRAPHIC_DATA] [GEOGRAPHIC_DATA] HI IA ID IL IN K…" at bounding box center [287, 210] width 50 height 18
select select "object:65441"
click at [237, 210] on input "Austin" at bounding box center [191, 210] width 114 height 18
type input "[GEOGRAPHIC_DATA]"
drag, startPoint x: 189, startPoint y: 183, endPoint x: 286, endPoint y: 175, distance: 96.8
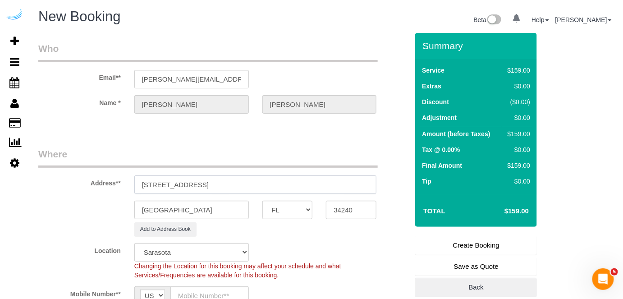
click at [284, 179] on input "[STREET_ADDRESS]" at bounding box center [255, 184] width 242 height 18
paste input "Michael Messer"
paste input "Tides at [GEOGRAPHIC_DATA]"
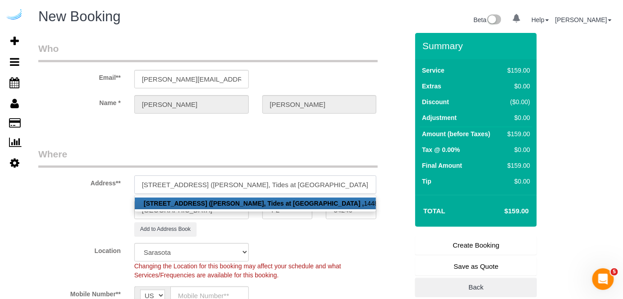
paste input "1448595"
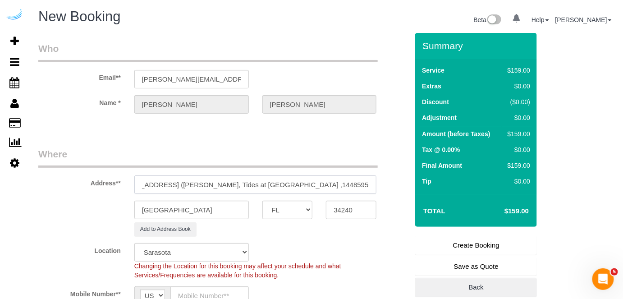
type input "7000 Tides Cir, Building 36, Unit 36 (Michael Messer, Tides at Waterside ,14485…"
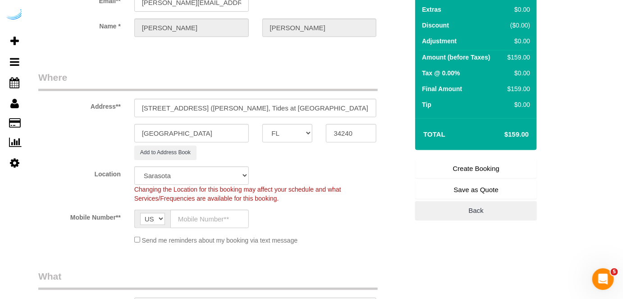
scroll to position [82, 0]
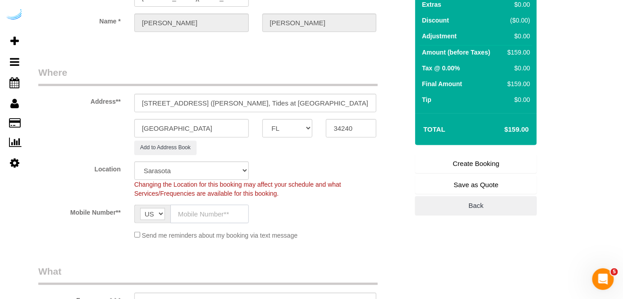
click at [200, 214] on input "text" at bounding box center [209, 214] width 78 height 18
type input "[PHONE_NUMBER]"
type input "[PERSON_NAME]"
type input "[PHONE_NUMBER]"
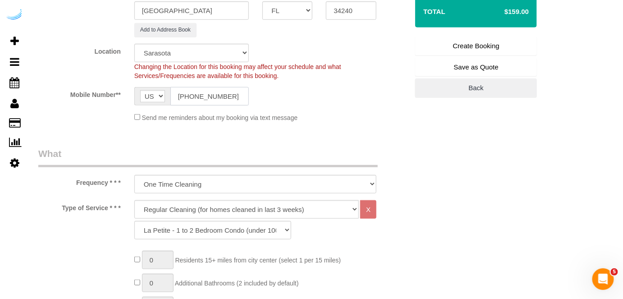
scroll to position [205, 0]
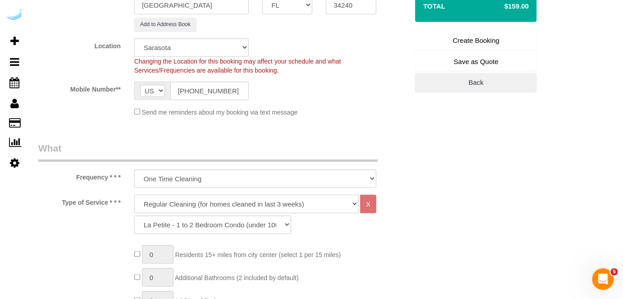
drag, startPoint x: 226, startPoint y: 201, endPoint x: 224, endPoint y: 217, distance: 15.5
click at [226, 201] on select "Deep Cleaning (for homes that have not been cleaned in 3+ weeks) Spruce Regular…" at bounding box center [246, 204] width 225 height 18
select select "282"
click at [134, 195] on select "Deep Cleaning (for homes that have not been cleaned in 3+ weeks) Spruce Regular…" at bounding box center [246, 204] width 225 height 18
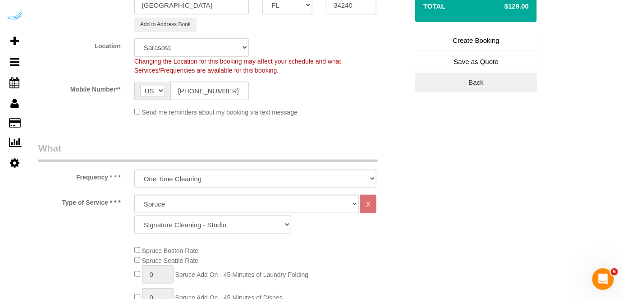
click at [211, 224] on select "Signature Cleaning - Studio Signature Cleaning - 1 Bed 1 Bath Signature Cleanin…" at bounding box center [212, 224] width 157 height 18
select select "309"
click at [134, 215] on select "Signature Cleaning - Studio Signature Cleaning - 1 Bed 1 Bath Signature Cleanin…" at bounding box center [212, 224] width 157 height 18
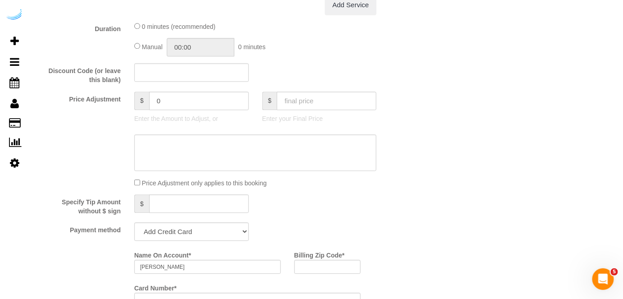
scroll to position [860, 0]
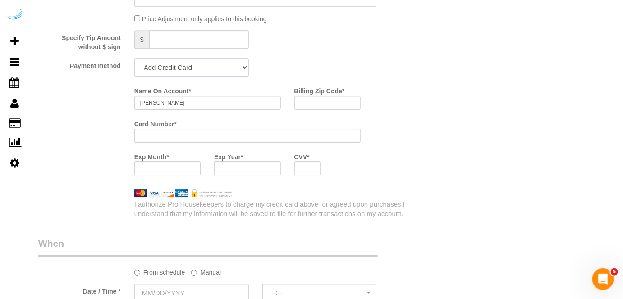
drag, startPoint x: 213, startPoint y: 64, endPoint x: 208, endPoint y: 77, distance: 14.0
click at [213, 64] on select "Add Credit Card Cash Check Paypal" at bounding box center [191, 67] width 114 height 18
select select "string:check"
click at [134, 59] on select "Add Credit Card Cash Check Paypal" at bounding box center [191, 67] width 114 height 18
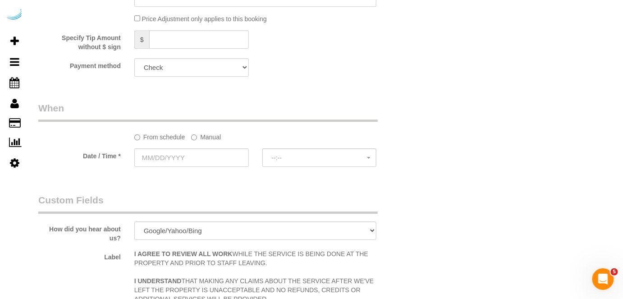
click at [217, 137] on label "Manual" at bounding box center [206, 135] width 30 height 12
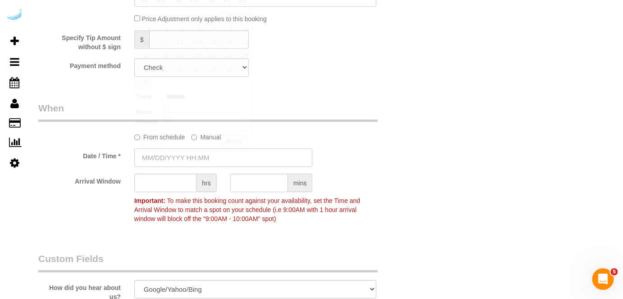
drag, startPoint x: 210, startPoint y: 158, endPoint x: 255, endPoint y: 127, distance: 54.7
click at [210, 158] on input "text" at bounding box center [223, 157] width 178 height 18
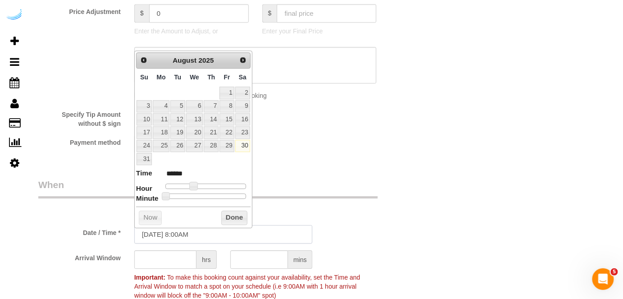
scroll to position [778, 0]
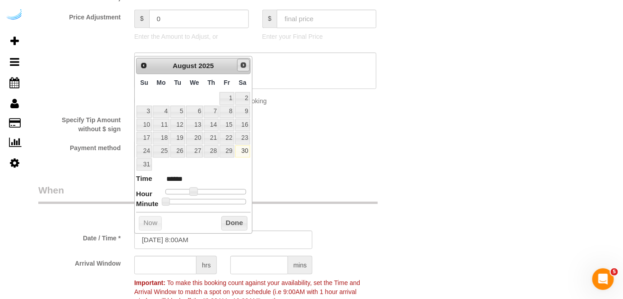
click at [245, 65] on span "Next" at bounding box center [243, 64] width 7 height 7
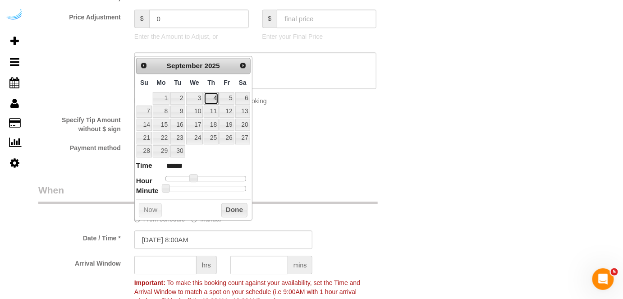
click at [213, 95] on link "4" at bounding box center [211, 98] width 15 height 12
type input "09/04/2025 9:00AM"
type input "******"
click at [196, 176] on span at bounding box center [197, 178] width 8 height 8
click at [171, 259] on input "text" at bounding box center [165, 264] width 62 height 18
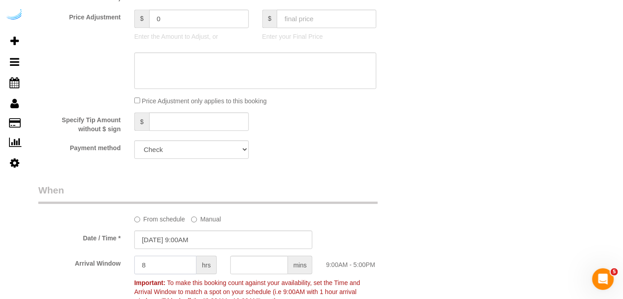
type input "8"
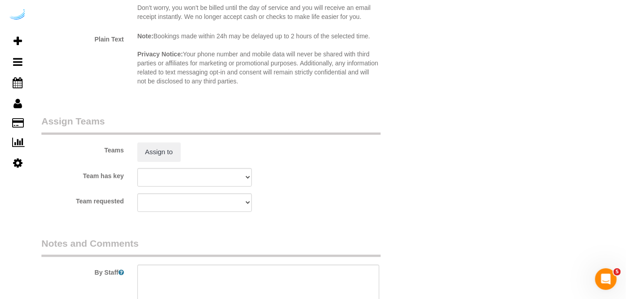
scroll to position [1270, 0]
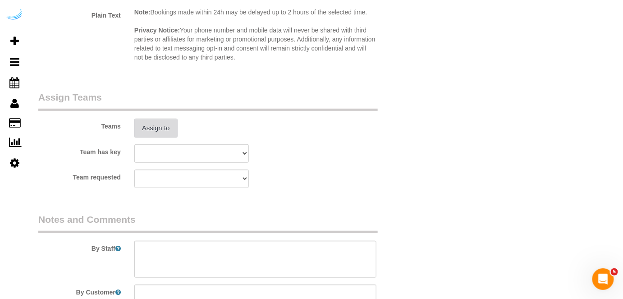
click at [164, 130] on button "Assign to" at bounding box center [155, 128] width 43 height 19
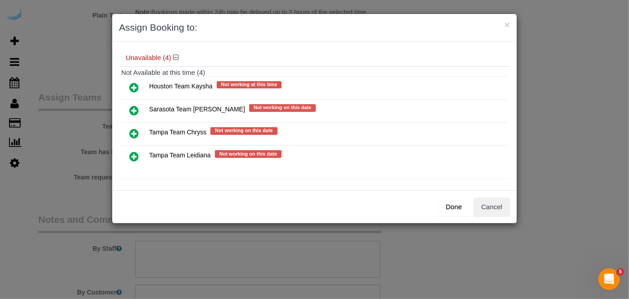
click at [134, 107] on icon at bounding box center [133, 110] width 9 height 11
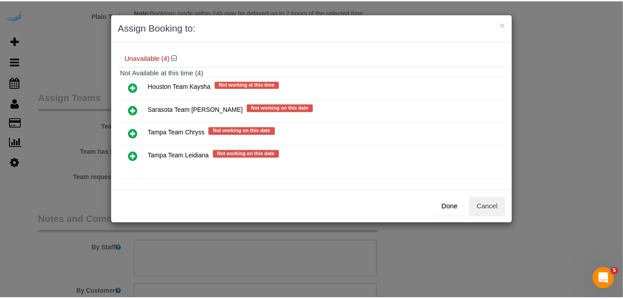
scroll to position [69, 0]
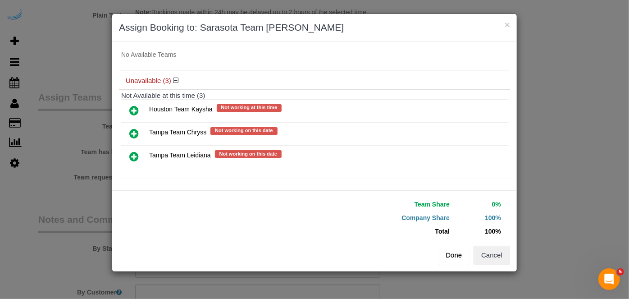
click at [452, 255] on button "Done" at bounding box center [454, 255] width 32 height 19
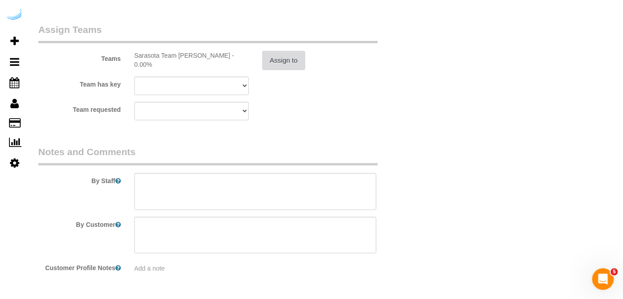
scroll to position [1352, 0]
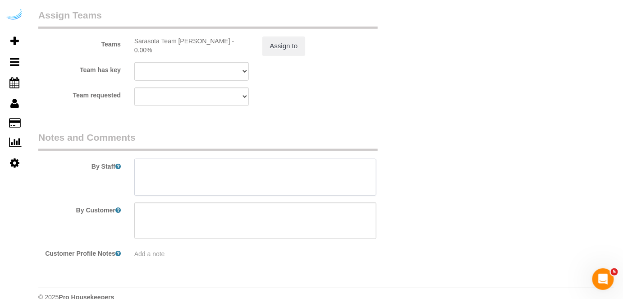
click at [347, 179] on textarea at bounding box center [255, 177] width 242 height 37
click at [263, 173] on textarea at bounding box center [255, 177] width 242 height 37
paste textarea "Permanent Notes:No notes from this customer.Today's Notes:No notes from this se…"
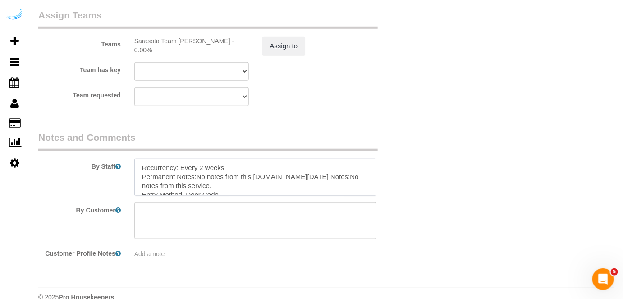
scroll to position [0, 0]
type textarea "Recurrency: Every 2 weeks Permanent Notes:No notes from this customer.Today's N…"
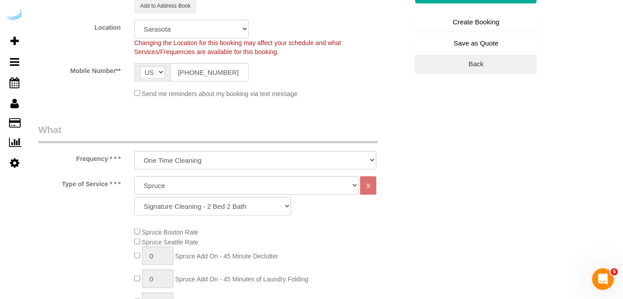
scroll to position [123, 0]
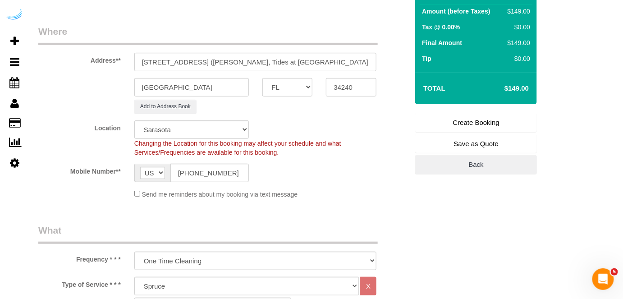
click at [454, 125] on link "Create Booking" at bounding box center [476, 122] width 122 height 19
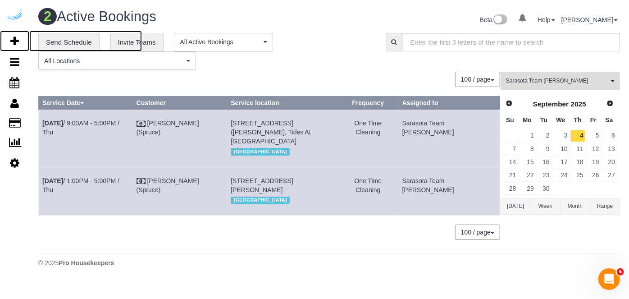
drag, startPoint x: 18, startPoint y: 38, endPoint x: 75, endPoint y: 8, distance: 64.9
click at [18, 38] on icon at bounding box center [14, 41] width 9 height 11
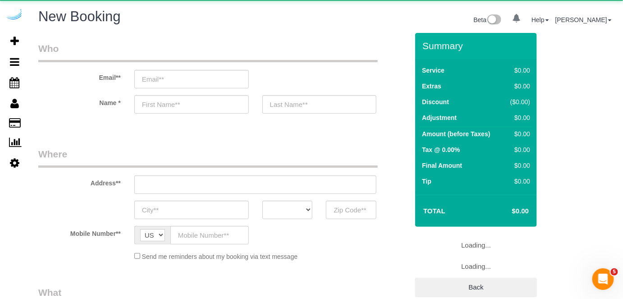
select select "number:9"
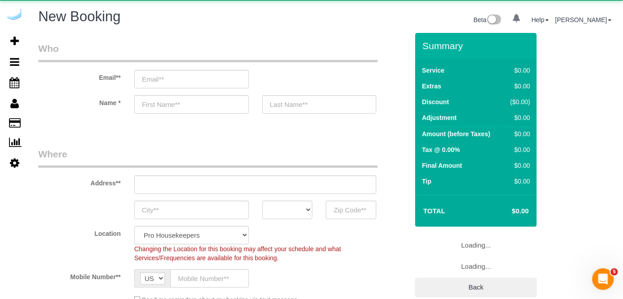
select select "object:66965"
select select "4"
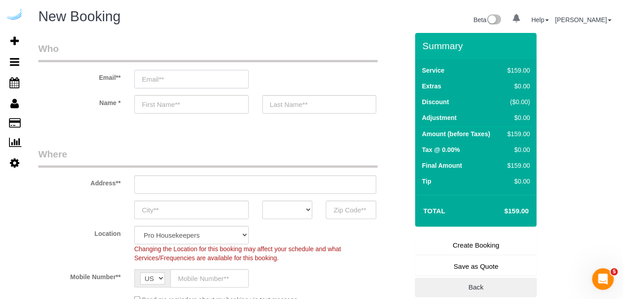
click at [213, 73] on input "email" at bounding box center [191, 79] width 114 height 18
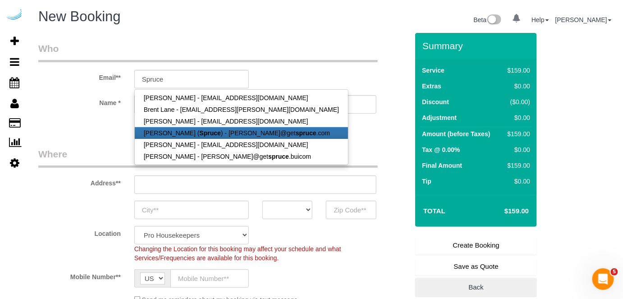
click at [201, 131] on strong "Spruce" at bounding box center [210, 132] width 21 height 7
type input "[PERSON_NAME][EMAIL_ADDRESS][DOMAIN_NAME]"
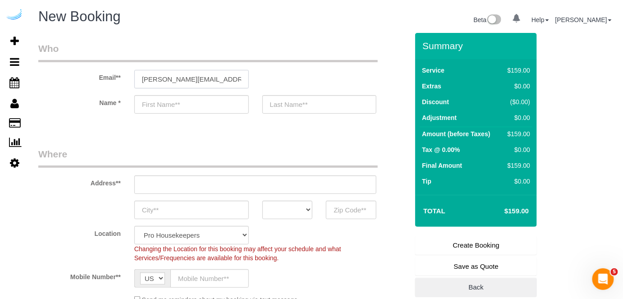
type input "[PERSON_NAME]"
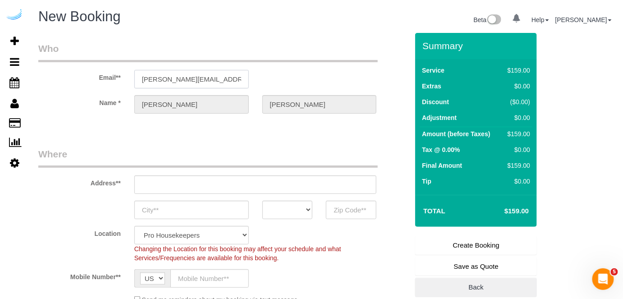
type input "[STREET_ADDRESS][PERSON_NAME]"
type input "Austin"
select select "[GEOGRAPHIC_DATA]"
type input "78704"
click at [243, 184] on input "[STREET_ADDRESS][PERSON_NAME]" at bounding box center [255, 184] width 242 height 18
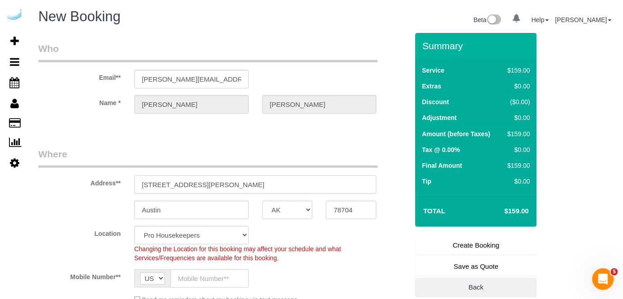
select select "9"
paste input "6325 Health Park Way, Lakewood Ranch, FL 34202"
type input "6325 Health Park Way, Lakewood Ranch, FL 34202"
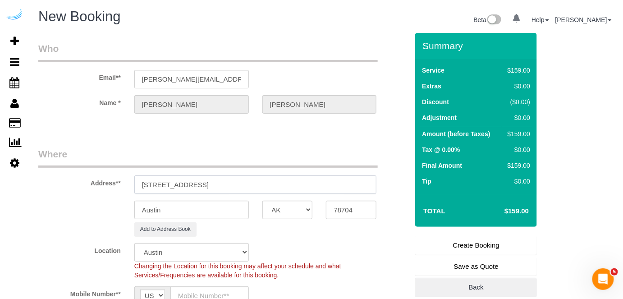
select select "object:67009"
drag, startPoint x: 277, startPoint y: 184, endPoint x: 351, endPoint y: 194, distance: 75.1
click at [345, 182] on input "6325 Health Park Way, Lakewood Ranch, FL 34202" at bounding box center [255, 184] width 242 height 18
type input "6325 Health Park Way, Lakewood Ranch, FL 34202"
click at [354, 208] on input "78704" at bounding box center [351, 210] width 50 height 18
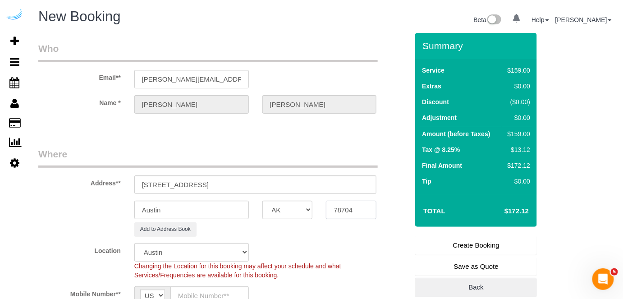
paste input "34202"
type input "34202"
click at [278, 211] on select "AK AL AR AZ CA CO CT DC DE [GEOGRAPHIC_DATA] [GEOGRAPHIC_DATA] HI IA ID IL IN K…" at bounding box center [287, 210] width 50 height 18
select select "22"
select select "FL"
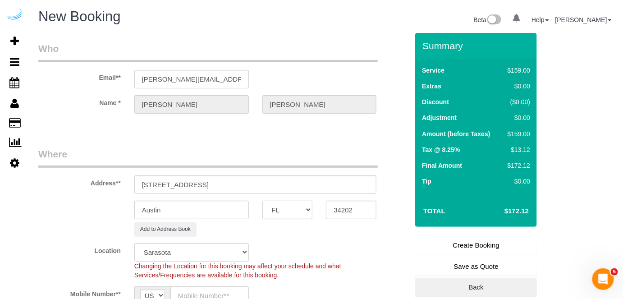
click at [262, 201] on select "AK AL AR AZ CA CO CT DC DE [GEOGRAPHIC_DATA] [GEOGRAPHIC_DATA] HI IA ID IL IN K…" at bounding box center [287, 210] width 50 height 18
select select "object:67056"
drag, startPoint x: 263, startPoint y: 183, endPoint x: 214, endPoint y: 182, distance: 49.6
click at [214, 182] on input "6325 Health Park Way, Lakewood Ranch, FL 34202" at bounding box center [255, 184] width 242 height 18
click at [208, 208] on input "Austin" at bounding box center [191, 210] width 114 height 18
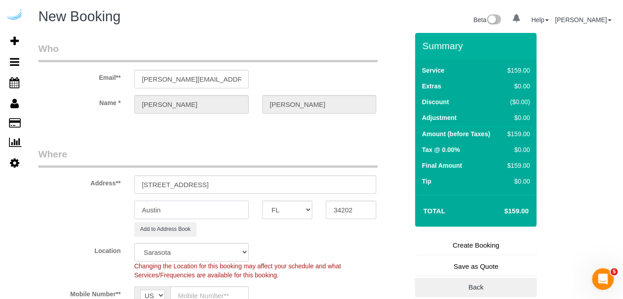
paste input "Lakewood Ranch"
type input "Lakewood Ranch"
drag, startPoint x: 342, startPoint y: 196, endPoint x: 353, endPoint y: 191, distance: 12.5
click at [352, 192] on input "6325 Health Park Way, Lakewood Ranch, FL 34202" at bounding box center [255, 184] width 242 height 18
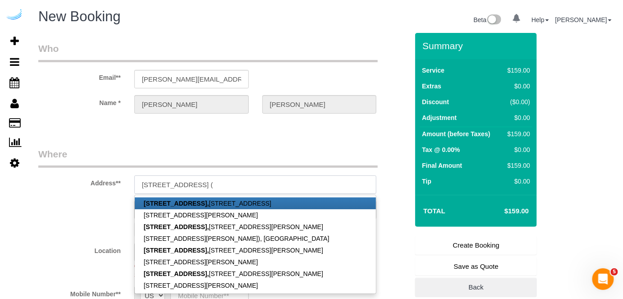
paste input "Phillip Brzenk"
paste input "Brea Lakewood Ranch"
paste input "1431203"
type input "6325 Health Park Way, Building 201, Unit 201 (Phillip Brzenk, Brea Lakewood Ran…"
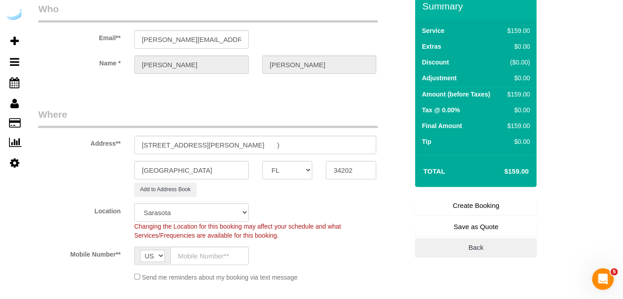
scroll to position [205, 0]
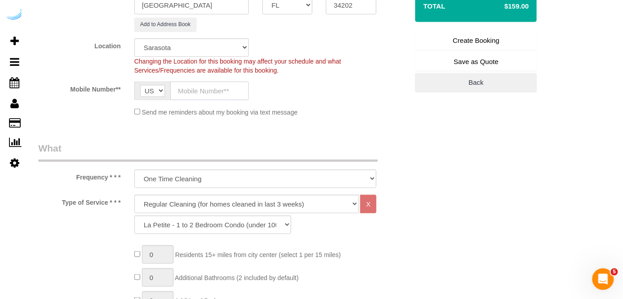
click at [220, 87] on input "text" at bounding box center [209, 91] width 78 height 18
type input "[PHONE_NUMBER]"
type input "[PERSON_NAME]"
type input "[PHONE_NUMBER]"
click at [205, 207] on select "Deep Cleaning (for homes that have not been cleaned in 3+ weeks) Spruce Regular…" at bounding box center [246, 204] width 225 height 18
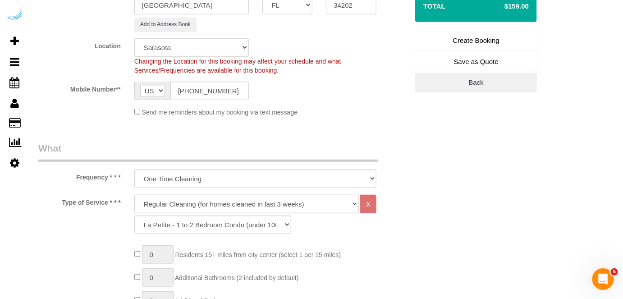
select select "282"
click at [134, 195] on select "Deep Cleaning (for homes that have not been cleaned in 3+ weeks) Spruce Regular…" at bounding box center [246, 204] width 225 height 18
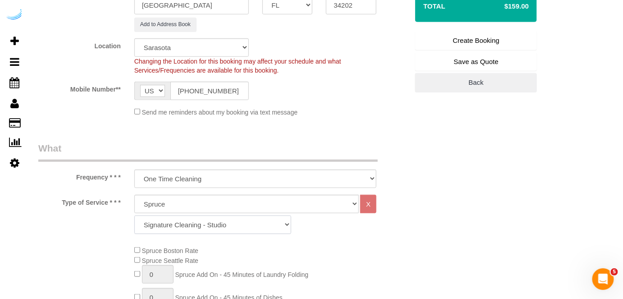
drag, startPoint x: 204, startPoint y: 221, endPoint x: 203, endPoint y: 215, distance: 5.9
click at [204, 221] on select "Signature Cleaning - Studio Signature Cleaning - 1 Bed 1 Bath Signature Cleanin…" at bounding box center [212, 224] width 157 height 18
select select "312"
click at [134, 215] on select "Signature Cleaning - Studio Signature Cleaning - 1 Bed 1 Bath Signature Cleanin…" at bounding box center [212, 224] width 157 height 18
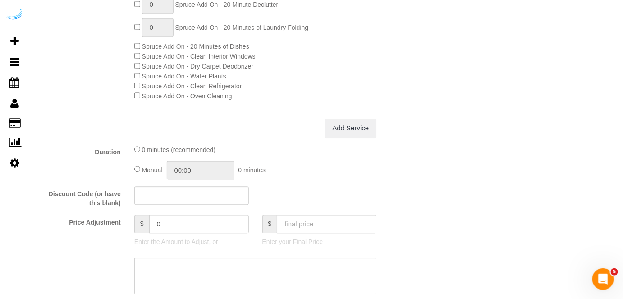
scroll to position [819, 0]
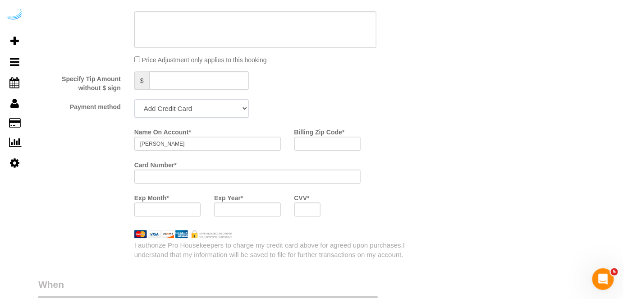
click at [195, 115] on select "Add Credit Card Cash Check Paypal" at bounding box center [191, 108] width 114 height 18
select select "string:check"
click at [134, 100] on select "Add Credit Card Cash Check Paypal" at bounding box center [191, 108] width 114 height 18
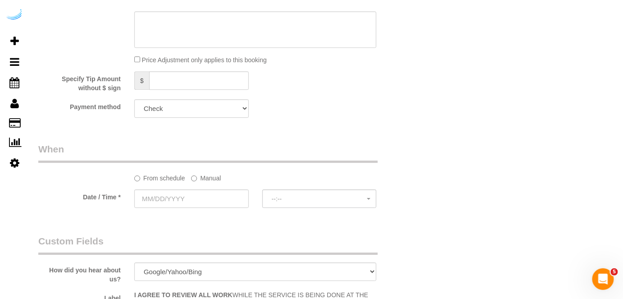
click at [201, 180] on label "Manual" at bounding box center [206, 176] width 30 height 12
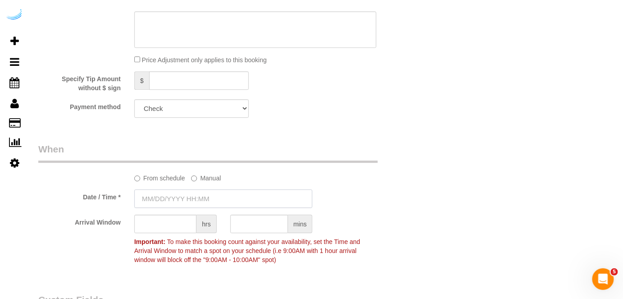
click at [191, 200] on input "text" at bounding box center [223, 198] width 178 height 18
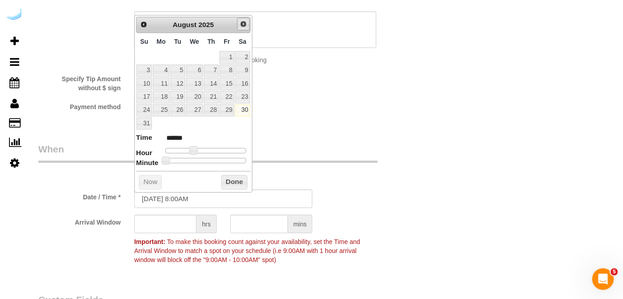
click at [242, 23] on span "Next" at bounding box center [243, 23] width 7 height 7
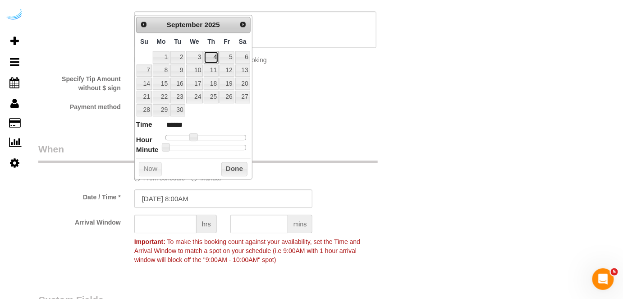
click at [211, 54] on link "4" at bounding box center [211, 57] width 15 height 12
type input "09/04/2025 9:00AM"
type input "******"
drag, startPoint x: 193, startPoint y: 137, endPoint x: 198, endPoint y: 137, distance: 5.0
click at [197, 137] on span at bounding box center [193, 137] width 8 height 8
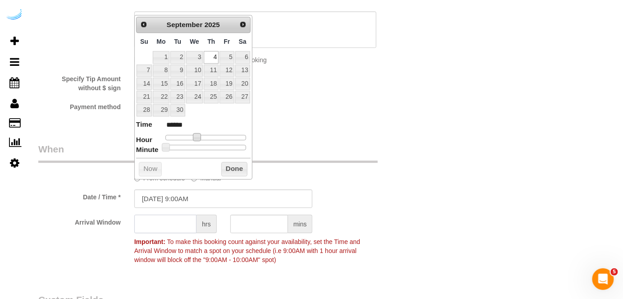
click at [172, 220] on input "text" at bounding box center [165, 223] width 62 height 18
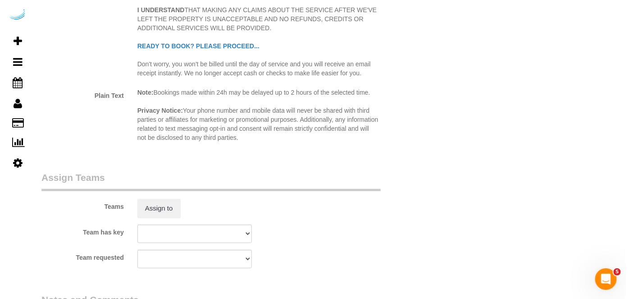
scroll to position [1270, 0]
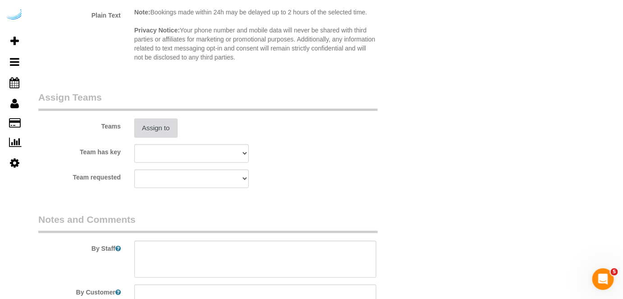
type input "4"
click at [168, 131] on button "Assign to" at bounding box center [155, 128] width 43 height 19
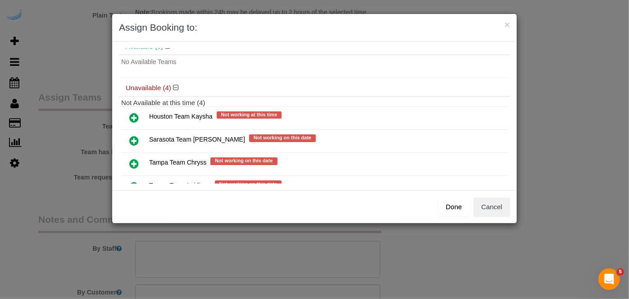
click at [134, 136] on icon at bounding box center [133, 140] width 9 height 11
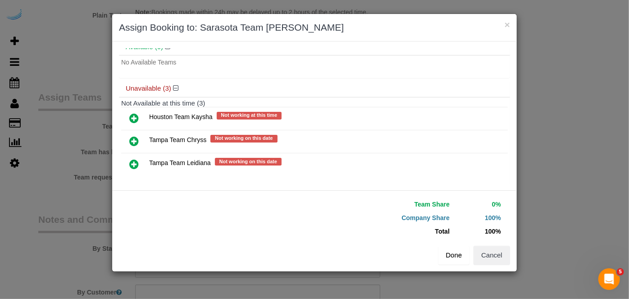
click at [447, 252] on button "Done" at bounding box center [454, 255] width 32 height 19
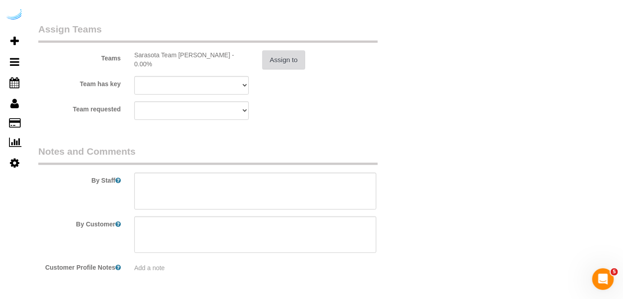
scroll to position [1352, 0]
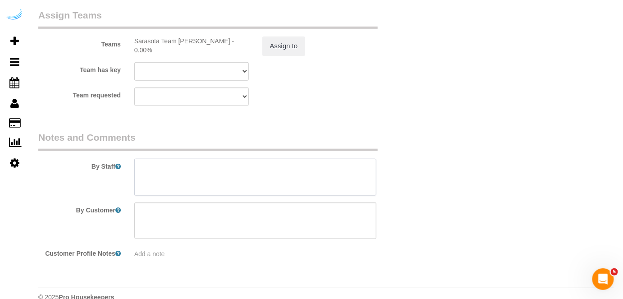
click at [299, 171] on textarea at bounding box center [255, 177] width 242 height 37
click at [265, 171] on textarea at bounding box center [255, 177] width 242 height 37
paste textarea "Permanent Notes:No notes from this customer.Today's Notes:Two options: Go throu…"
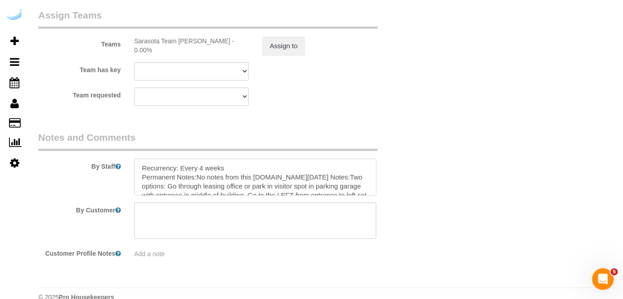
type textarea "Recurrency: Every 4 weeks Permanent Notes:No notes from this customer.Today's N…"
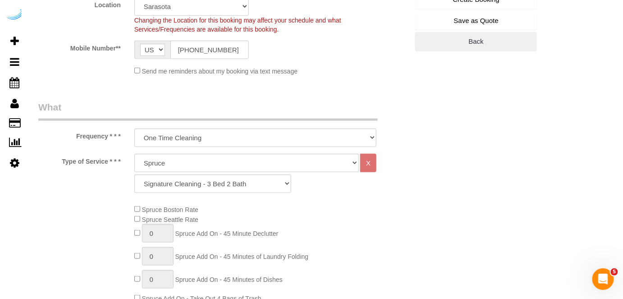
scroll to position [41, 0]
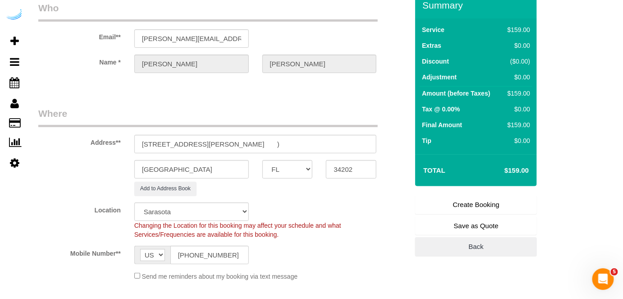
click at [461, 196] on link "Create Booking" at bounding box center [476, 204] width 122 height 19
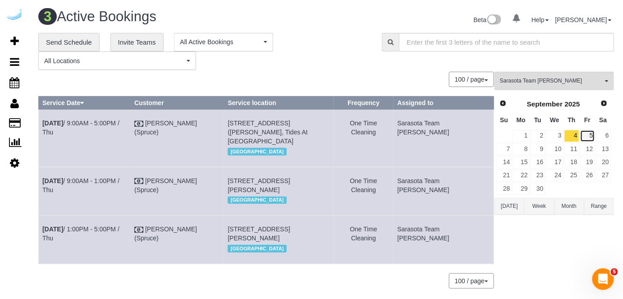
click at [588, 141] on link "5" at bounding box center [587, 136] width 15 height 12
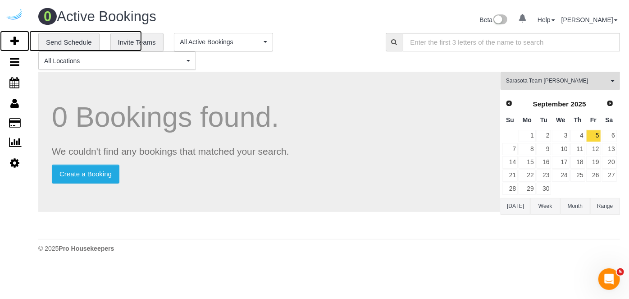
drag, startPoint x: 15, startPoint y: 43, endPoint x: 62, endPoint y: 2, distance: 62.3
click at [15, 43] on icon at bounding box center [14, 41] width 9 height 11
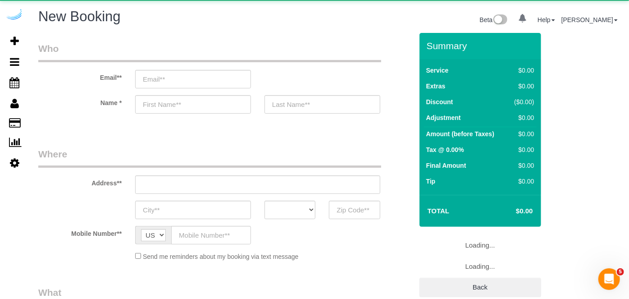
select select "4"
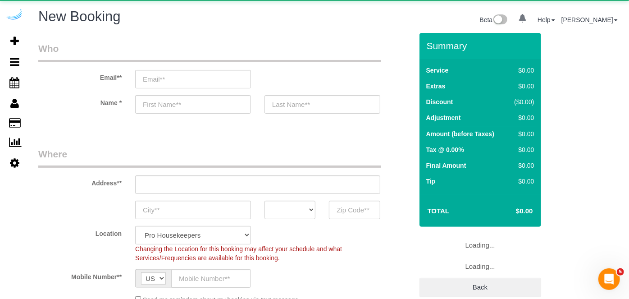
select select "object:68628"
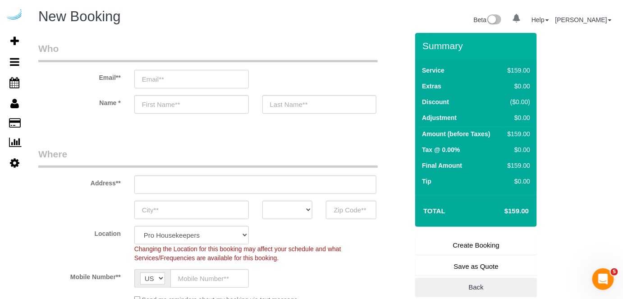
click at [220, 71] on input "email" at bounding box center [191, 79] width 114 height 18
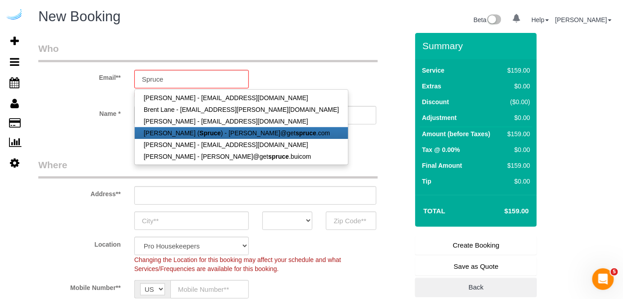
click at [212, 136] on link "[PERSON_NAME] ( Spruce ) - [PERSON_NAME]@get spruce .com" at bounding box center [241, 133] width 213 height 12
type input "[PERSON_NAME][EMAIL_ADDRESS][DOMAIN_NAME]"
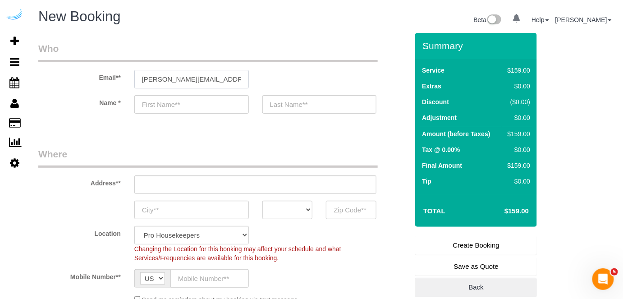
type input "[PERSON_NAME]"
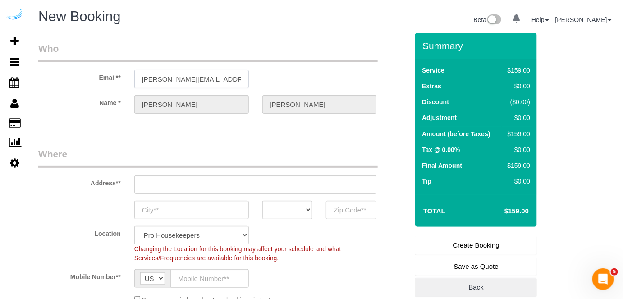
type input "[STREET_ADDRESS][PERSON_NAME]"
type input "Austin"
select select "[GEOGRAPHIC_DATA]"
type input "78704"
select select "9"
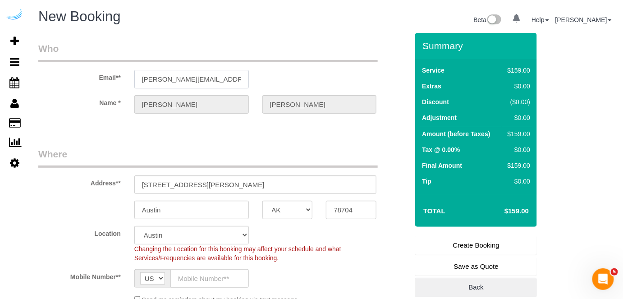
select select "object:68667"
click at [252, 179] on input "[STREET_ADDRESS][PERSON_NAME]" at bounding box center [255, 184] width 242 height 18
paste input "20 Central Ave, Sarasota, FL 34236"
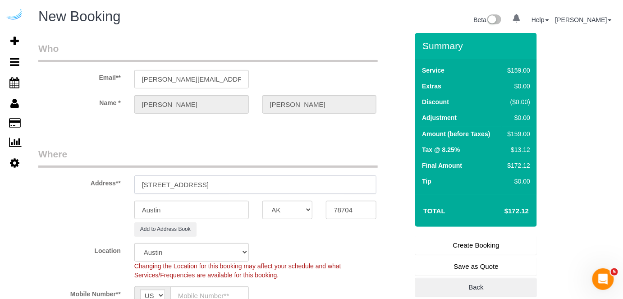
drag, startPoint x: 235, startPoint y: 182, endPoint x: 318, endPoint y: 184, distance: 82.9
click at [315, 184] on input "320 Central Ave, Sarasota, FL 34236" at bounding box center [255, 184] width 242 height 18
type input "320 Central Ave, Sarasota, FL 34236"
click at [341, 201] on input "78704" at bounding box center [351, 210] width 50 height 18
paste input "34236"
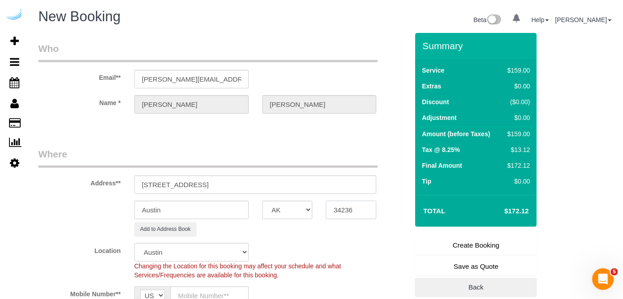
type input "34236"
click at [301, 207] on select "AK AL AR AZ CA CO CT DC DE [GEOGRAPHIC_DATA] [GEOGRAPHIC_DATA] HI IA ID IL IN K…" at bounding box center [287, 210] width 50 height 18
select select "FL"
click at [262, 201] on select "AK AL AR AZ CA CO CT DC DE [GEOGRAPHIC_DATA] [GEOGRAPHIC_DATA] HI IA ID IL IN K…" at bounding box center [287, 210] width 50 height 18
select select "22"
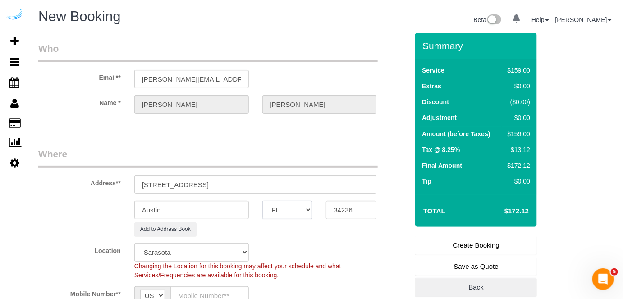
select select "object:68719"
click at [212, 202] on input "Austin" at bounding box center [191, 210] width 114 height 18
type input "[GEOGRAPHIC_DATA]"
drag, startPoint x: 193, startPoint y: 182, endPoint x: 328, endPoint y: 181, distance: 134.7
click at [328, 181] on input "320 Central Ave, Sarasota, FL 34236" at bounding box center [255, 184] width 242 height 18
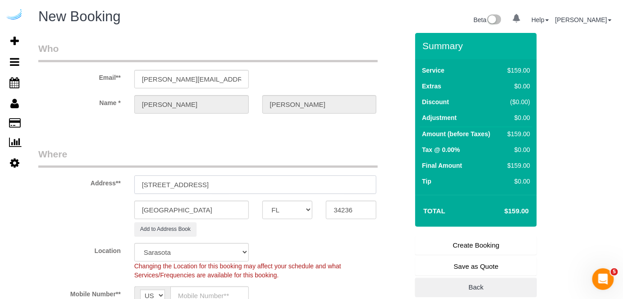
click at [306, 189] on input "320 Central Ave, Building 422, Unit 422" at bounding box center [255, 184] width 242 height 18
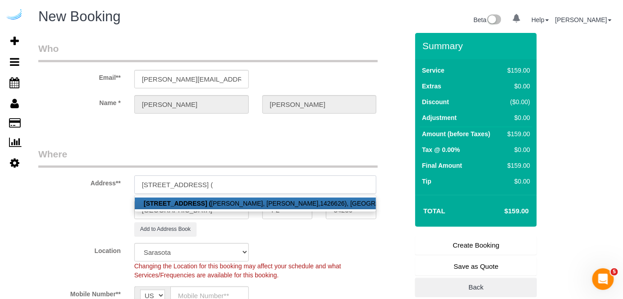
paste input "Leah Rubin"
paste input "1437345"
type input "320 Central Ave, Building 422, Unit 422 ( Leah Rubin, Arcos, 1437345)"
drag, startPoint x: 235, startPoint y: 141, endPoint x: 237, endPoint y: 135, distance: 6.6
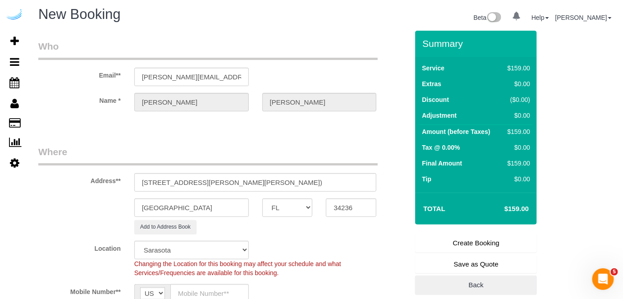
scroll to position [123, 0]
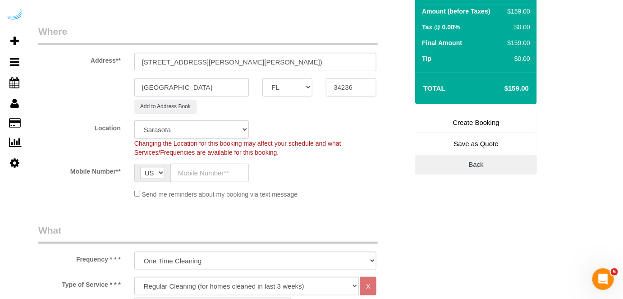
click at [222, 167] on input "text" at bounding box center [209, 173] width 78 height 18
type input "[PHONE_NUMBER]"
type input "[PERSON_NAME]"
type input "[PHONE_NUMBER]"
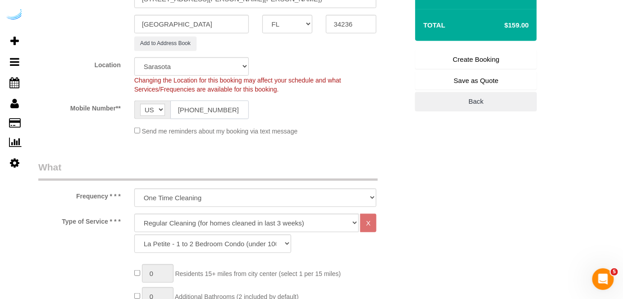
scroll to position [246, 0]
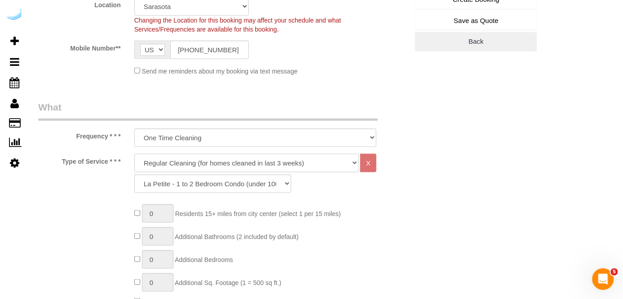
click at [237, 166] on select "Deep Cleaning (for homes that have not been cleaned in 3+ weeks) Spruce Regular…" at bounding box center [246, 163] width 225 height 18
select select "282"
click at [134, 154] on select "Deep Cleaning (for homes that have not been cleaned in 3+ weeks) Spruce Regular…" at bounding box center [246, 163] width 225 height 18
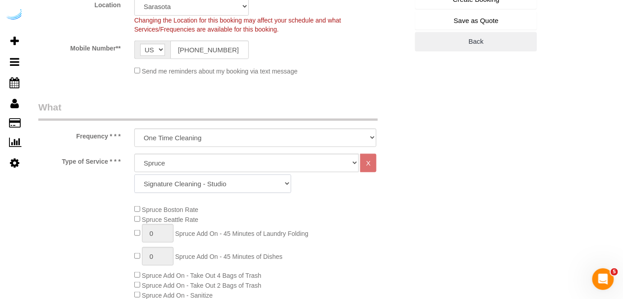
drag, startPoint x: 225, startPoint y: 181, endPoint x: 226, endPoint y: 174, distance: 6.3
click at [225, 181] on select "Signature Cleaning - Studio Signature Cleaning - 1 Bed 1 Bath Signature Cleanin…" at bounding box center [212, 183] width 157 height 18
select select "309"
click at [134, 174] on select "Signature Cleaning - Studio Signature Cleaning - 1 Bed 1 Bath Signature Cleanin…" at bounding box center [212, 183] width 157 height 18
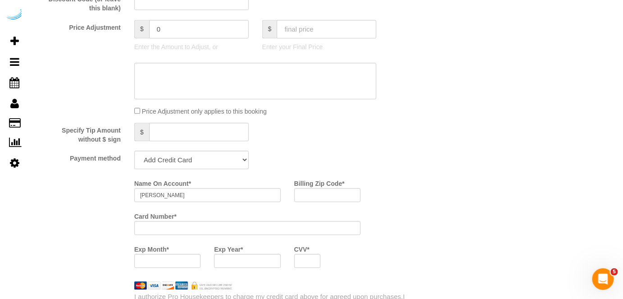
scroll to position [819, 0]
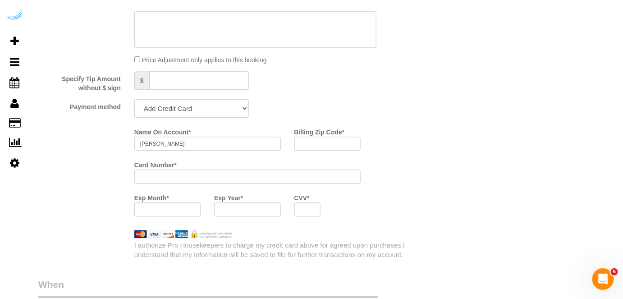
drag, startPoint x: 210, startPoint y: 112, endPoint x: 205, endPoint y: 115, distance: 5.9
click at [210, 112] on select "Add Credit Card Cash Check Paypal" at bounding box center [191, 108] width 114 height 18
select select "string:check"
click at [134, 100] on select "Add Credit Card Cash Check Paypal" at bounding box center [191, 108] width 114 height 18
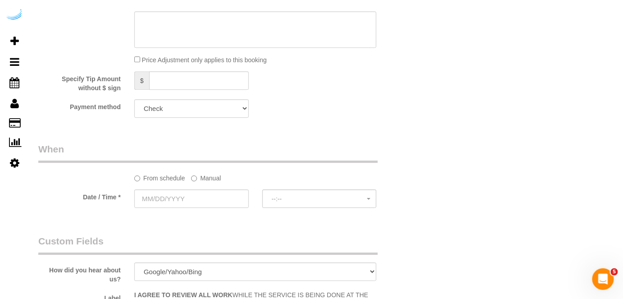
click at [201, 176] on label "Manual" at bounding box center [206, 176] width 30 height 12
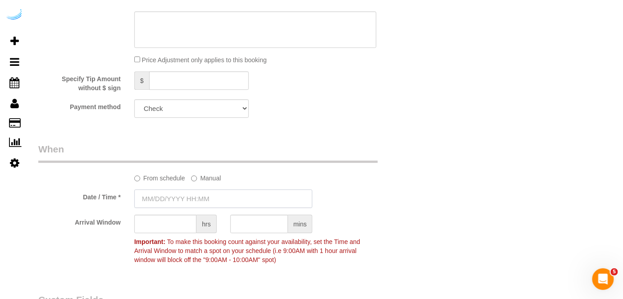
click at [193, 202] on input "text" at bounding box center [223, 198] width 178 height 18
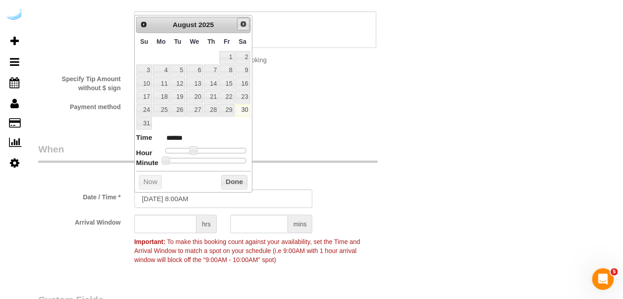
click at [244, 23] on span "Next" at bounding box center [243, 23] width 7 height 7
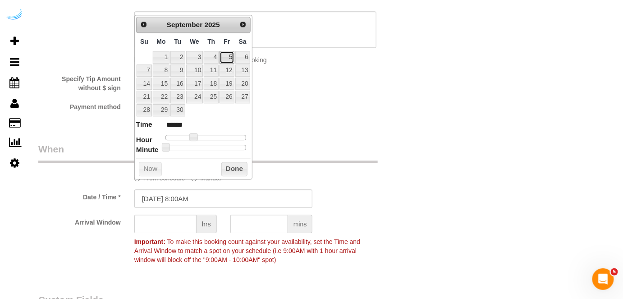
click at [226, 55] on link "5" at bounding box center [226, 57] width 14 height 12
type input "[DATE] 9:00AM"
type input "******"
click at [196, 135] on span at bounding box center [197, 137] width 8 height 8
click at [160, 218] on input "text" at bounding box center [165, 223] width 62 height 18
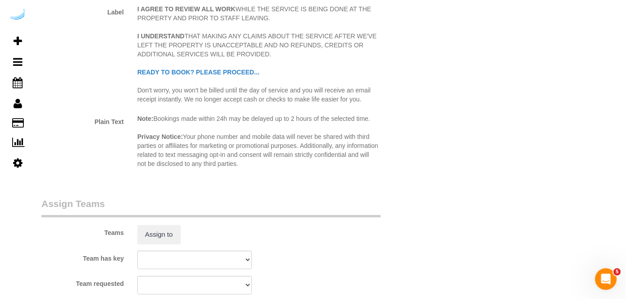
scroll to position [1229, 0]
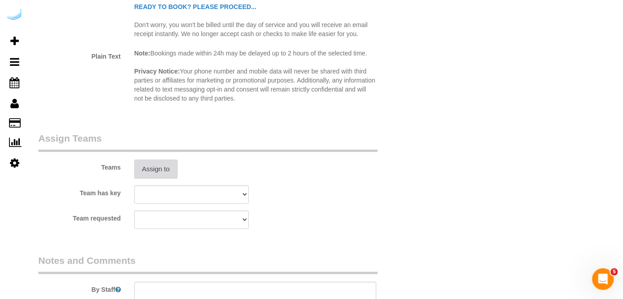
type input "4"
click at [161, 164] on button "Assign to" at bounding box center [155, 169] width 43 height 19
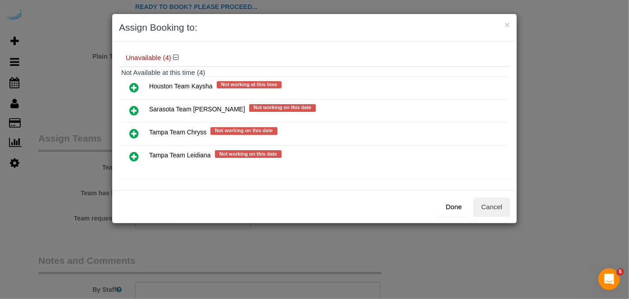
click at [134, 105] on icon at bounding box center [133, 110] width 9 height 11
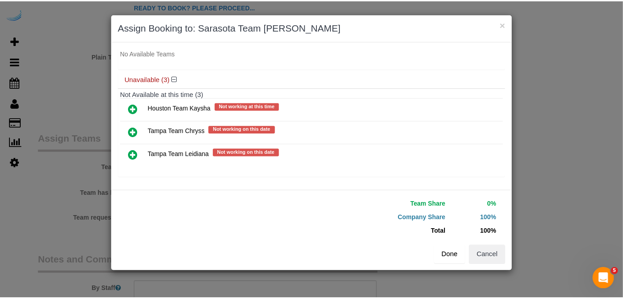
scroll to position [69, 0]
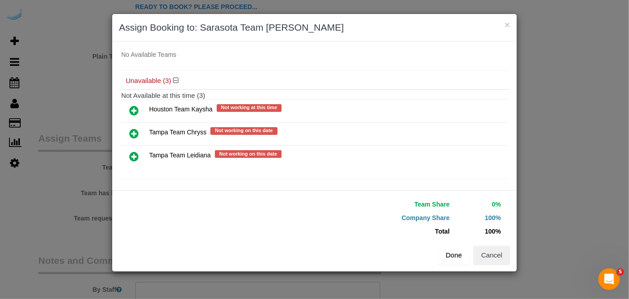
click at [452, 256] on button "Done" at bounding box center [454, 255] width 32 height 19
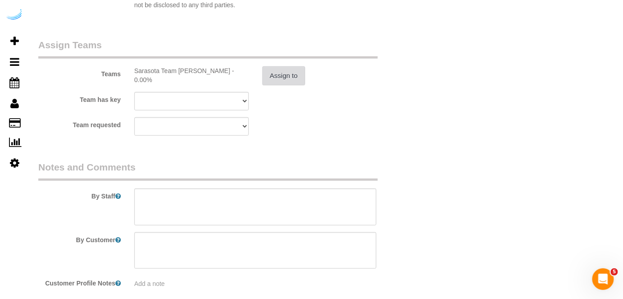
scroll to position [1352, 0]
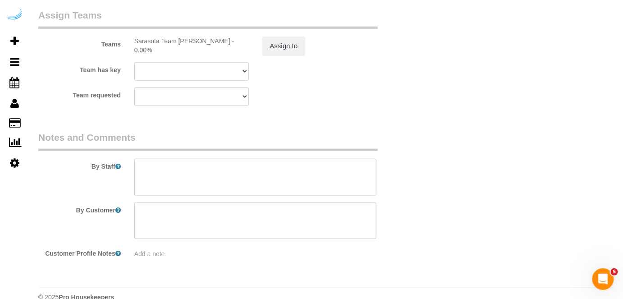
click at [242, 170] on textarea at bounding box center [255, 177] width 242 height 37
paste textarea "Permanent Notes:No notes from this customer.Today's Notes:Special attention to …"
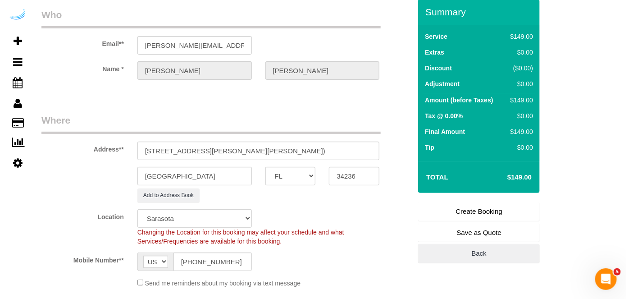
scroll to position [0, 0]
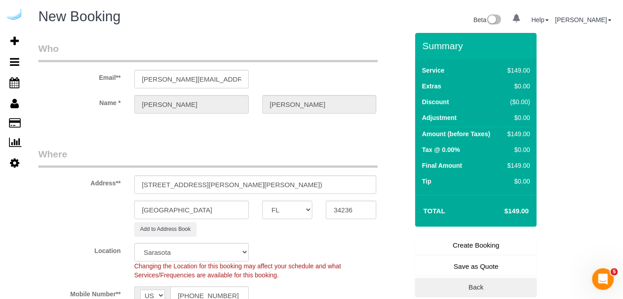
type textarea "Recurrency: Every 4 weeks Permanent Notes:No notes from this customer.Today's N…"
click at [455, 237] on link "Create Booking" at bounding box center [476, 245] width 122 height 19
